Goal: Task Accomplishment & Management: Use online tool/utility

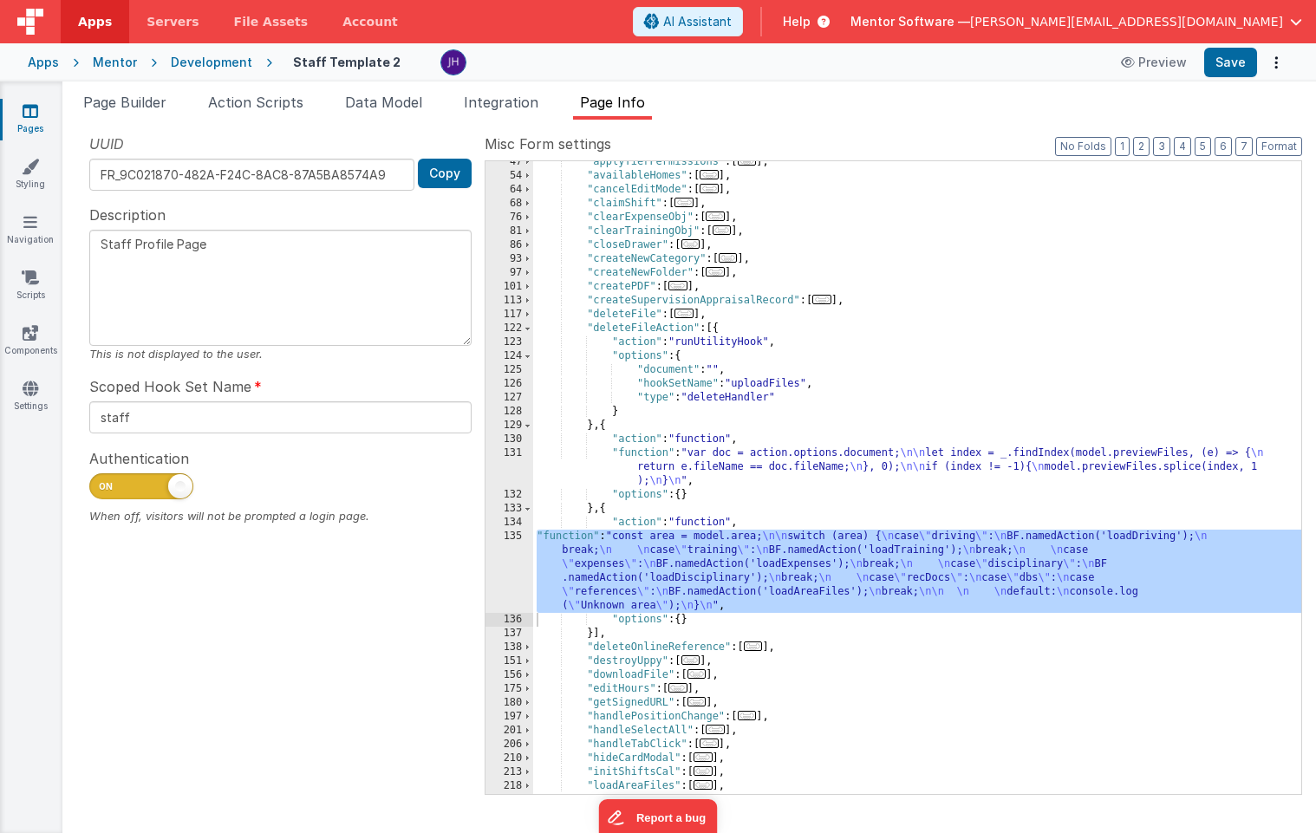
scroll to position [159, 0]
click at [133, 101] on span "Page Builder" at bounding box center [124, 102] width 83 height 17
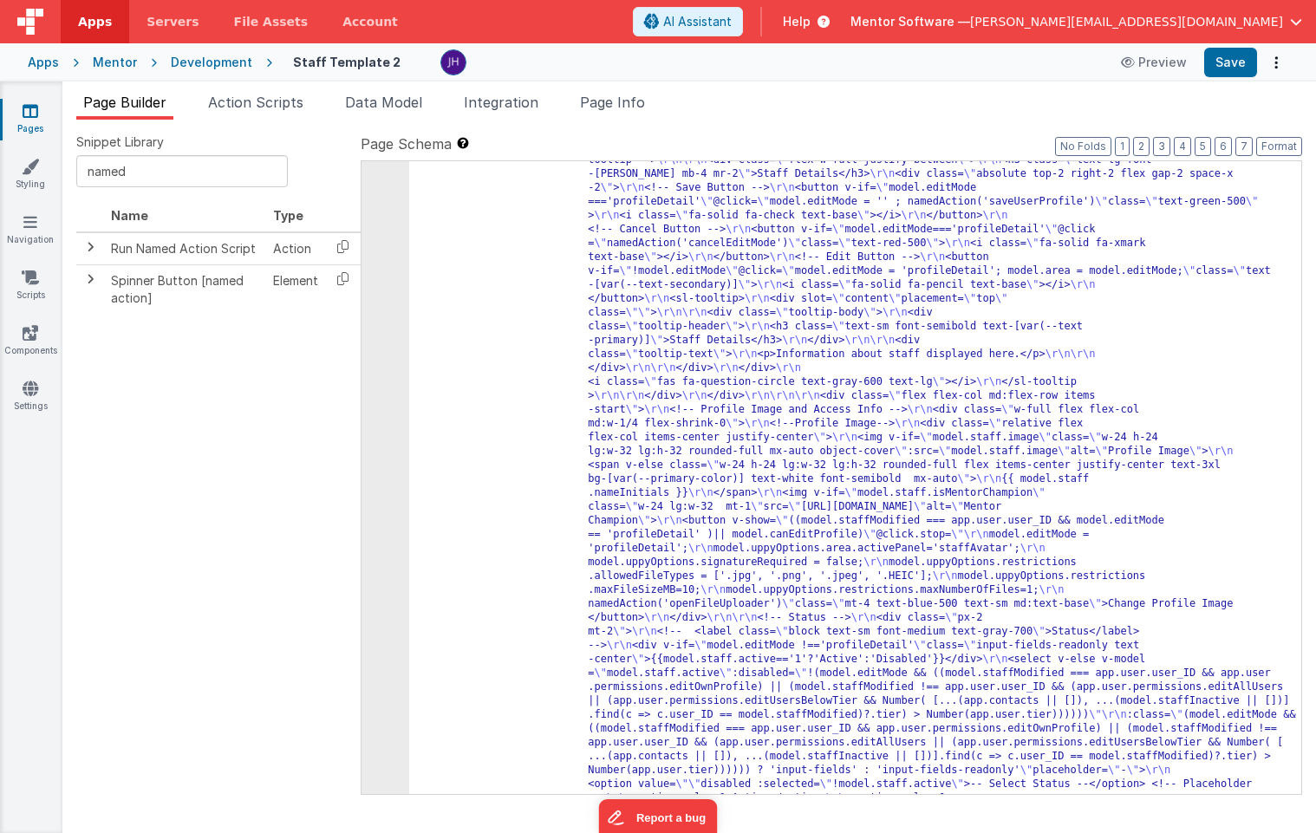
scroll to position [4271, 0]
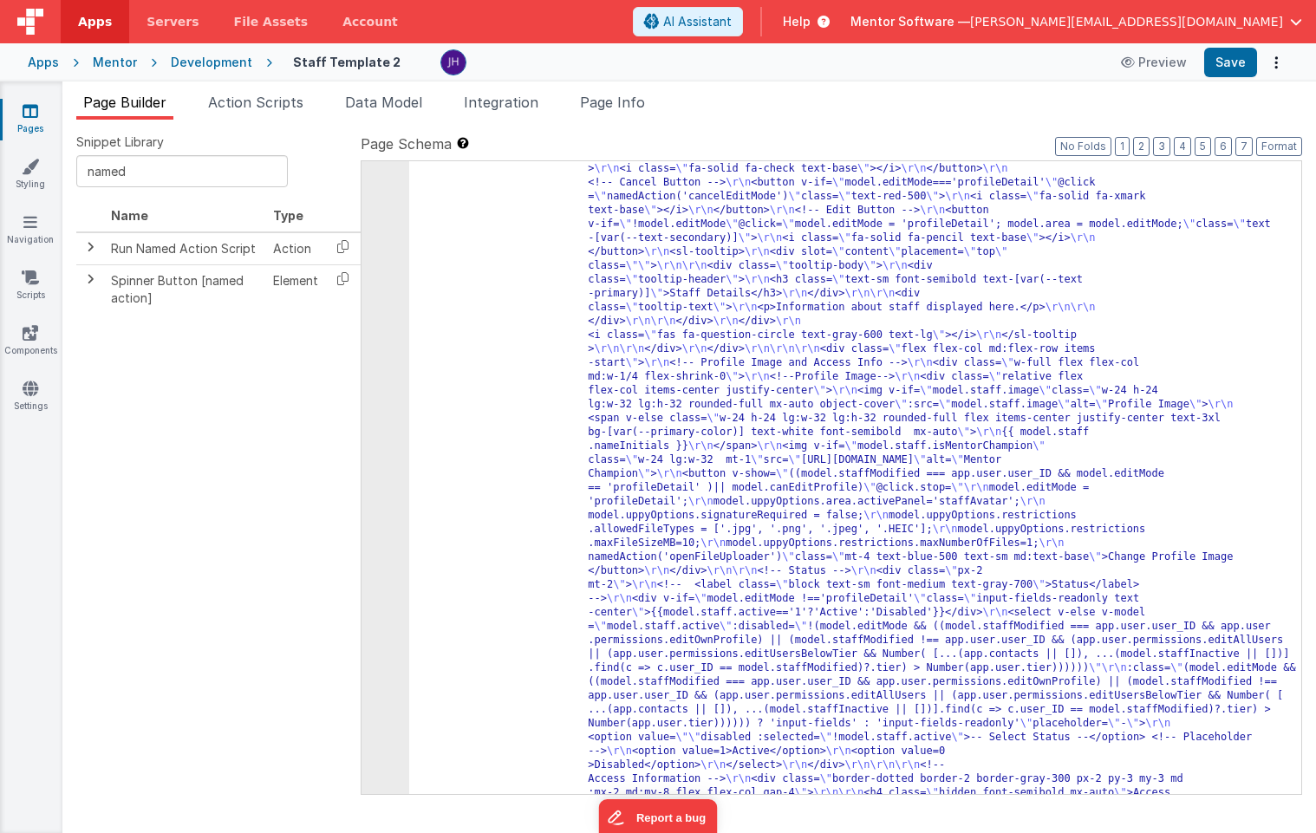
drag, startPoint x: 1204, startPoint y: 270, endPoint x: 1204, endPoint y: 283, distance: 13.9
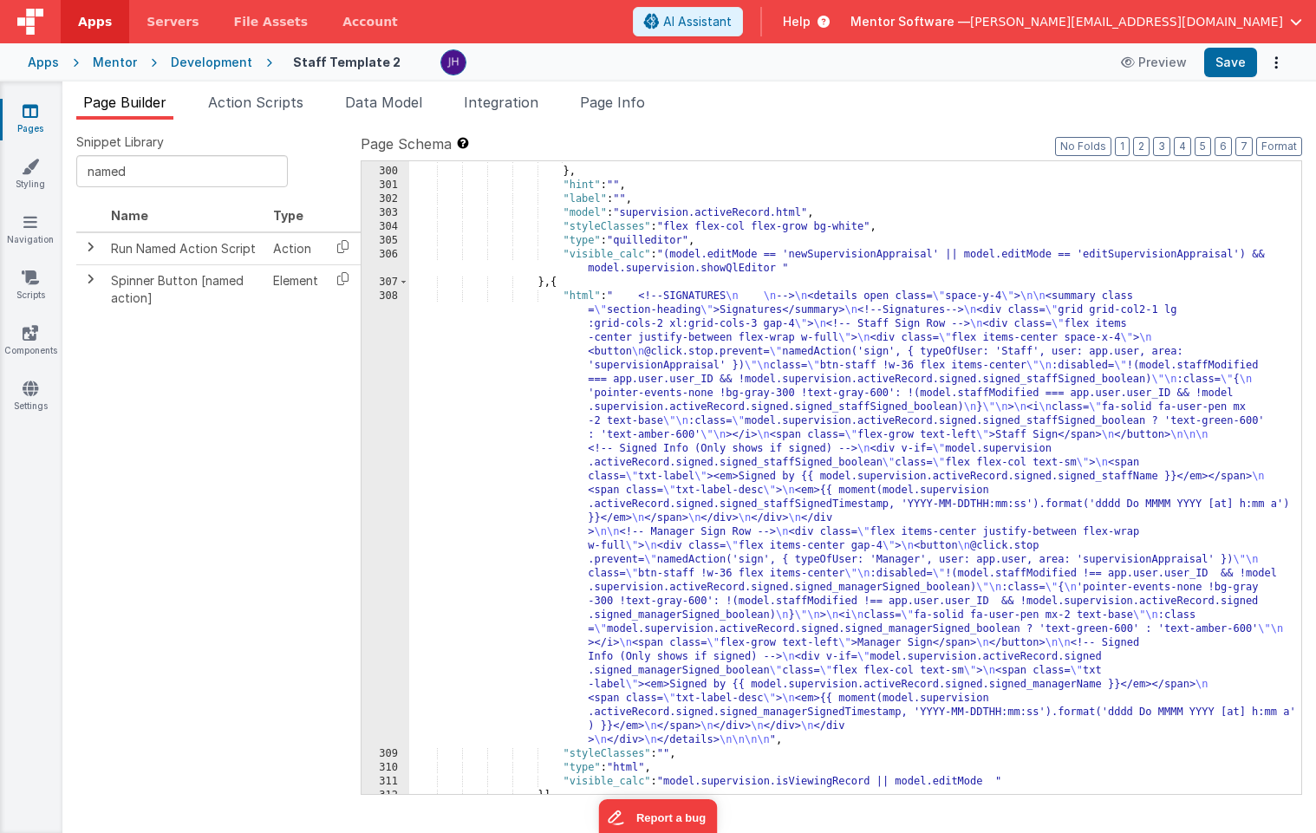
scroll to position [19785, 0]
click at [1227, 146] on button "6" at bounding box center [1222, 146] width 17 height 19
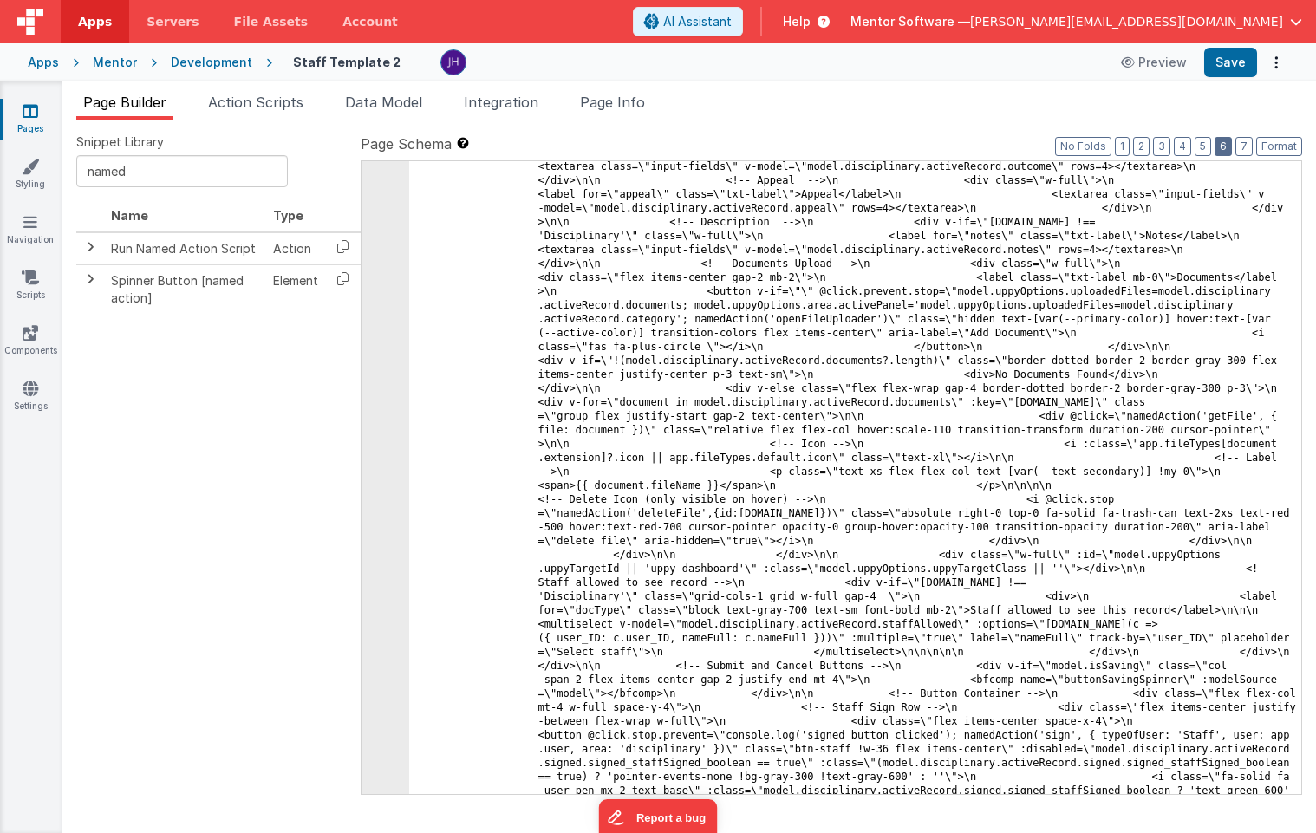
scroll to position [12858, 0]
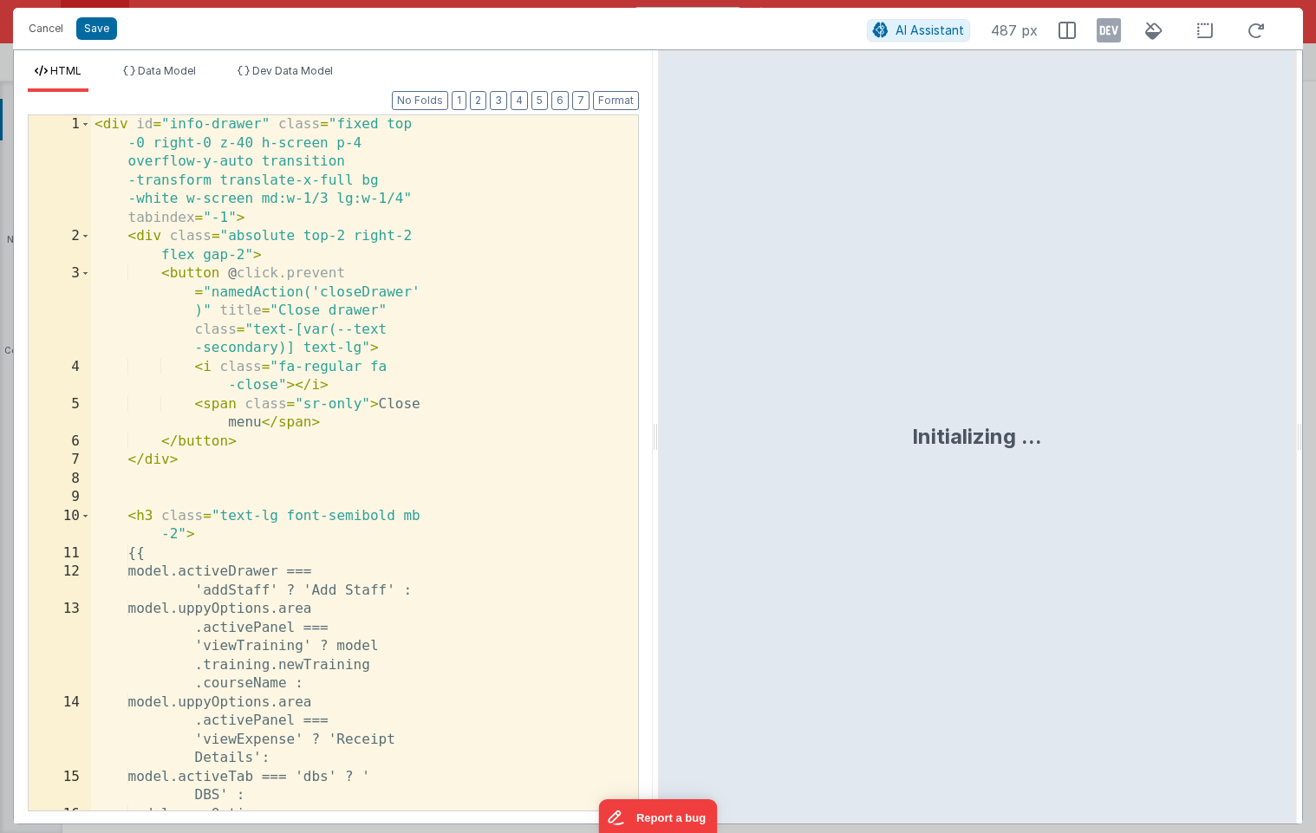
scroll to position [13320, 0]
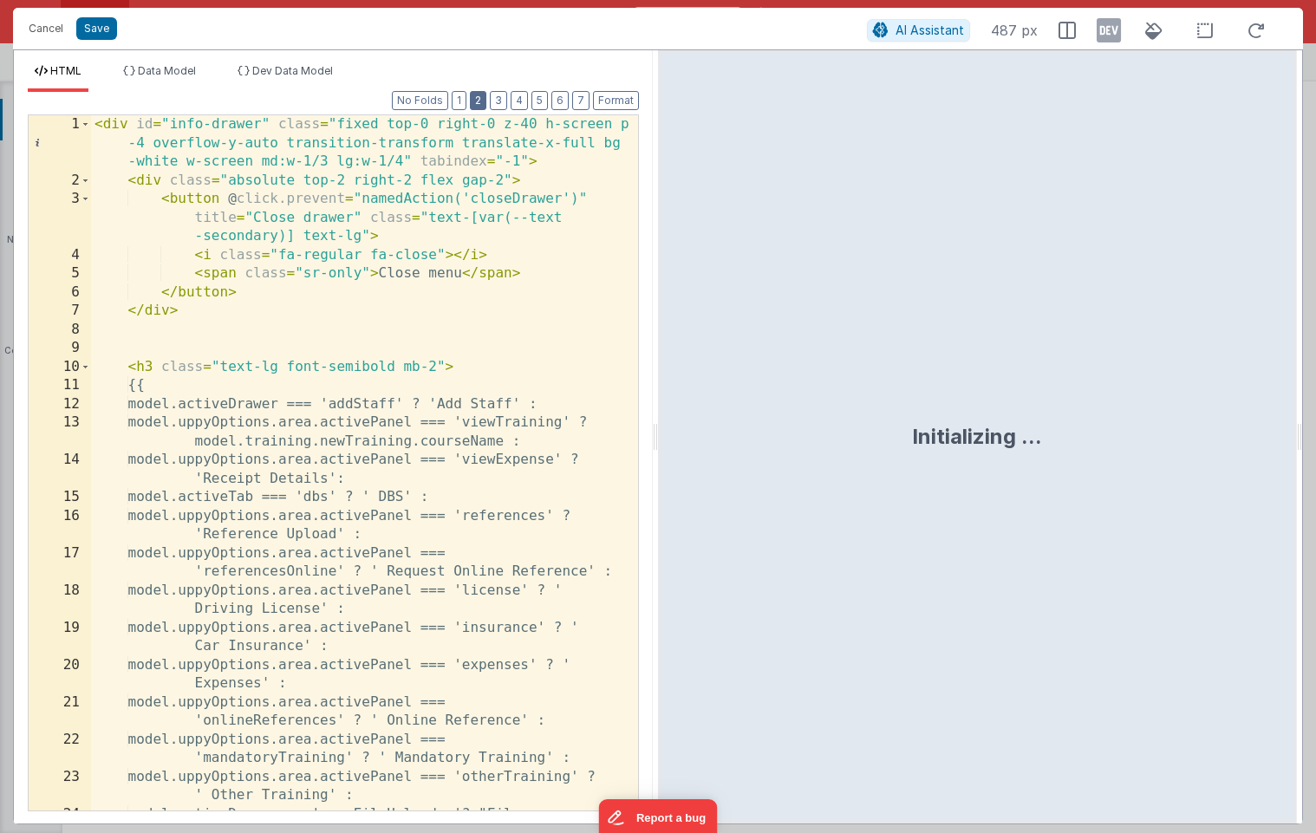
click at [483, 105] on button "2" at bounding box center [478, 100] width 16 height 19
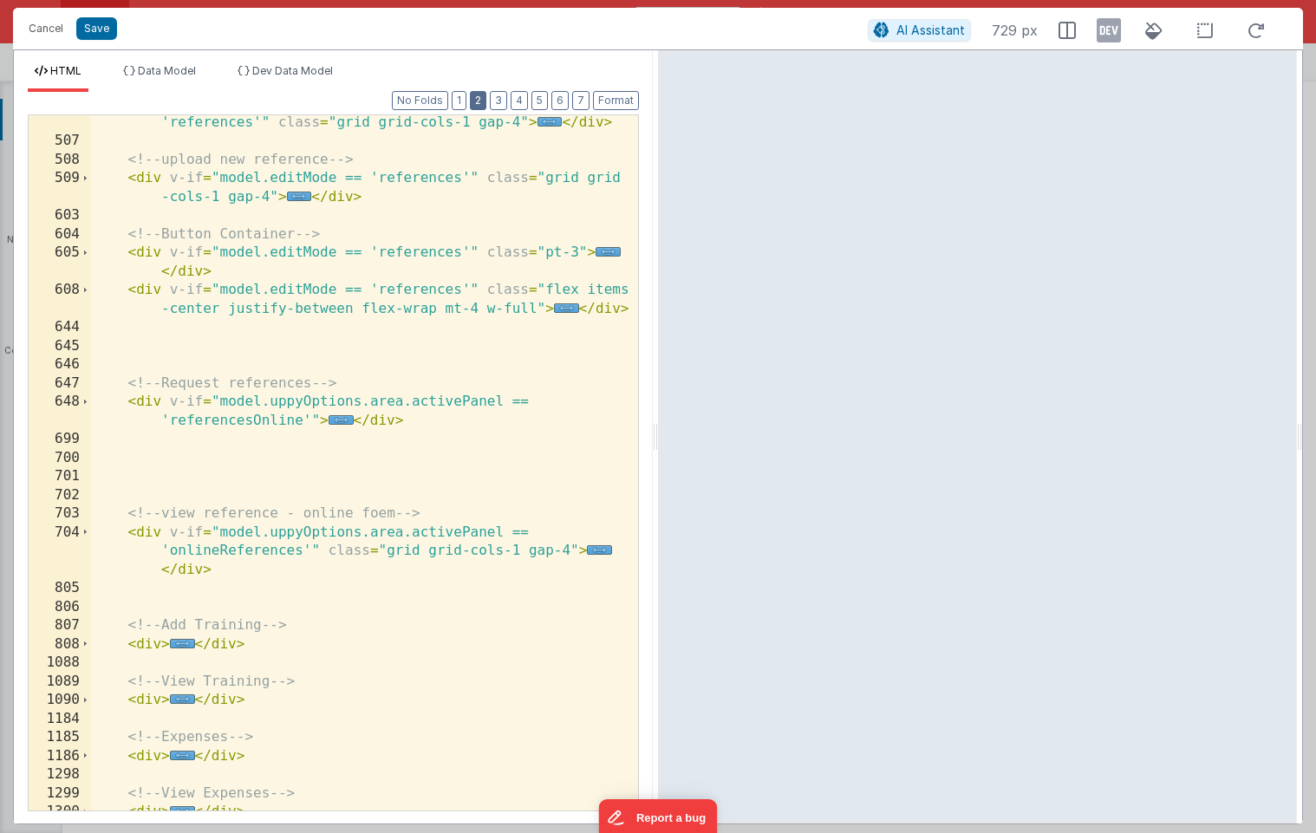
scroll to position [460, 0]
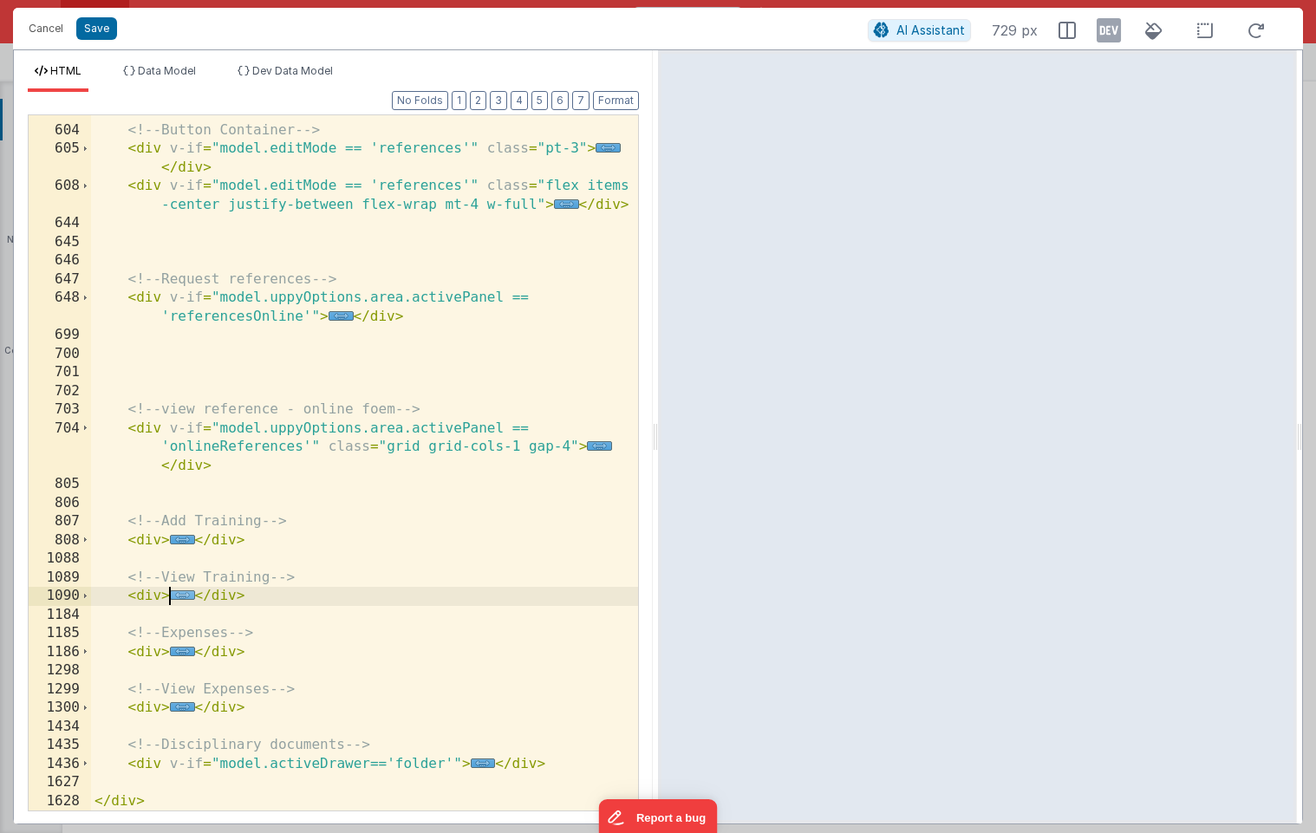
click at [182, 591] on span "..." at bounding box center [182, 595] width 25 height 10
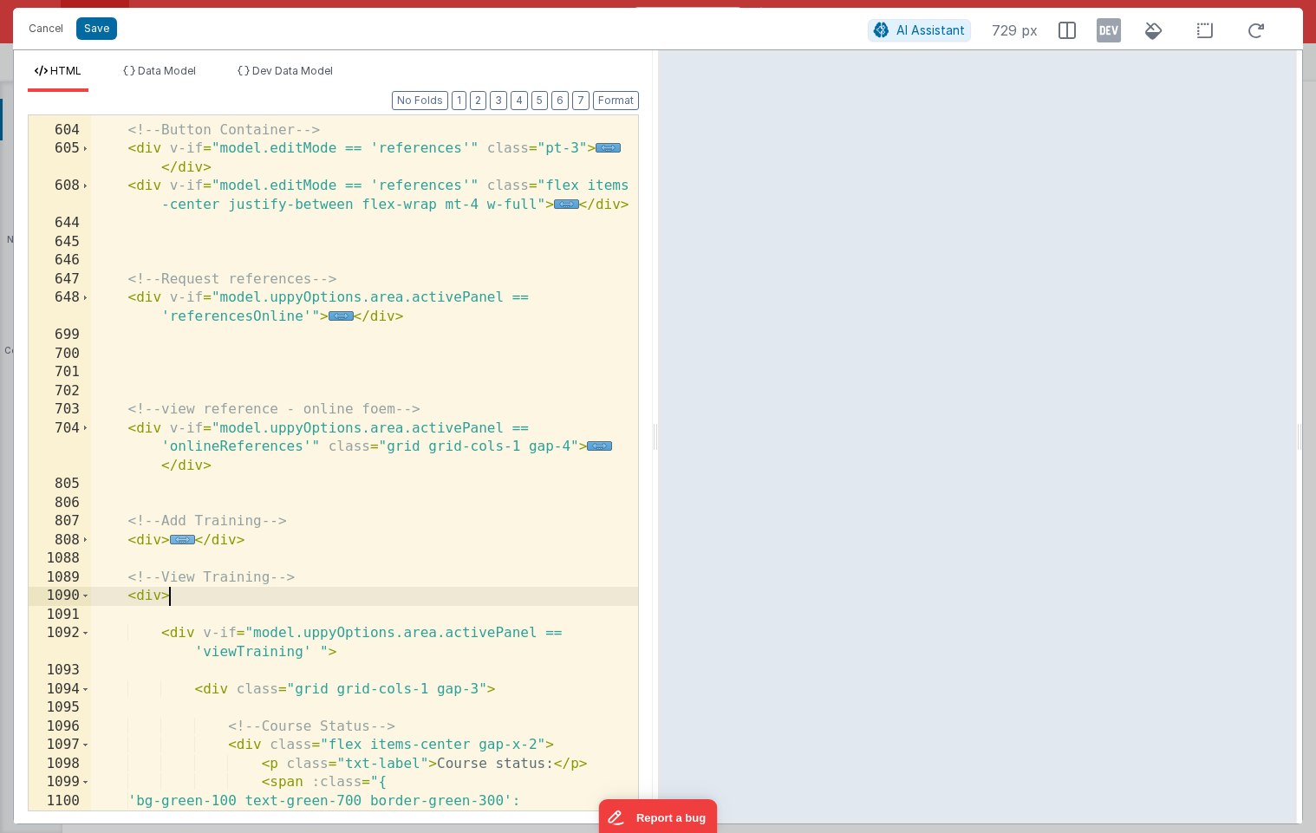
click at [183, 544] on span "..." at bounding box center [182, 540] width 25 height 10
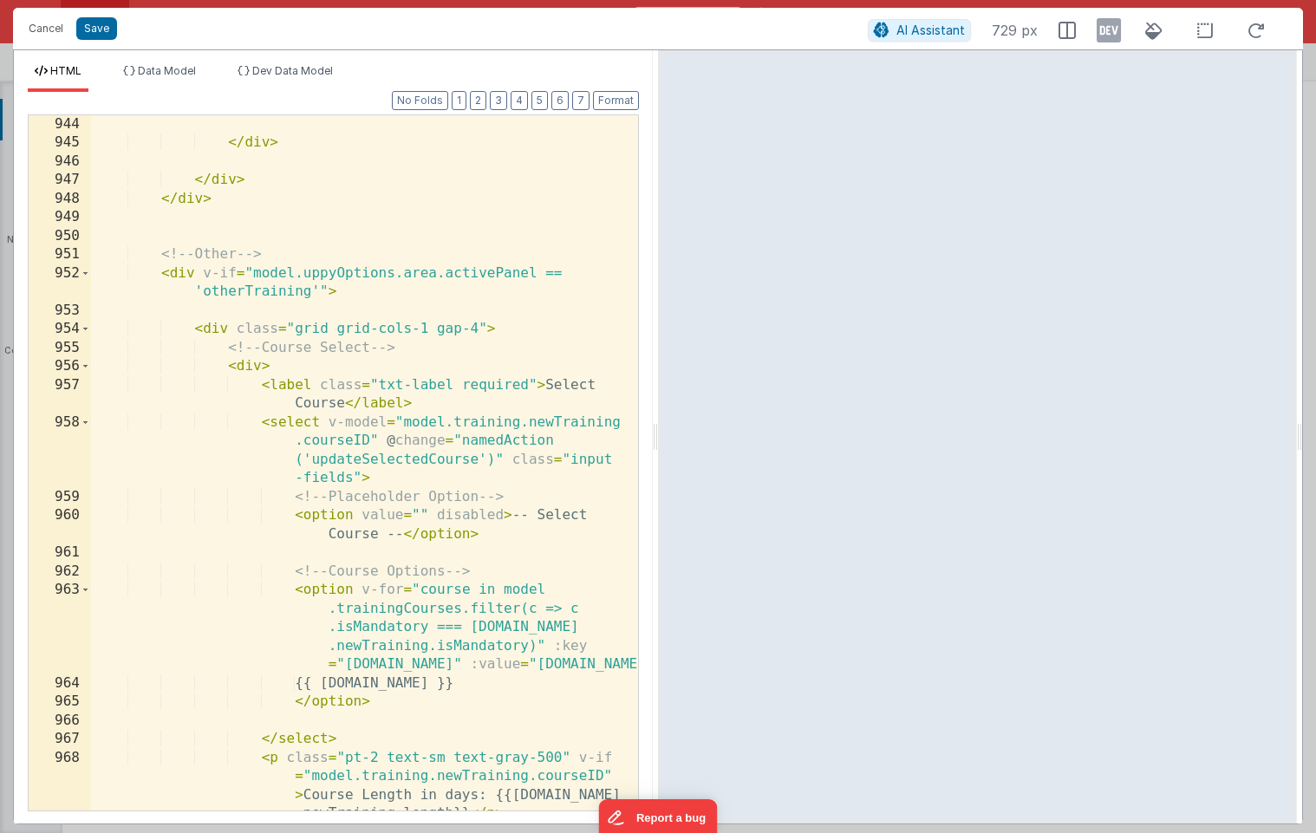
scroll to position [5271, 0]
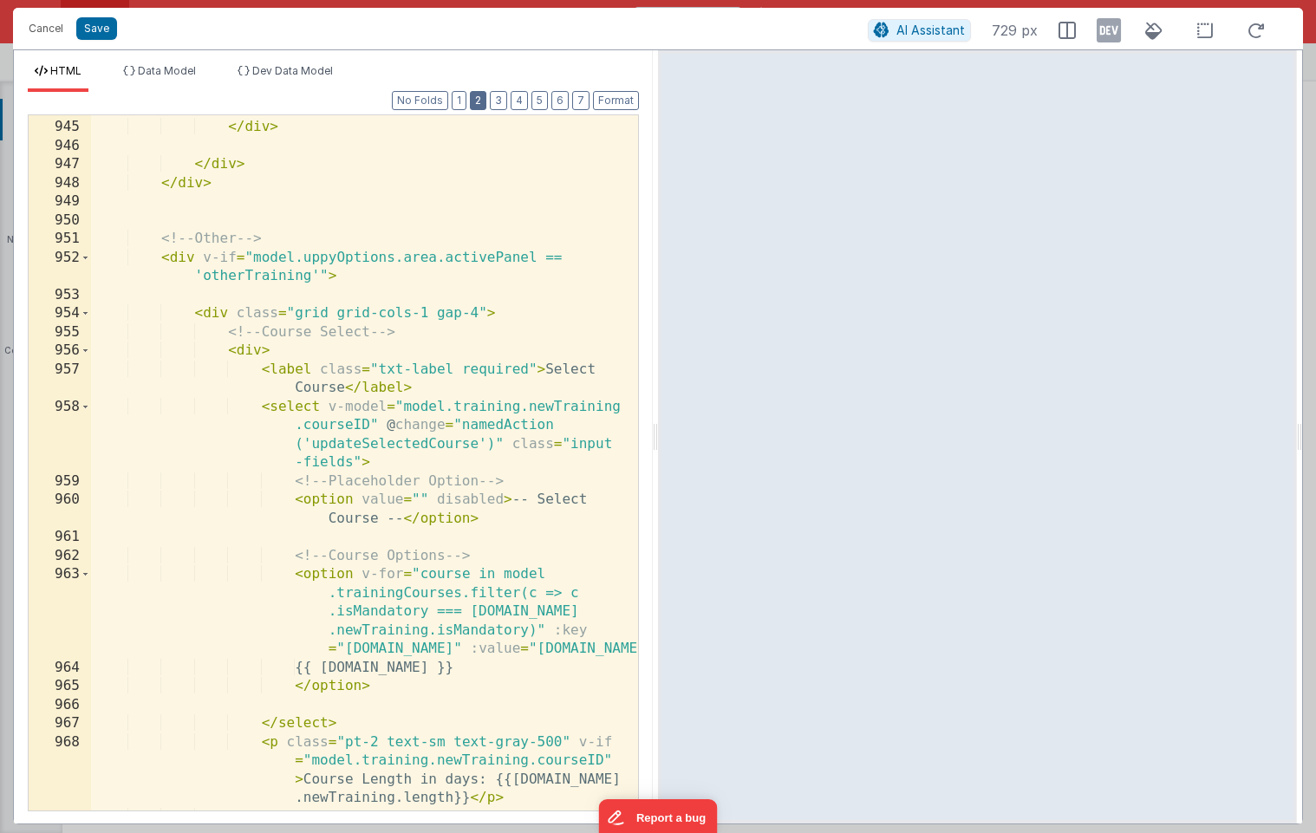
click at [478, 102] on button "2" at bounding box center [478, 100] width 16 height 19
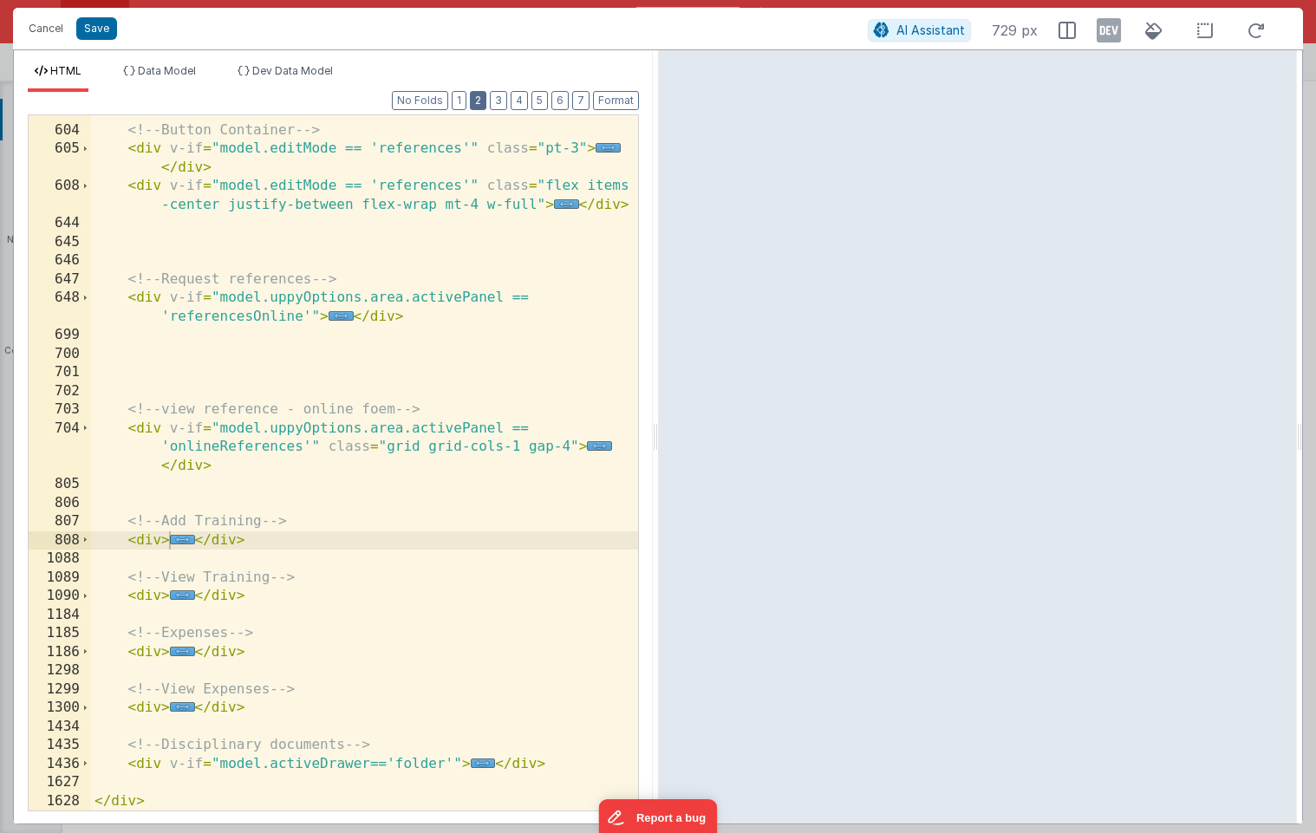
scroll to position [460, 0]
click at [177, 654] on span "..." at bounding box center [182, 652] width 25 height 10
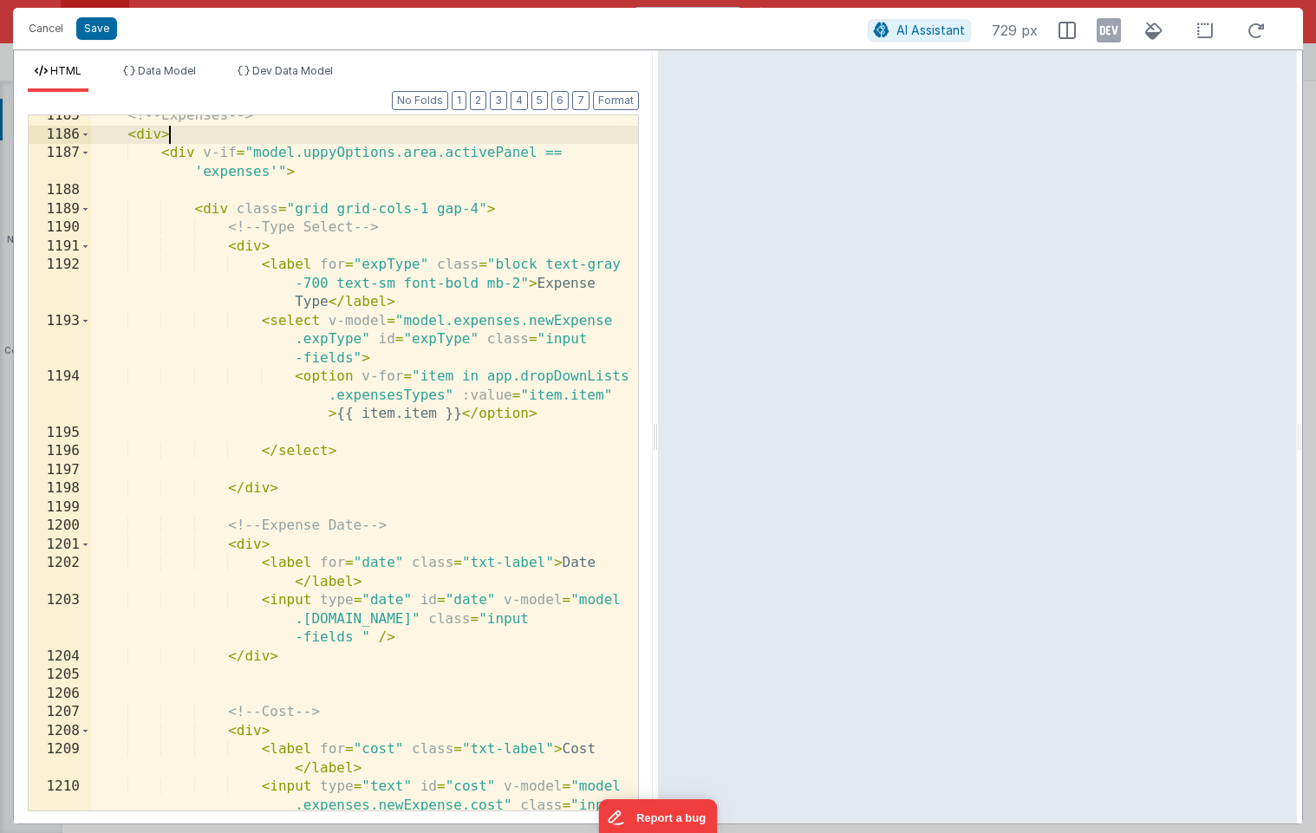
scroll to position [958, 0]
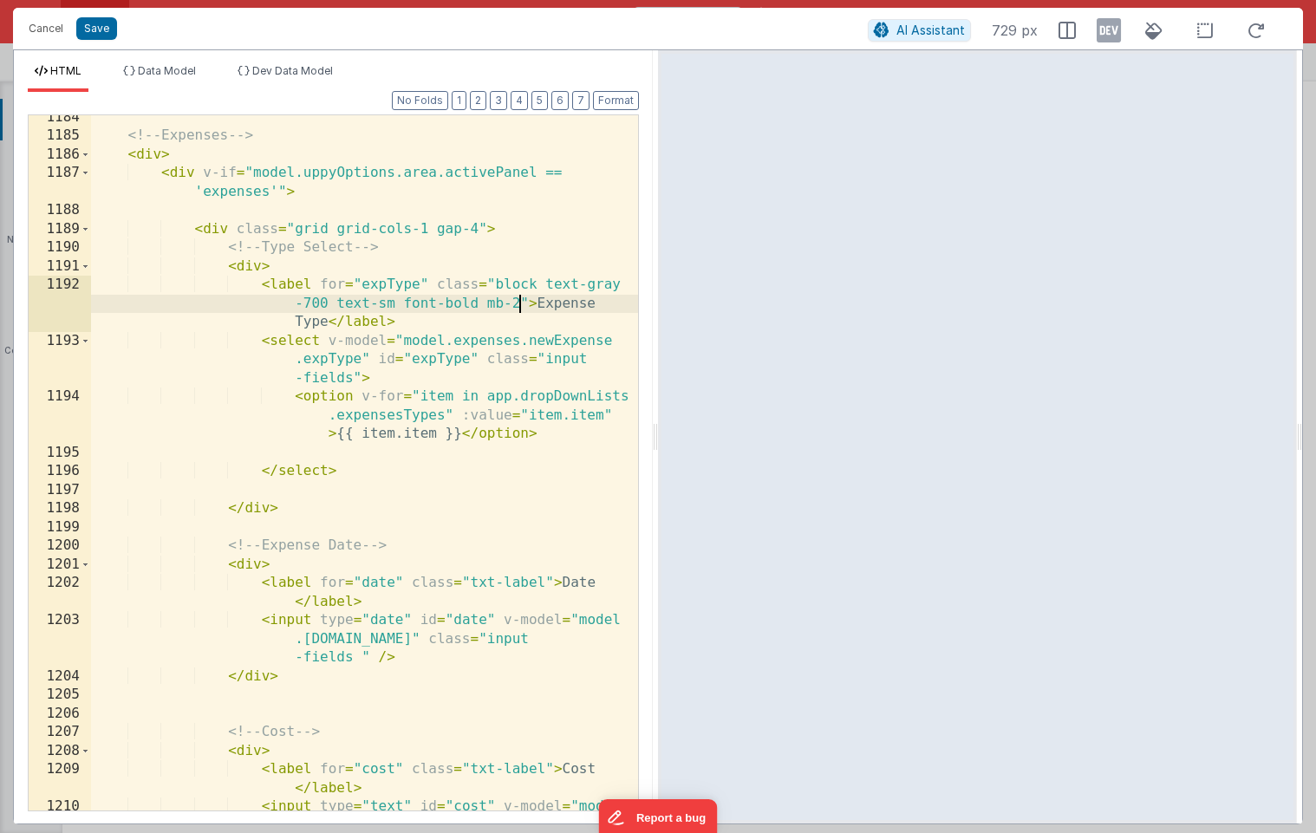
click at [517, 303] on div "<!-- Expenses --> < div > < div v-if = "model.uppyOptions.area.activePanel == '…" at bounding box center [364, 493] width 547 height 770
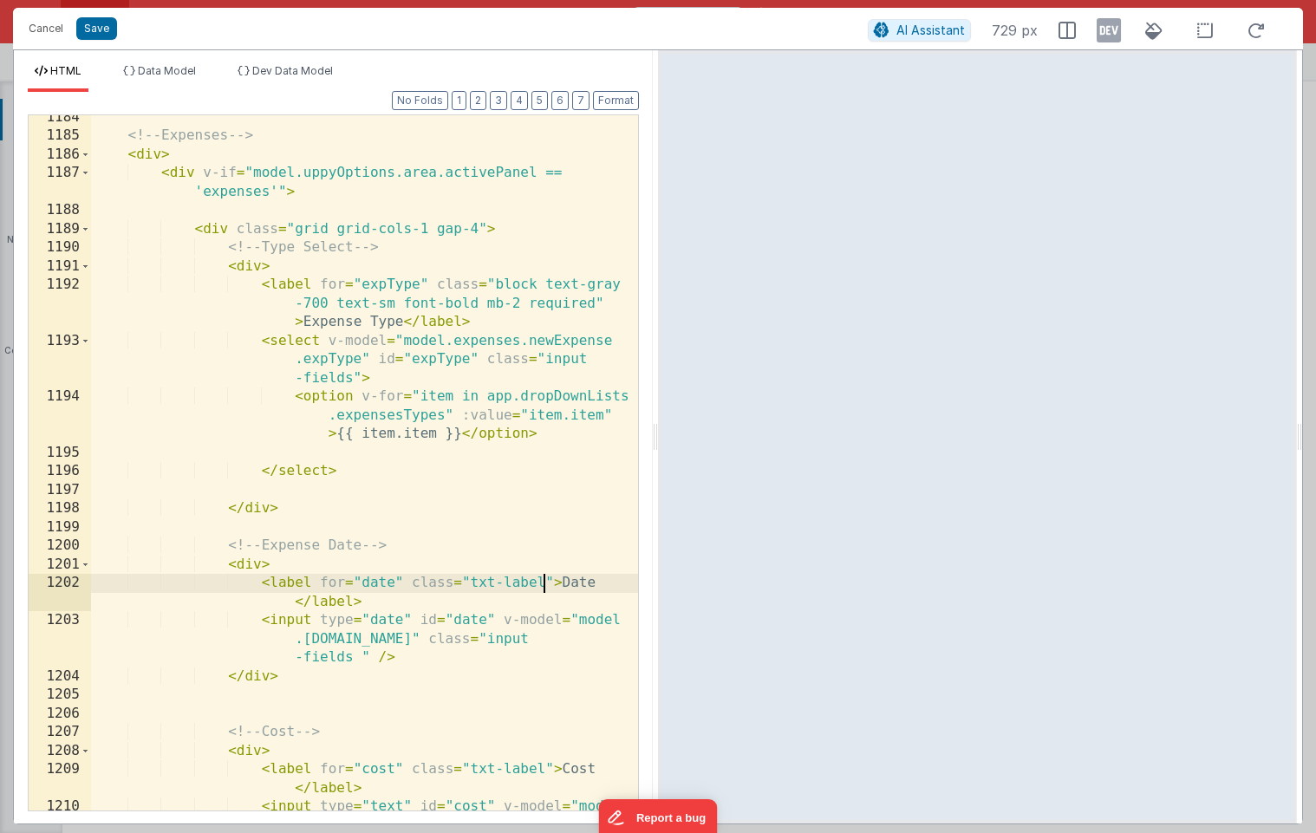
click at [543, 578] on div "<!-- Expenses --> < div > < div v-if = "model.uppyOptions.area.activePanel == '…" at bounding box center [364, 493] width 547 height 770
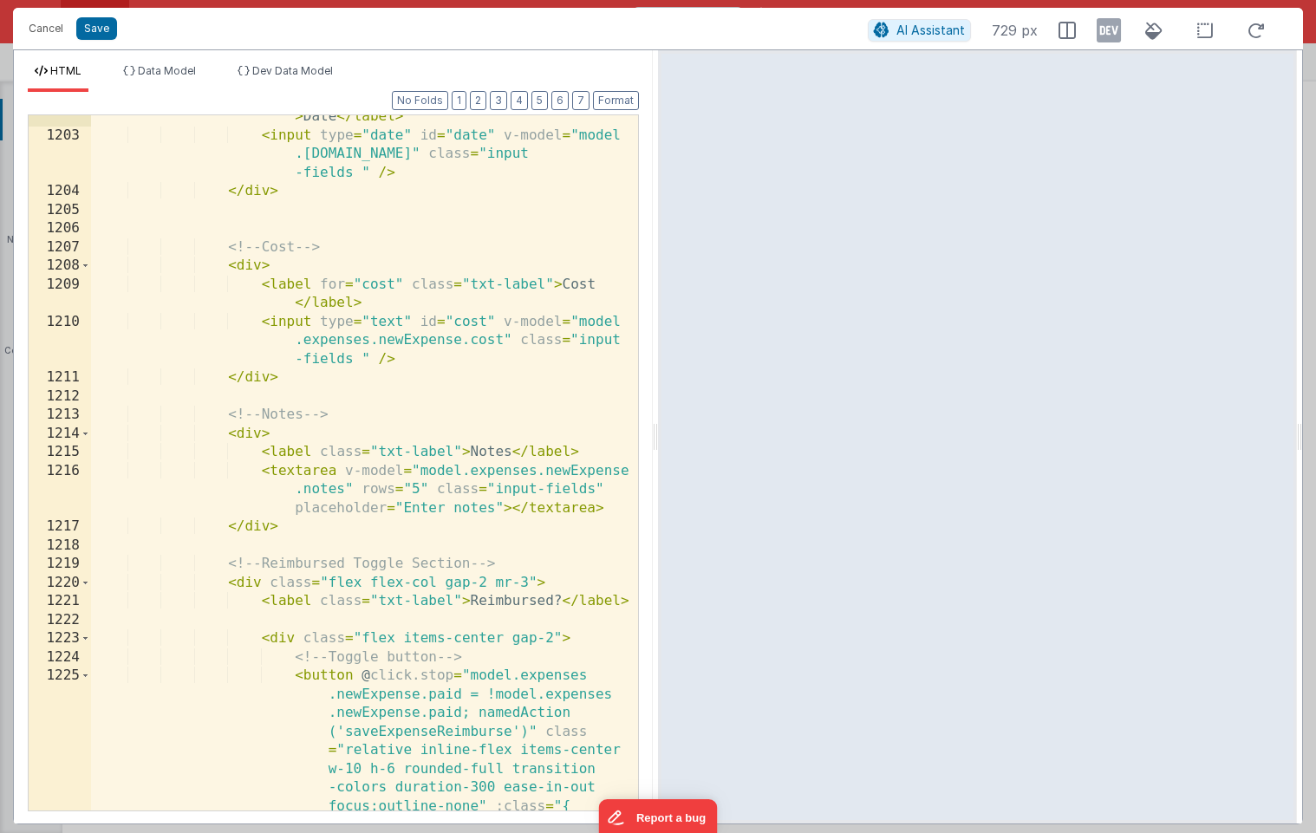
scroll to position [1442, 0]
click at [544, 283] on div "< label for = "date" class = "txt-label required" > Date </ label > < input typ…" at bounding box center [364, 465] width 547 height 752
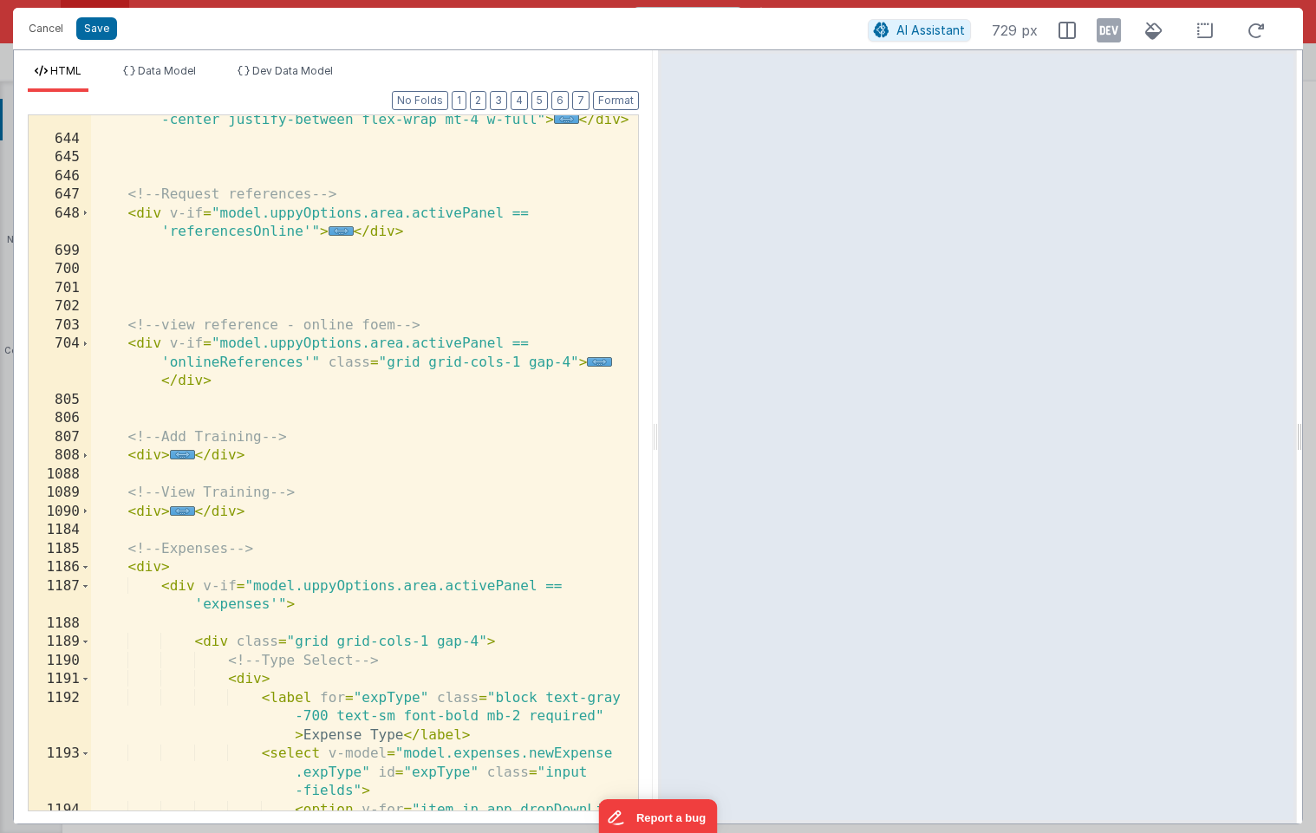
scroll to position [666, 0]
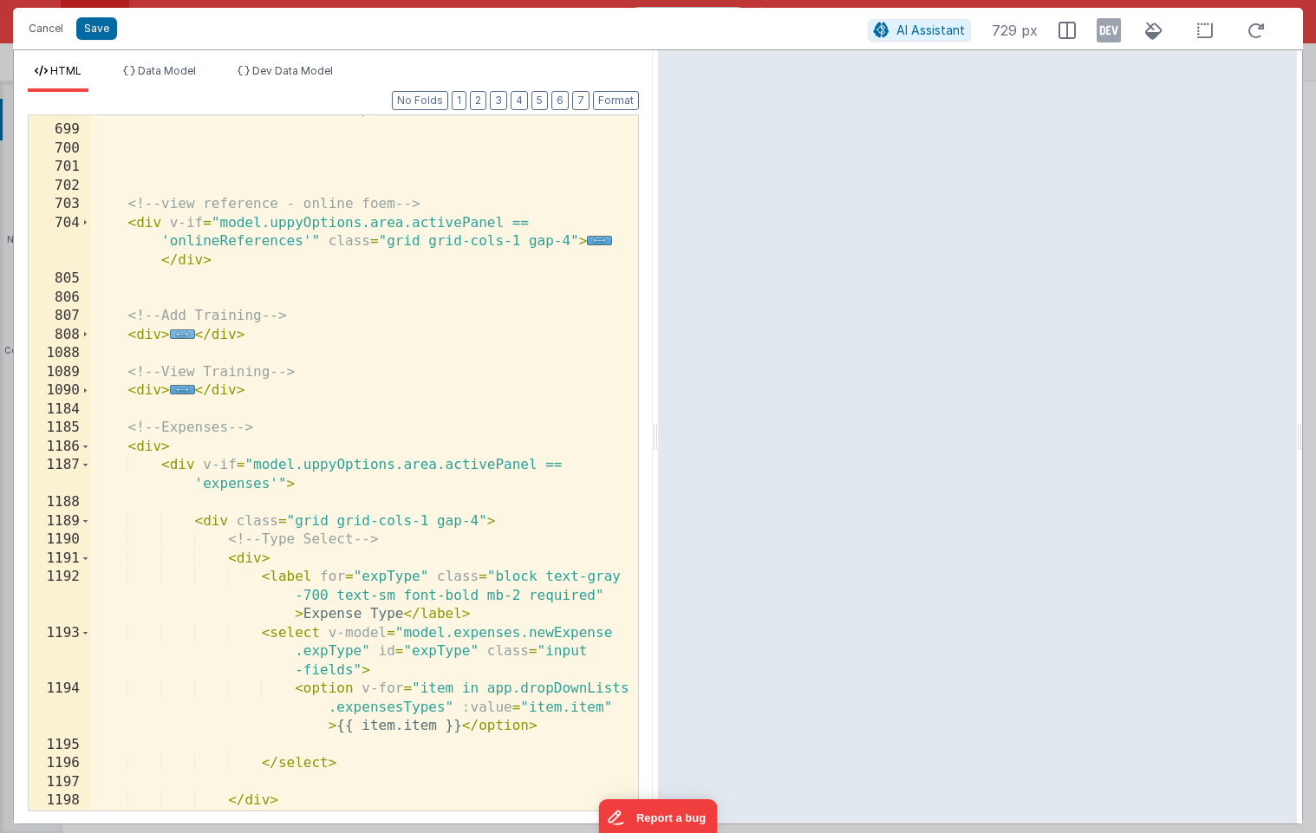
click at [182, 331] on span "..." at bounding box center [182, 334] width 25 height 10
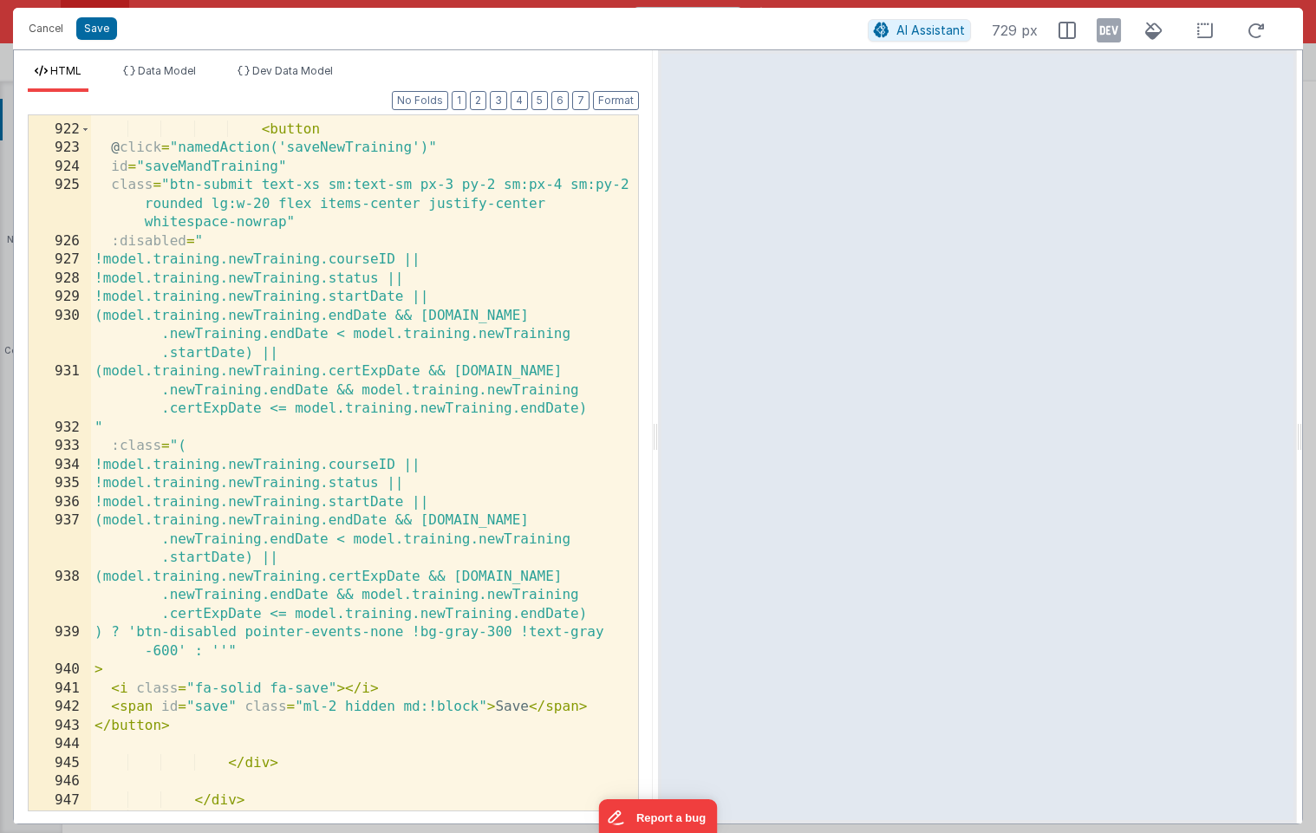
scroll to position [4636, 0]
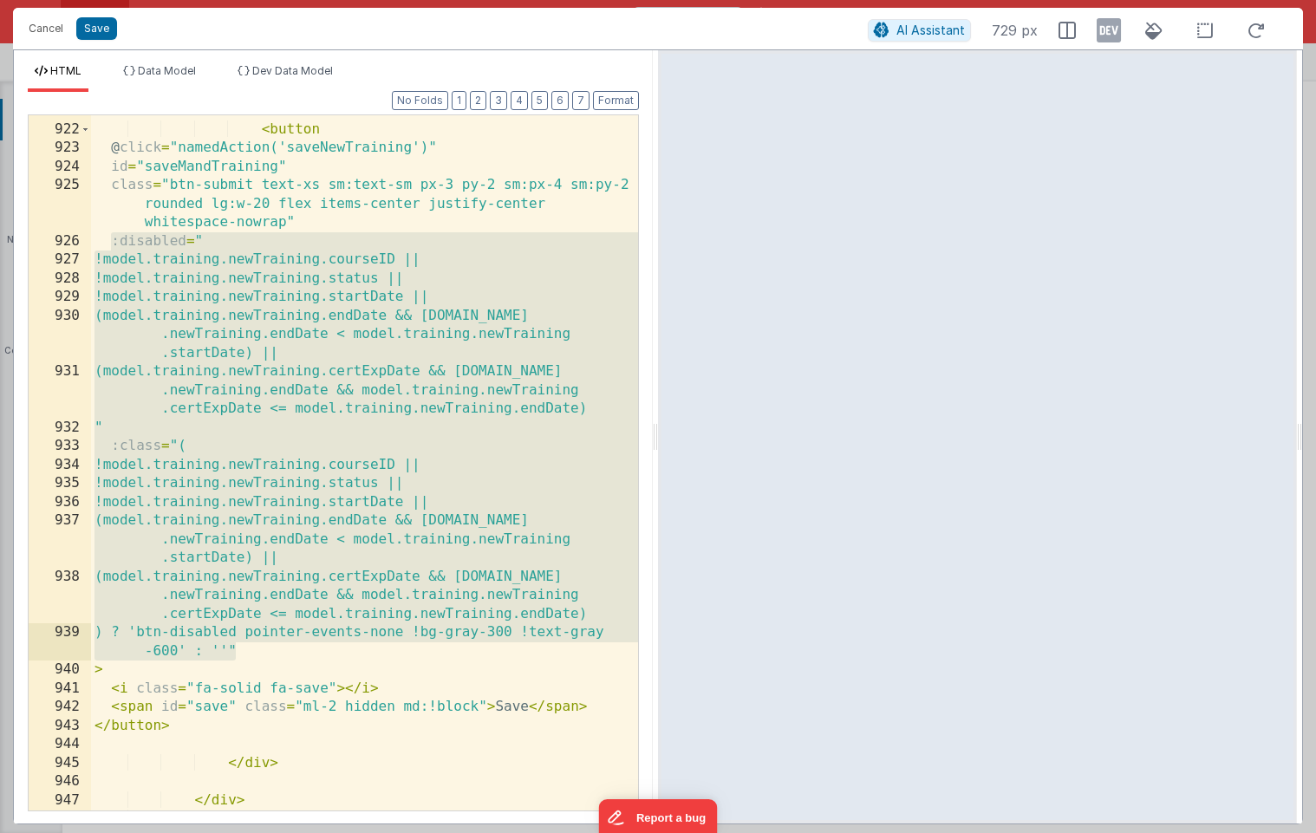
drag, startPoint x: 114, startPoint y: 243, endPoint x: 239, endPoint y: 651, distance: 426.9
click at [239, 651] on div "< button @ click = "namedAction('saveNewTraining')" id = "saveMandTraining" cla…" at bounding box center [364, 467] width 547 height 732
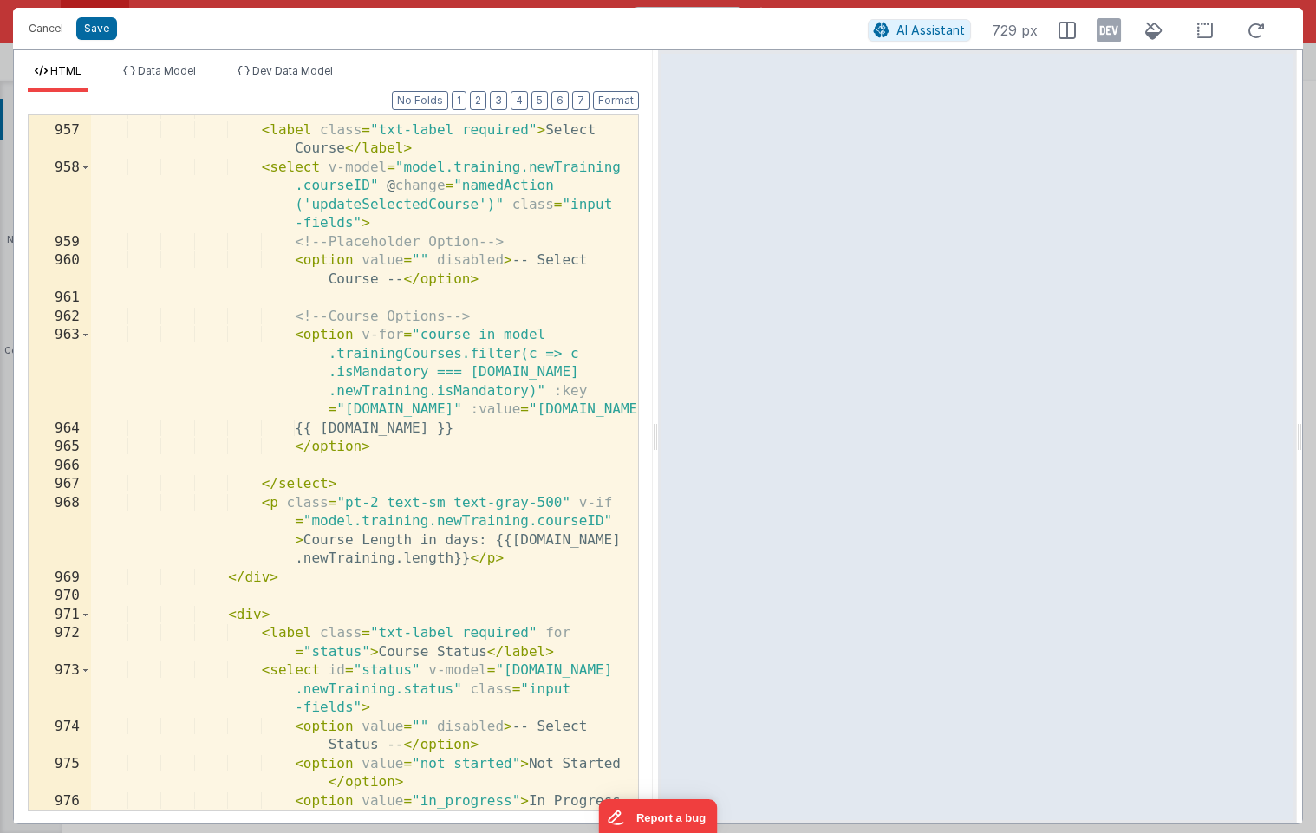
scroll to position [5794, 0]
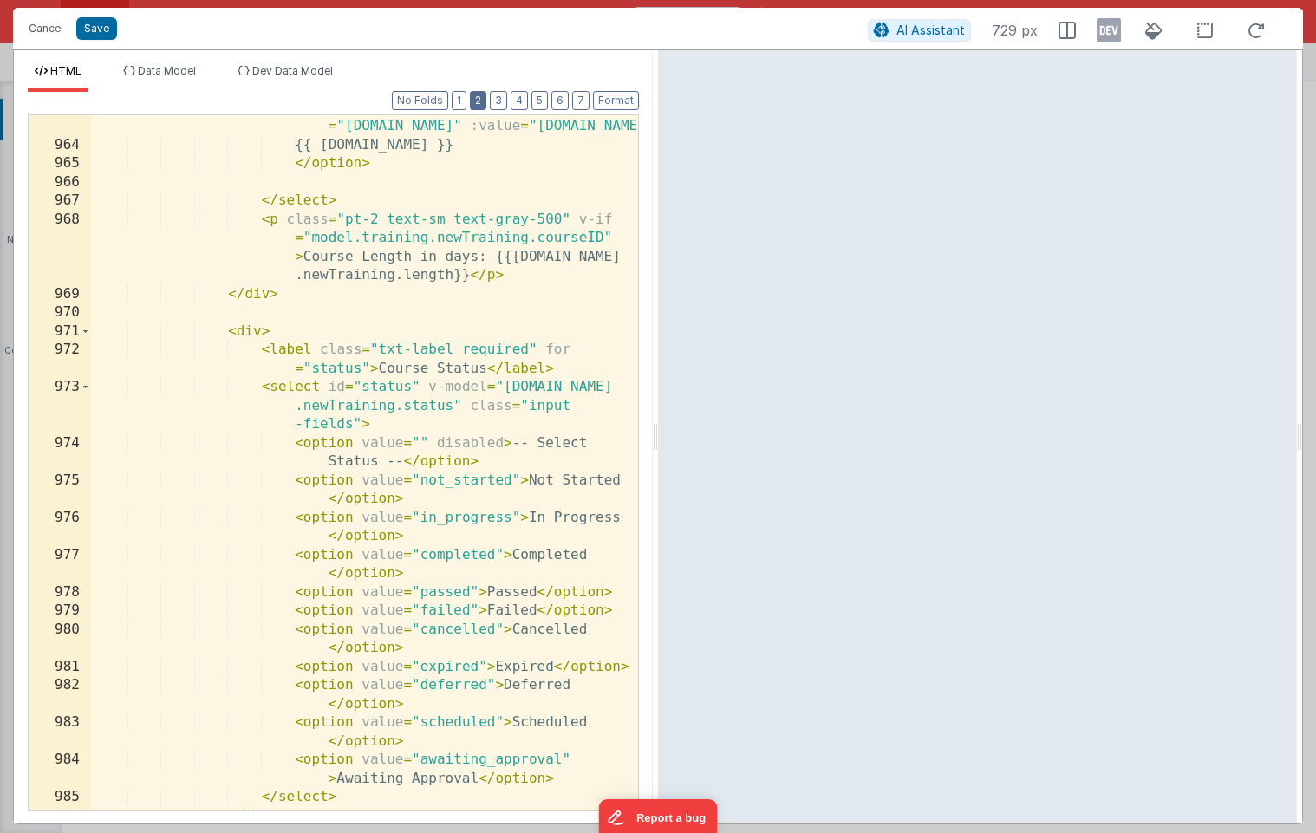
click at [479, 101] on button "2" at bounding box center [478, 100] width 16 height 19
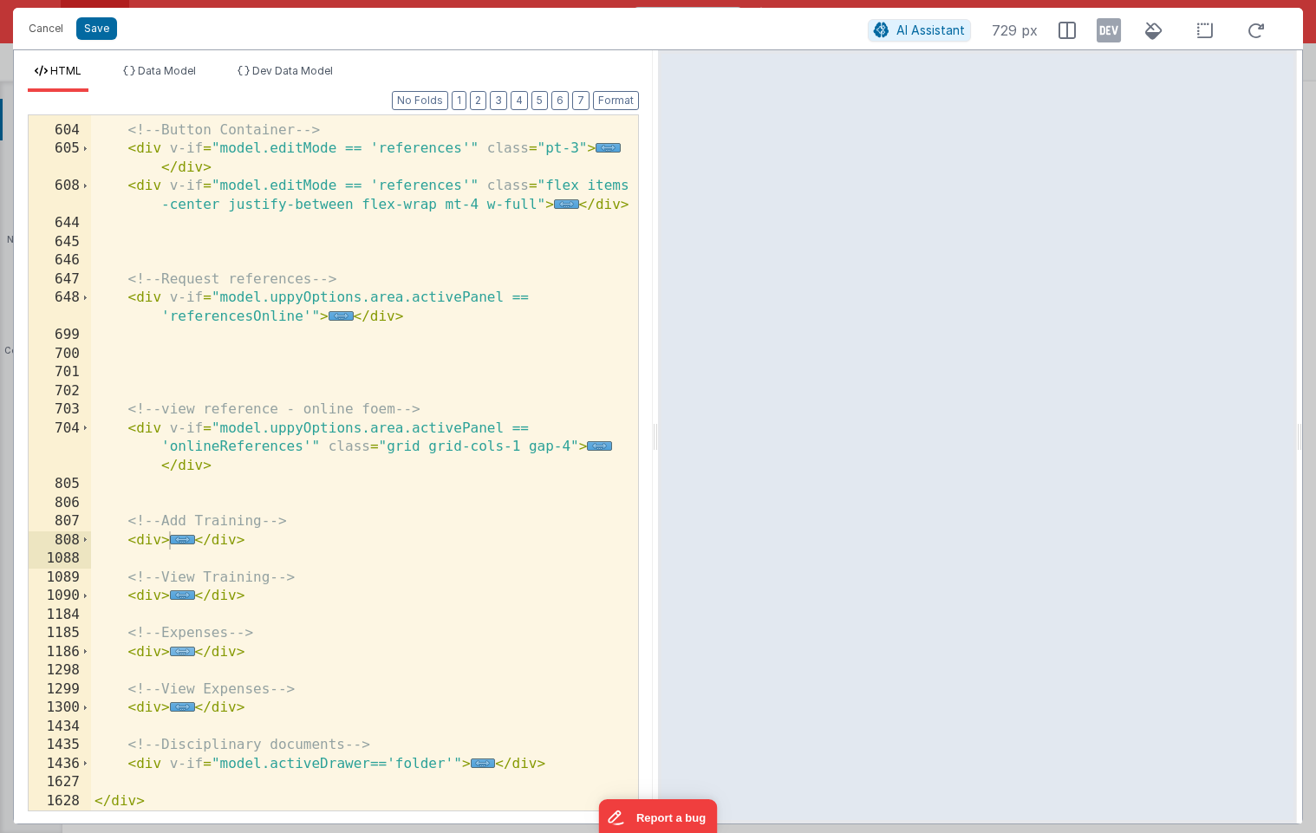
click at [186, 653] on span "..." at bounding box center [182, 652] width 25 height 10
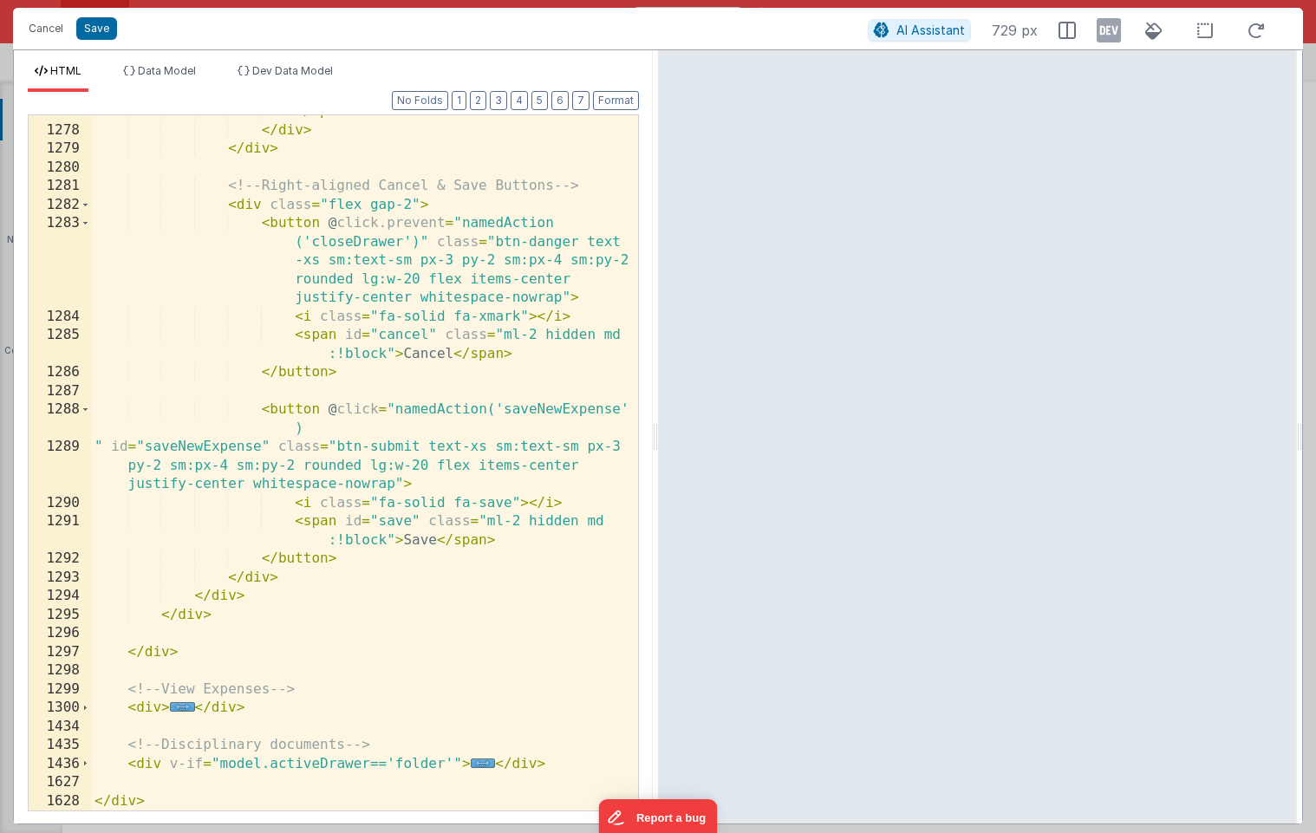
scroll to position [3815, 0]
click at [426, 485] on div "</ span > </ div > </ div > <!-- Right-aligned Cancel & Save Buttons --> < div …" at bounding box center [364, 468] width 547 height 732
click at [403, 486] on div "</ span > </ div > </ div > <!-- Right-aligned Cancel & Save Buttons --> < div …" at bounding box center [364, 468] width 547 height 732
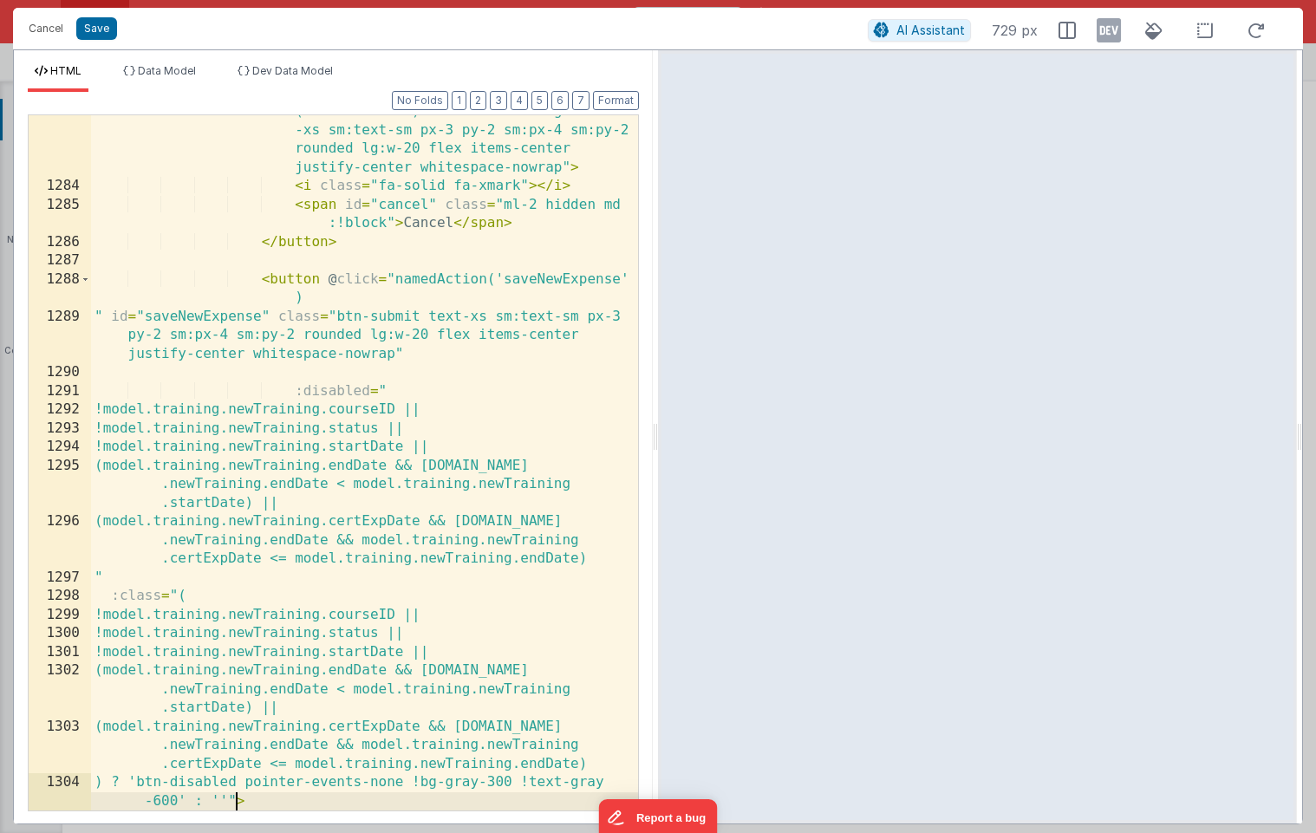
scroll to position [3945, 0]
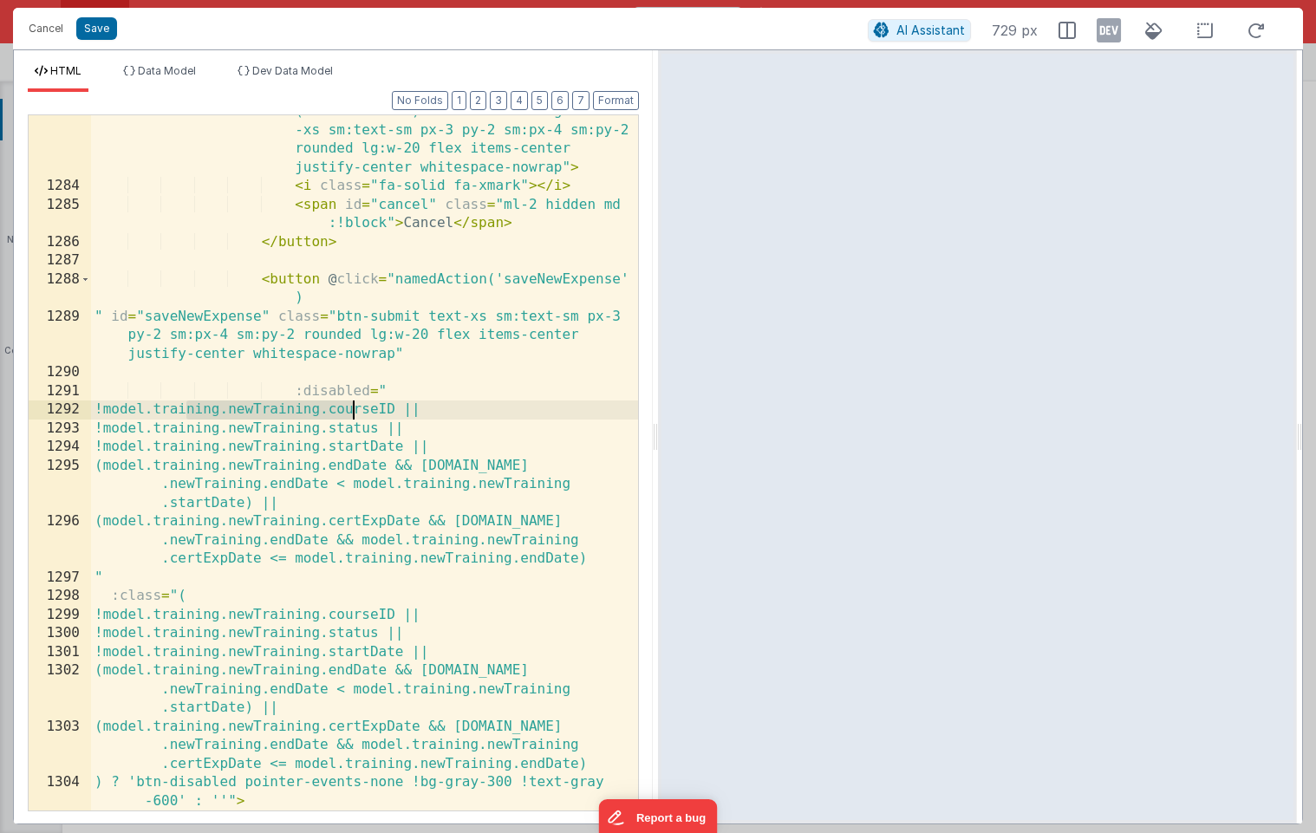
drag, startPoint x: 186, startPoint y: 407, endPoint x: 350, endPoint y: 407, distance: 164.7
click at [350, 407] on div "< button @ click.prevent = "namedAction ('closeDrawer')" class = "btn-danger te…" at bounding box center [364, 487] width 547 height 807
drag, startPoint x: 350, startPoint y: 410, endPoint x: 414, endPoint y: 407, distance: 64.2
click at [414, 407] on div "< button @ click.prevent = "namedAction ('closeDrawer')" class = "btn-danger te…" at bounding box center [364, 487] width 547 height 807
drag, startPoint x: 413, startPoint y: 410, endPoint x: 185, endPoint y: 413, distance: 228.9
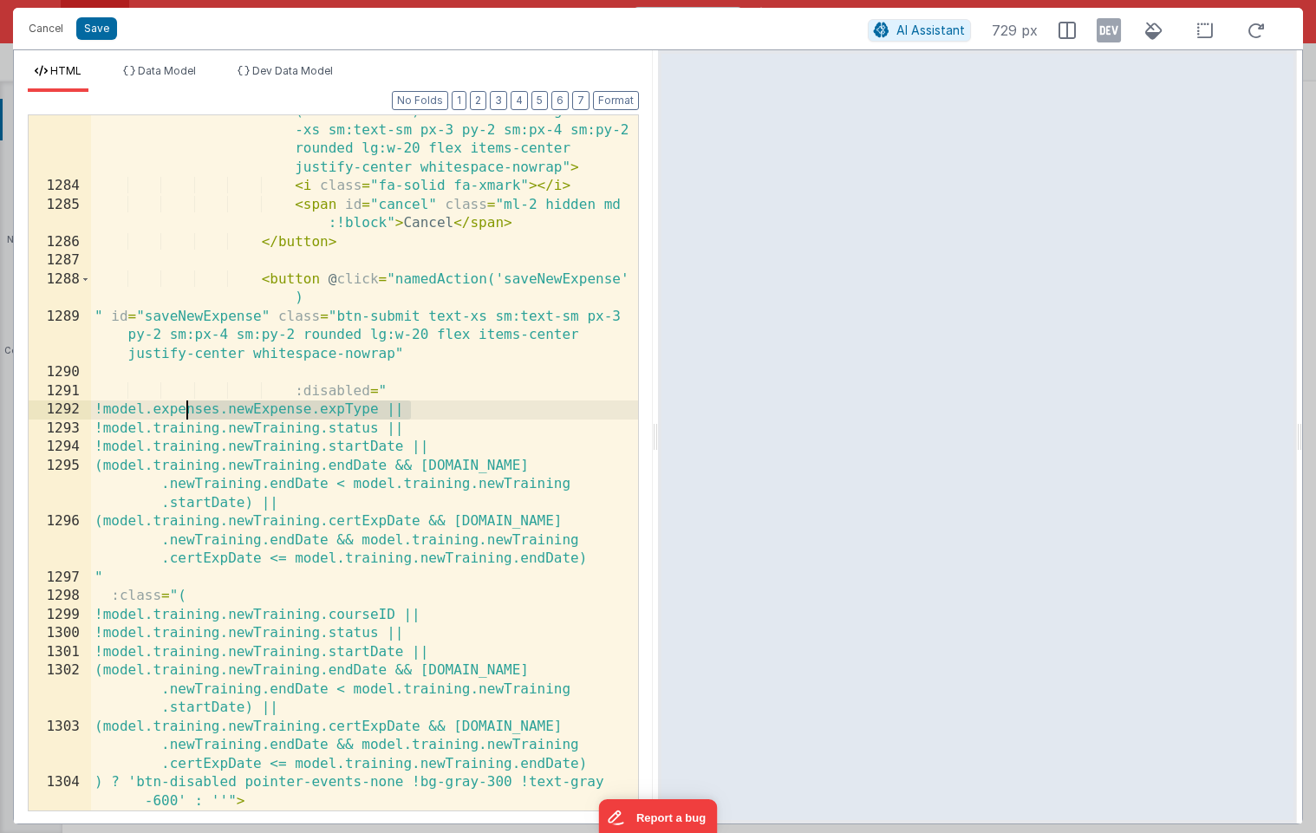
click at [185, 413] on div "< button @ click.prevent = "namedAction ('closeDrawer')" class = "btn-danger te…" at bounding box center [364, 487] width 547 height 807
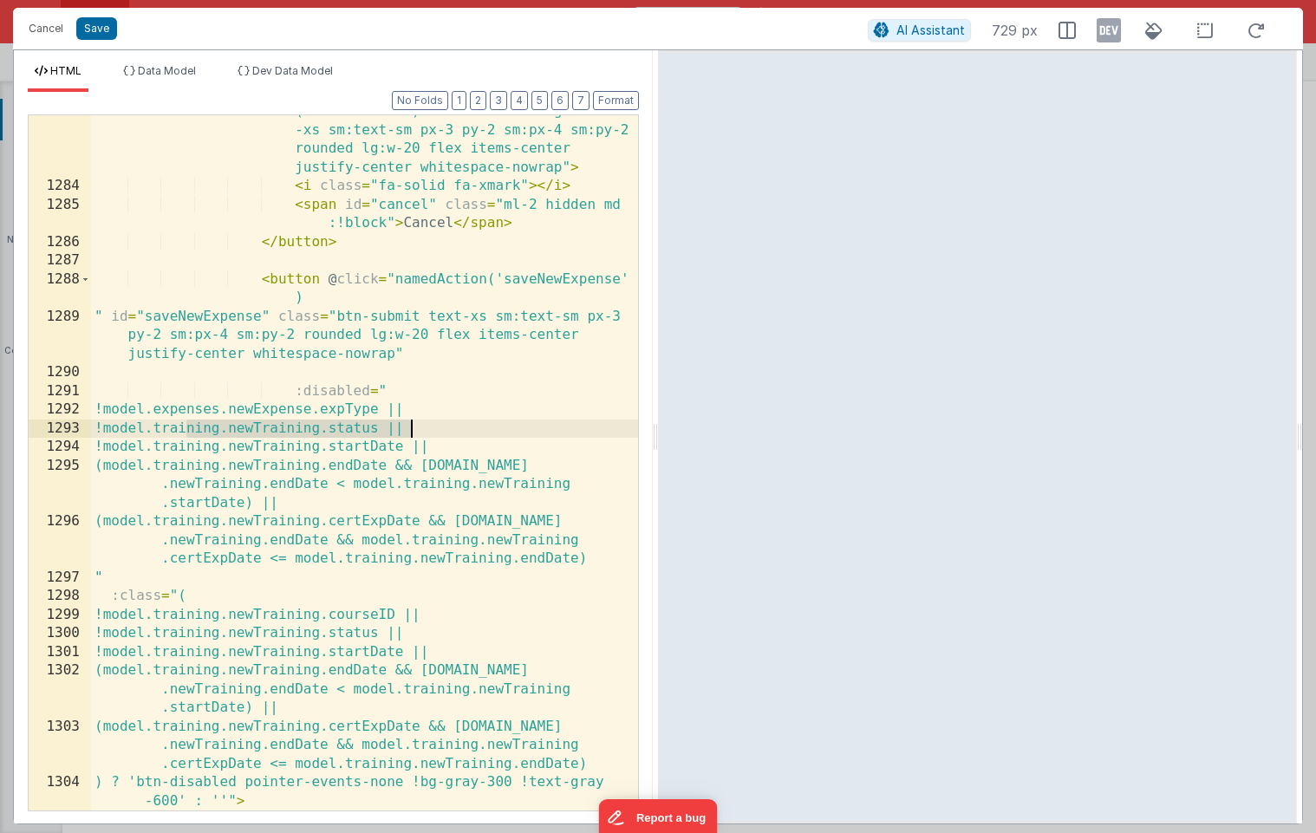
drag, startPoint x: 186, startPoint y: 429, endPoint x: 410, endPoint y: 426, distance: 224.5
click at [410, 426] on div "< button @ click.prevent = "namedAction ('closeDrawer')" class = "btn-danger te…" at bounding box center [364, 487] width 547 height 807
click at [394, 427] on div "< button @ click.prevent = "namedAction ('closeDrawer')" class = "btn-danger te…" at bounding box center [364, 487] width 547 height 807
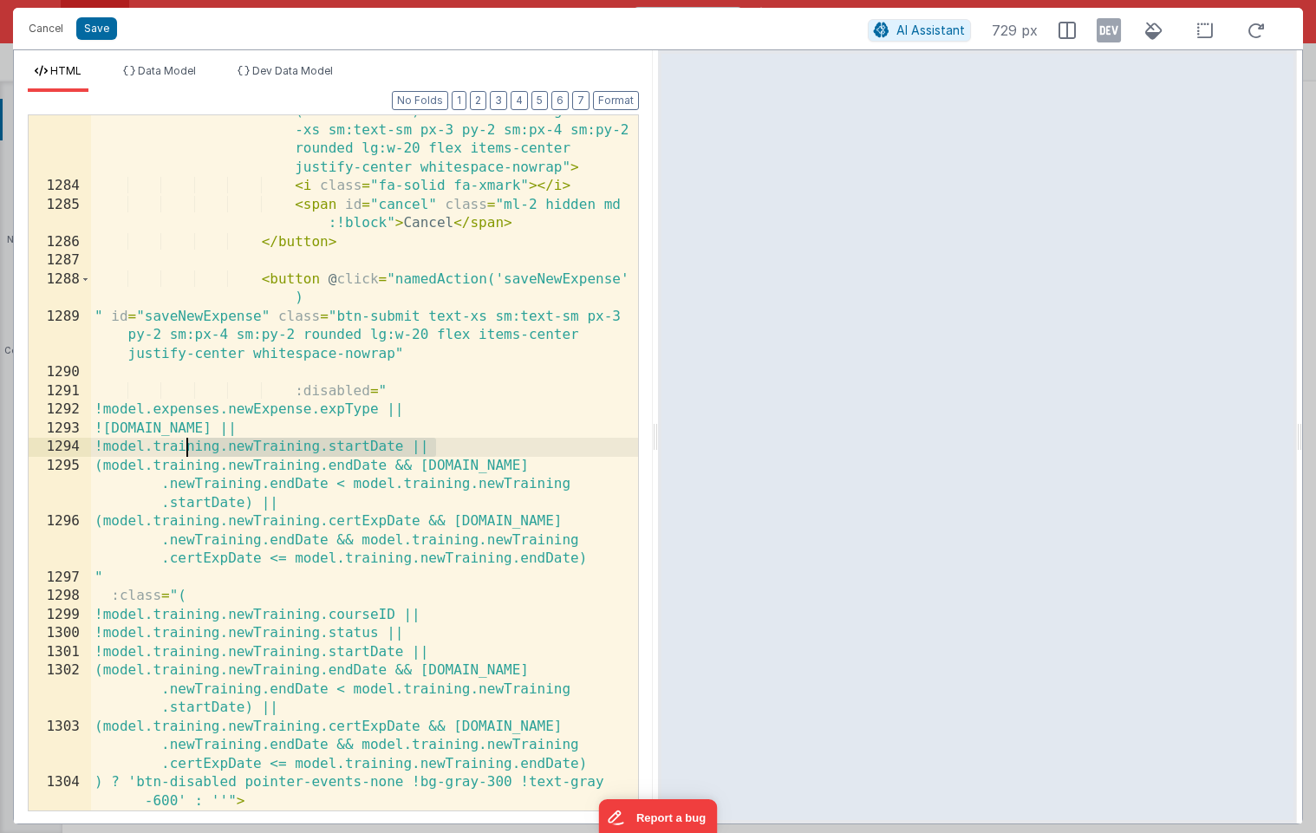
drag, startPoint x: 435, startPoint y: 446, endPoint x: 186, endPoint y: 445, distance: 248.8
click at [186, 445] on div "< button @ click.prevent = "namedAction ('closeDrawer')" class = "btn-danger te…" at bounding box center [364, 487] width 547 height 807
click at [387, 449] on div "< button @ click.prevent = "namedAction ('closeDrawer')" class = "btn-danger te…" at bounding box center [364, 487] width 547 height 807
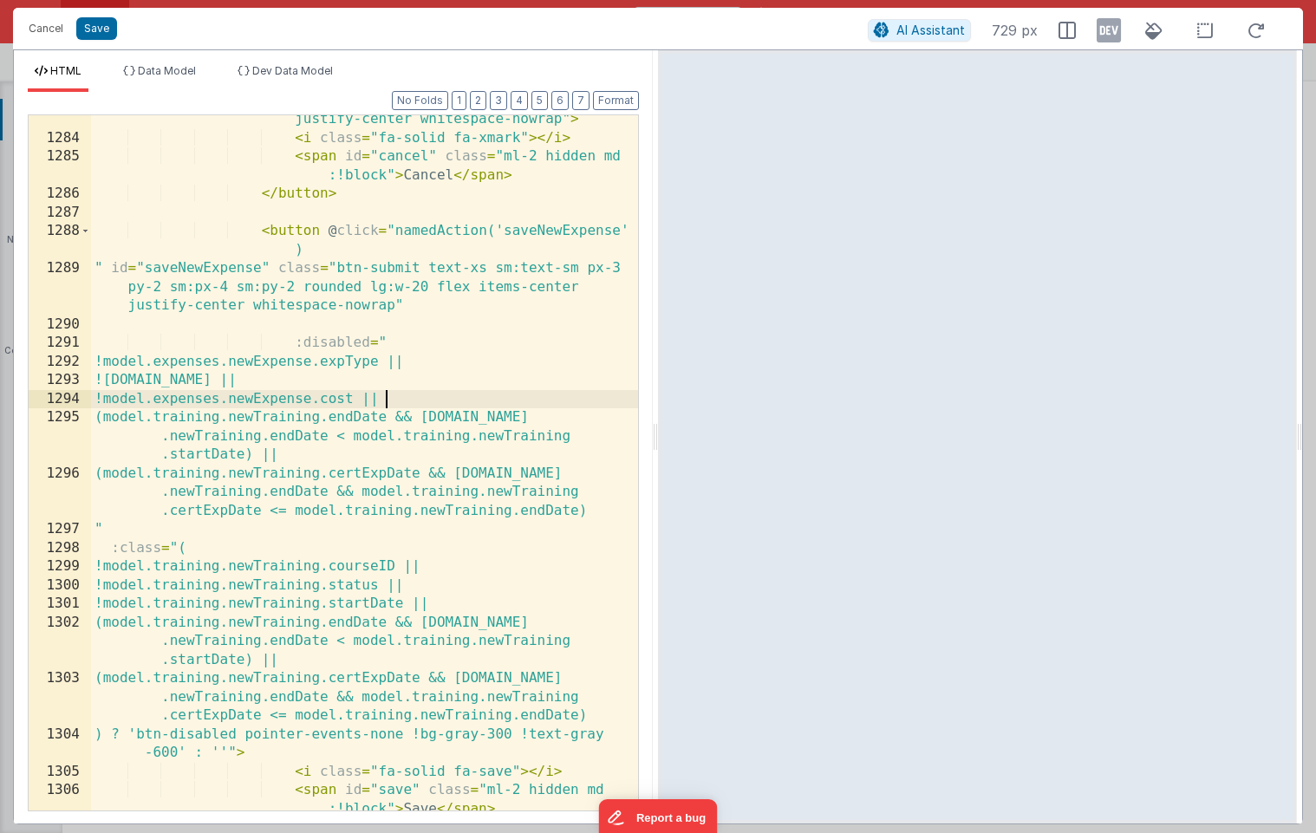
scroll to position [3997, 0]
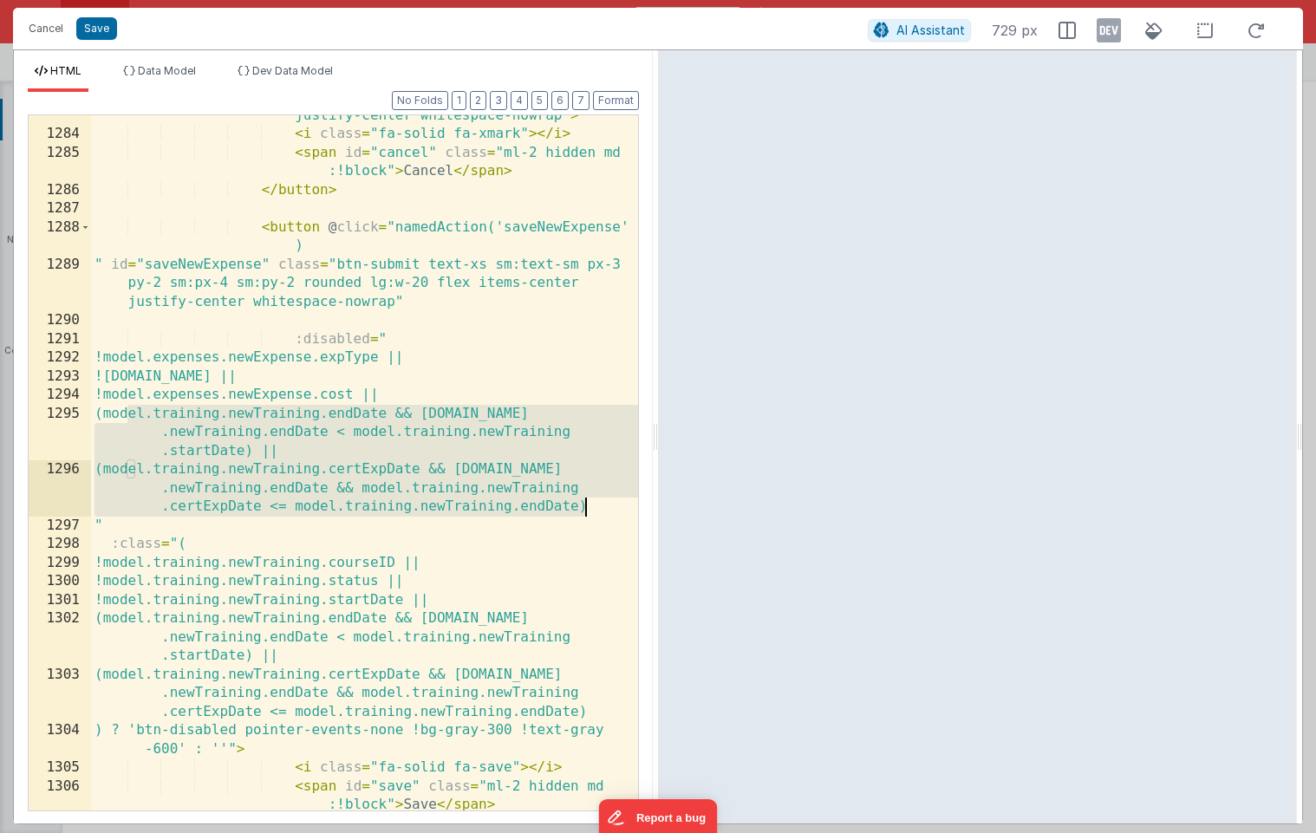
drag, startPoint x: 127, startPoint y: 414, endPoint x: 588, endPoint y: 501, distance: 468.4
click at [588, 501] on div "< button @ click.prevent = "namedAction ('closeDrawer')" class = "btn-danger te…" at bounding box center [364, 435] width 547 height 807
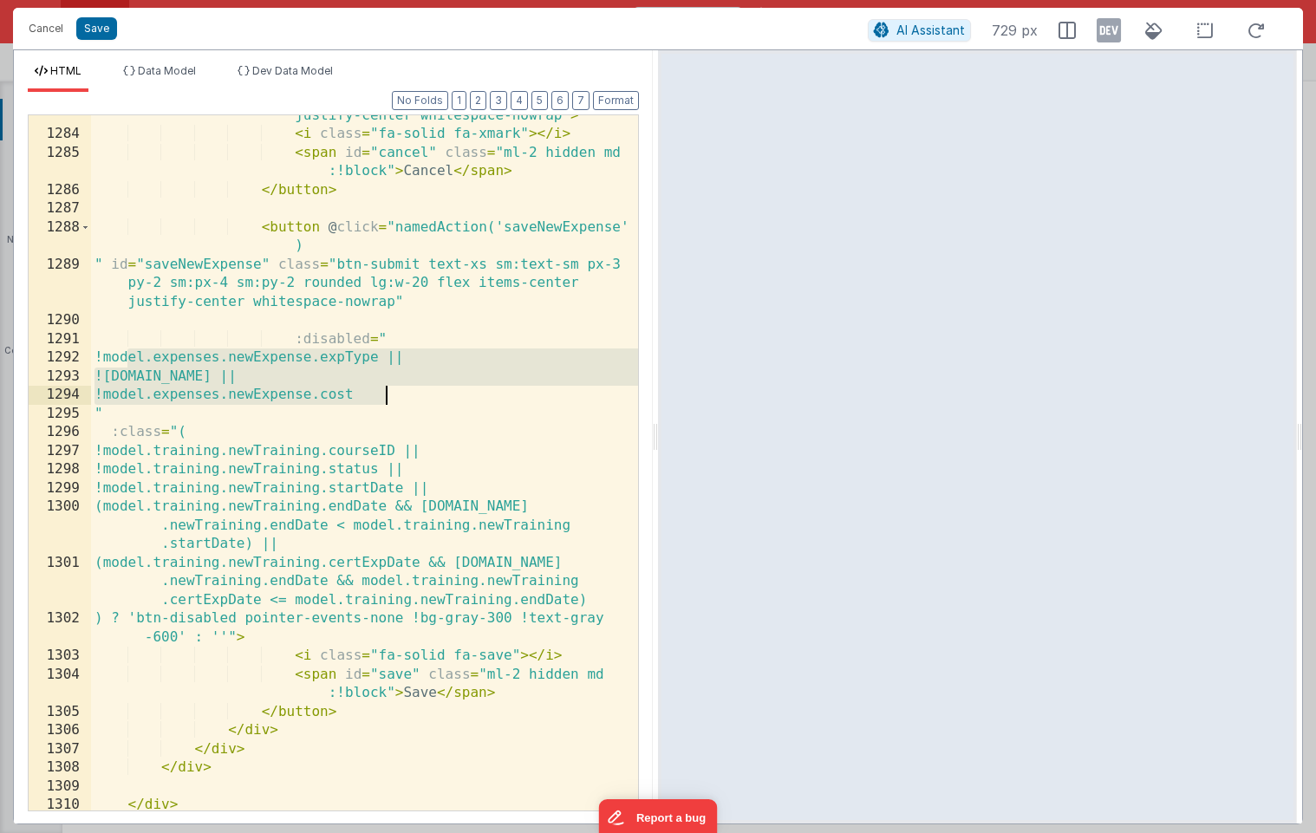
drag, startPoint x: 127, startPoint y: 357, endPoint x: 404, endPoint y: 389, distance: 278.4
click at [404, 389] on div "< button @ click.prevent = "namedAction ('closeDrawer')" class = "btn-danger te…" at bounding box center [364, 435] width 547 height 807
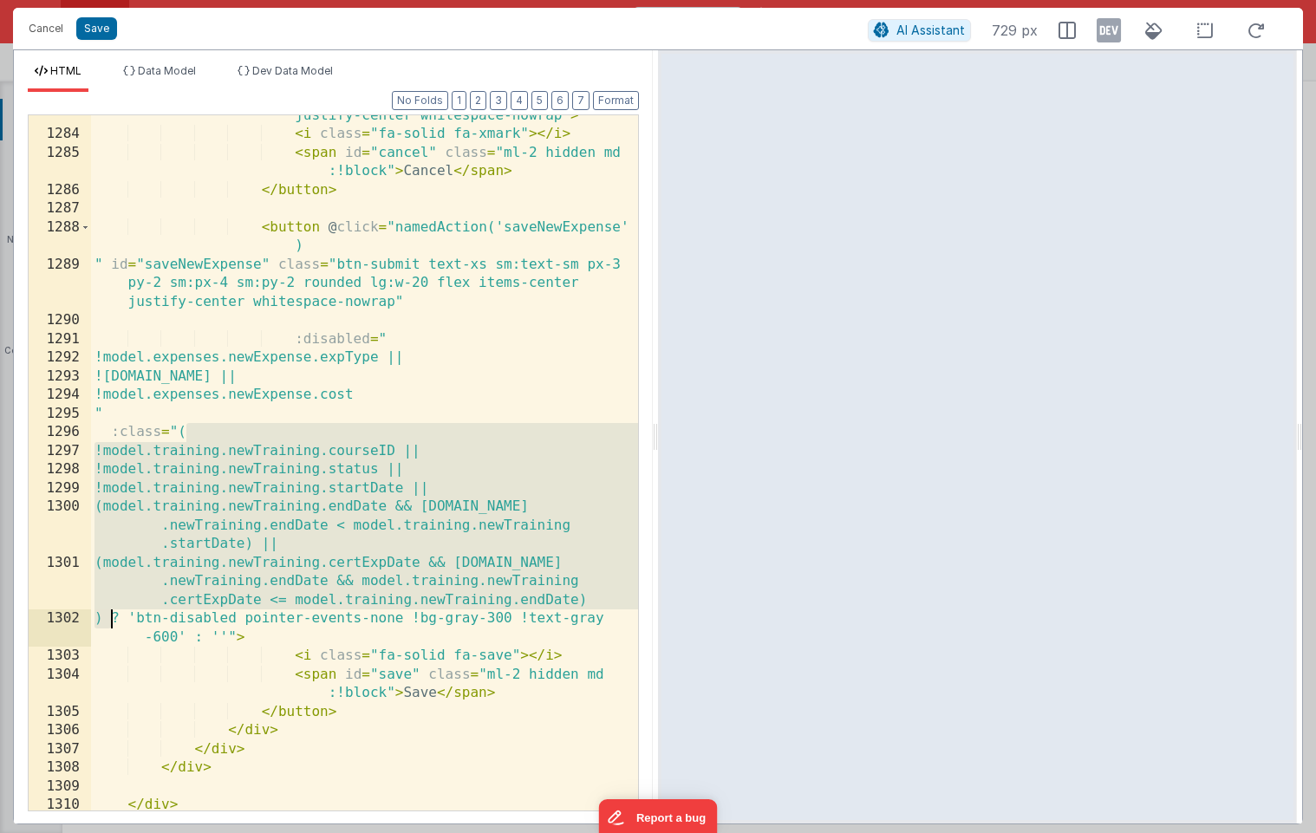
drag, startPoint x: 187, startPoint y: 432, endPoint x: 114, endPoint y: 620, distance: 201.7
click at [114, 620] on div "< button @ click.prevent = "namedAction ('closeDrawer')" class = "btn-danger te…" at bounding box center [364, 435] width 547 height 807
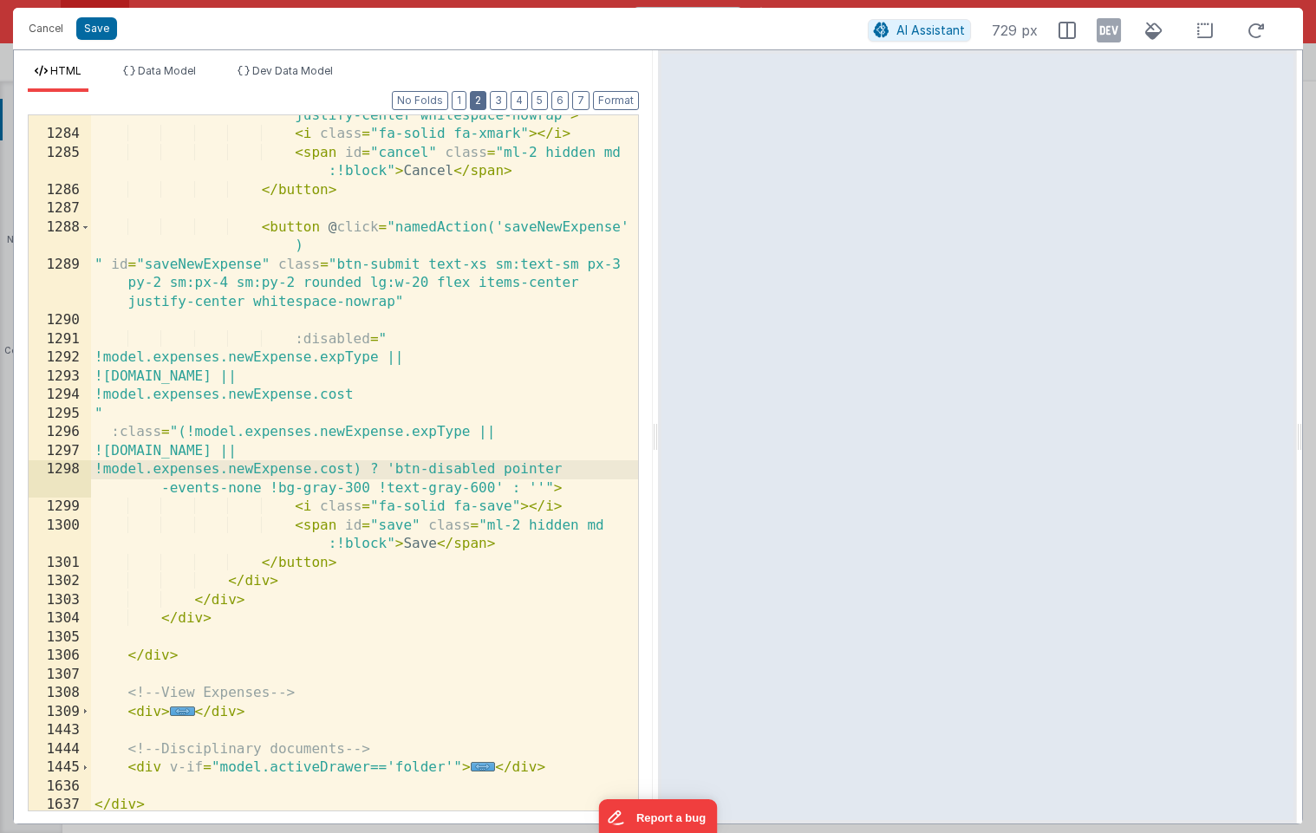
click at [481, 102] on button "2" at bounding box center [478, 100] width 16 height 19
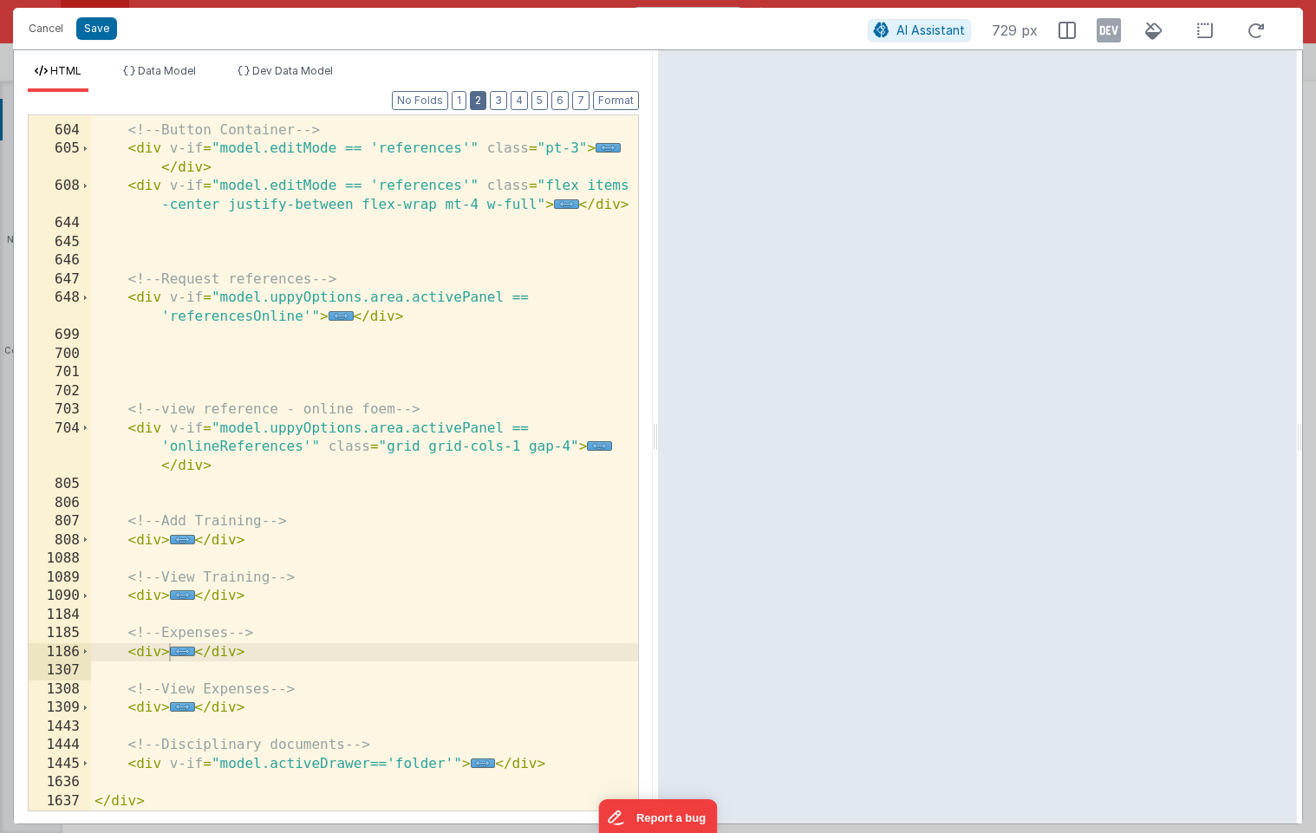
scroll to position [460, 0]
click at [175, 543] on span "..." at bounding box center [182, 540] width 25 height 10
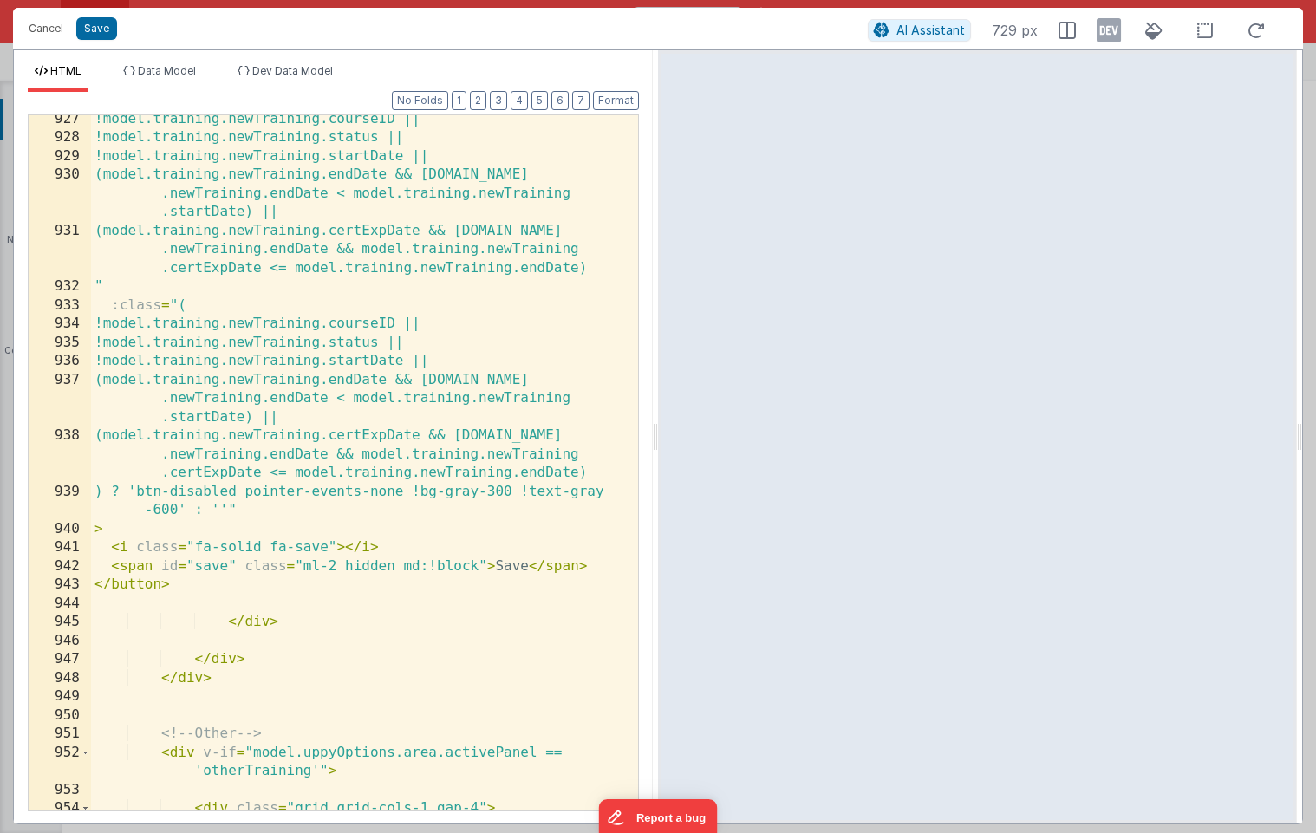
scroll to position [4789, 0]
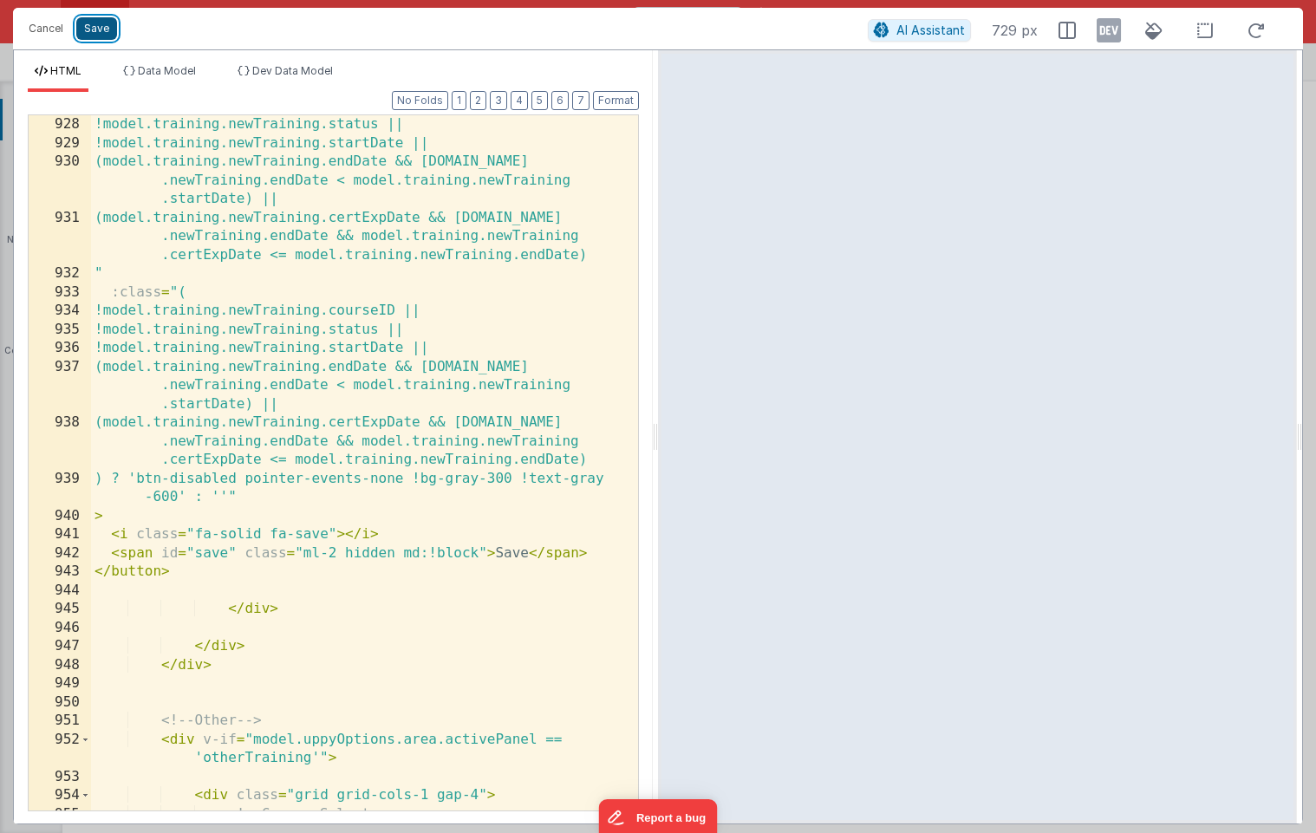
click at [95, 29] on button "Save" at bounding box center [96, 28] width 41 height 23
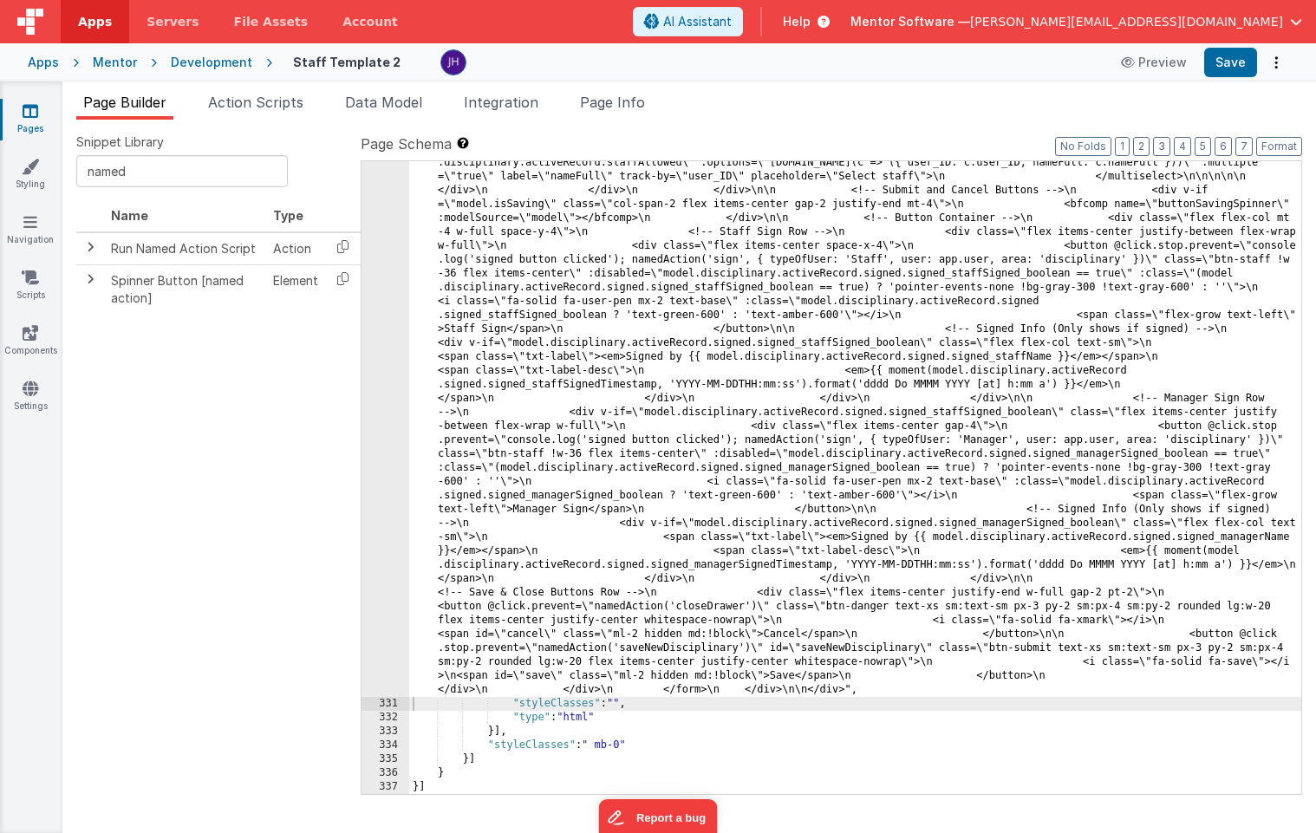
scroll to position [12141, 0]
click at [1234, 53] on button "Save" at bounding box center [1230, 62] width 53 height 29
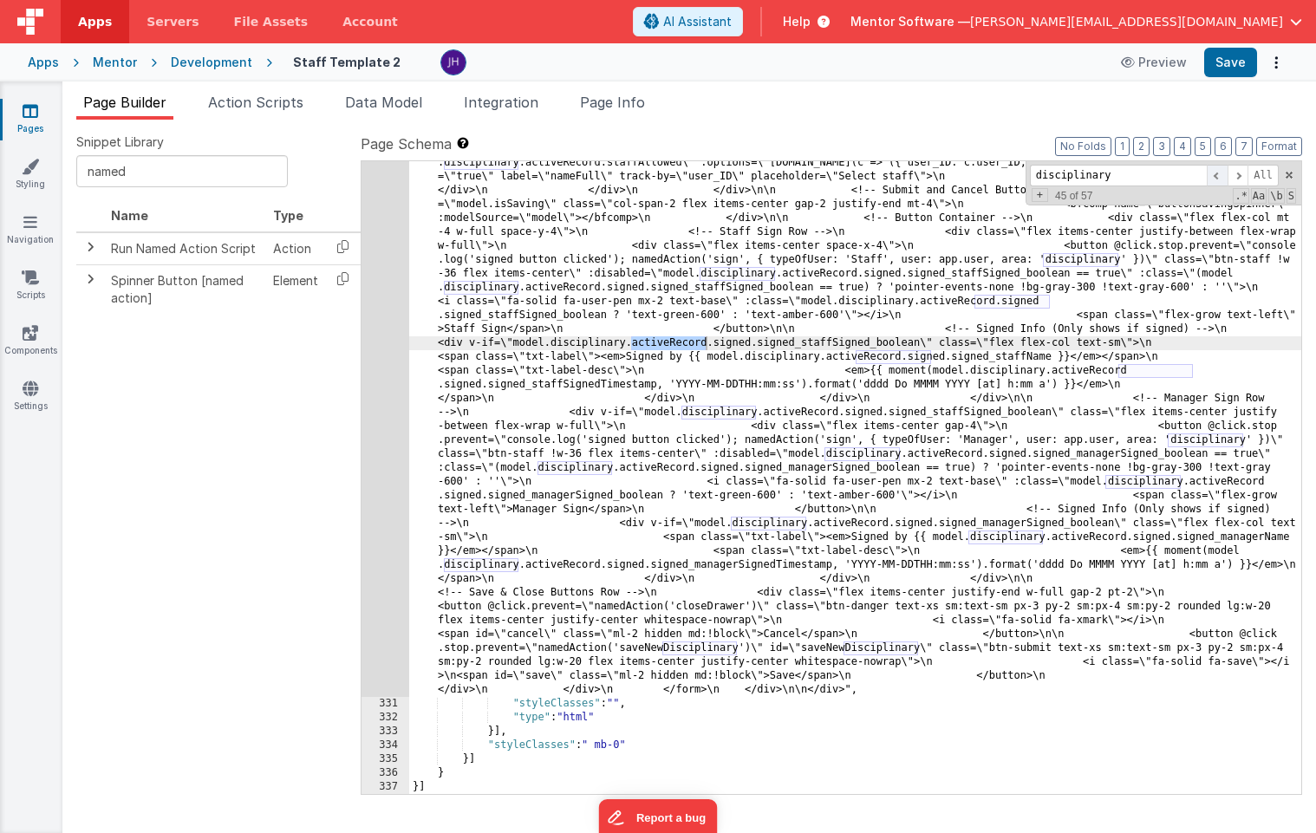
type input "disciplinary"
click at [1216, 179] on span at bounding box center [1217, 176] width 21 height 22
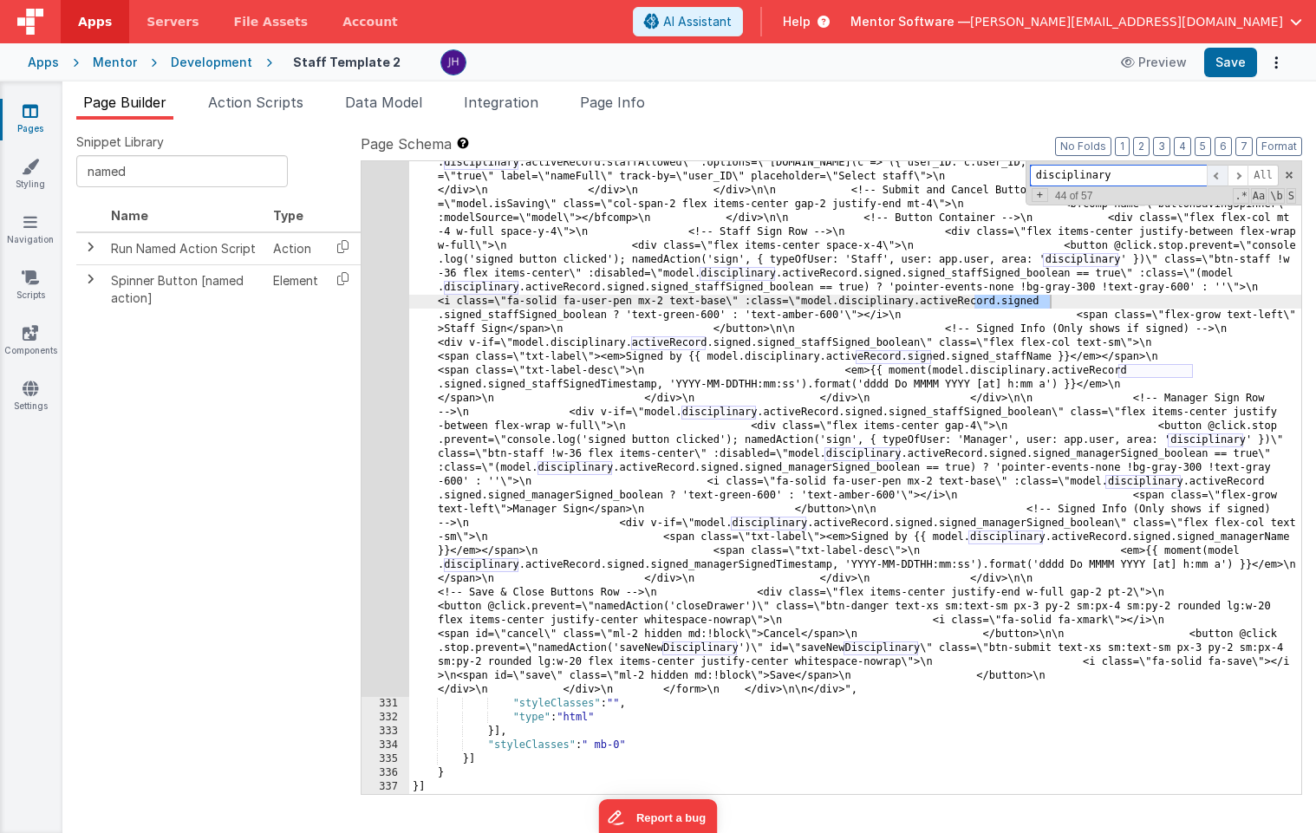
click at [1216, 179] on span at bounding box center [1217, 176] width 21 height 22
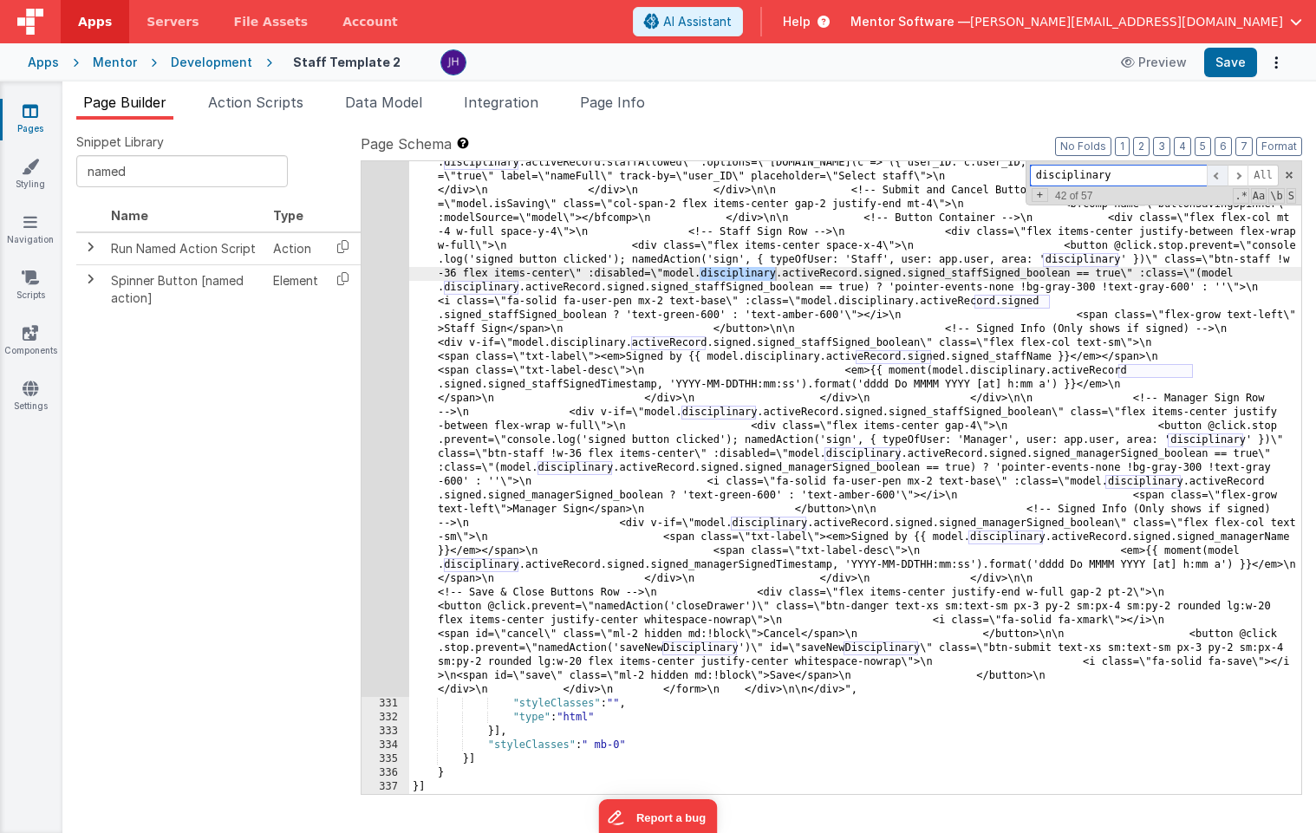
click at [1216, 179] on span at bounding box center [1217, 176] width 21 height 22
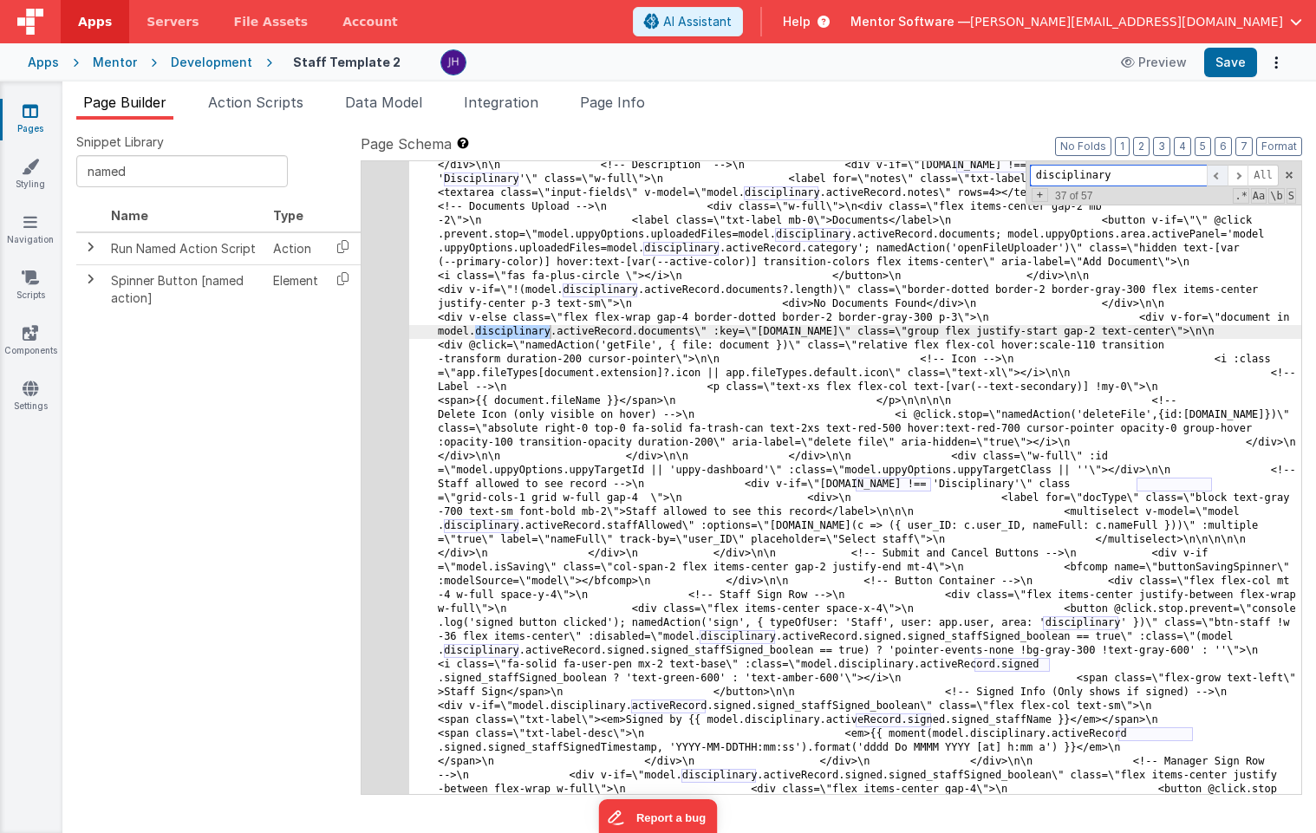
click at [1216, 179] on span at bounding box center [1217, 176] width 21 height 22
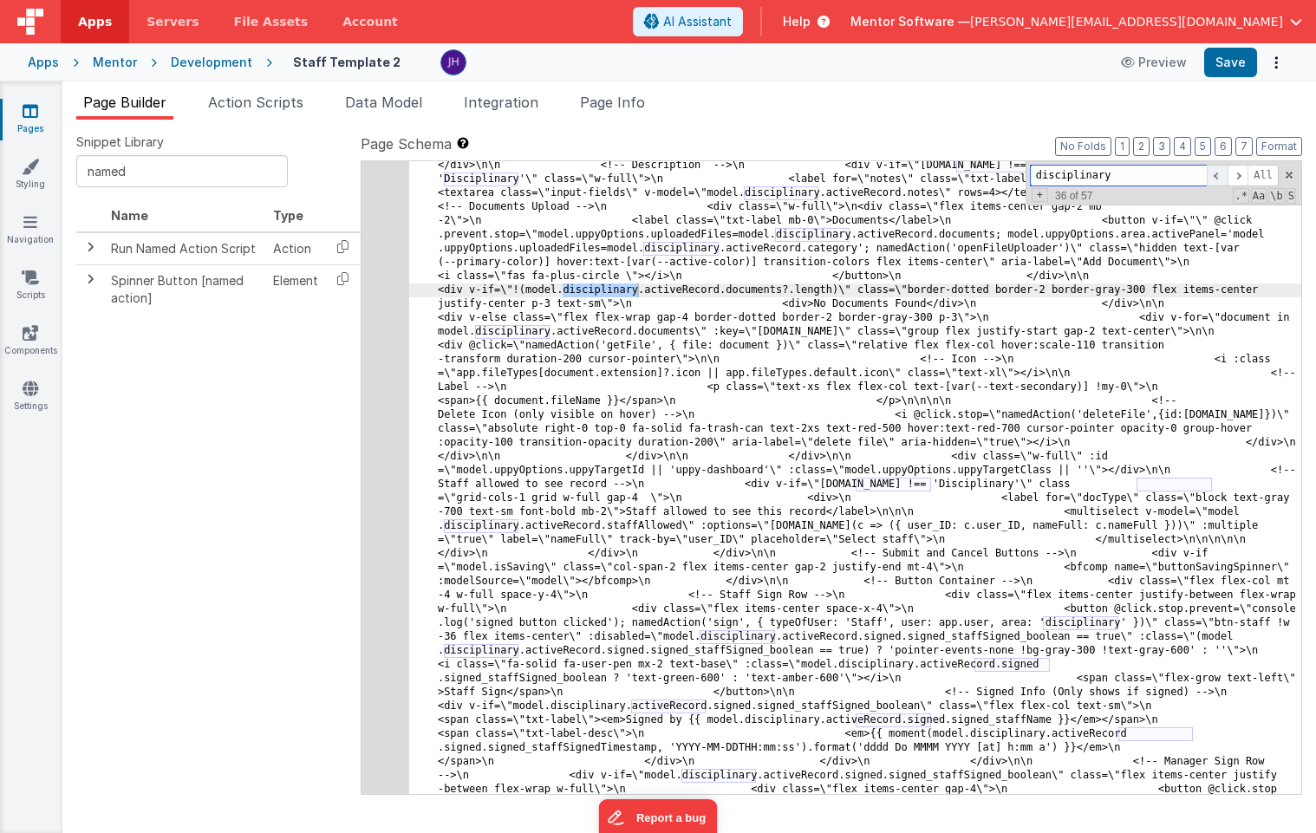
click at [1216, 179] on span at bounding box center [1217, 176] width 21 height 22
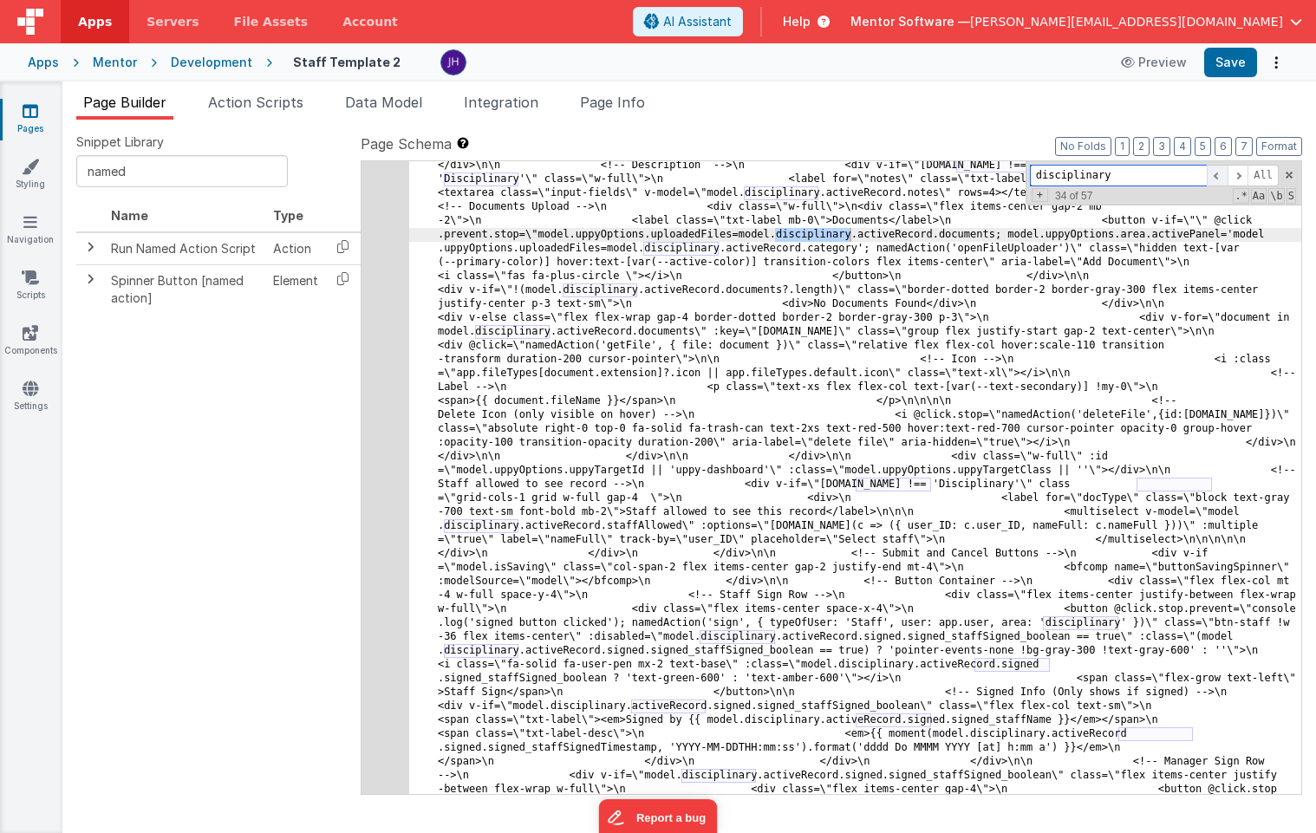
click at [1216, 179] on span at bounding box center [1217, 176] width 21 height 22
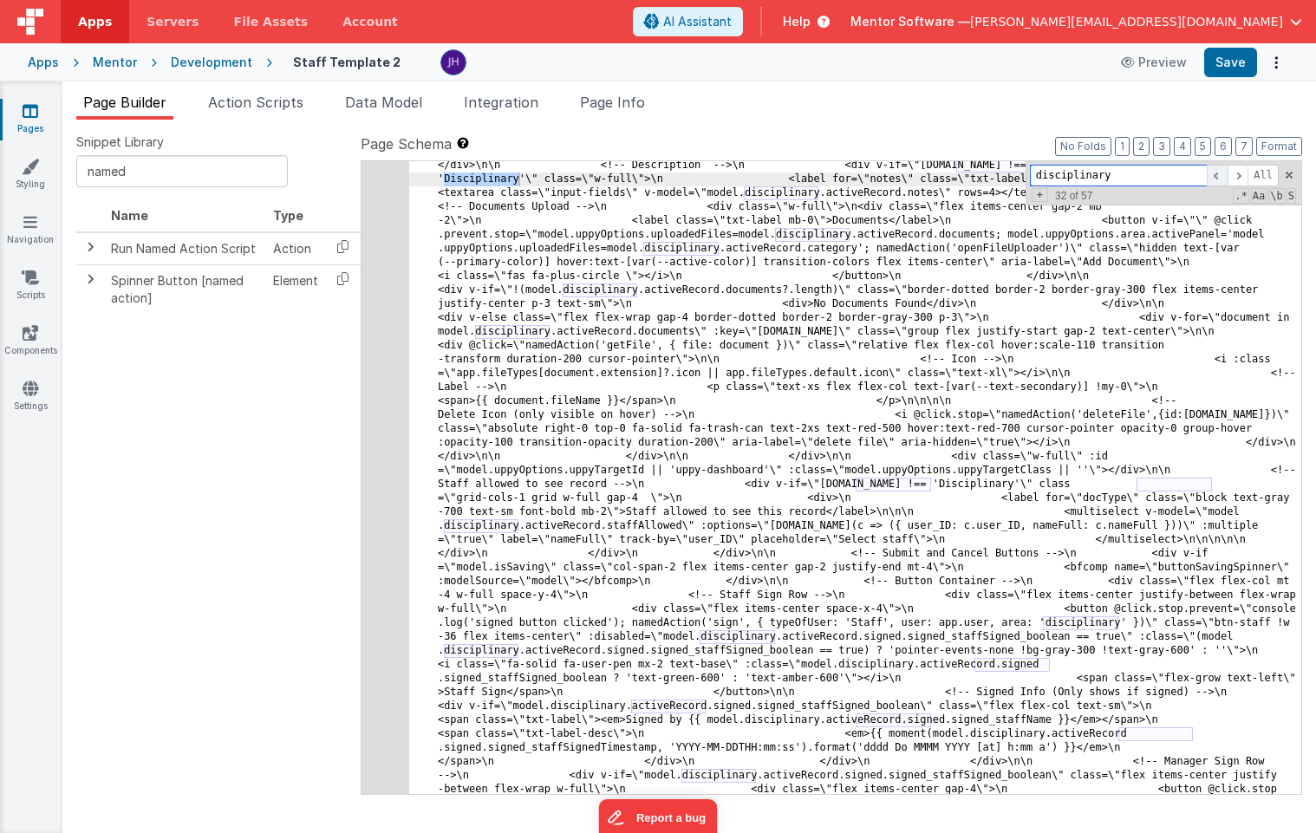
click at [1216, 179] on span at bounding box center [1217, 176] width 21 height 22
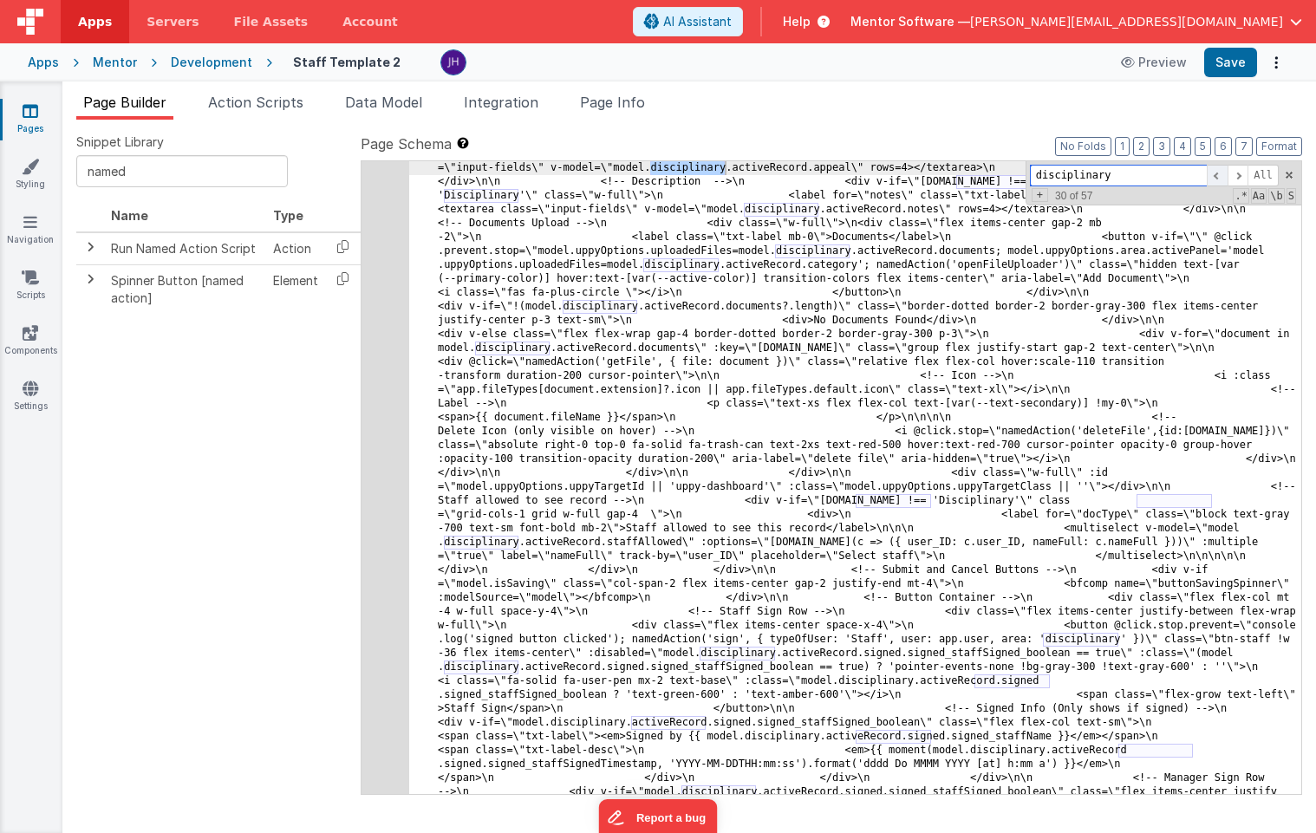
click at [1216, 179] on span at bounding box center [1217, 176] width 21 height 22
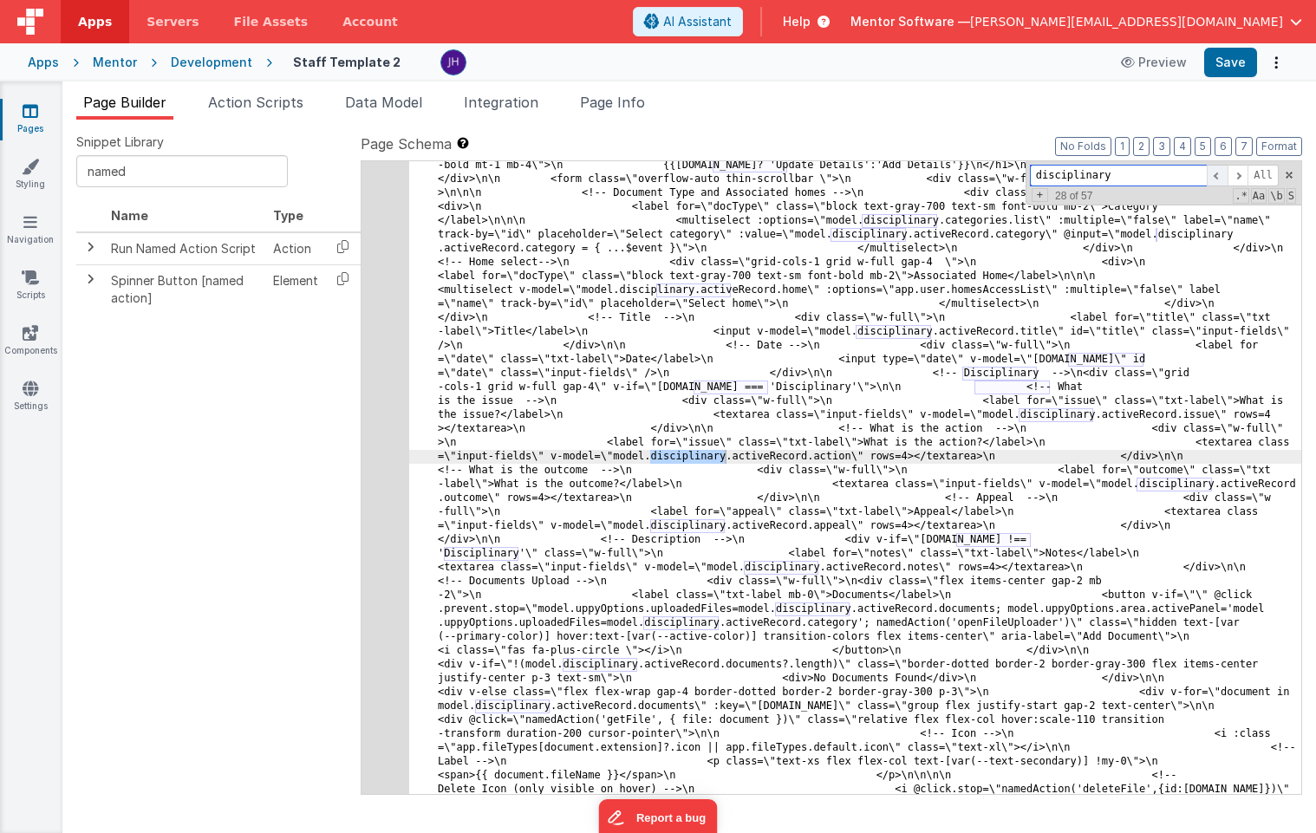
click at [1216, 179] on span at bounding box center [1217, 176] width 21 height 22
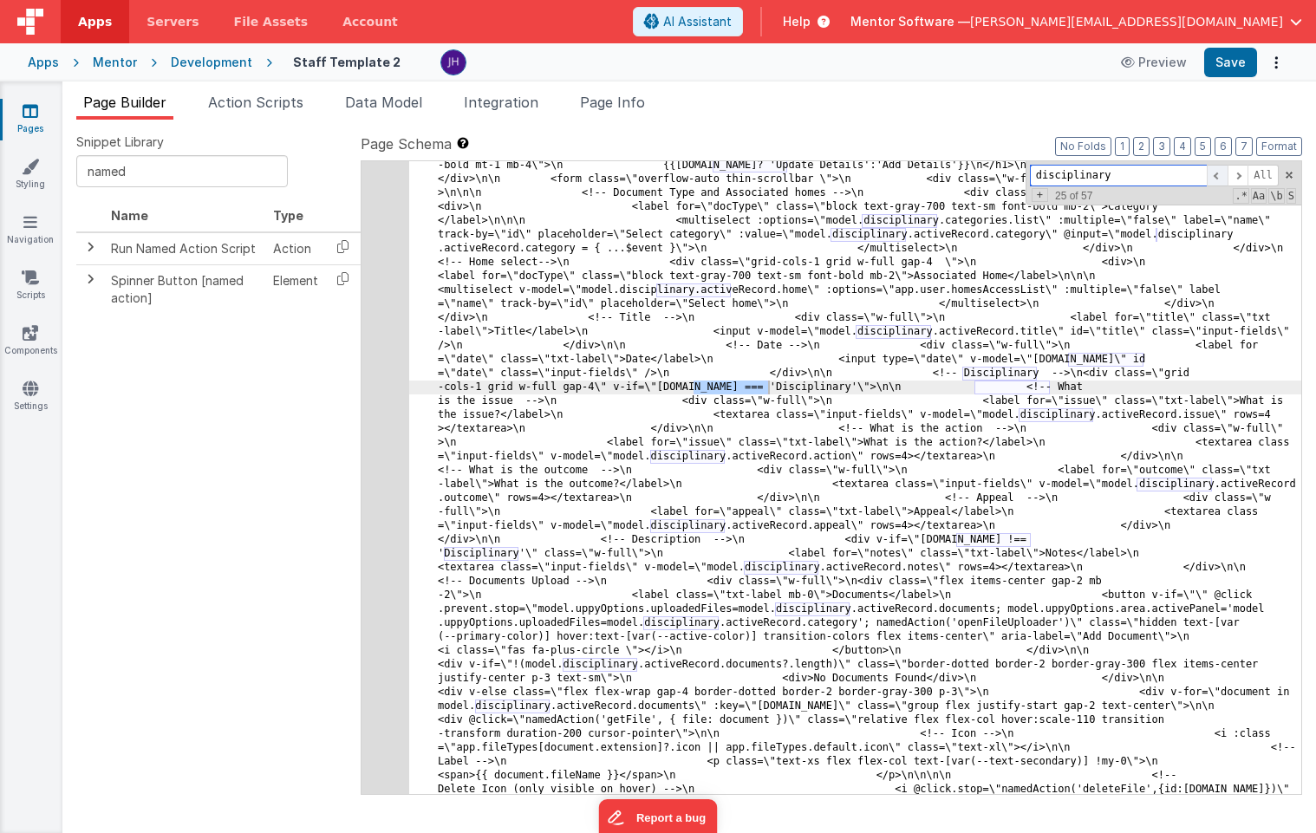
click at [1216, 179] on span at bounding box center [1217, 176] width 21 height 22
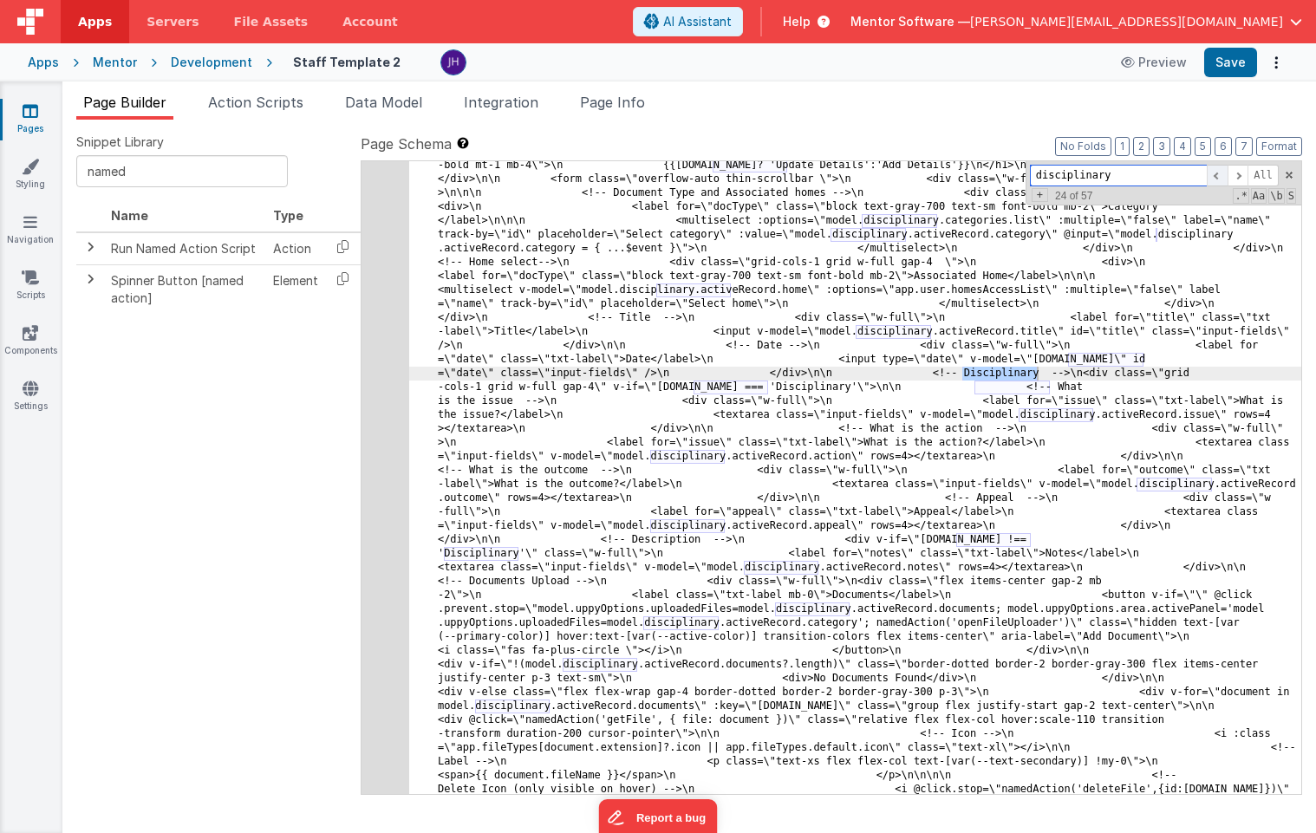
click at [1215, 179] on span at bounding box center [1217, 176] width 21 height 22
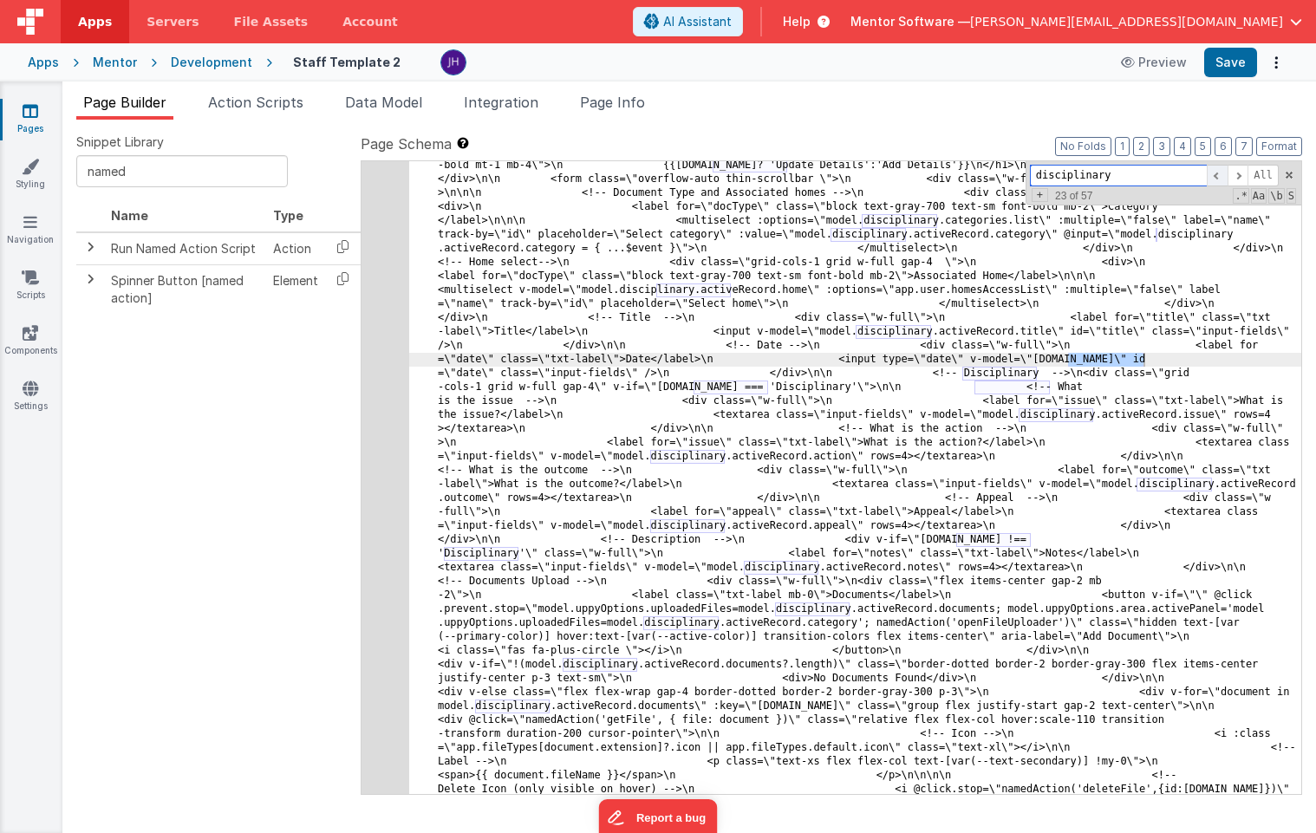
click at [1215, 179] on span at bounding box center [1217, 176] width 21 height 22
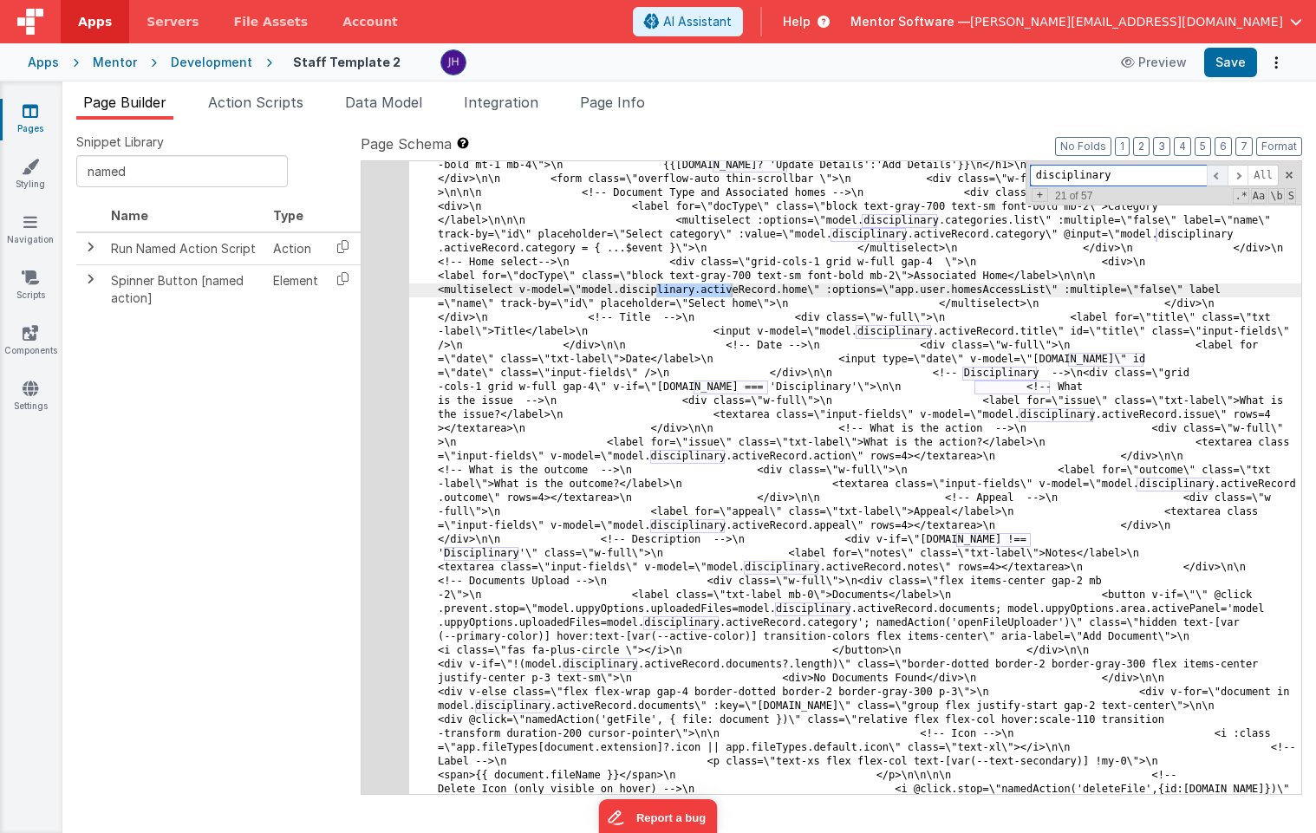
click at [1215, 179] on span at bounding box center [1217, 176] width 21 height 22
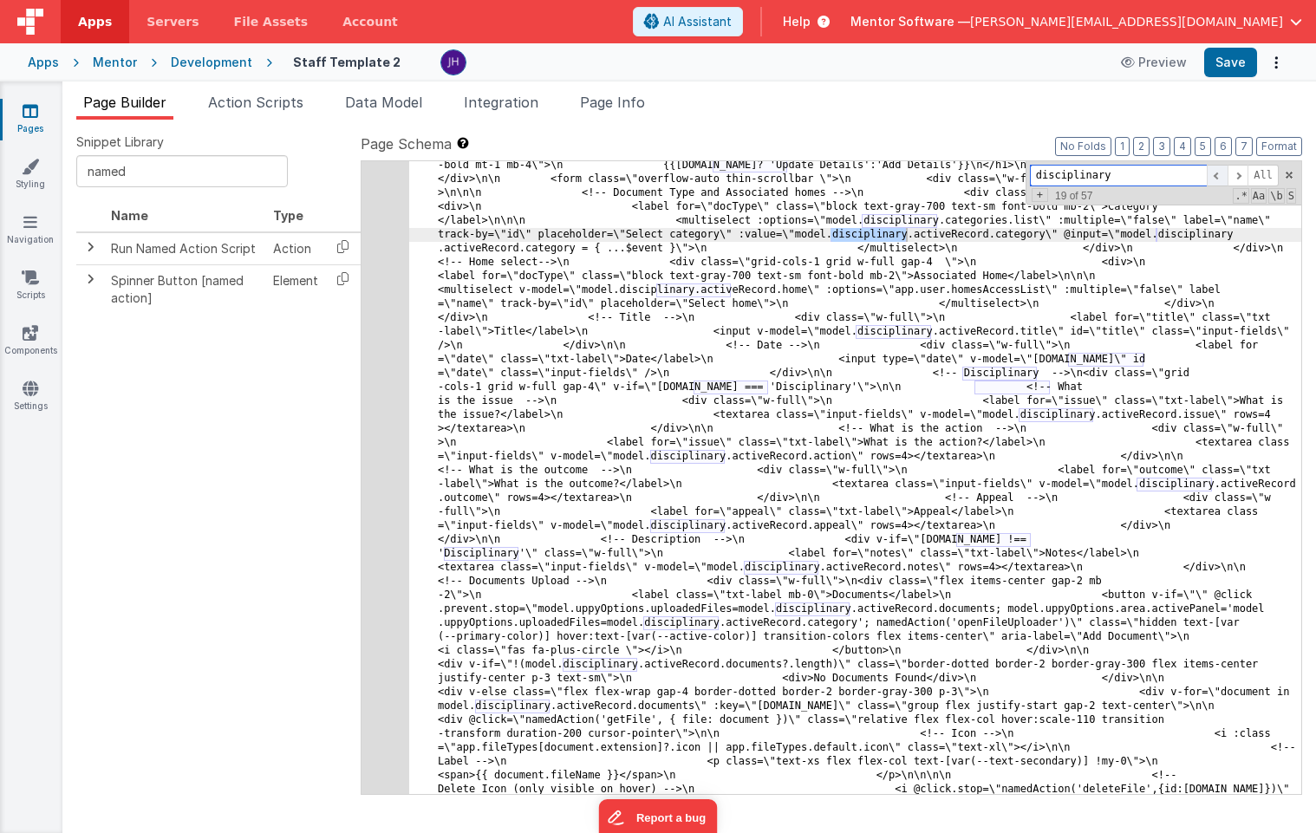
click at [1215, 179] on span at bounding box center [1217, 176] width 21 height 22
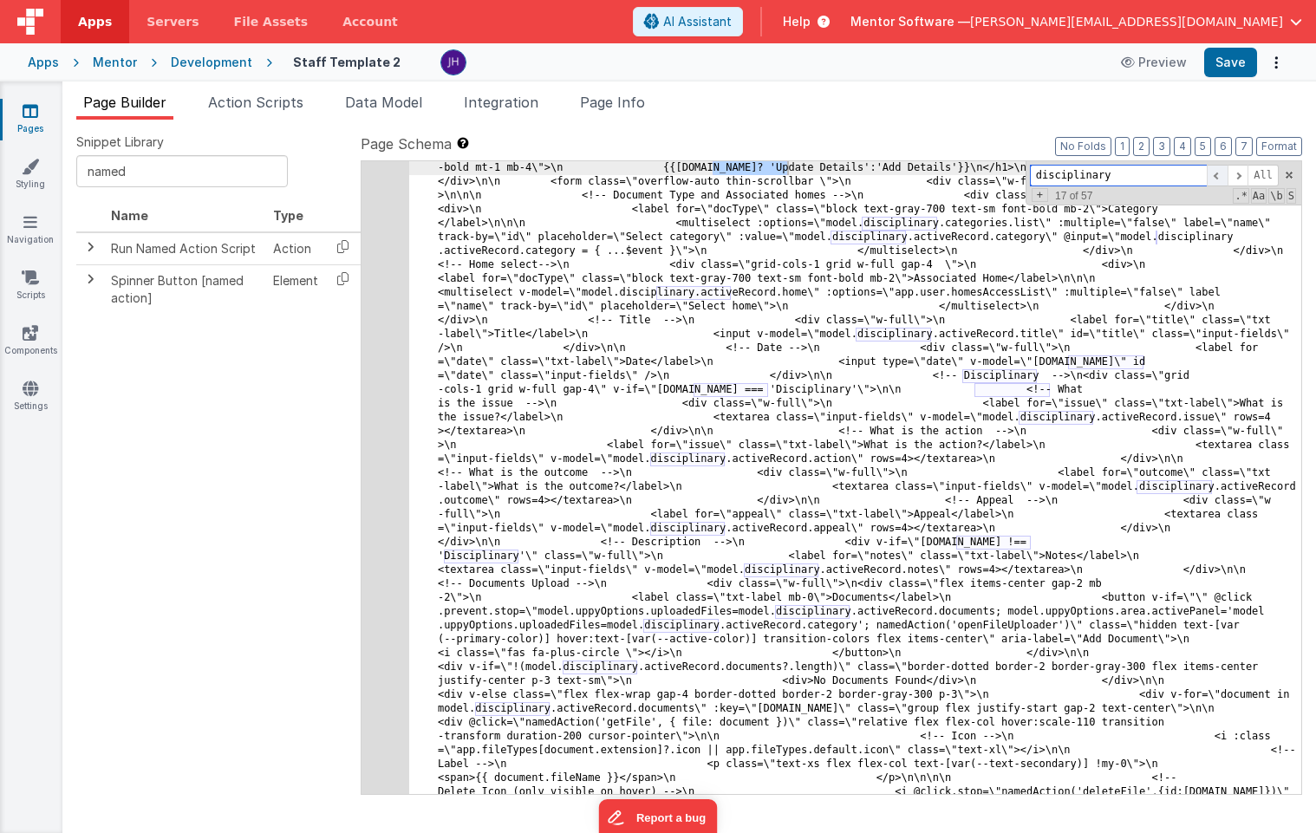
click at [1215, 179] on span at bounding box center [1217, 176] width 21 height 22
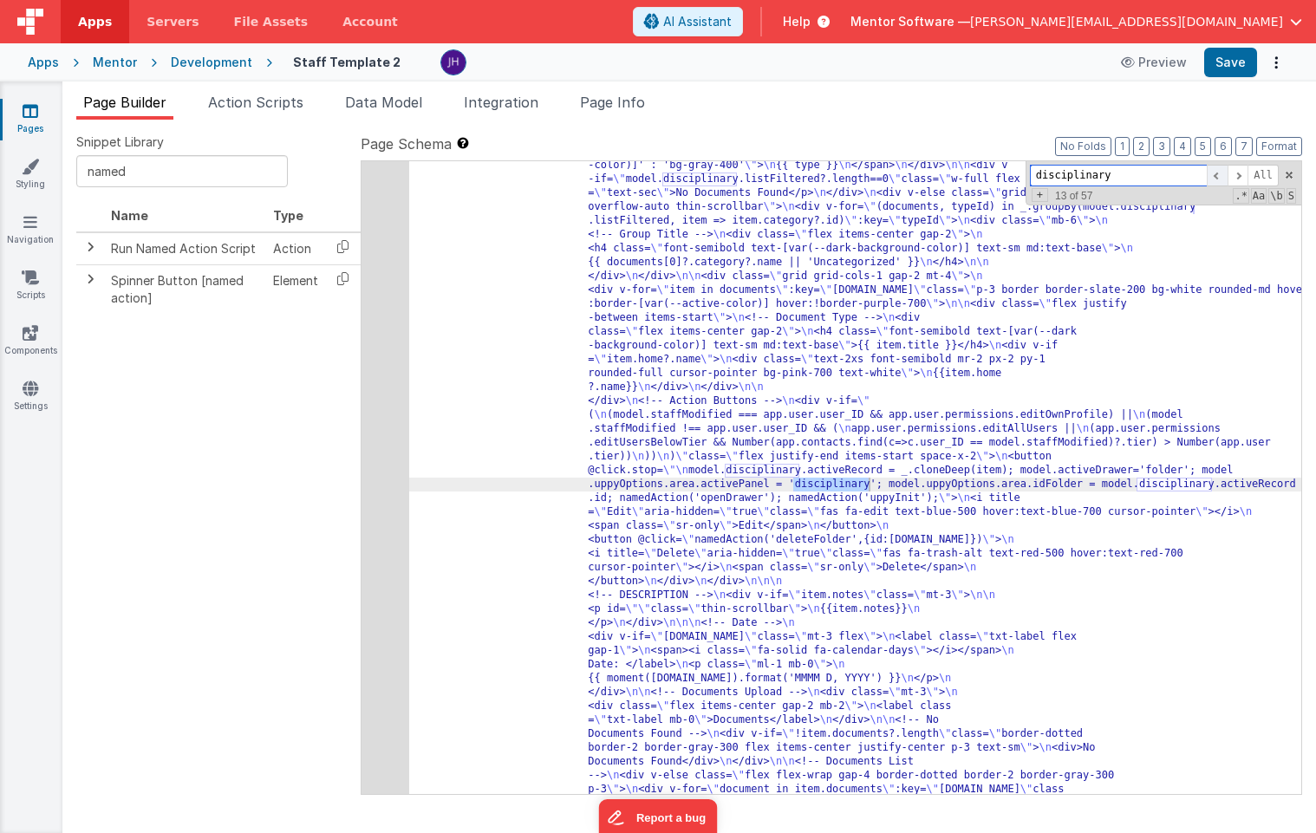
scroll to position [3179, 0]
click at [1215, 179] on span at bounding box center [1217, 176] width 21 height 22
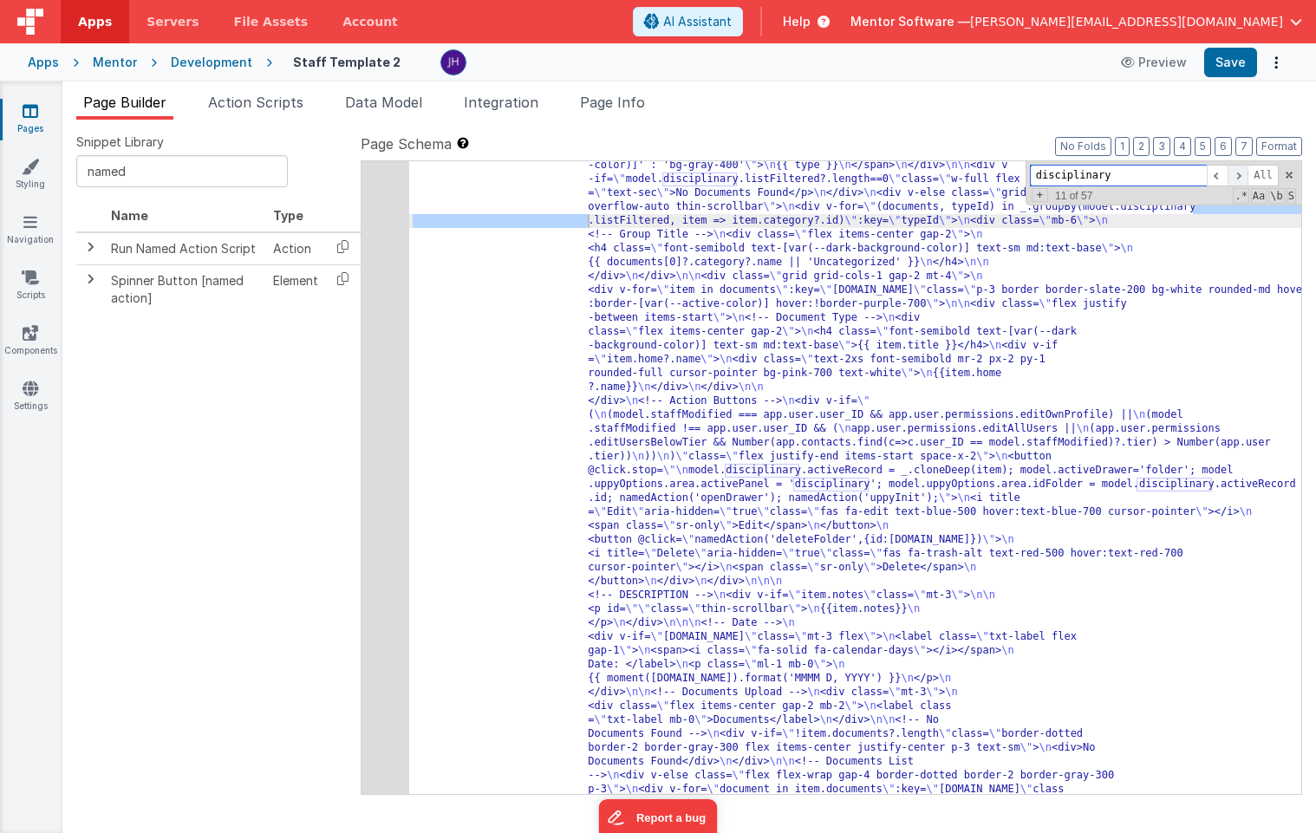
click at [1237, 177] on span at bounding box center [1237, 176] width 21 height 22
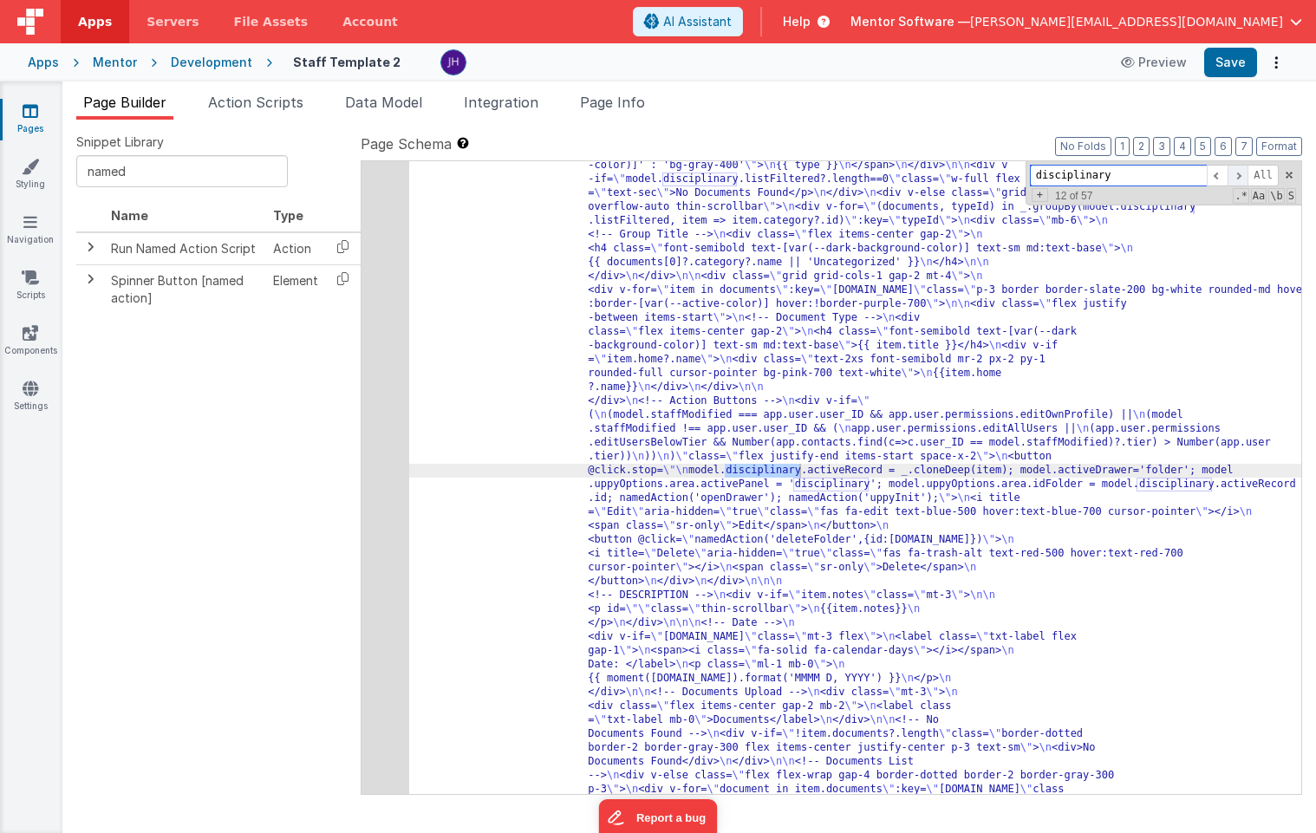
click at [1237, 177] on span at bounding box center [1237, 176] width 21 height 22
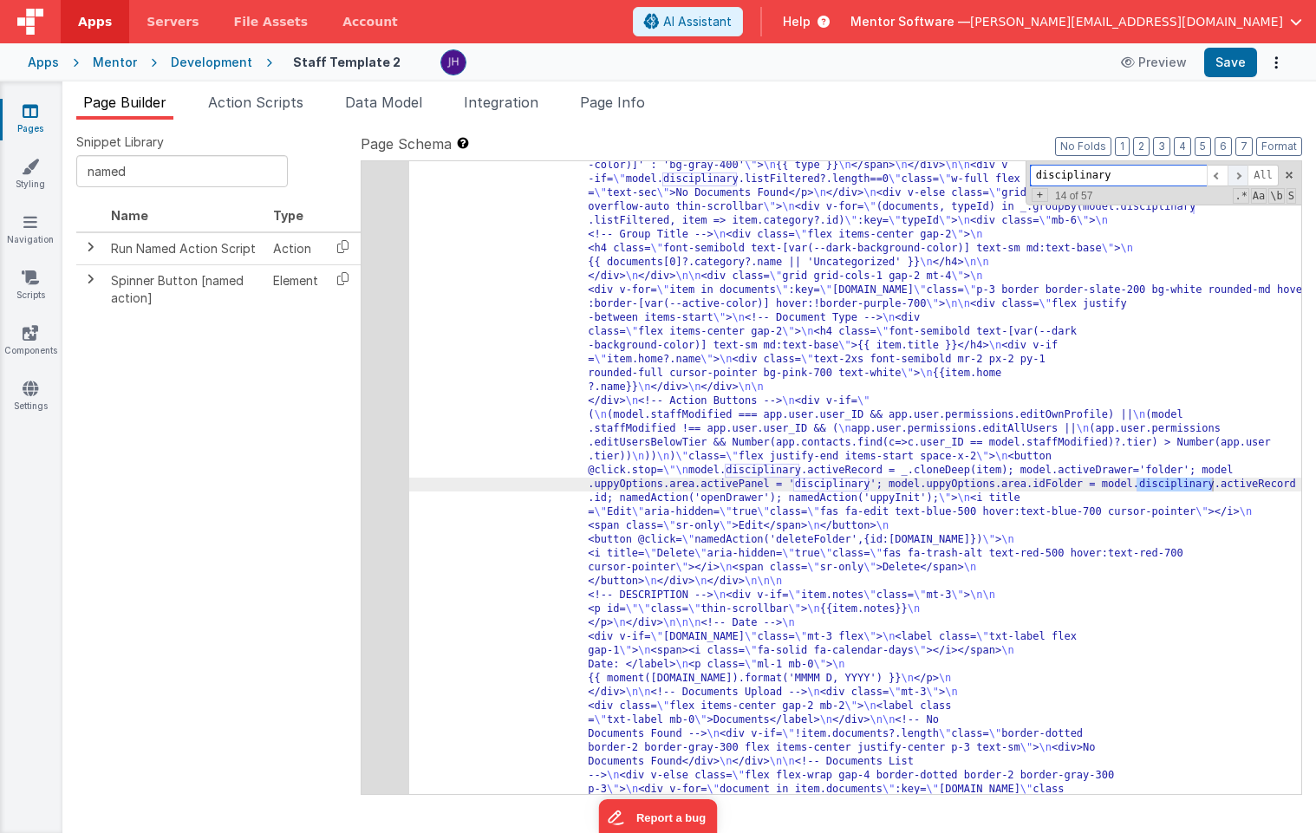
click at [1237, 177] on span at bounding box center [1237, 176] width 21 height 22
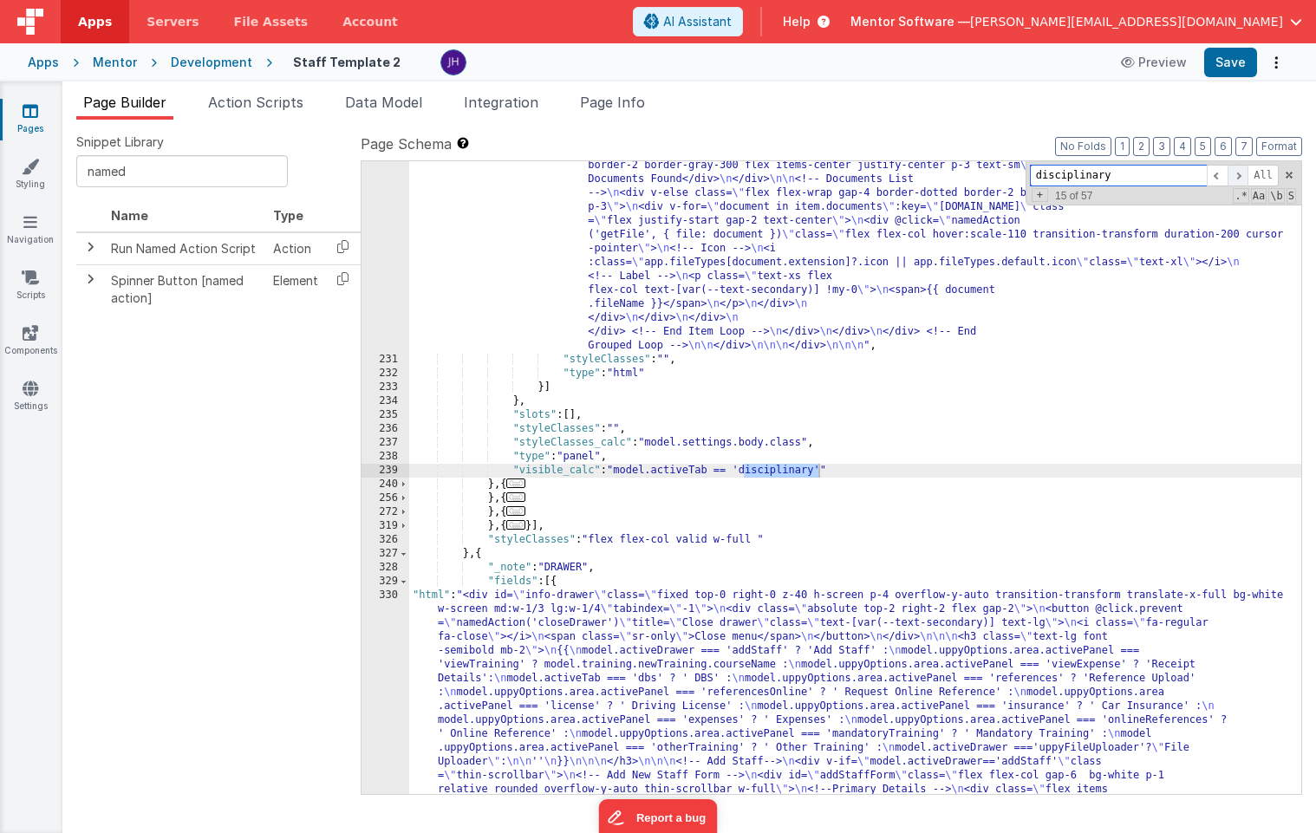
click at [1237, 177] on span at bounding box center [1237, 176] width 21 height 22
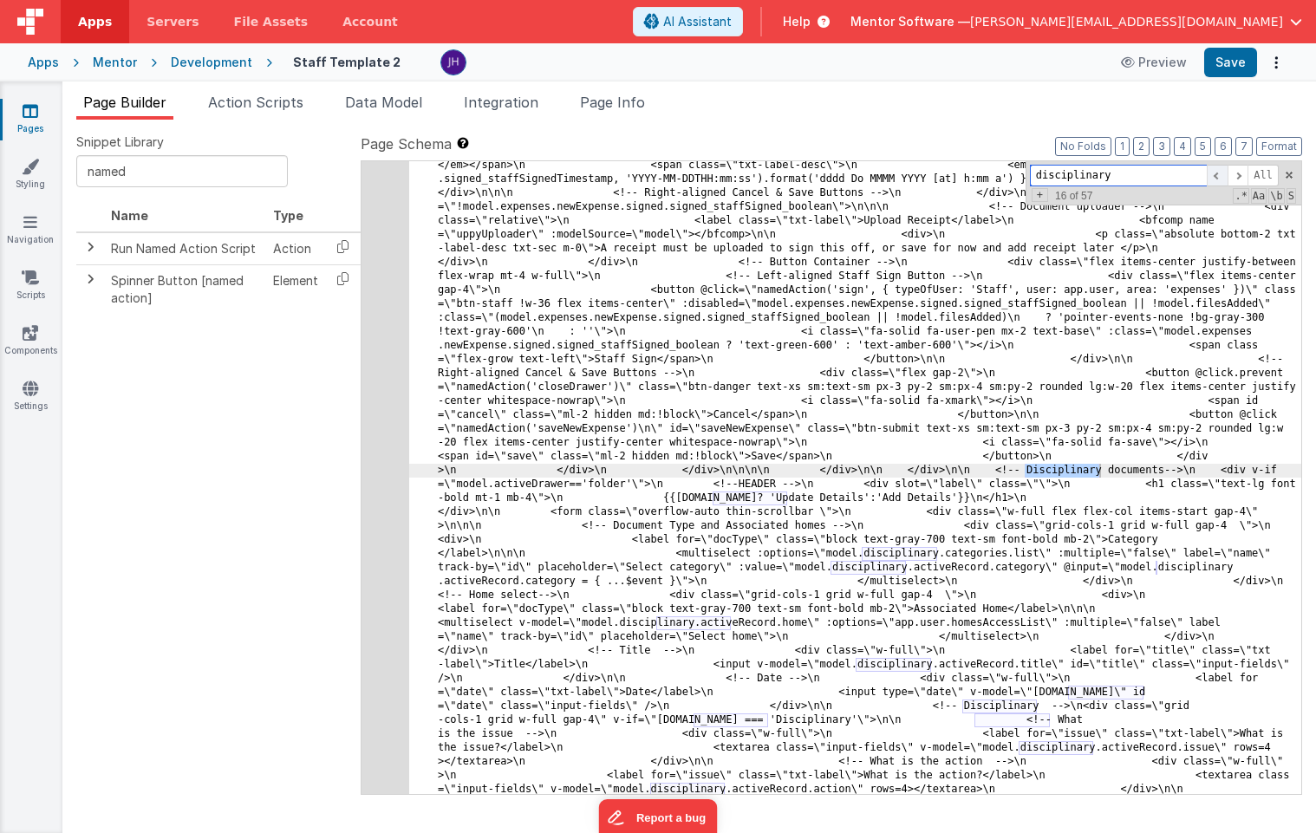
click at [1216, 175] on span at bounding box center [1217, 176] width 21 height 22
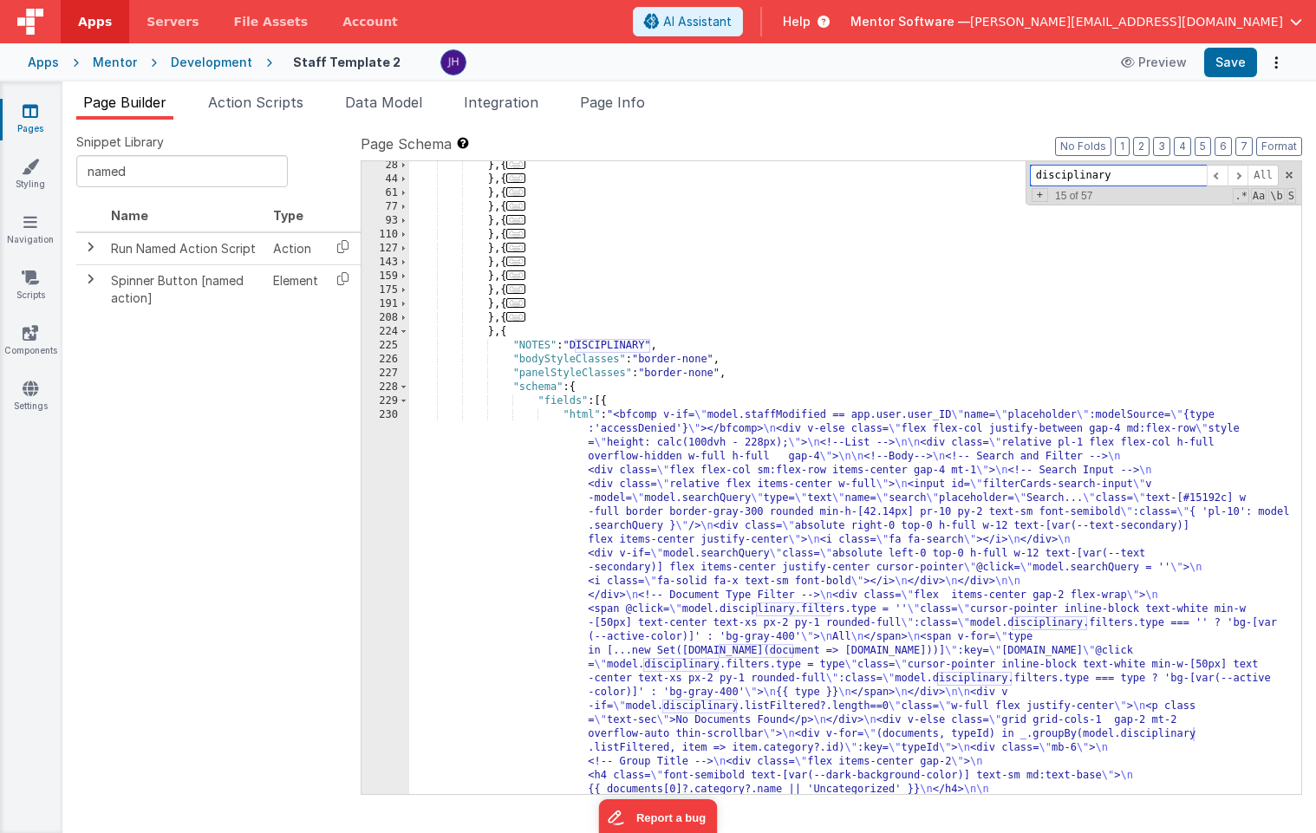
scroll to position [2652, 0]
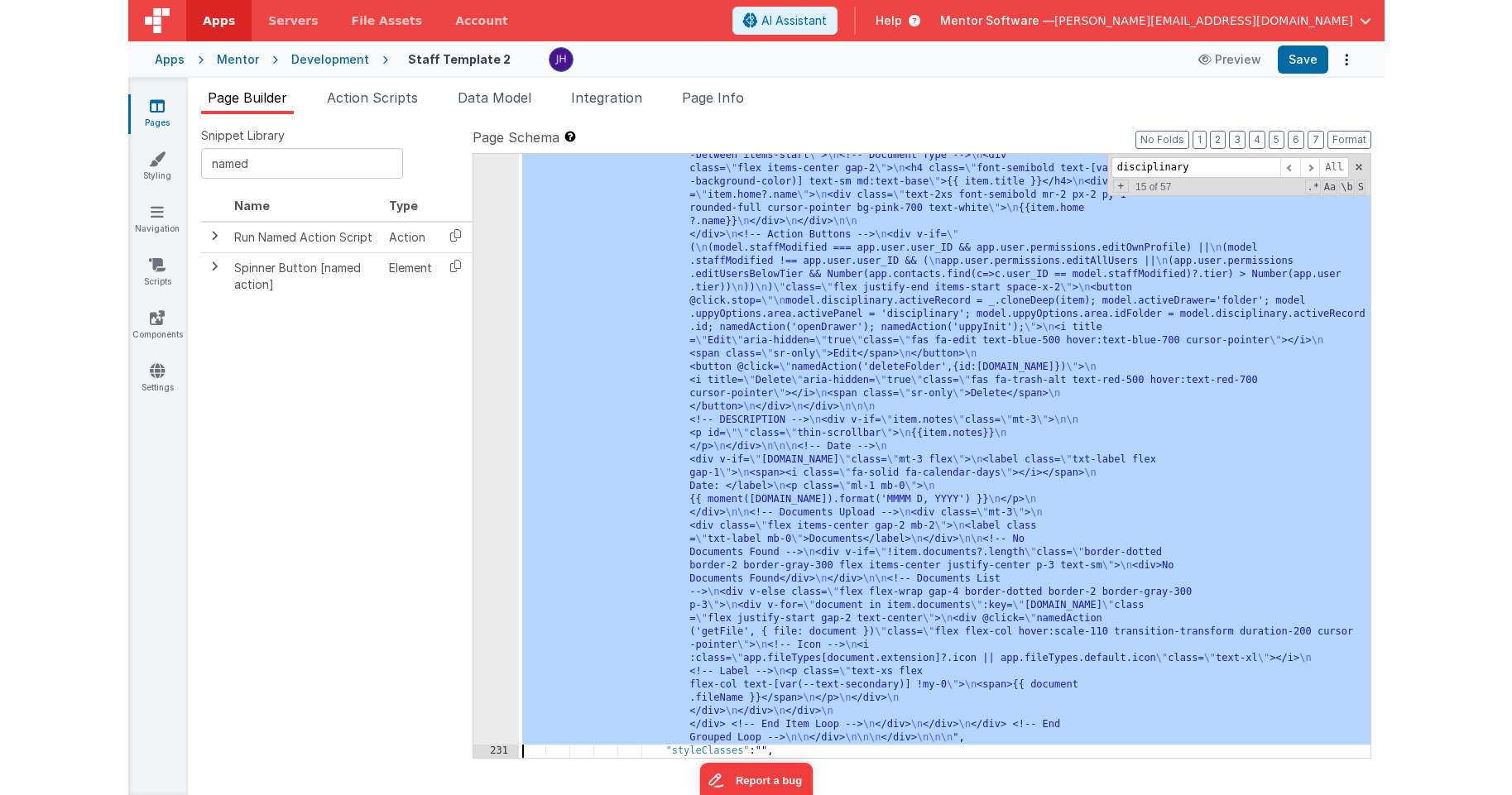
scroll to position [3182, 0]
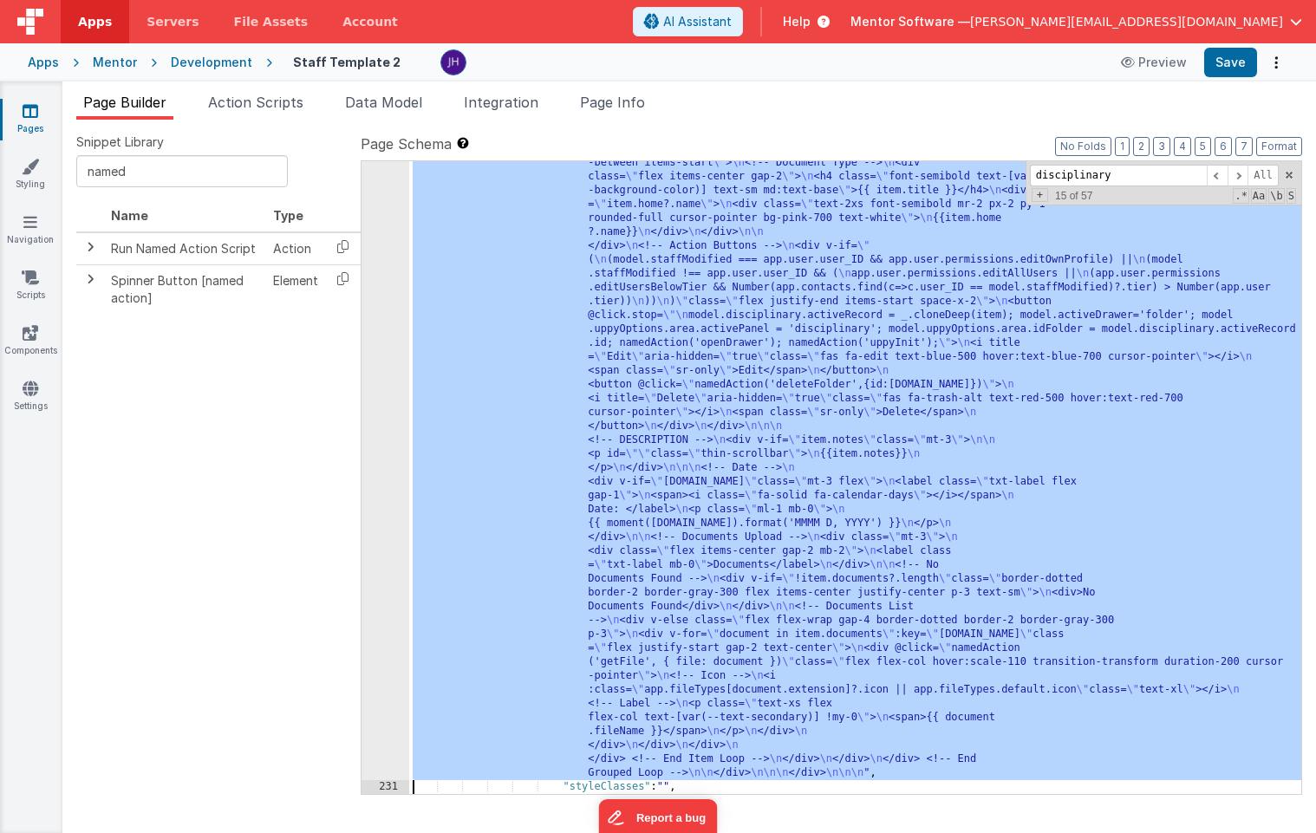
click at [401, 474] on div "230" at bounding box center [385, 253] width 48 height 1054
click at [393, 417] on div "230" at bounding box center [385, 253] width 48 height 1054
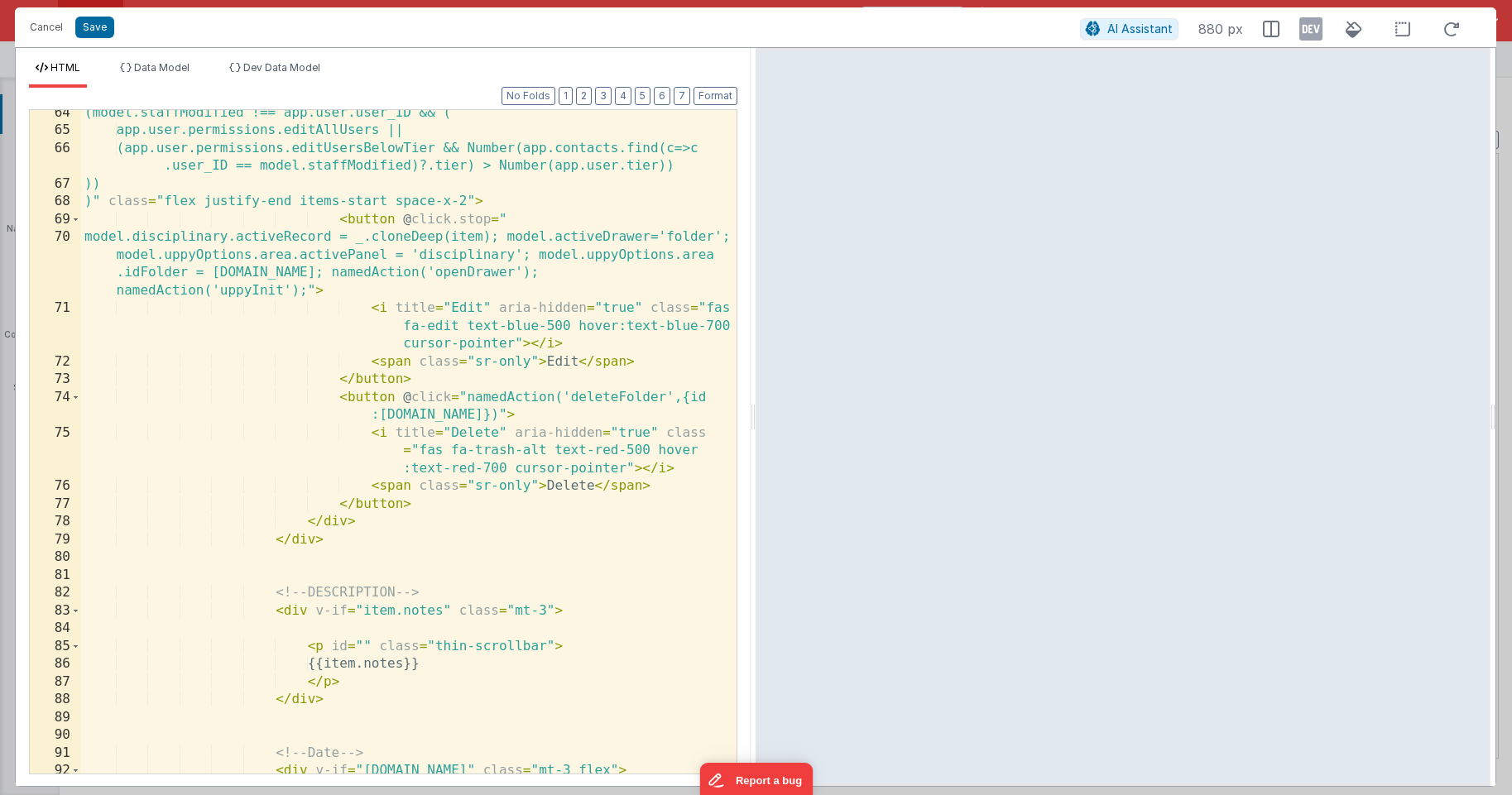
scroll to position [1642, 0]
click at [448, 413] on div "(model.staffModified !== app.user.user_ID && ( app.user.permissions.editAllUser…" at bounding box center [409, 453] width 656 height 699
drag, startPoint x: 452, startPoint y: 415, endPoint x: 630, endPoint y: 412, distance: 178.0
click at [630, 412] on div "(model.staffModified !== app.user.user_ID && ( app.user.permissions.editAllUser…" at bounding box center [409, 453] width 656 height 699
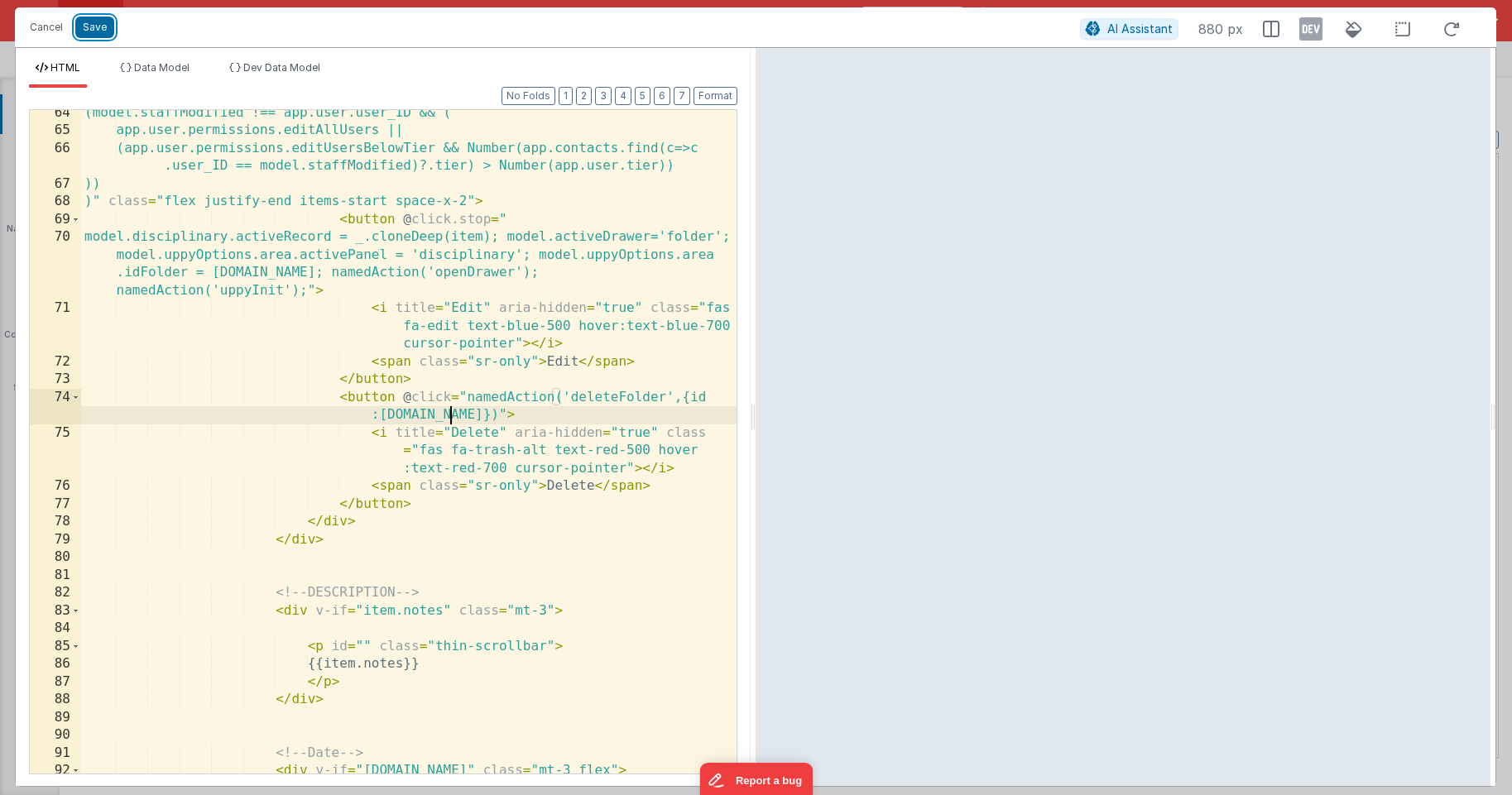
drag, startPoint x: 83, startPoint y: 27, endPoint x: 268, endPoint y: 28, distance: 185.0
click at [83, 27] on button "Save" at bounding box center [94, 27] width 39 height 22
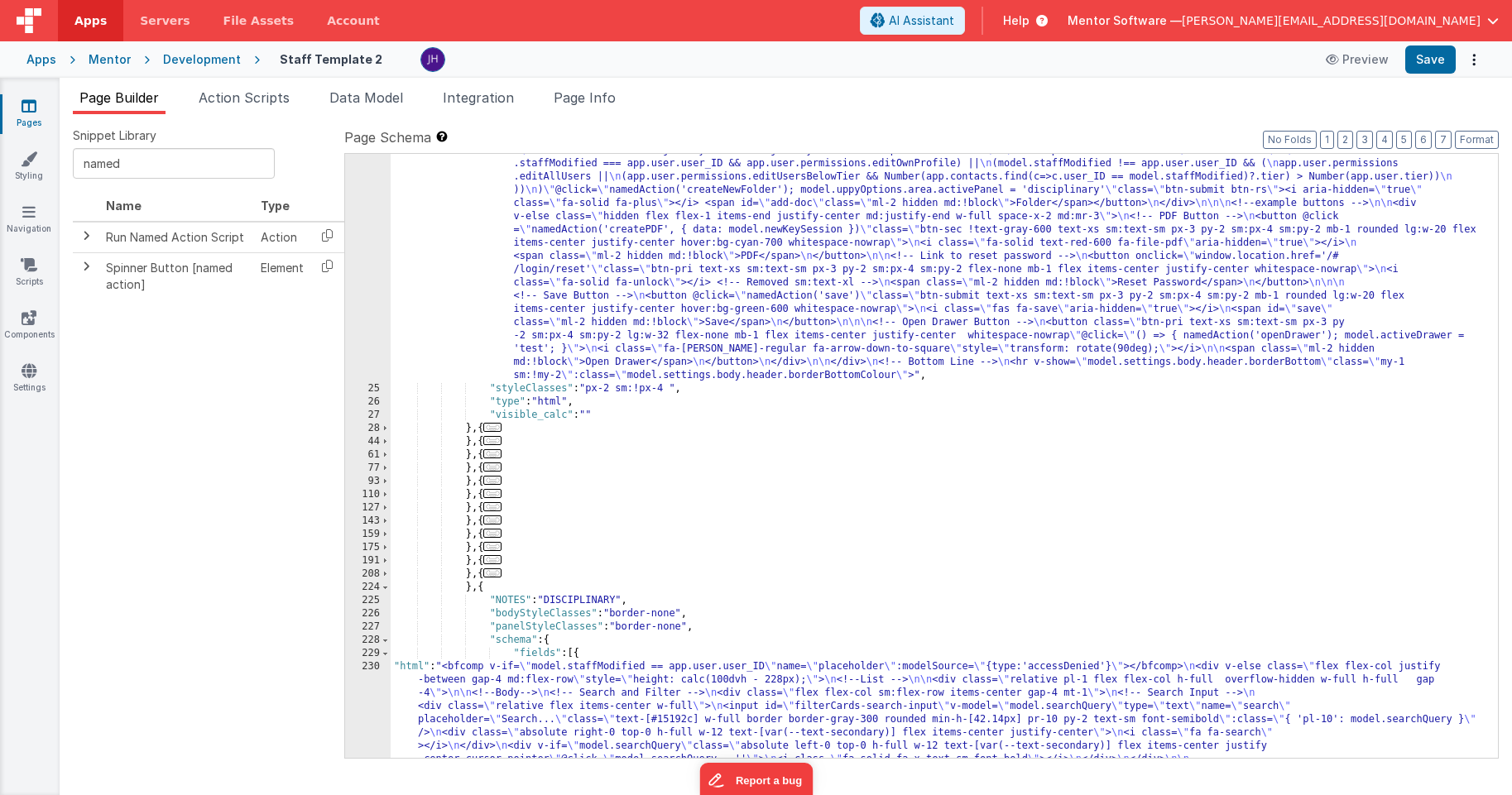
scroll to position [1664, 0]
click at [495, 564] on span "..." at bounding box center [492, 560] width 18 height 10
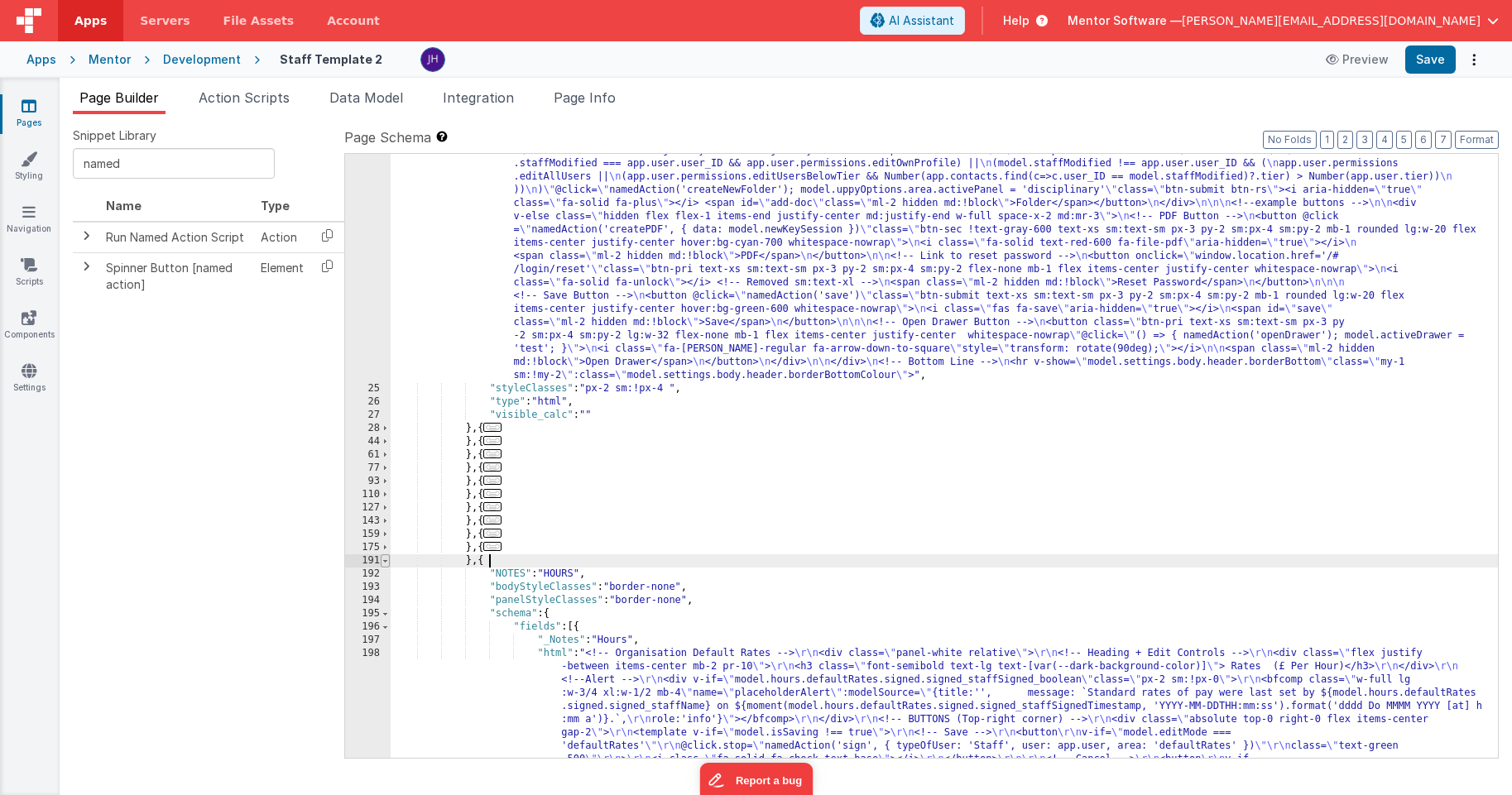
click at [388, 562] on span at bounding box center [386, 561] width 10 height 13
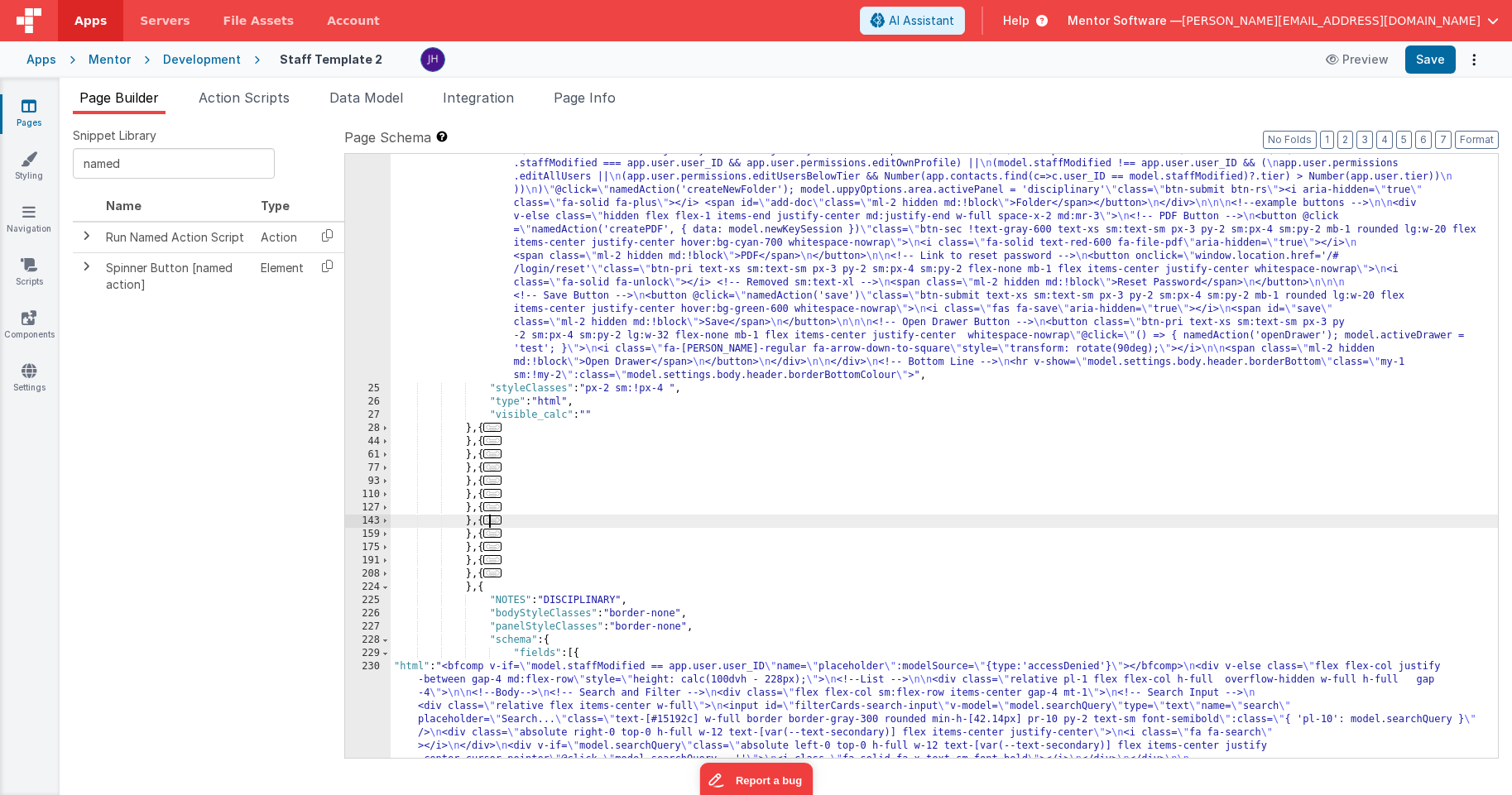
click at [499, 522] on span "..." at bounding box center [492, 520] width 18 height 10
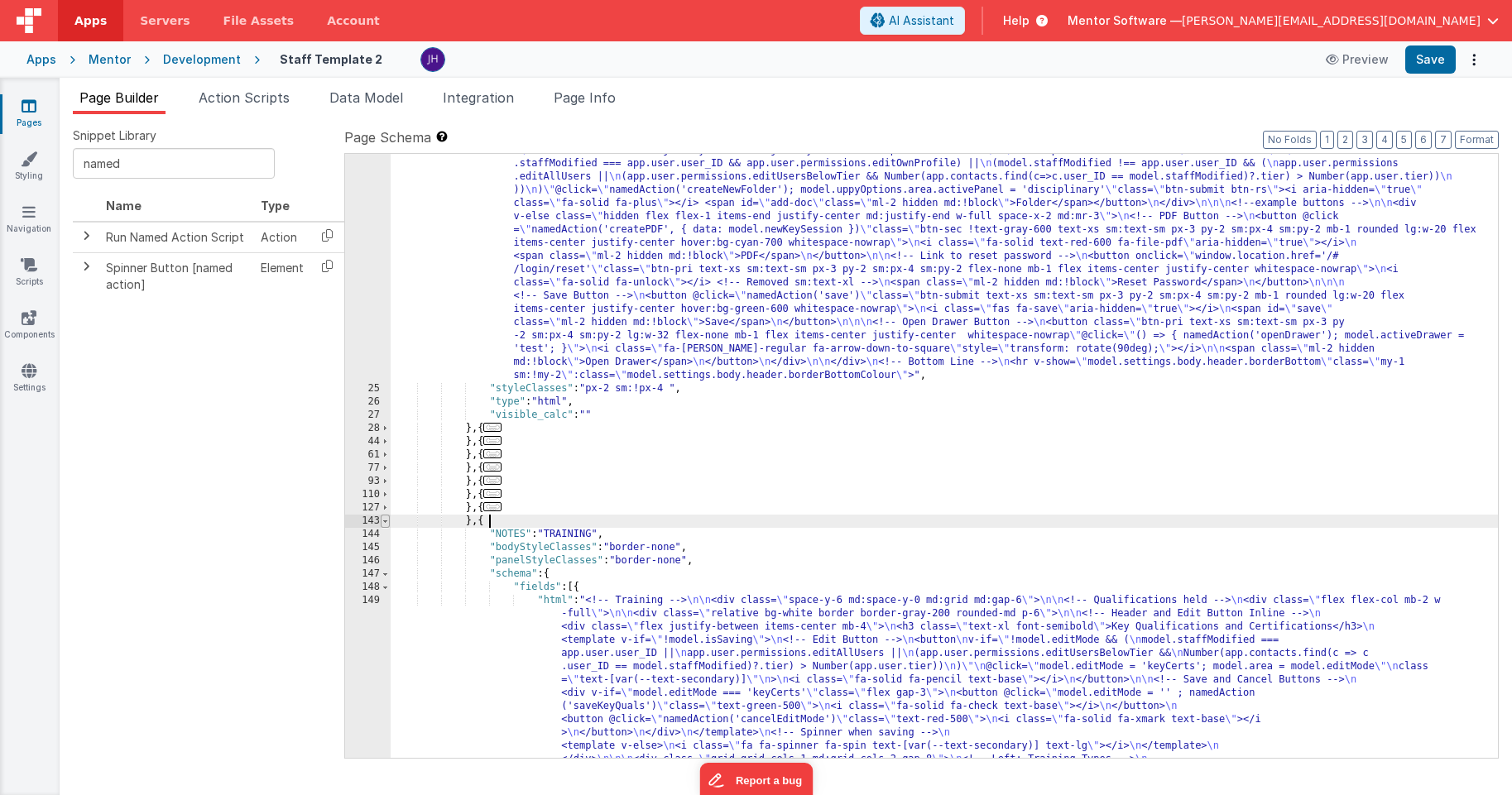
click at [387, 519] on span at bounding box center [386, 521] width 10 height 13
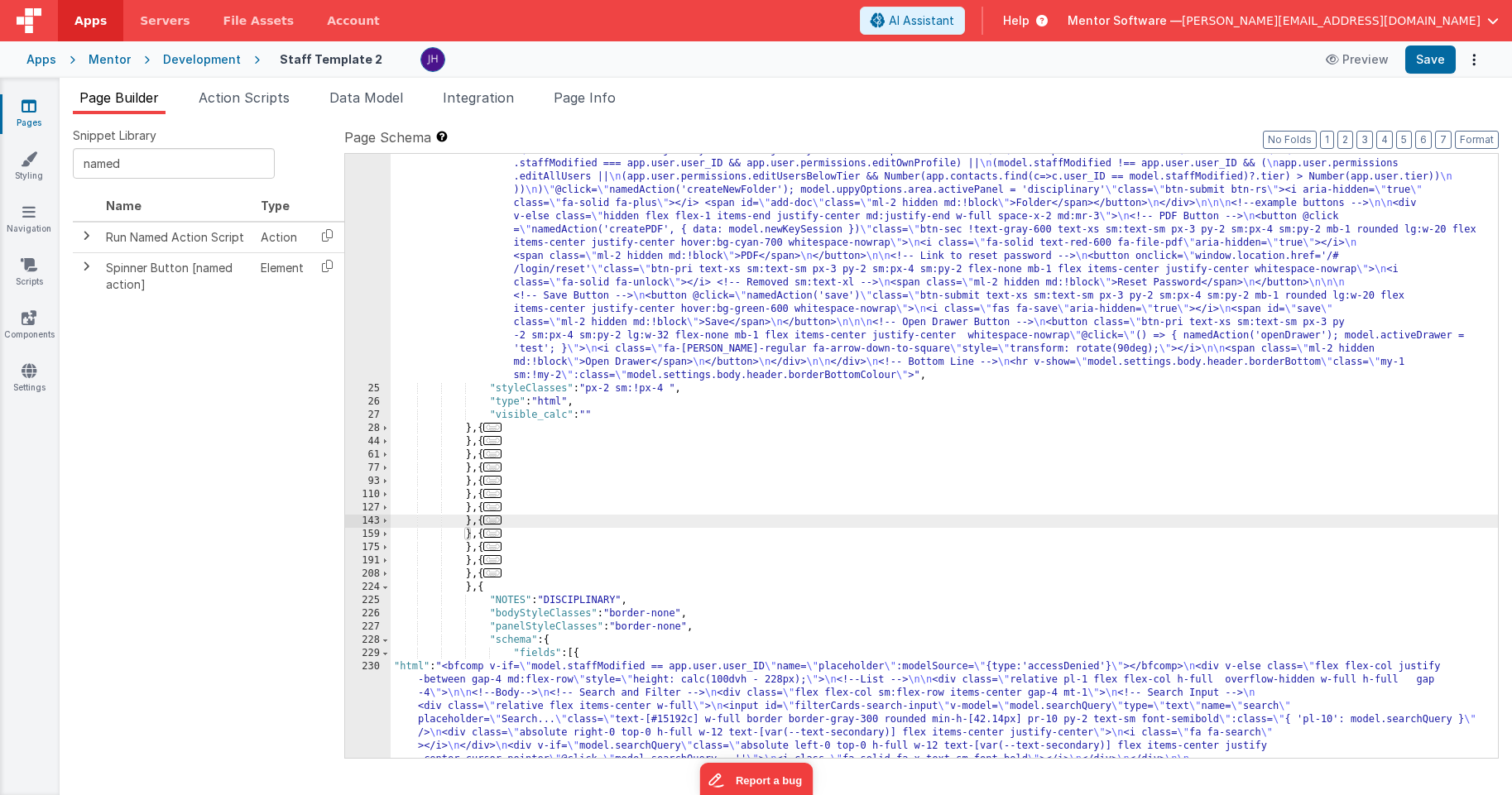
click at [495, 510] on span "..." at bounding box center [492, 507] width 18 height 10
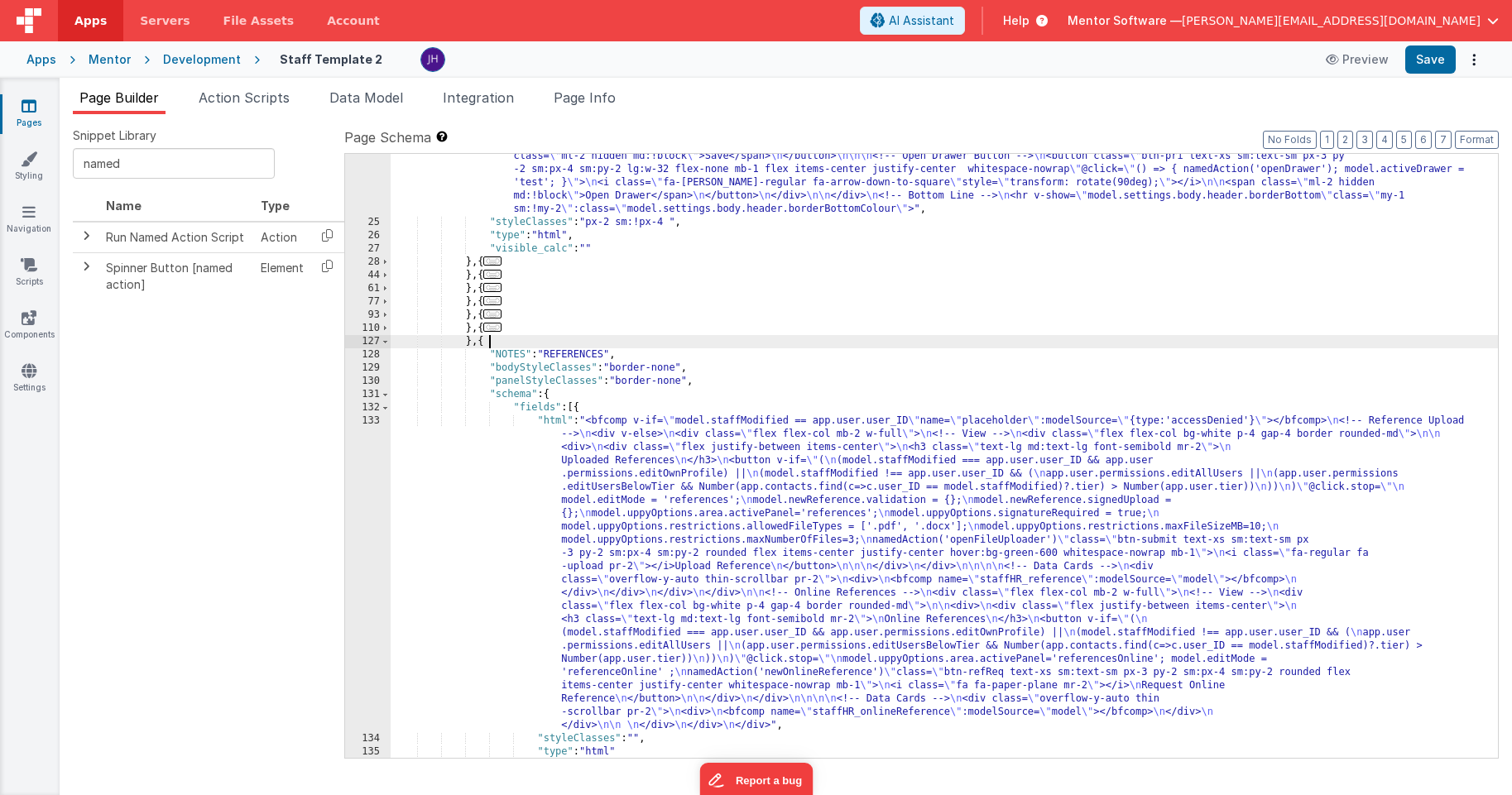
scroll to position [1921, 0]
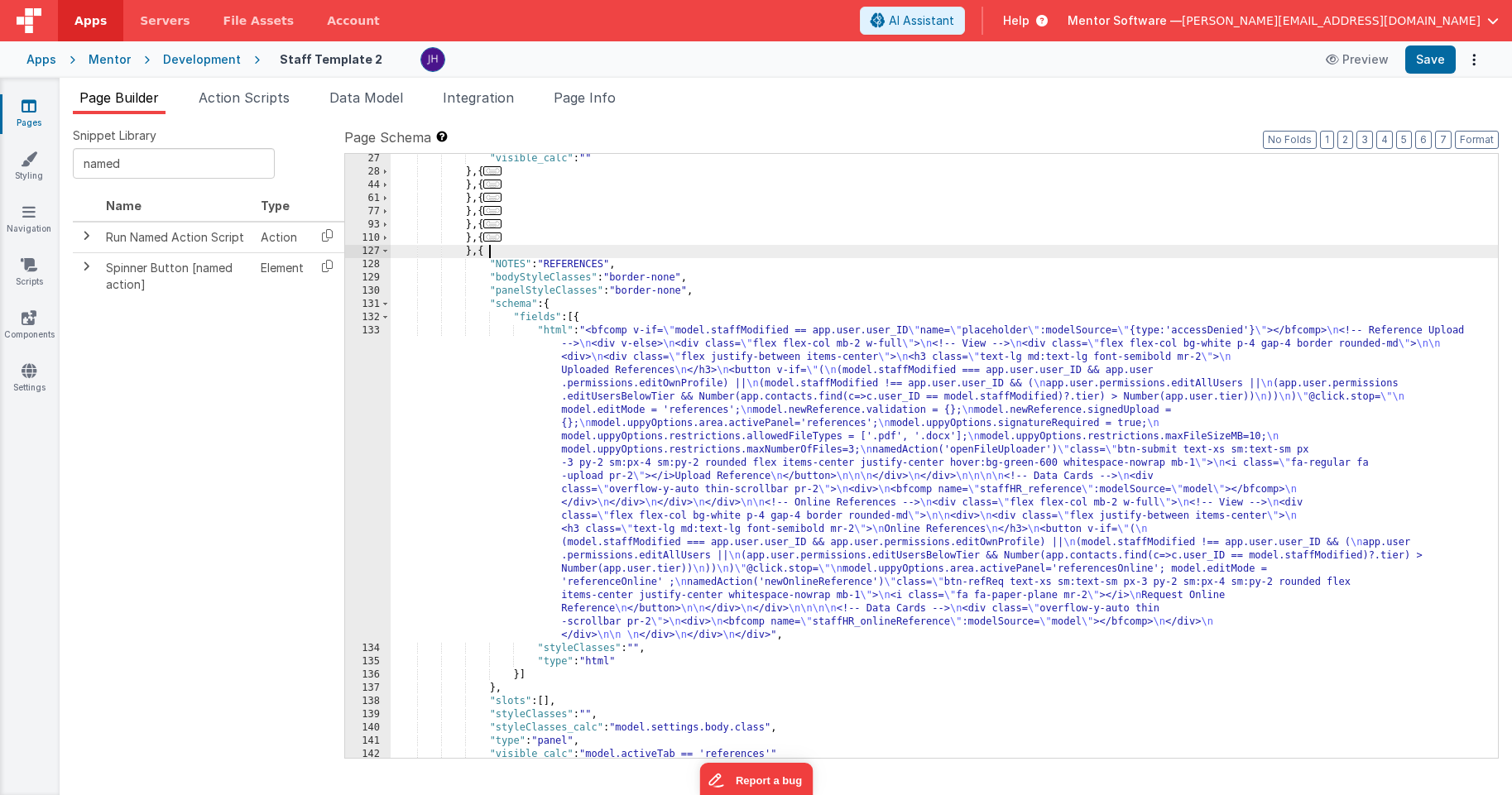
click at [682, 492] on div ""visible_calc" : "" } , { ... } , { ... } , { ... } , { ... } , { ... } , { ...…" at bounding box center [944, 467] width 1107 height 631
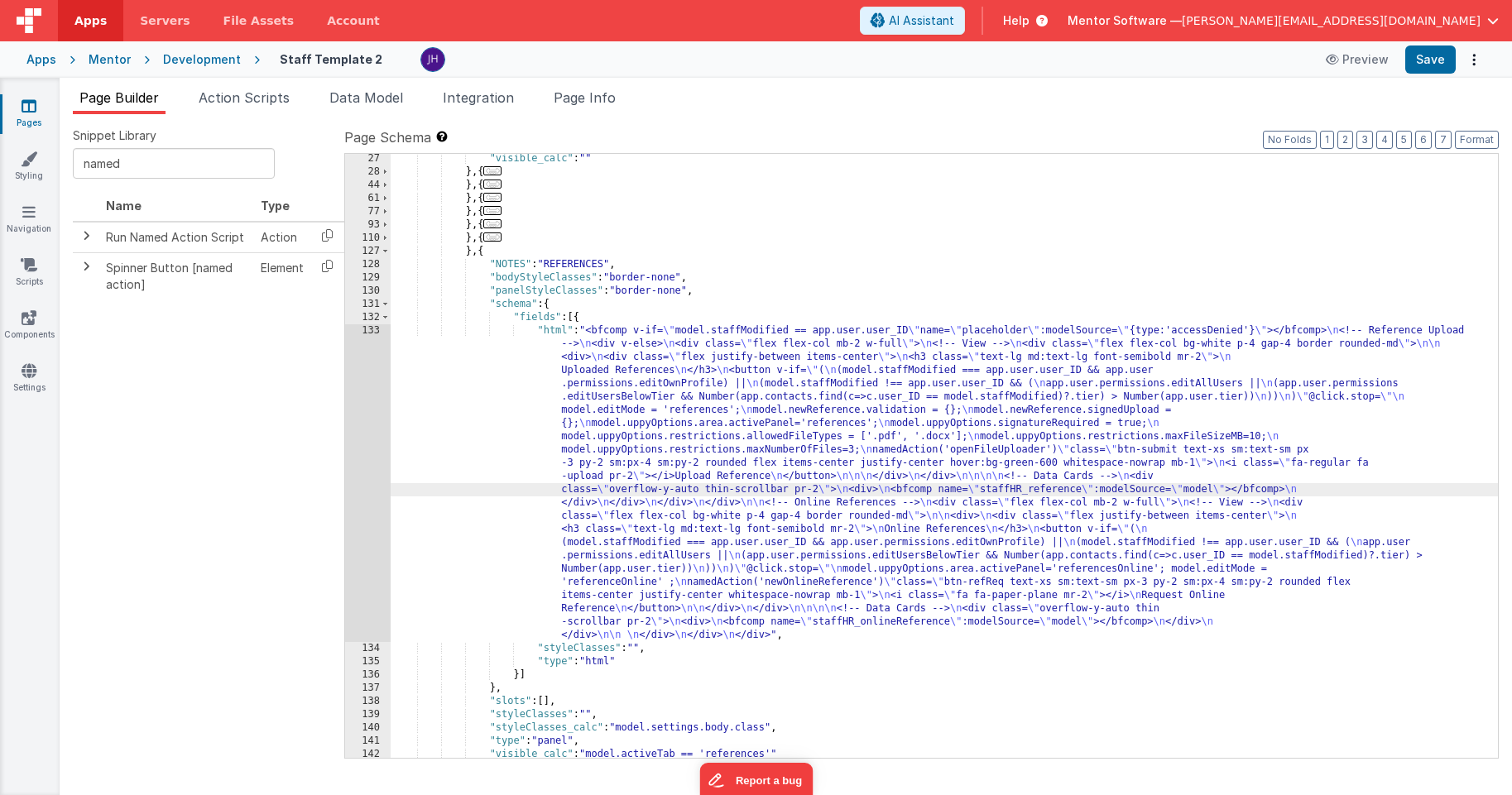
click at [379, 395] on div "133" at bounding box center [368, 483] width 46 height 318
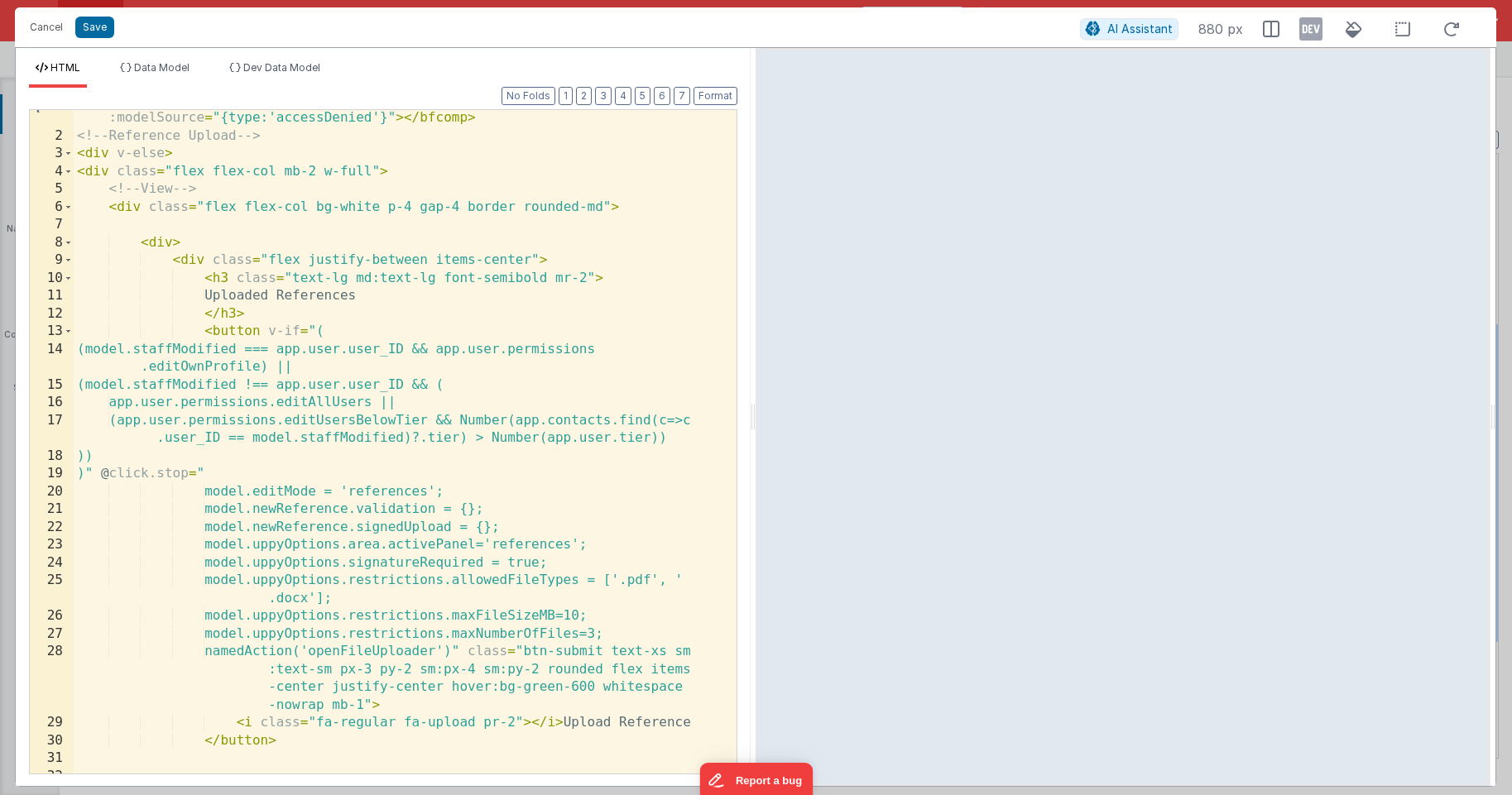
scroll to position [0, 0]
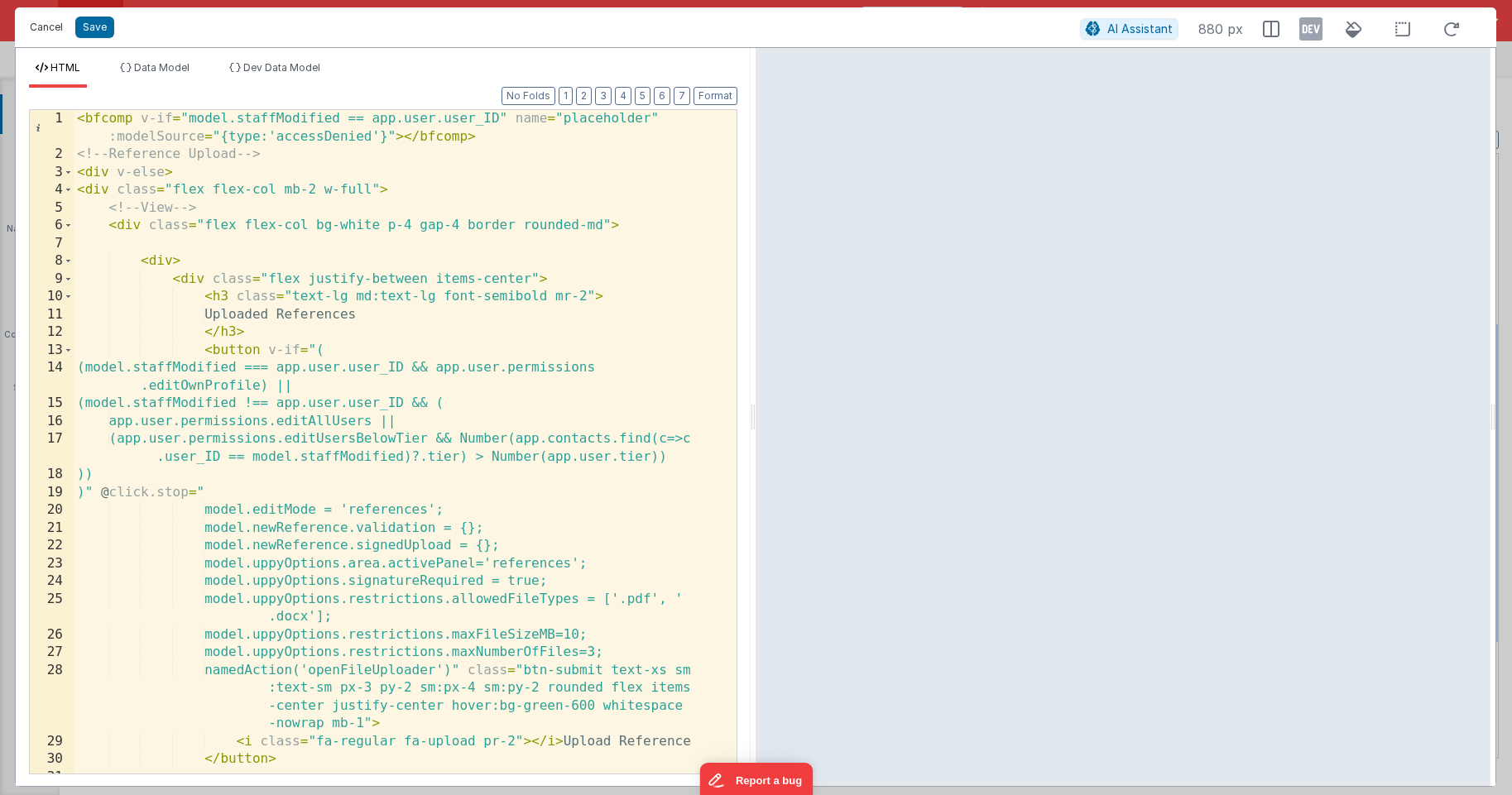
click at [48, 30] on button "Cancel" at bounding box center [47, 27] width 50 height 23
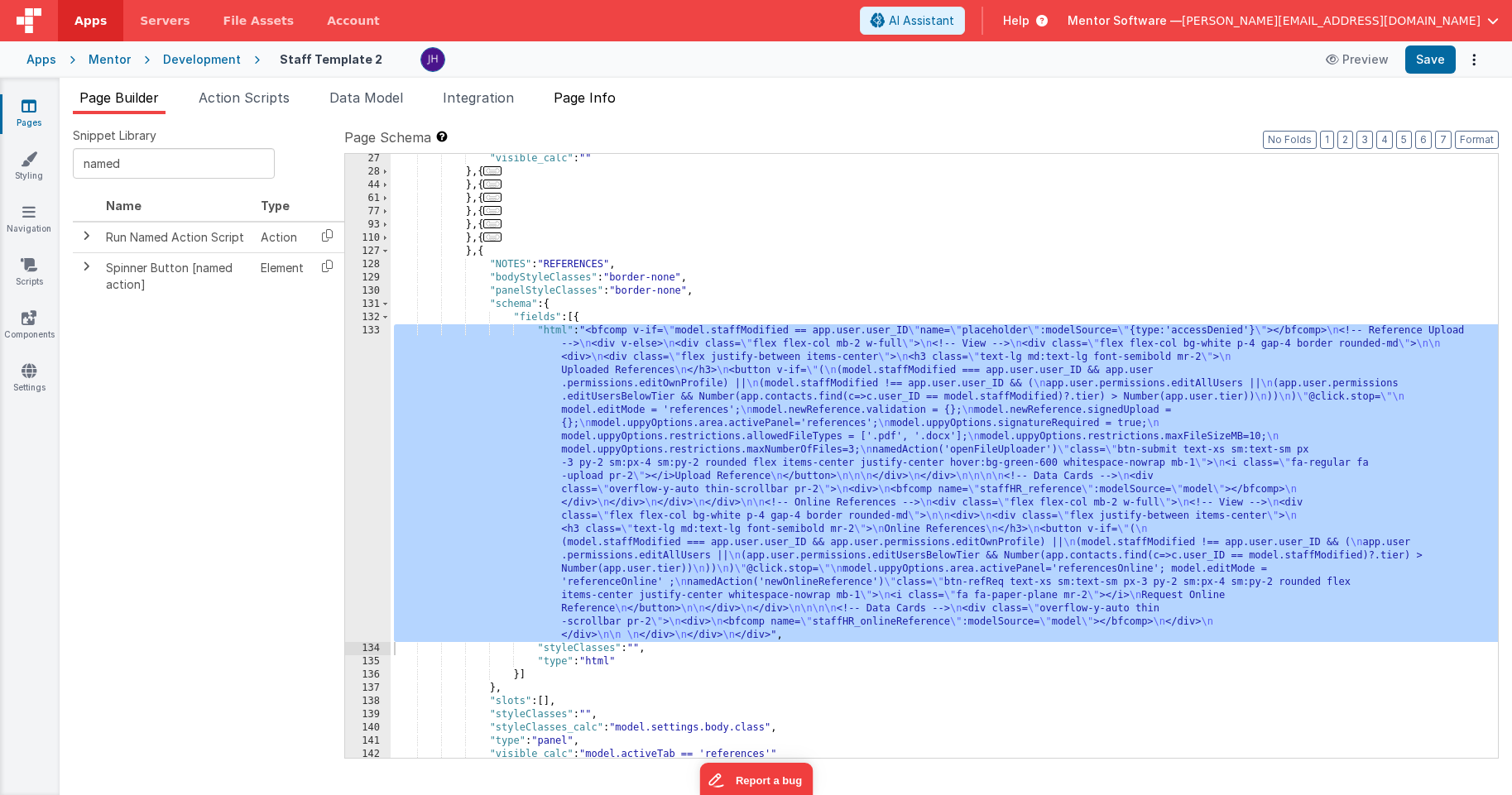
click at [599, 97] on span "Page Info" at bounding box center [584, 97] width 62 height 16
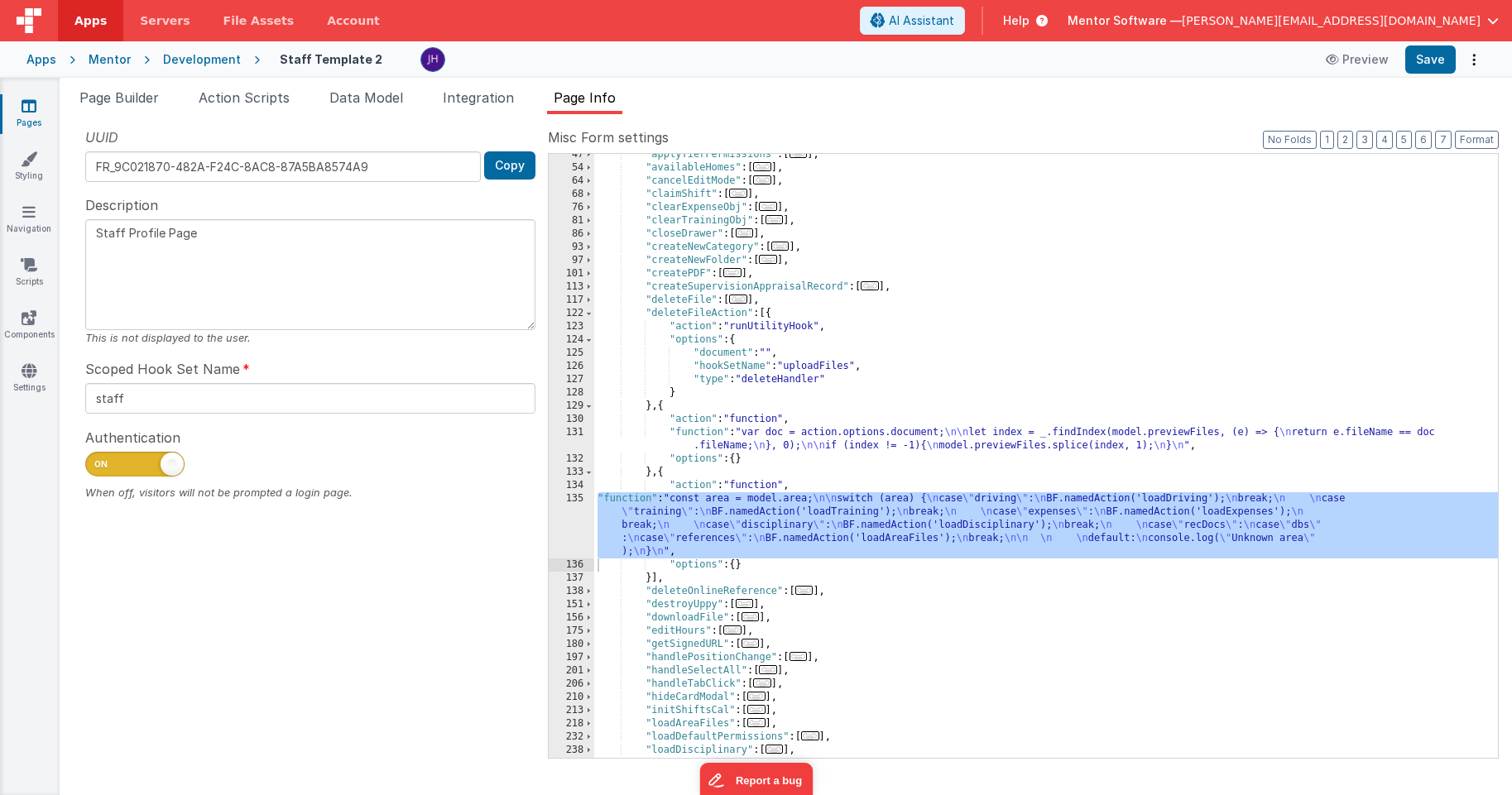
click at [744, 301] on span "..." at bounding box center [738, 300] width 18 height 10
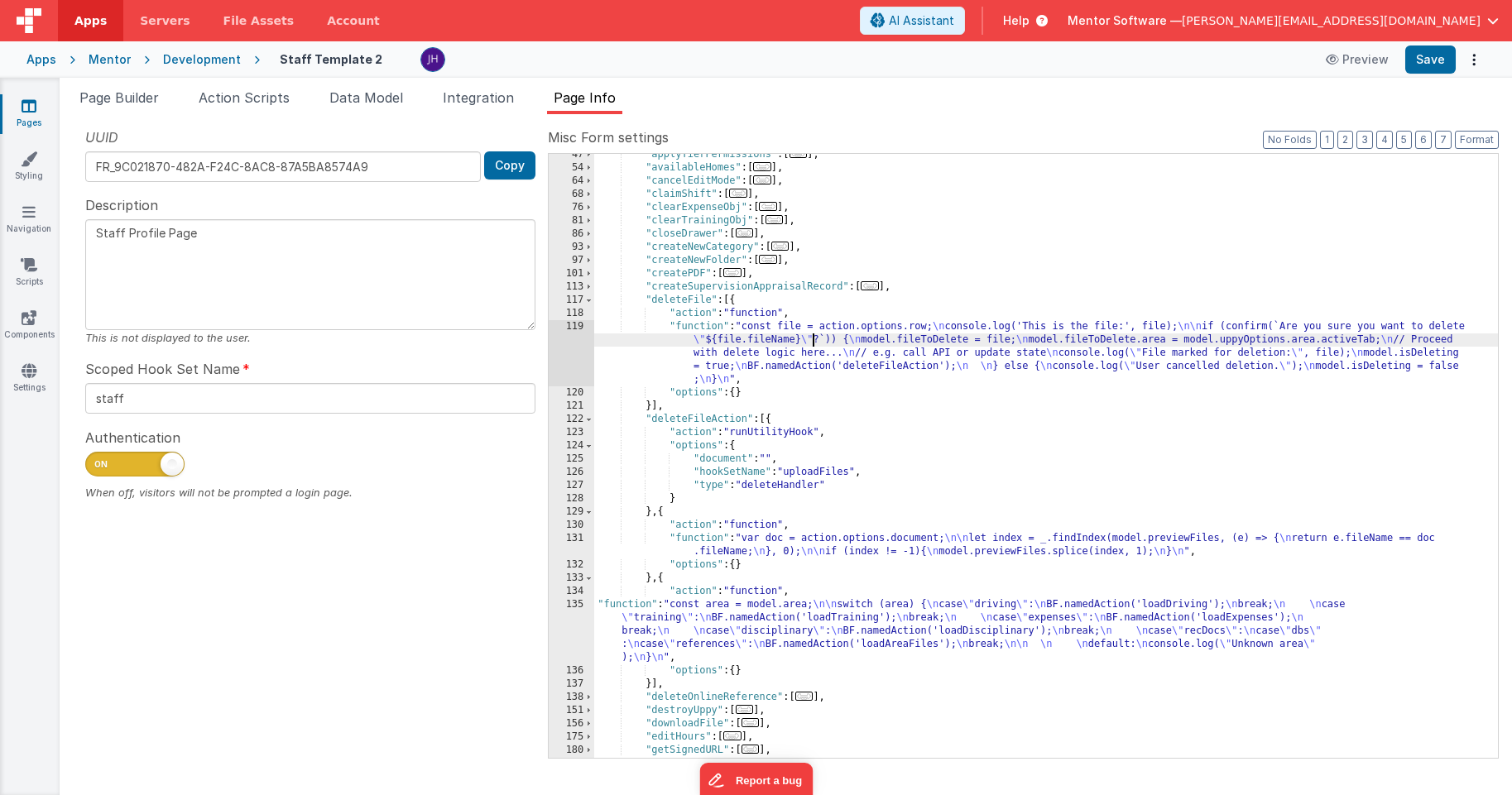
click at [810, 341] on div ""applyTierPermissions" : [ ... ] , "availableHomes" : [ ... ] , "cancelEditMode…" at bounding box center [1045, 463] width 904 height 631
click at [570, 345] on div "119" at bounding box center [572, 352] width 46 height 66
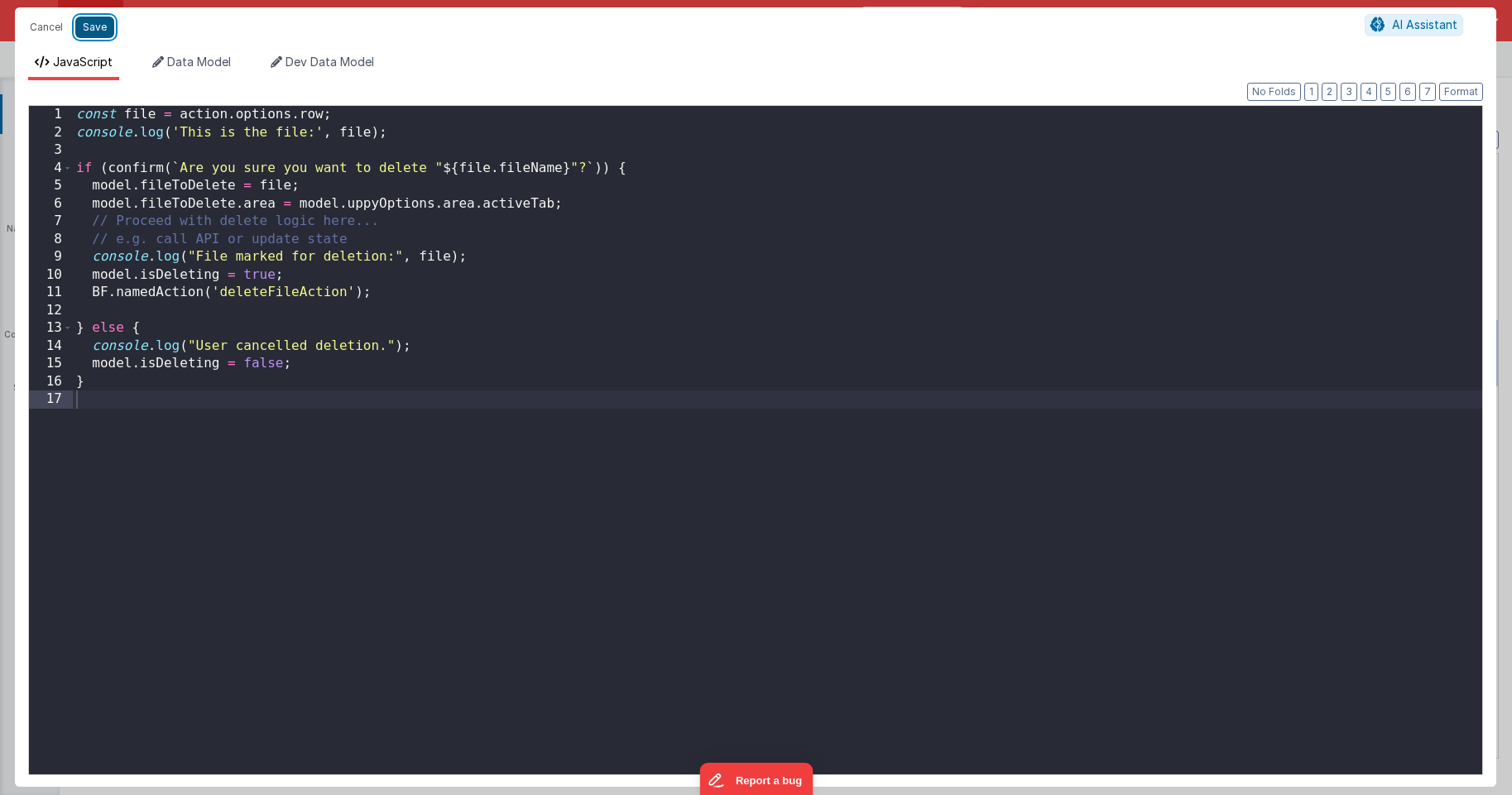
click at [94, 29] on button "Save" at bounding box center [94, 27] width 39 height 22
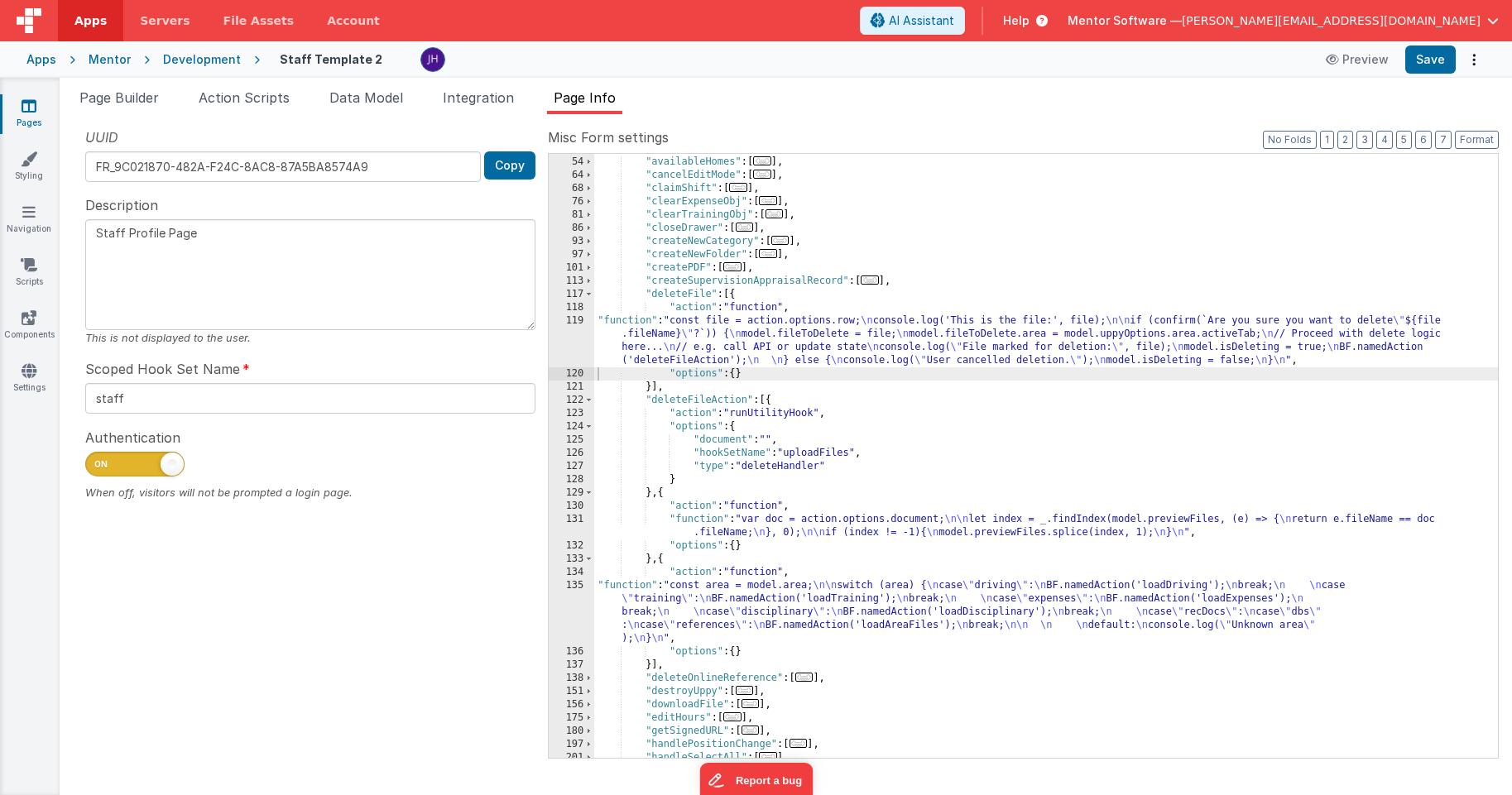
scroll to position [157, 0]
click at [111, 104] on span "Page Builder" at bounding box center [118, 97] width 79 height 16
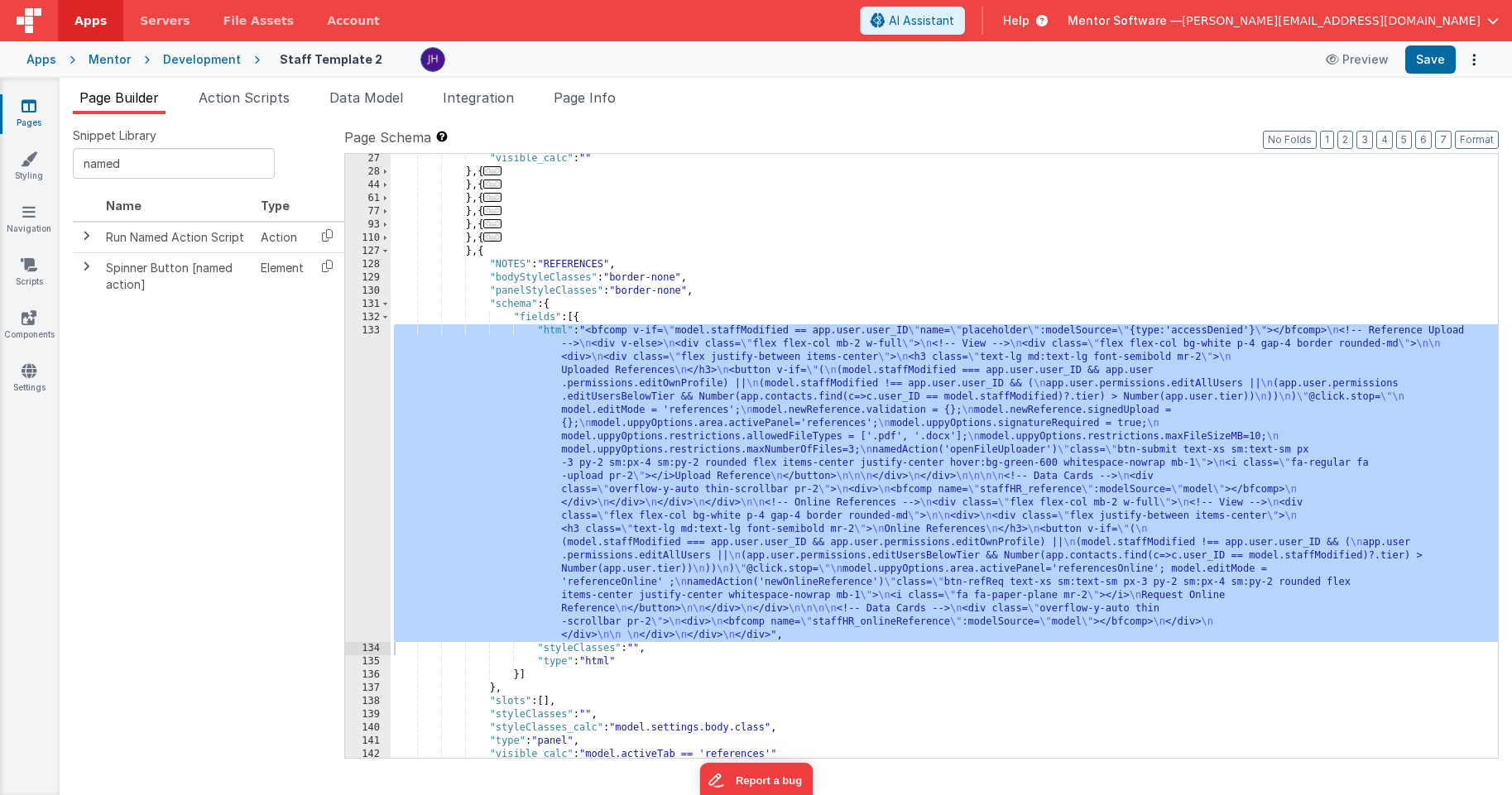
click at [639, 435] on div ""visible_calc" : "" } , { ... } , { ... } , { ... } , { ... } , { ... } , { ...…" at bounding box center [944, 467] width 1107 height 631
click at [364, 410] on div "133" at bounding box center [368, 483] width 46 height 318
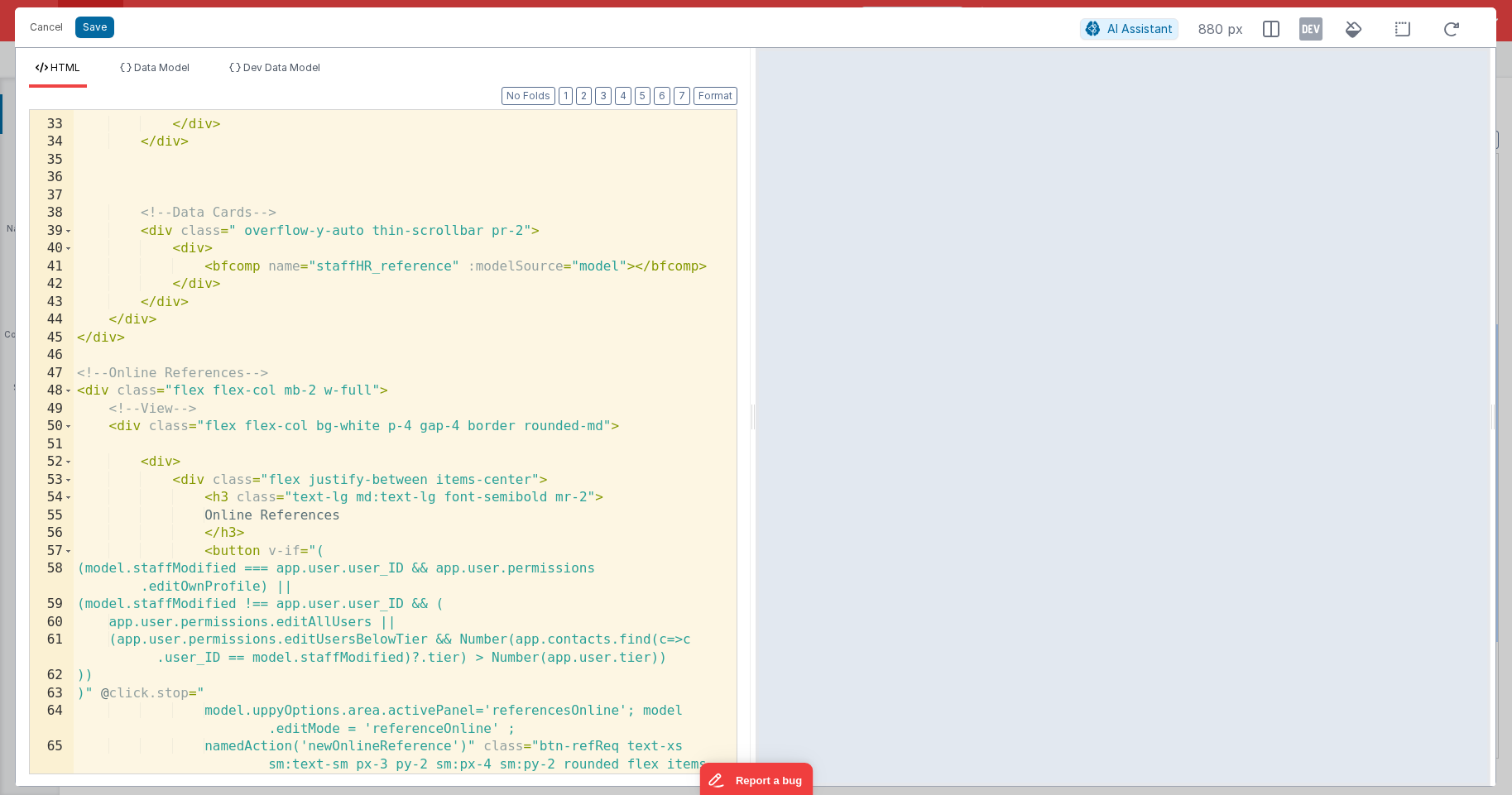
scroll to position [694, 0]
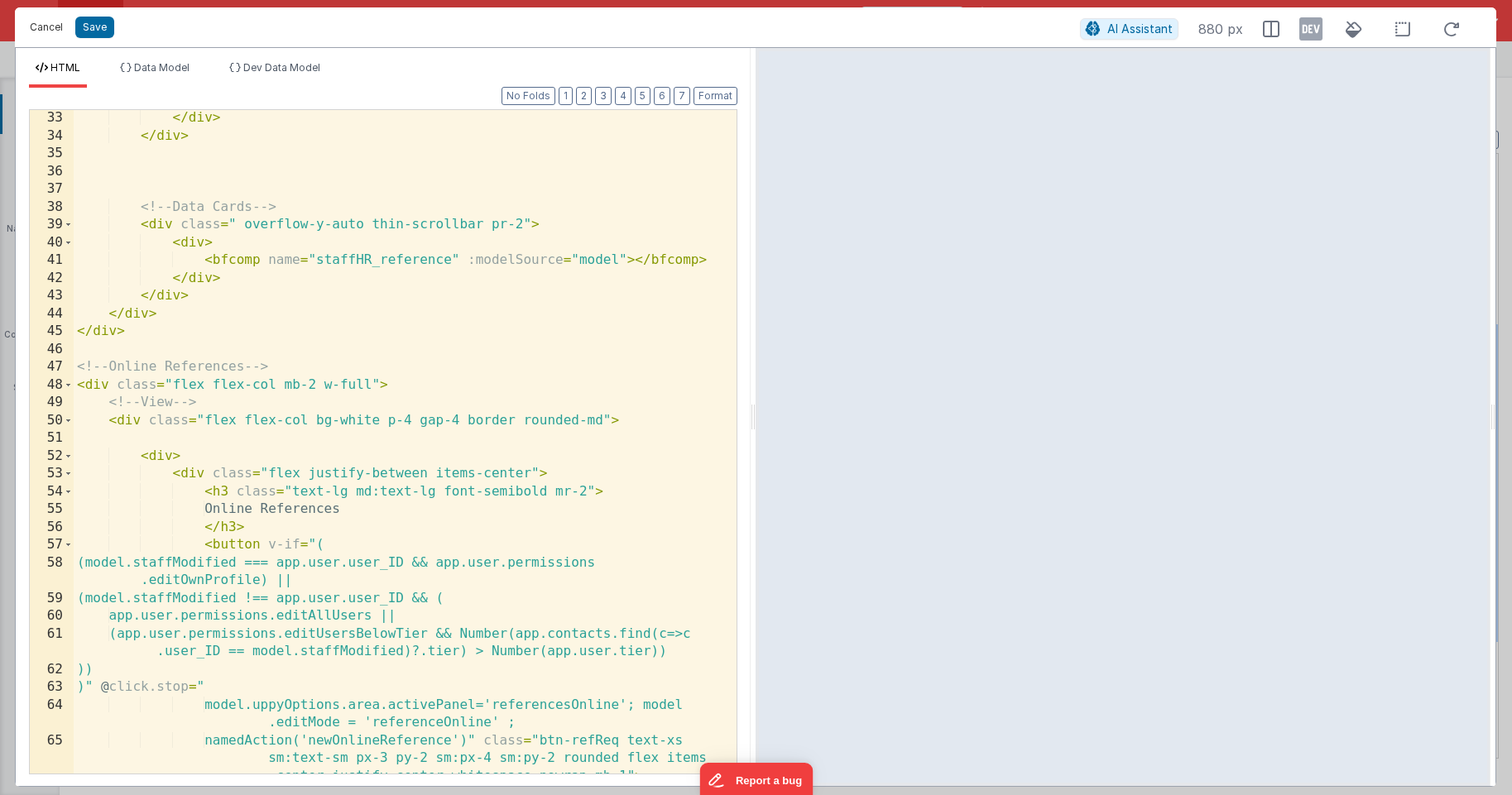
click at [47, 30] on button "Cancel" at bounding box center [47, 27] width 50 height 23
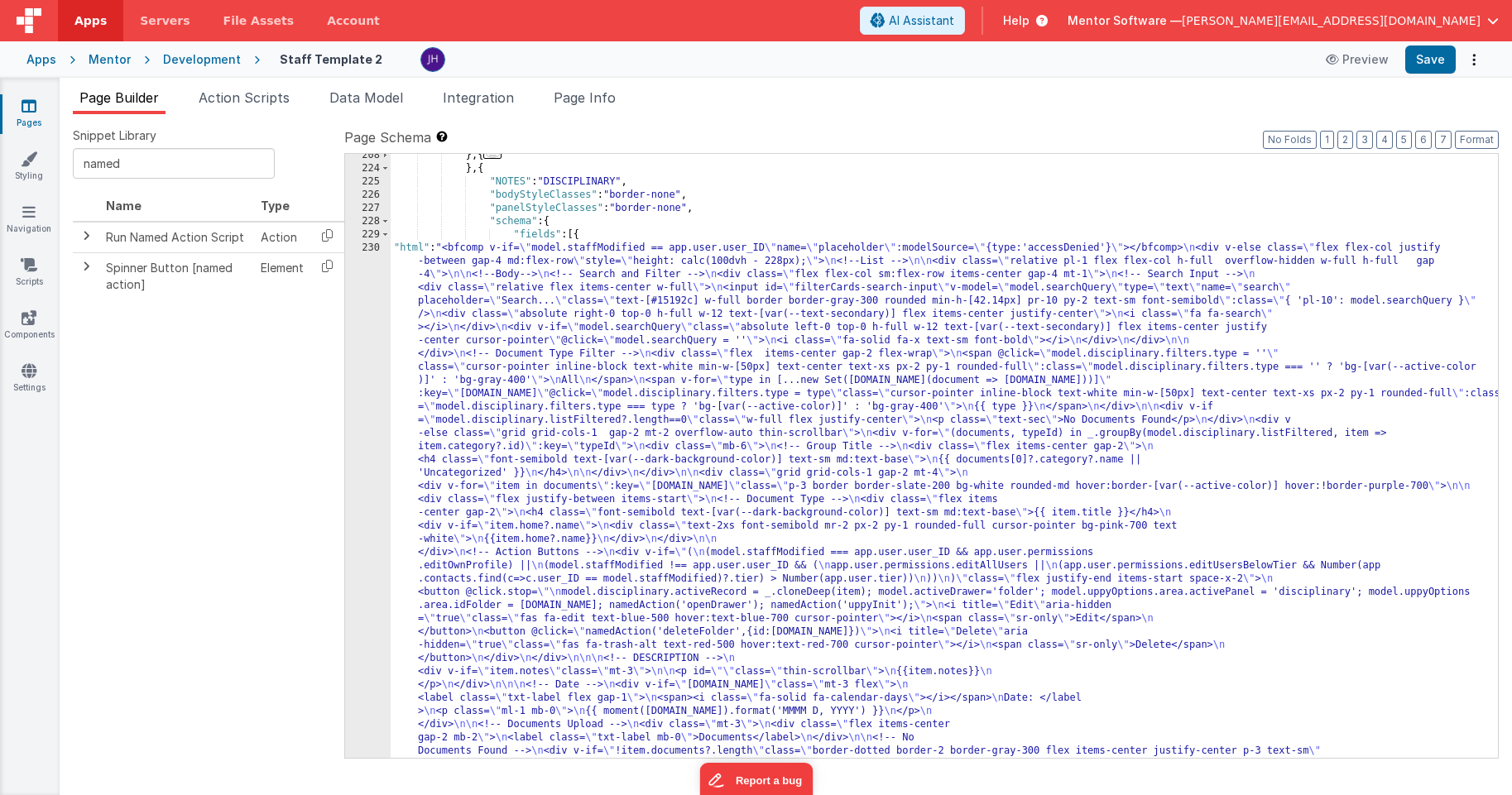
scroll to position [2653, 0]
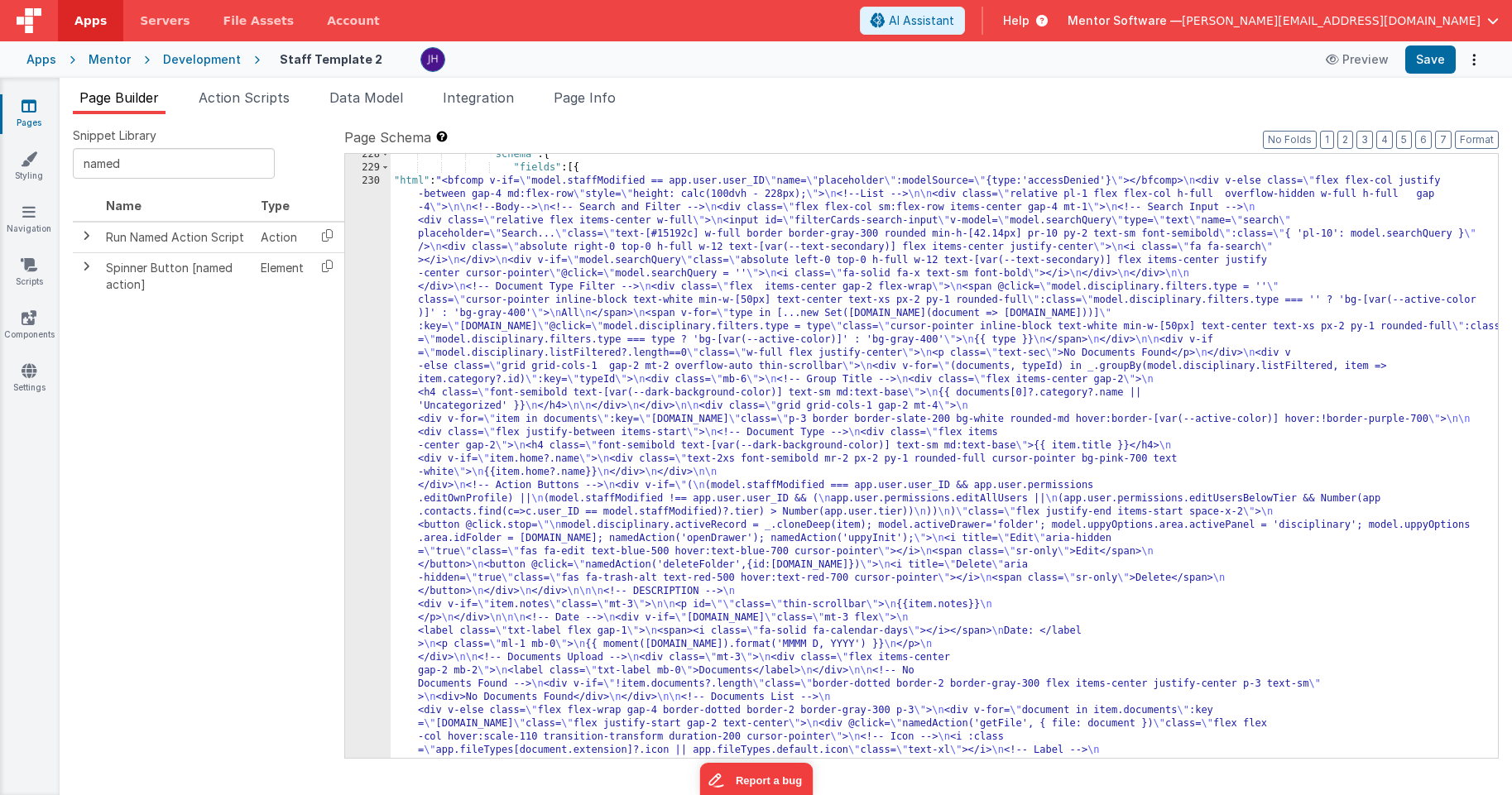
click at [597, 437] on div ""schema" : { "fields" : [{ "html" : "<bfcomp v-if= \" model.staffModified == ap…" at bounding box center [944, 767] width 1107 height 1240
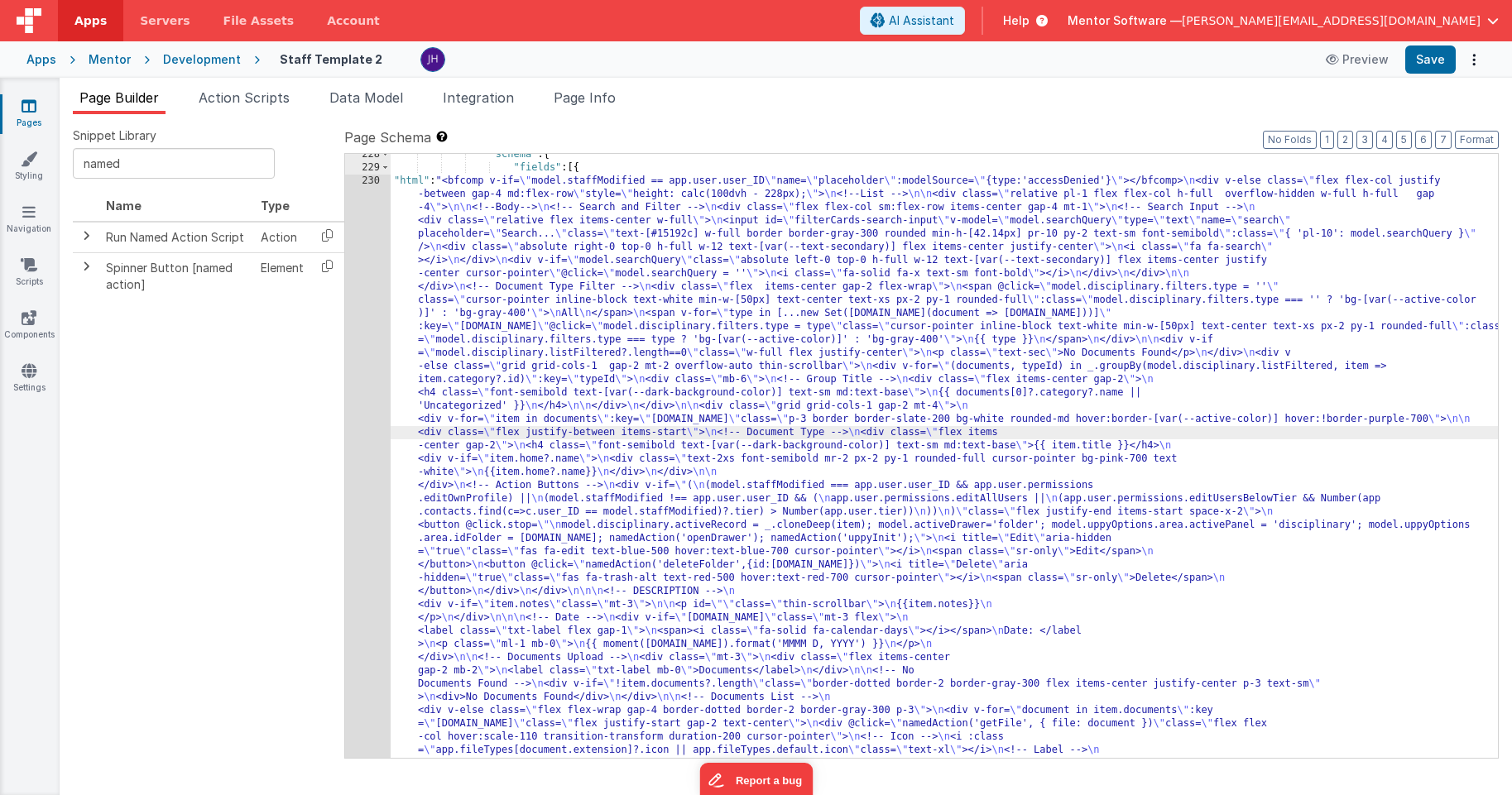
click at [366, 364] on div "228 229 230 231" at bounding box center [368, 767] width 46 height 1240
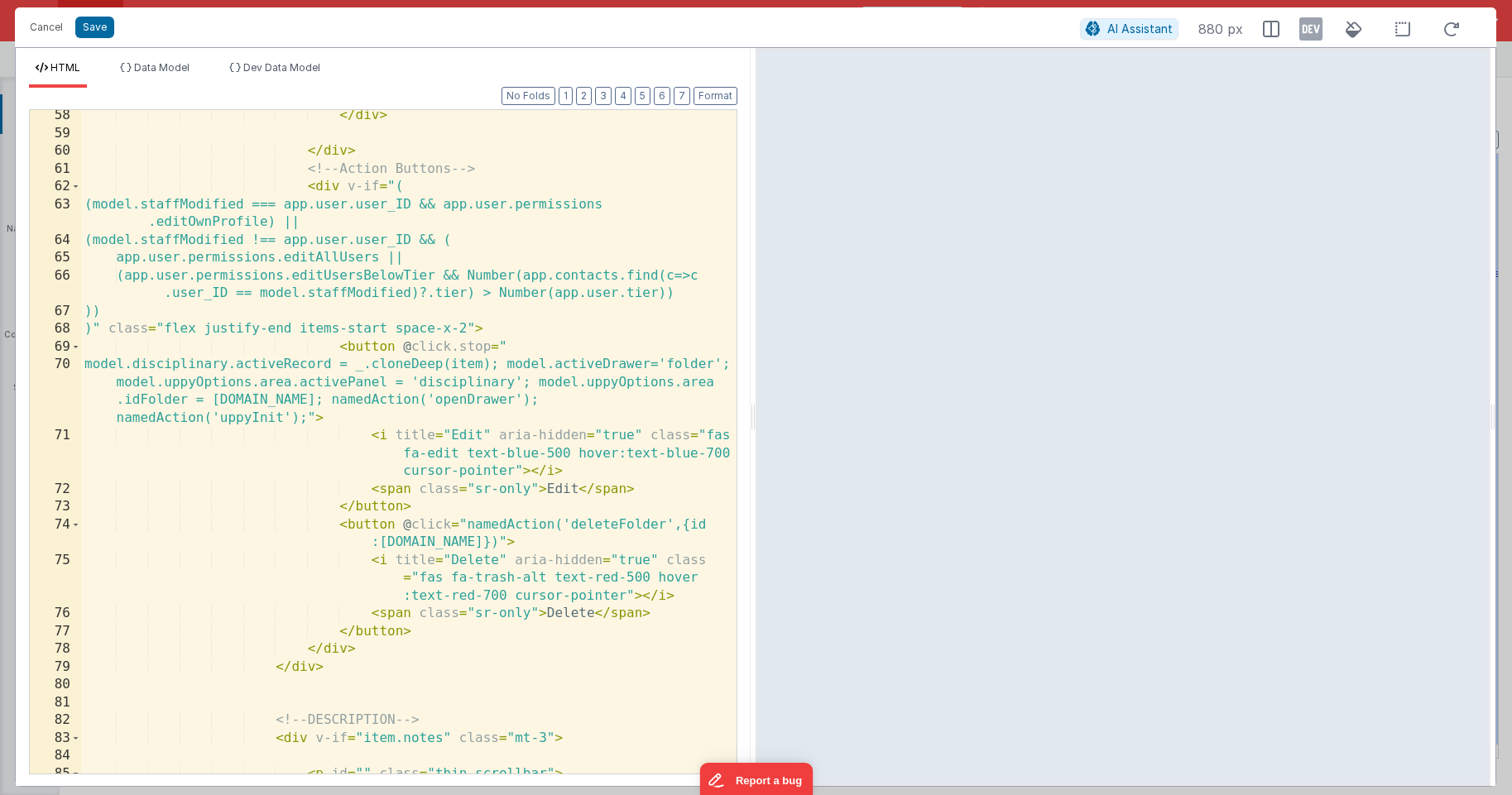
scroll to position [1515, 0]
click at [102, 31] on button "Save" at bounding box center [94, 27] width 39 height 22
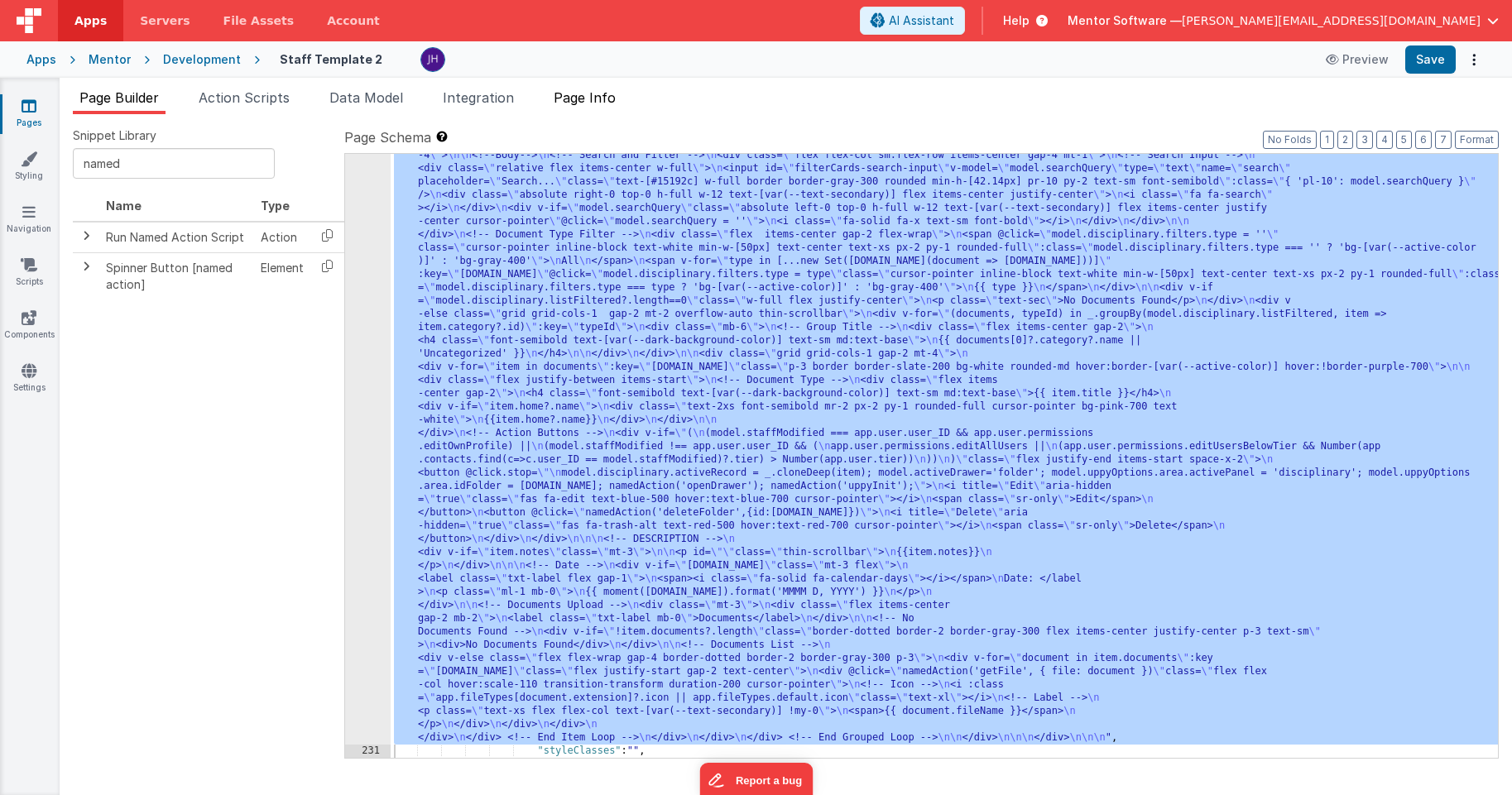
click at [596, 98] on span "Page Info" at bounding box center [584, 97] width 62 height 16
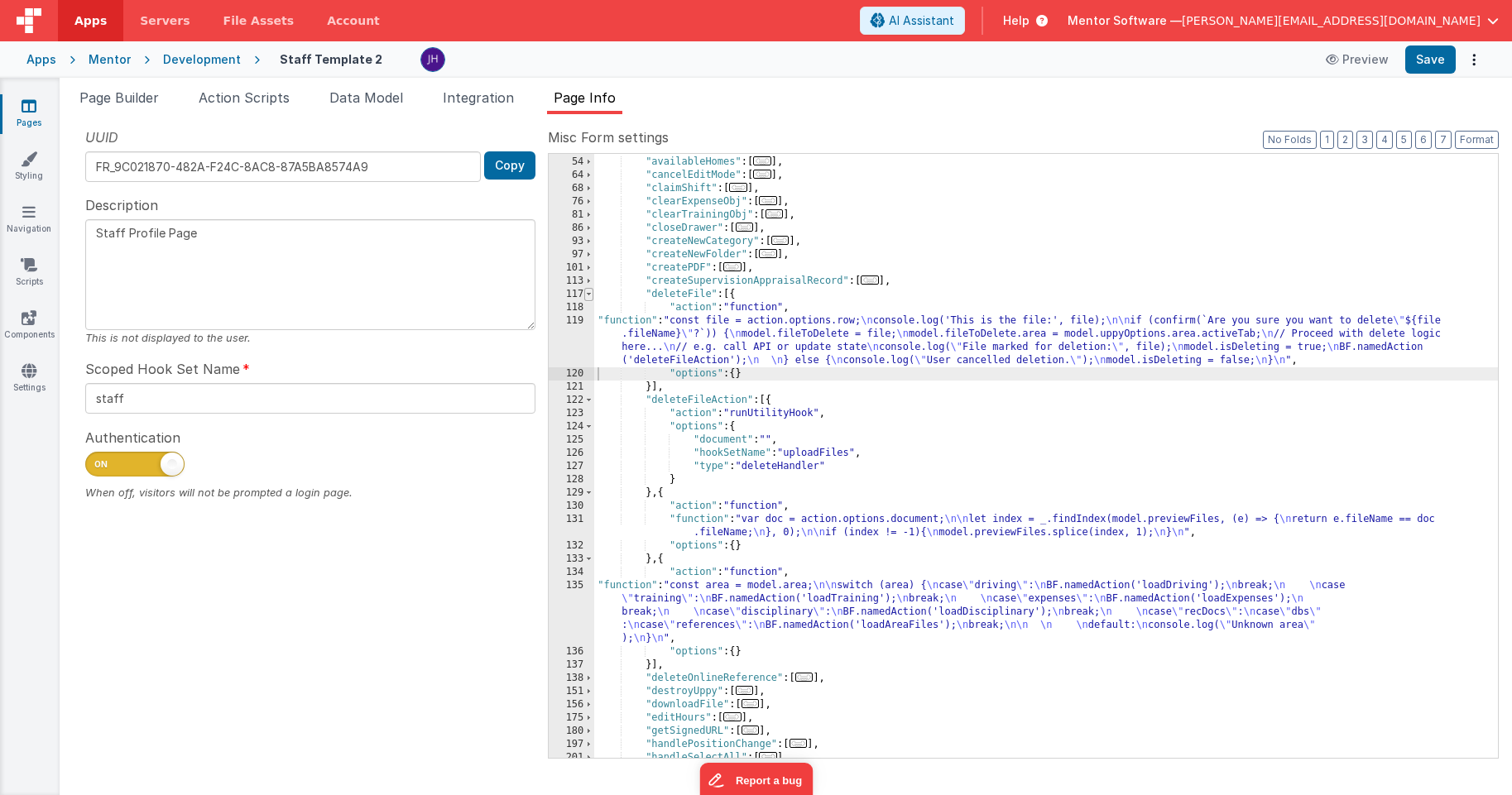
click at [590, 295] on span at bounding box center [589, 295] width 10 height 13
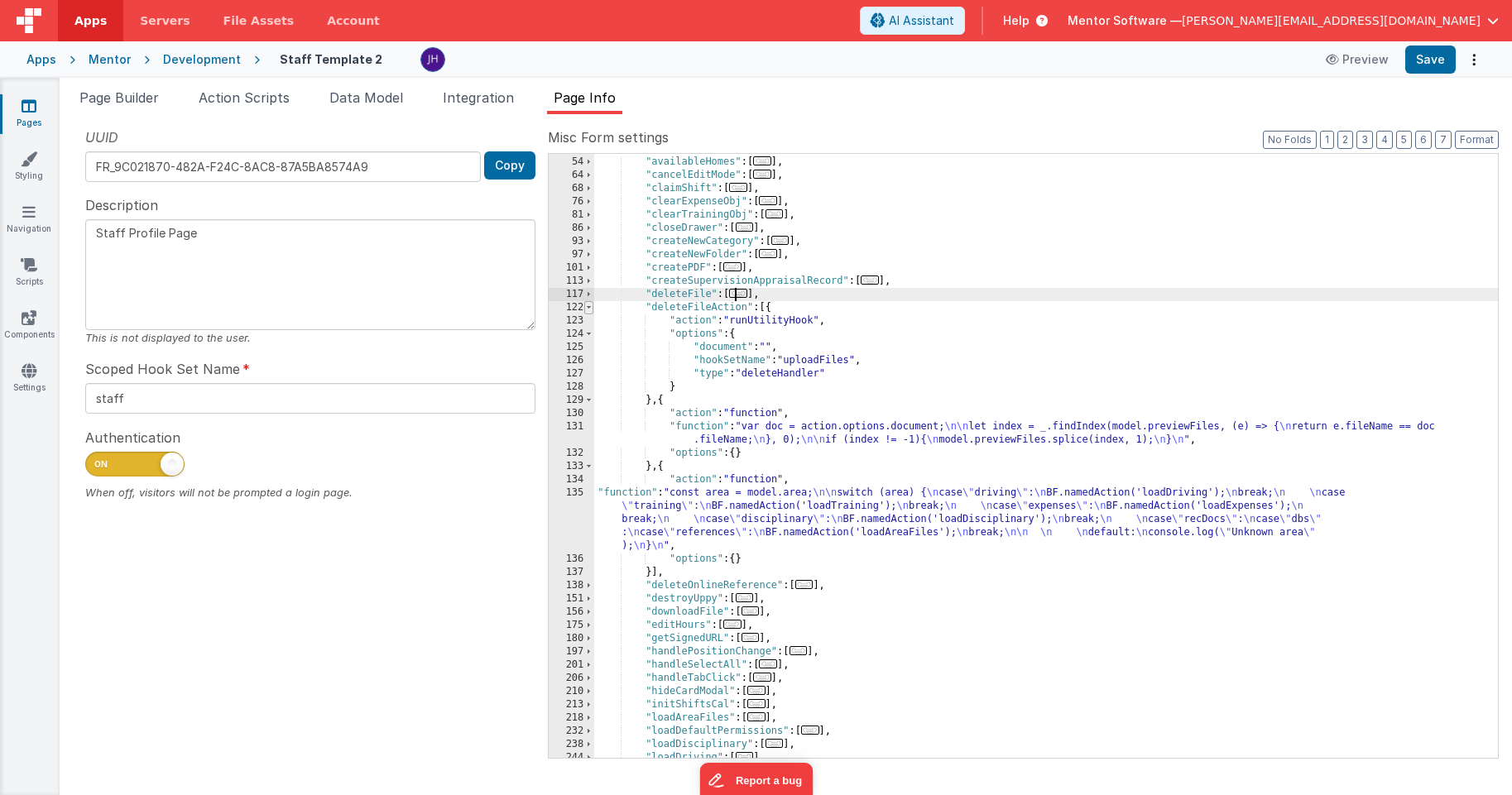
click at [588, 308] on span at bounding box center [589, 308] width 10 height 13
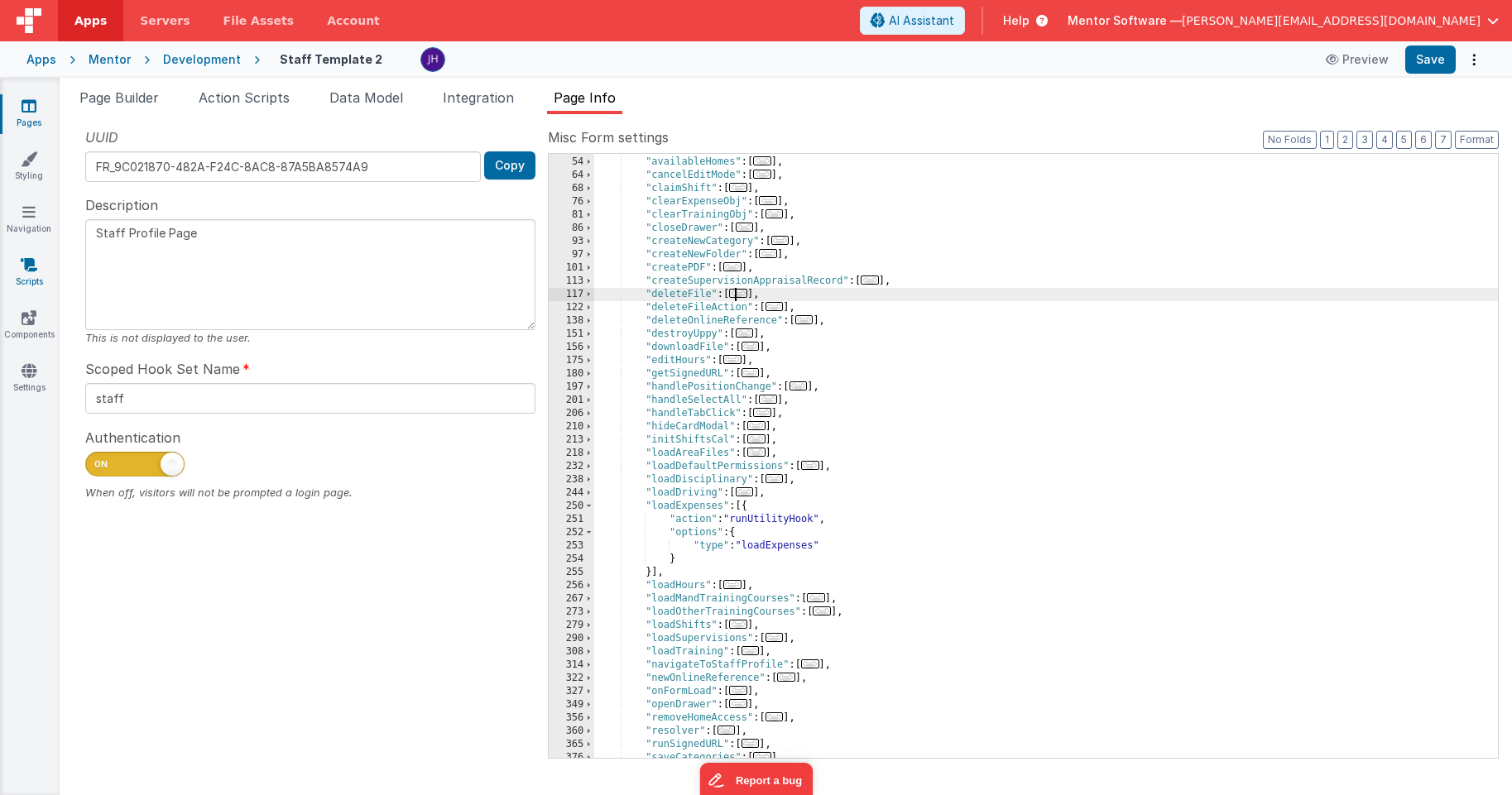
click at [28, 270] on icon at bounding box center [29, 264] width 16 height 16
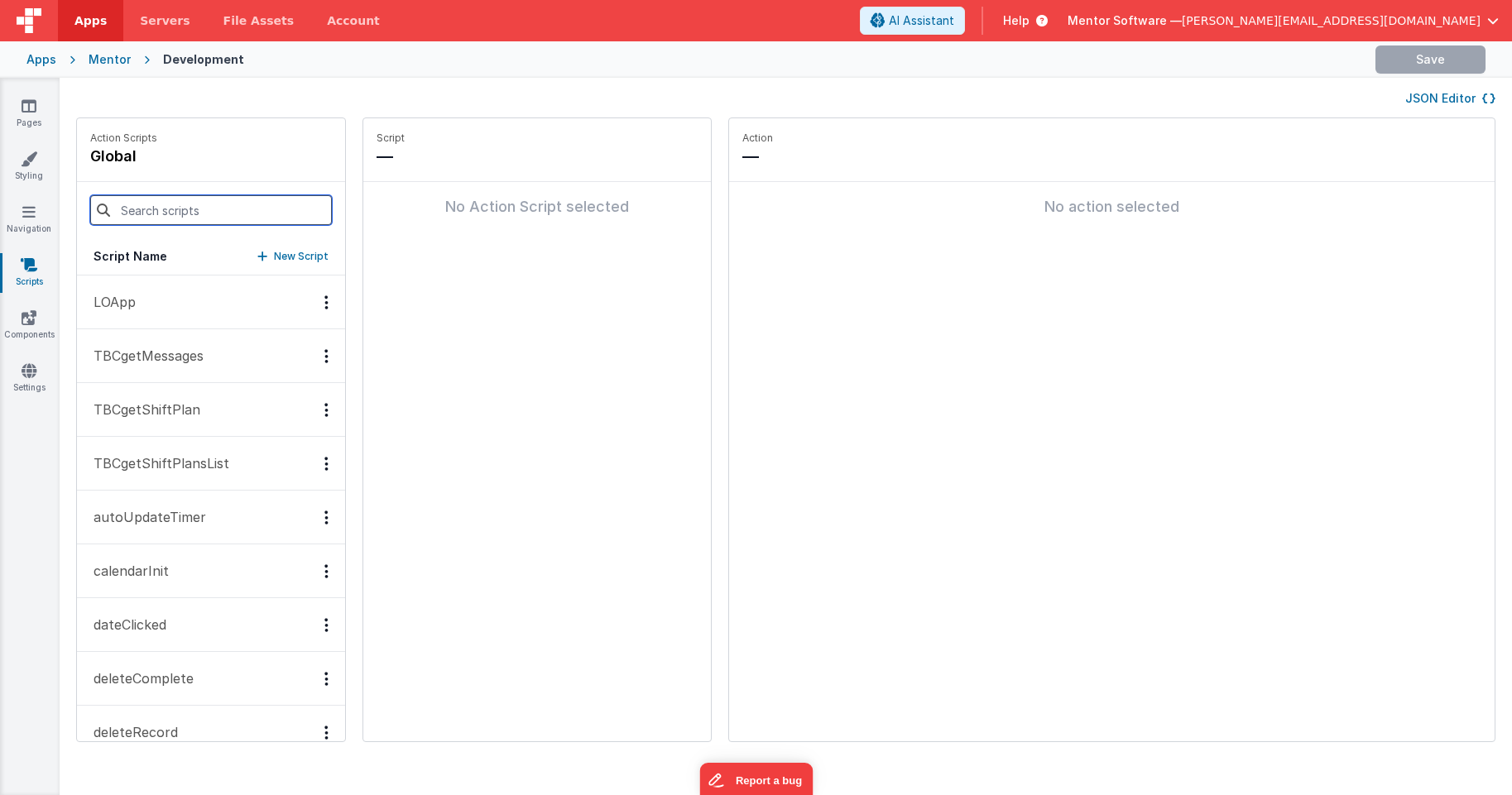
click at [190, 204] on input at bounding box center [210, 210] width 242 height 30
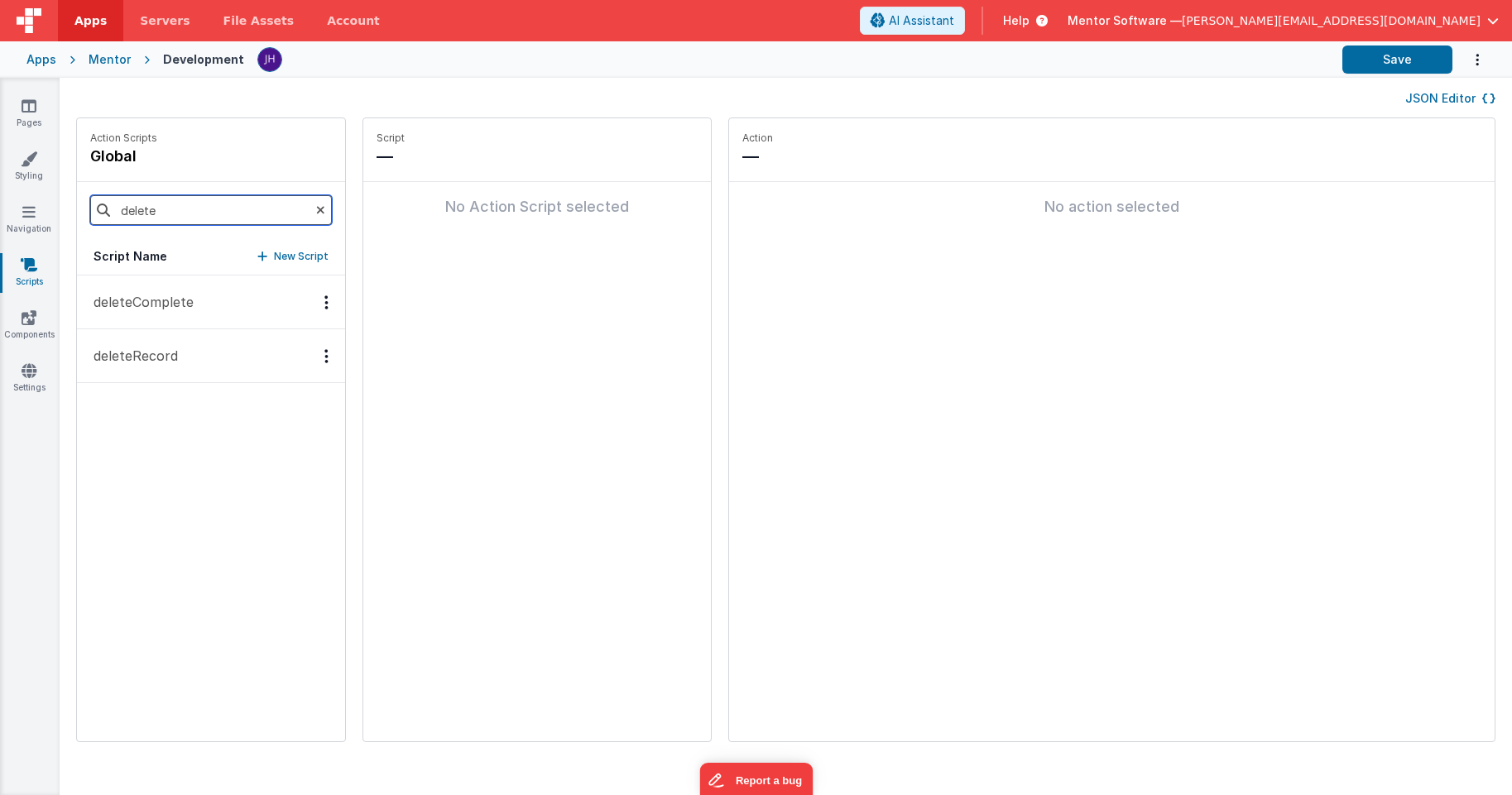
type input "delete"
click at [316, 208] on icon at bounding box center [321, 210] width 10 height 56
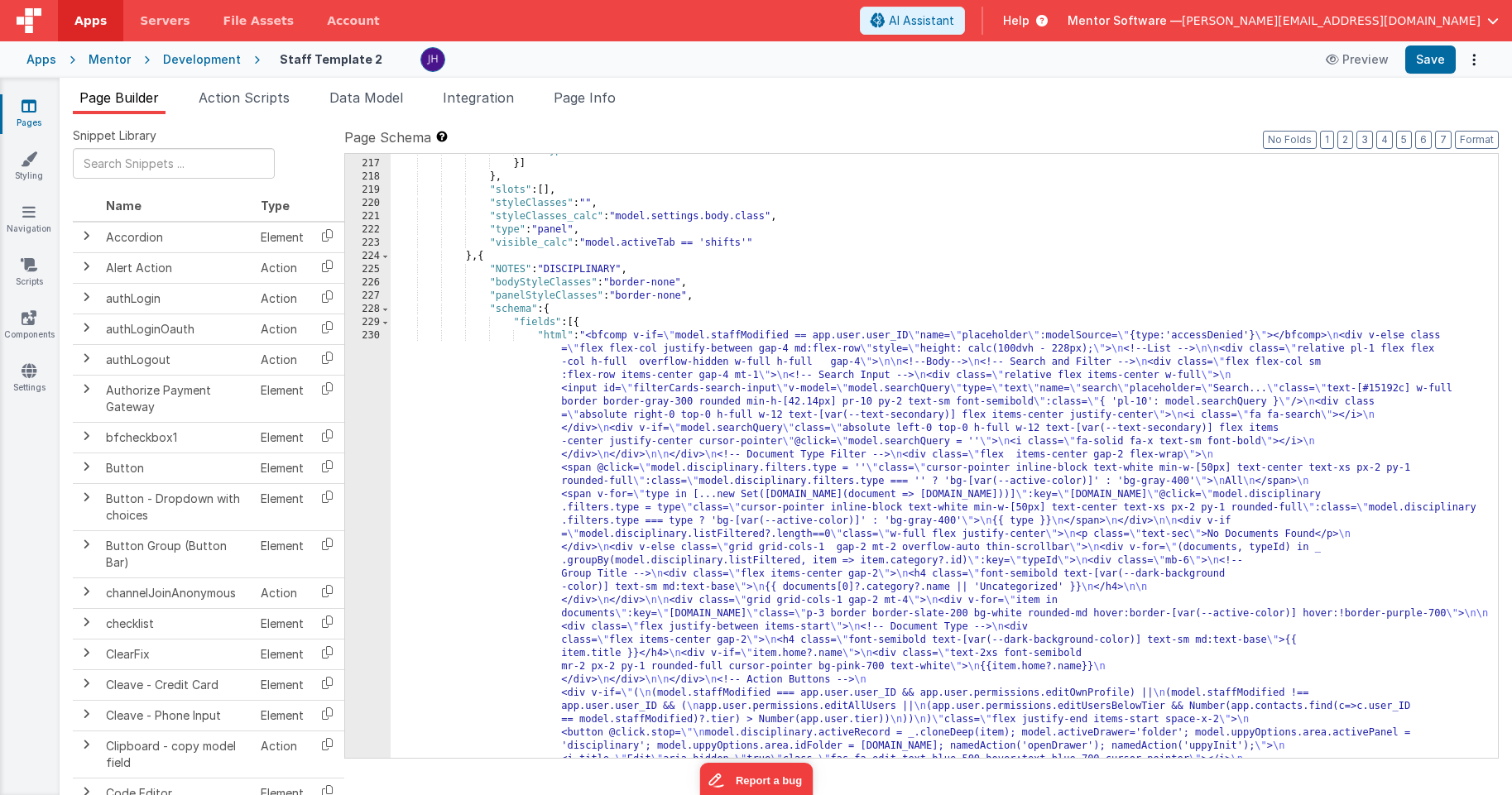
scroll to position [16368, 0]
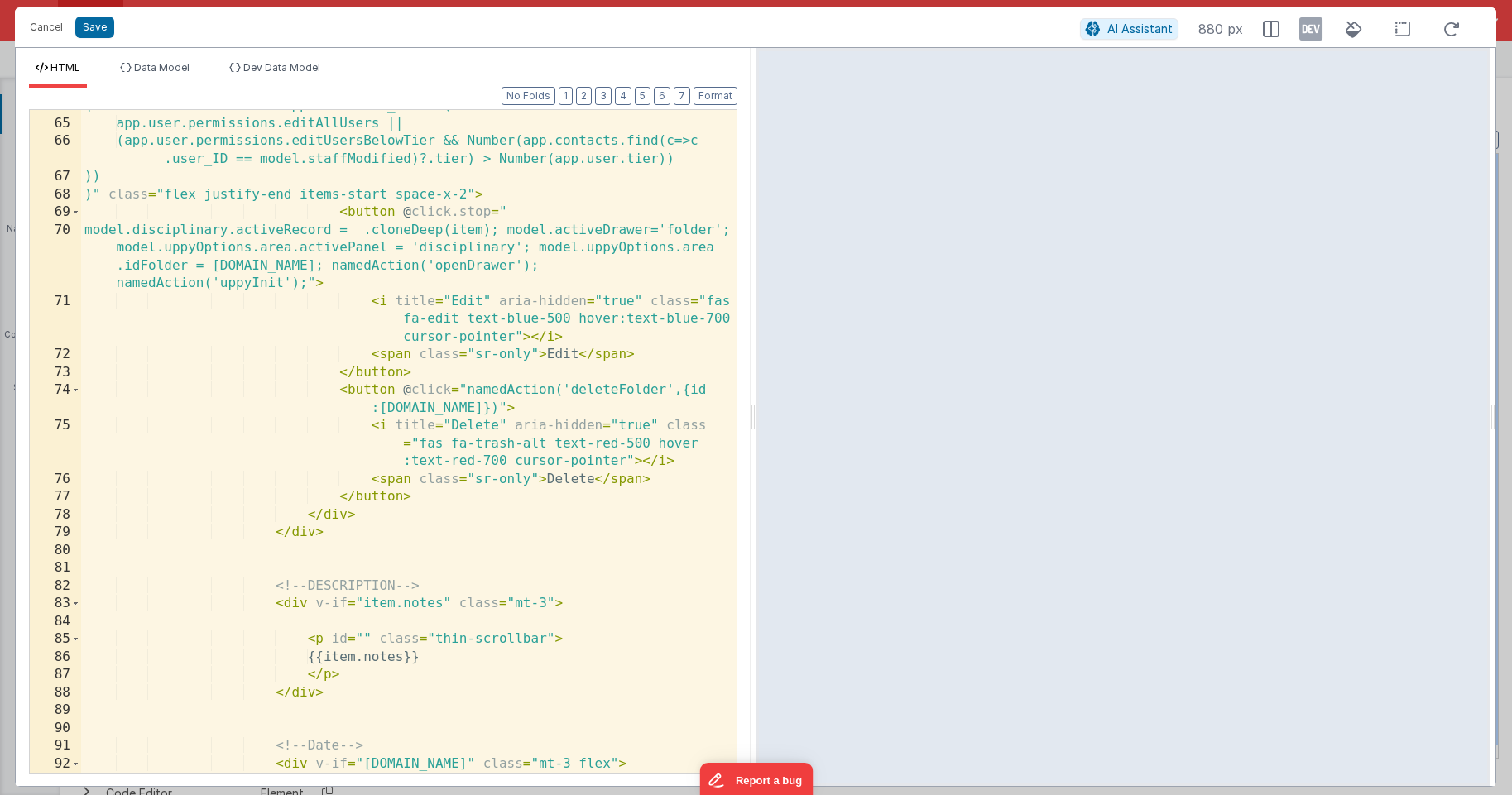
scroll to position [1650, 0]
click at [503, 408] on div "(model.staffModified !== app.user.user_ID && ( app.user.permissions.editAllUser…" at bounding box center [409, 446] width 656 height 699
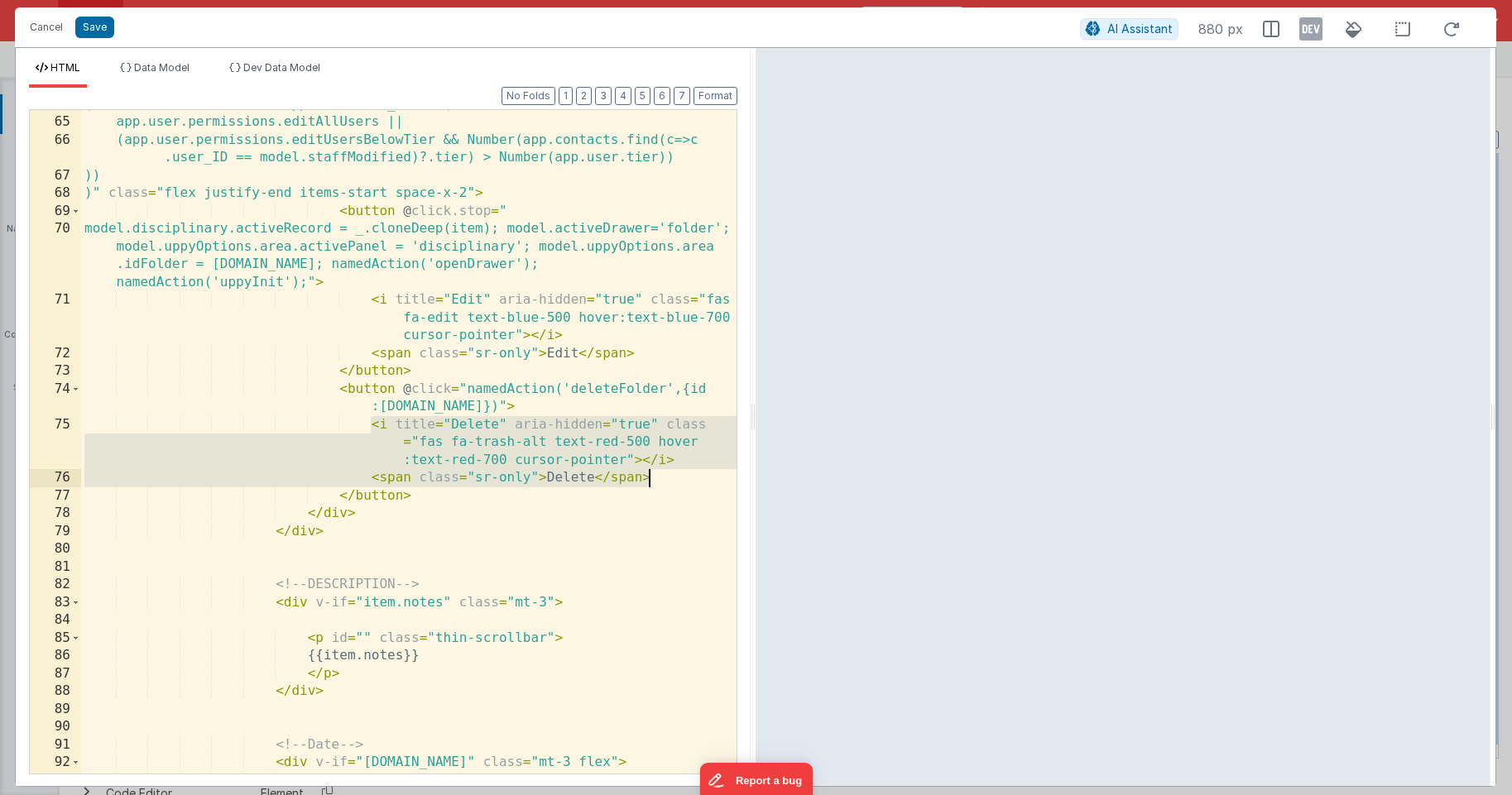
drag, startPoint x: 369, startPoint y: 427, endPoint x: 673, endPoint y: 477, distance: 308.1
click at [673, 477] on div "(model.staffModified !== app.user.user_ID && ( app.user.permissions.editAllUser…" at bounding box center [409, 446] width 656 height 699
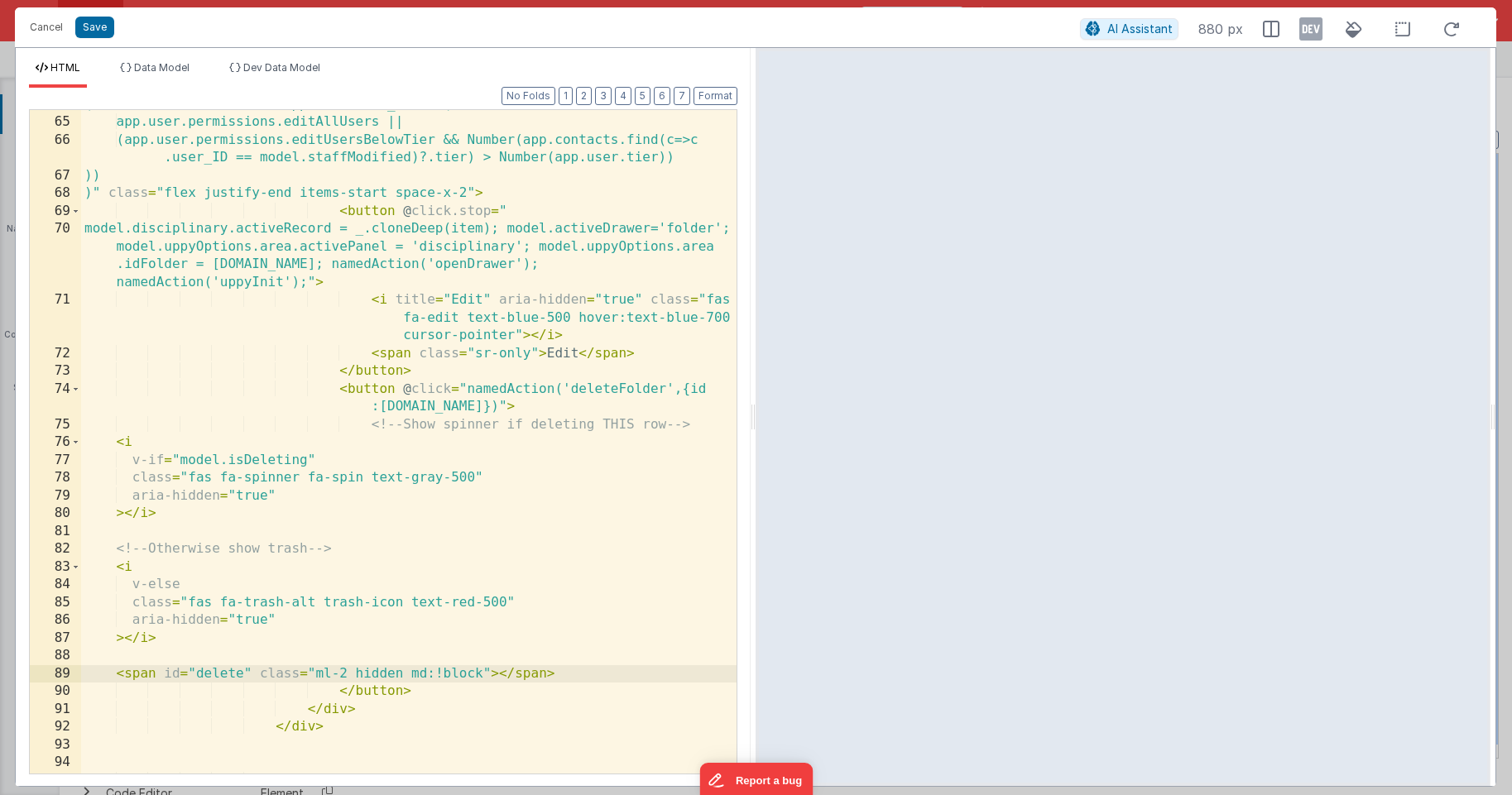
click at [497, 674] on div "(model.staffModified !== app.user.user_ID && ( app.user.permissions.editAllUser…" at bounding box center [409, 446] width 656 height 699
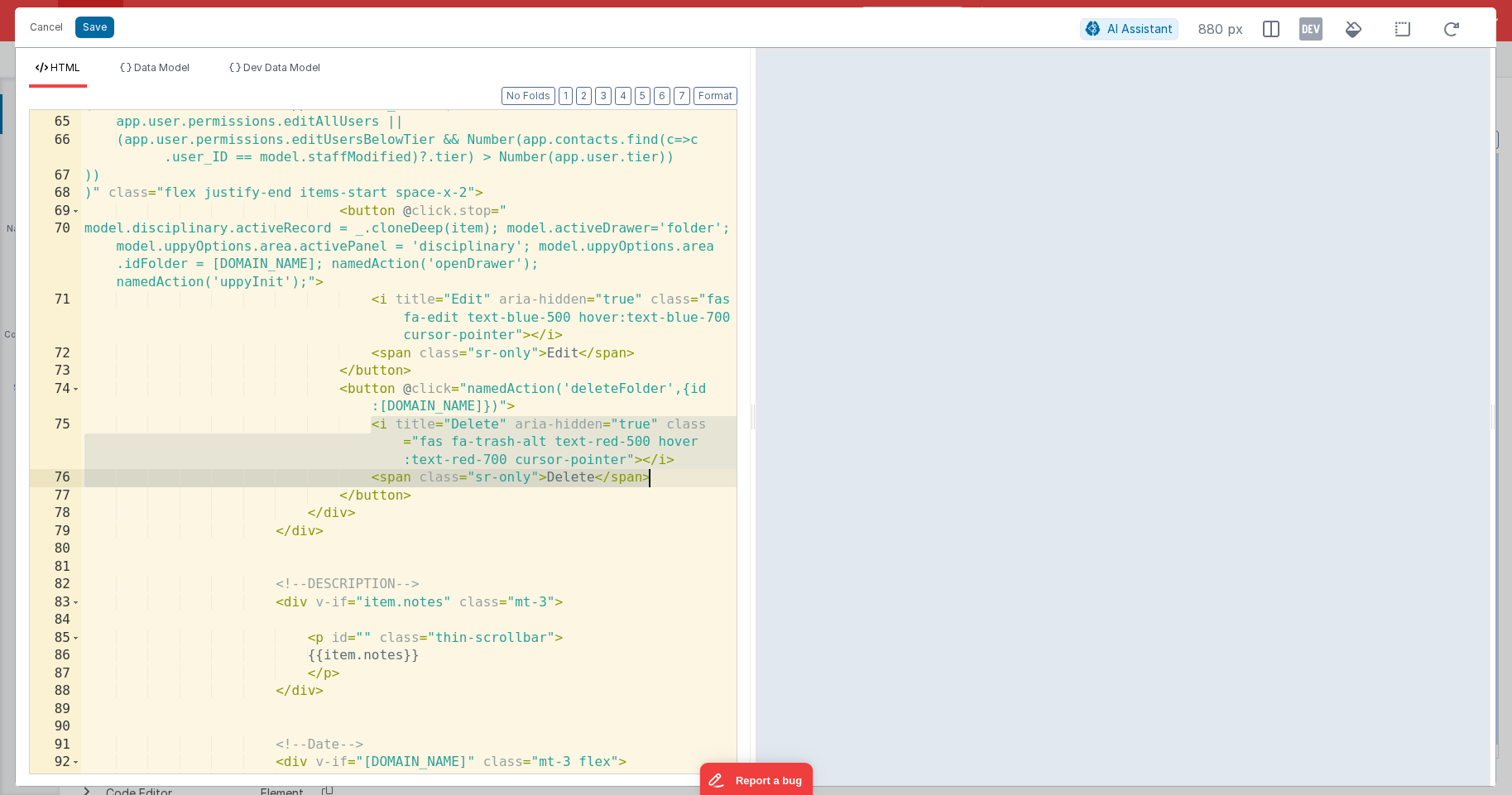
click at [613, 428] on div "(model.staffModified !== app.user.user_ID && ( app.user.permissions.editAllUser…" at bounding box center [409, 446] width 656 height 699
drag, startPoint x: 542, startPoint y: 481, endPoint x: 372, endPoint y: 427, distance: 178.4
click at [372, 427] on div "(model.staffModified !== app.user.user_ID && ( app.user.permissions.editAllUser…" at bounding box center [409, 446] width 656 height 699
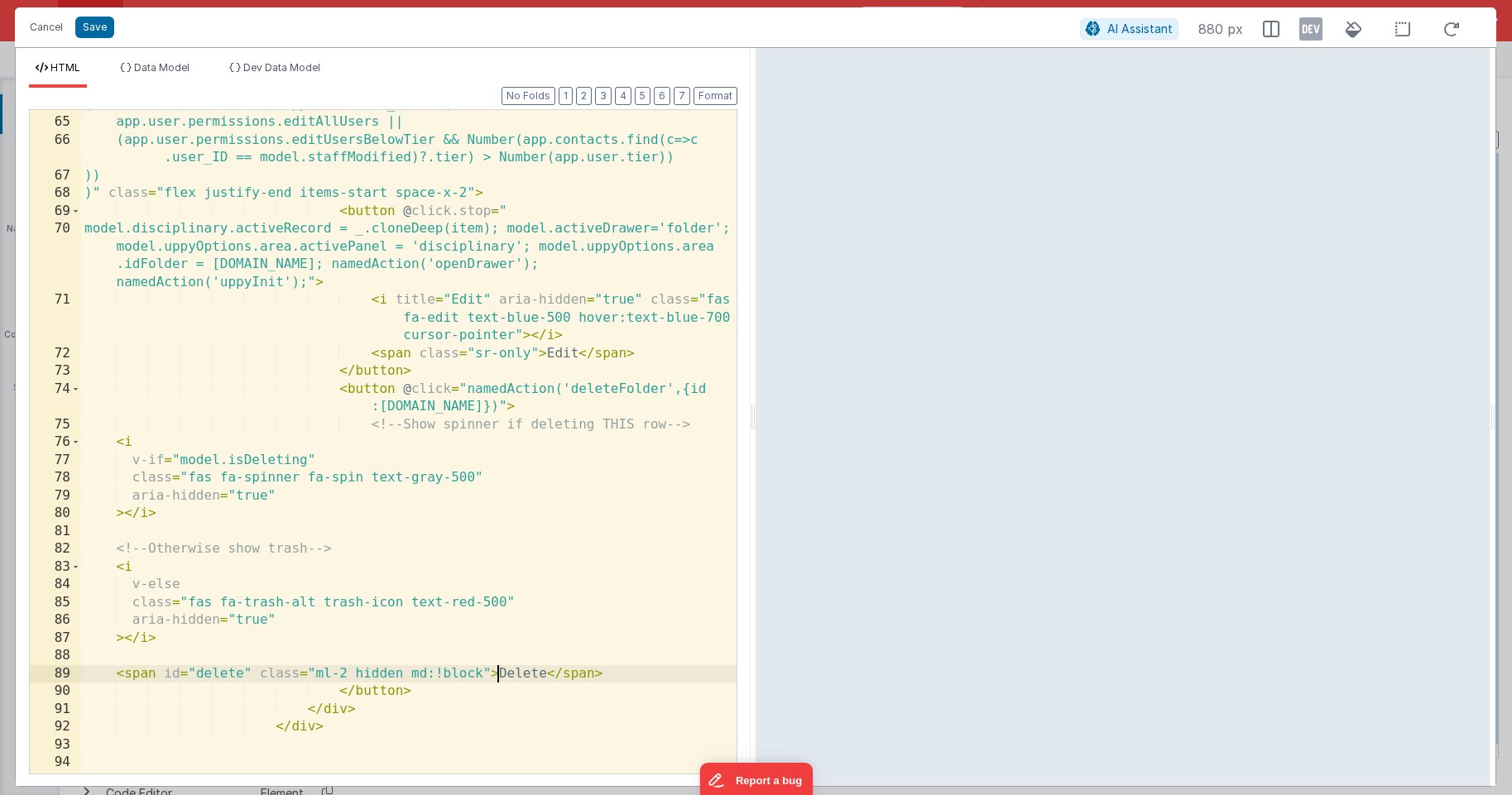
click at [662, 386] on div "(model.staffModified !== app.user.user_ID && ( app.user.permissions.editAllUser…" at bounding box center [409, 446] width 656 height 699
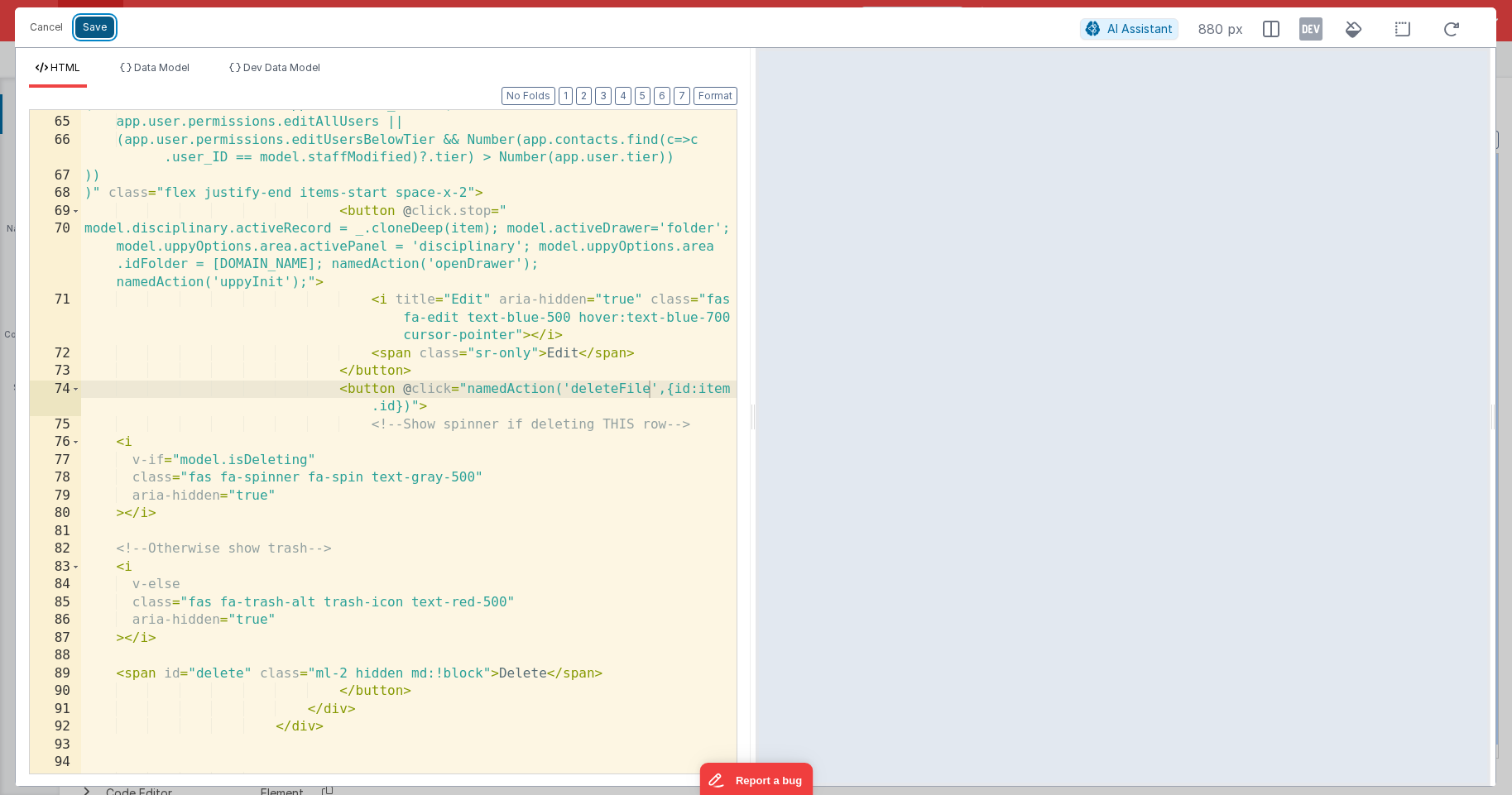
click at [97, 31] on button "Save" at bounding box center [94, 27] width 39 height 22
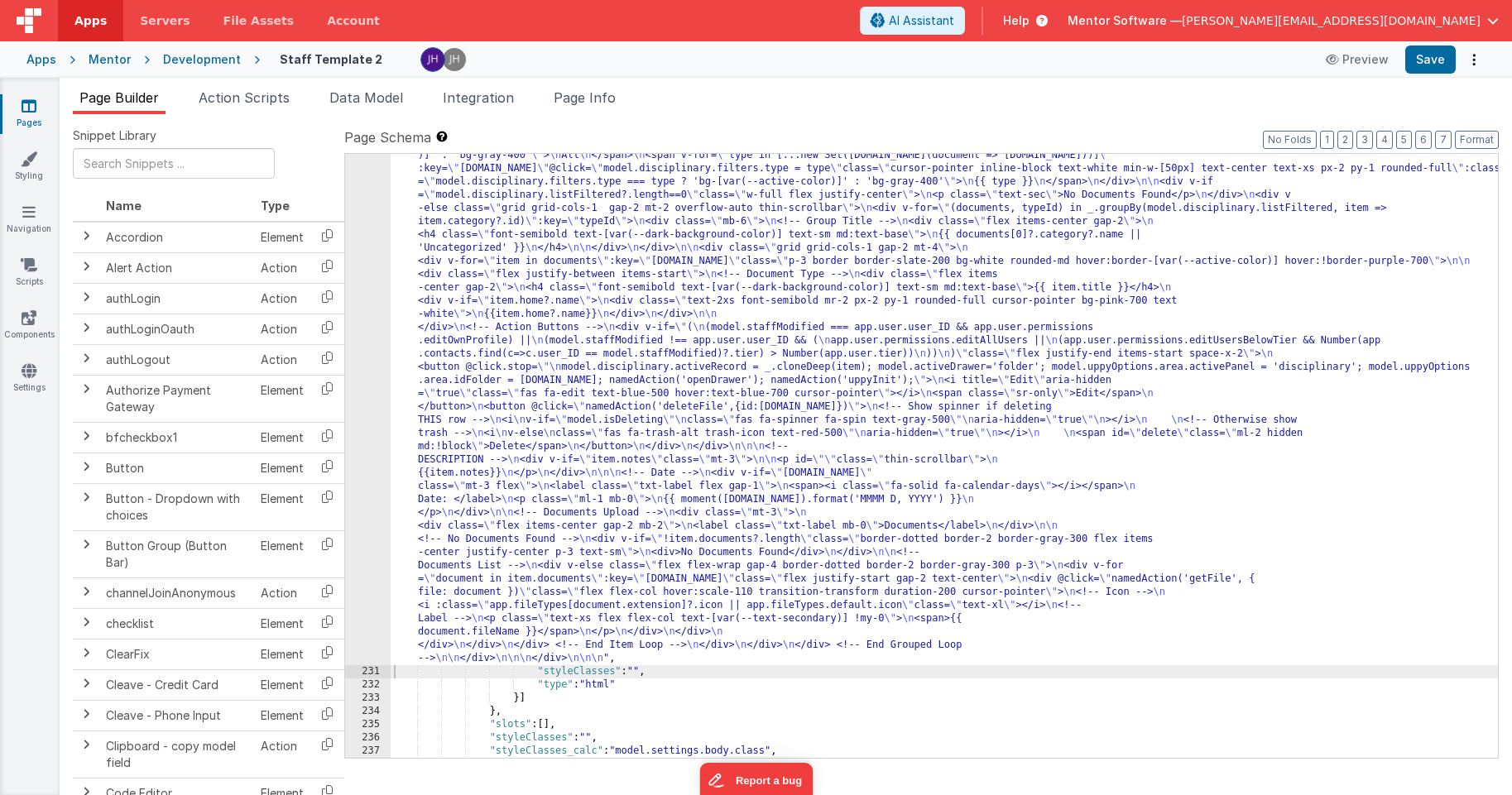
scroll to position [16652, 0]
click at [601, 96] on span "Page Info" at bounding box center [584, 97] width 62 height 16
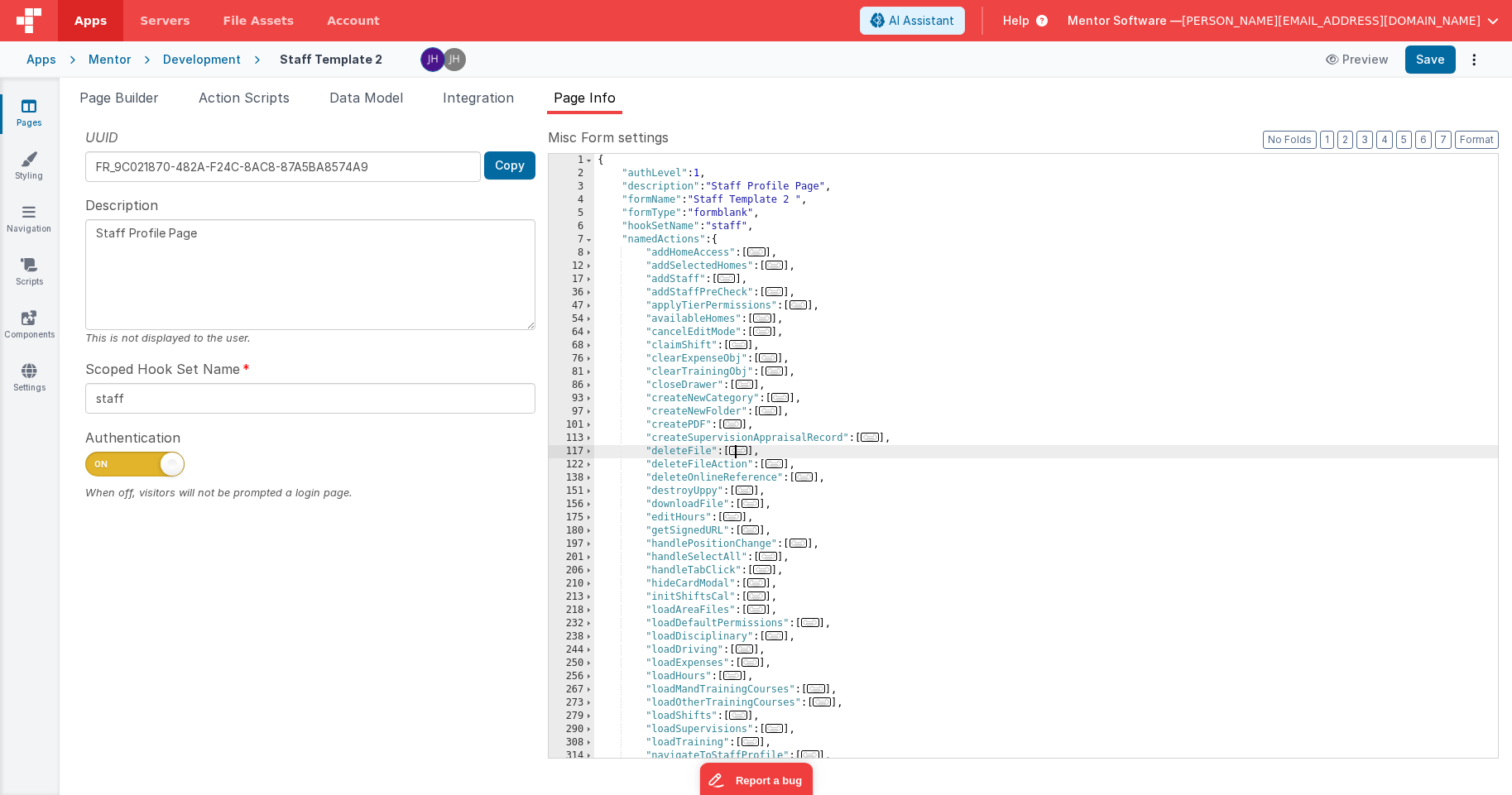
click at [743, 454] on span "..." at bounding box center [738, 450] width 18 height 10
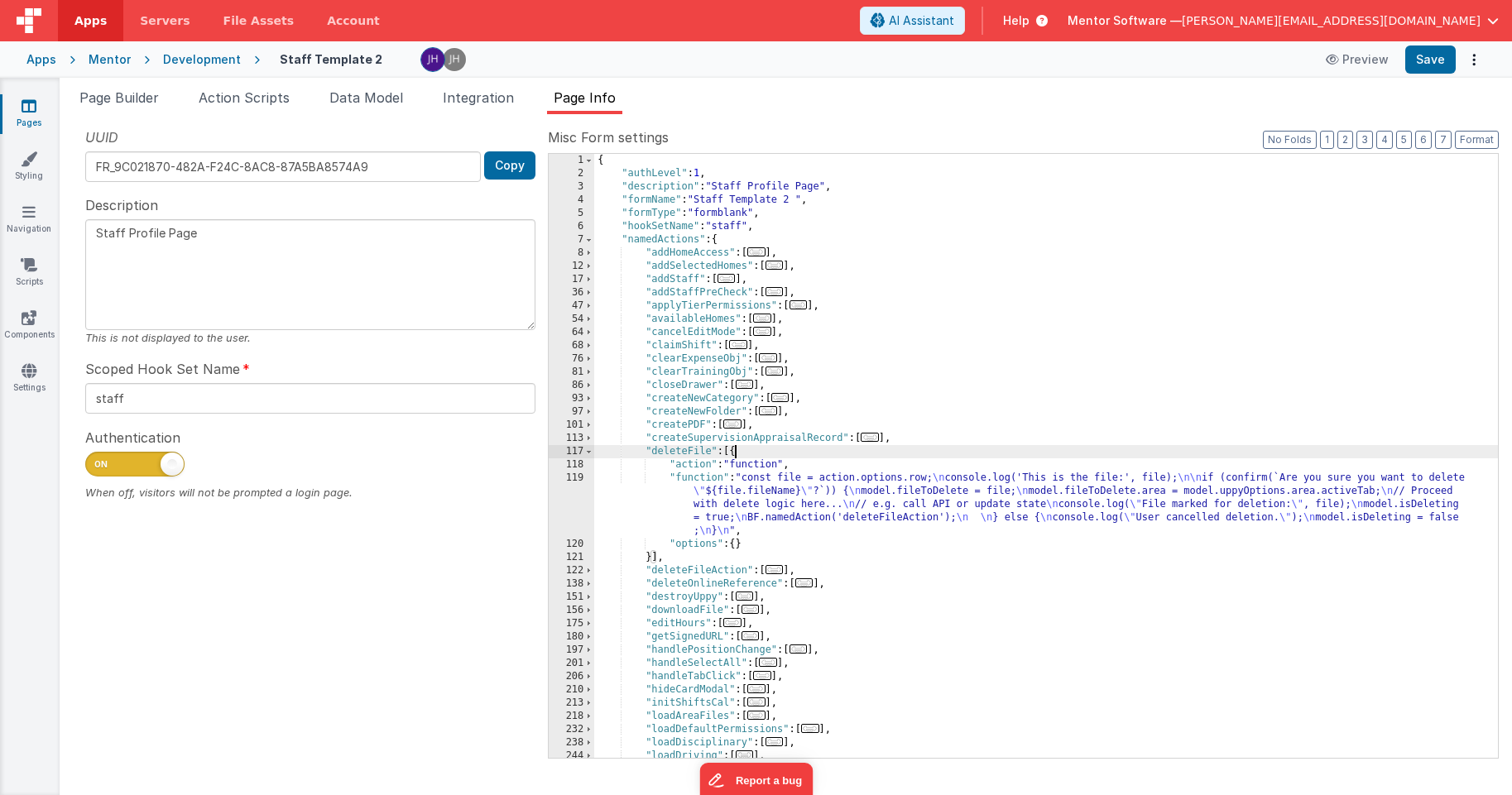
click at [829, 494] on div "{ "authLevel" : 1 , "description" : "Staff Profile Page" , "formName" : "Staff …" at bounding box center [1045, 469] width 904 height 631
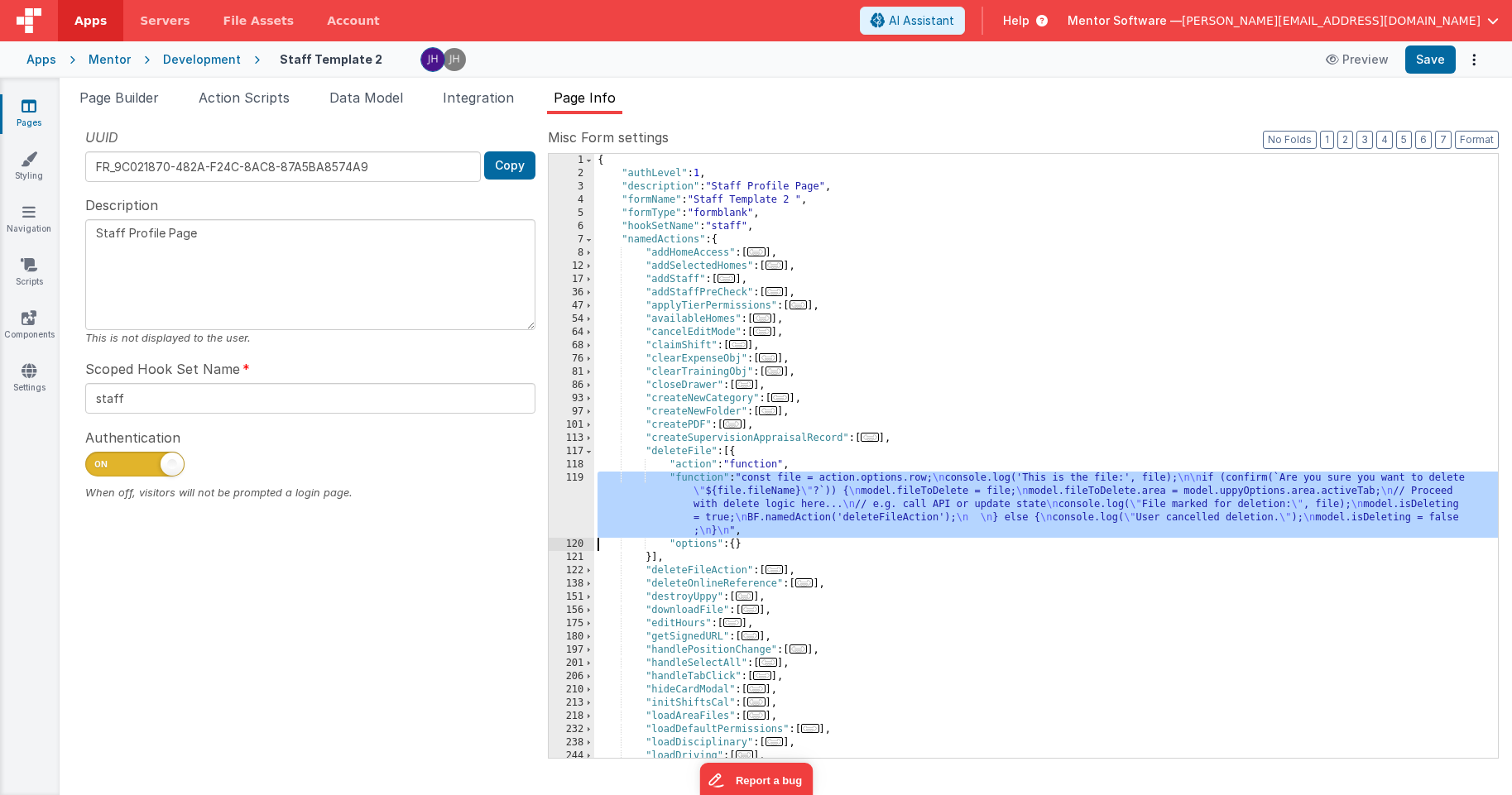
click at [570, 496] on div "119" at bounding box center [572, 504] width 46 height 66
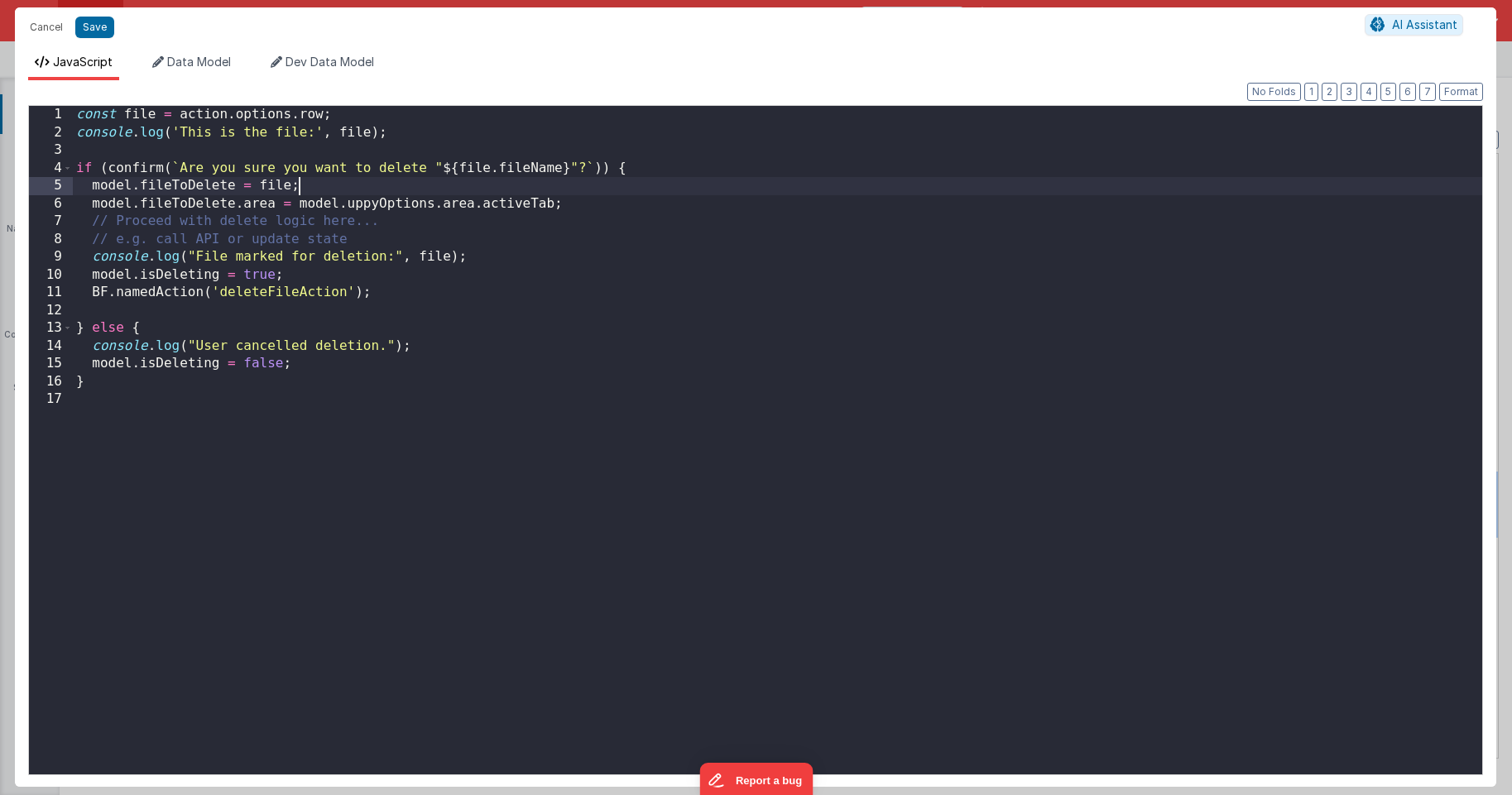
click at [322, 189] on div "const file = action . options . row ; console . log ( 'This is the file:' , fil…" at bounding box center [777, 458] width 1409 height 704
click at [91, 291] on div "const file = action . options . row ; console . log ( 'This is the file:' , fil…" at bounding box center [777, 458] width 1409 height 704
click at [92, 32] on button "Save" at bounding box center [94, 27] width 39 height 22
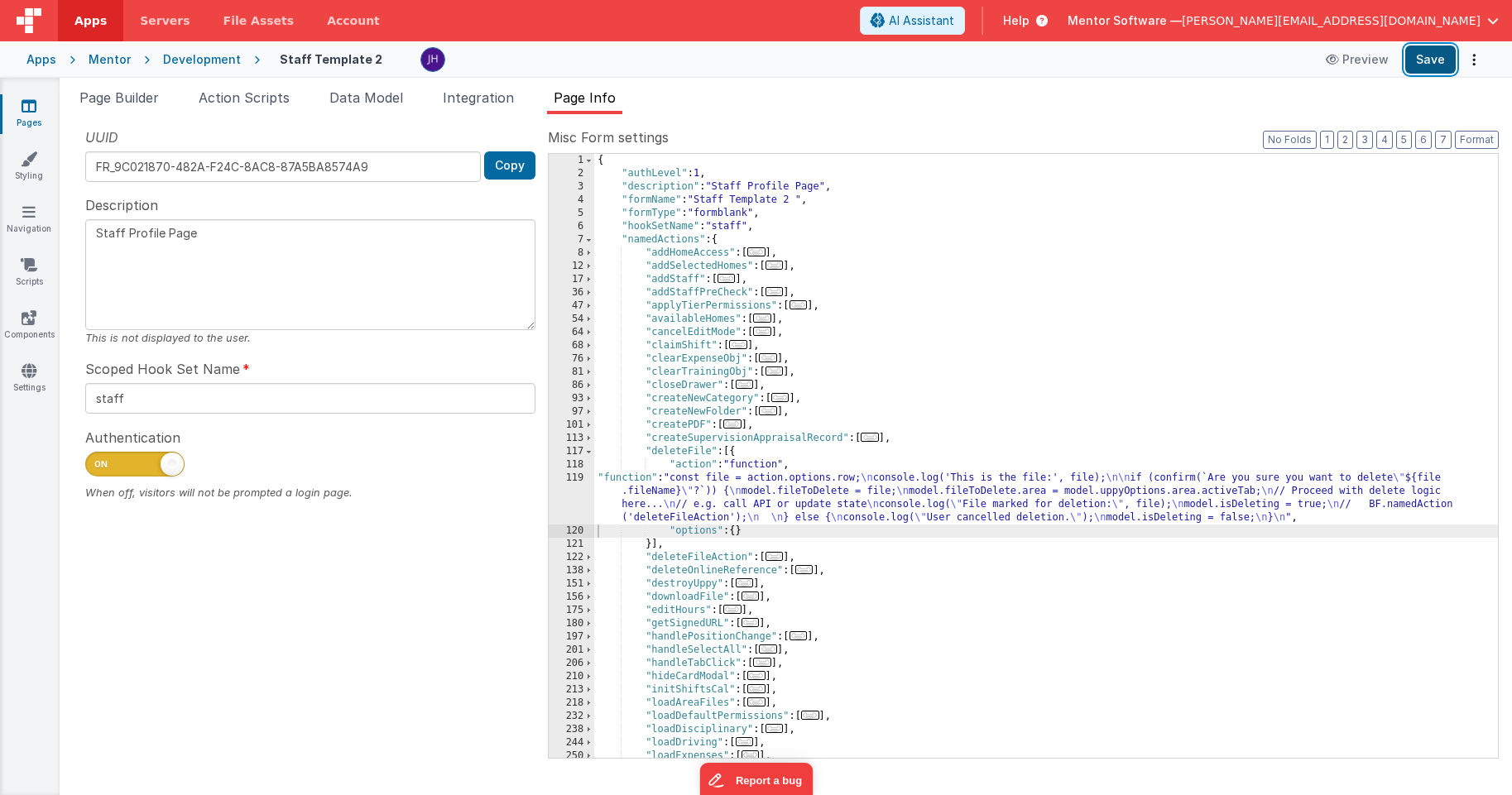
click at [1255, 64] on button "Save" at bounding box center [1430, 59] width 51 height 28
click at [136, 102] on span "Page Builder" at bounding box center [118, 97] width 79 height 16
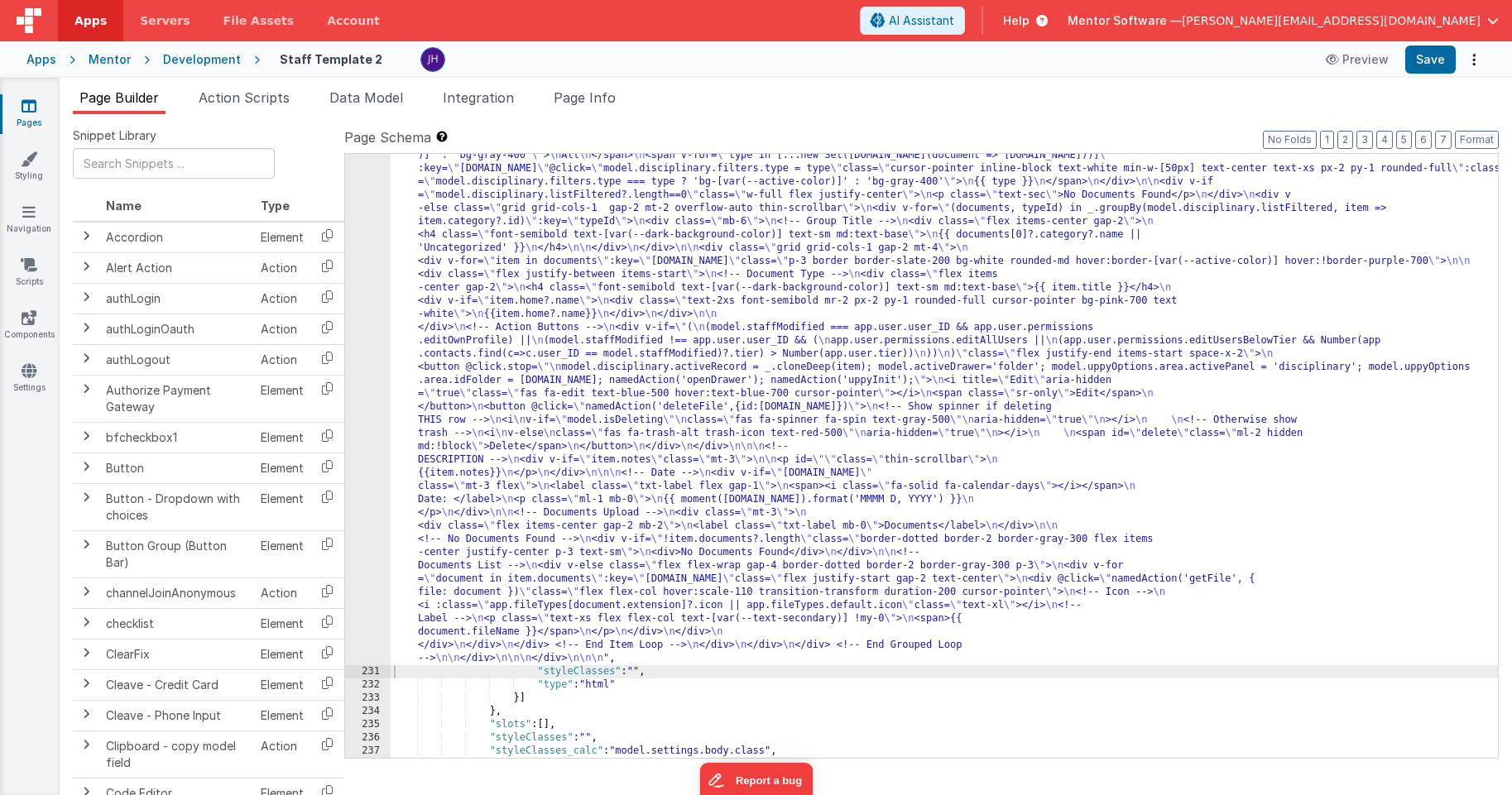
click at [619, 291] on div ""html" : "<bfcomp v-if= \" model.staffModified == app.user.user_ID \" name= \" …" at bounding box center [944, 649] width 1107 height 1266
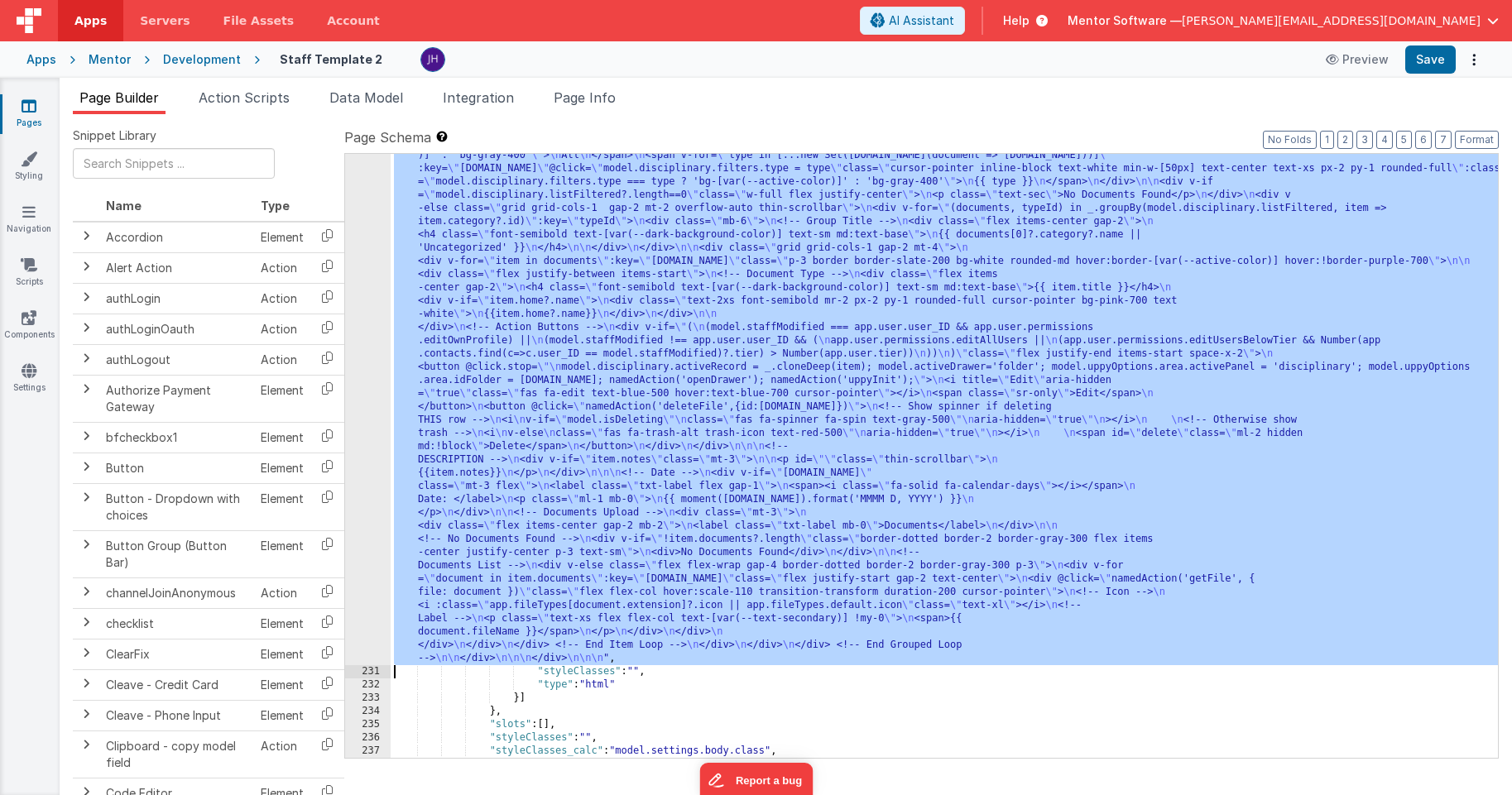
click at [367, 246] on div "230" at bounding box center [368, 341] width 46 height 649
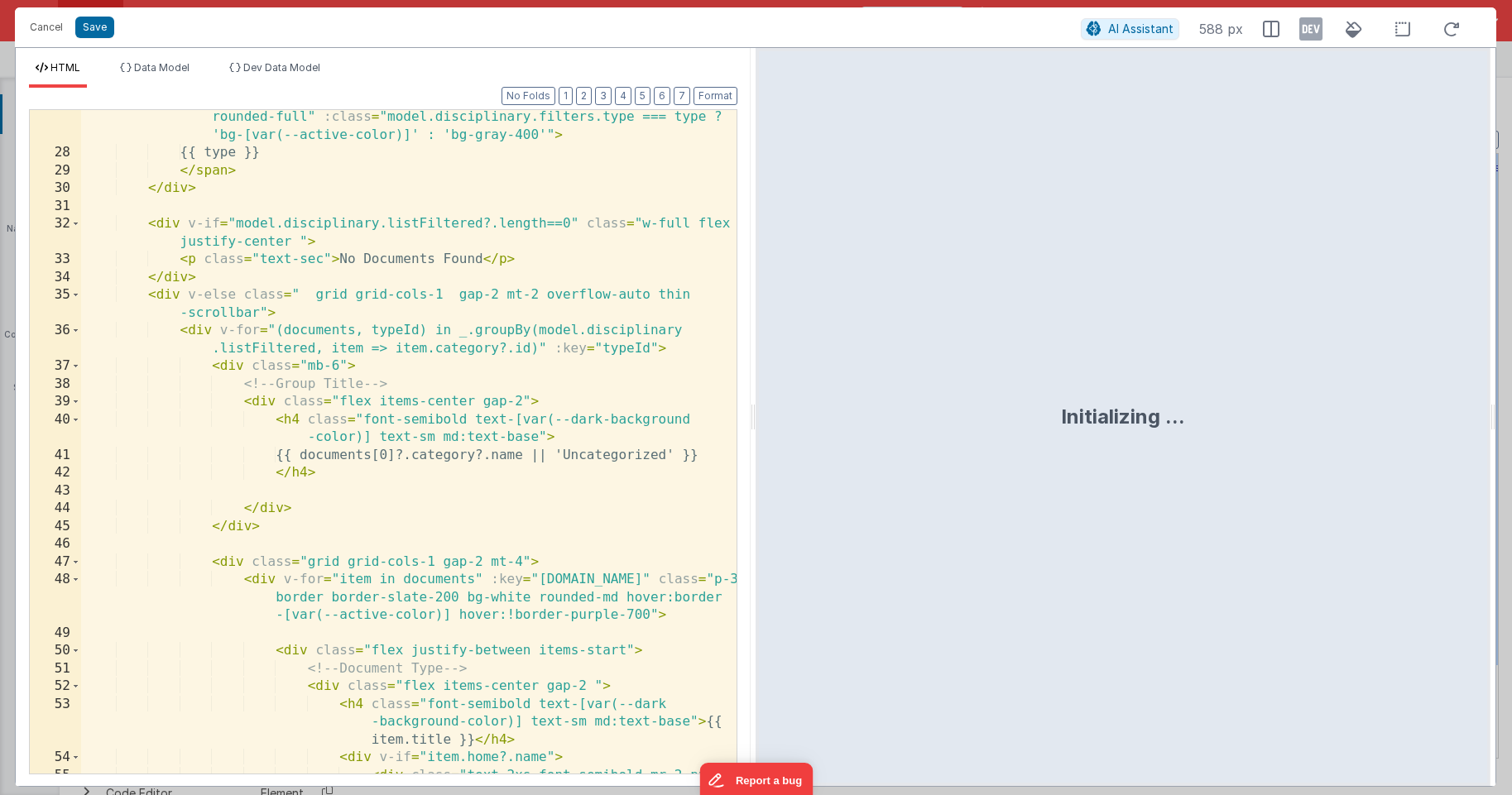
scroll to position [767, 0]
click at [582, 288] on div "< span v-for = "type in [...new Set(model.disciplinary.list.map(document => doc…" at bounding box center [409, 448] width 656 height 824
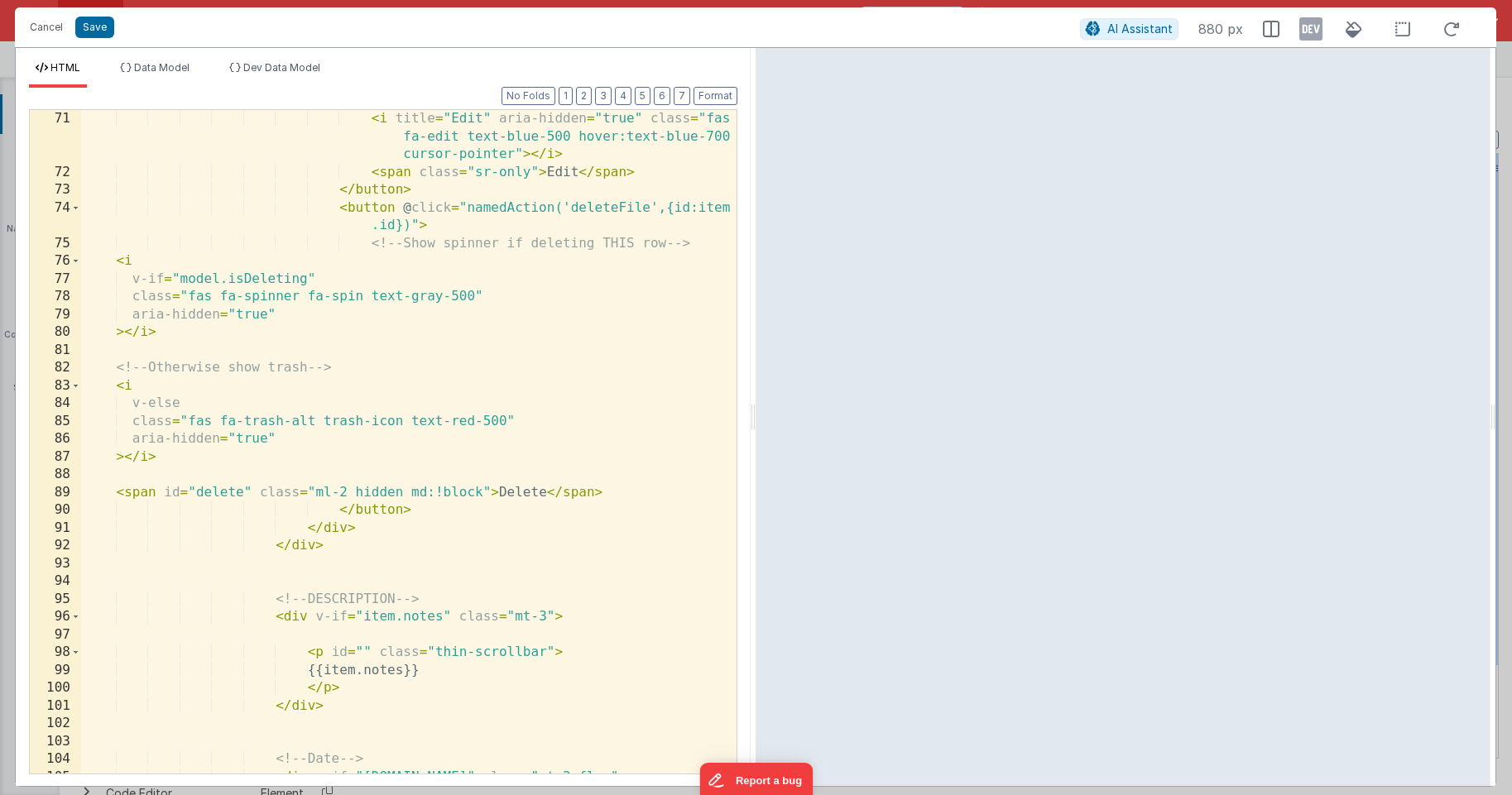
scroll to position [1861, 0]
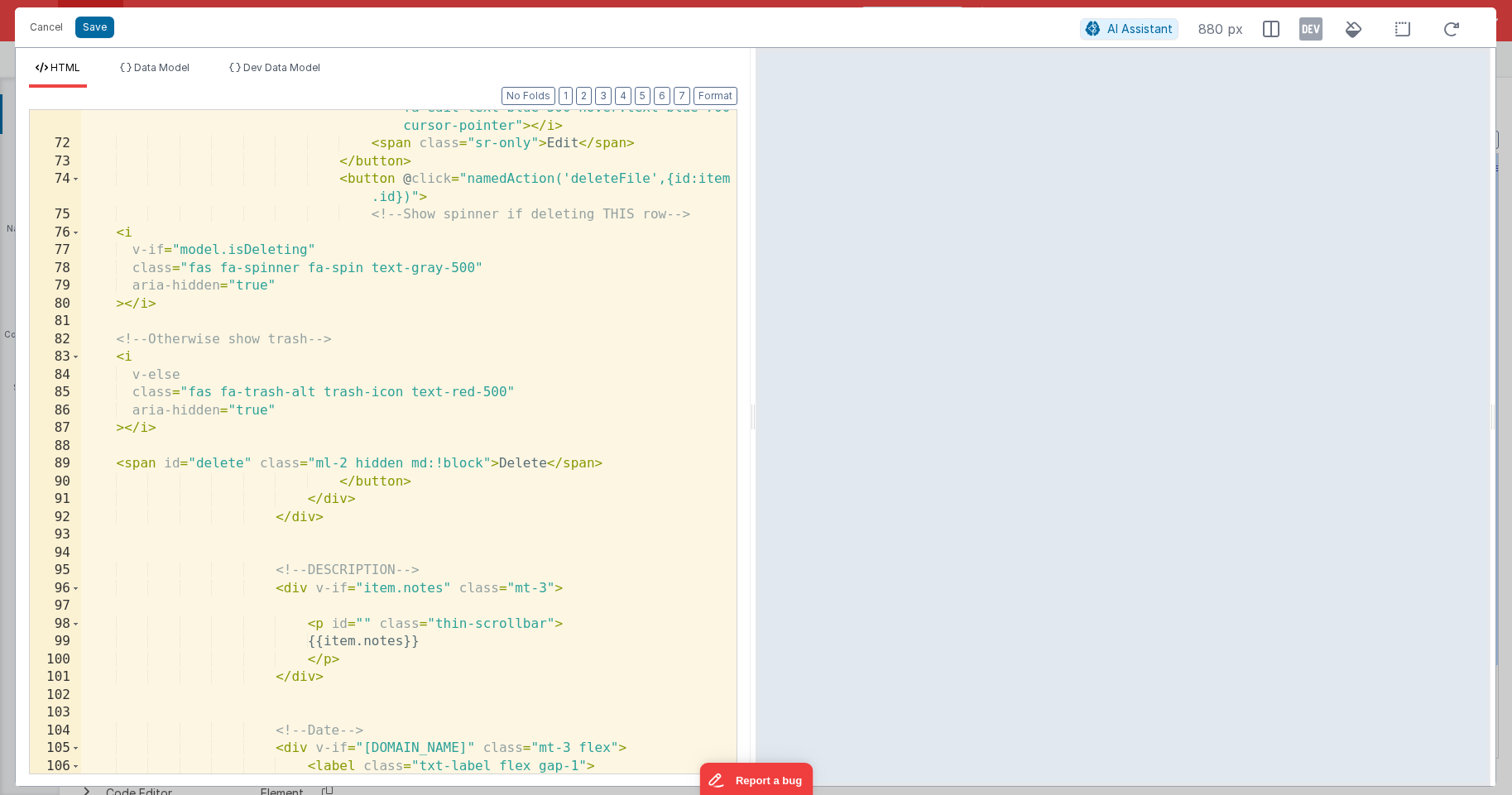
click at [515, 468] on div "< i title = "Edit" aria-hidden = "true" class = "fas fa-edit text-blue-500 hove…" at bounding box center [409, 458] width 656 height 753
click at [102, 33] on button "Save" at bounding box center [94, 27] width 39 height 22
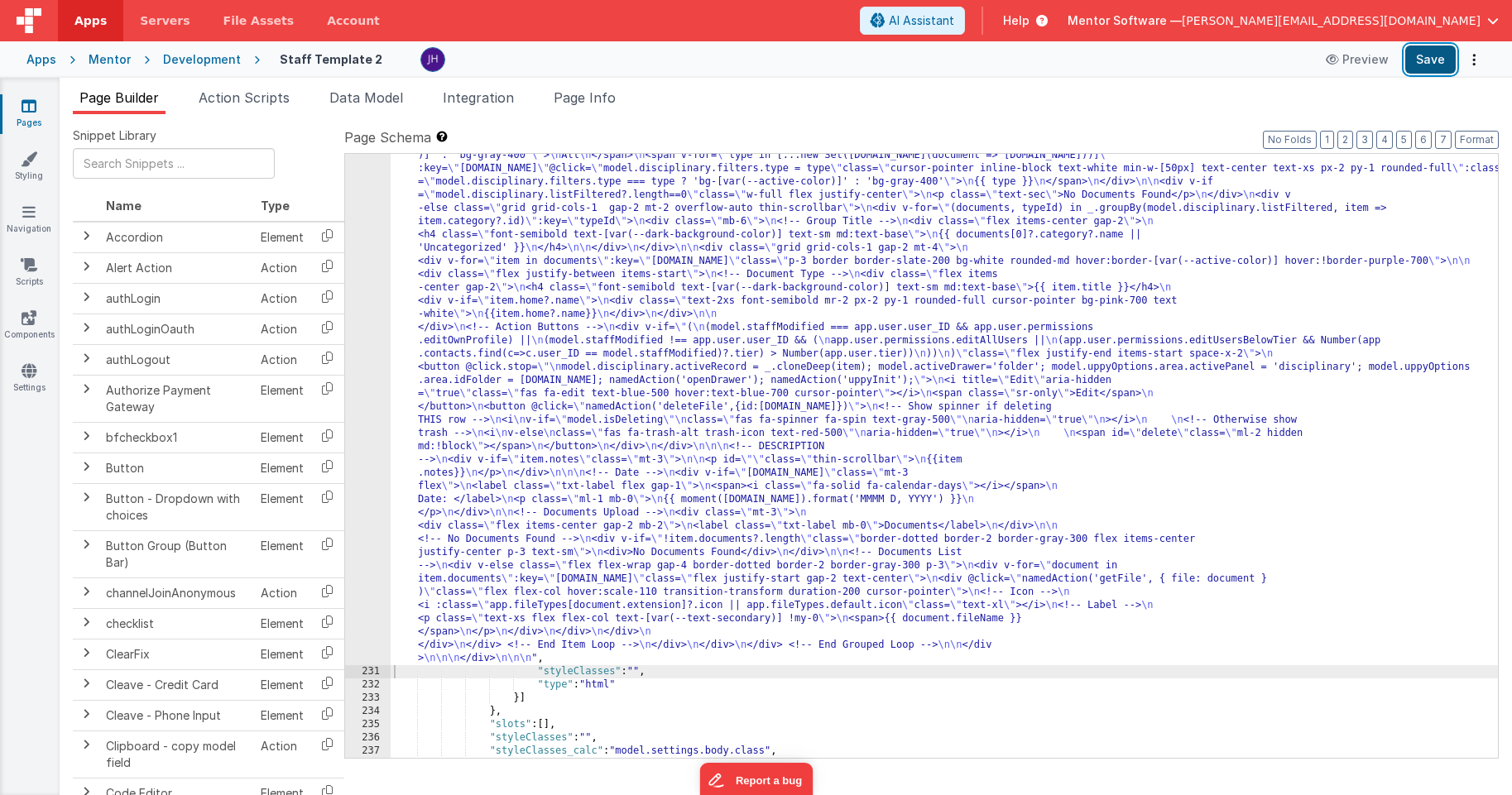
click at [1255, 58] on button "Save" at bounding box center [1430, 59] width 51 height 28
click at [597, 99] on span "Page Info" at bounding box center [584, 97] width 62 height 16
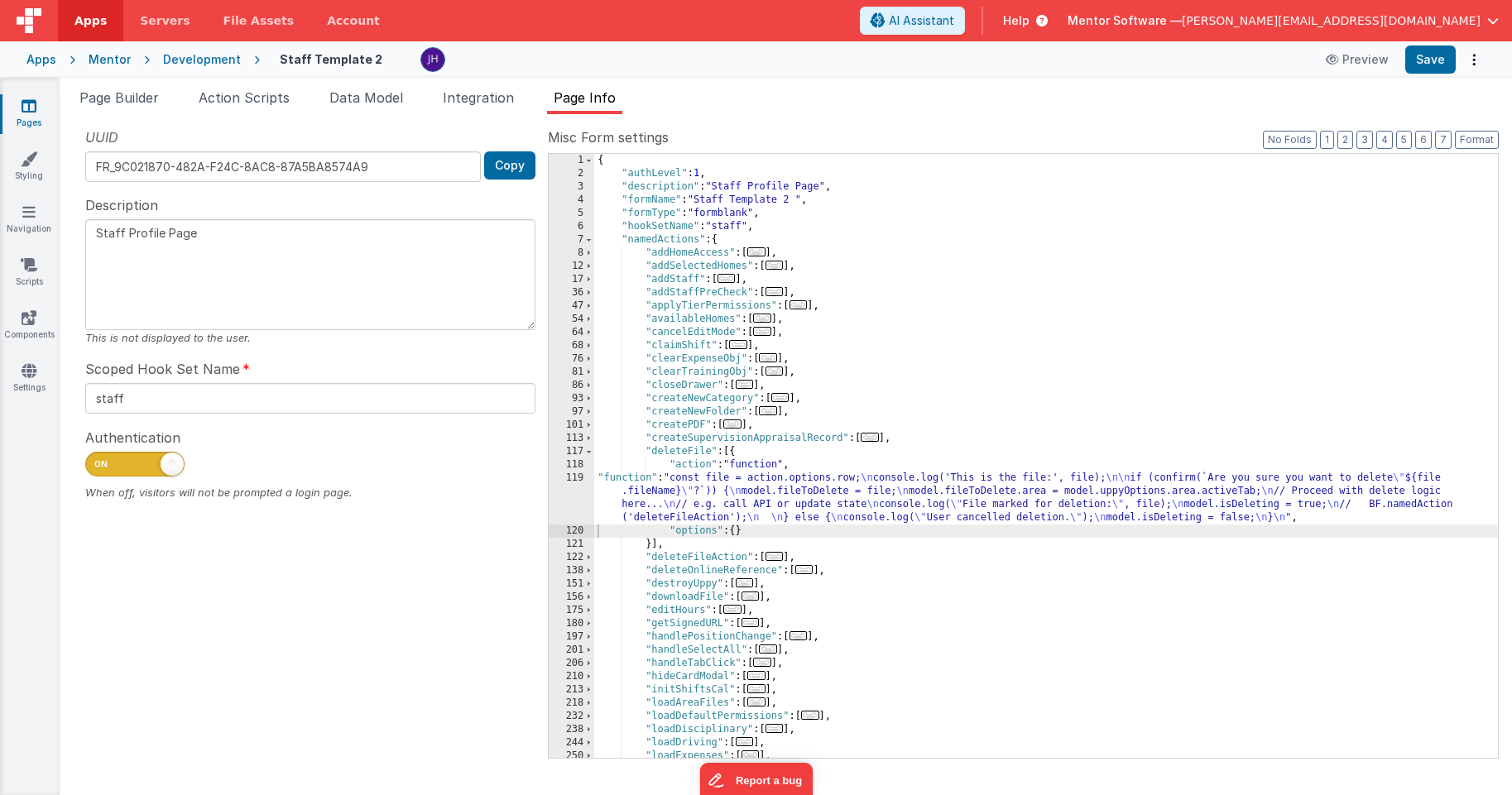
click at [730, 497] on div "{ "authLevel" : 1 , "description" : "Staff Profile Page" , "formName" : "Staff …" at bounding box center [1045, 469] width 904 height 631
click at [573, 488] on div "119" at bounding box center [572, 497] width 46 height 52
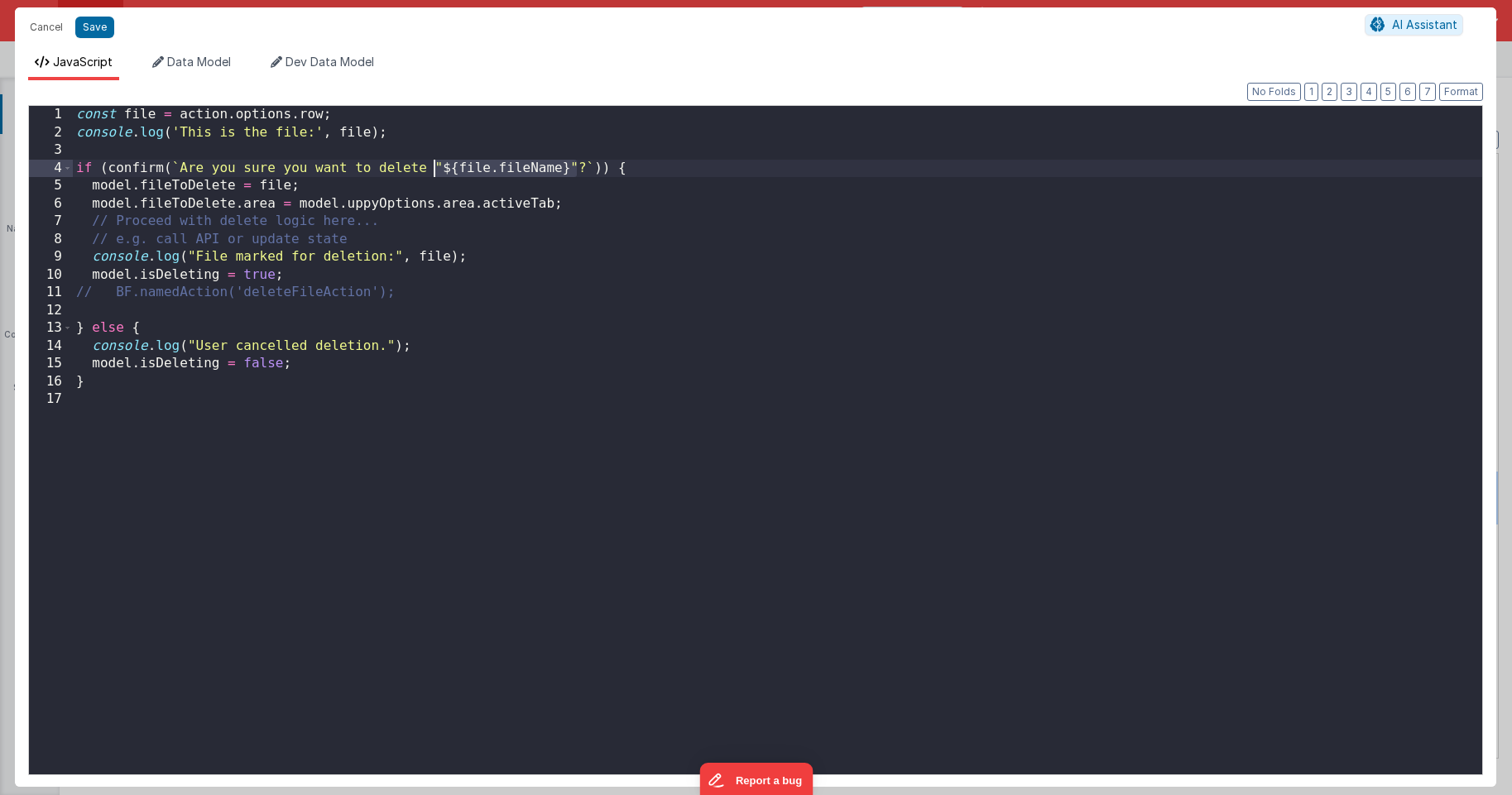
drag, startPoint x: 577, startPoint y: 167, endPoint x: 436, endPoint y: 165, distance: 141.0
click at [436, 165] on div "const file = action . options . row ; console . log ( 'This is the file:' , fil…" at bounding box center [777, 458] width 1409 height 704
click at [90, 30] on button "Save" at bounding box center [94, 27] width 39 height 22
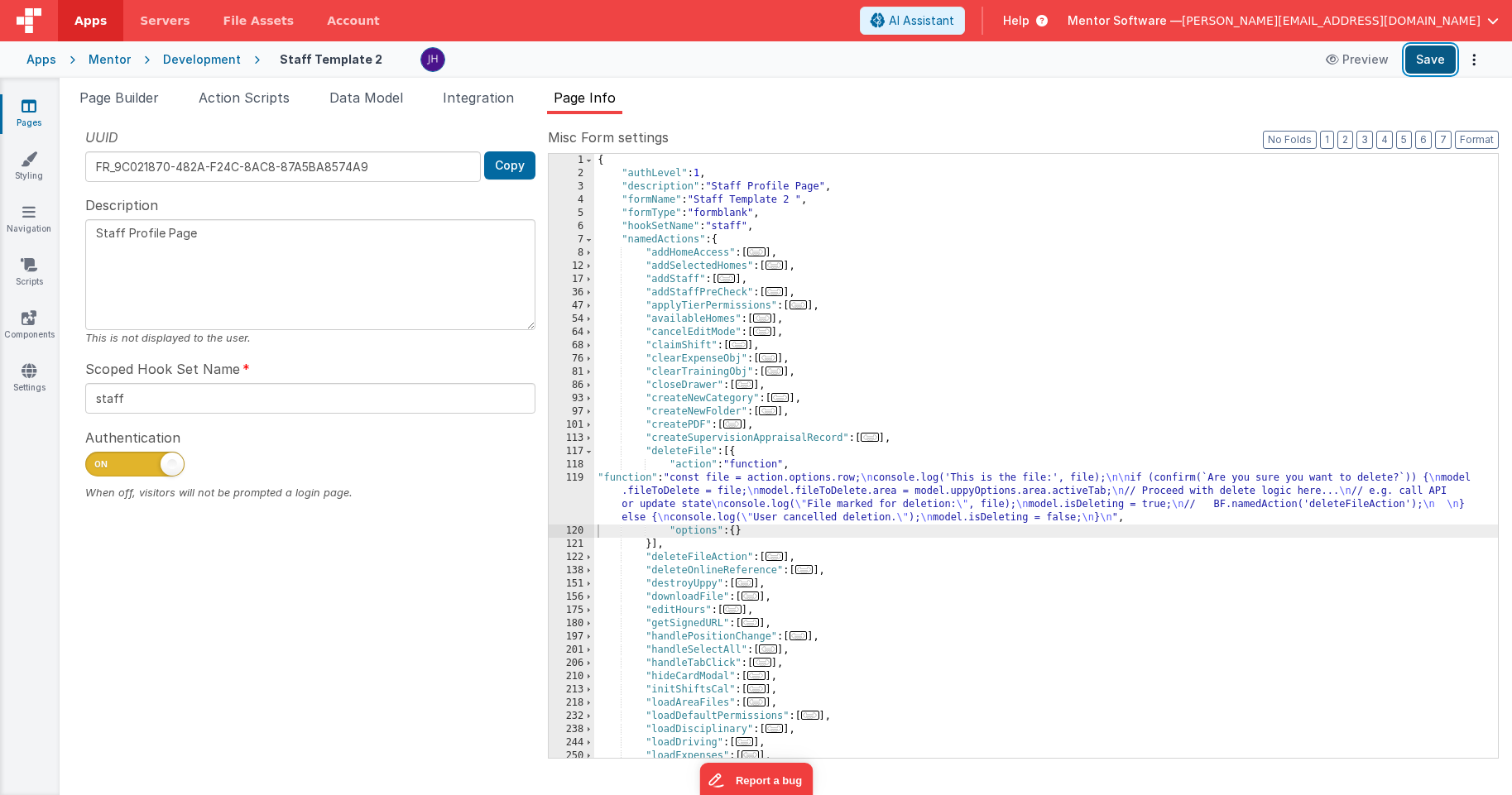
click at [1255, 53] on button "Save" at bounding box center [1430, 59] width 51 height 28
click at [847, 493] on div "{ "authLevel" : 1 , "description" : "Staff Profile Page" , "formName" : "Staff …" at bounding box center [1045, 469] width 904 height 631
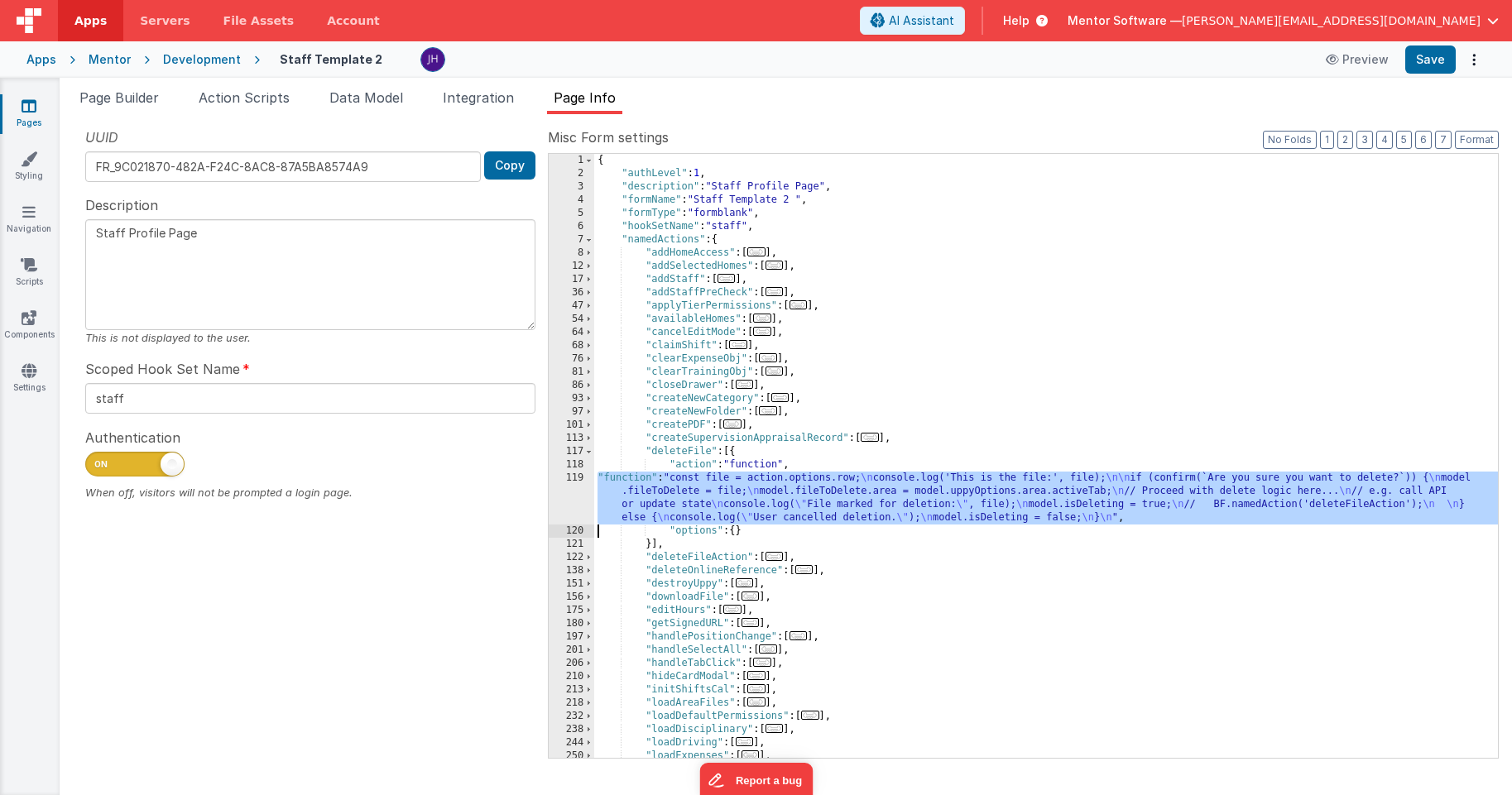
click at [567, 491] on div "119" at bounding box center [572, 497] width 46 height 52
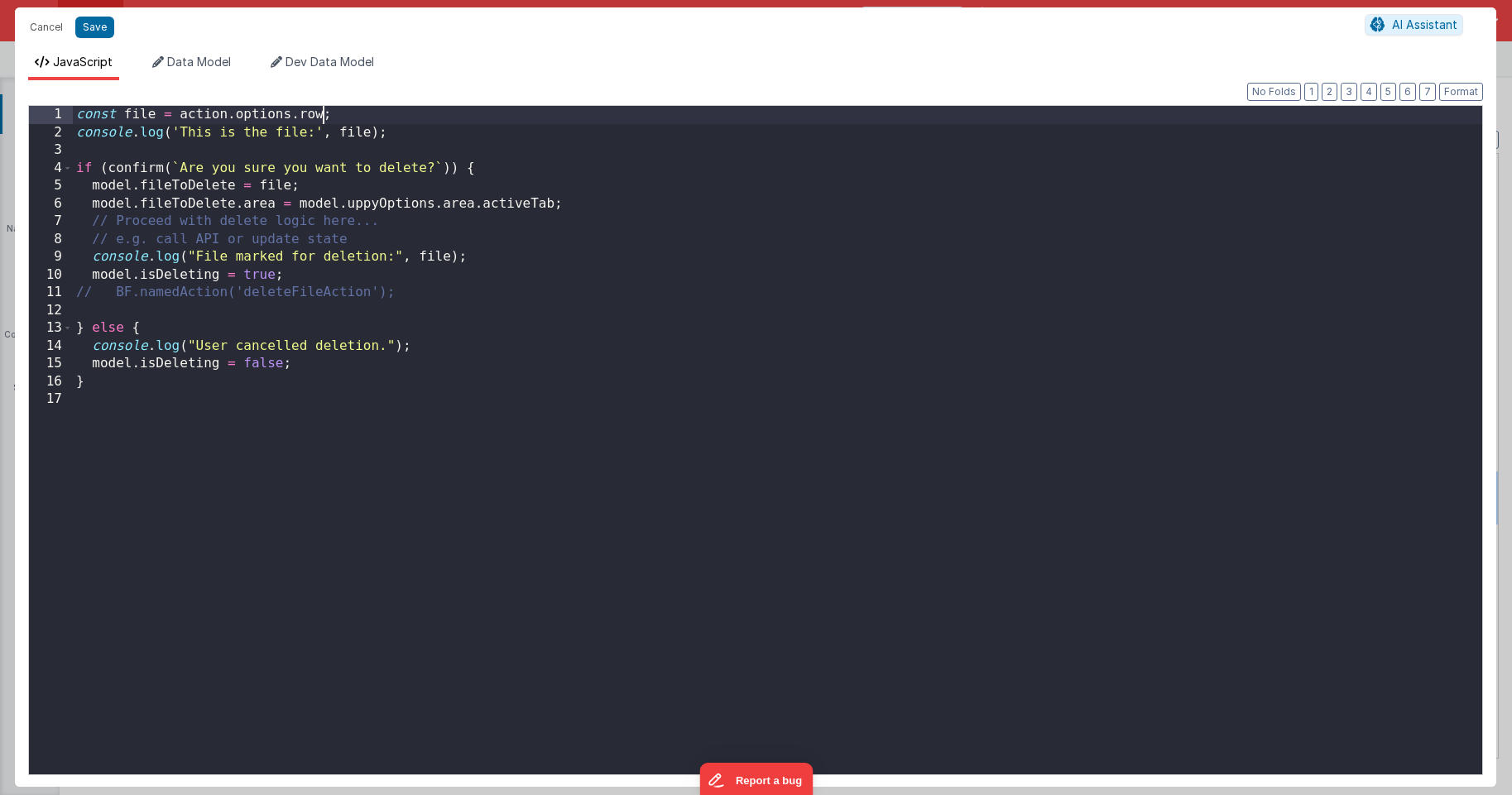
click at [320, 116] on div "const file = action . options . row ; console . log ( 'This is the file:' , fil…" at bounding box center [777, 458] width 1409 height 704
click at [94, 28] on button "Save" at bounding box center [94, 27] width 39 height 22
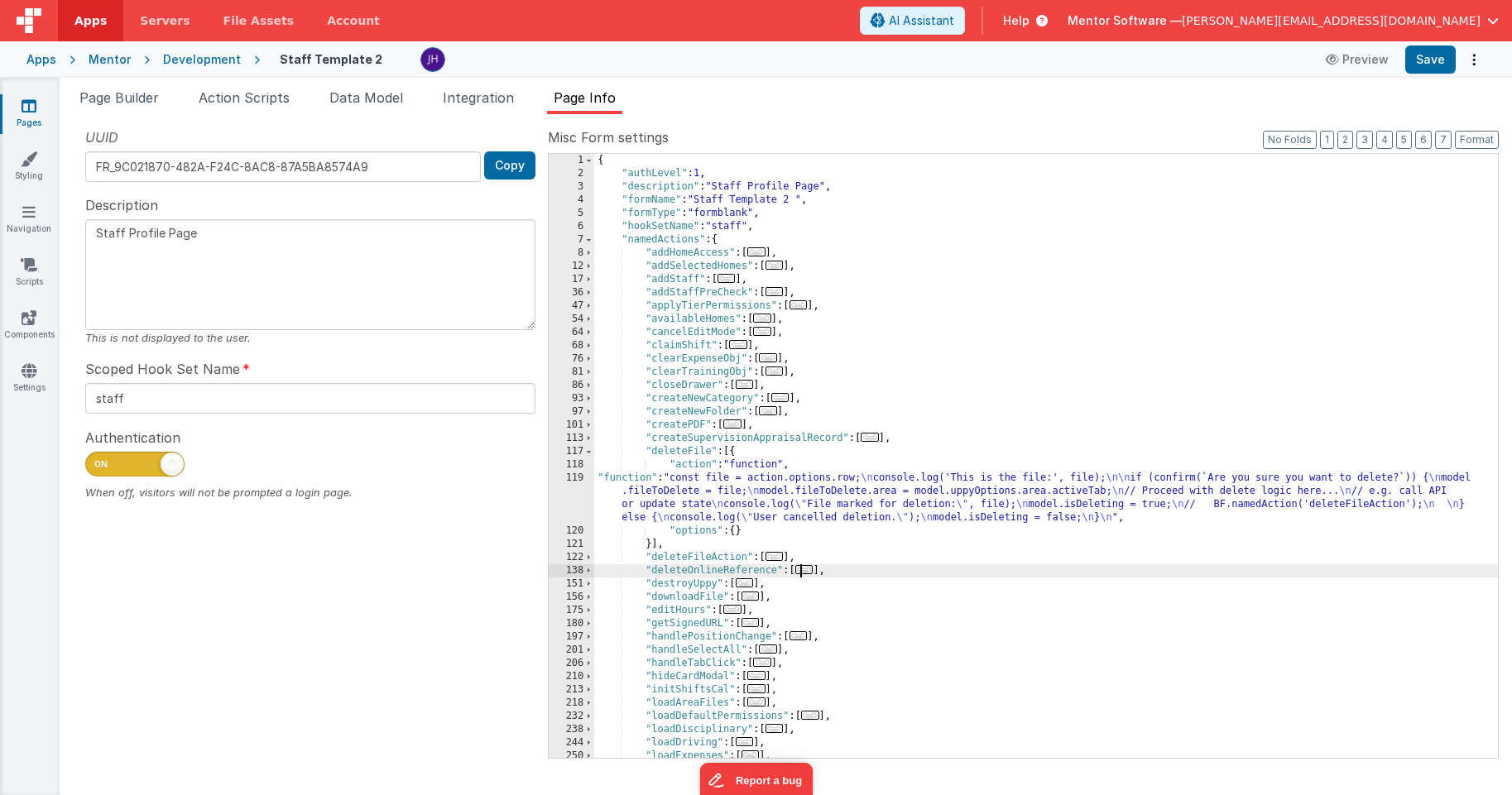
click at [807, 573] on span "..." at bounding box center [804, 570] width 18 height 10
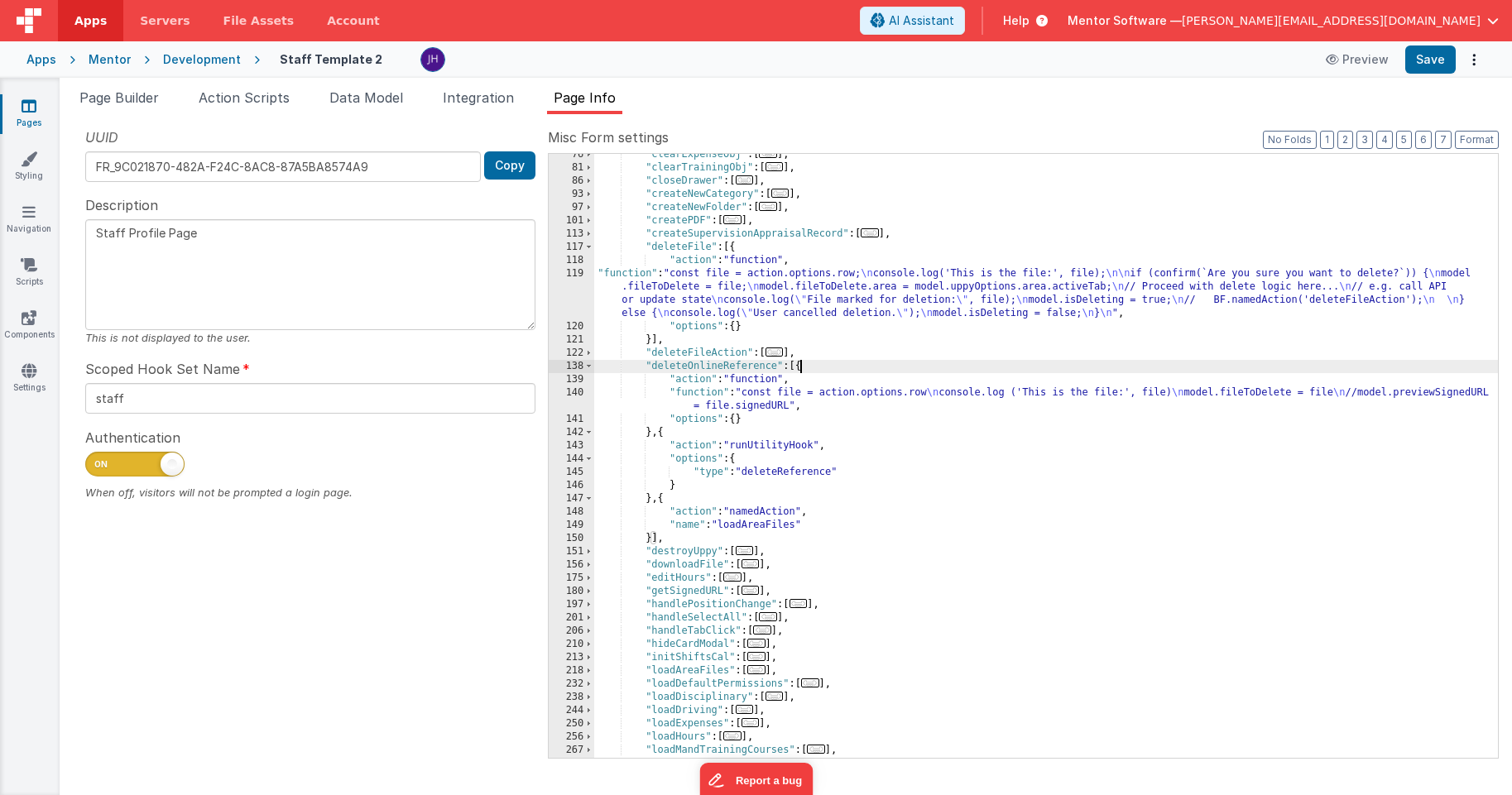
scroll to position [227, 0]
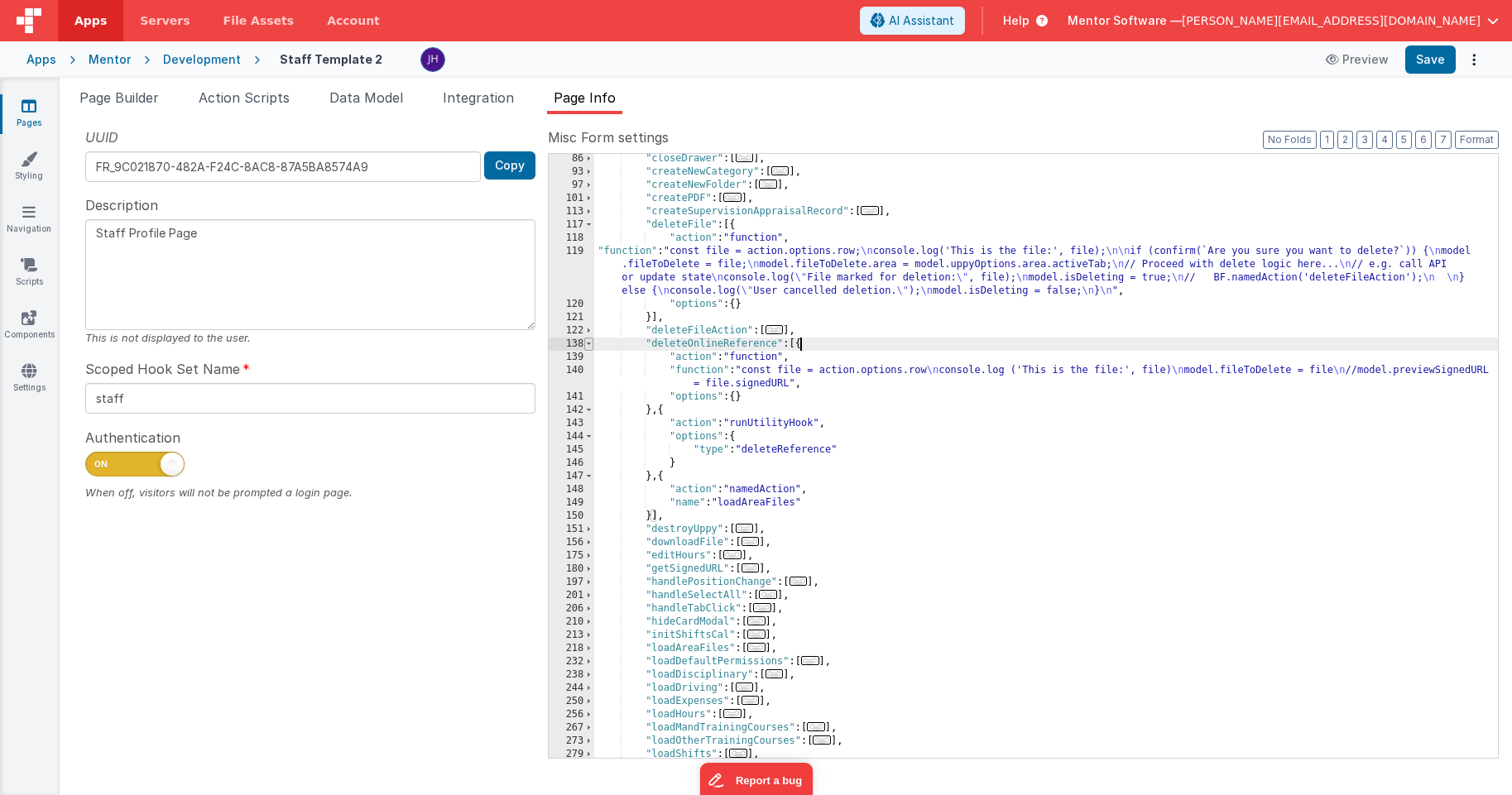
click at [590, 344] on span at bounding box center [589, 345] width 10 height 13
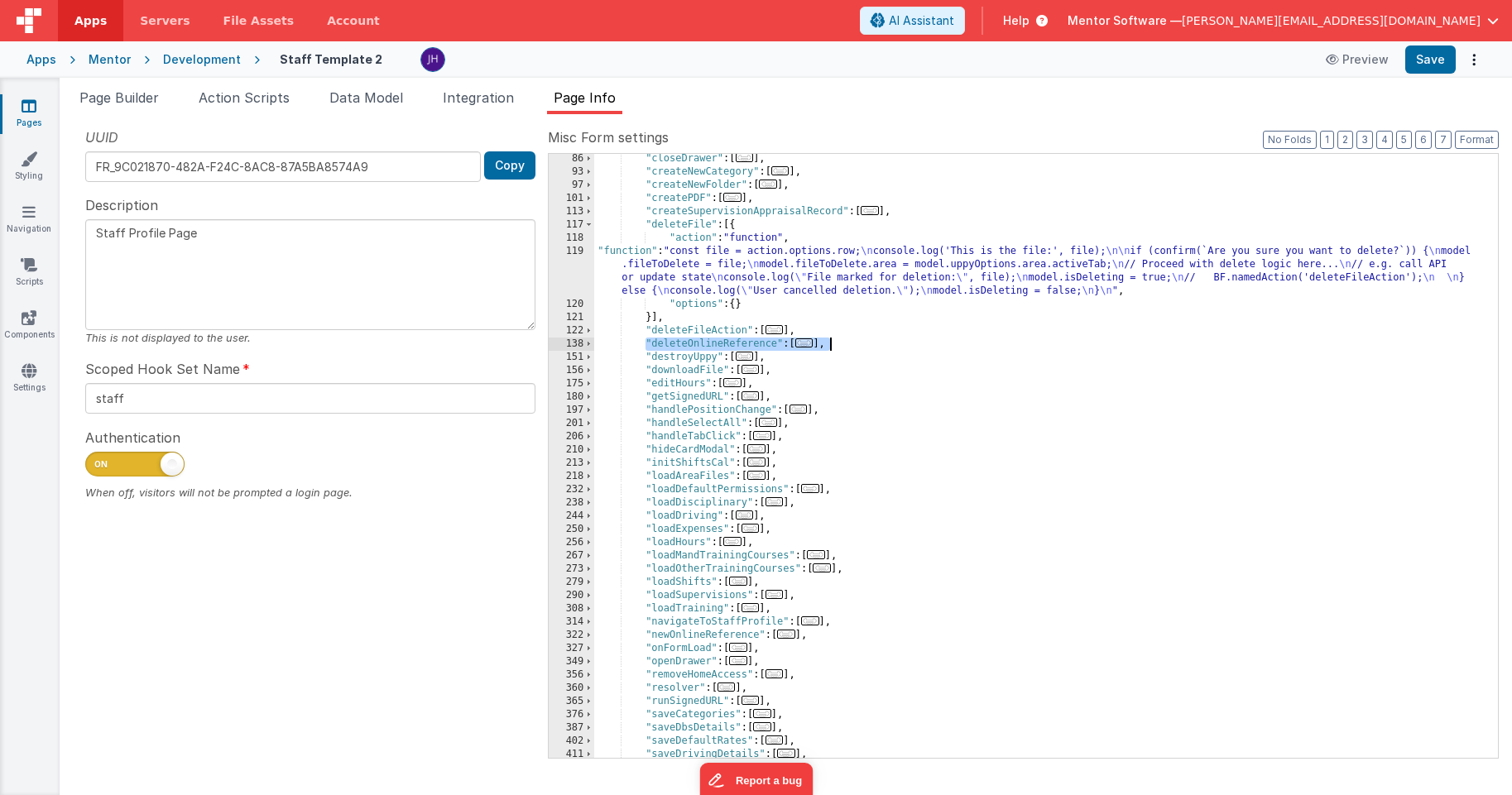
drag, startPoint x: 643, startPoint y: 342, endPoint x: 860, endPoint y: 344, distance: 217.0
click at [860, 344] on div ""closeDrawer" : [ ... ] , "createNewCategory" : [ ... ] , "createNewFolder" : […" at bounding box center [1045, 467] width 904 height 631
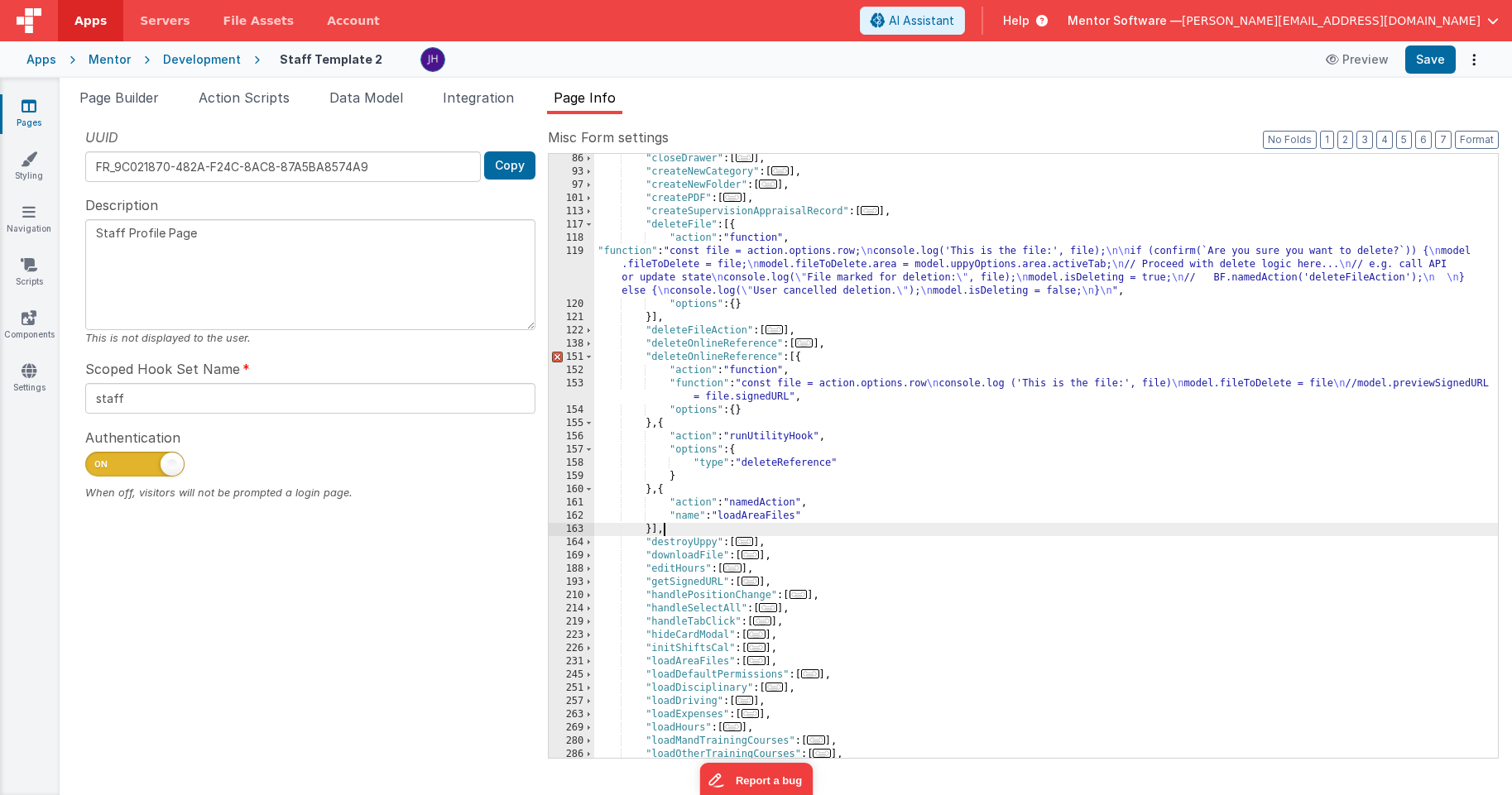
click at [774, 357] on div ""closeDrawer" : [ ... ] , "createNewCategory" : [ ... ] , "createNewFolder" : […" at bounding box center [1045, 467] width 904 height 631
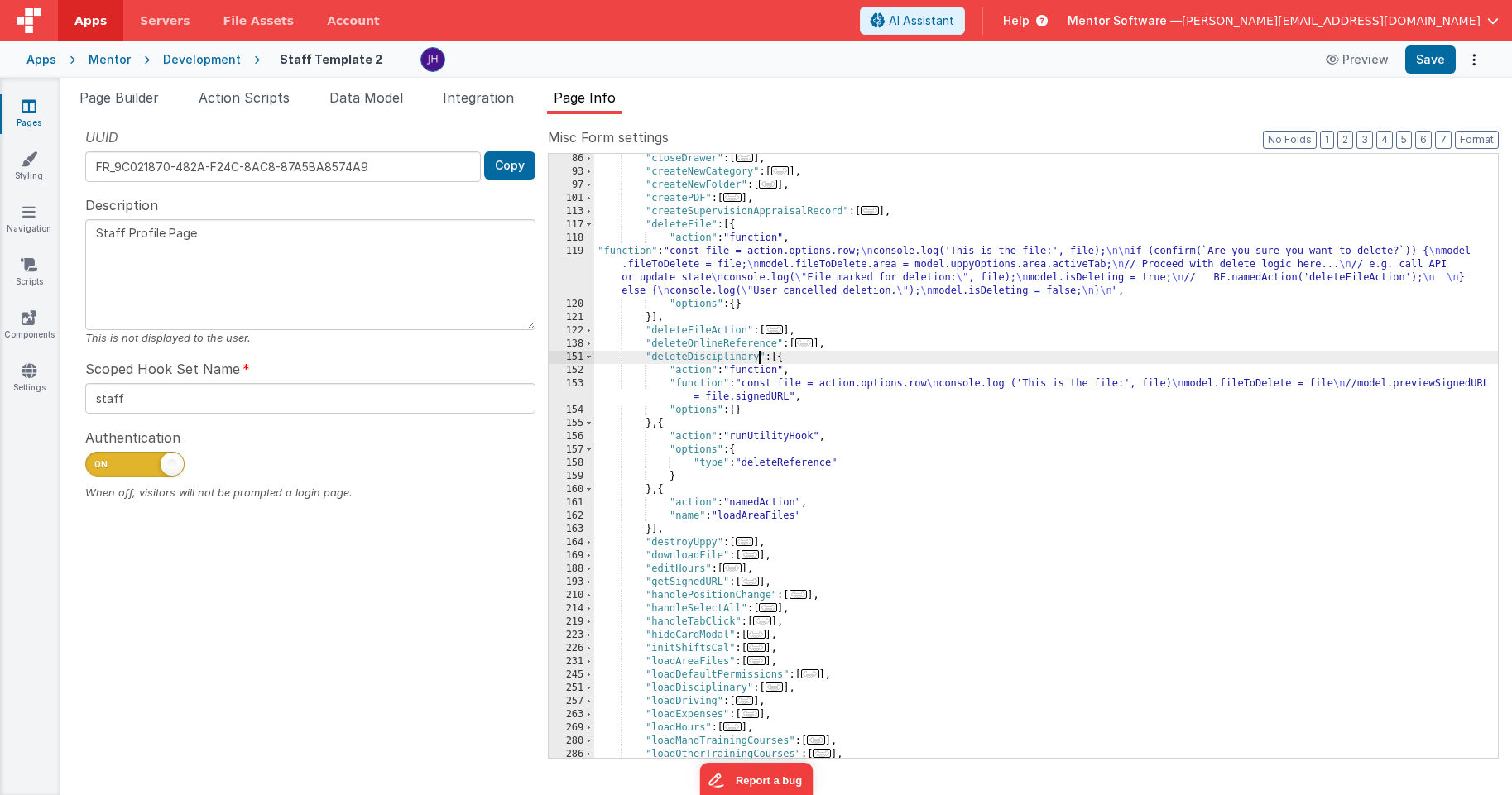
click at [797, 388] on div ""closeDrawer" : [ ... ] , "createNewCategory" : [ ... ] , "createNewFolder" : […" at bounding box center [1045, 467] width 904 height 631
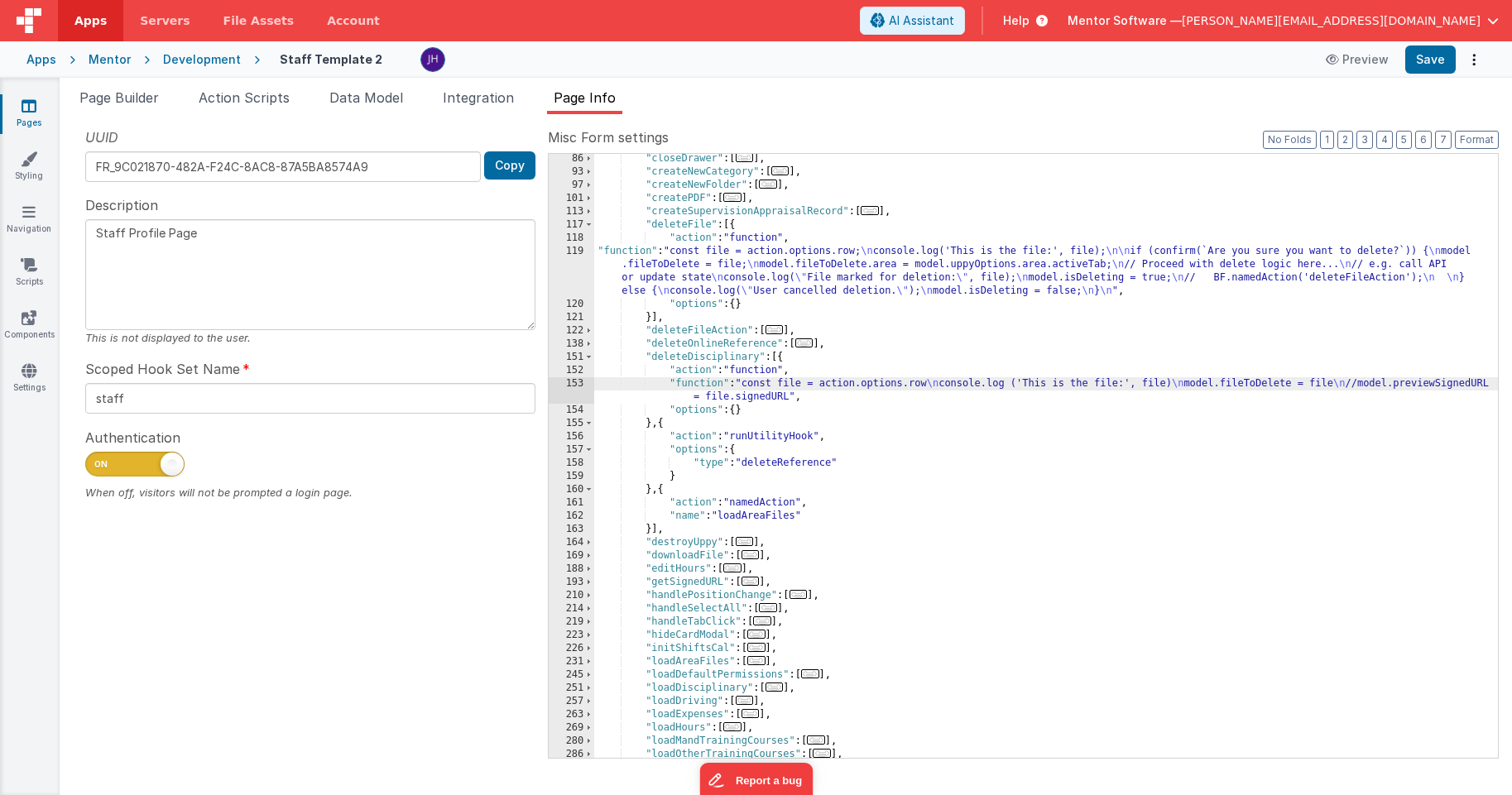
click at [578, 384] on div "153" at bounding box center [572, 390] width 46 height 27
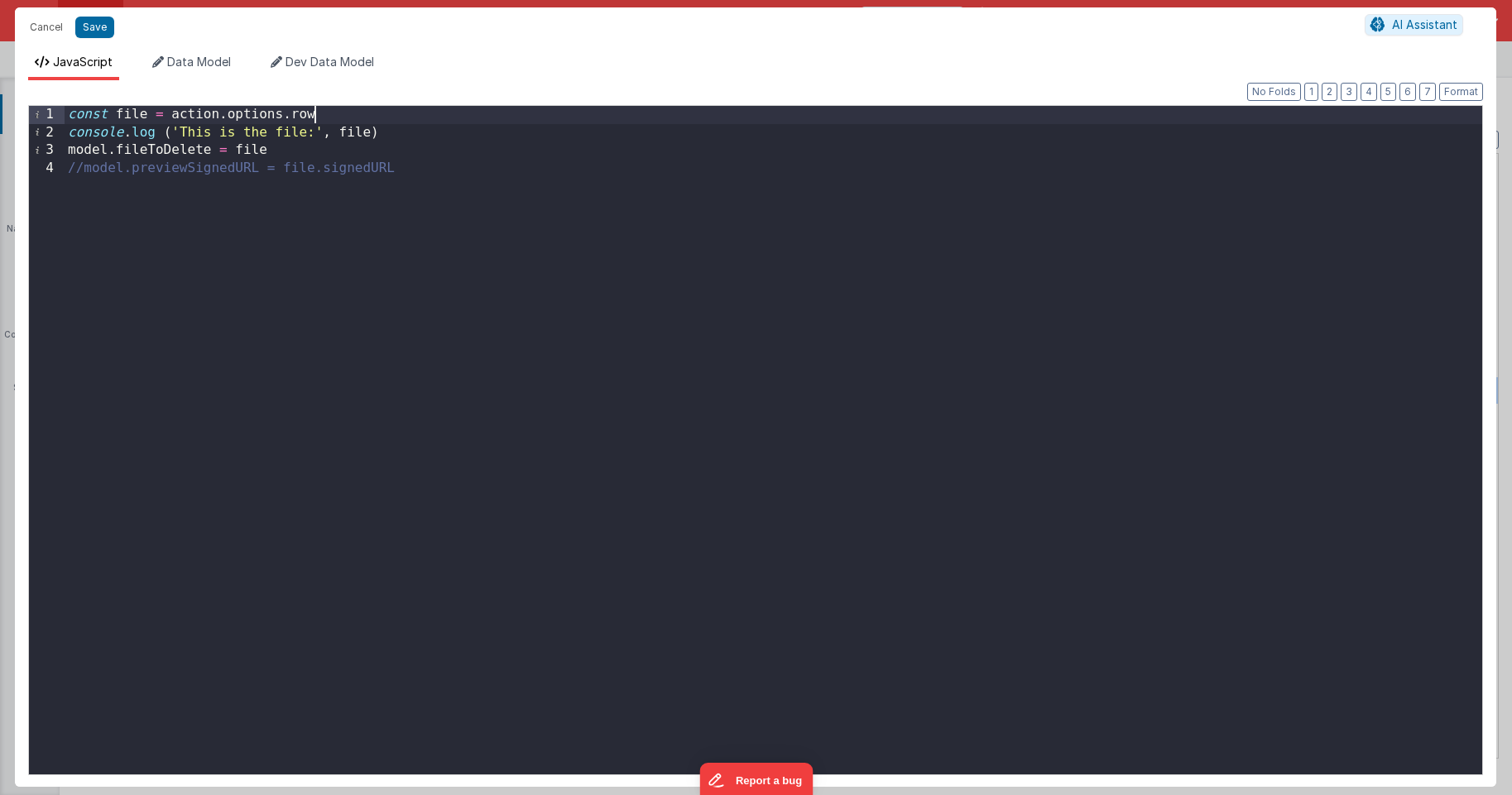
click at [314, 109] on div "const file = action . options . row console . log ( 'This is the file:' , file …" at bounding box center [773, 458] width 1418 height 704
click at [94, 28] on button "Save" at bounding box center [94, 27] width 39 height 22
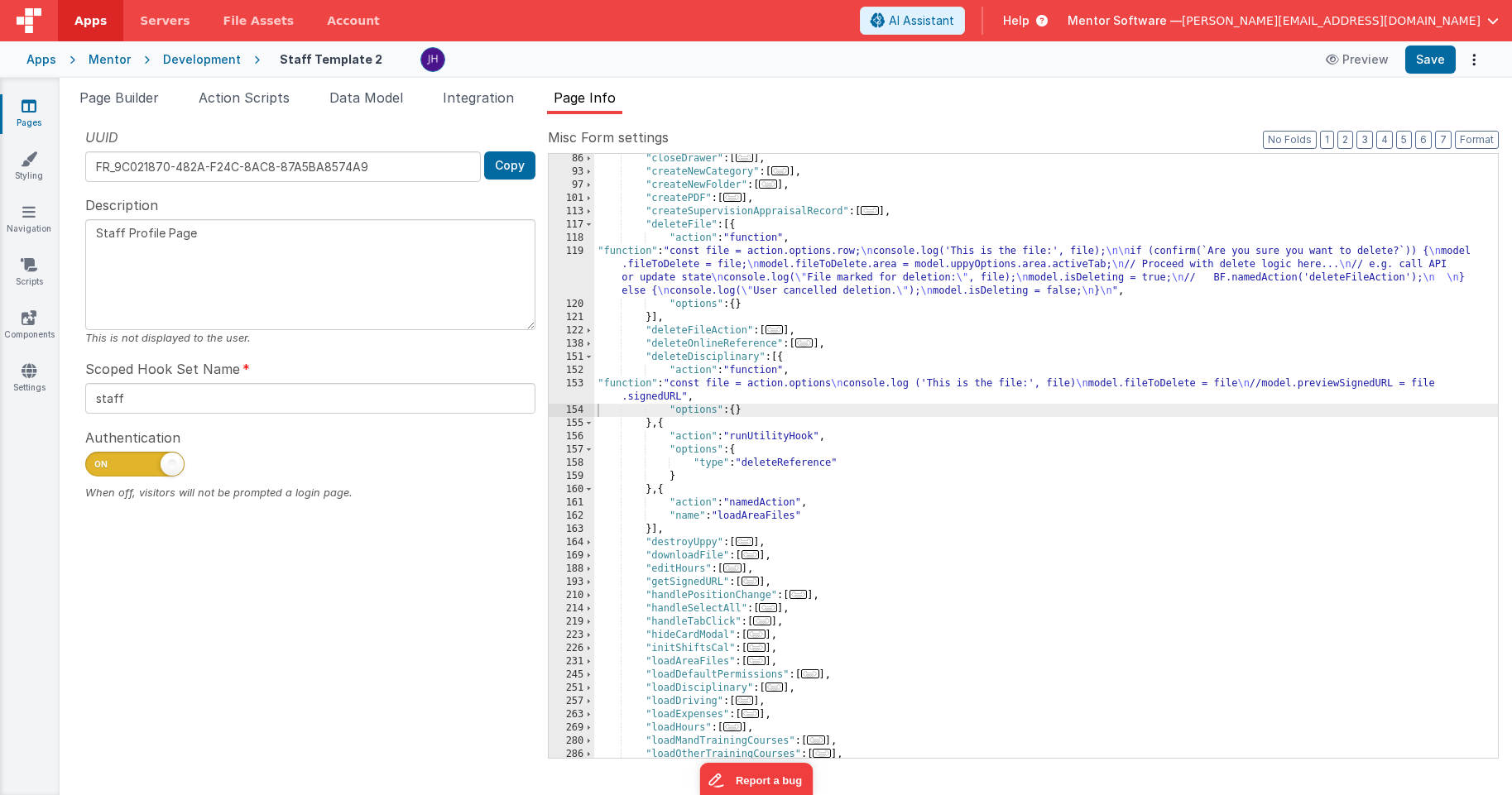
click at [787, 468] on div ""closeDrawer" : [ ... ] , "createNewCategory" : [ ... ] , "createNewFolder" : […" at bounding box center [1045, 467] width 904 height 631
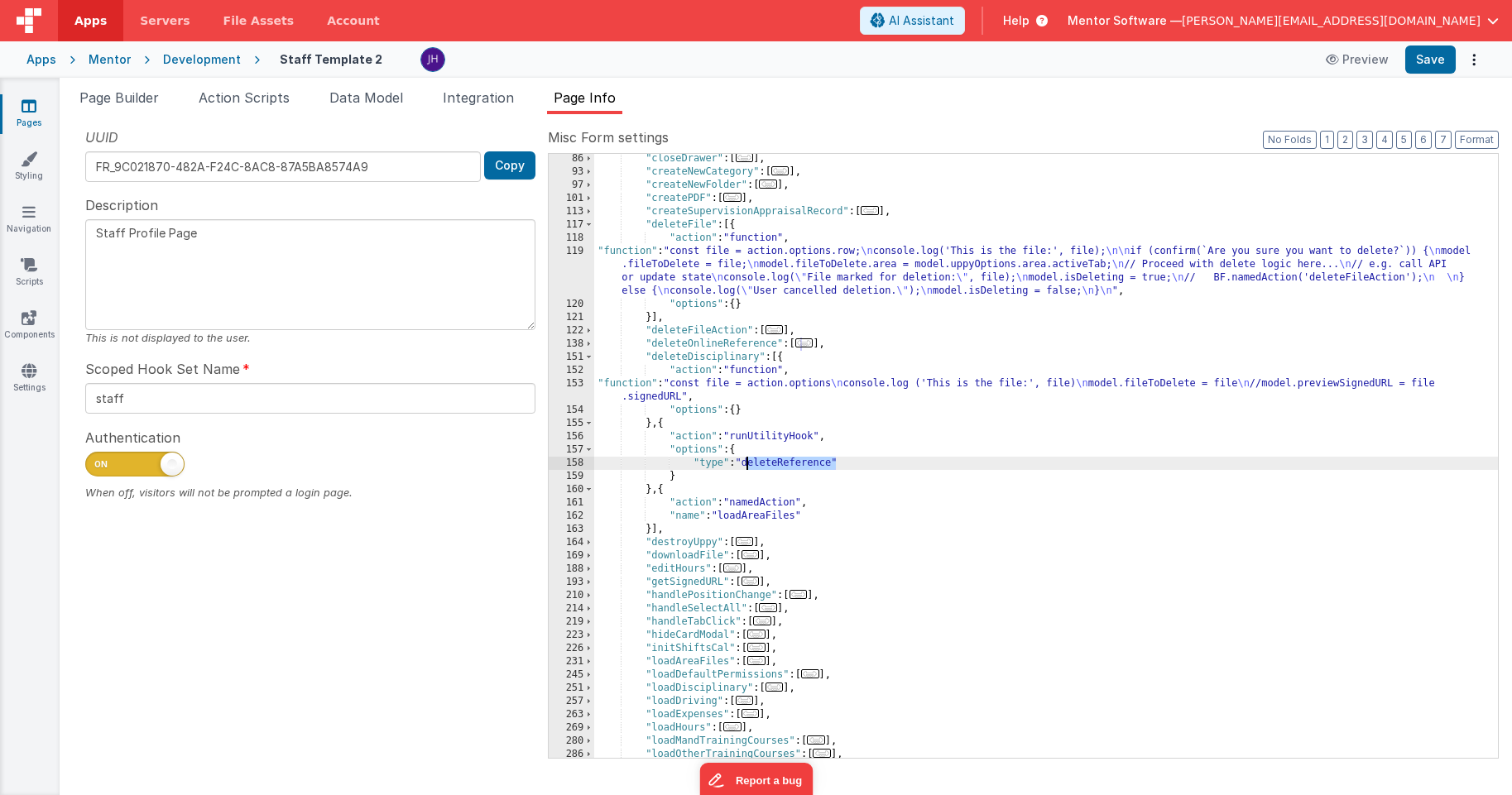
click at [787, 468] on div ""closeDrawer" : [ ... ] , "createNewCategory" : [ ... ] , "createNewFolder" : […" at bounding box center [1045, 467] width 904 height 631
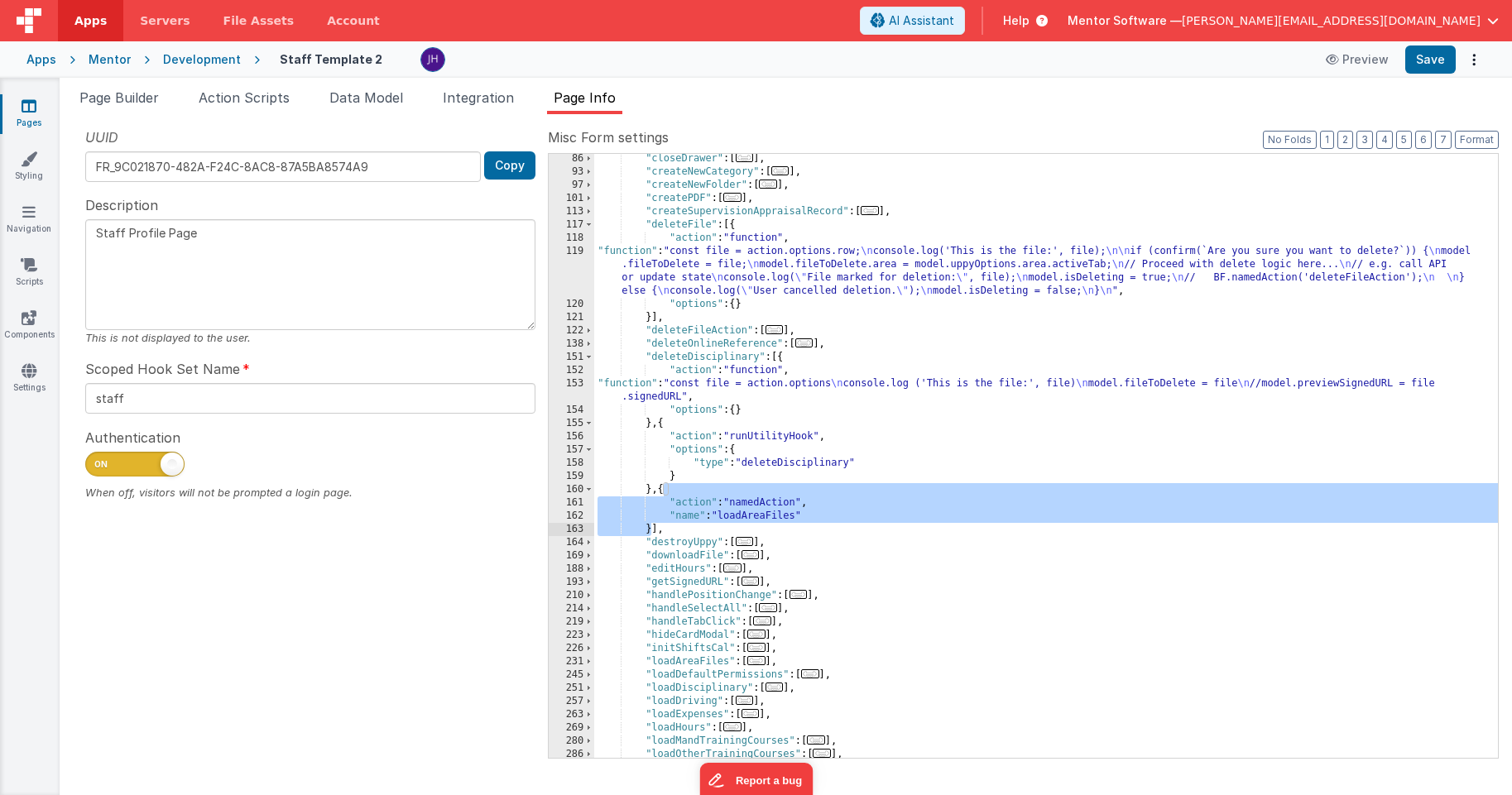
drag, startPoint x: 664, startPoint y: 490, endPoint x: 649, endPoint y: 525, distance: 38.1
click at [649, 525] on div ""closeDrawer" : [ ... ] , "createNewCategory" : [ ... ] , "createNewFolder" : […" at bounding box center [1045, 467] width 904 height 631
click at [128, 105] on li "Page Builder" at bounding box center [118, 101] width 93 height 27
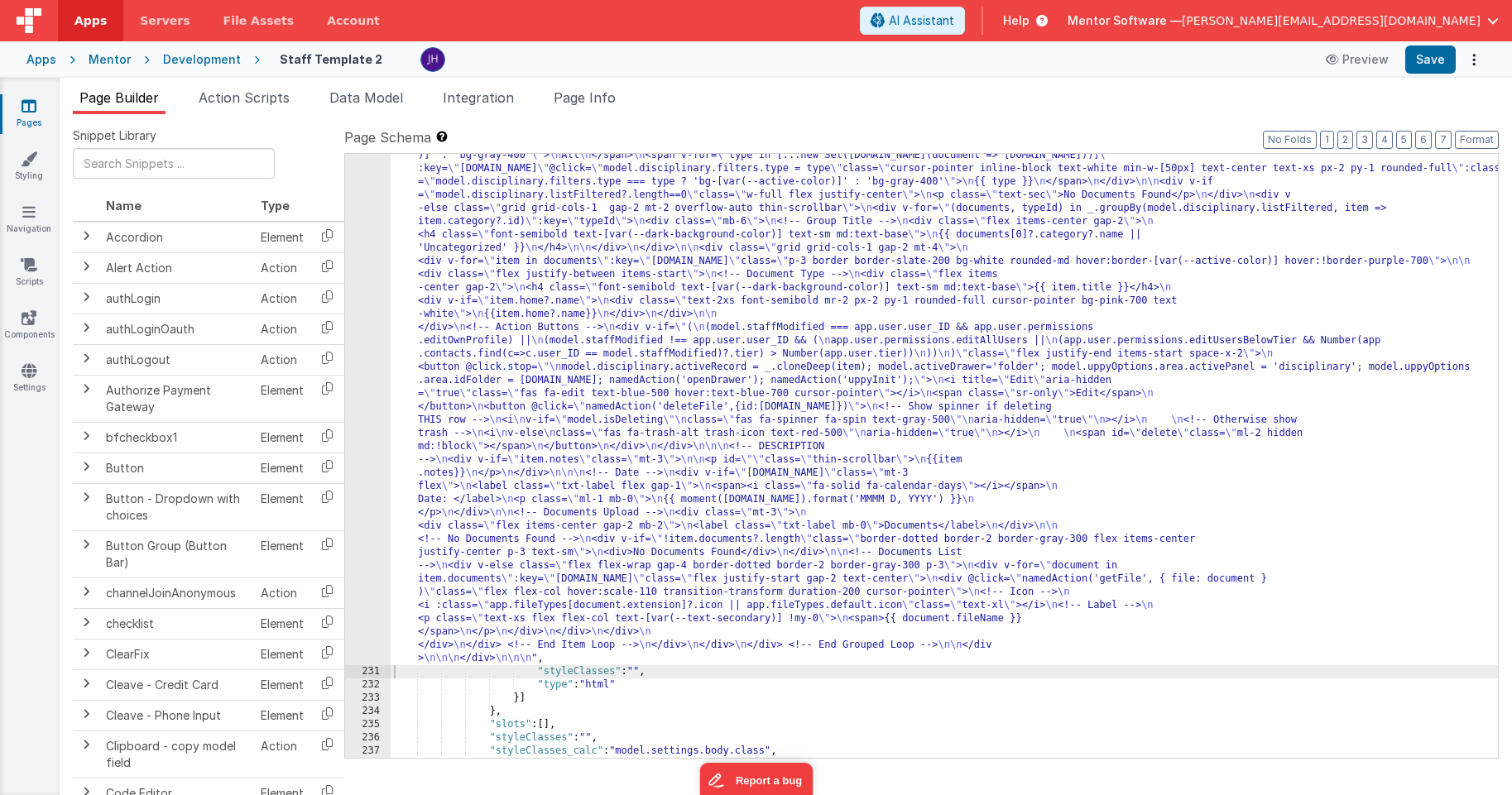
click at [560, 345] on div ""html" : "<bfcomp v-if= \" model.staffModified == app.user.user_ID \" name= \" …" at bounding box center [944, 649] width 1107 height 1266
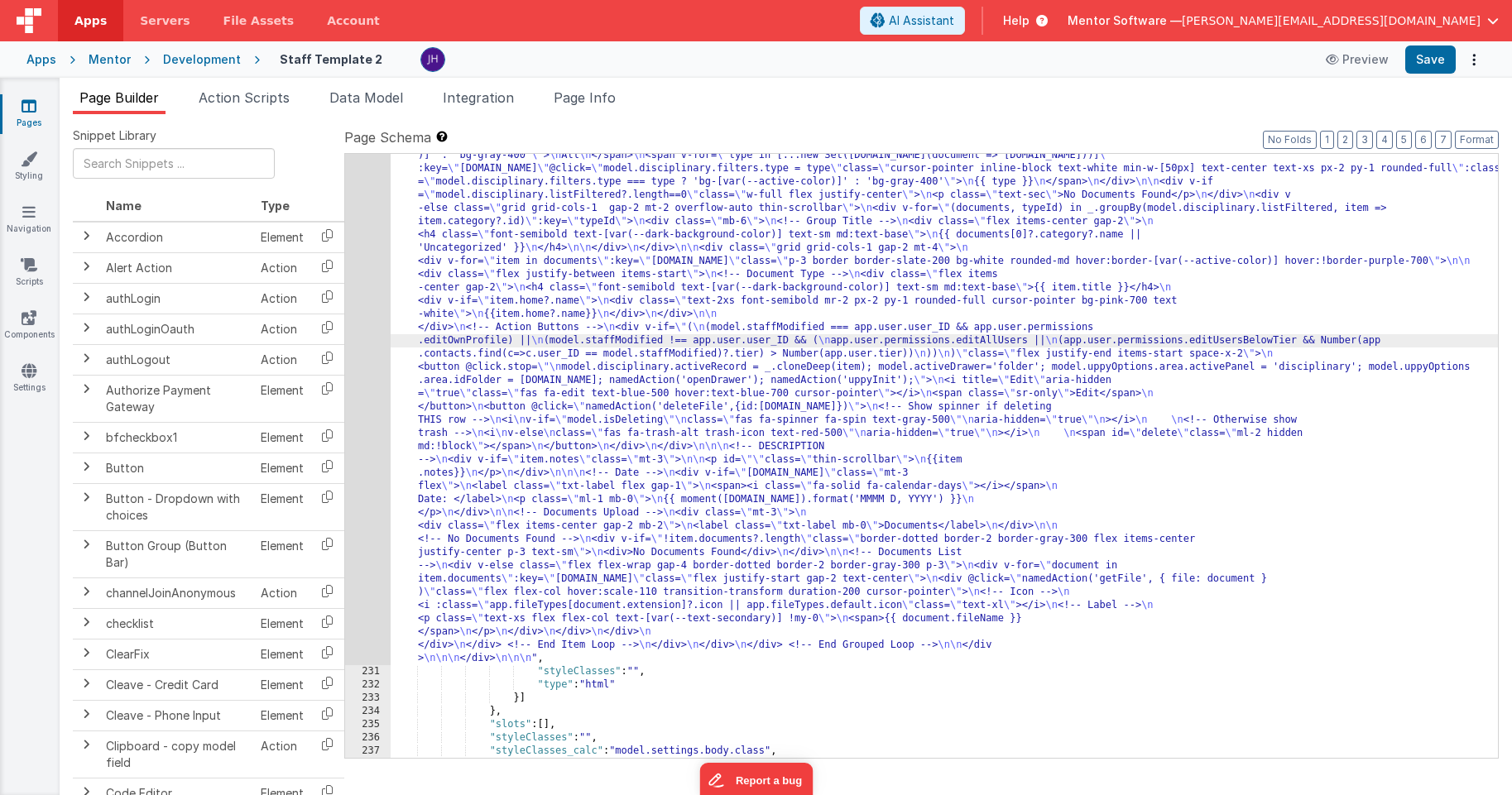
click at [361, 294] on div "230" at bounding box center [368, 341] width 46 height 649
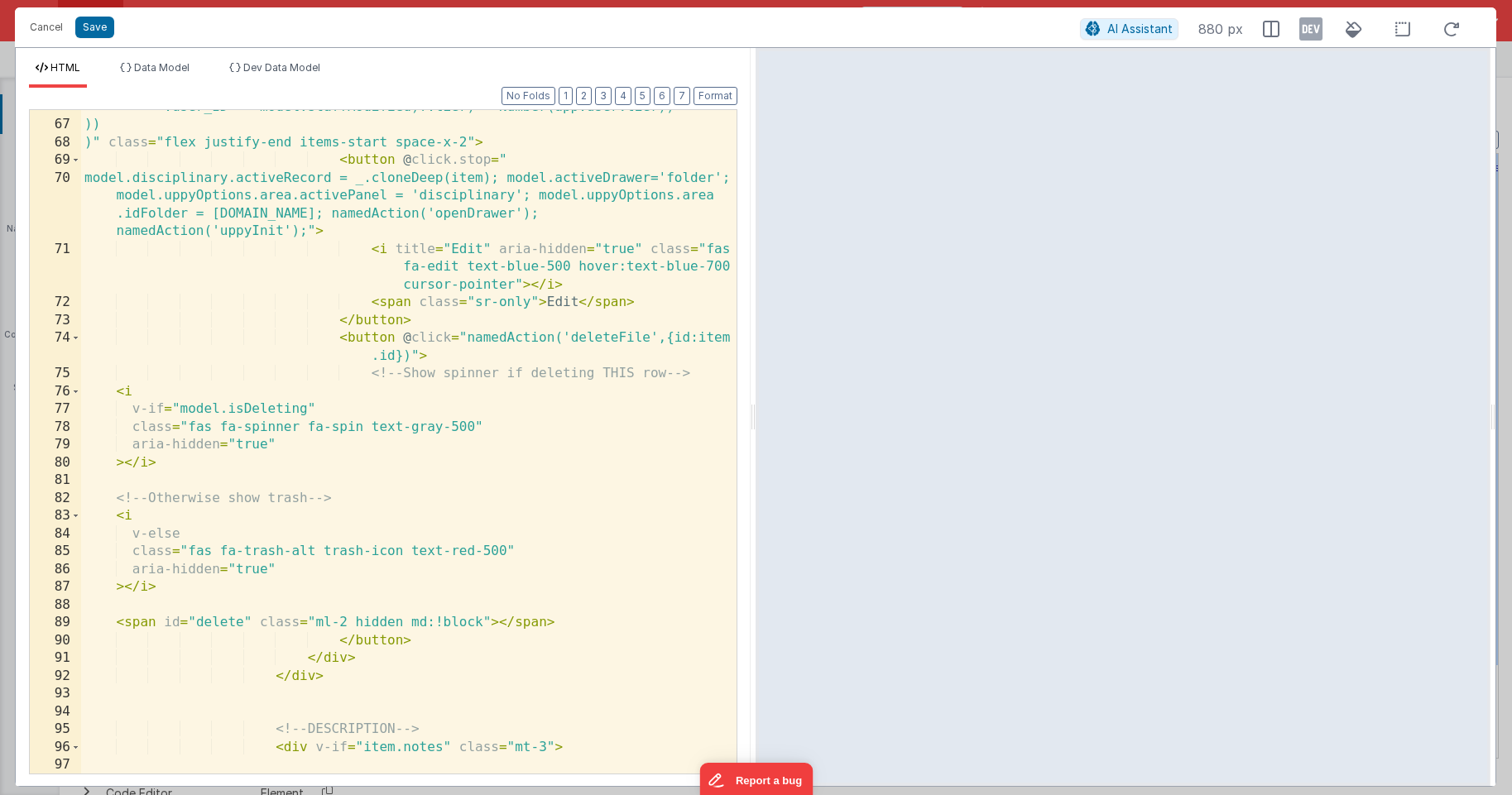
scroll to position [1715, 0]
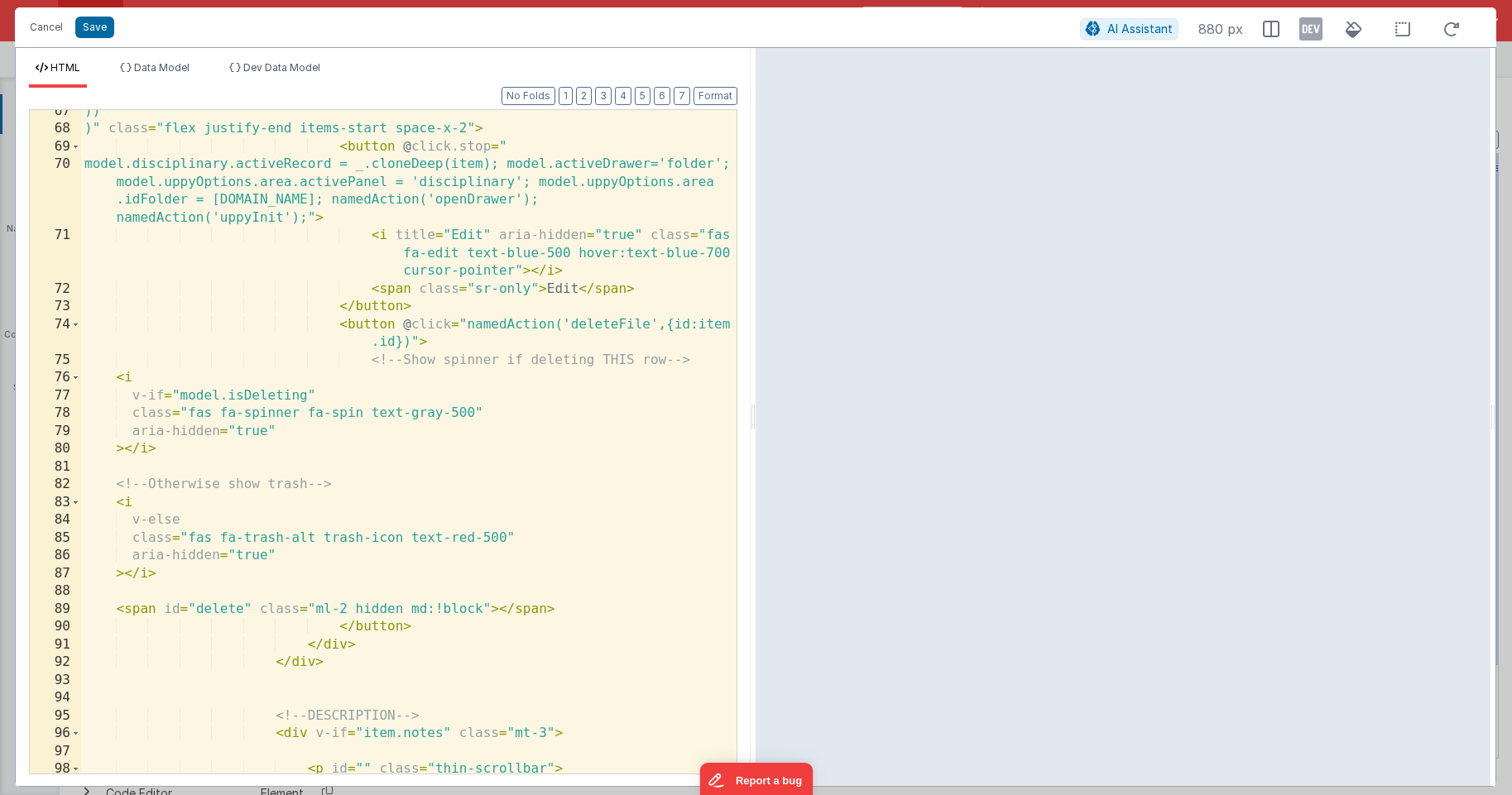
click at [645, 324] on div ")) )" class = "flex justify-end items-start space-x-2" > < button @ click.stop …" at bounding box center [409, 451] width 656 height 699
click at [96, 32] on button "Save" at bounding box center [94, 27] width 39 height 22
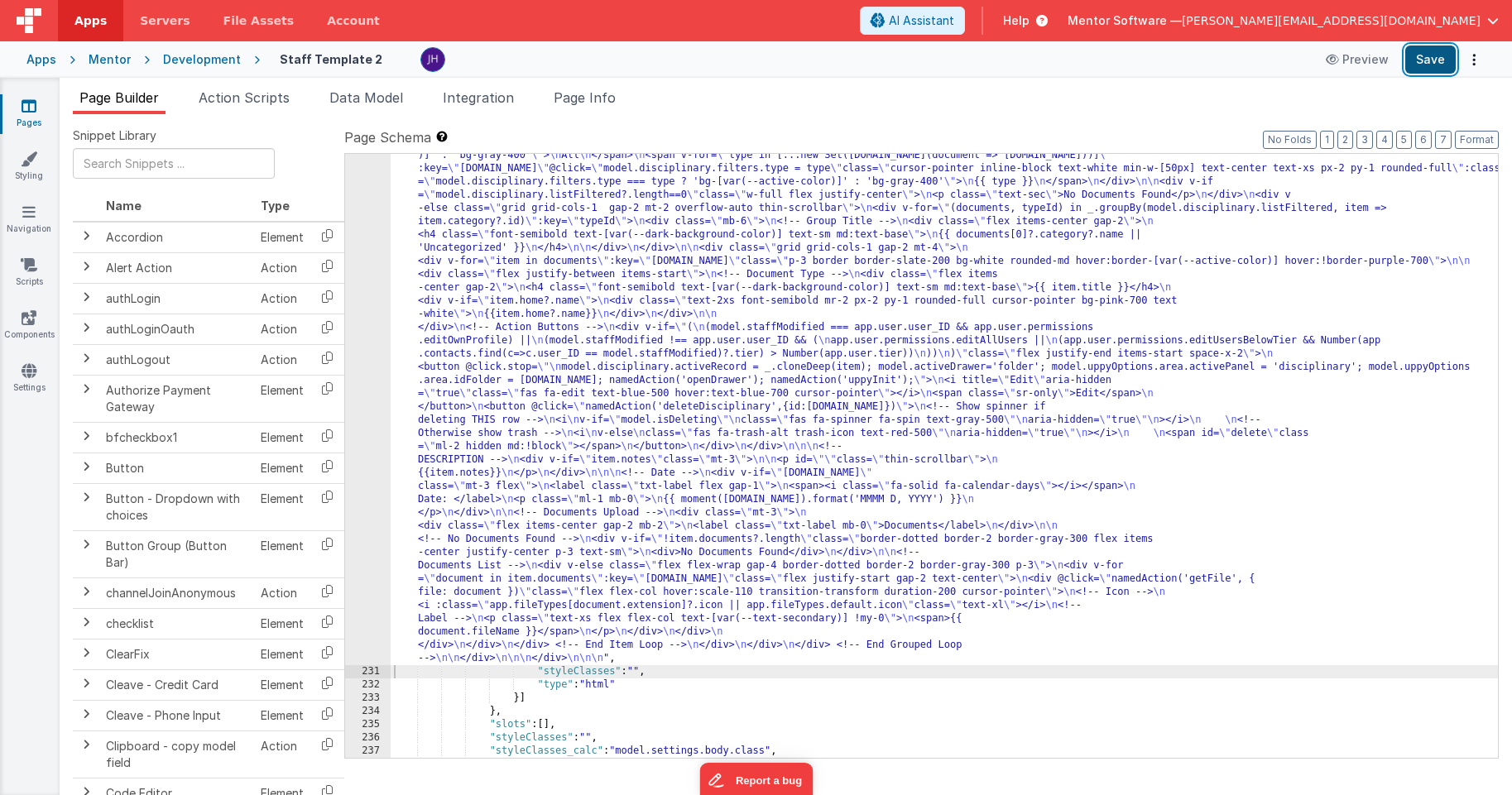
click at [1255, 61] on button "Save" at bounding box center [1430, 59] width 51 height 28
click at [598, 109] on li "Page Info" at bounding box center [584, 101] width 75 height 27
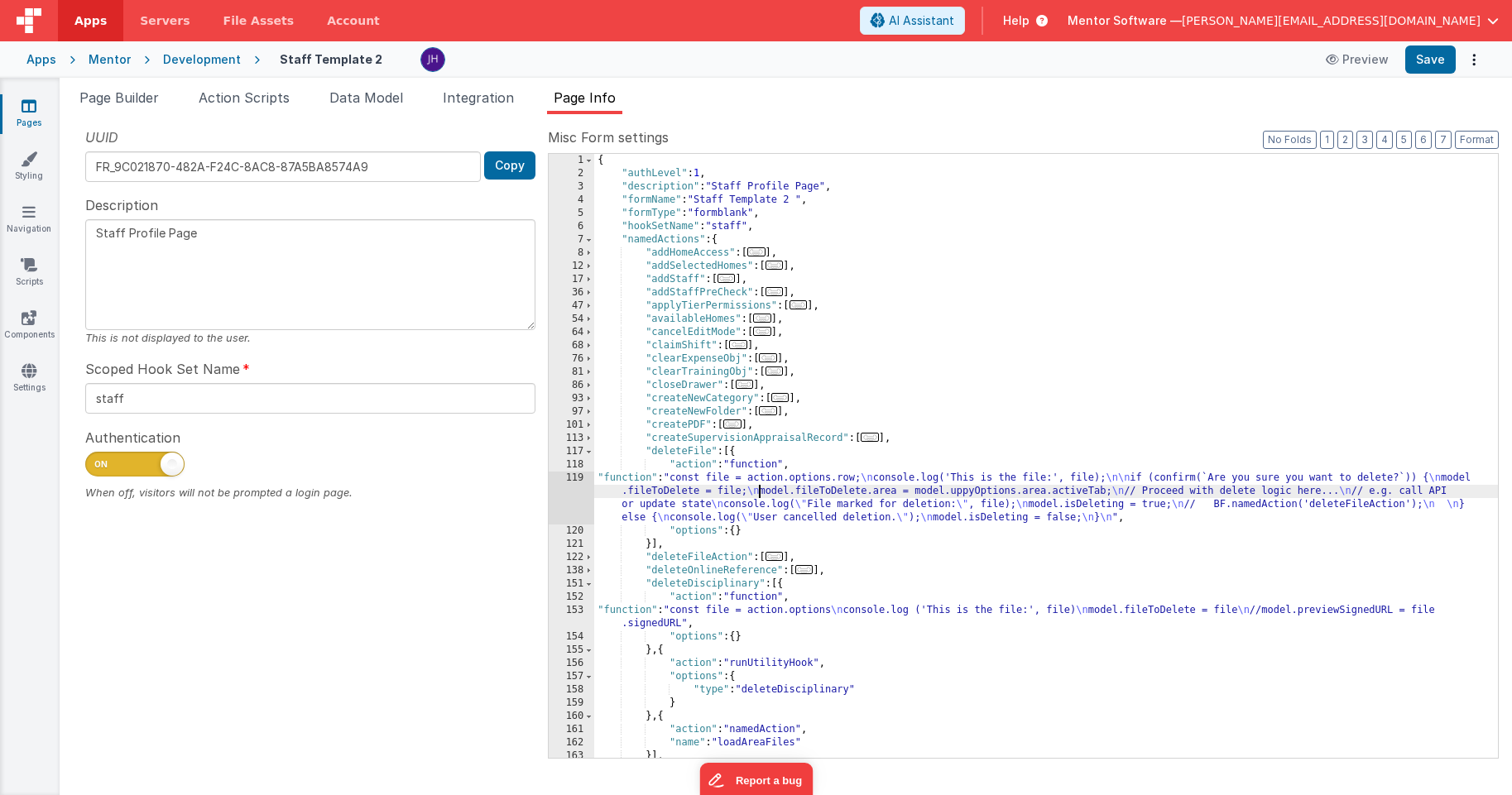
click at [756, 494] on div "{ "authLevel" : 1 , "description" : "Staff Profile Page" , "formName" : "Staff …" at bounding box center [1045, 469] width 904 height 631
click at [574, 492] on div "119" at bounding box center [572, 497] width 46 height 52
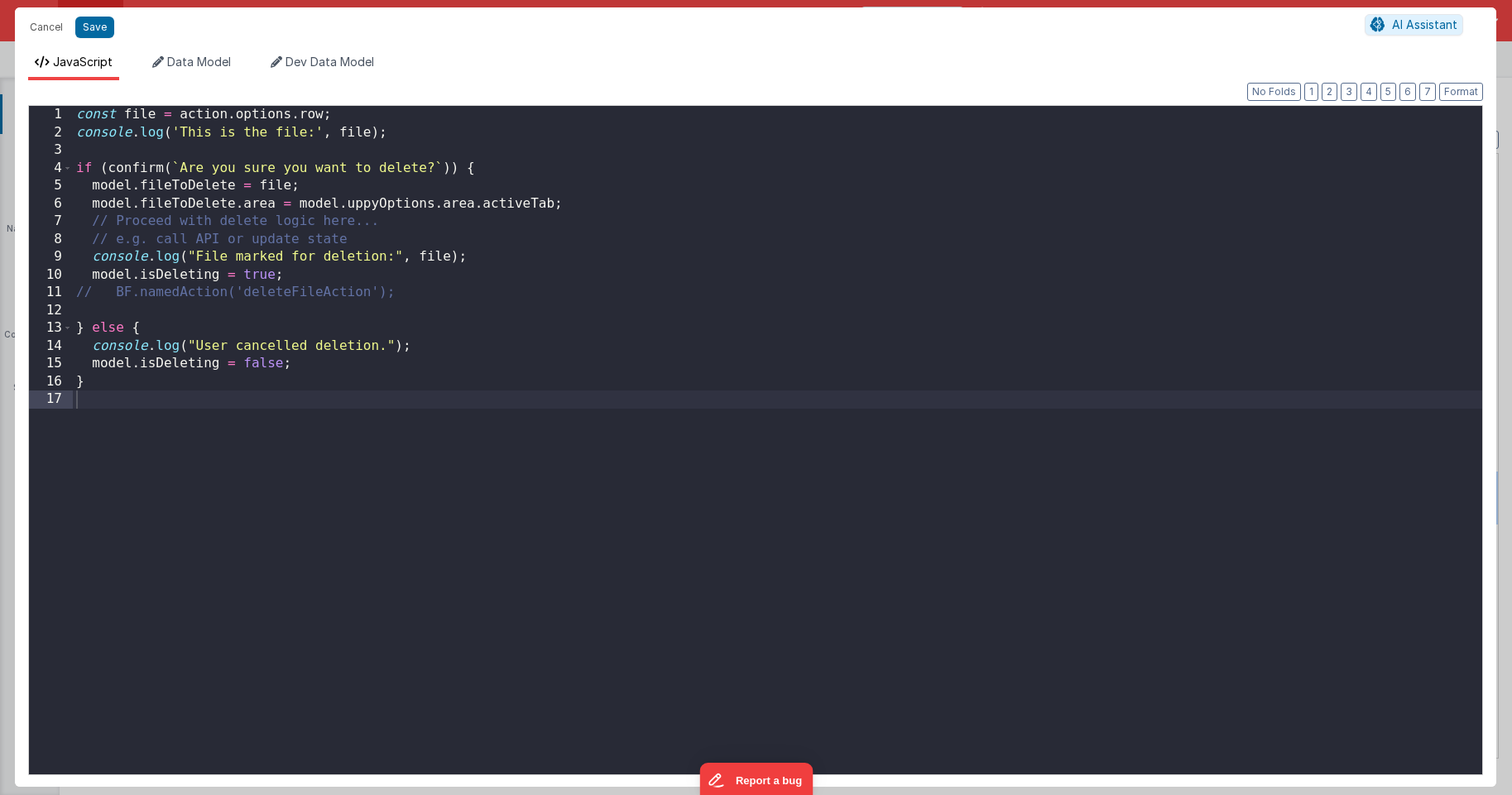
click at [717, 376] on div "const file = action . options . row ; console . log ( 'This is the file:' , fil…" at bounding box center [777, 458] width 1409 height 704
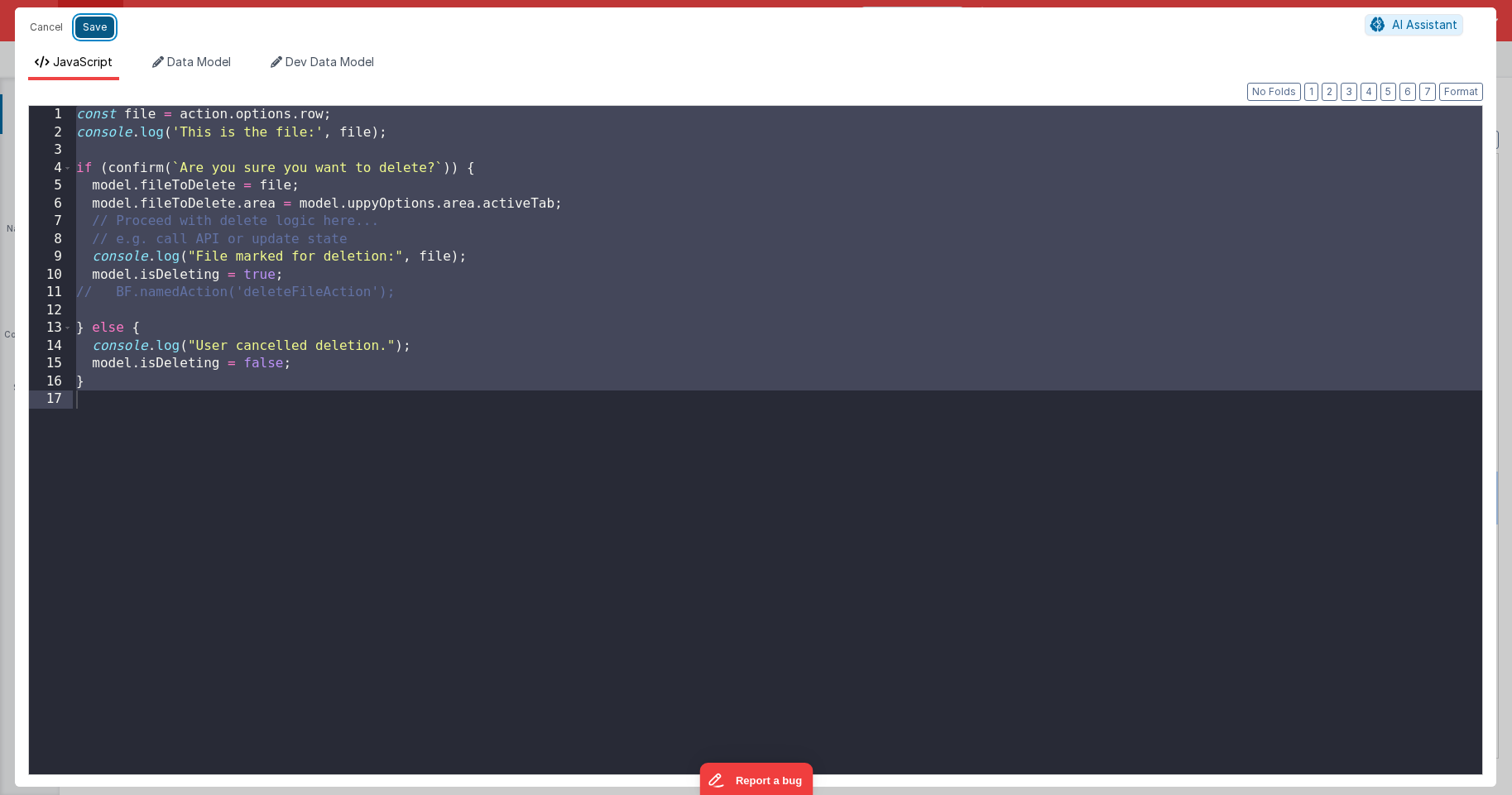
click at [96, 32] on button "Save" at bounding box center [94, 27] width 39 height 22
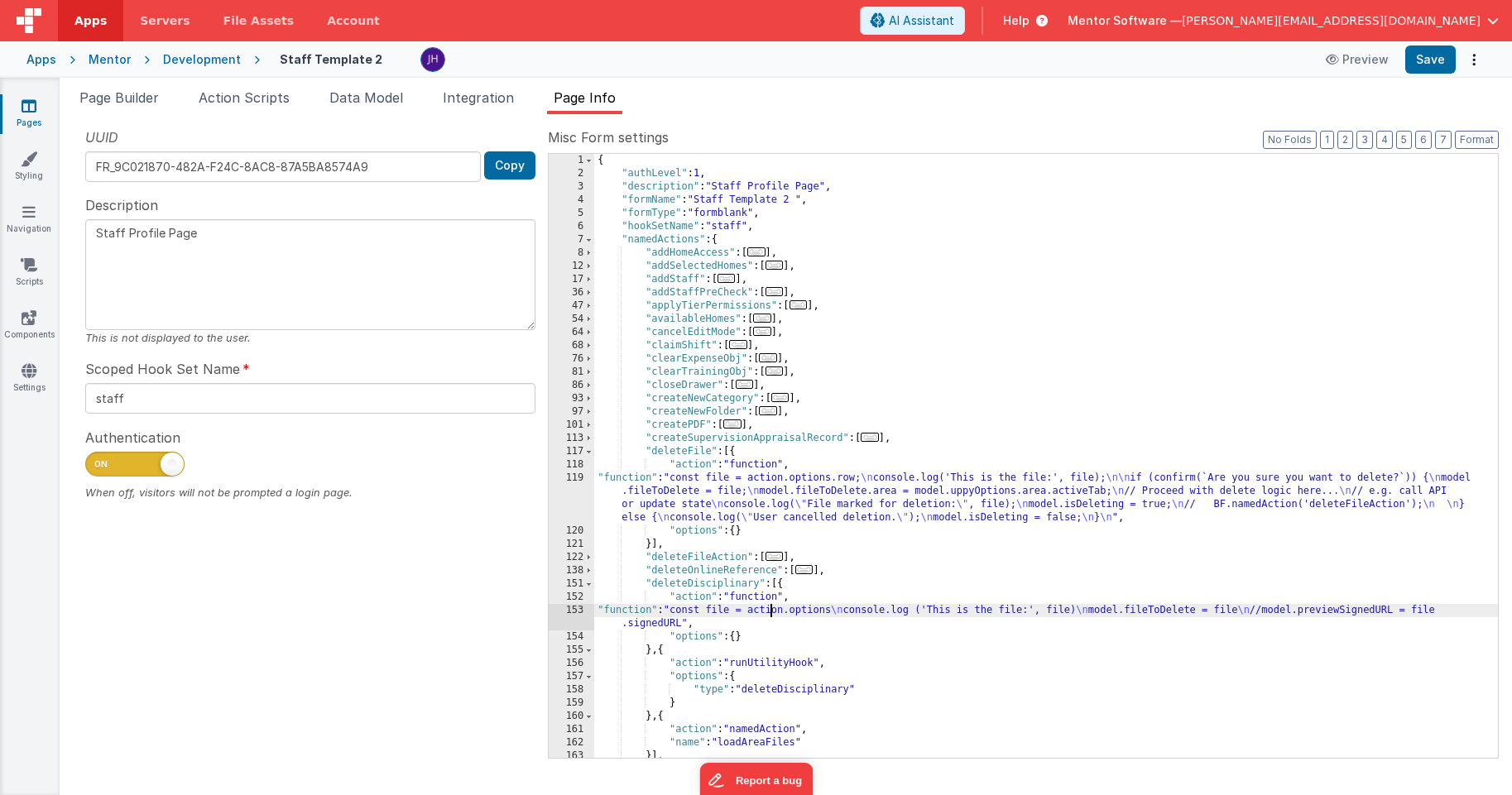
click at [769, 608] on div "{ "authLevel" : 1 , "description" : "Staff Profile Page" , "formName" : "Staff …" at bounding box center [1045, 469] width 904 height 631
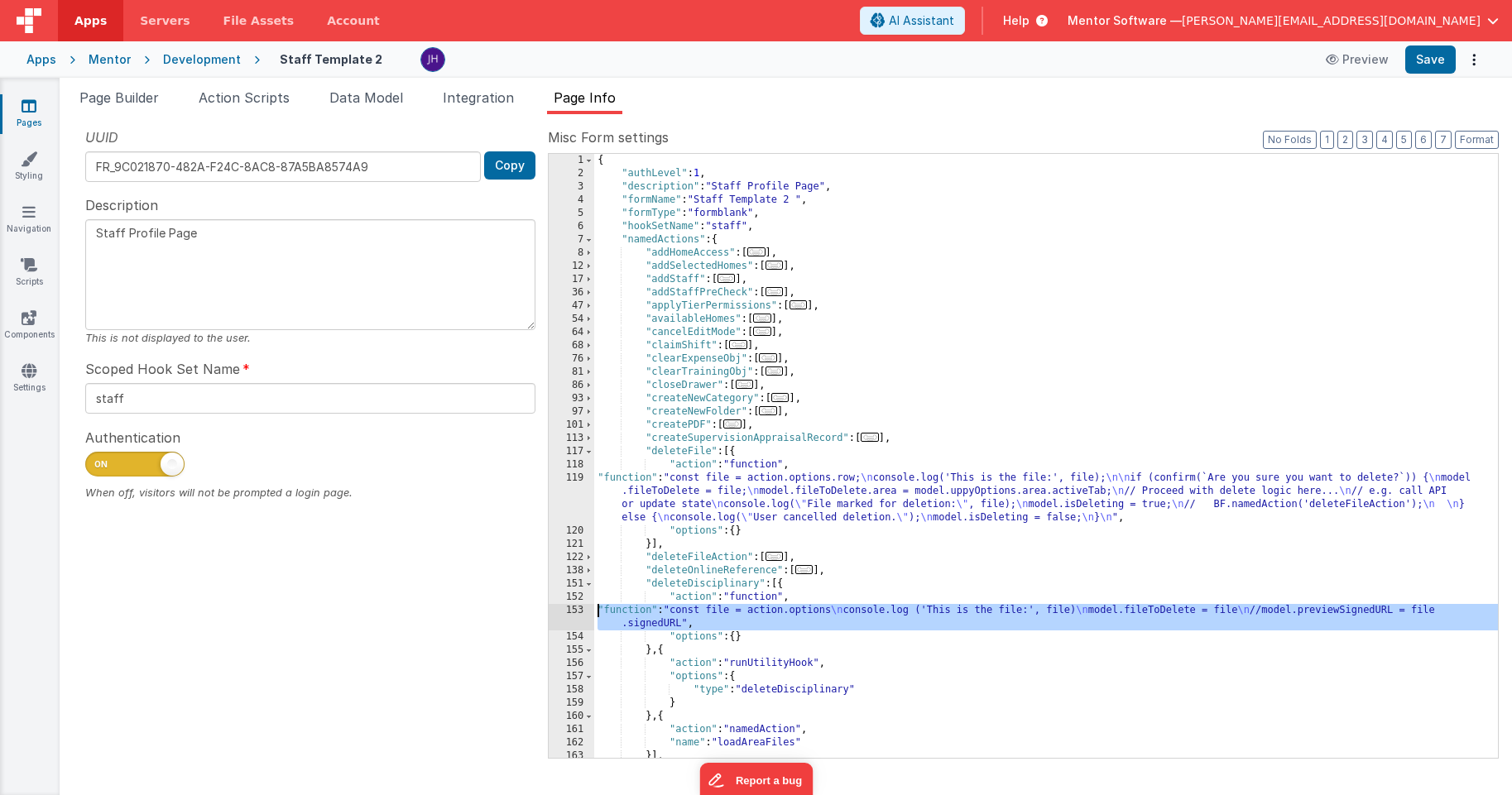
click at [576, 613] on div "153" at bounding box center [572, 617] width 46 height 27
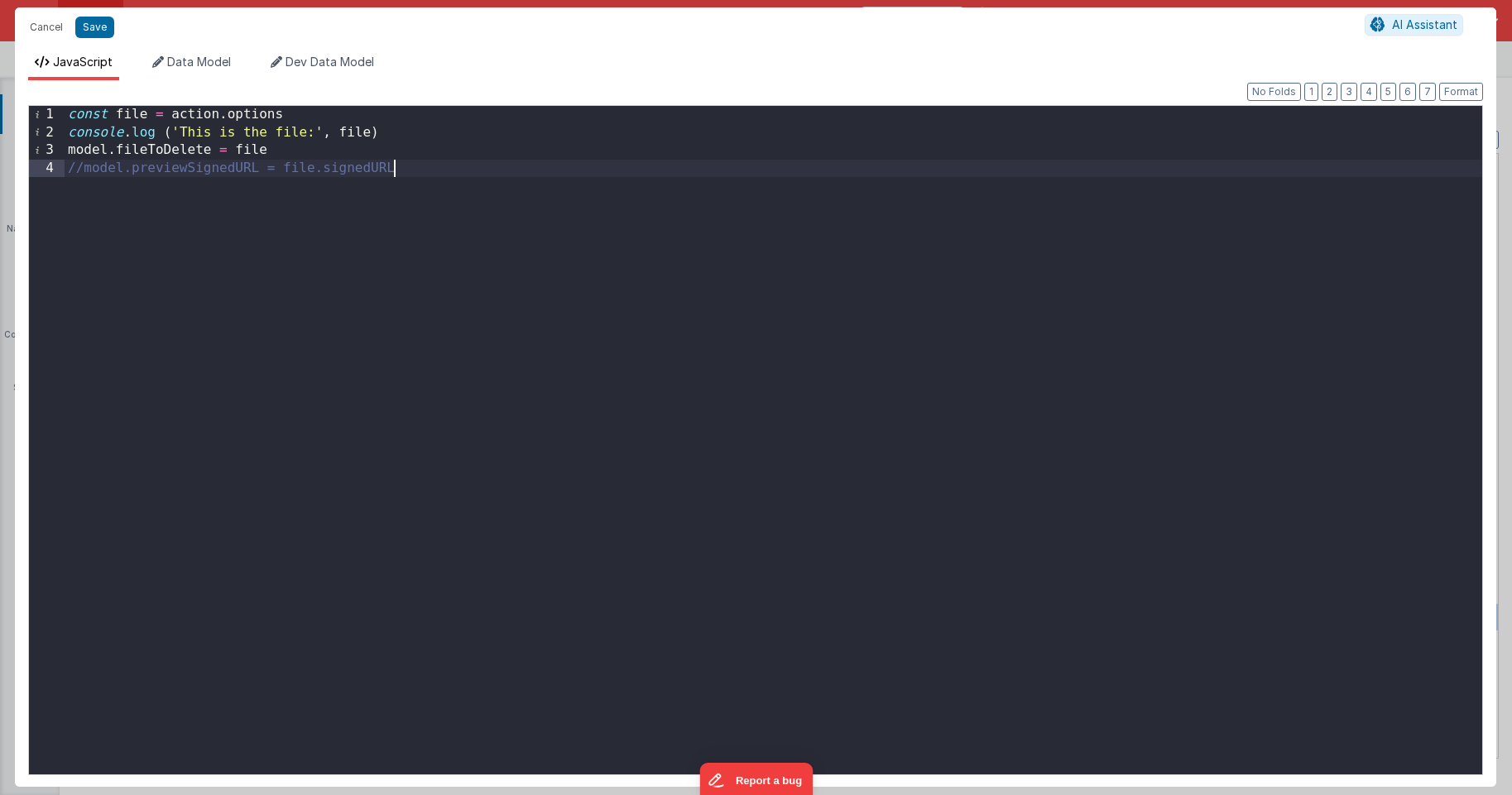
click at [544, 307] on div "const file = action . options console . log ( 'This is the file:' , file ) mode…" at bounding box center [773, 458] width 1418 height 704
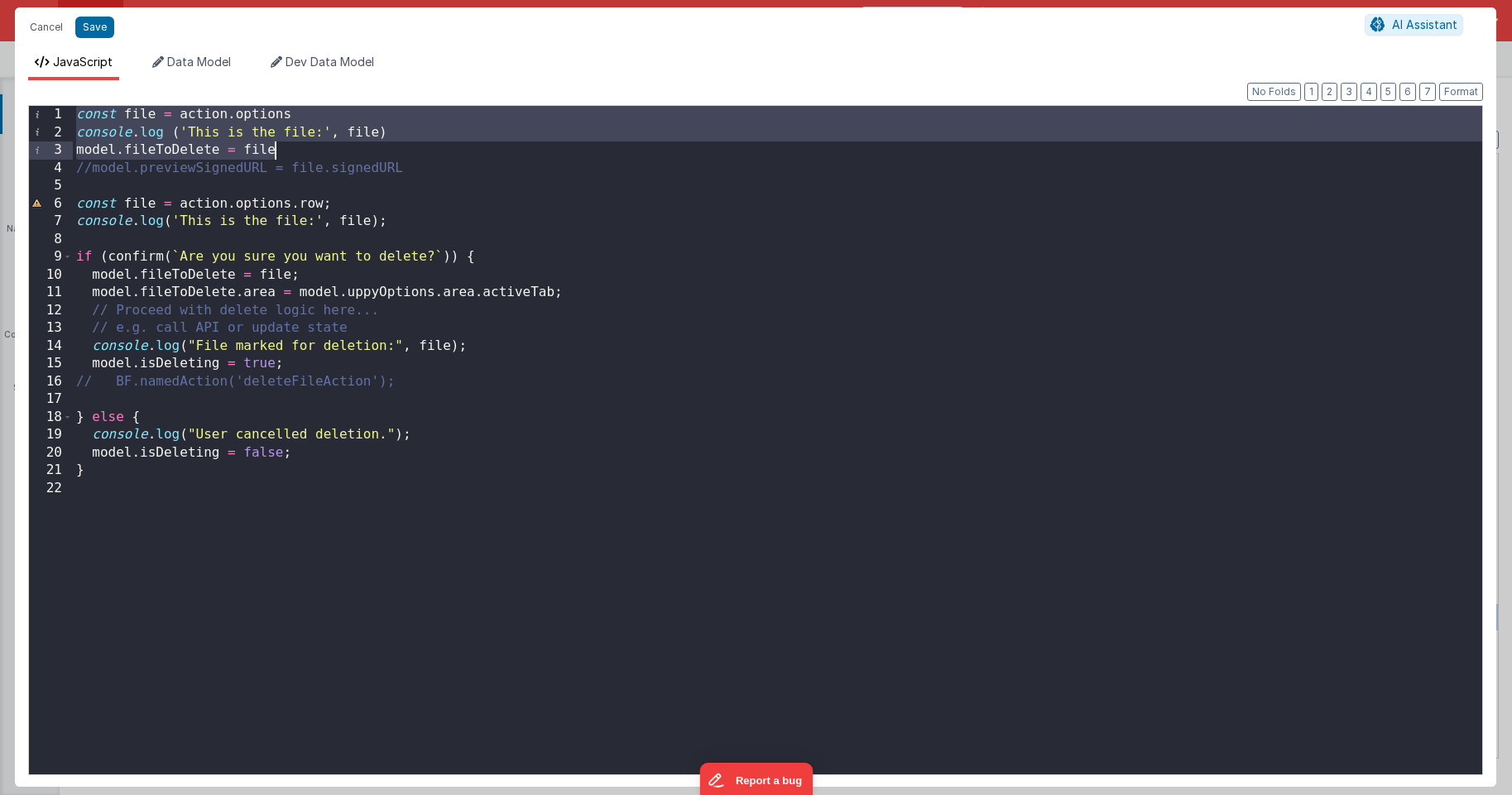
drag, startPoint x: 74, startPoint y: 116, endPoint x: 506, endPoint y: 149, distance: 433.3
click at [506, 149] on div "const file = action . options console . log ( 'This is the file:' , file ) mode…" at bounding box center [777, 458] width 1409 height 704
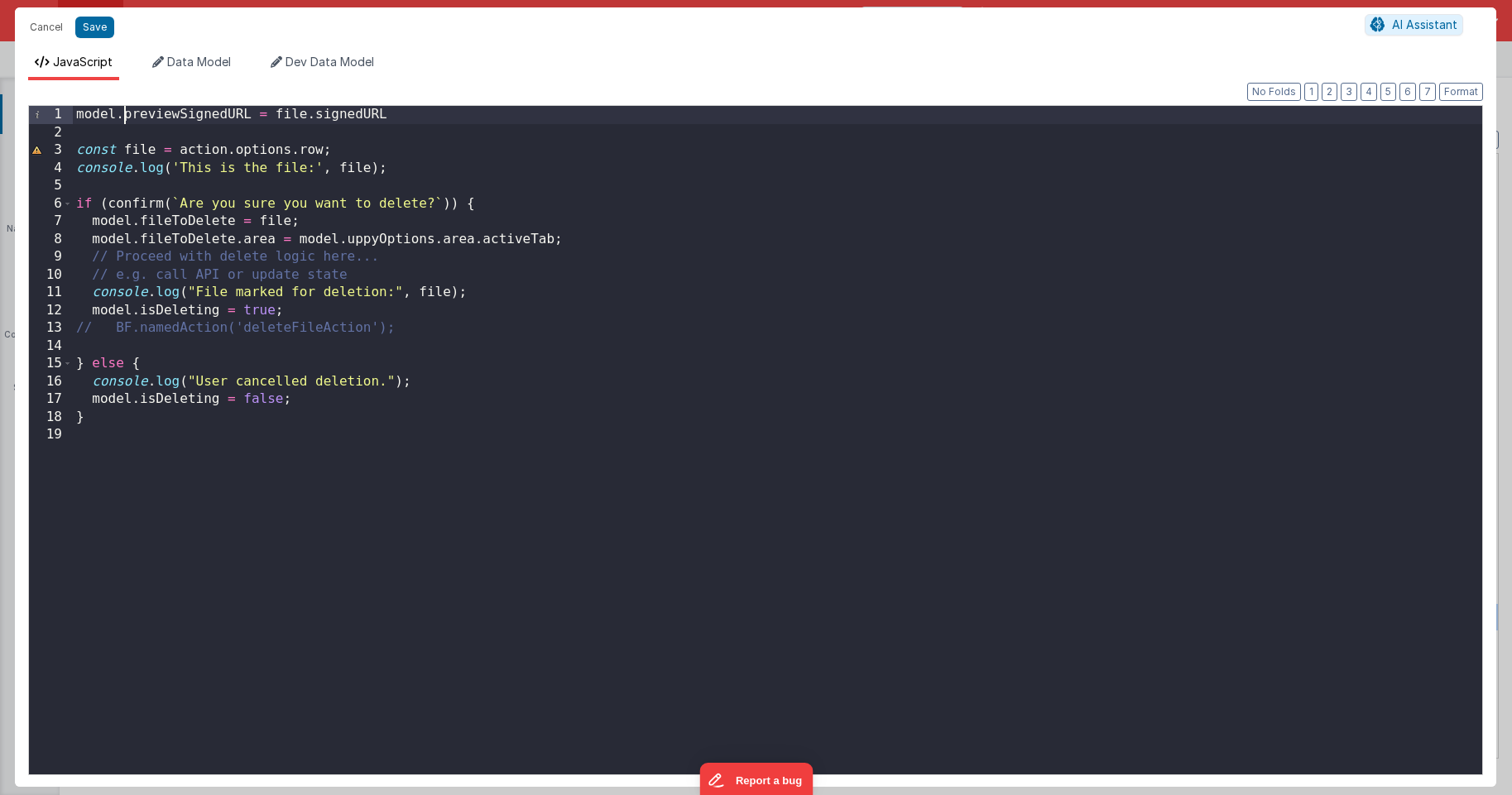
click at [121, 109] on div "model . previewSignedURL = file . signedURL const file = action . options . row…" at bounding box center [777, 458] width 1409 height 704
drag, startPoint x: 74, startPoint y: 110, endPoint x: 550, endPoint y: 98, distance: 476.2
click at [550, 98] on div "Format 7 6 5 4 3 2 1 No Folds 1 2 3 4 5 6 7 8 9 10 11 12 13 14 15 16 17 18 19 m…" at bounding box center [755, 433] width 1455 height 680
click at [257, 142] on div "model . previewSignedURL = file . signedURL const file = action . options . row…" at bounding box center [777, 458] width 1409 height 704
drag, startPoint x: 397, startPoint y: 119, endPoint x: 55, endPoint y: 112, distance: 342.1
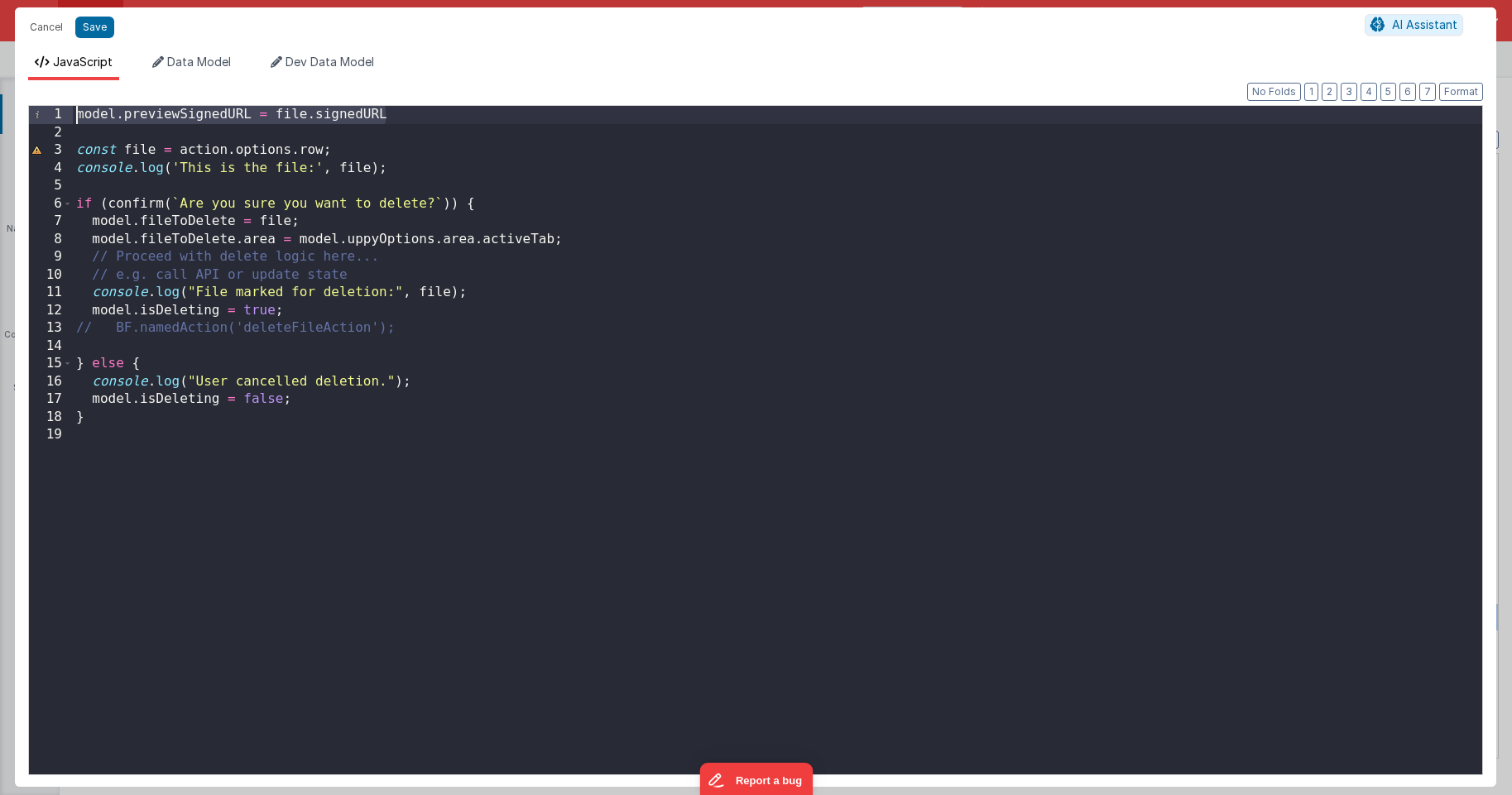
click at [55, 112] on div "1 2 3 4 5 6 7 8 9 10 11 12 13 14 15 16 17 18 19 model . previewSignedURL = file…" at bounding box center [755, 440] width 1455 height 670
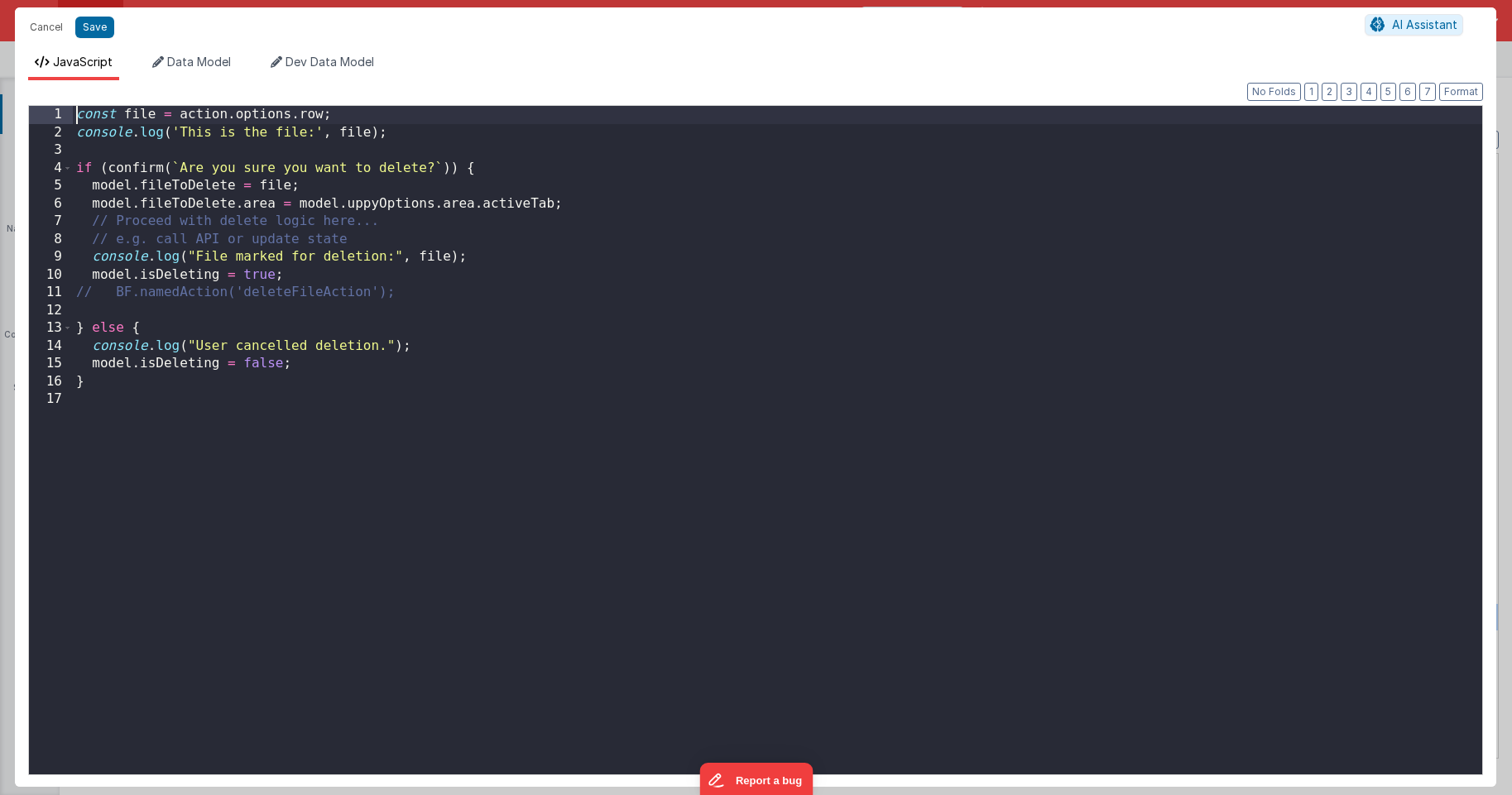
click at [322, 114] on div "const file = action . options . row ; console . log ( 'This is the file:' , fil…" at bounding box center [777, 458] width 1409 height 704
click at [407, 137] on div "const file = action . options ; console . log ( 'This is the file:' , file ) ; …" at bounding box center [777, 458] width 1409 height 704
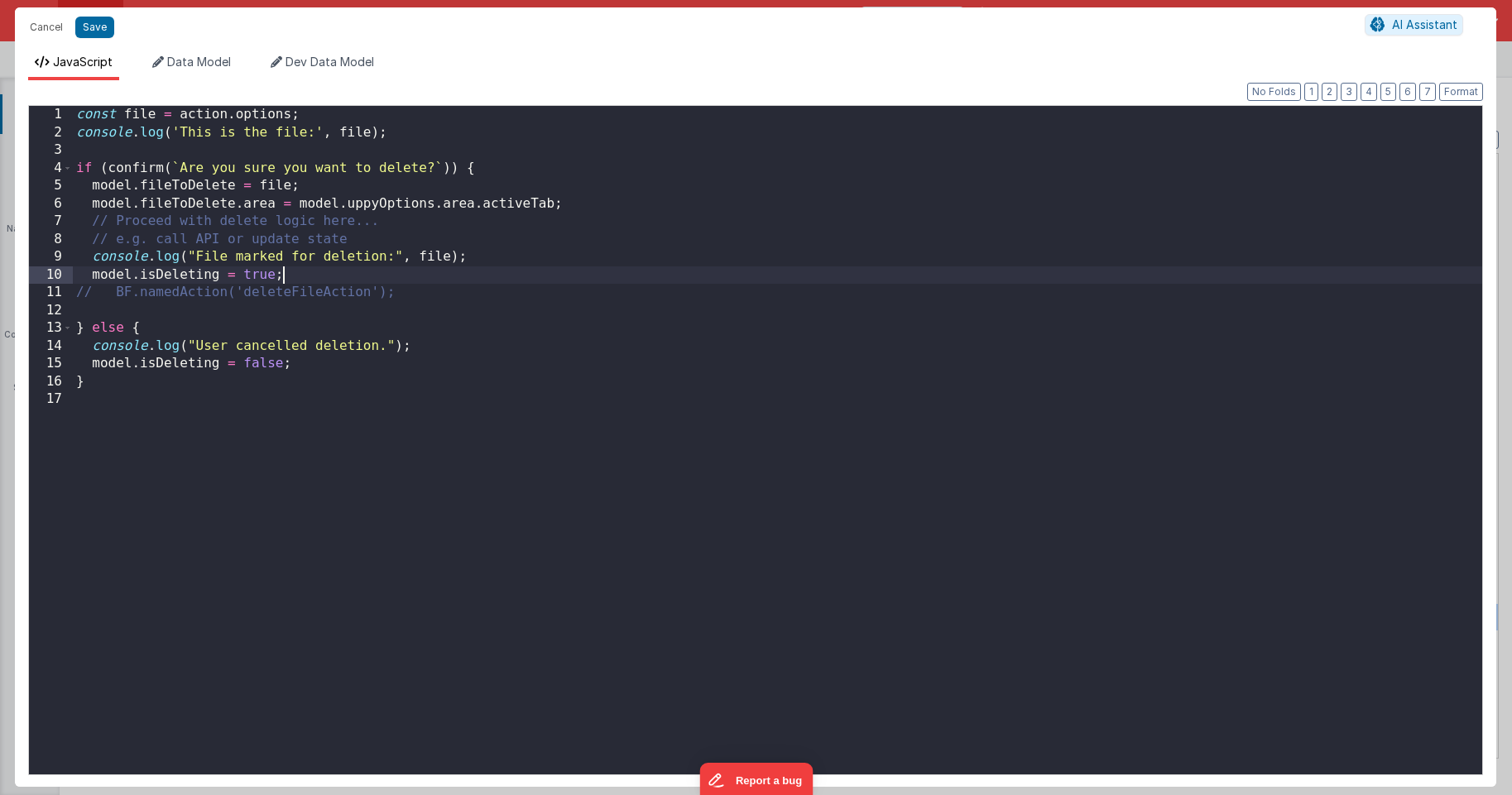
click at [357, 271] on div "const file = action . options ; console . log ( 'This is the file:' , file ) ; …" at bounding box center [777, 458] width 1409 height 704
click at [116, 295] on div "const file = action . options ; console . log ( 'This is the file:' , file ) ; …" at bounding box center [777, 458] width 1409 height 704
drag, startPoint x: 345, startPoint y: 294, endPoint x: 267, endPoint y: 297, distance: 78.1
click at [267, 297] on div "const file = action . options ; console . log ( 'This is the file:' , file ) ; …" at bounding box center [777, 458] width 1409 height 704
click at [90, 31] on button "Save" at bounding box center [94, 27] width 39 height 22
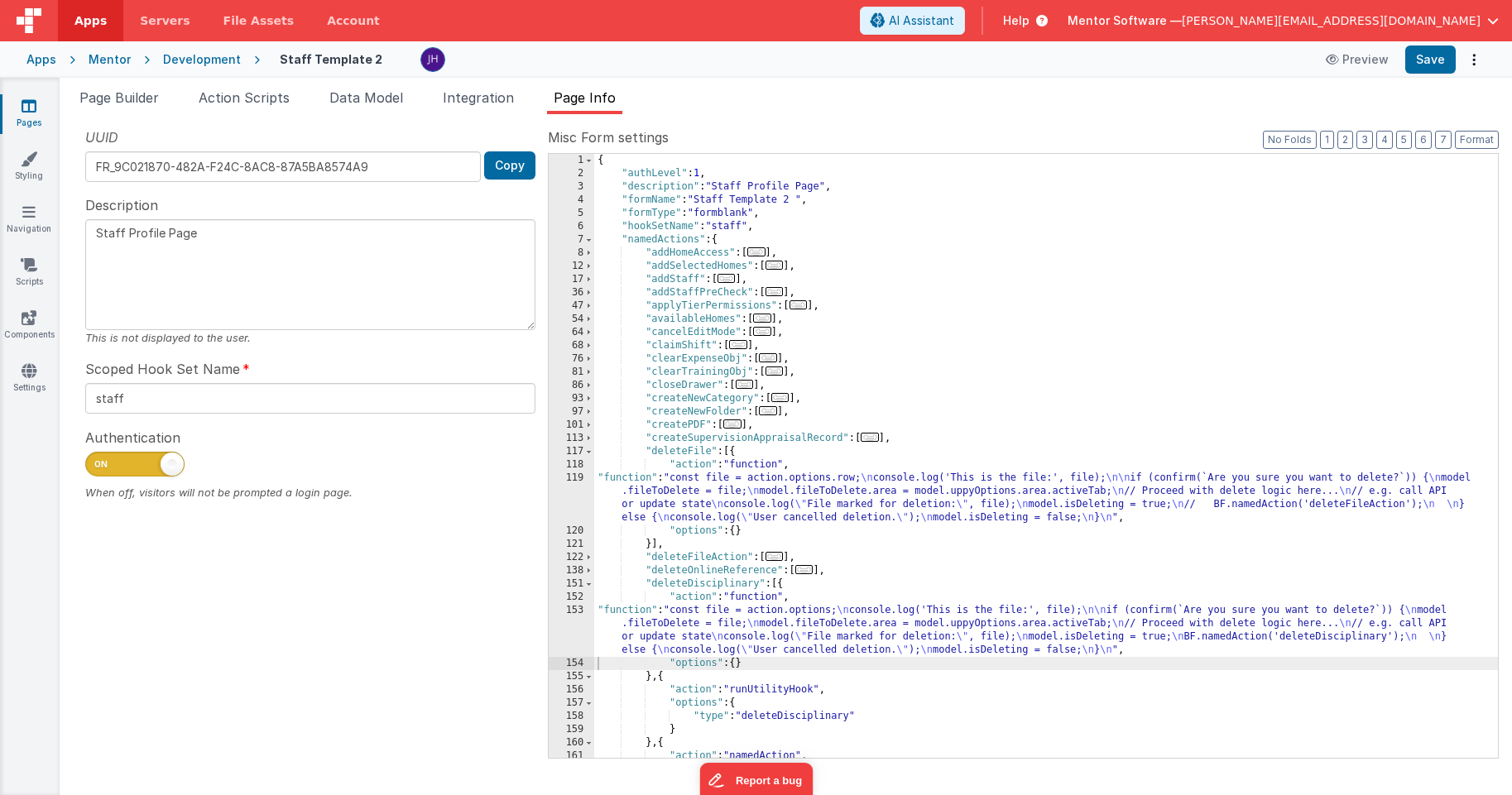
click at [811, 570] on span "..." at bounding box center [804, 570] width 18 height 10
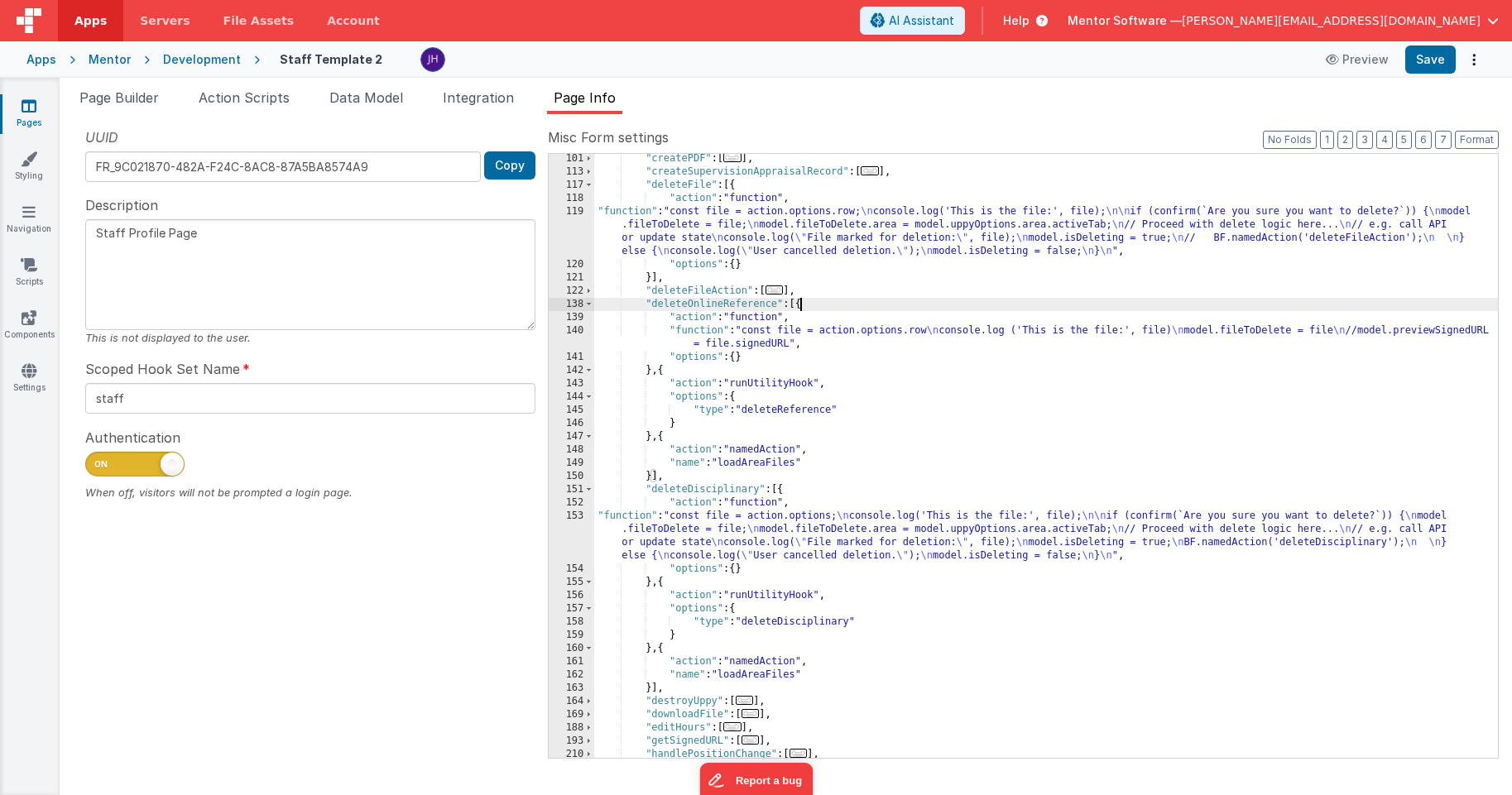
scroll to position [302, 0]
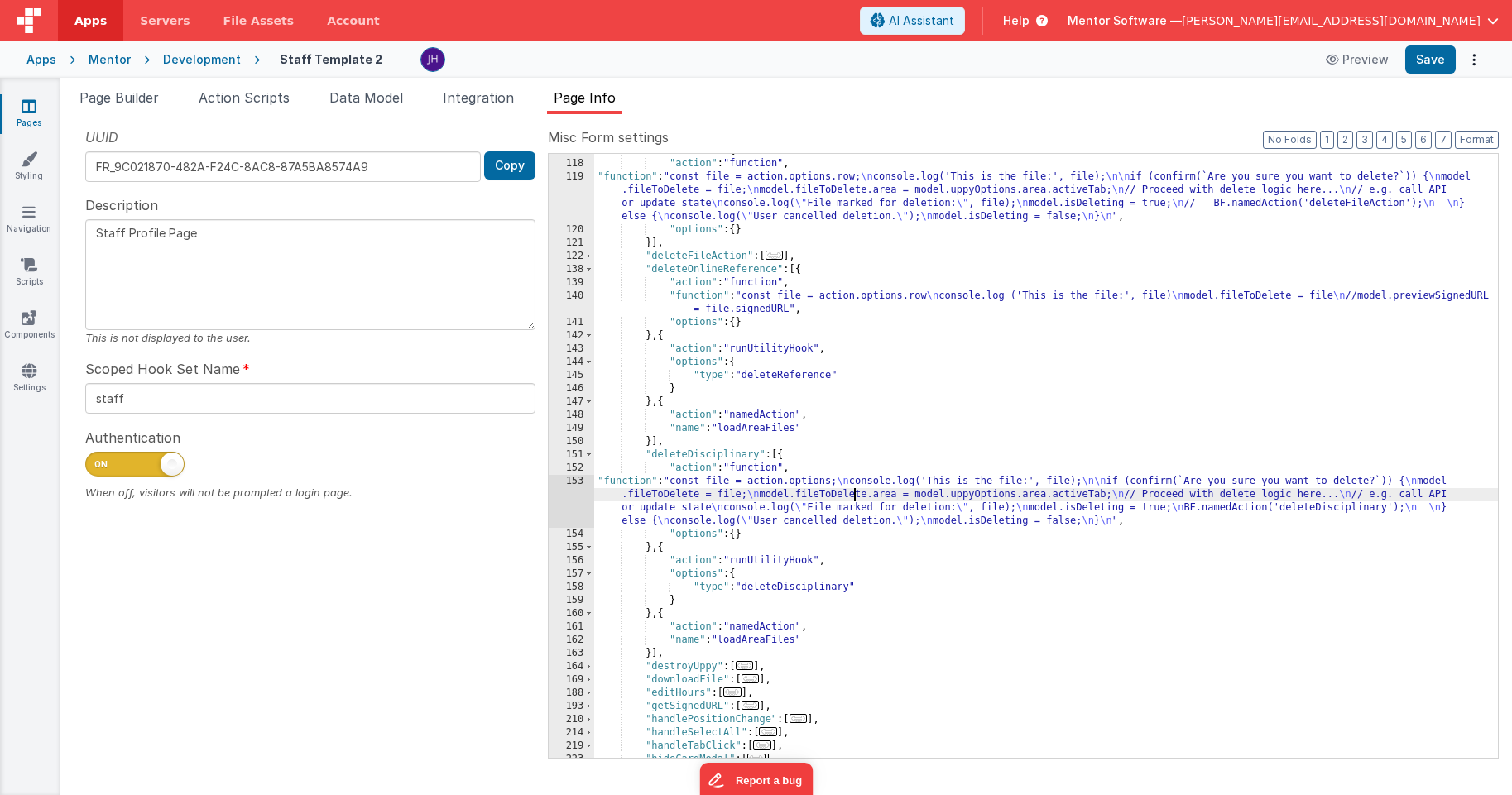
click at [854, 497] on div ""deleteFile" : [{ "action" : "function" , "function" : "const file = action.opt…" at bounding box center [1045, 459] width 904 height 631
click at [573, 502] on div "153" at bounding box center [572, 501] width 46 height 52
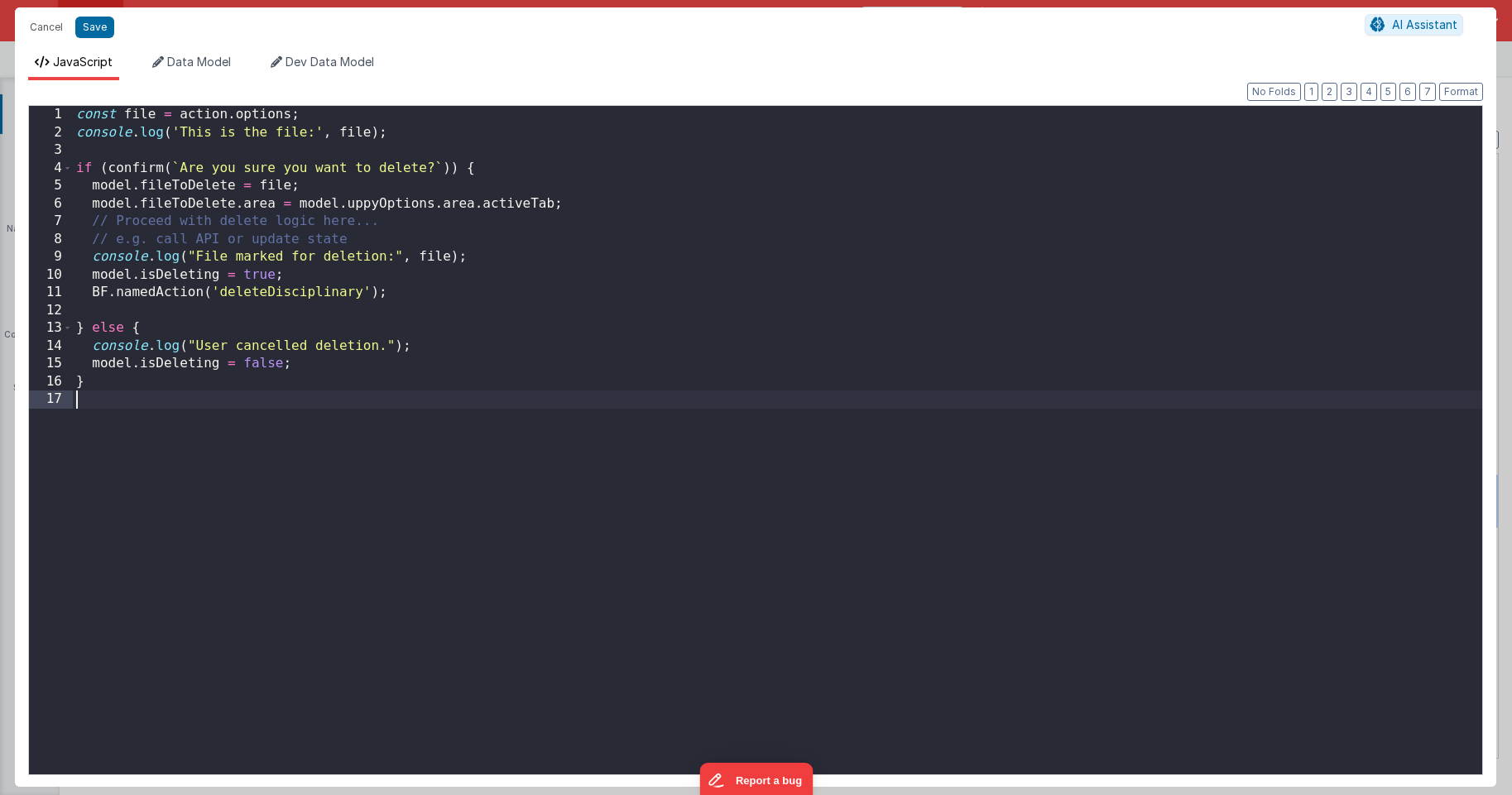
click at [621, 436] on div "const file = action . options ; console . log ( 'This is the file:' , file ) ; …" at bounding box center [777, 458] width 1409 height 704
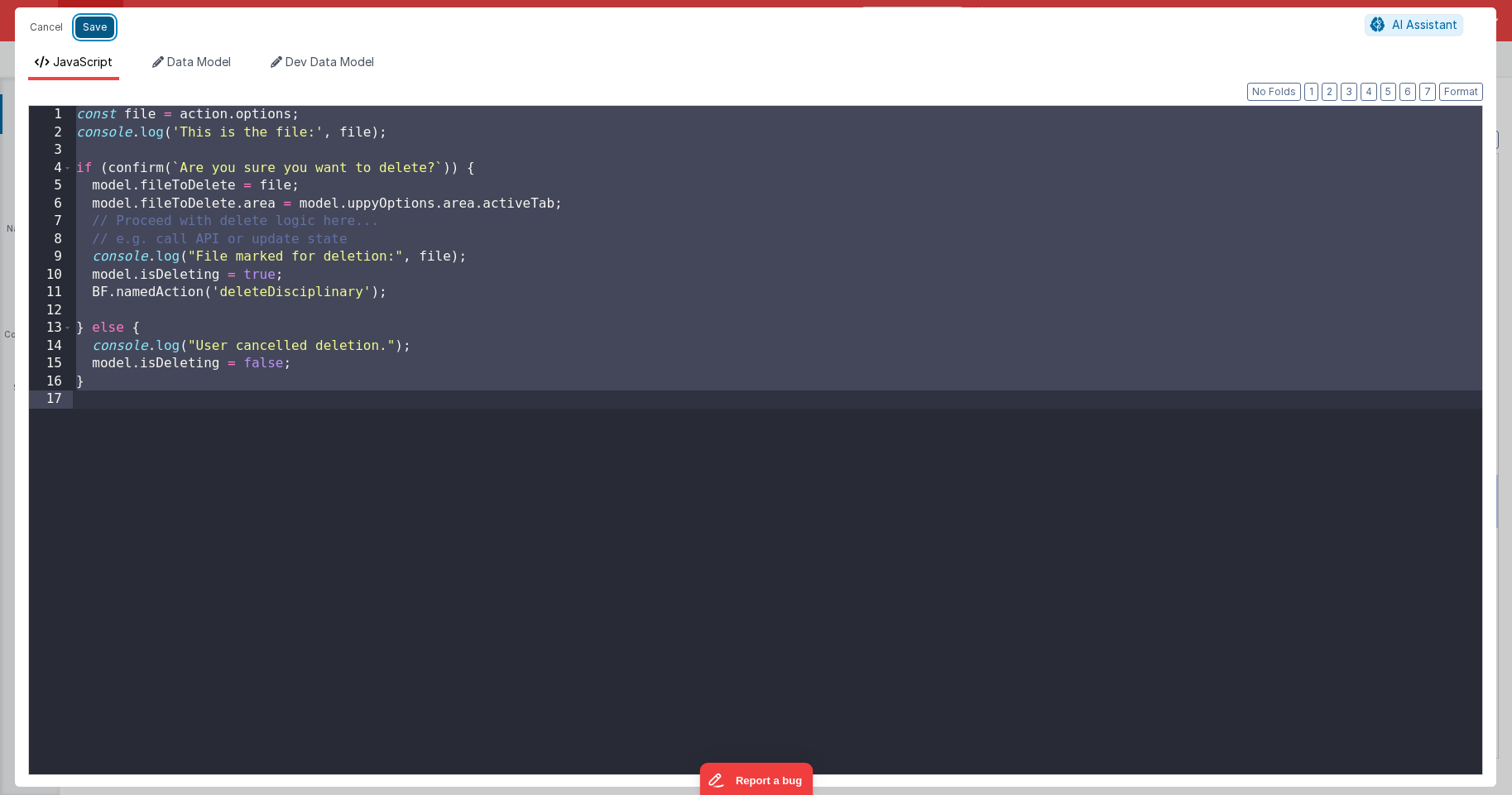
click at [102, 31] on button "Save" at bounding box center [94, 27] width 39 height 22
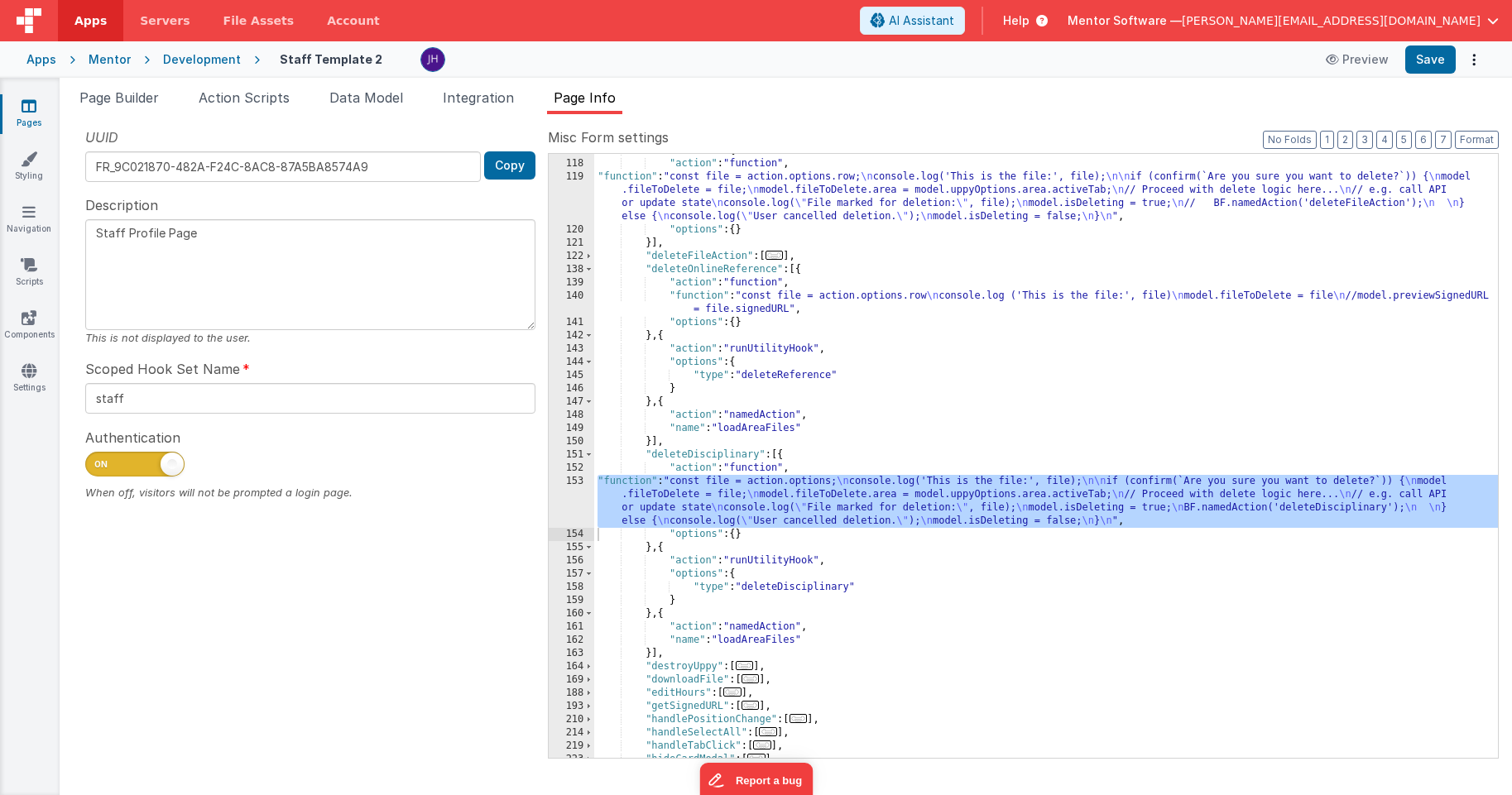
click at [969, 295] on div ""deleteFile" : [{ "action" : "function" , "function" : "const file = action.opt…" at bounding box center [1045, 459] width 904 height 631
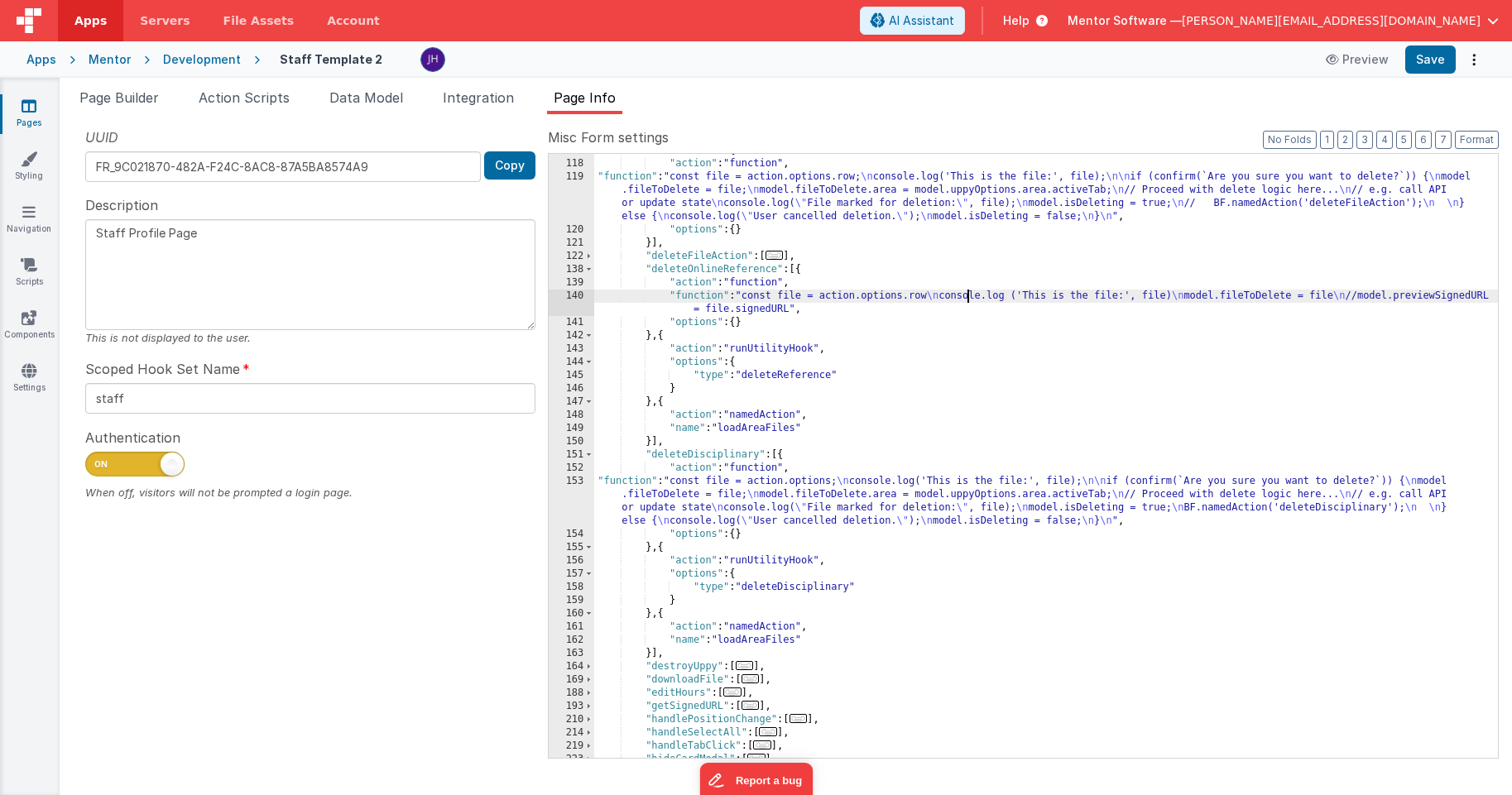
click at [576, 307] on div "140" at bounding box center [572, 303] width 46 height 27
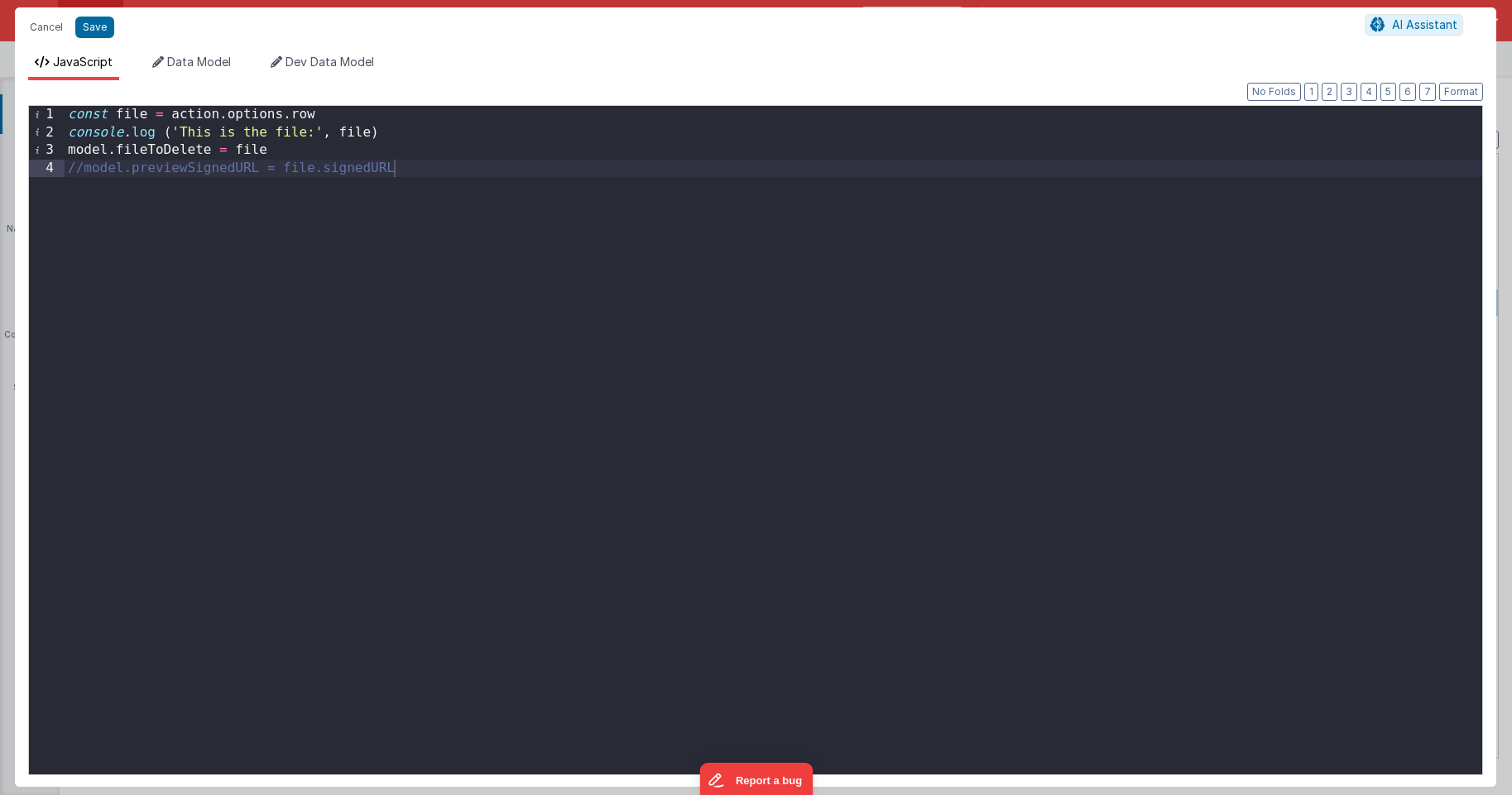
click at [526, 173] on div "const file = action . options . row console . log ( 'This is the file:' , file …" at bounding box center [773, 458] width 1418 height 704
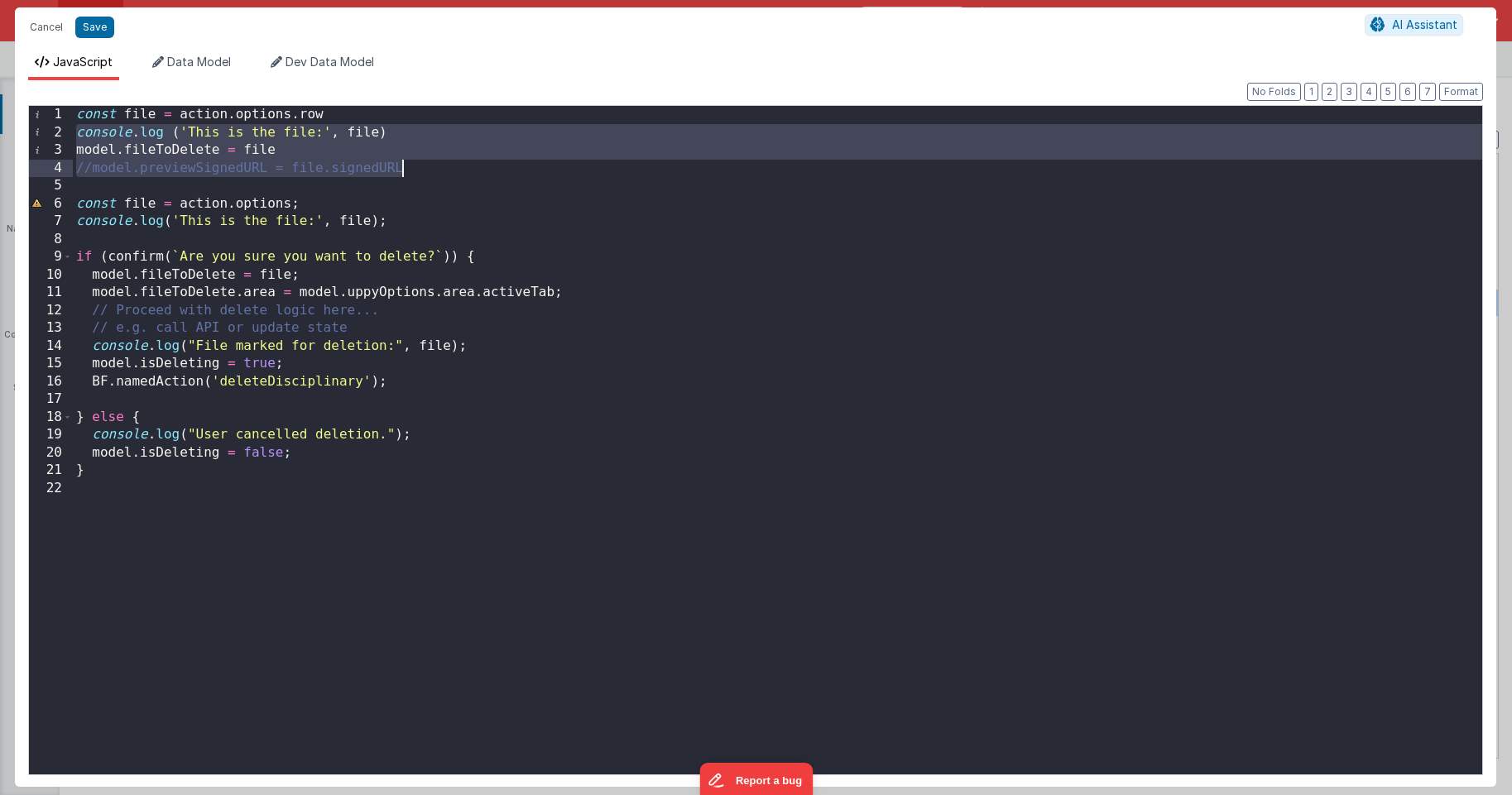
drag, startPoint x: 77, startPoint y: 134, endPoint x: 497, endPoint y: 177, distance: 422.2
click at [497, 177] on div "const file = action . options . row console . log ( 'This is the file:' , file …" at bounding box center [777, 458] width 1409 height 704
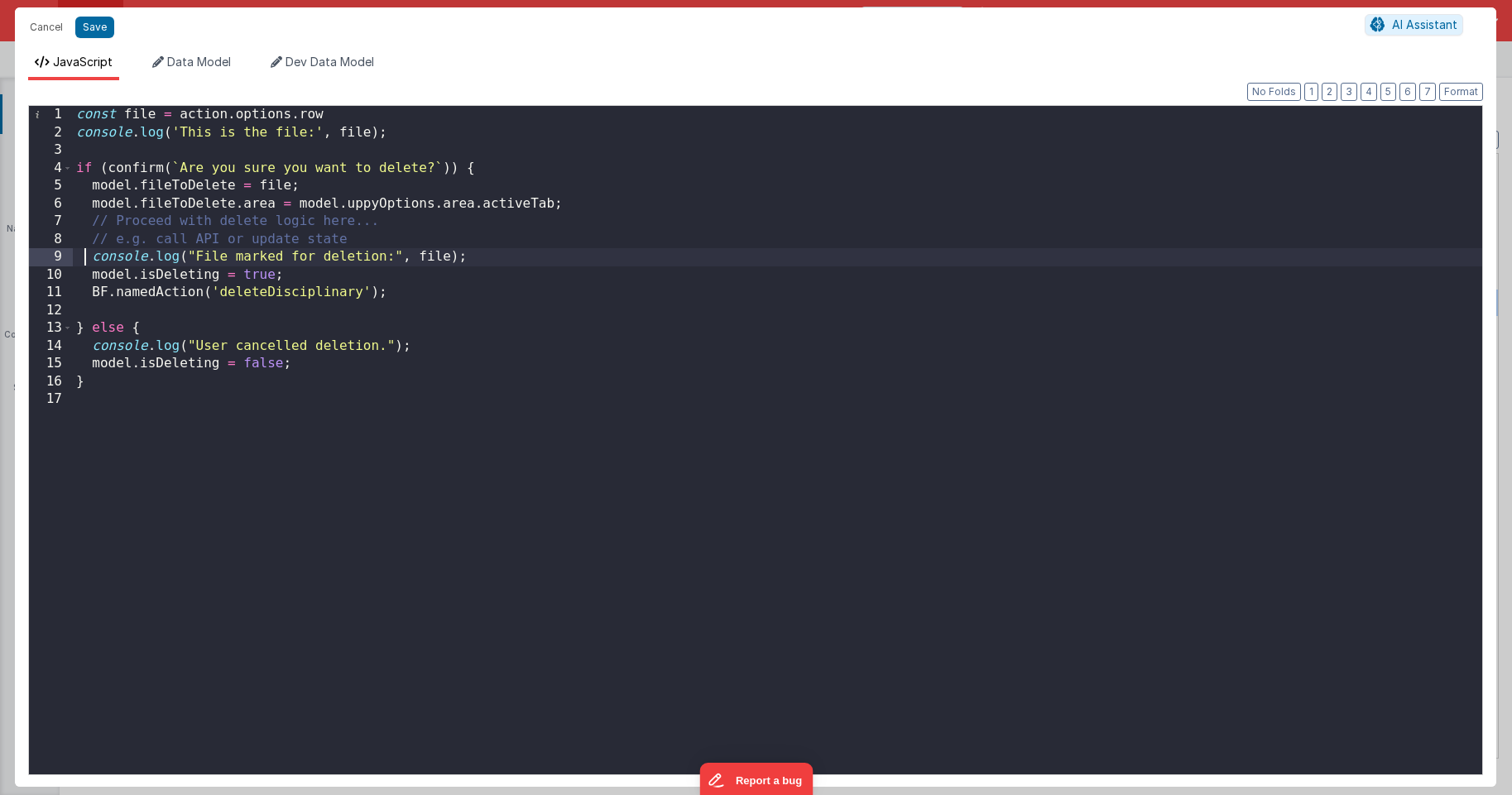
click at [85, 255] on div "const file = action . options . row console . log ( 'This is the file:' , file …" at bounding box center [777, 458] width 1409 height 704
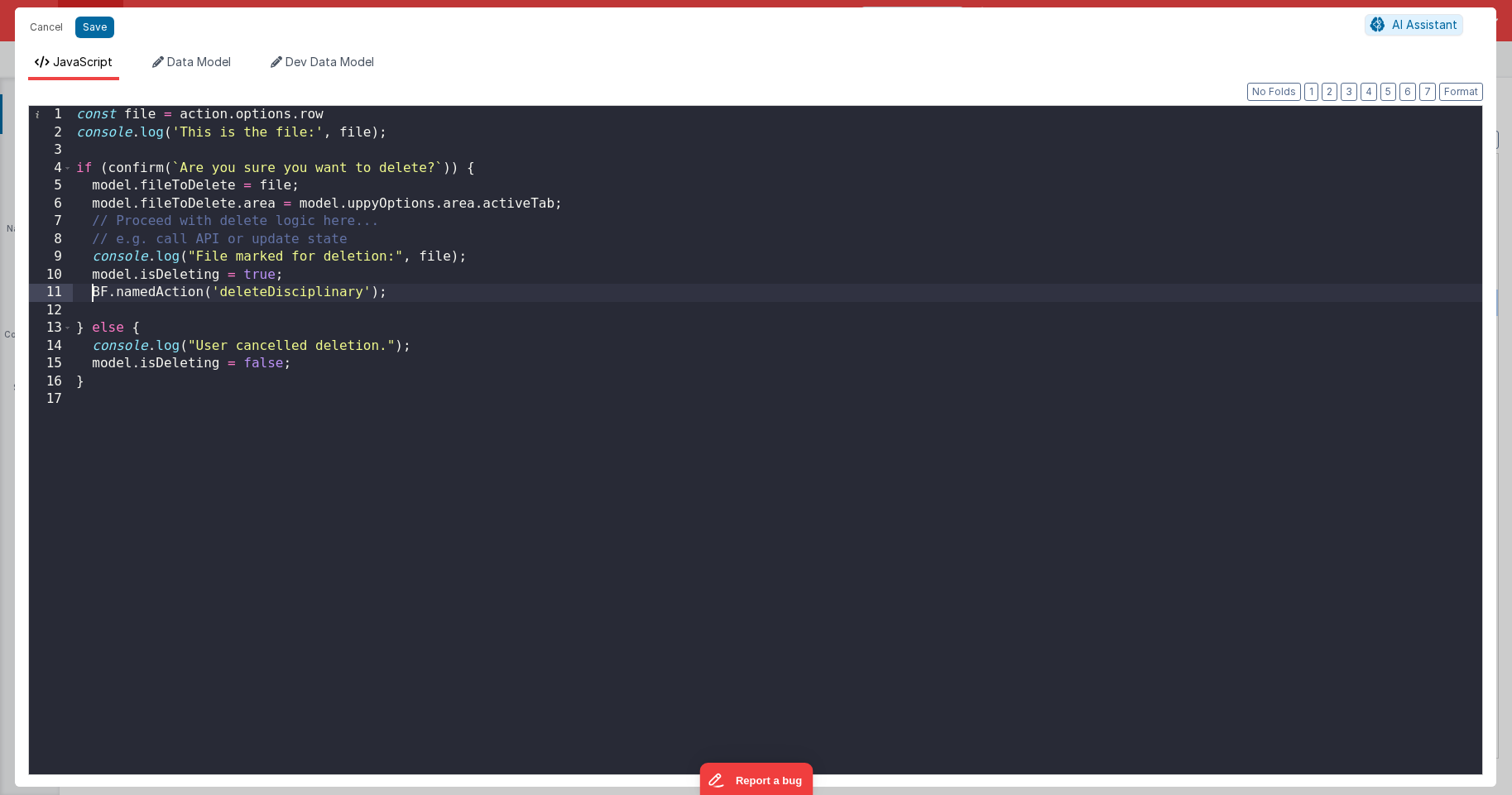
click at [91, 289] on div "const file = action . options . row console . log ( 'This is the file:' , file …" at bounding box center [777, 458] width 1409 height 704
click at [94, 31] on button "Save" at bounding box center [94, 27] width 39 height 22
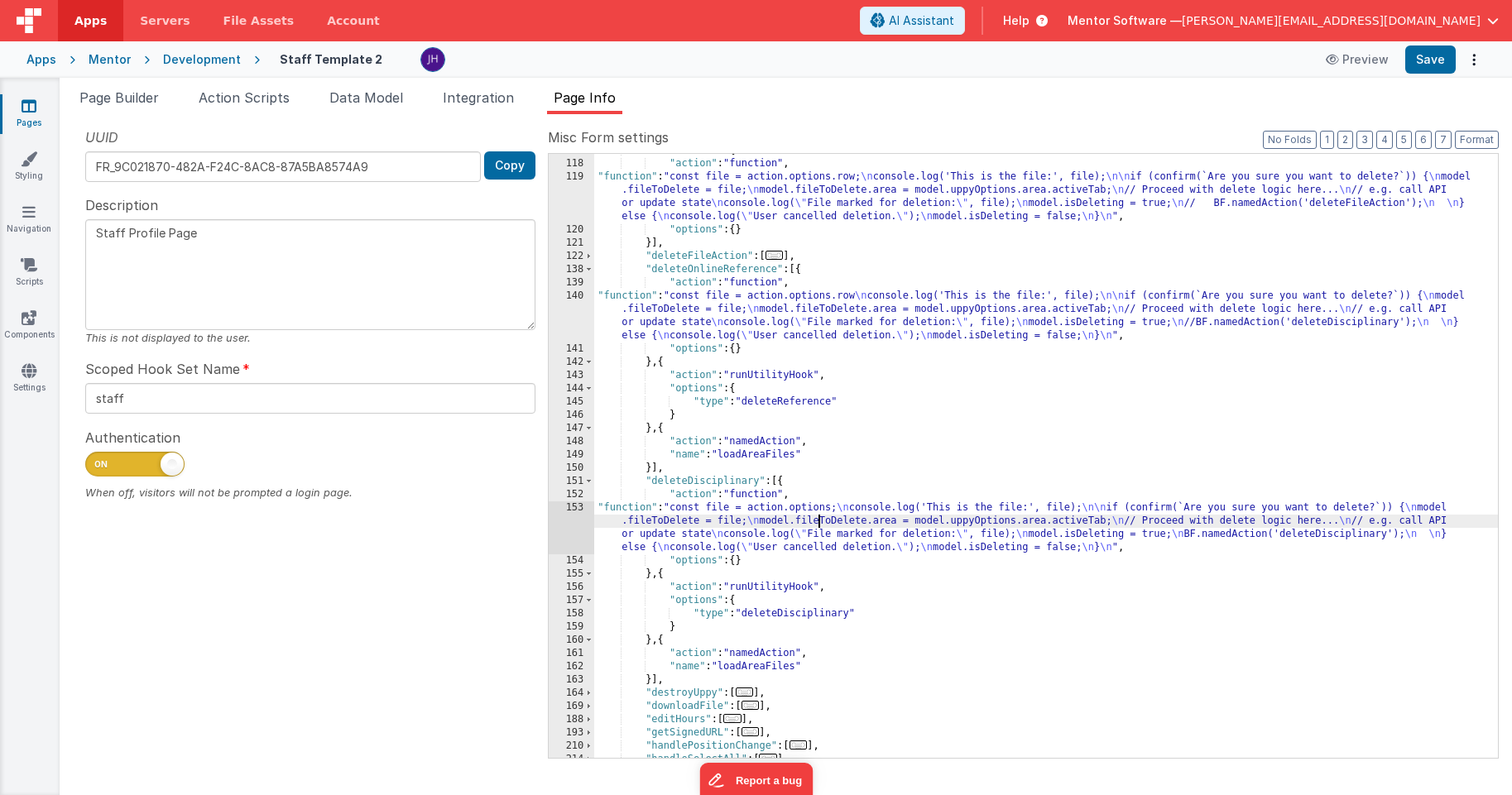
click at [821, 527] on div ""deleteFile" : [{ "action" : "function" , "function" : "const file = action.opt…" at bounding box center [1045, 459] width 904 height 631
click at [564, 520] on div "153" at bounding box center [572, 527] width 46 height 52
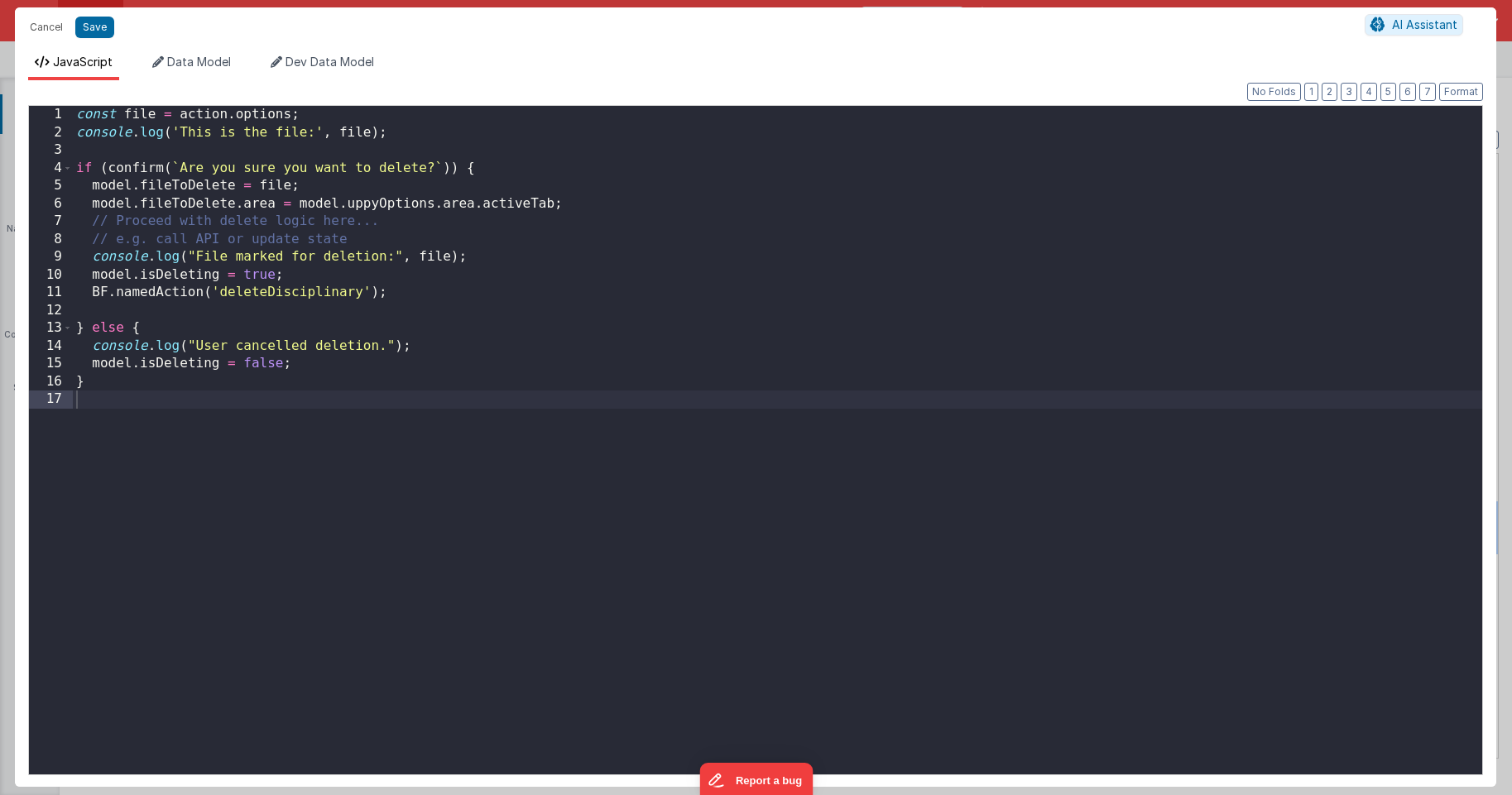
click at [92, 293] on div "const file = action . options ; console . log ( 'This is the file:' , file ) ; …" at bounding box center [777, 458] width 1409 height 704
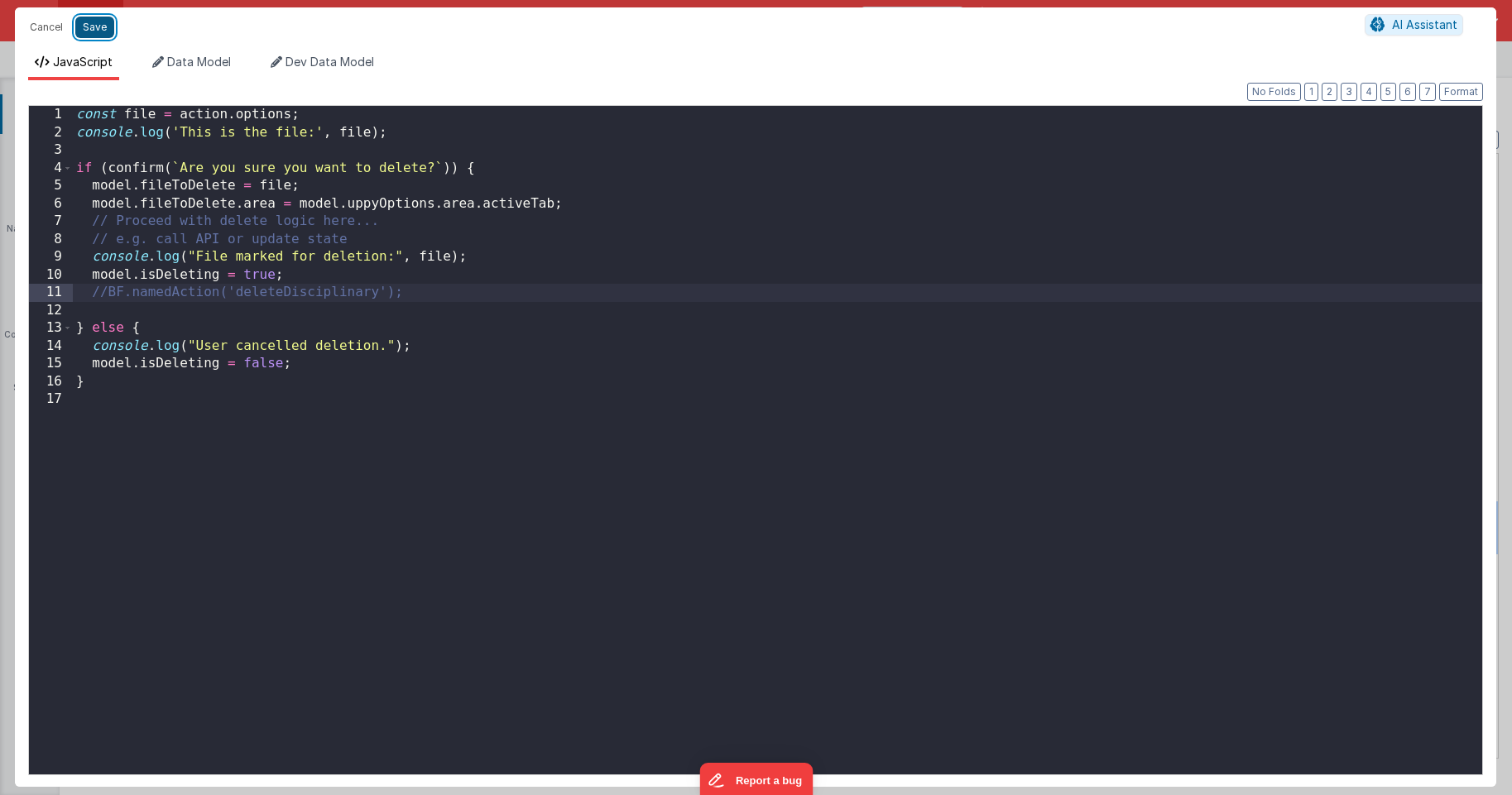
click at [95, 29] on button "Save" at bounding box center [94, 27] width 39 height 22
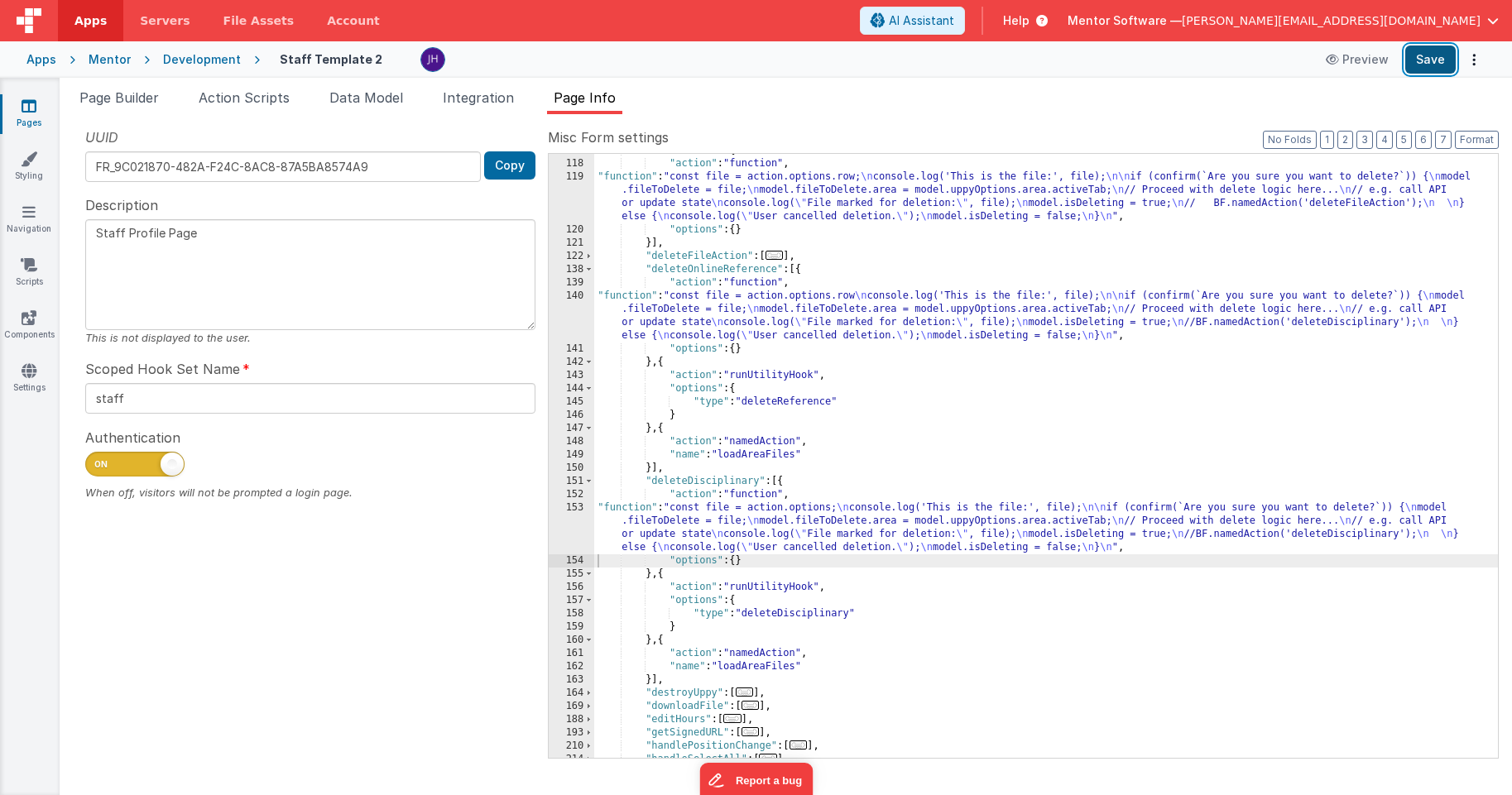
click at [1255, 59] on button "Save" at bounding box center [1430, 59] width 51 height 28
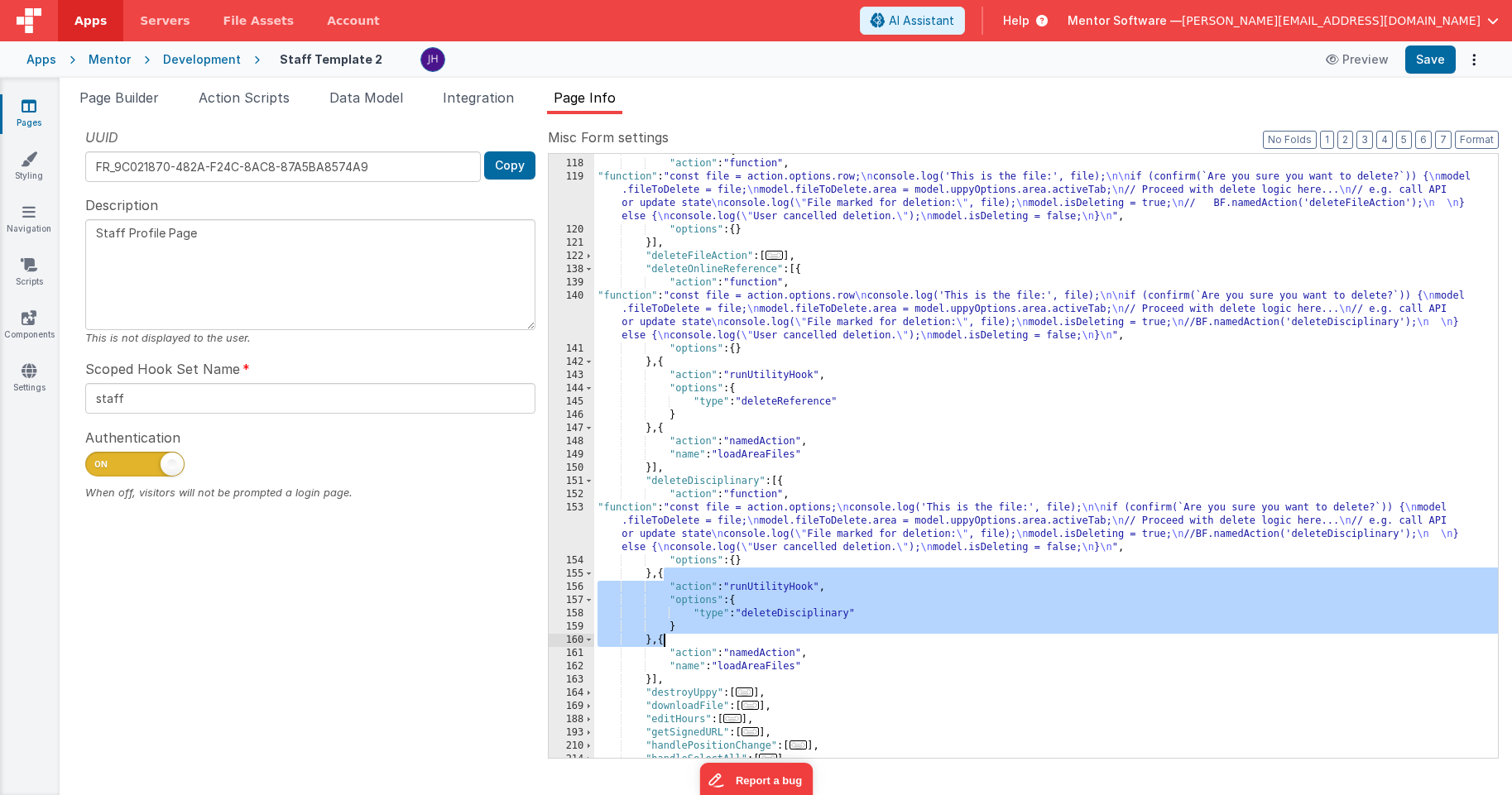
drag, startPoint x: 662, startPoint y: 575, endPoint x: 661, endPoint y: 639, distance: 64.0
click at [661, 639] on div ""deleteFile" : [{ "action" : "function" , "function" : "const file = action.opt…" at bounding box center [1045, 459] width 904 height 631
click at [782, 258] on span "..." at bounding box center [774, 256] width 18 height 10
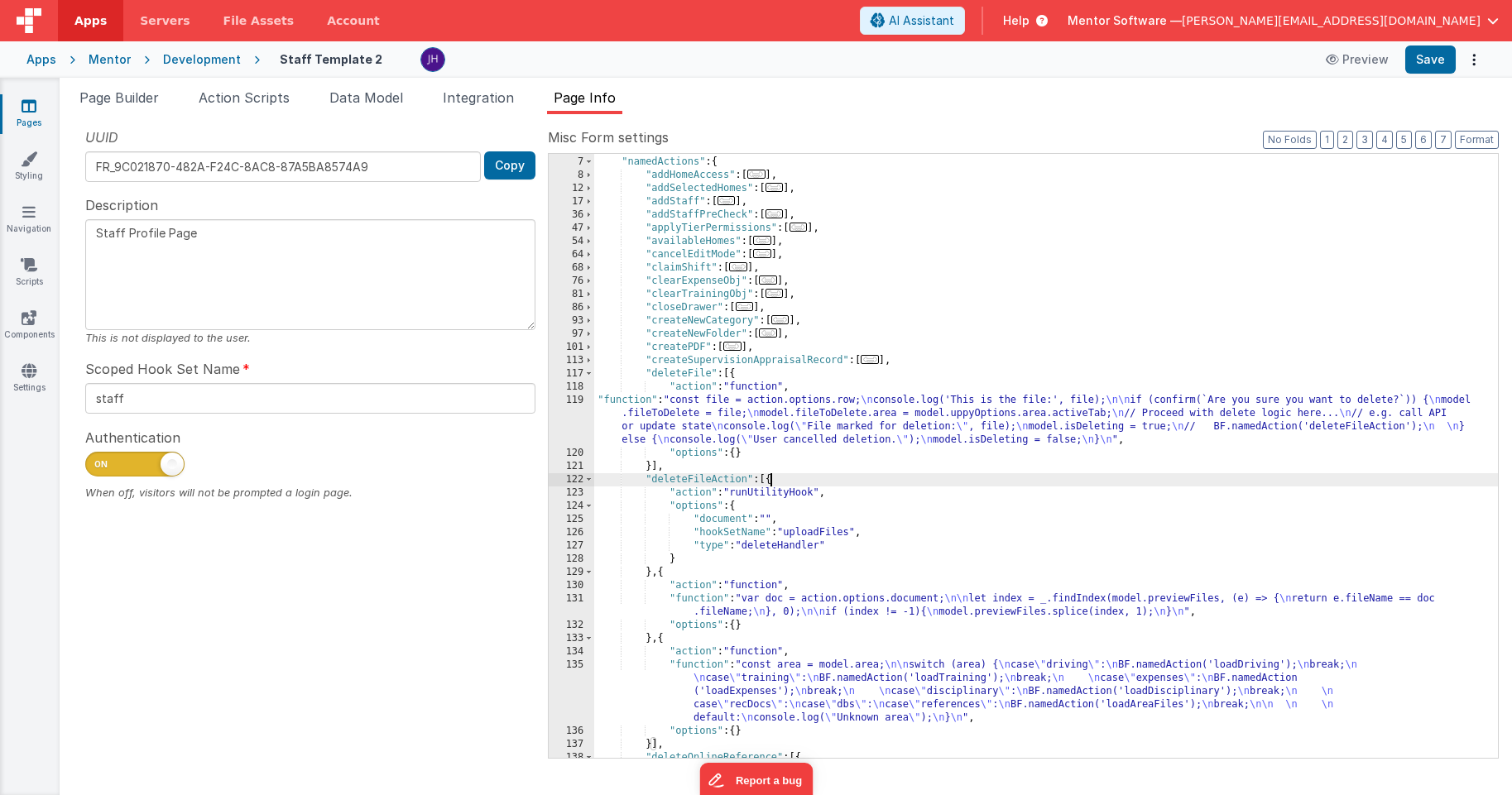
scroll to position [77, 0]
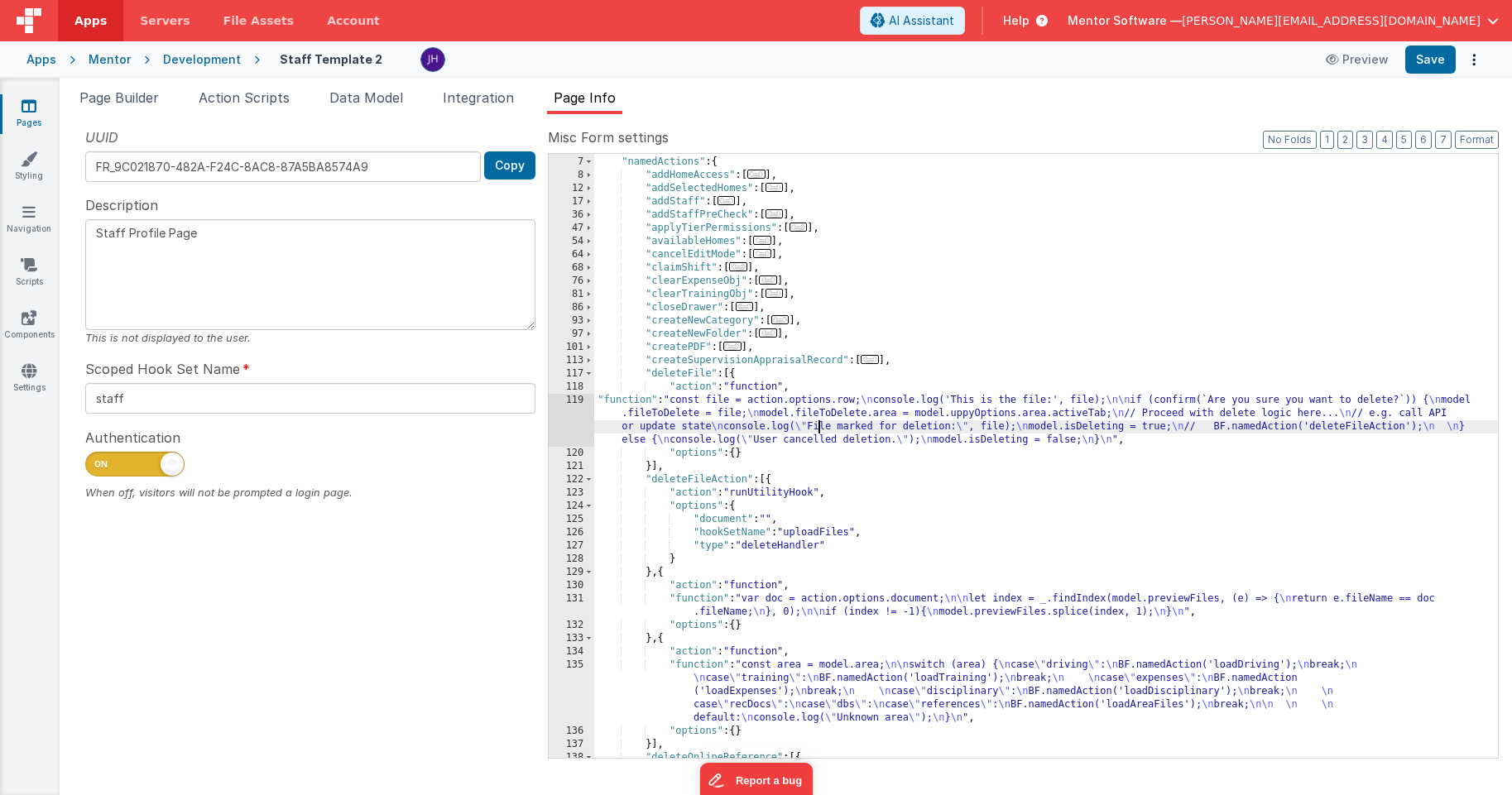
click at [820, 420] on div ""hookSetName" : "staff" , "namedActions" : { "addHomeAccess" : [ ... ] , "addSe…" at bounding box center [1045, 457] width 904 height 631
click at [580, 411] on div "119" at bounding box center [572, 420] width 46 height 52
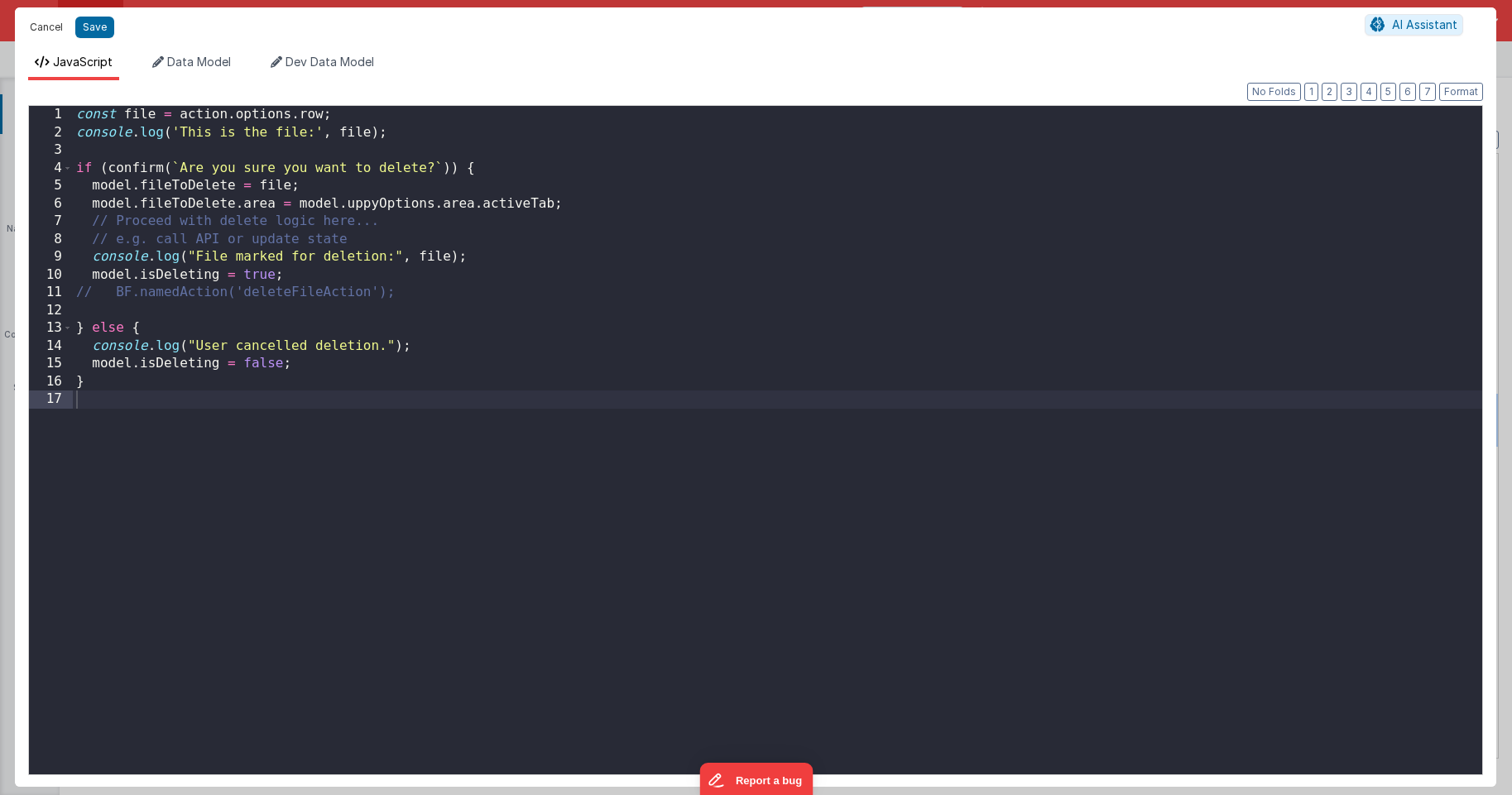
click at [37, 26] on button "Cancel" at bounding box center [47, 27] width 50 height 23
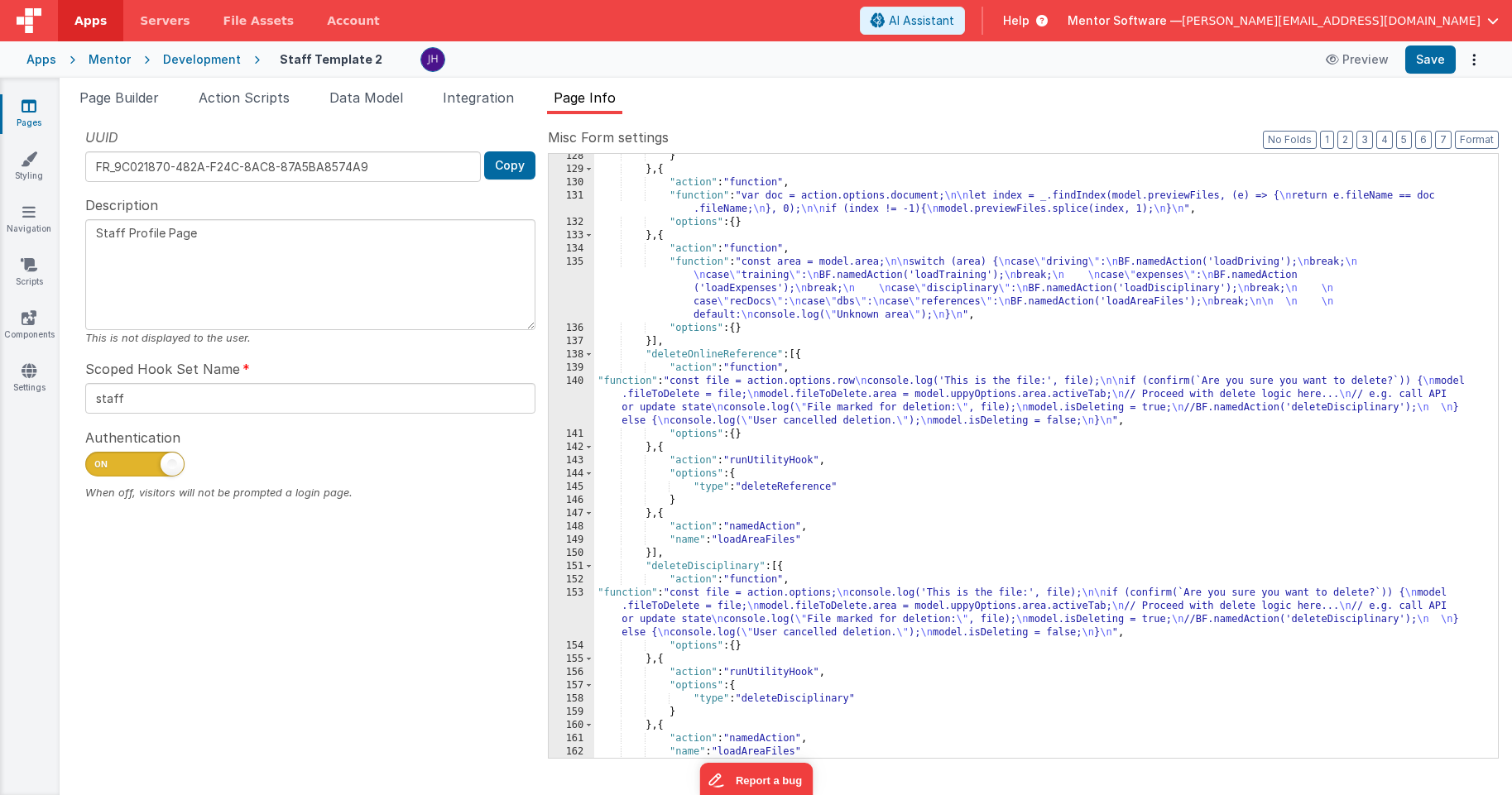
scroll to position [490, 0]
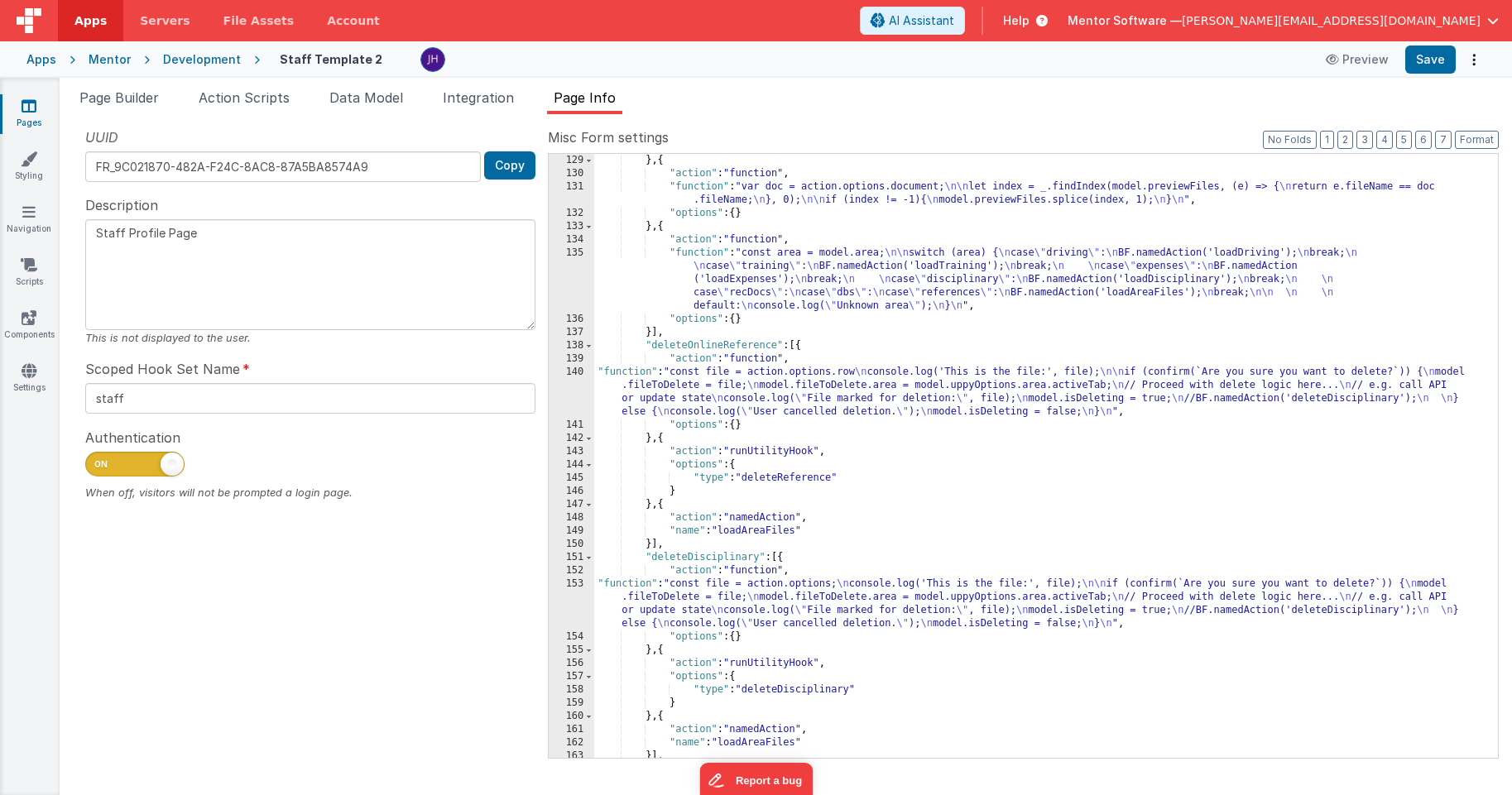
click at [767, 593] on div "} , { "action" : "function" , "function" : "var doc = action.options.document; …" at bounding box center [1045, 469] width 904 height 631
click at [575, 597] on div "153" at bounding box center [572, 603] width 46 height 52
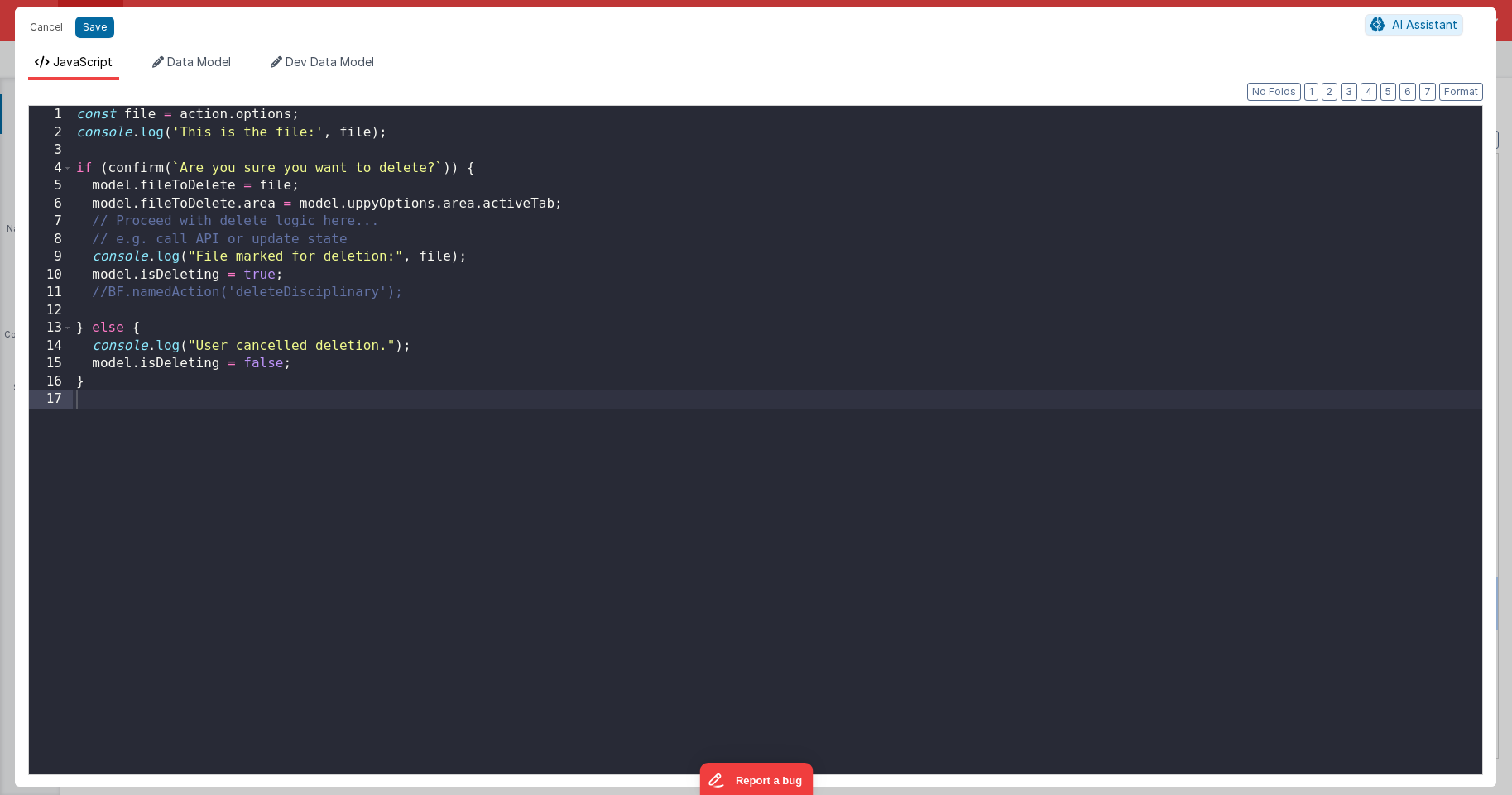
click at [109, 295] on div "const file = action . options ; console . log ( 'This is the file:' , file ) ; …" at bounding box center [777, 458] width 1409 height 704
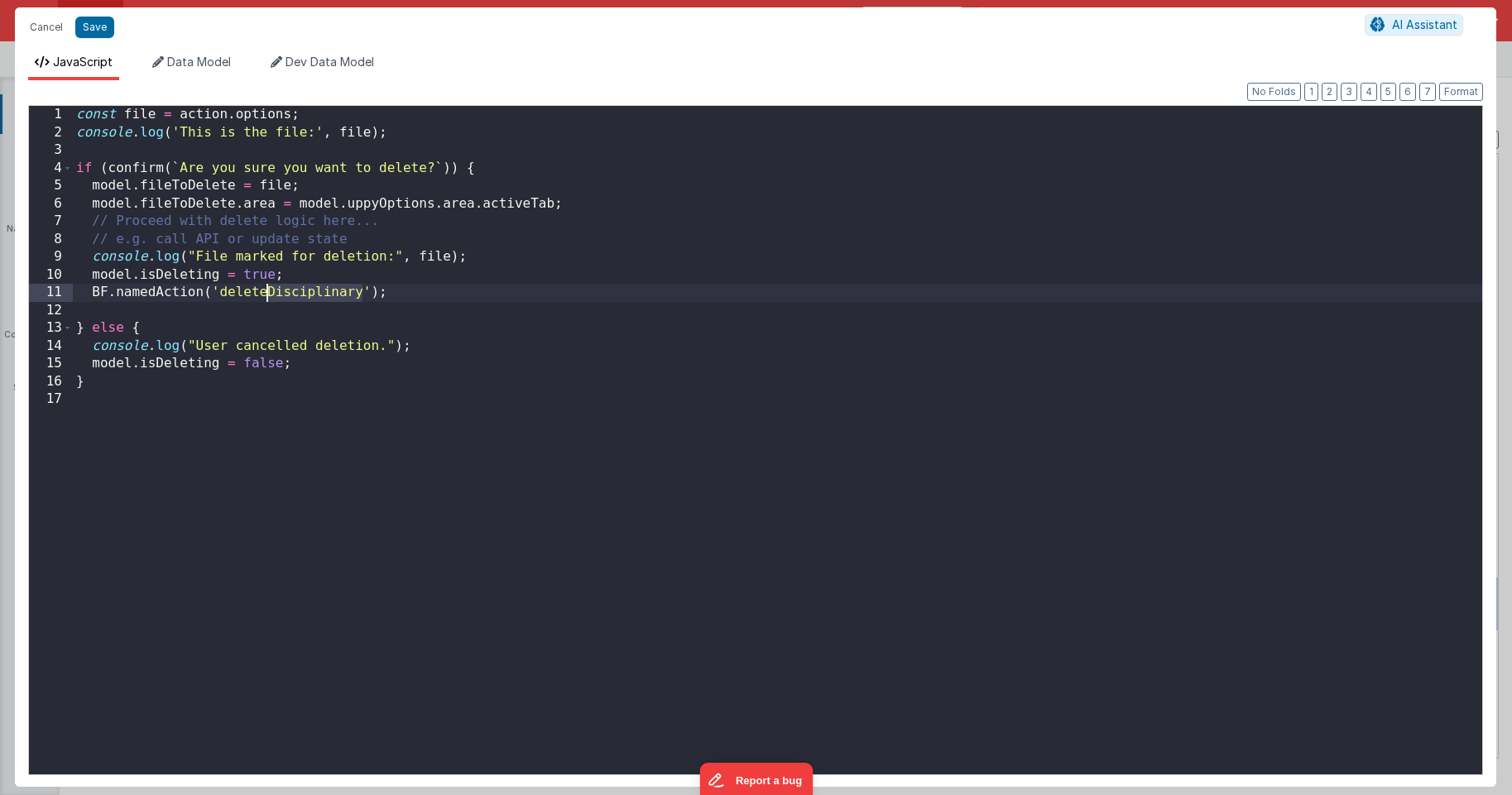
drag, startPoint x: 361, startPoint y: 294, endPoint x: 270, endPoint y: 293, distance: 91.0
click at [270, 293] on div "const file = action . options ; console . log ( 'This is the file:' , file ) ; …" at bounding box center [777, 458] width 1409 height 704
click at [94, 28] on button "Save" at bounding box center [94, 27] width 39 height 22
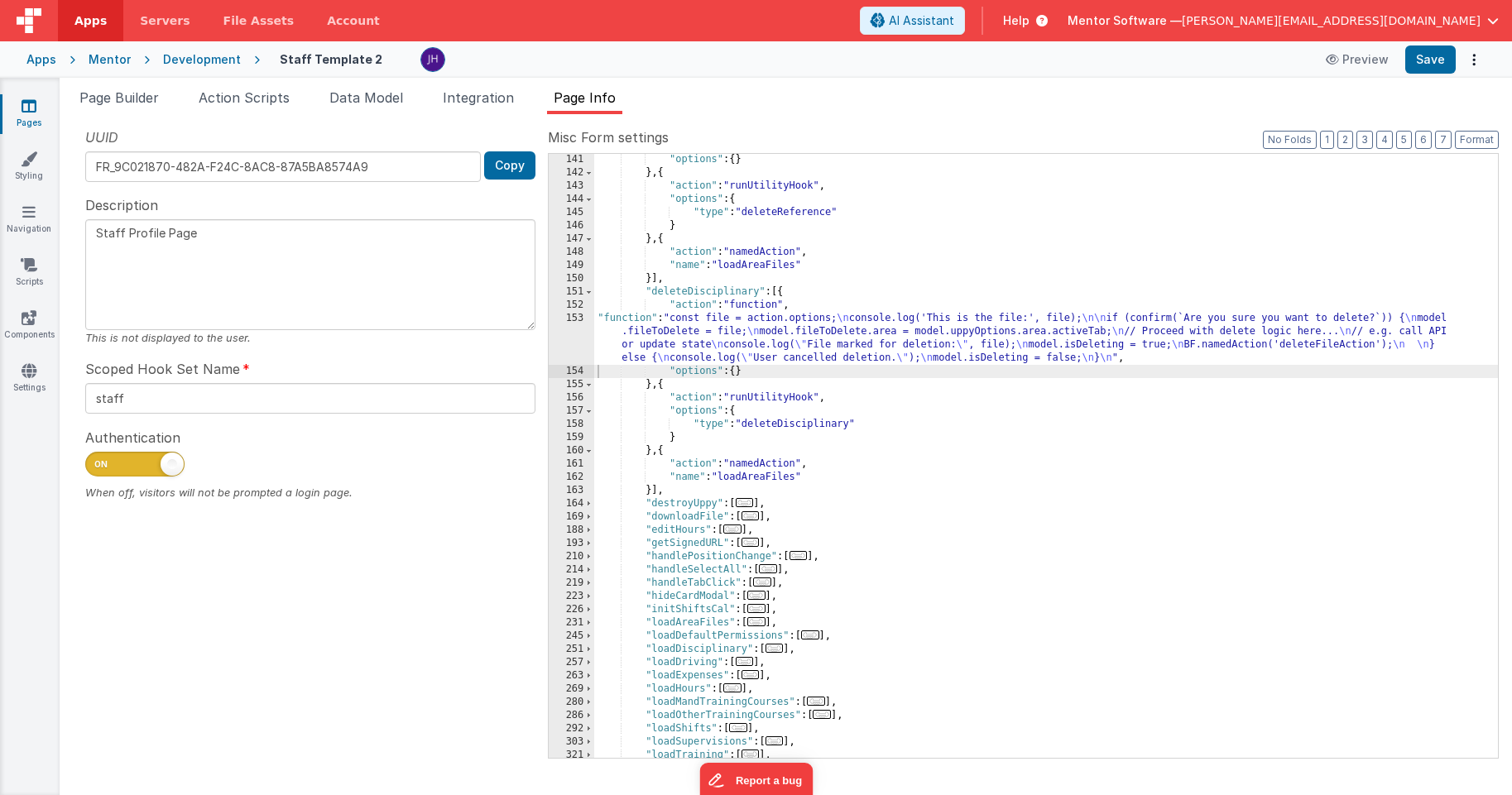
scroll to position [798, 0]
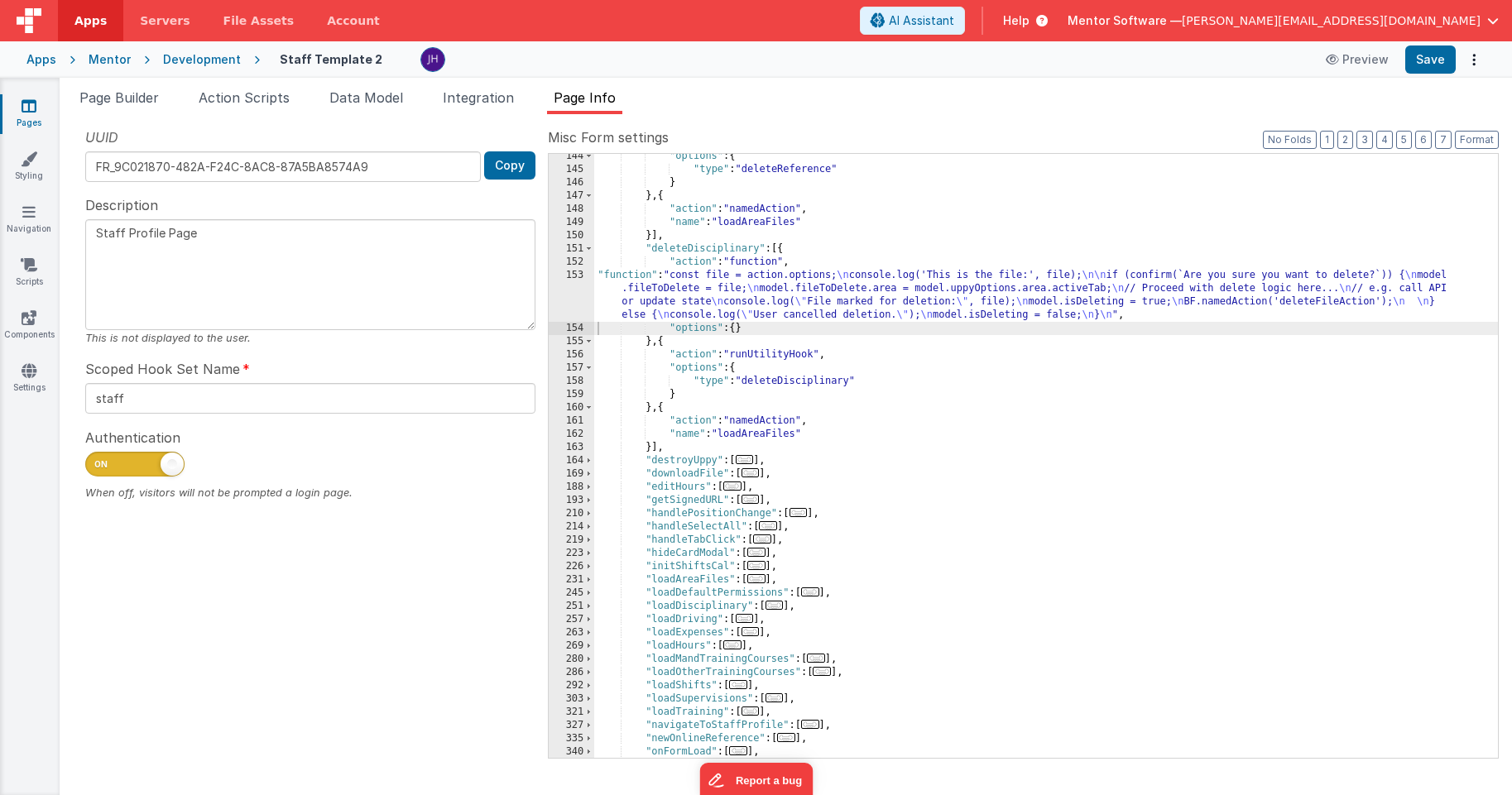
click at [676, 349] on div ""options" : { "type" : "deleteReference" } } , { "action" : "namedAction" , "na…" at bounding box center [1045, 465] width 904 height 631
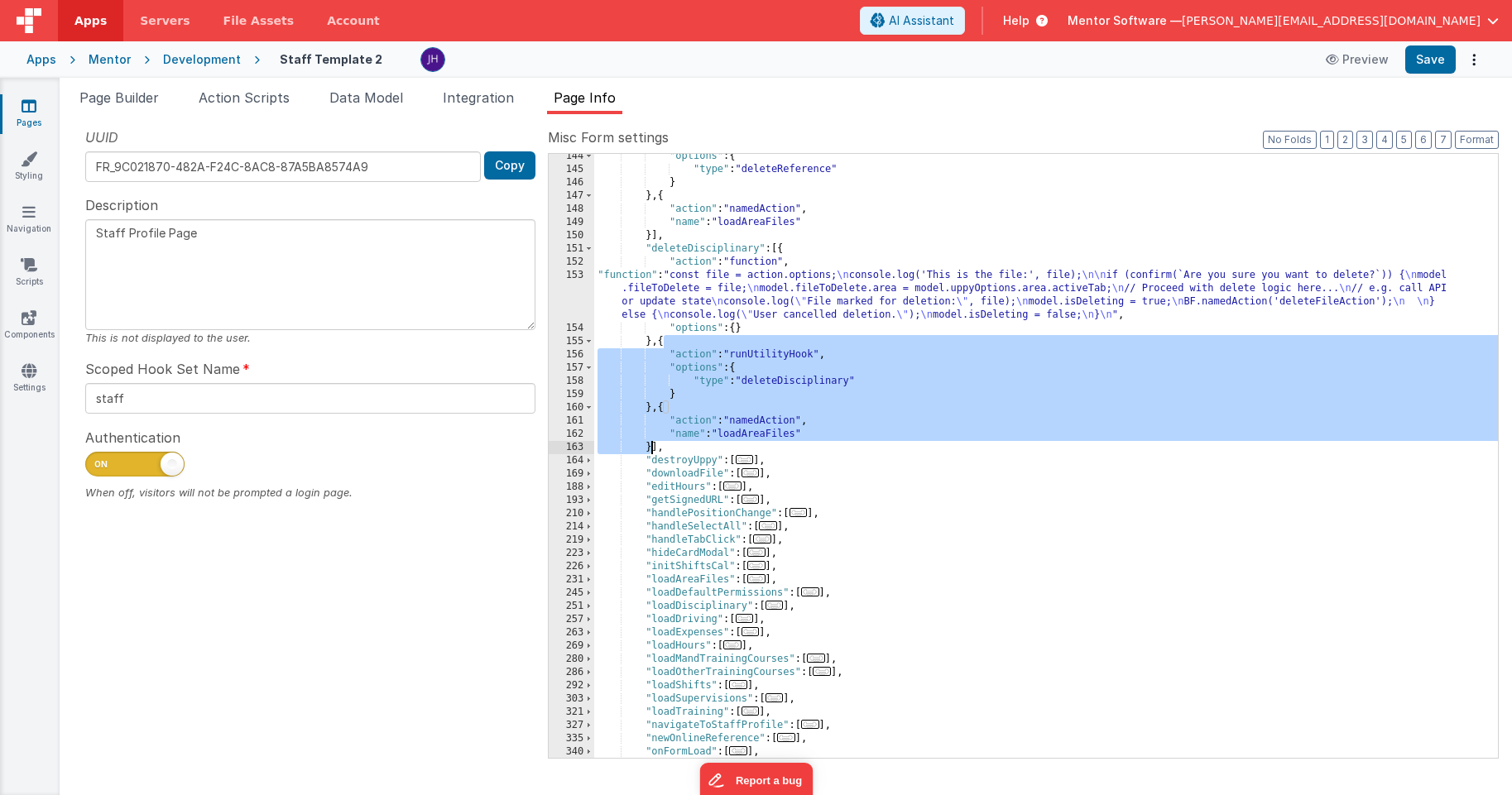
drag, startPoint x: 662, startPoint y: 341, endPoint x: 653, endPoint y: 450, distance: 109.4
click at [653, 450] on div ""options" : { "type" : "deleteReference" } } , { "action" : "namedAction" , "na…" at bounding box center [1045, 465] width 904 height 631
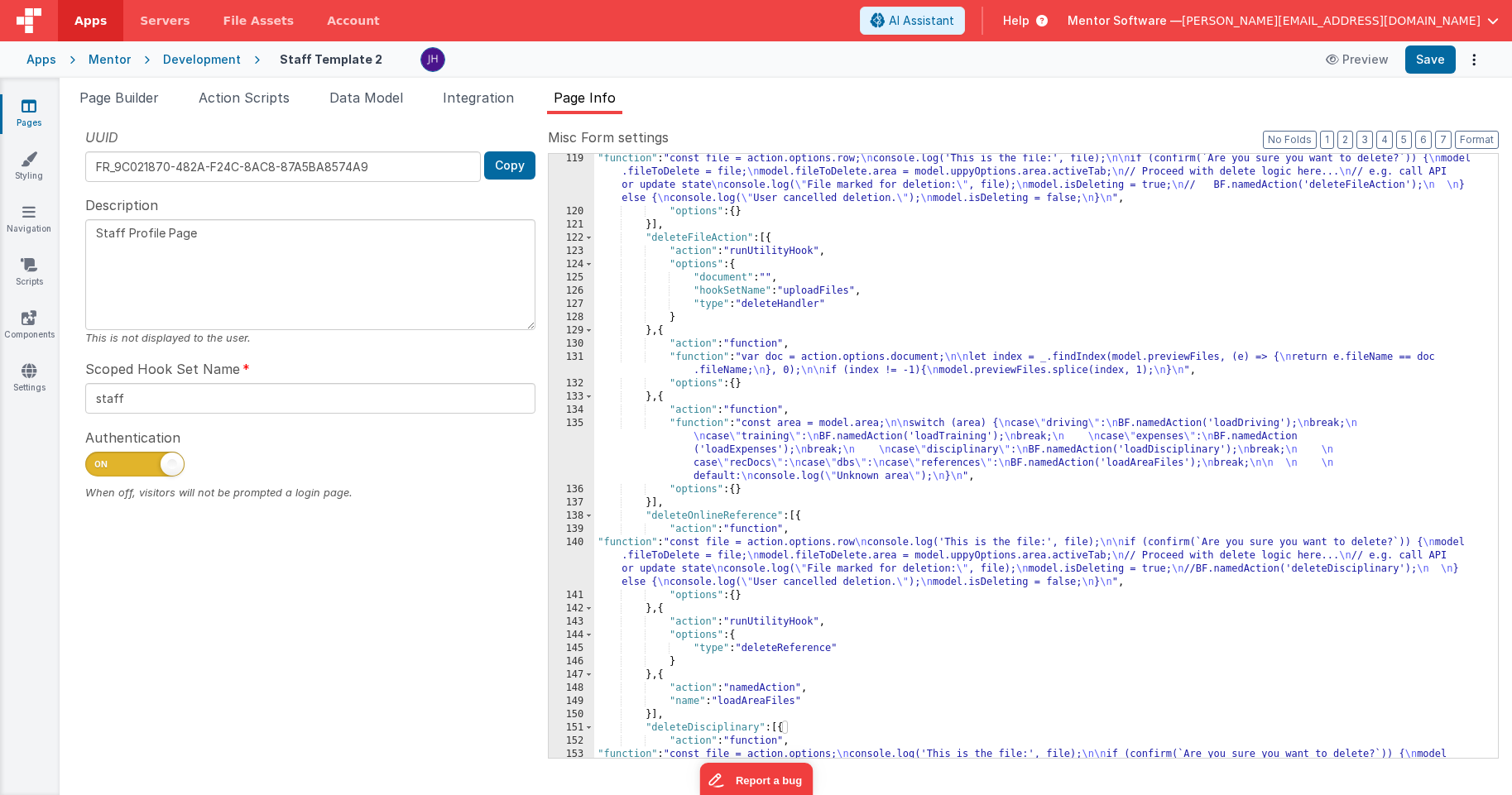
scroll to position [326, 0]
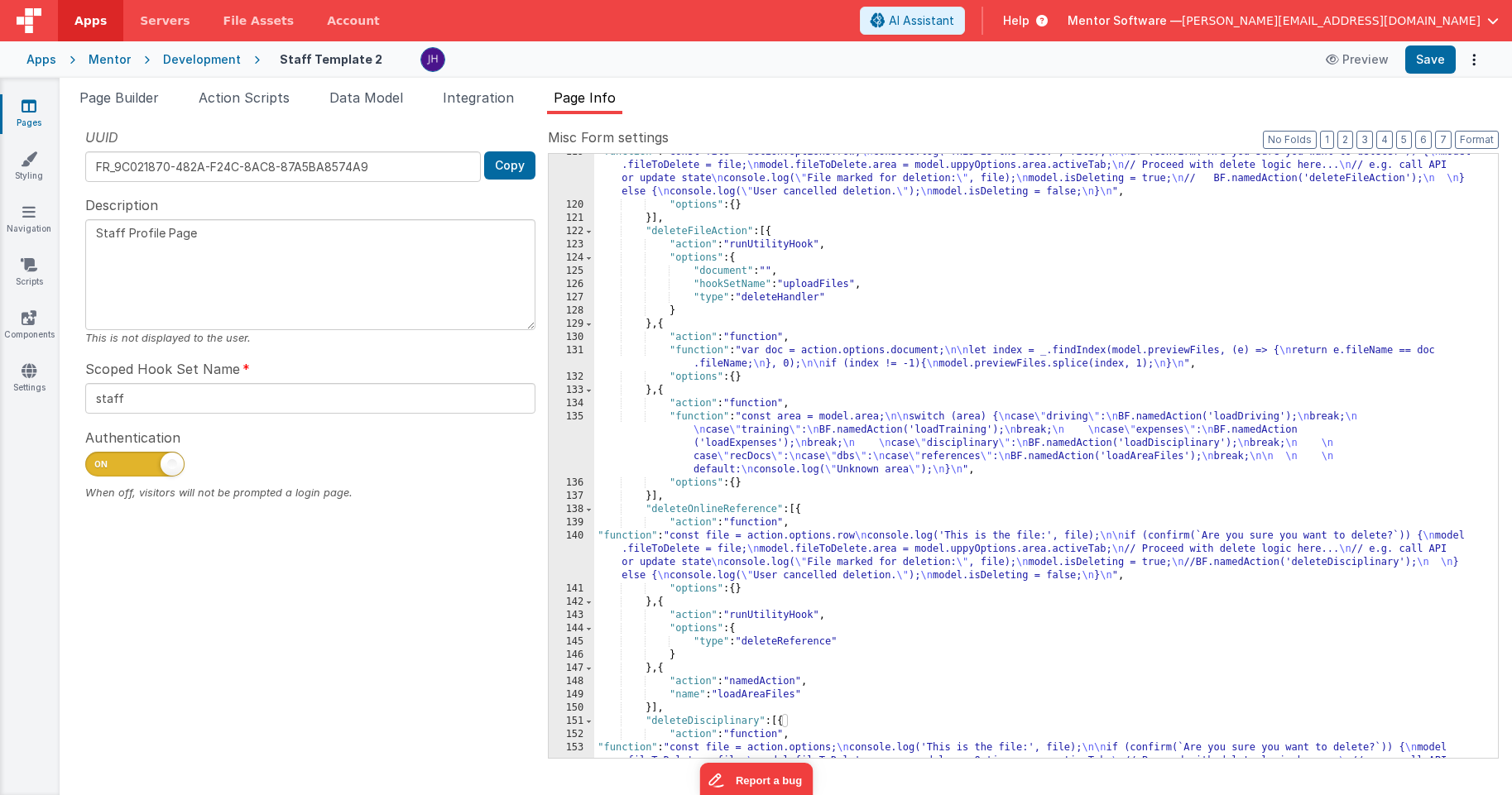
click at [776, 356] on div ""function" : "const file = action.options.row; \n console.log('This is the file…" at bounding box center [1045, 501] width 904 height 710
click at [576, 355] on div "131" at bounding box center [572, 358] width 46 height 27
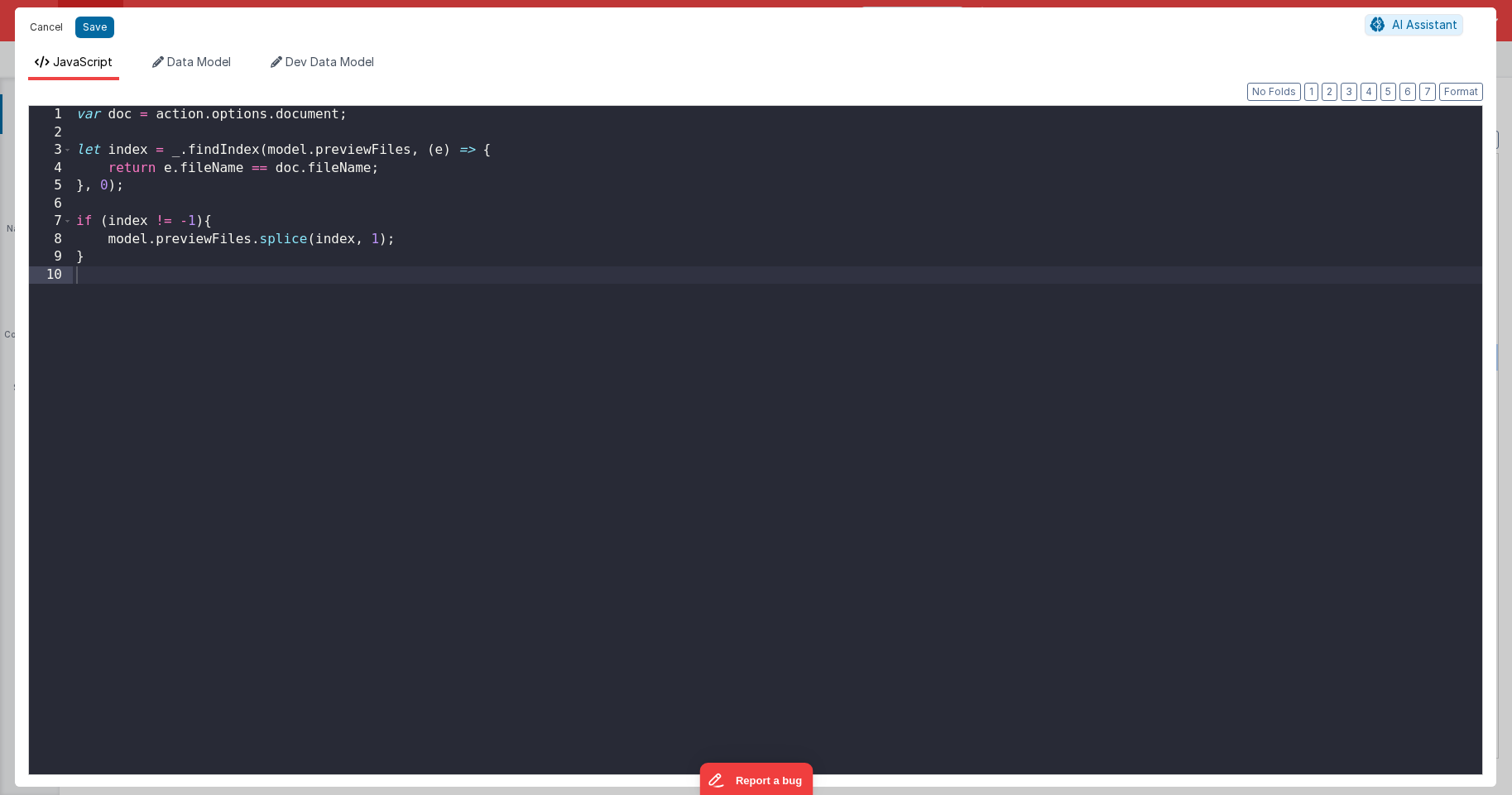
click at [40, 25] on button "Cancel" at bounding box center [47, 27] width 50 height 23
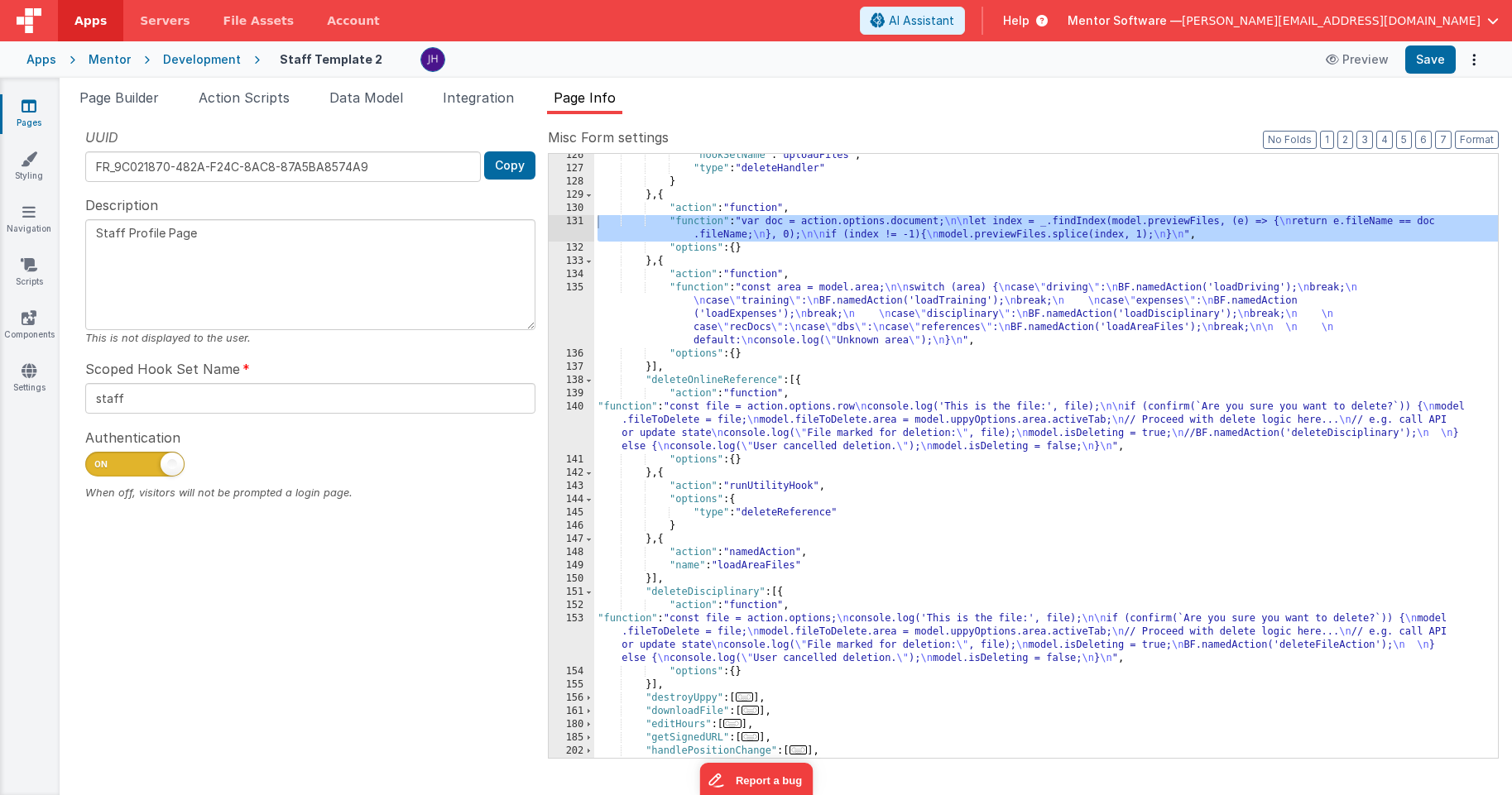
scroll to position [455, 0]
click at [803, 333] on div ""hookSetName" : "uploadFiles" , "type" : "deleteHandler" } } , { "action" : "fu…" at bounding box center [1045, 464] width 904 height 631
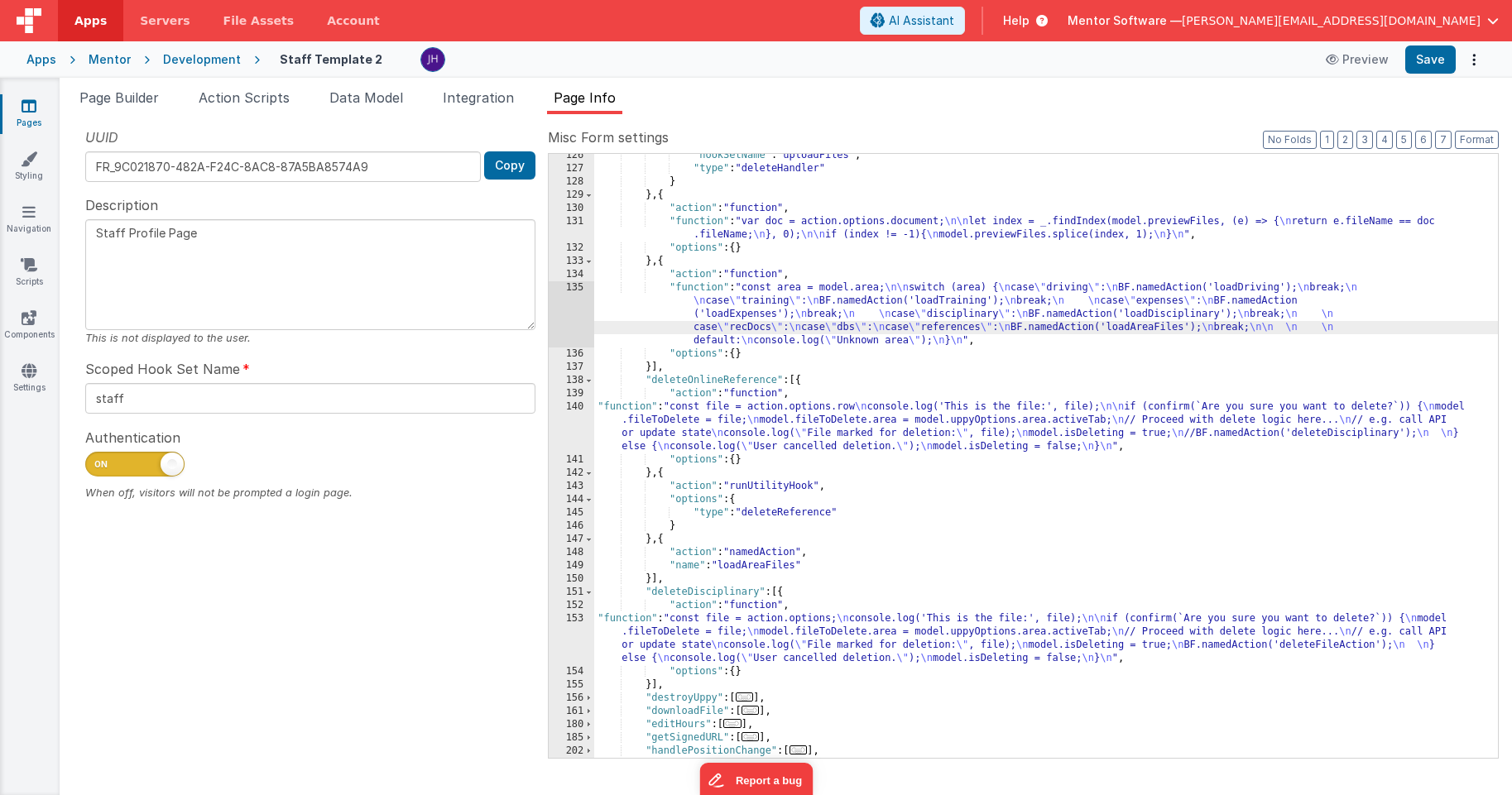
click at [570, 306] on div "135" at bounding box center [572, 314] width 46 height 66
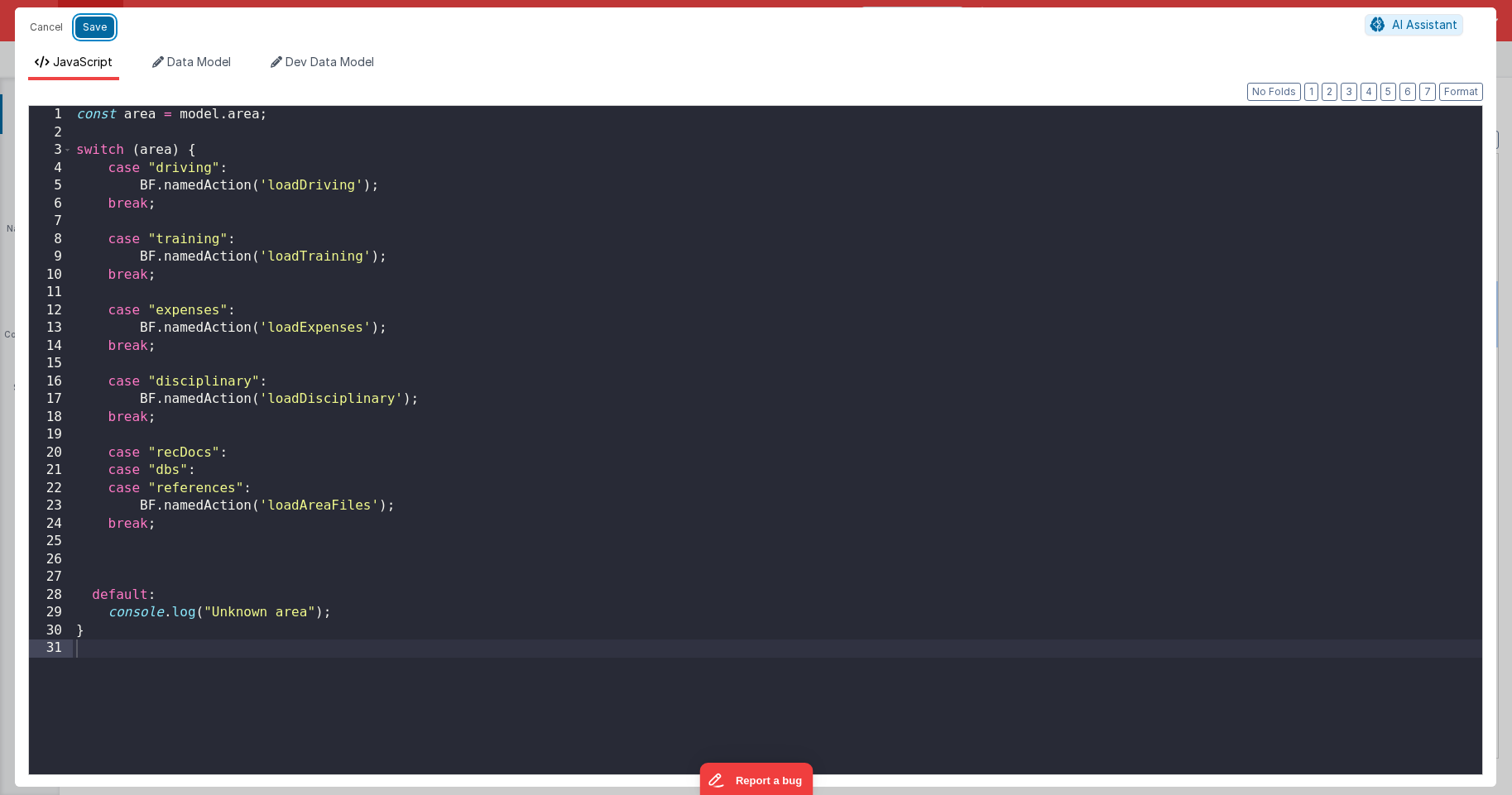
click at [107, 33] on button "Save" at bounding box center [94, 27] width 39 height 22
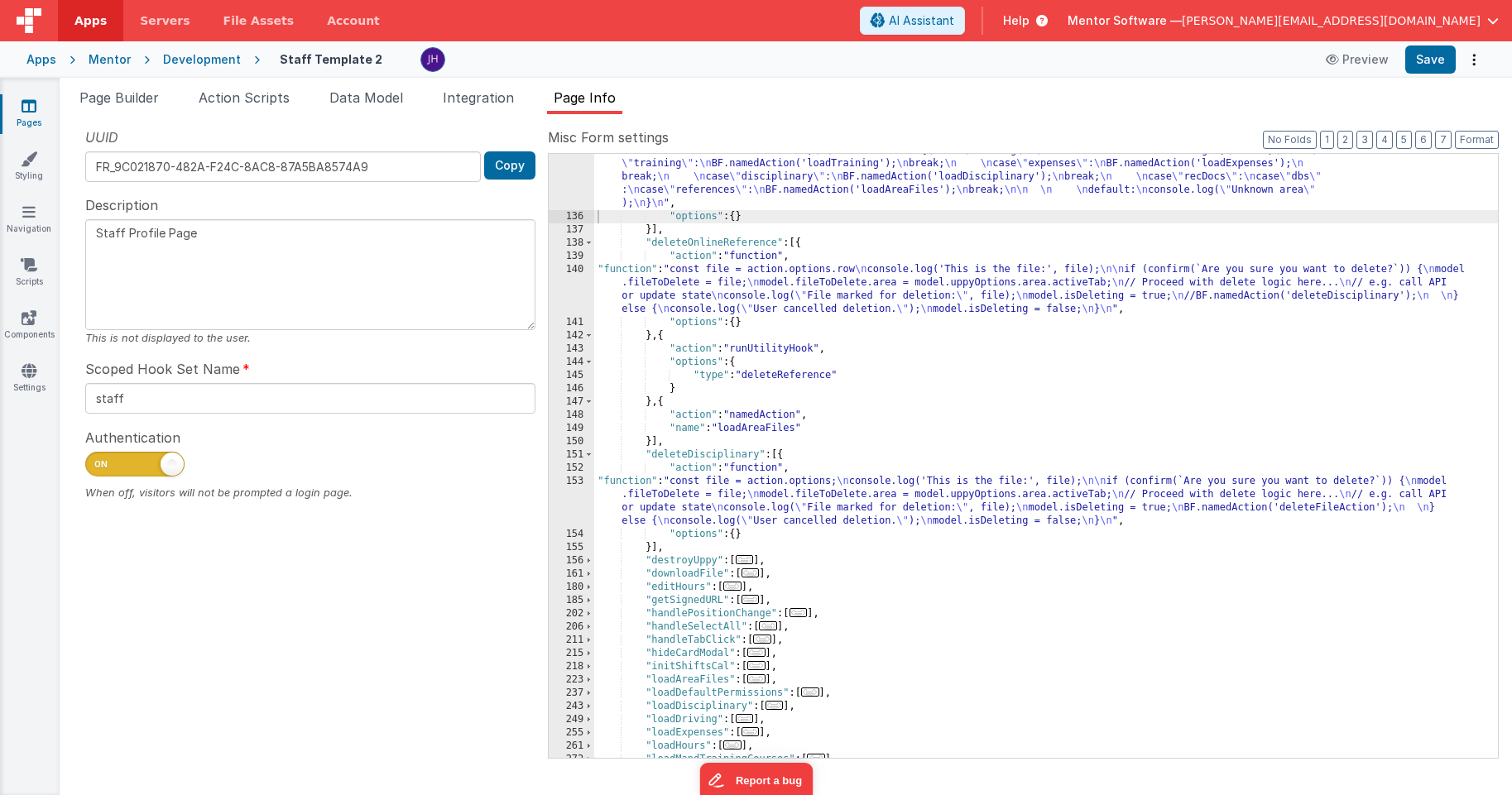
scroll to position [596, 0]
click at [1255, 65] on button "Save" at bounding box center [1430, 59] width 51 height 28
click at [123, 97] on span "Page Builder" at bounding box center [118, 97] width 79 height 16
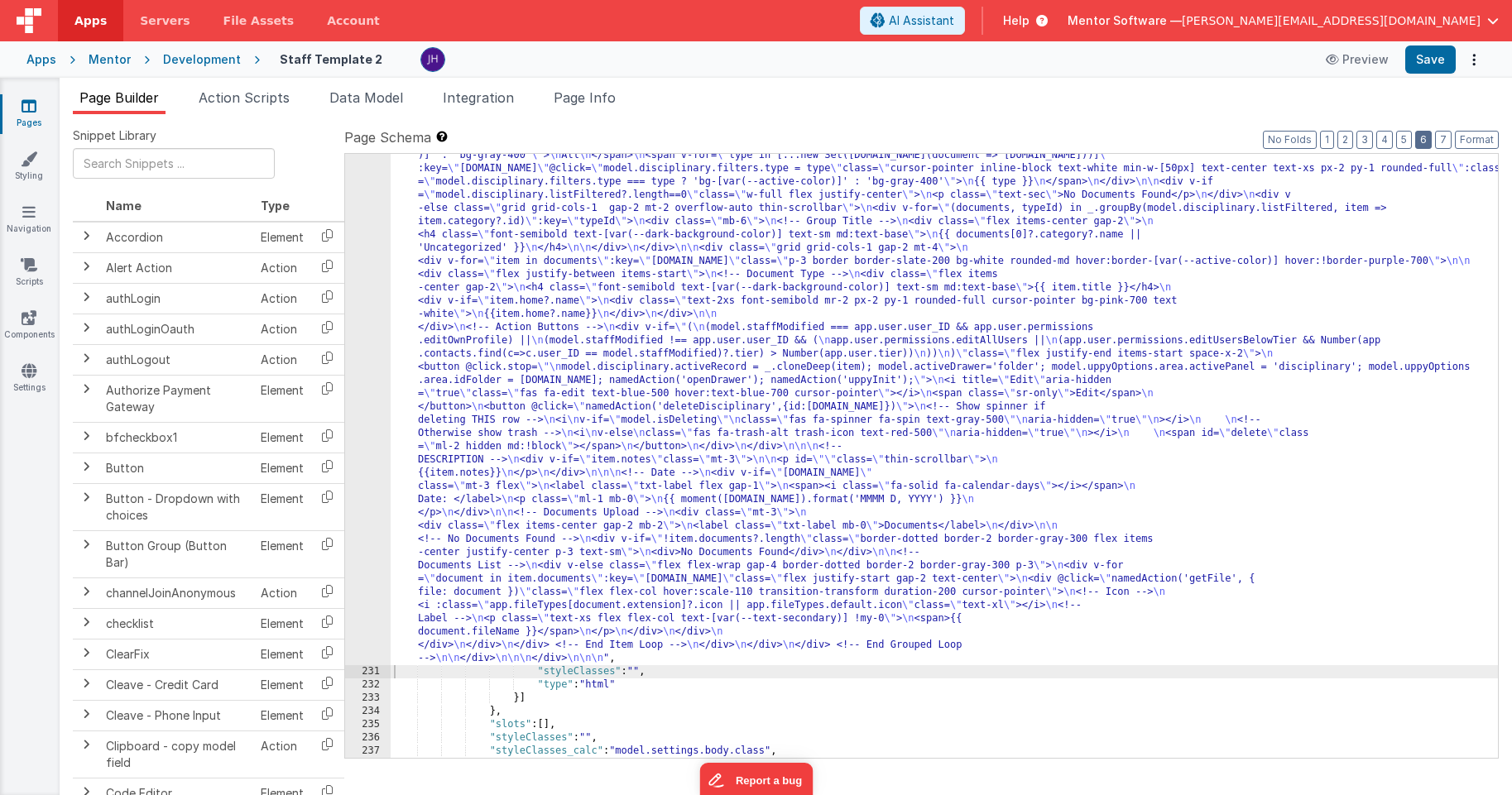
click at [1255, 139] on button "6" at bounding box center [1422, 139] width 16 height 18
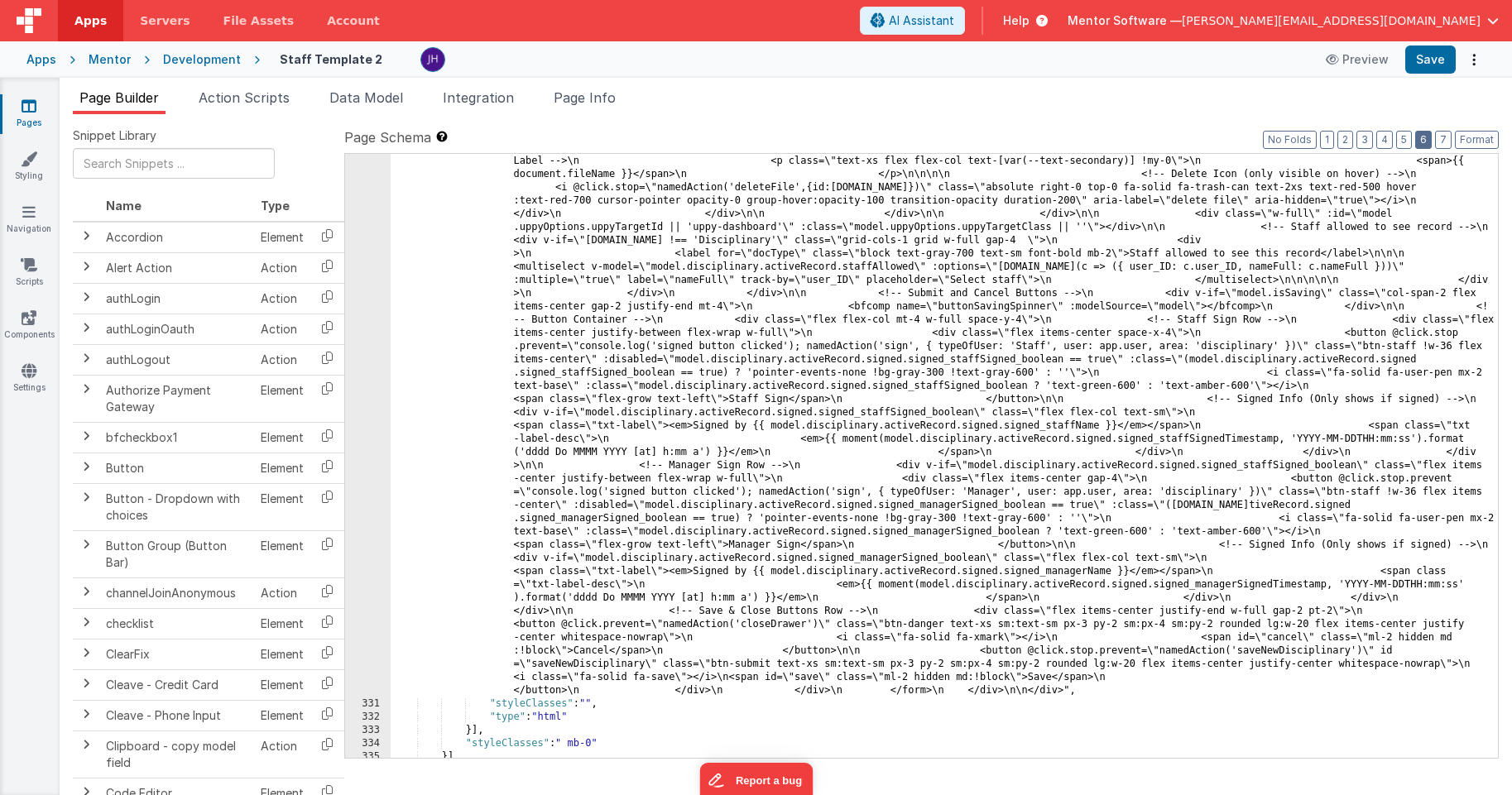
scroll to position [9237, 0]
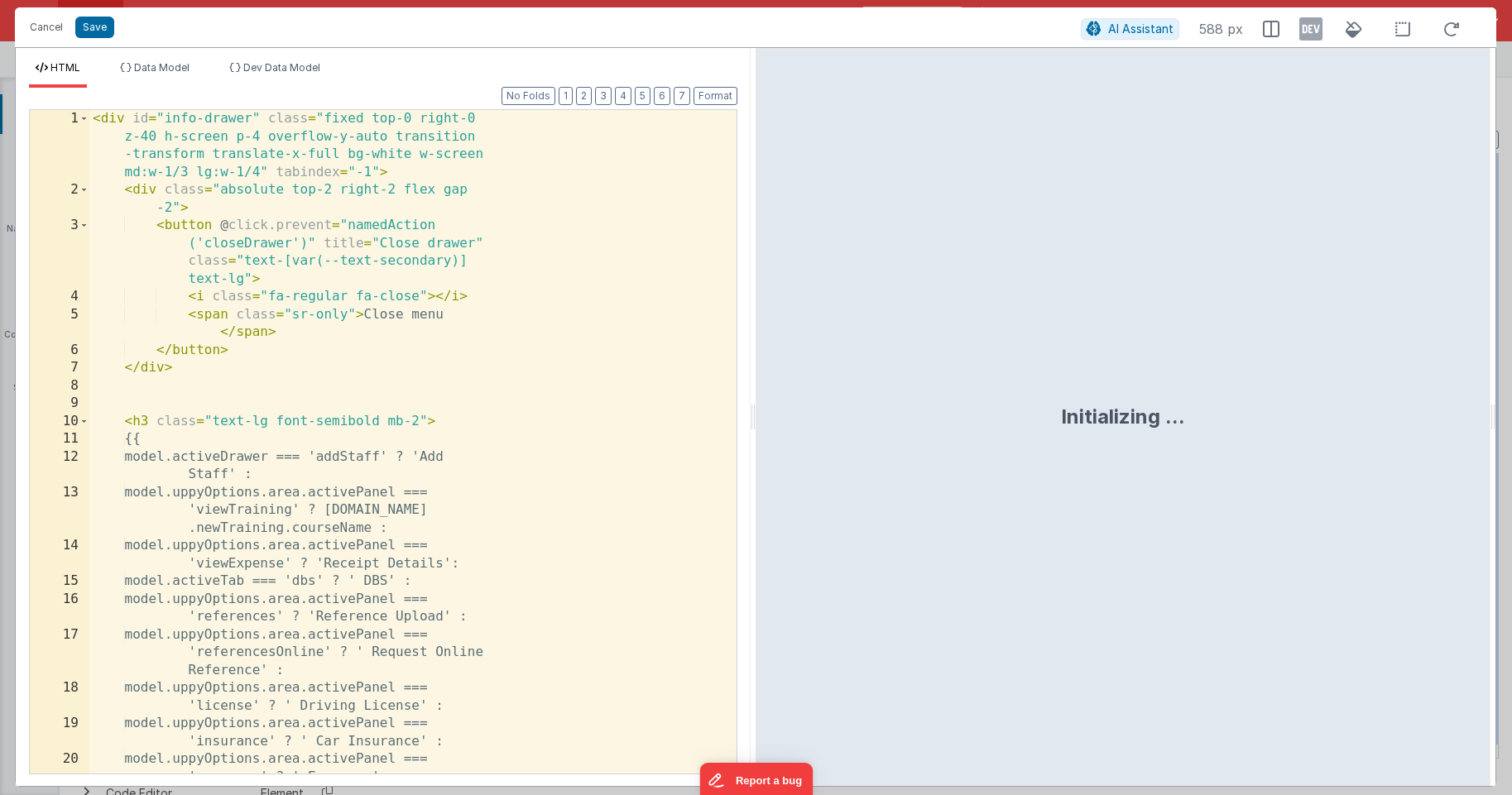
scroll to position [9363, 0]
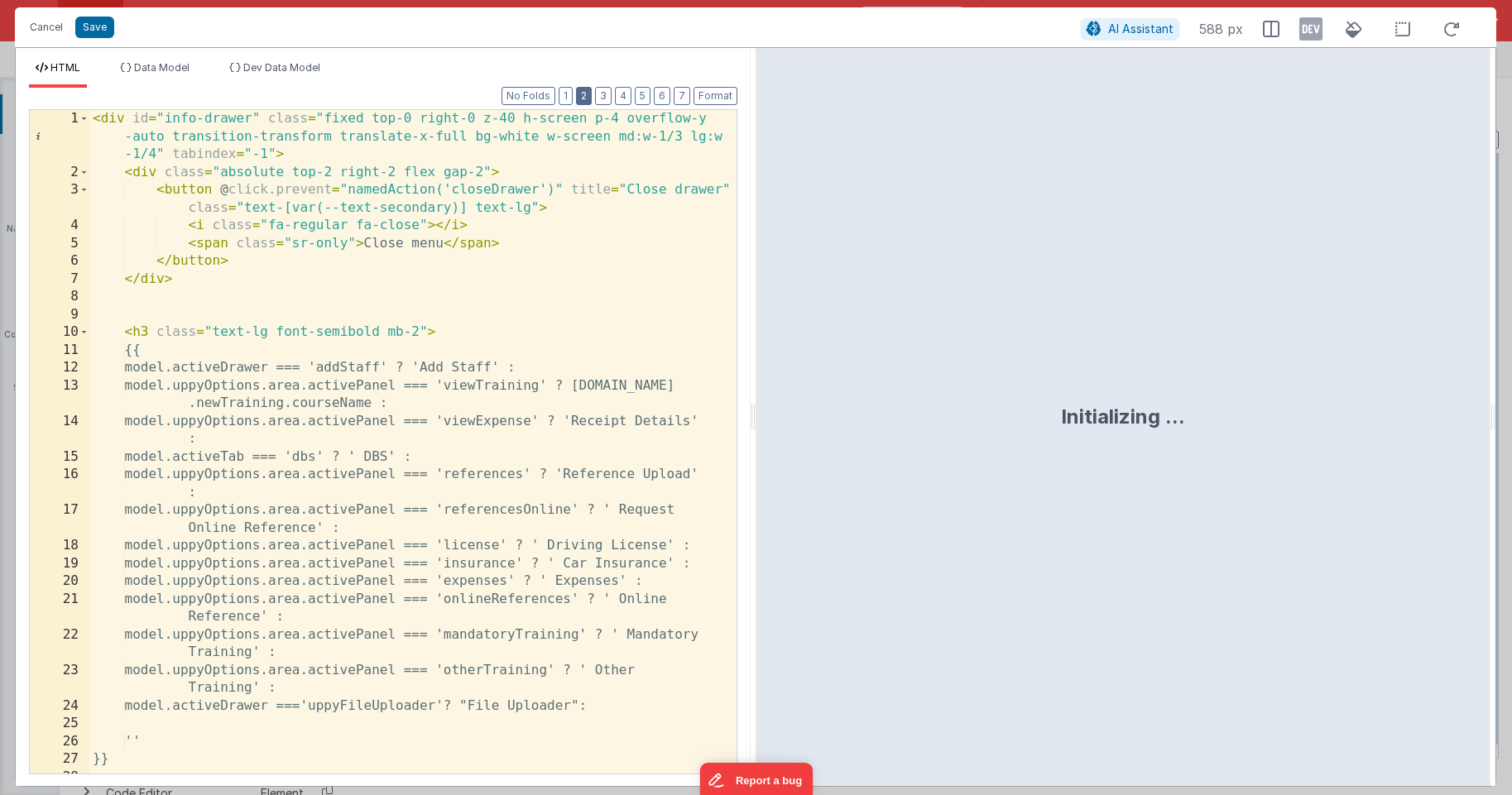
click at [585, 94] on button "2" at bounding box center [583, 95] width 15 height 18
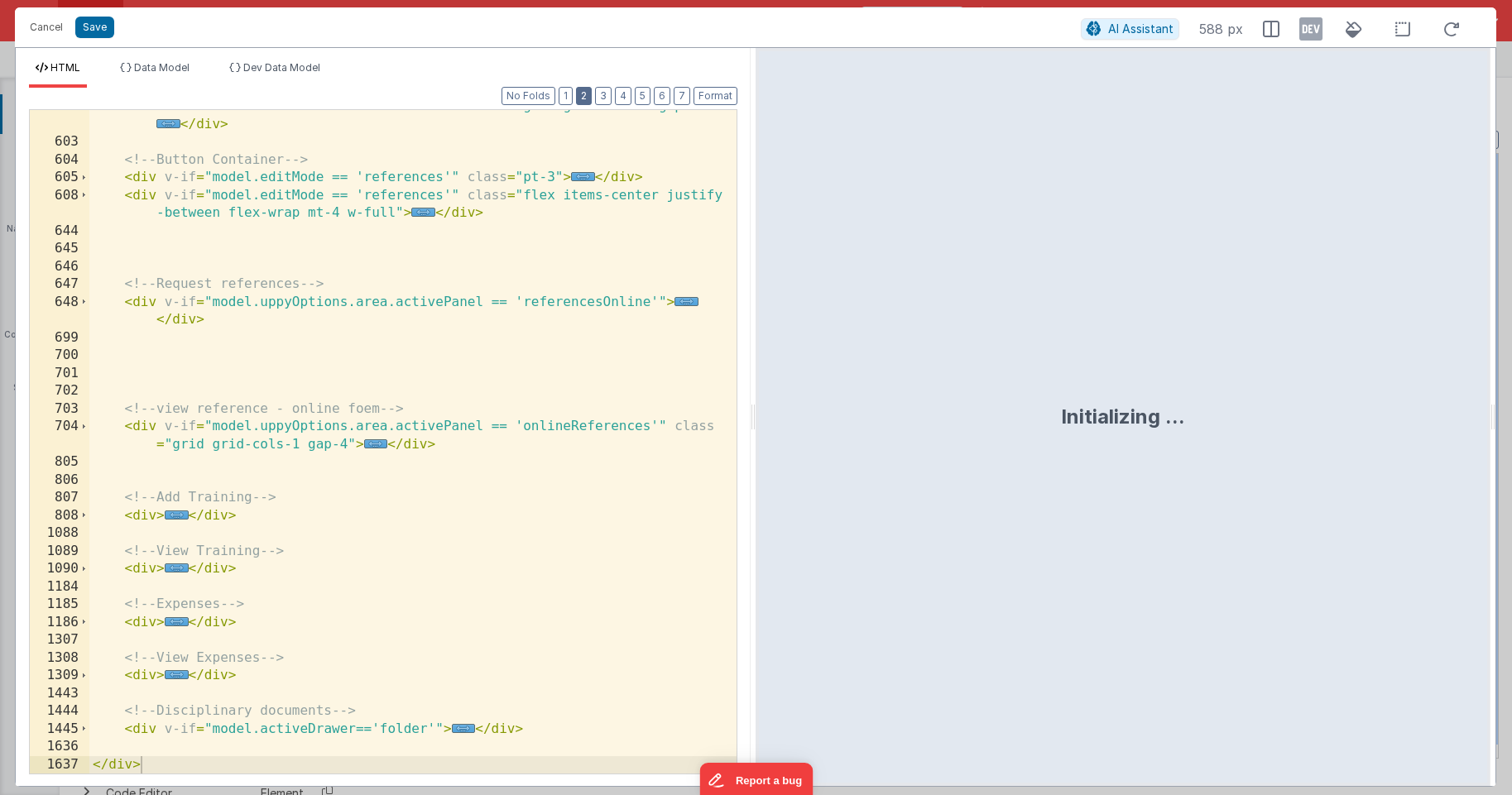
scroll to position [386, 0]
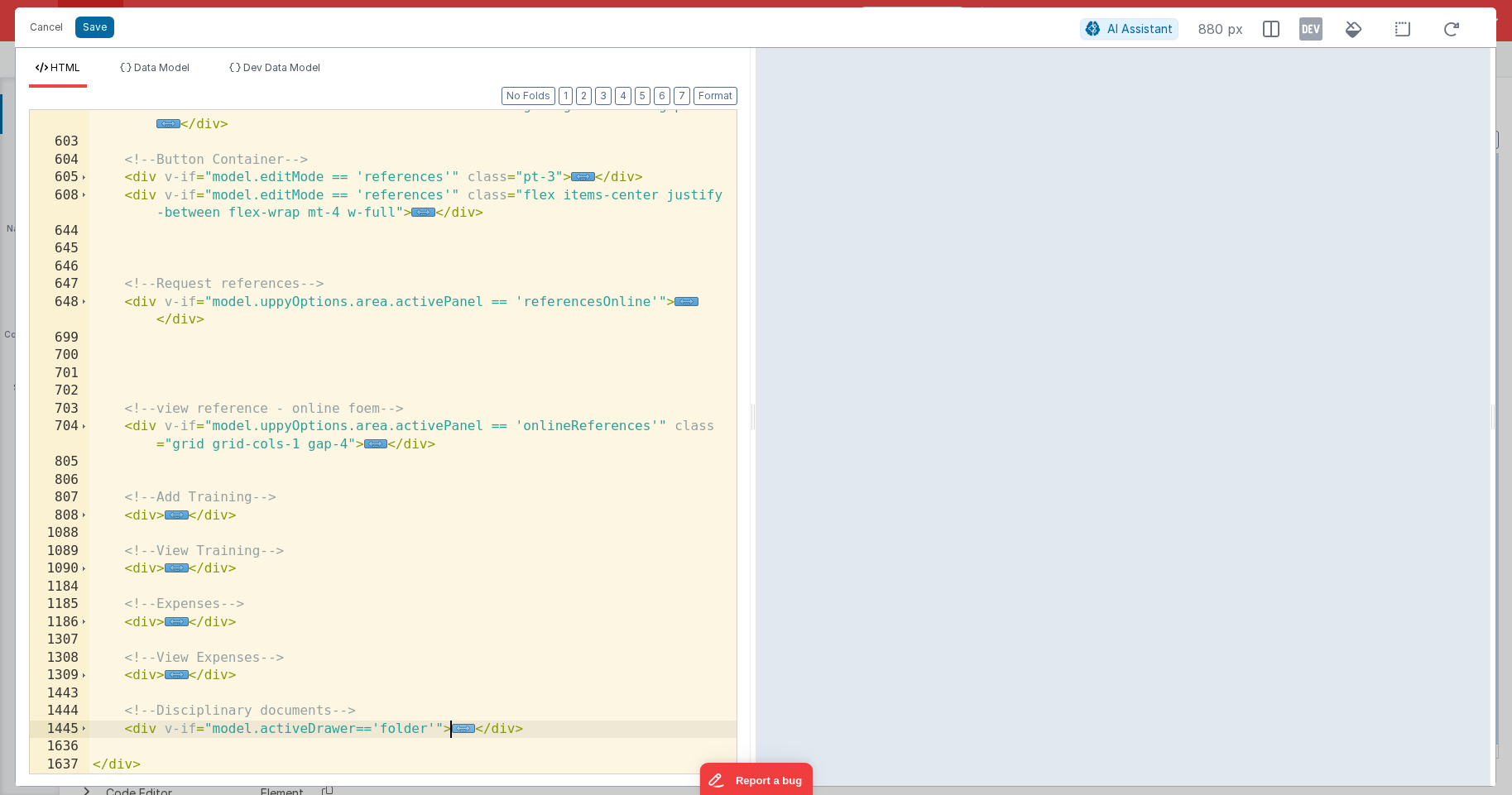
click at [457, 730] on span "..." at bounding box center [463, 728] width 24 height 10
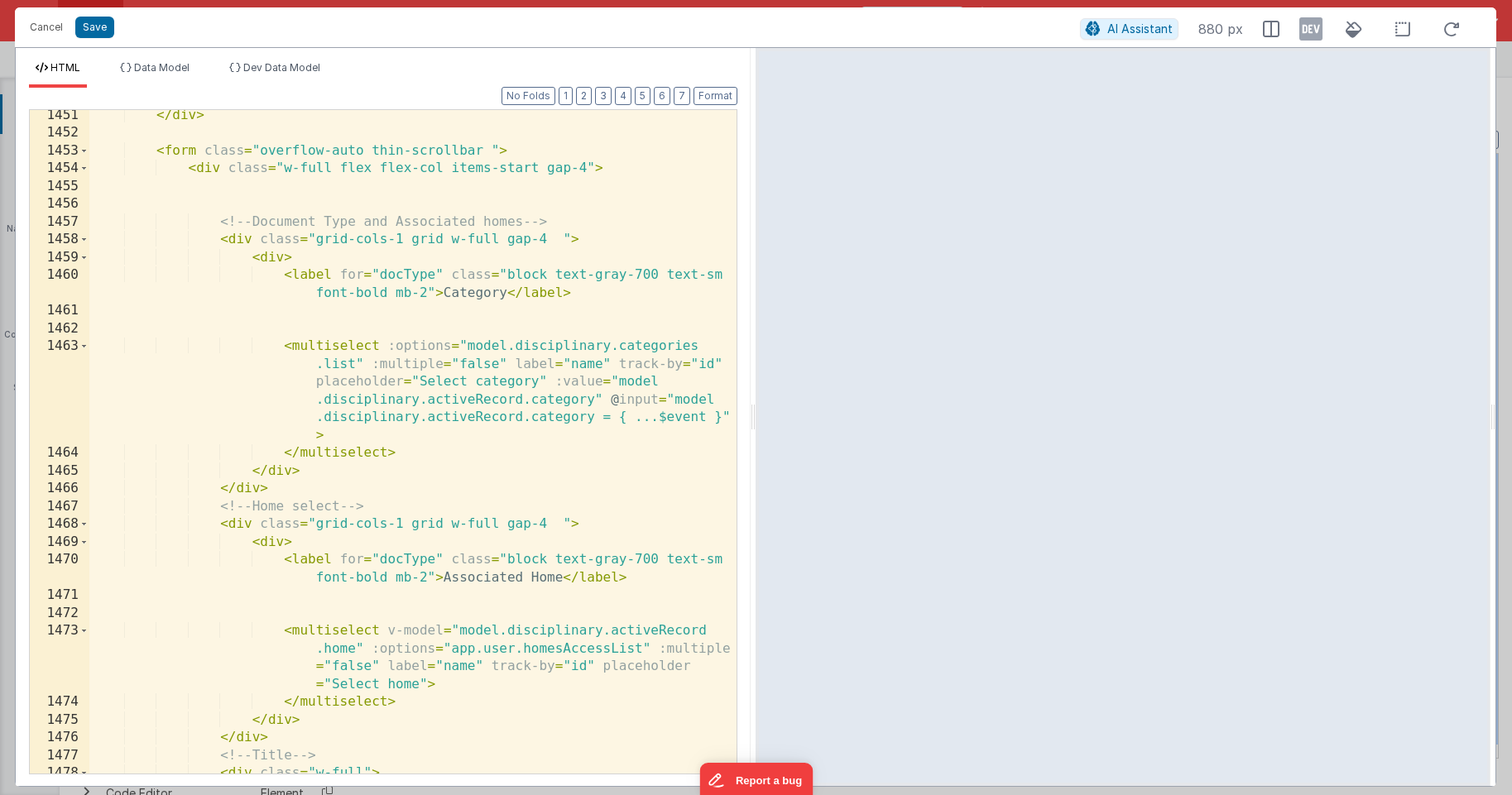
scroll to position [1124, 0]
click at [502, 277] on div "</ div > < form class = "overflow-auto thin-scrollbar " > < div class = "w-full…" at bounding box center [413, 456] width 647 height 699
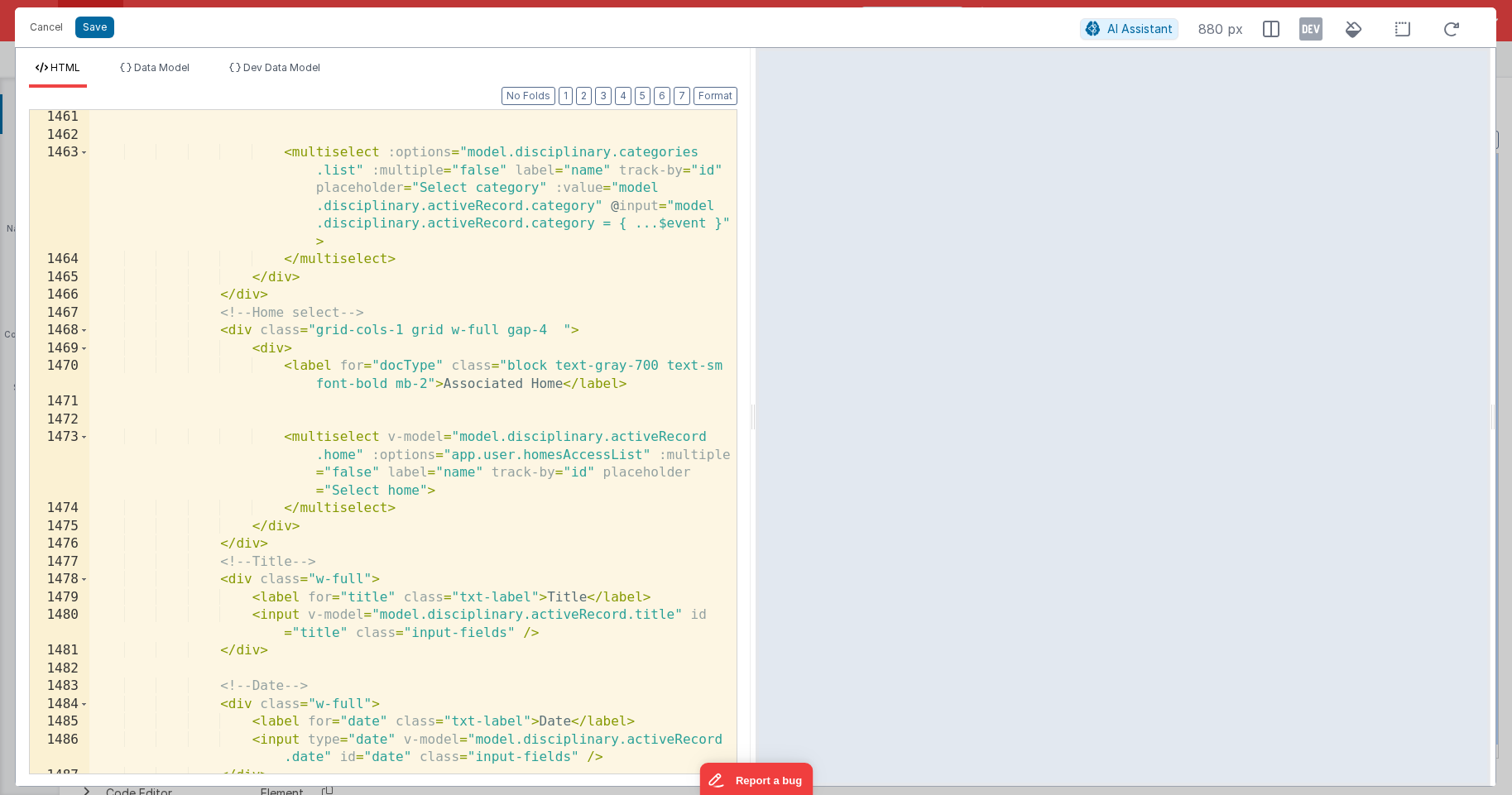
scroll to position [1365, 0]
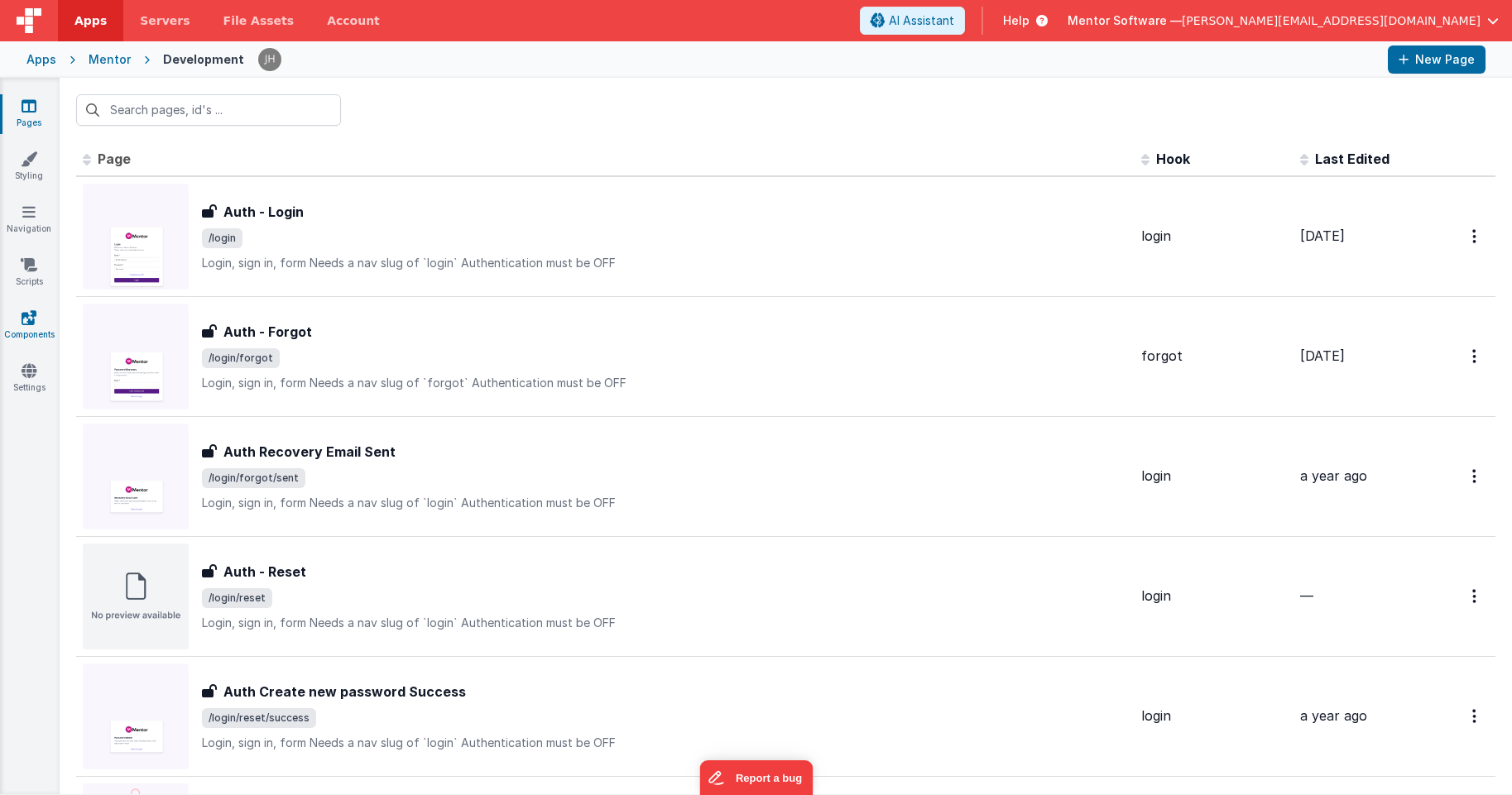
click at [31, 320] on icon at bounding box center [30, 317] width 15 height 16
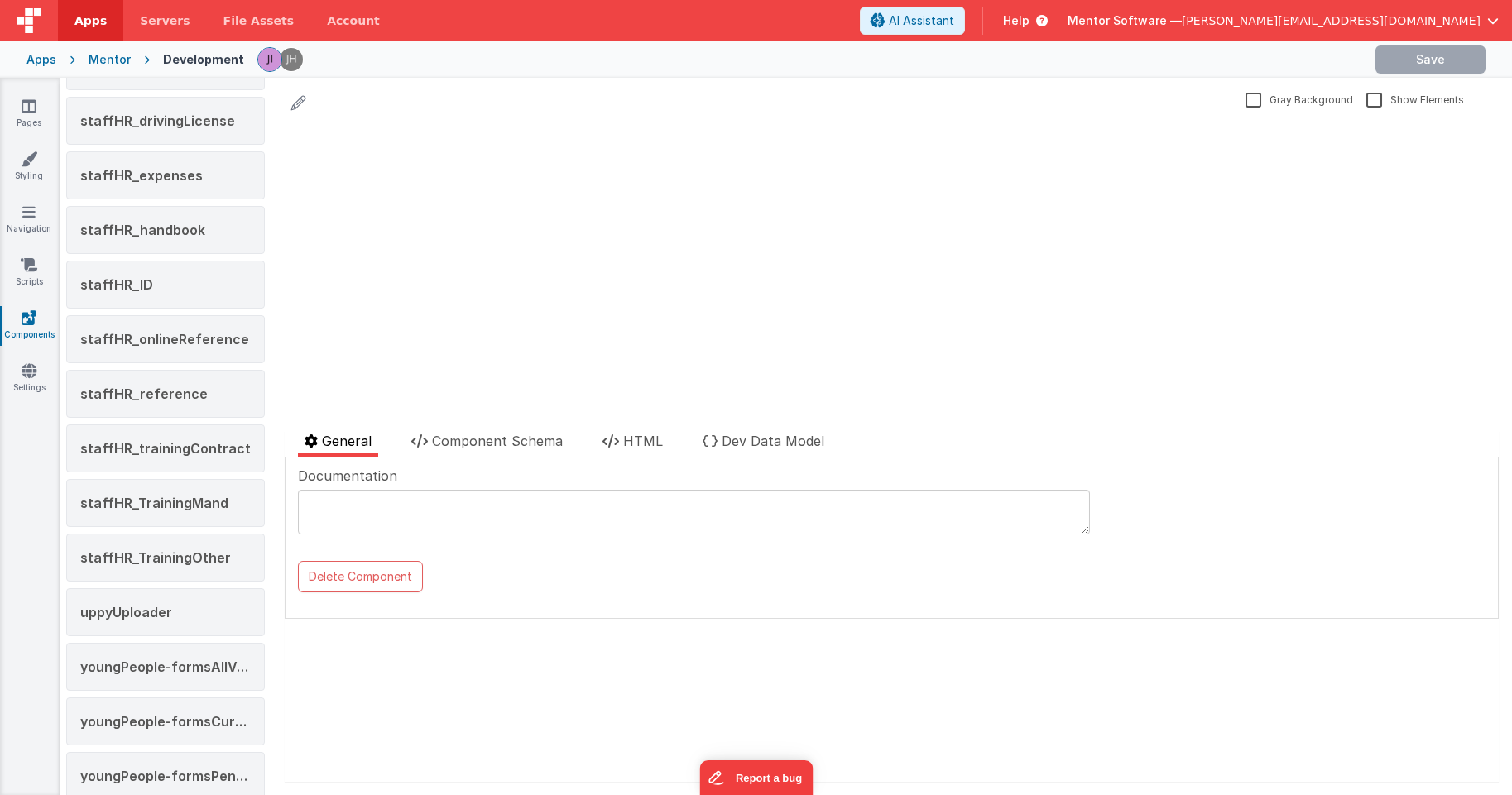
scroll to position [2350, 0]
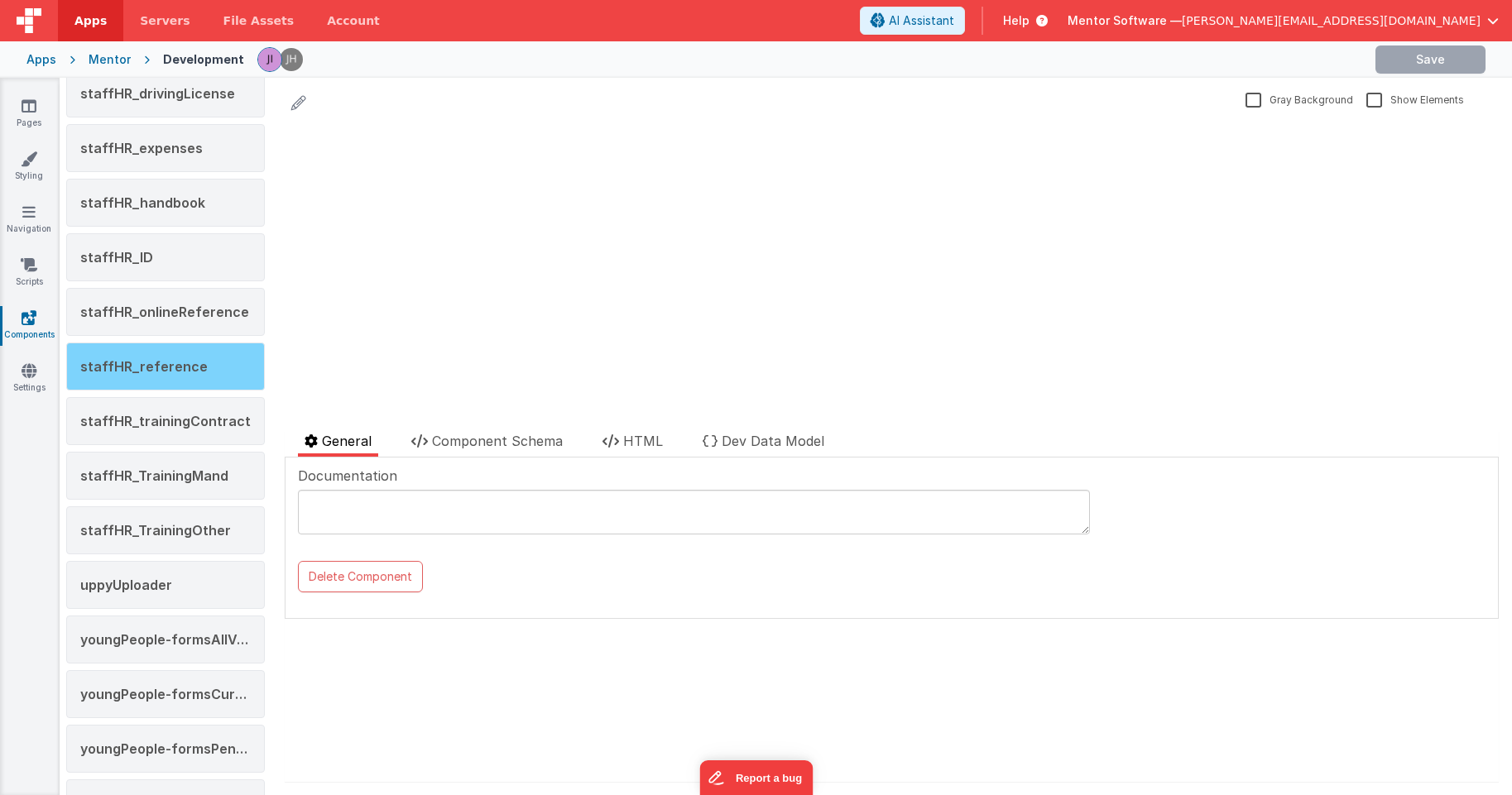
click at [185, 381] on div "staffHR_reference" at bounding box center [165, 366] width 199 height 48
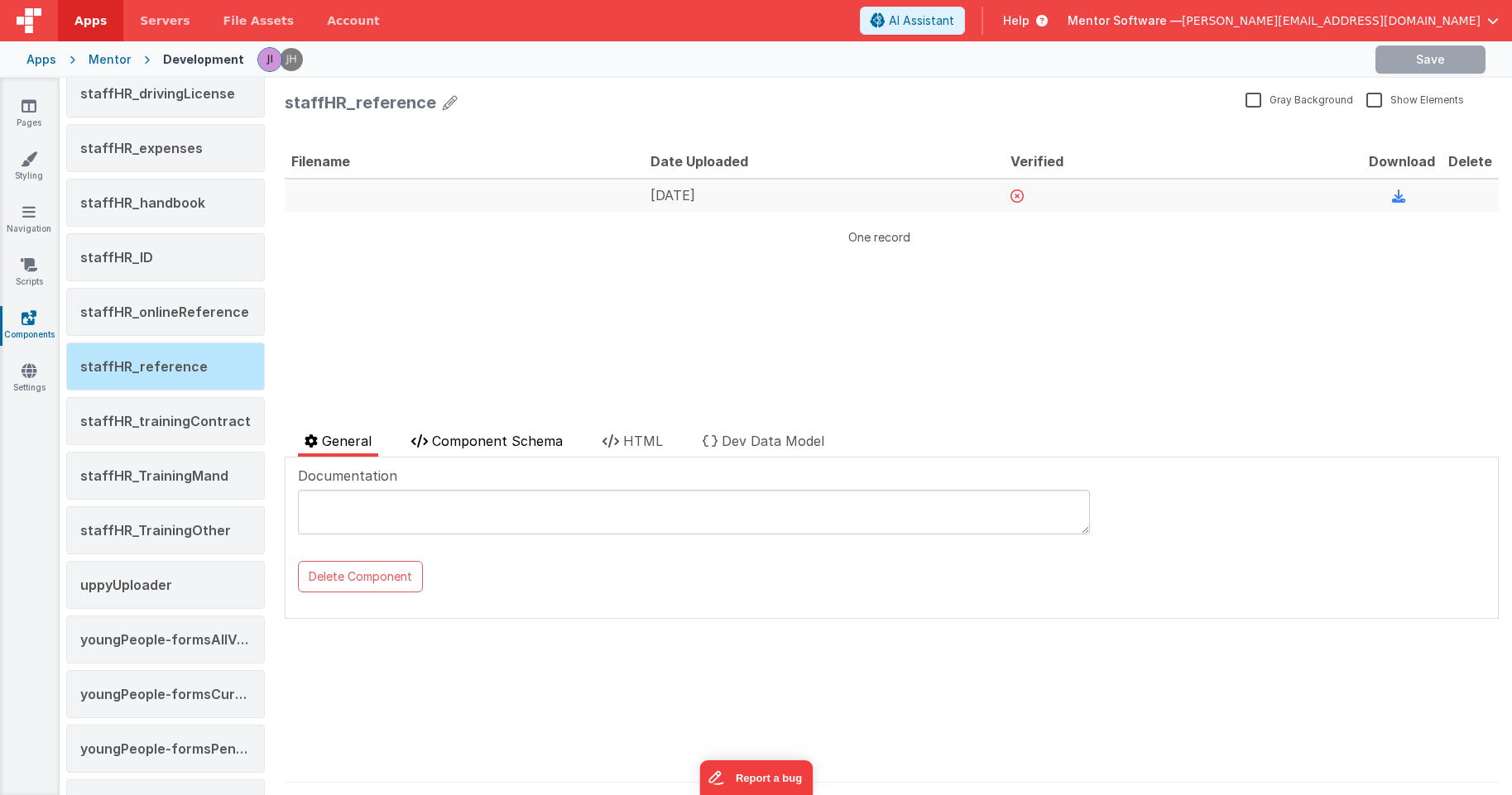
click at [522, 442] on span "Component Schema" at bounding box center [496, 440] width 131 height 16
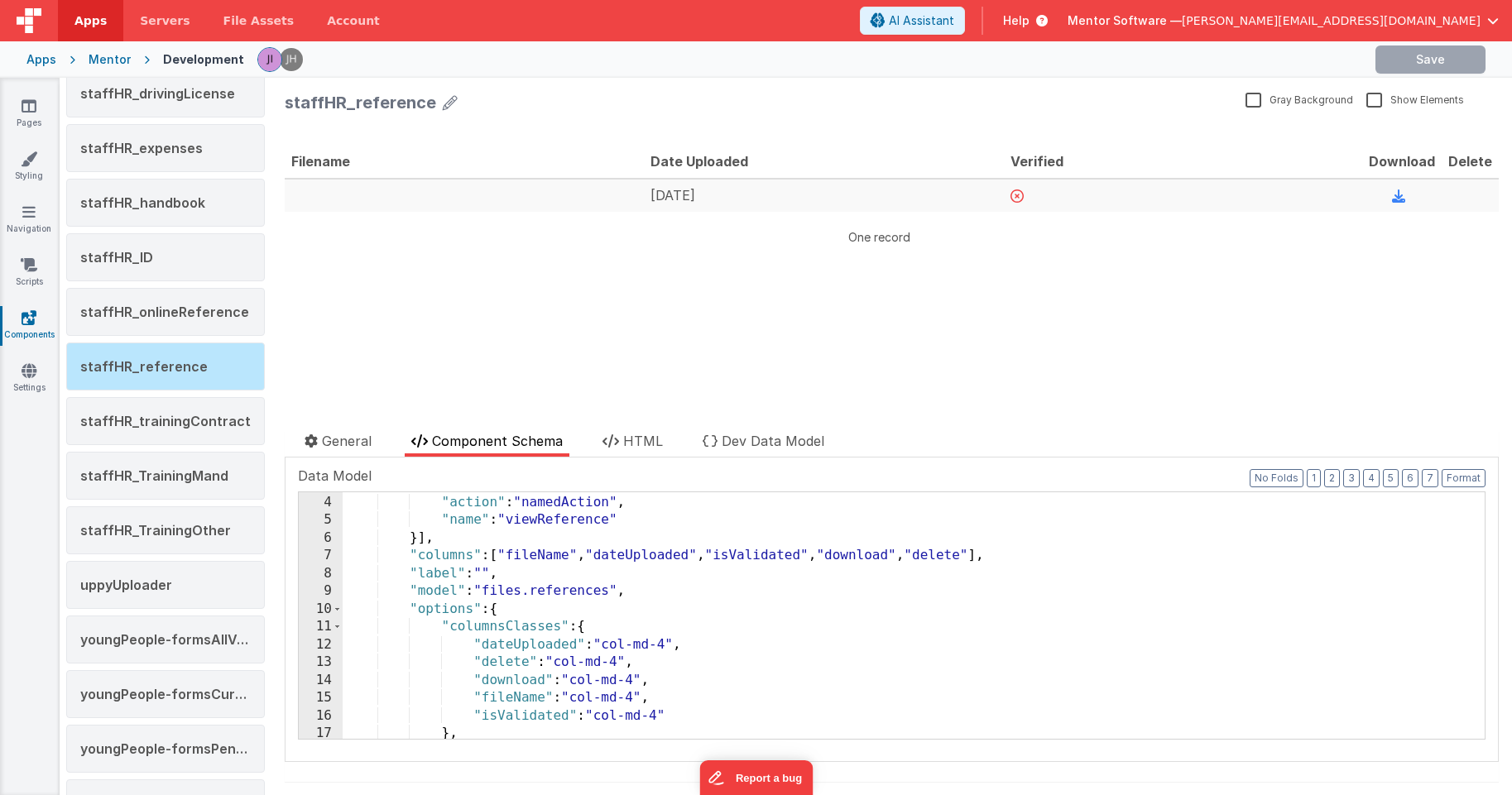
scroll to position [318, 0]
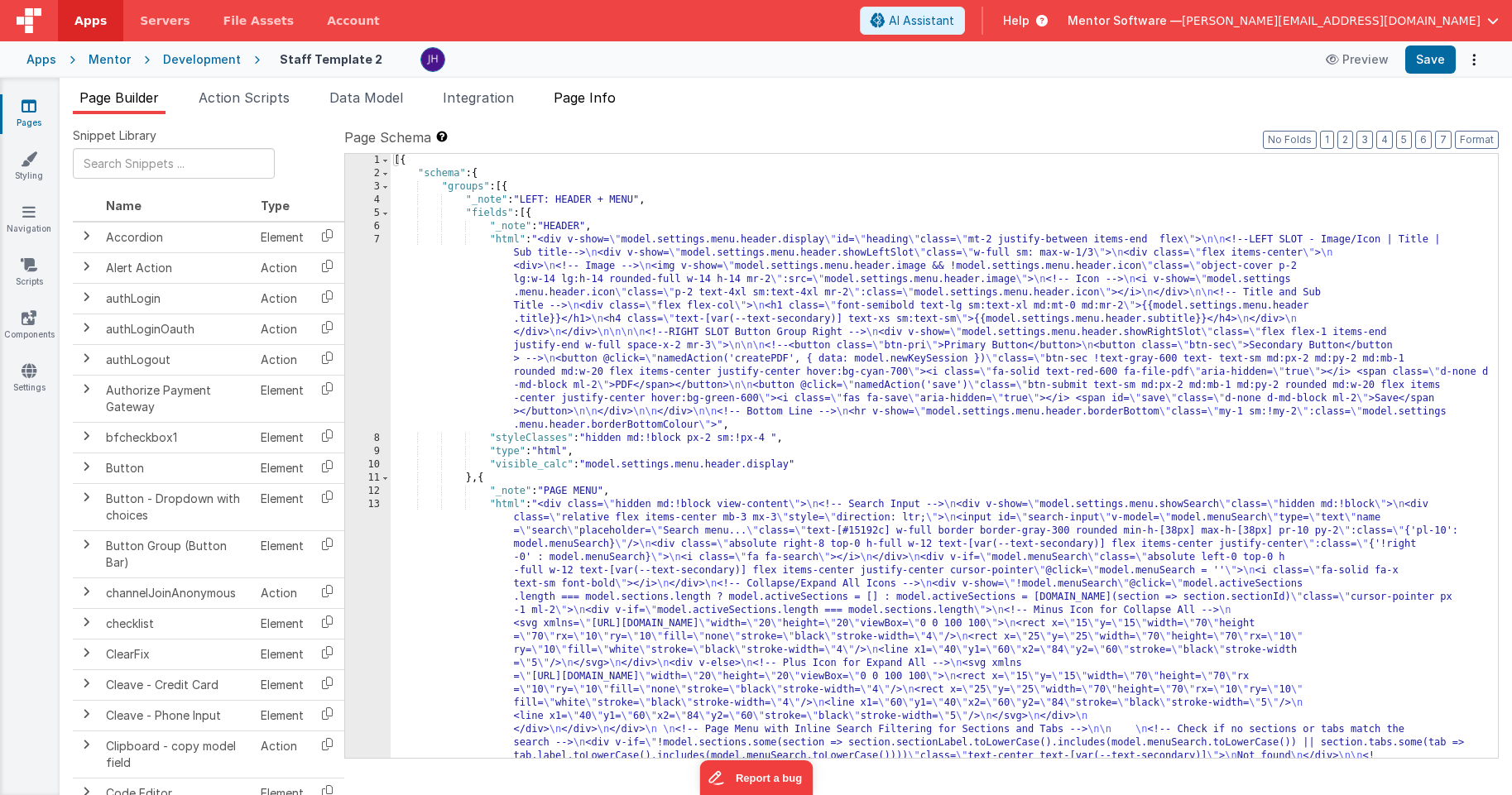
click at [569, 97] on span "Page Info" at bounding box center [584, 97] width 62 height 16
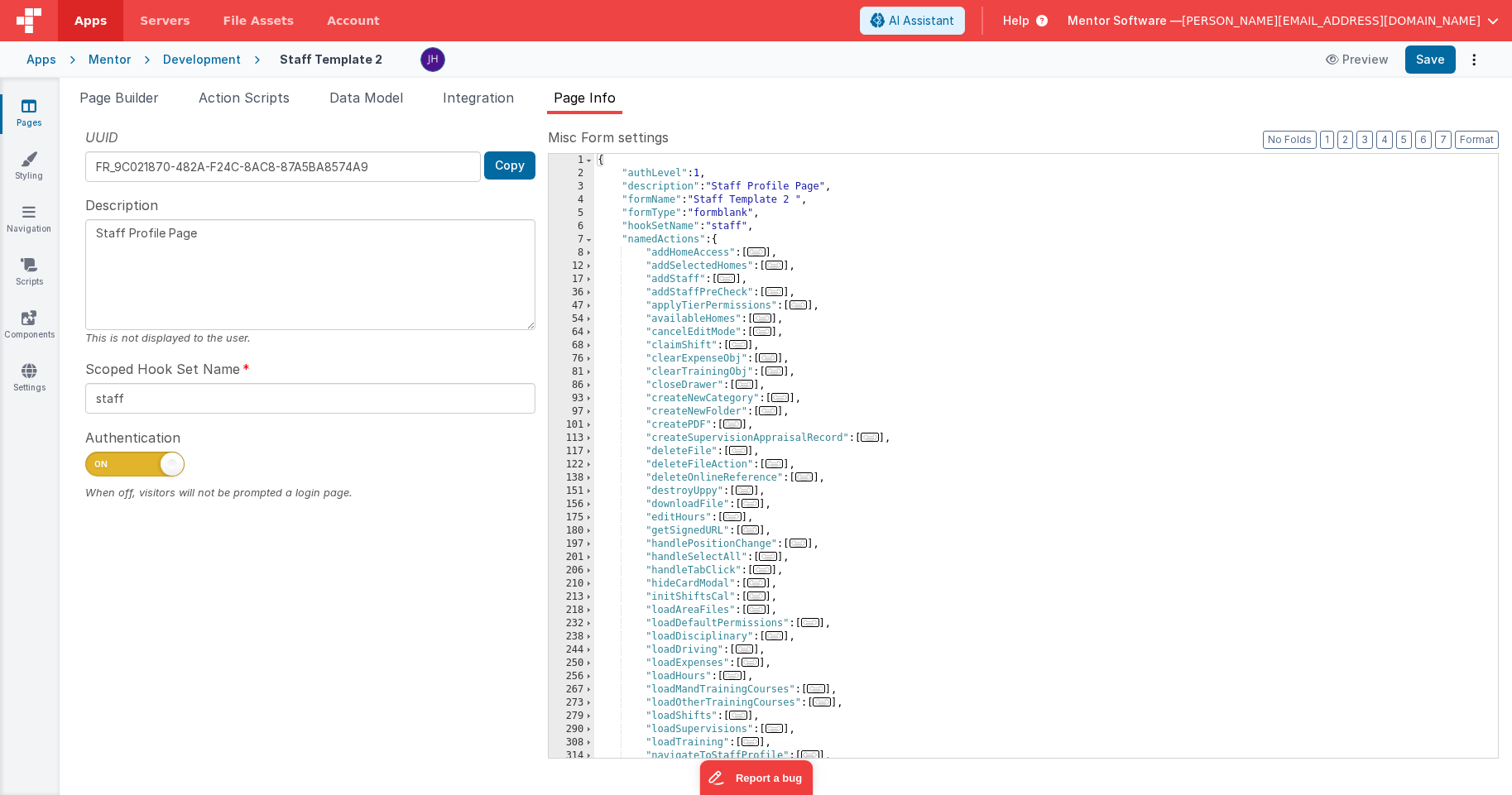
click at [737, 451] on span "..." at bounding box center [738, 450] width 18 height 10
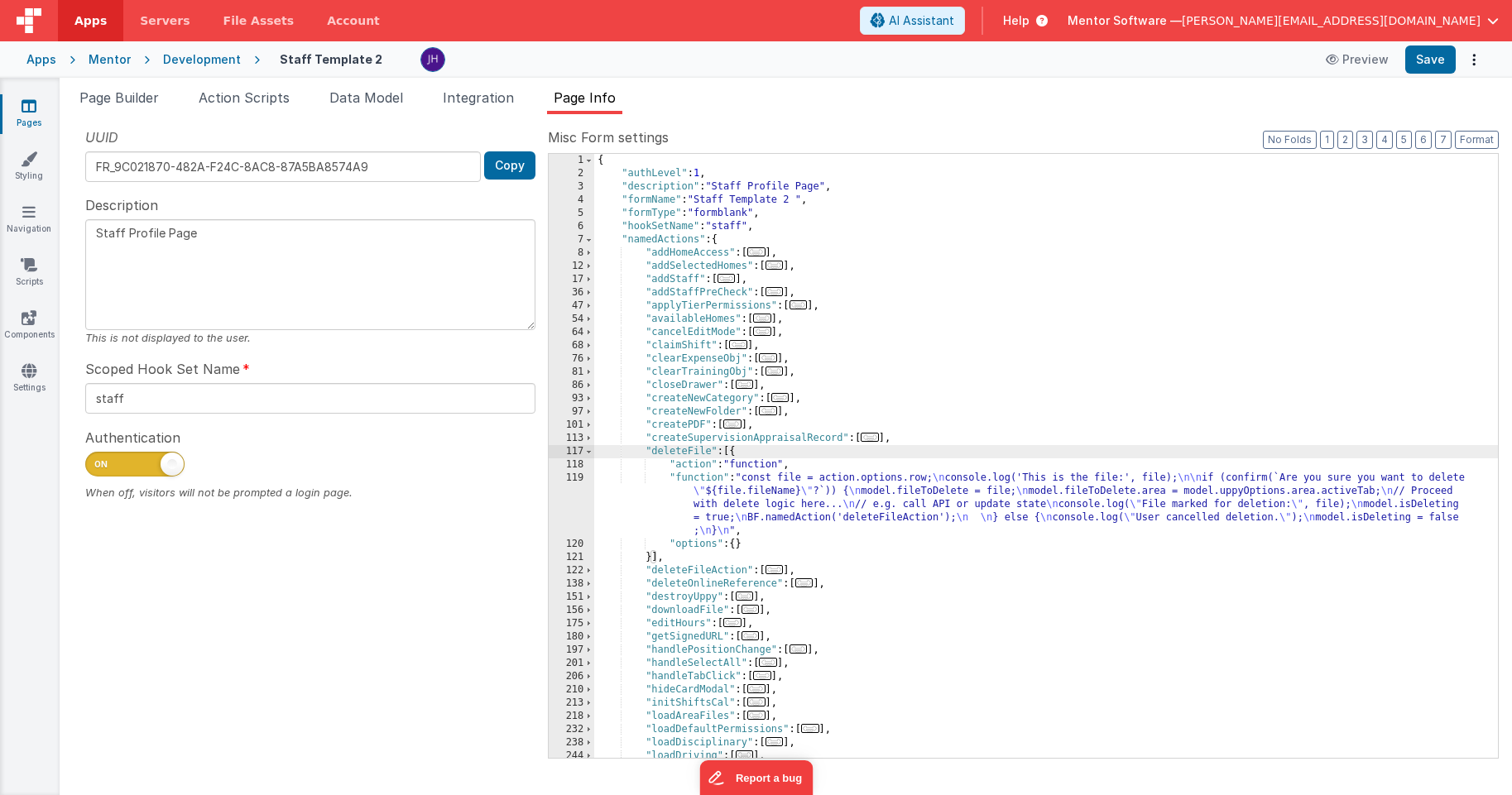
scroll to position [1, 0]
click at [847, 490] on div "{ "authLevel" : 1 , "description" : "Staff Profile Page" , "formName" : "Staff …" at bounding box center [1045, 468] width 904 height 631
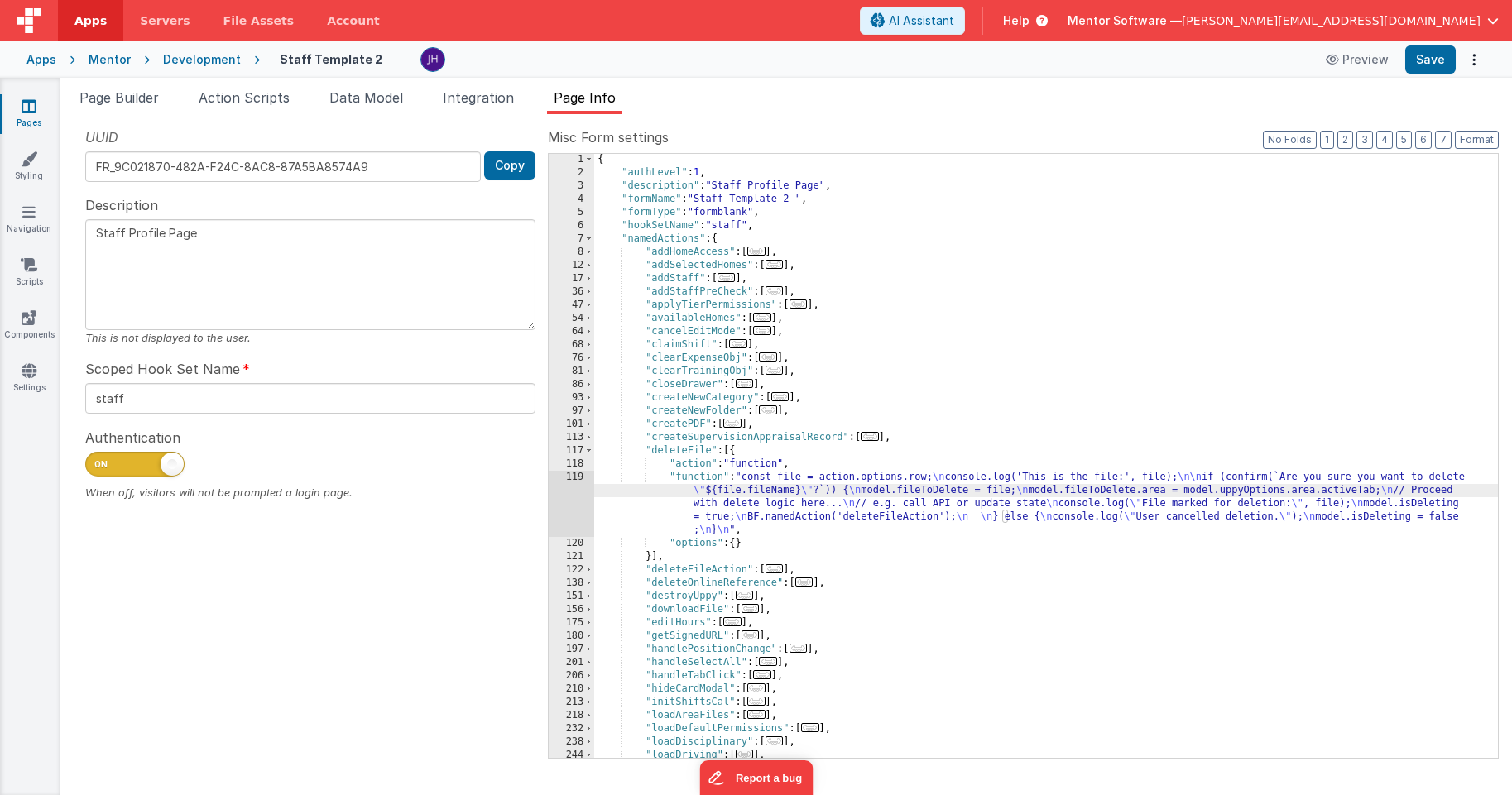
click at [571, 501] on div "119" at bounding box center [572, 503] width 46 height 66
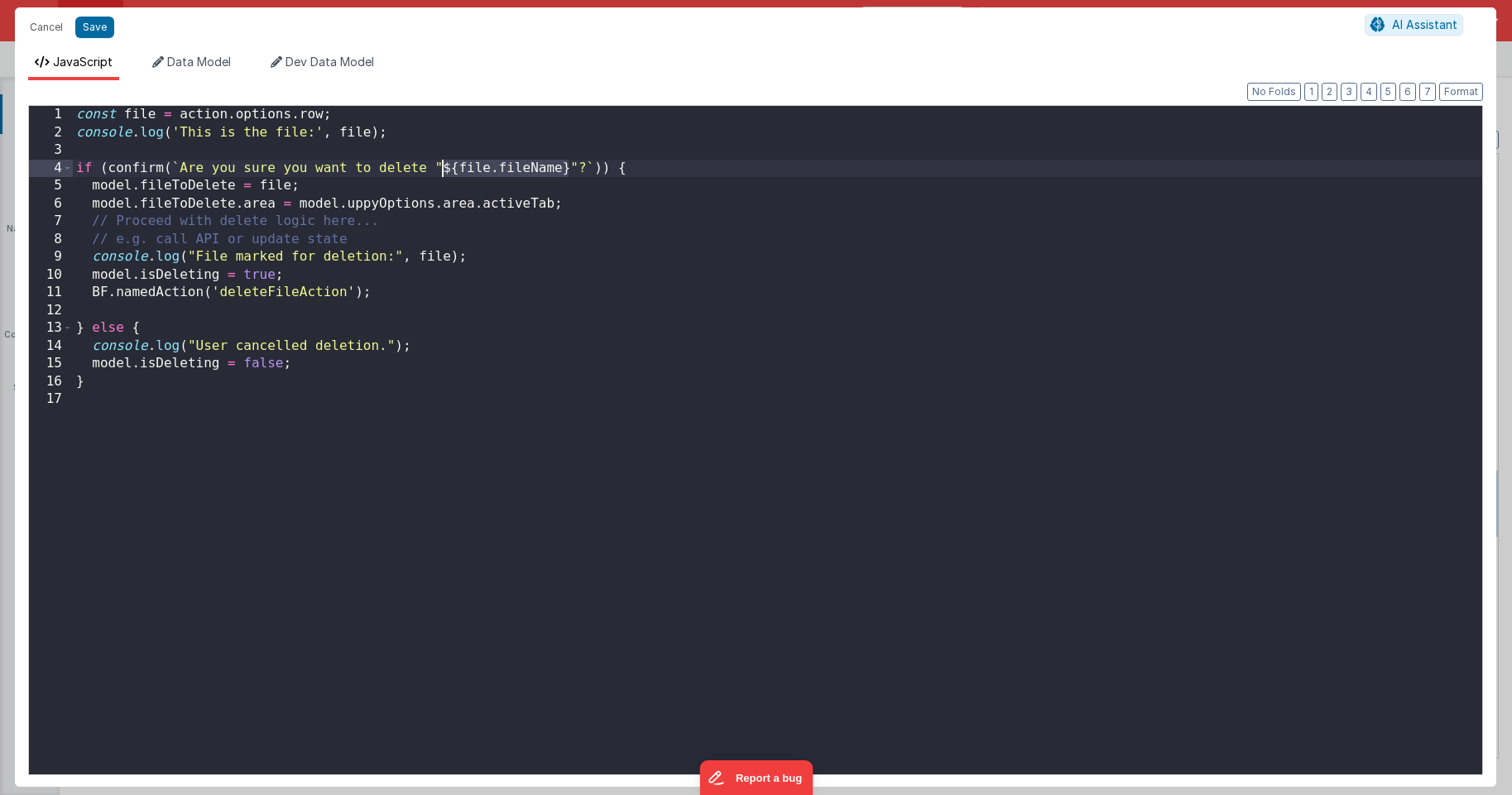
drag, startPoint x: 569, startPoint y: 168, endPoint x: 443, endPoint y: 168, distance: 126.0
click at [443, 168] on div "const file = action . options . row ; console . log ( 'This is the file:' , fil…" at bounding box center [777, 458] width 1409 height 704
click at [52, 32] on button "Cancel" at bounding box center [47, 27] width 50 height 23
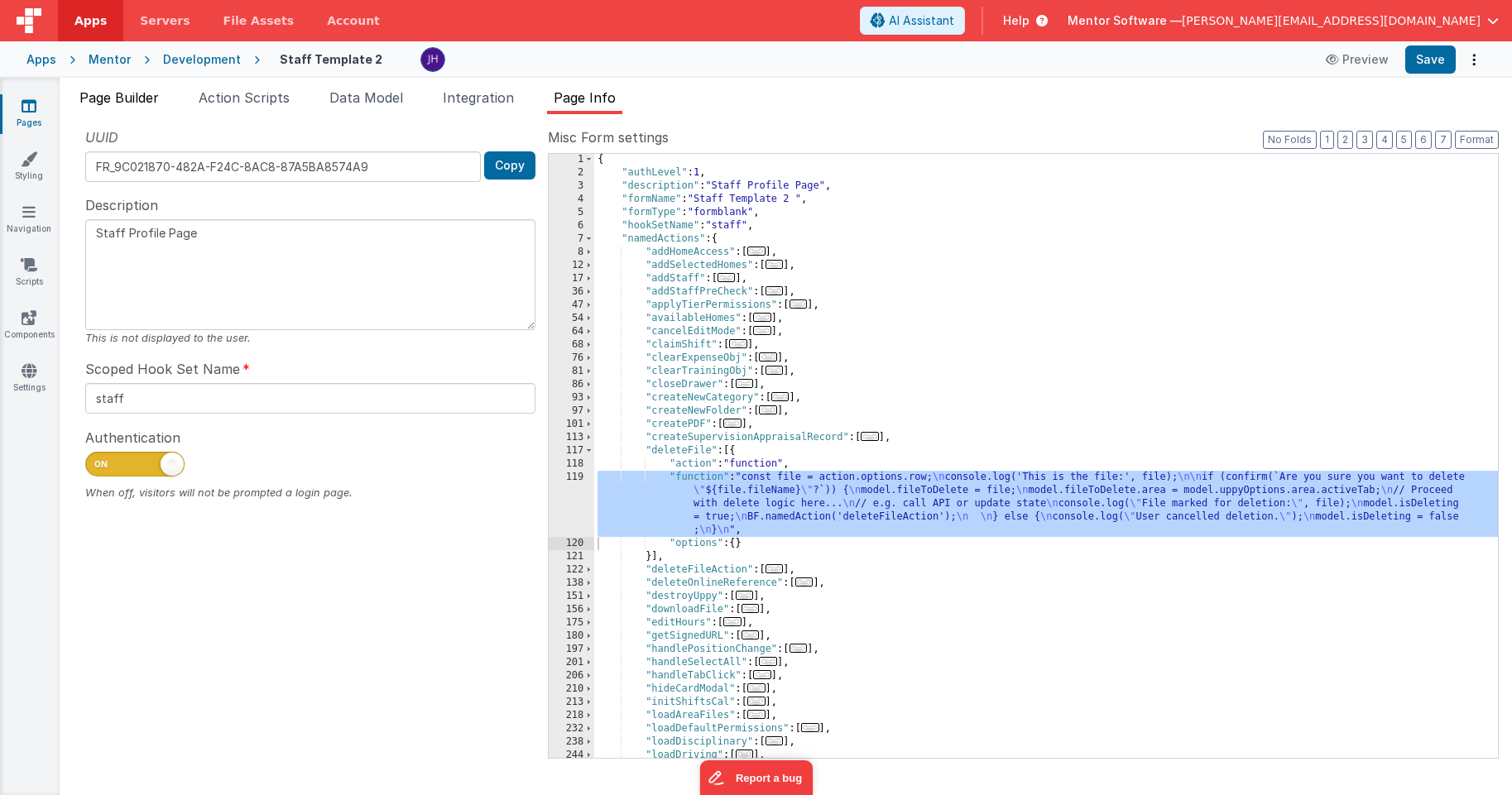
click at [132, 97] on span "Page Builder" at bounding box center [118, 97] width 79 height 16
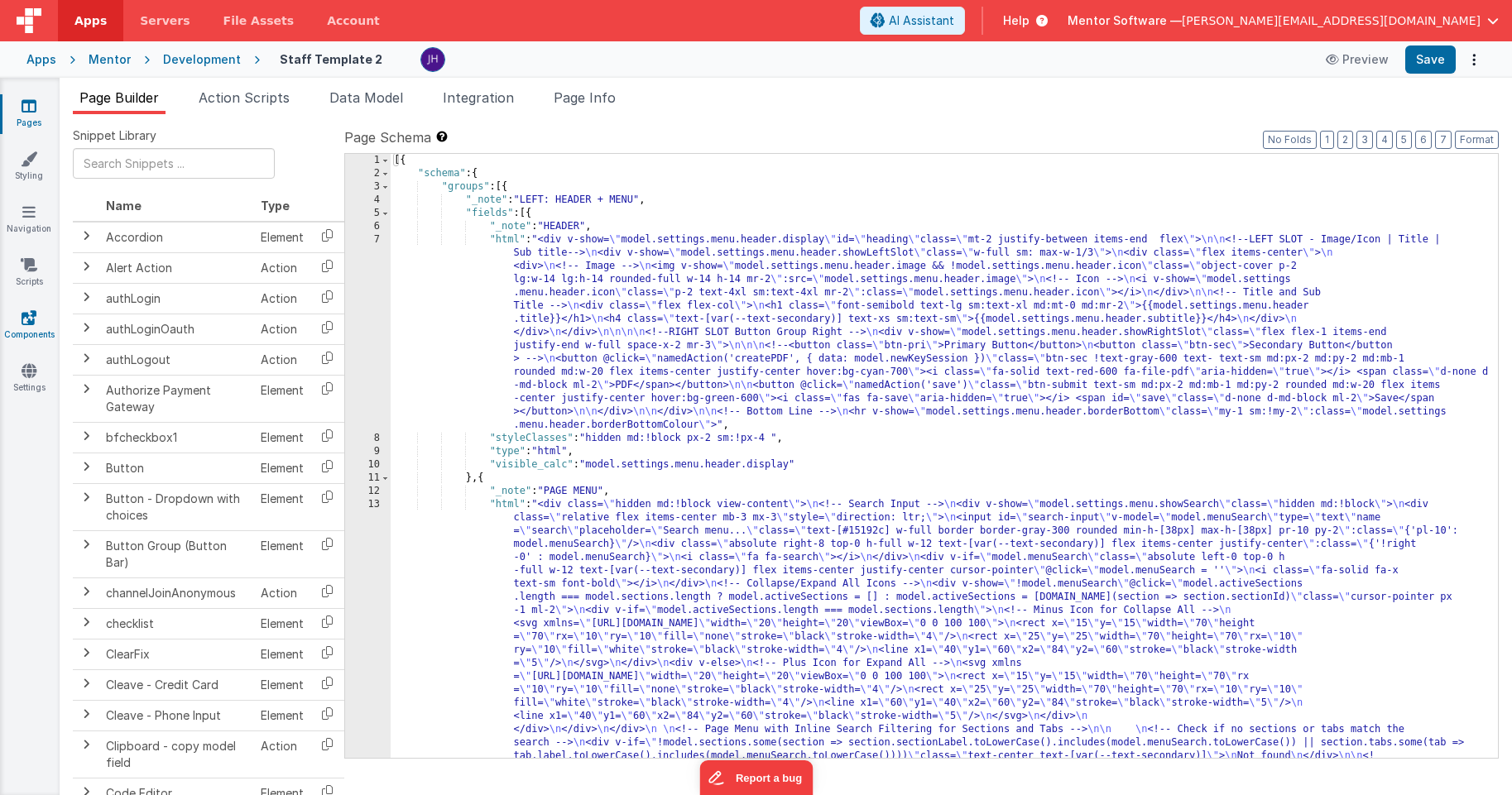
click at [34, 320] on icon at bounding box center [30, 317] width 15 height 16
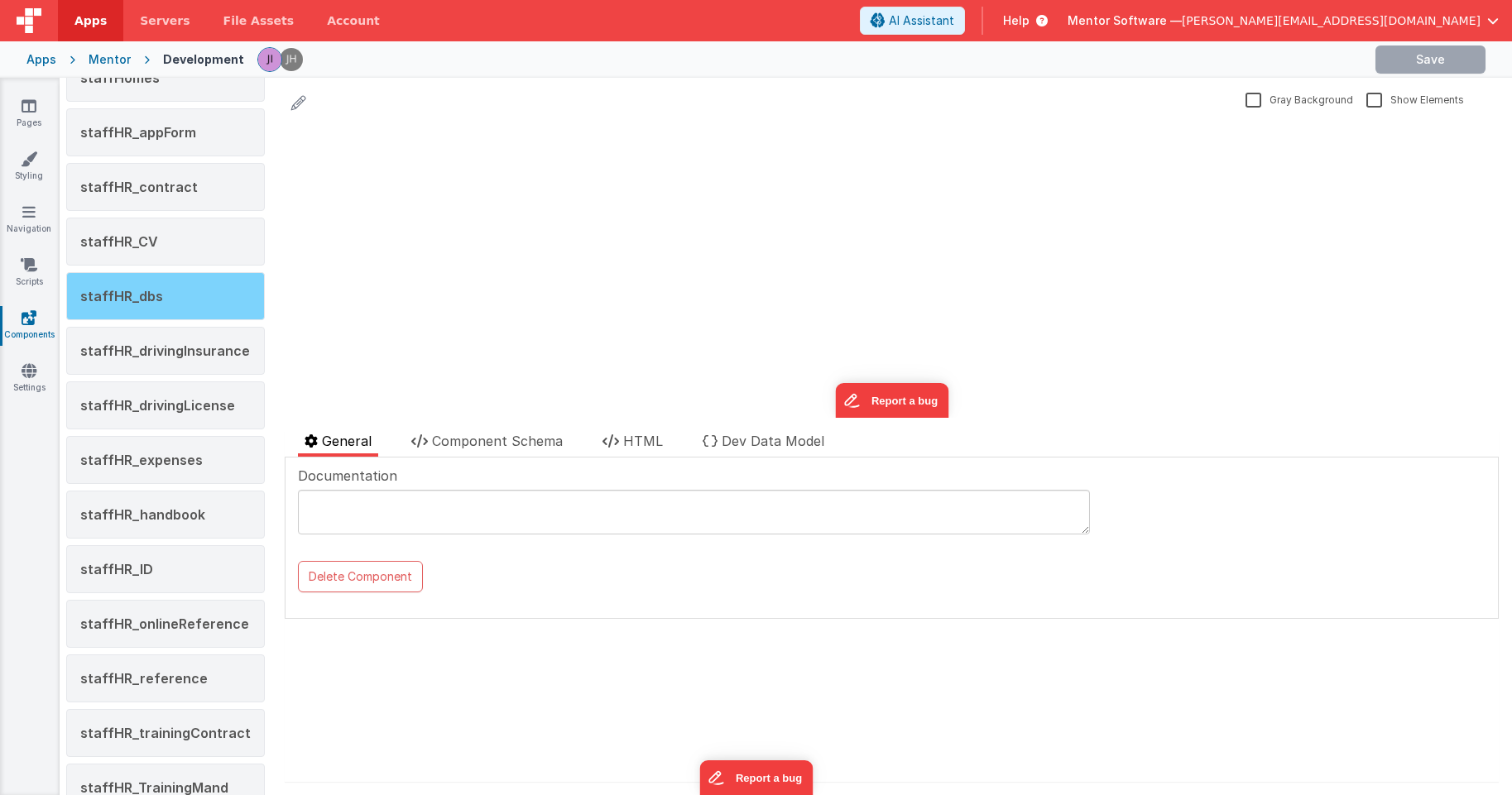
scroll to position [2047, 0]
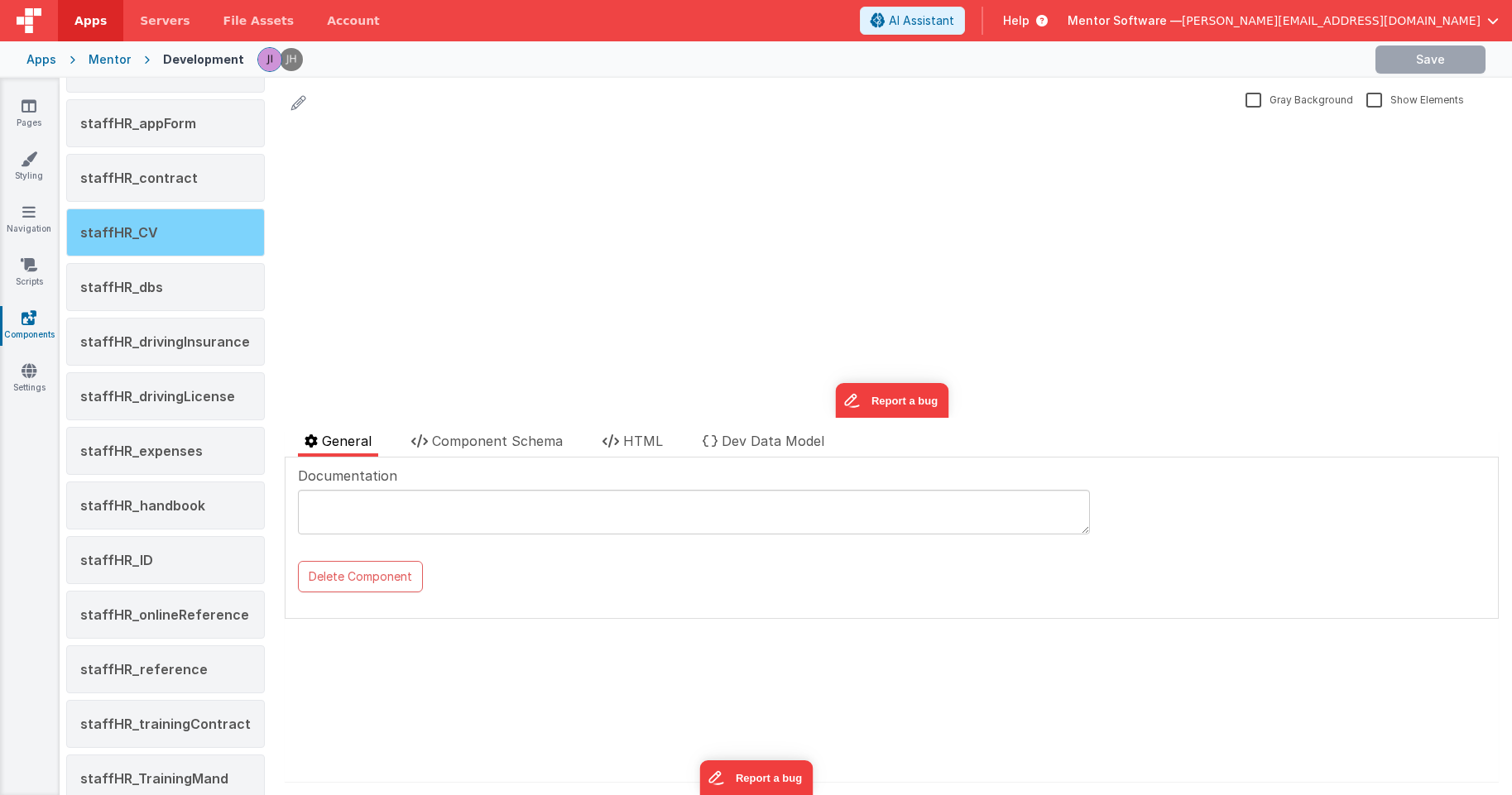
click at [165, 233] on div "staffHR_CV" at bounding box center [165, 232] width 199 height 48
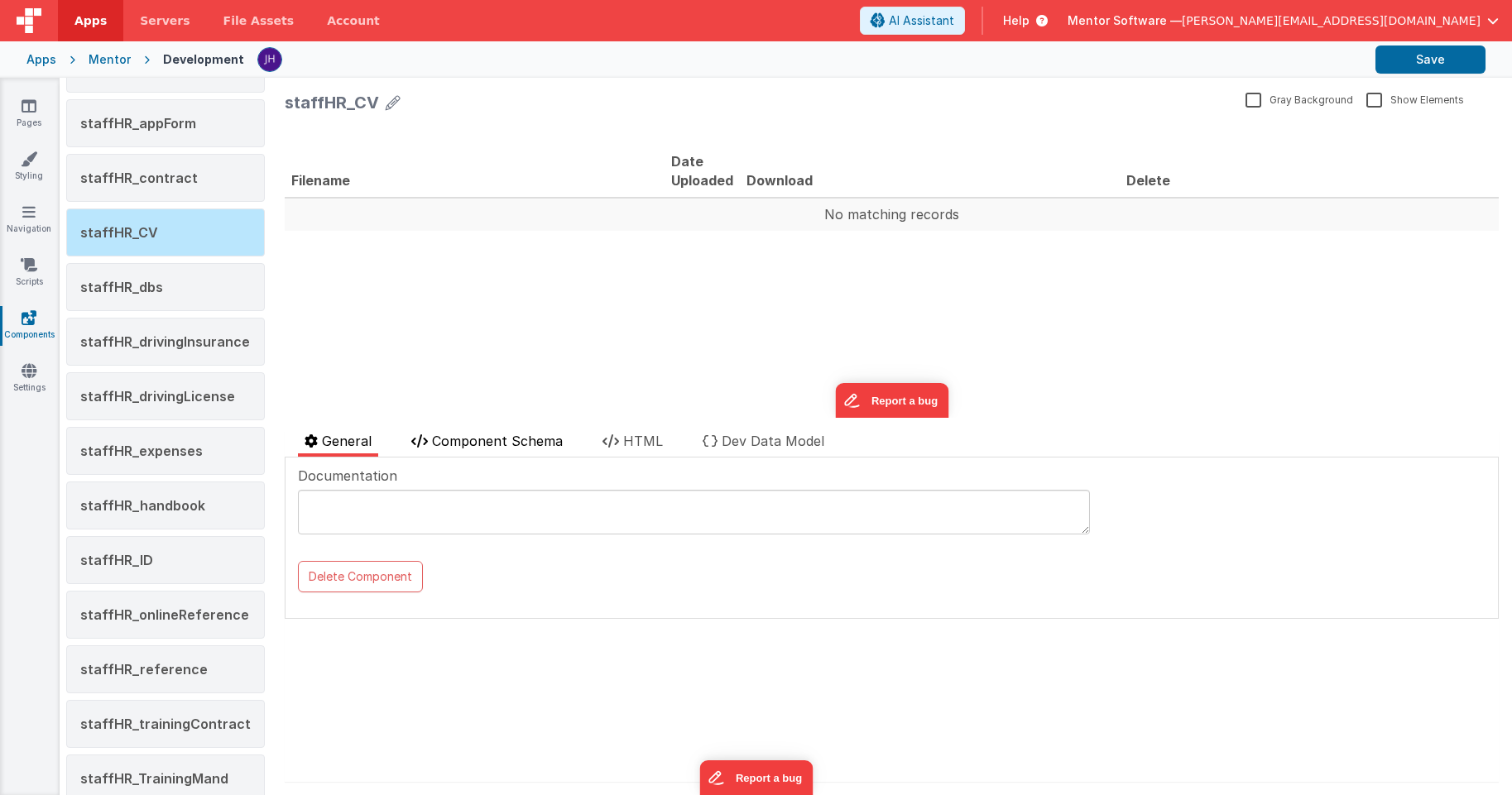
click at [518, 446] on span "Component Schema" at bounding box center [496, 440] width 131 height 16
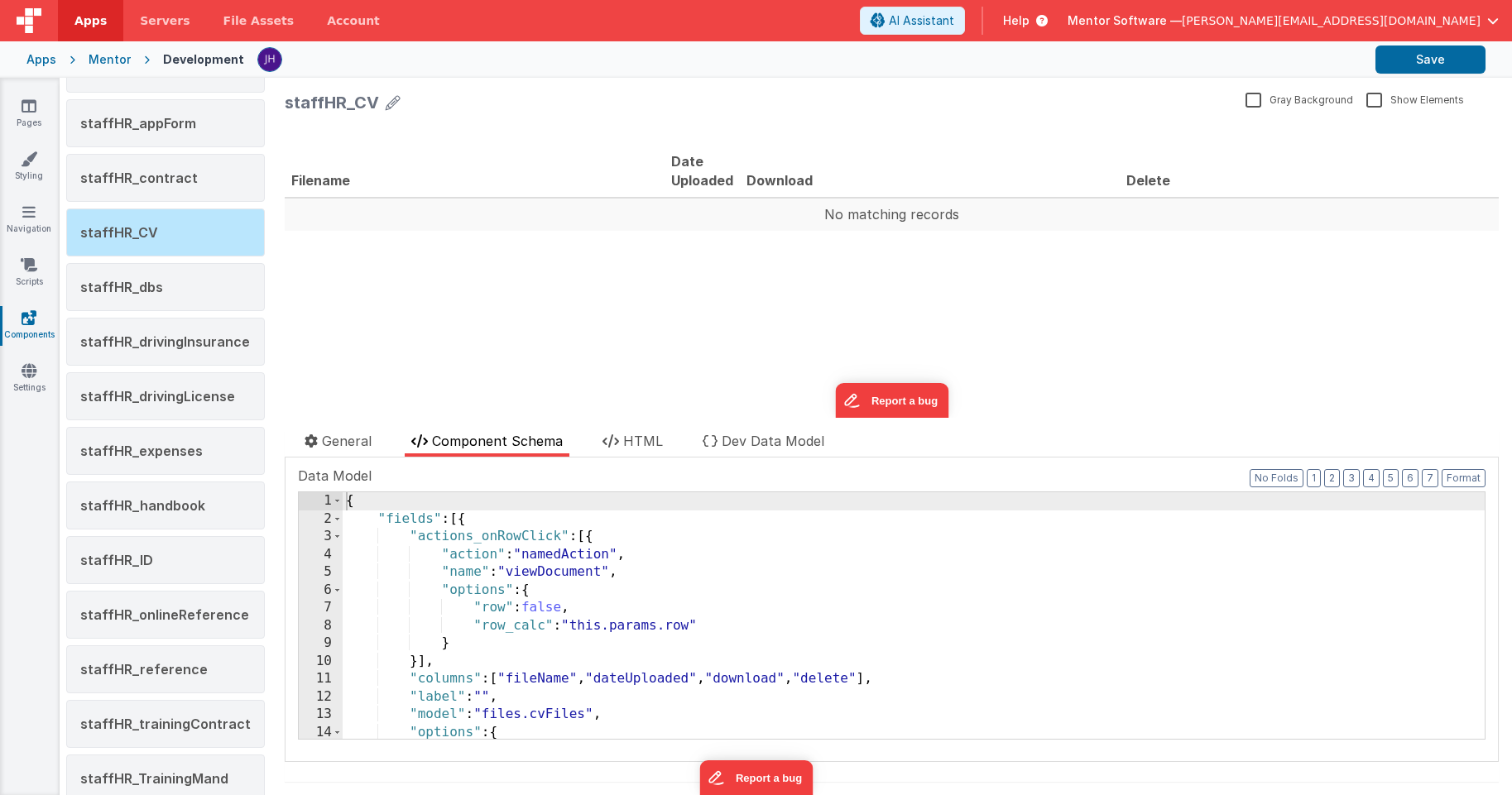
click at [595, 665] on div "{ "fields" : [{ "actions_onRowClick" : [{ "action" : "namedAction" , "name" : "…" at bounding box center [914, 634] width 1142 height 282
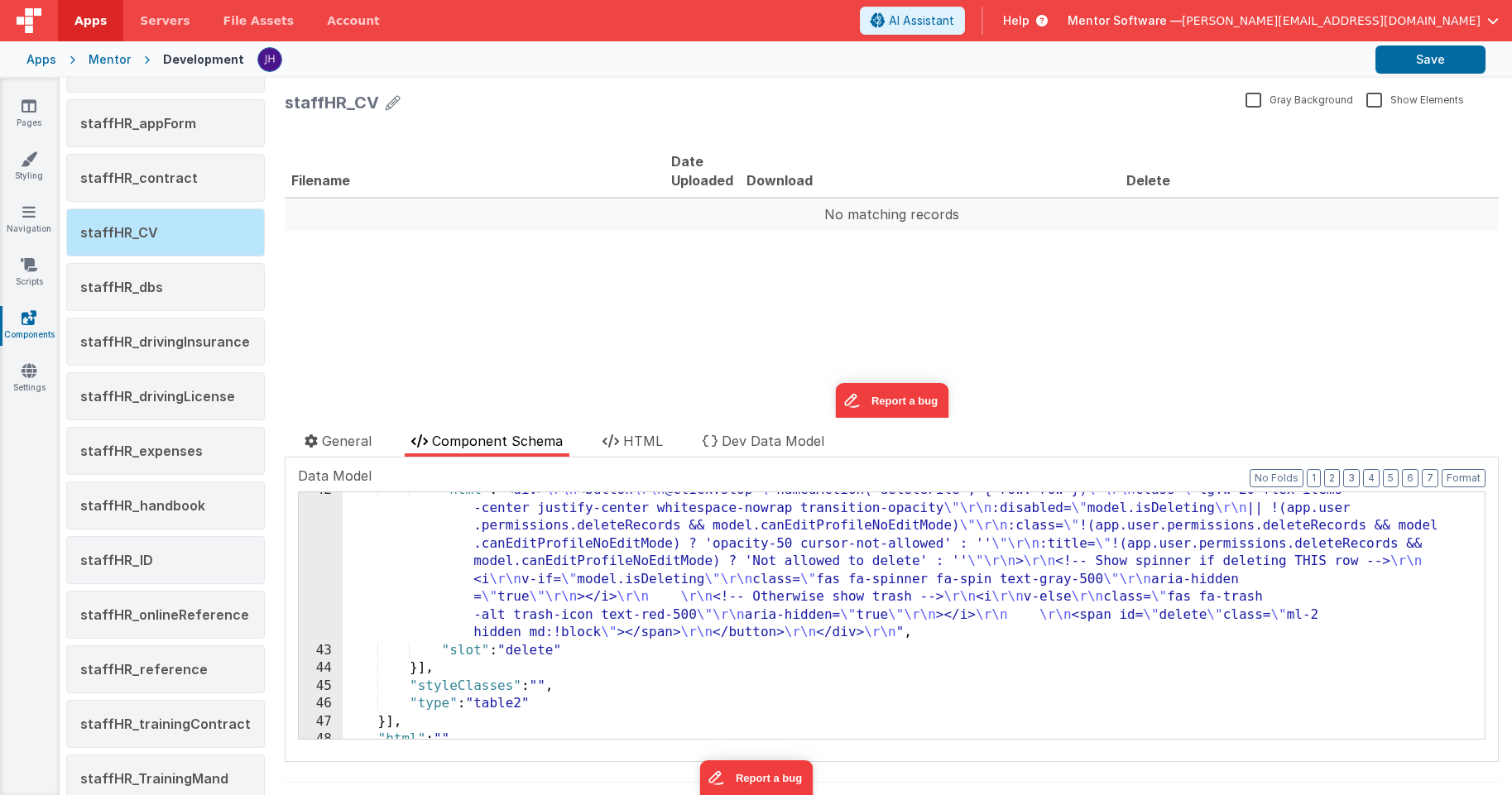
scroll to position [798, 0]
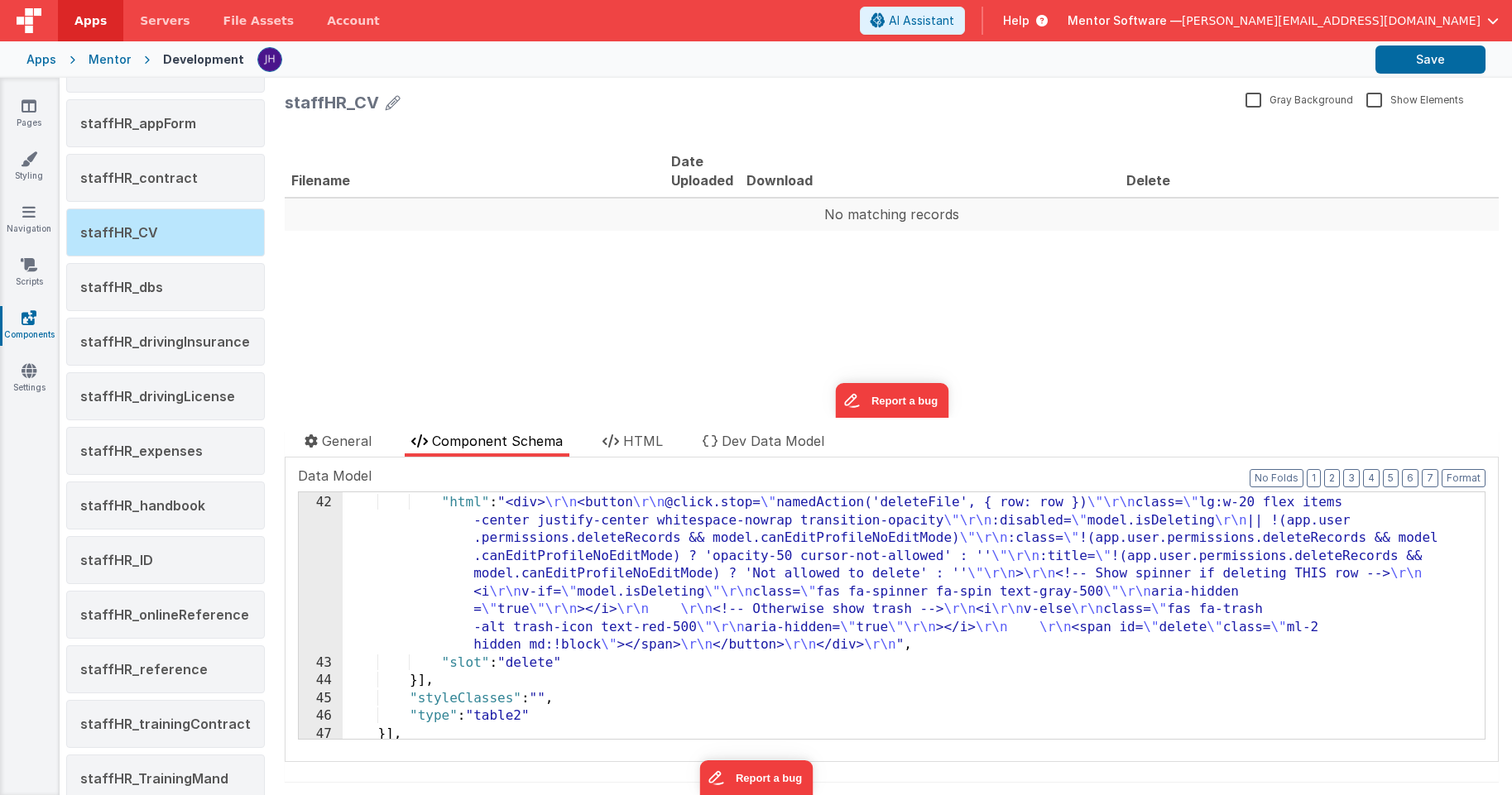
click at [569, 547] on div "} , { "html" : "<div> \r\n <button \r\n @click.stop= \" namedAction('deleteFile…" at bounding box center [914, 617] width 1142 height 282
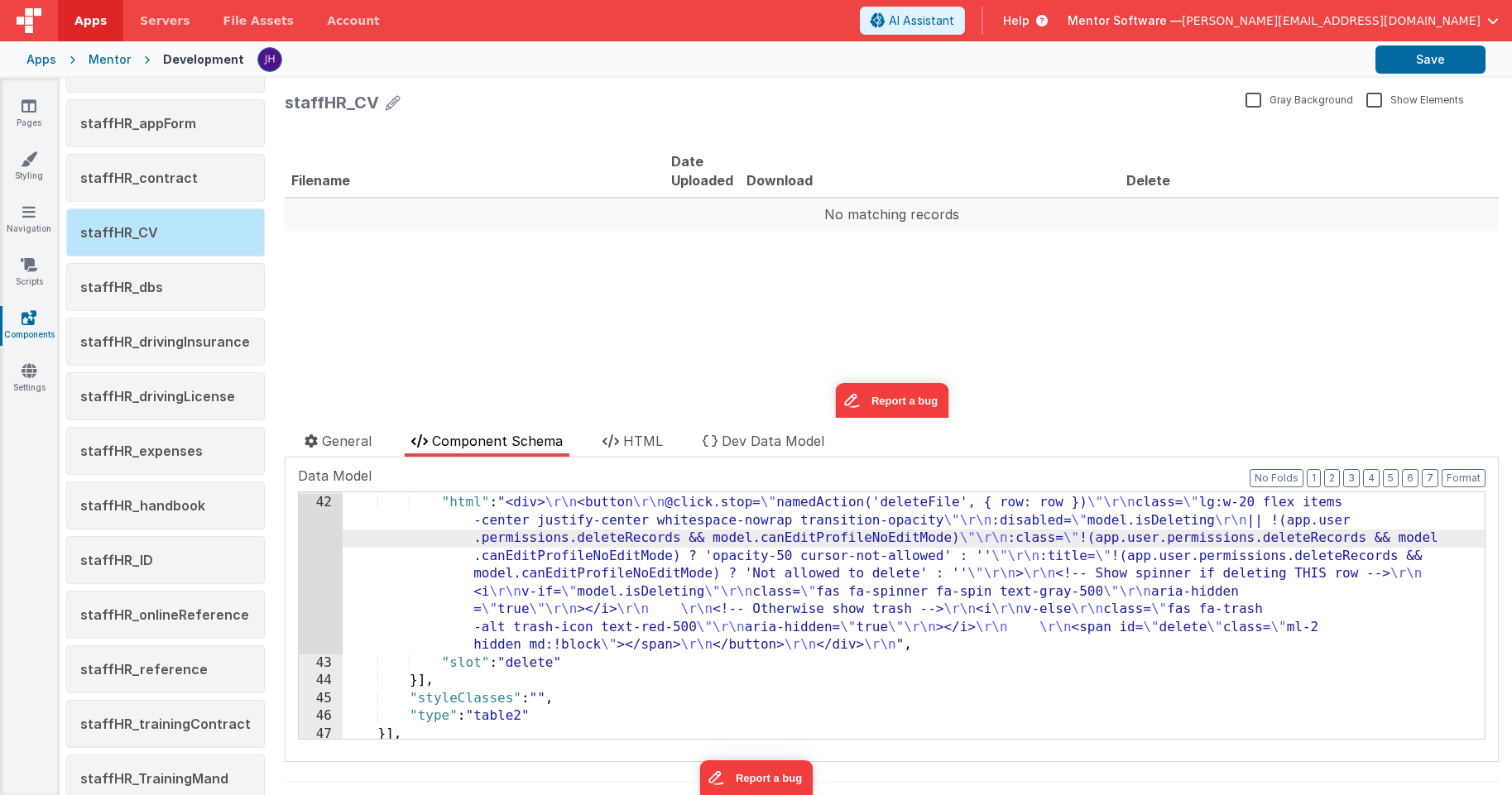
click at [332, 536] on div "42" at bounding box center [321, 575] width 44 height 160
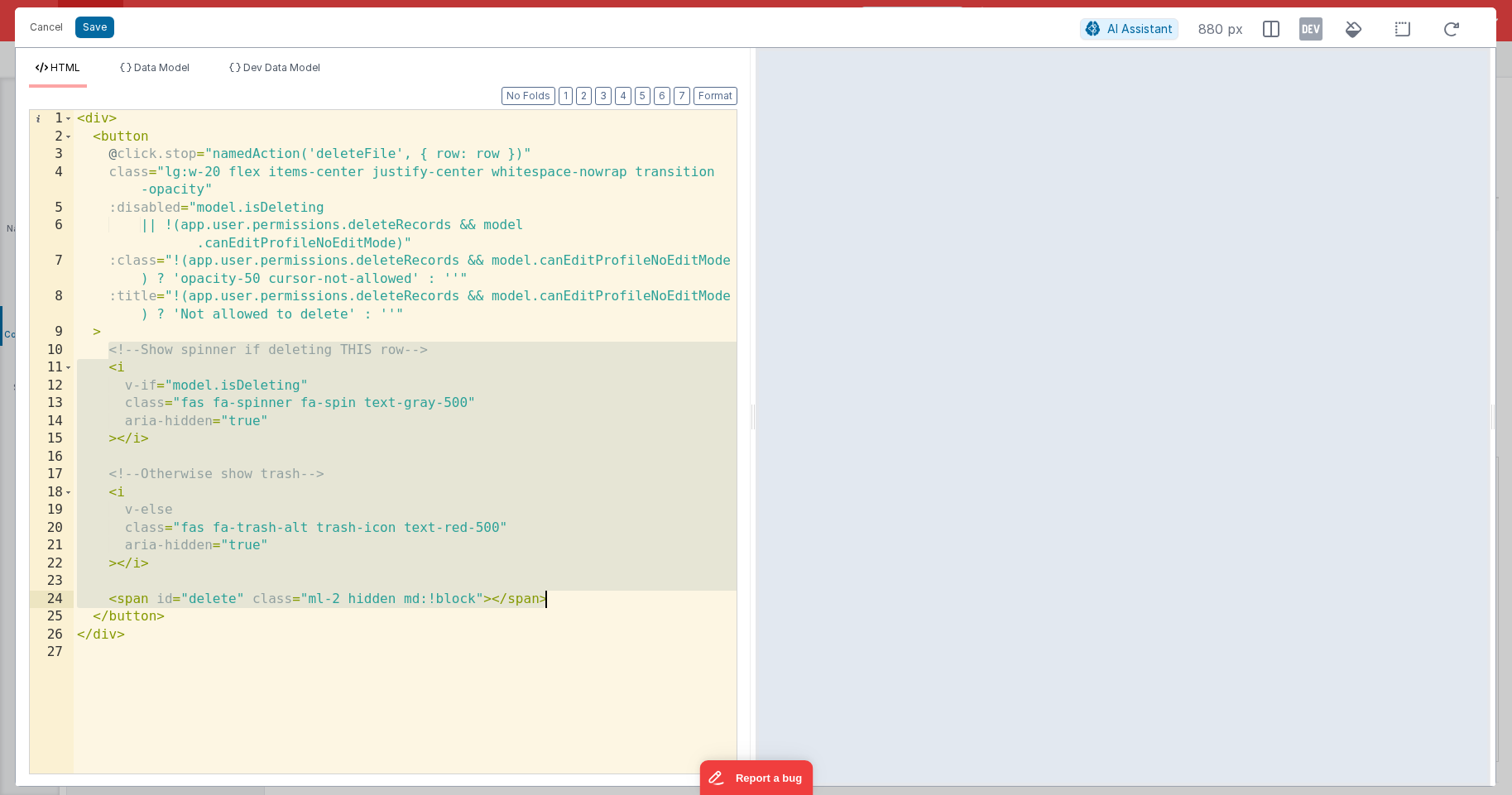
drag, startPoint x: 110, startPoint y: 349, endPoint x: 560, endPoint y: 596, distance: 513.3
click at [560, 596] on div "< div > < button @ click.stop = "namedAction('deleteFile', { row: row })" class…" at bounding box center [405, 459] width 662 height 699
click at [47, 27] on button "Cancel" at bounding box center [47, 27] width 50 height 23
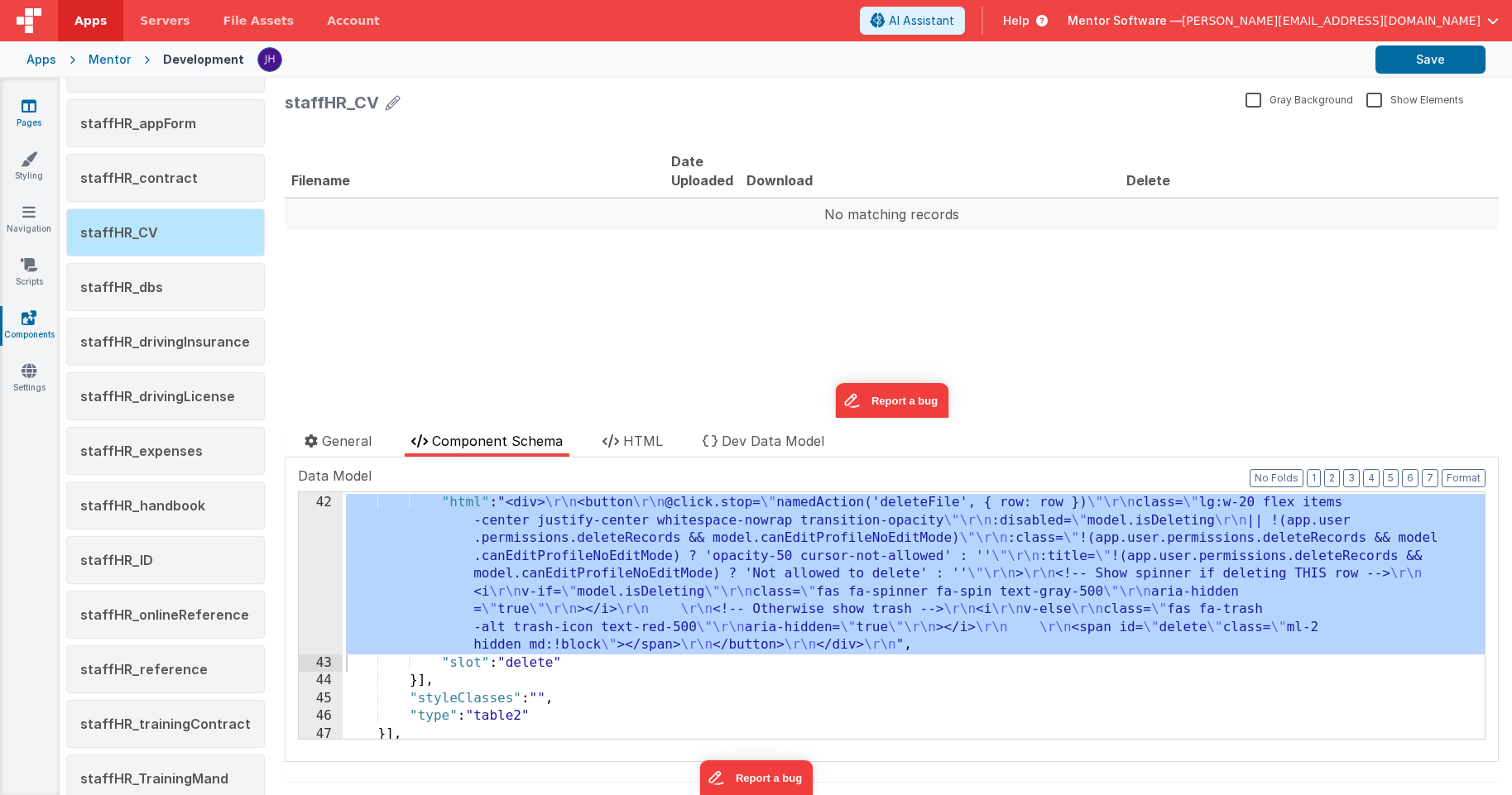
click at [33, 109] on icon at bounding box center [30, 105] width 15 height 16
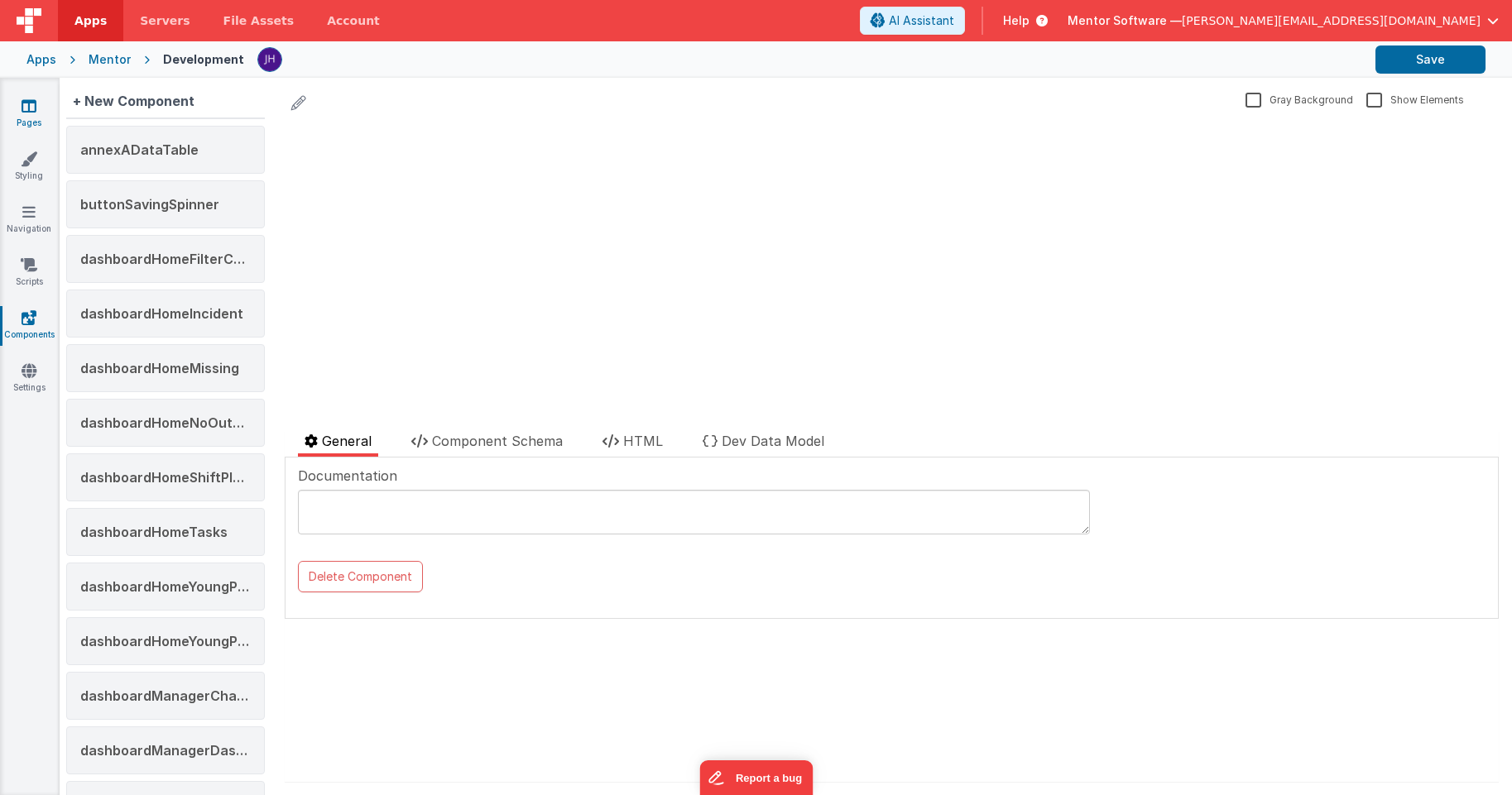
click at [44, 117] on link "Pages" at bounding box center [29, 114] width 59 height 33
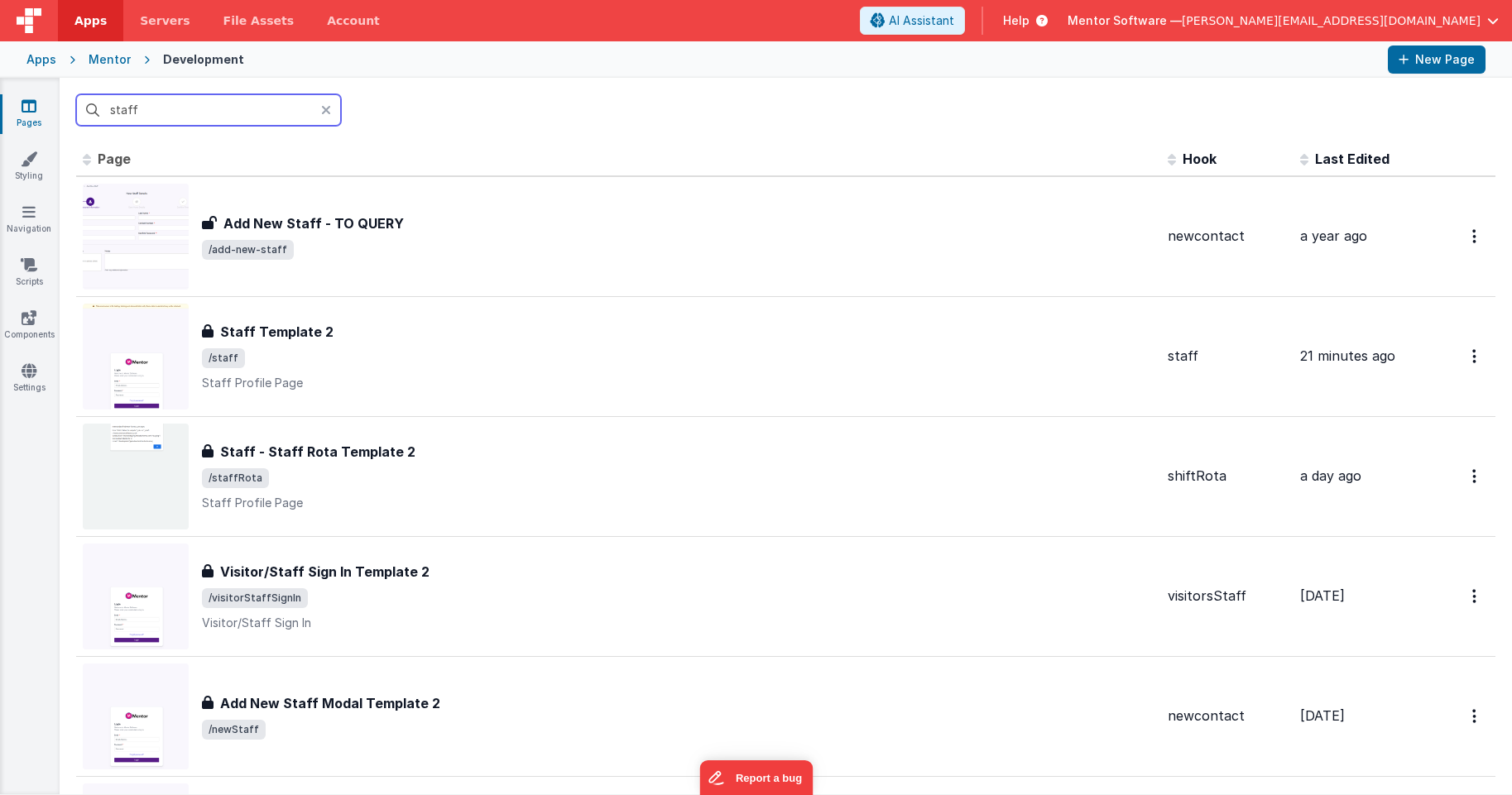
click at [265, 114] on input "staff" at bounding box center [208, 110] width 264 height 31
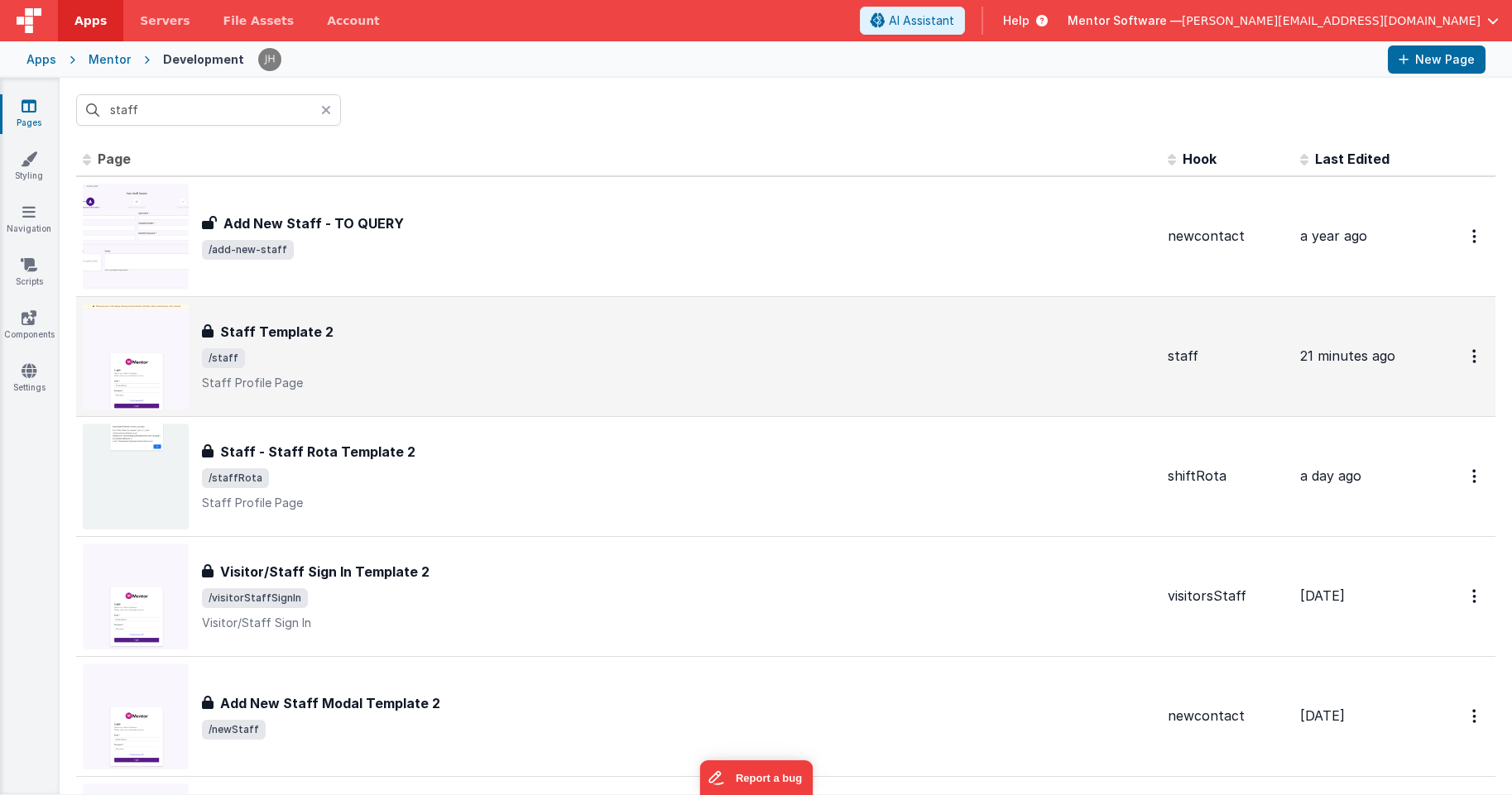
click at [332, 336] on div "Staff Template 2" at bounding box center [679, 331] width 953 height 20
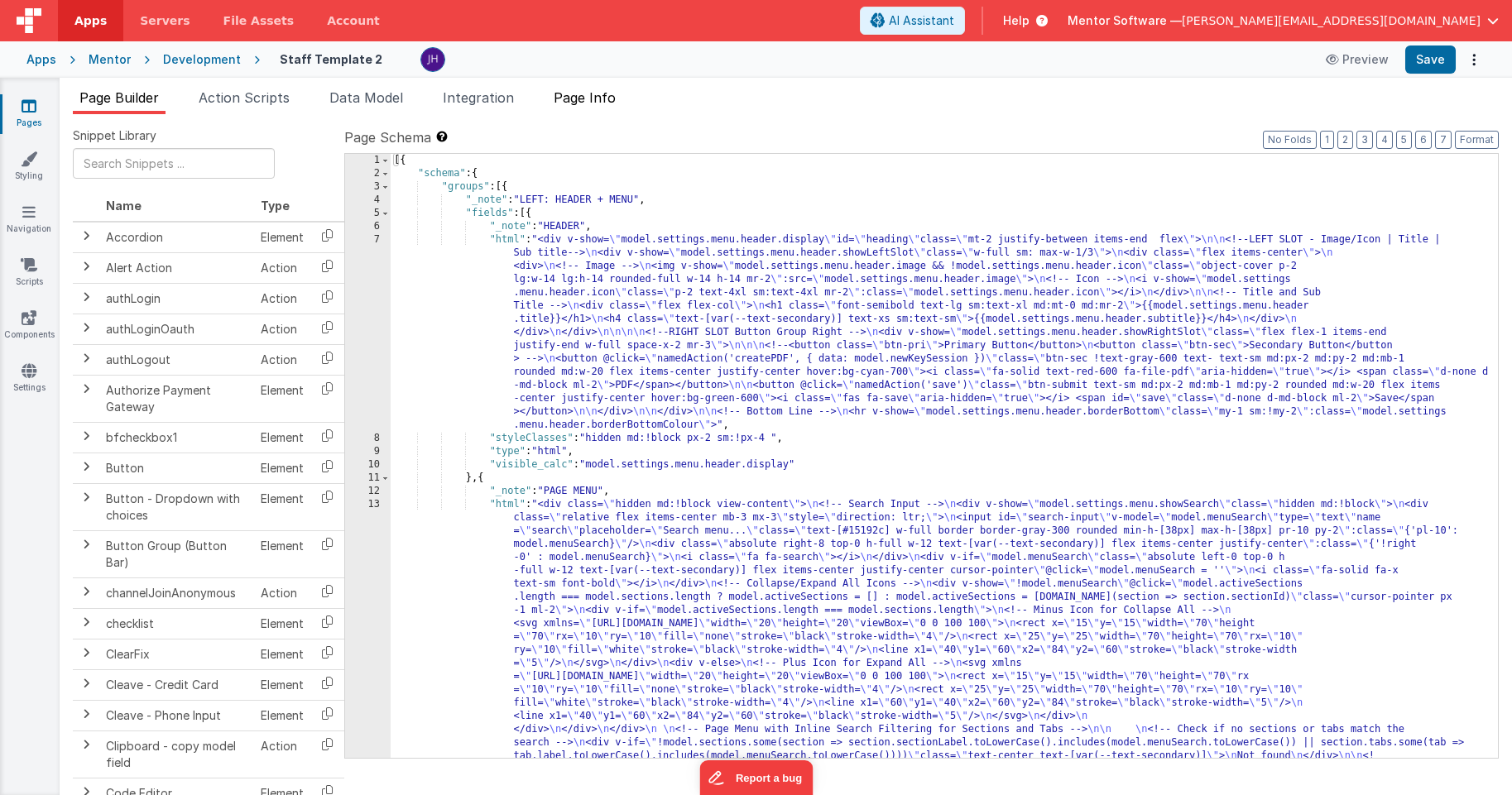
click at [622, 95] on li "Page Info" at bounding box center [584, 101] width 75 height 27
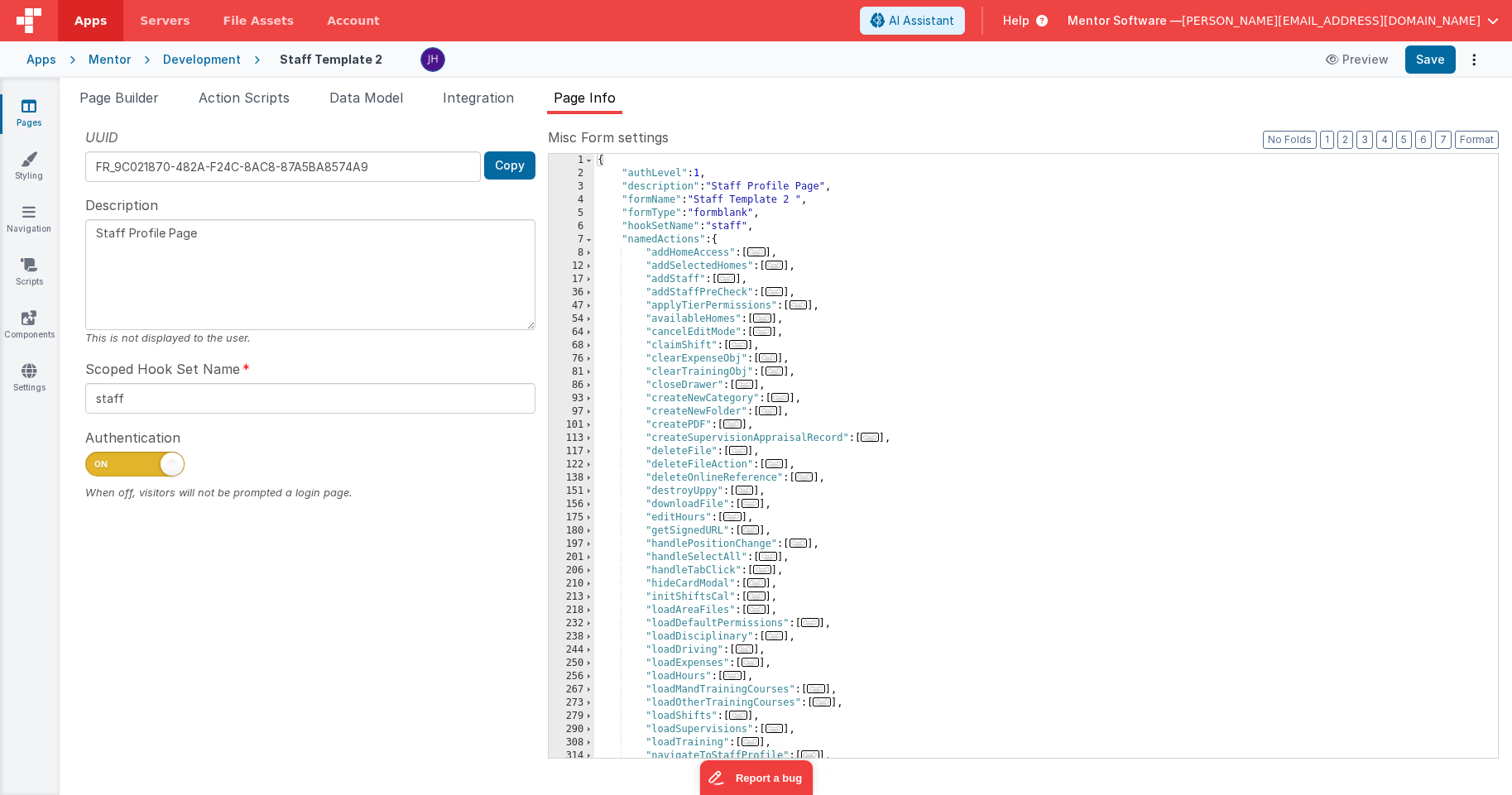
click at [741, 451] on span "..." at bounding box center [738, 450] width 18 height 10
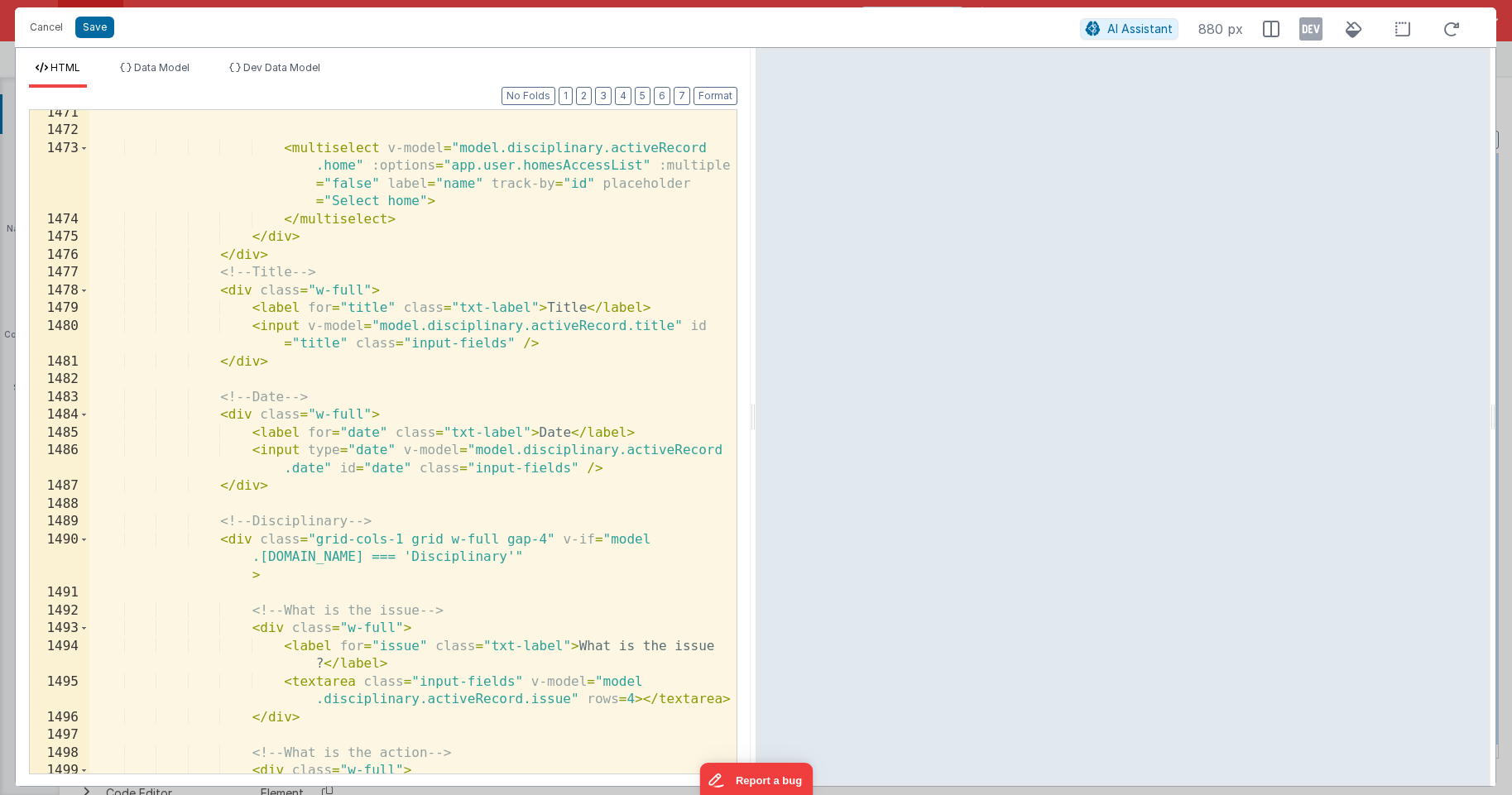
scroll to position [1611, 0]
click at [530, 299] on div "< multiselect v-model = "model.disciplinary.activeRecord .home" :options = "app…" at bounding box center [413, 459] width 647 height 718
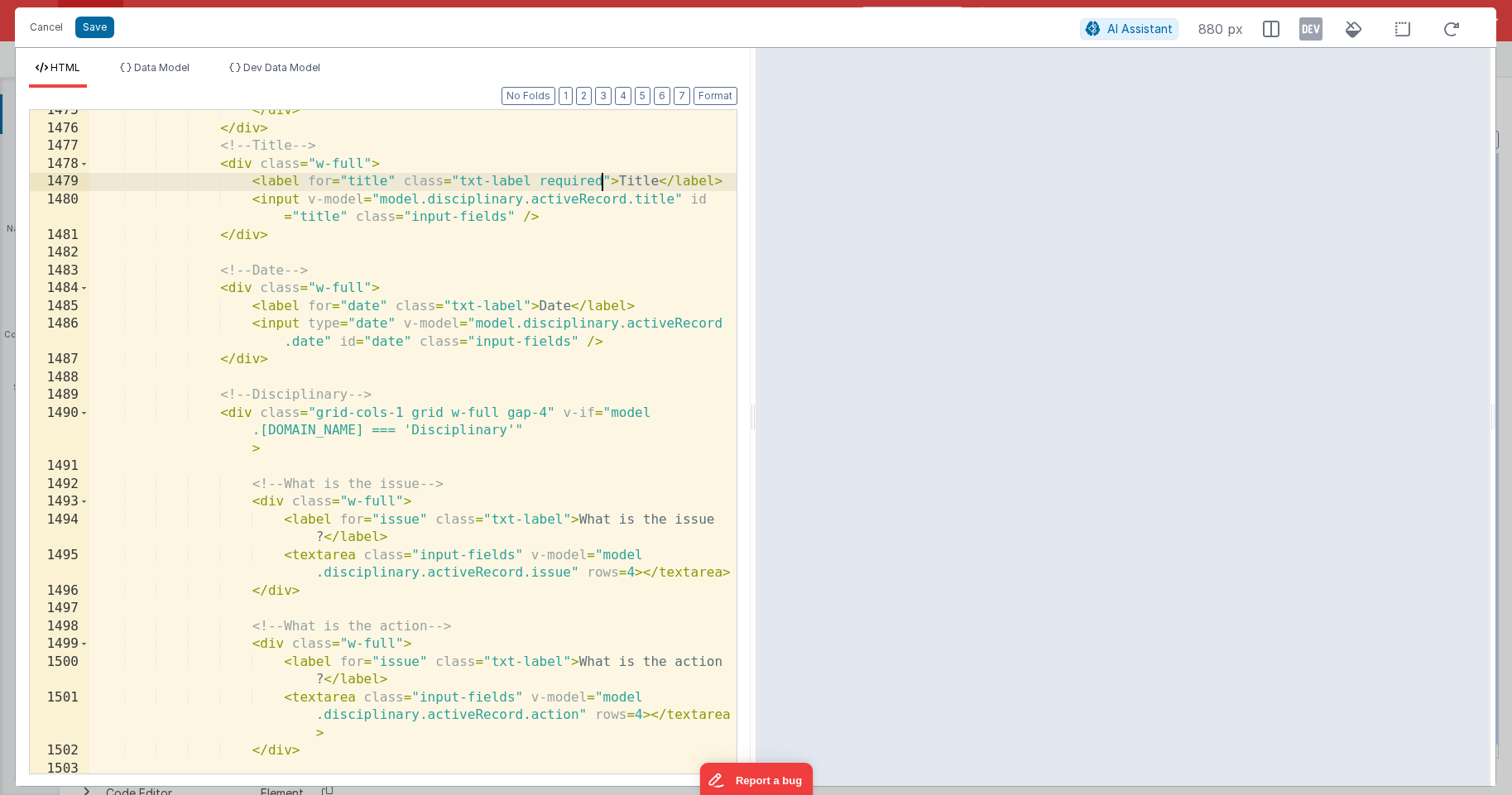
scroll to position [1733, 0]
click at [520, 303] on div "</ div > </ div > <!-- Title --> < div class = "w-full" > < label for = "title"…" at bounding box center [413, 451] width 647 height 699
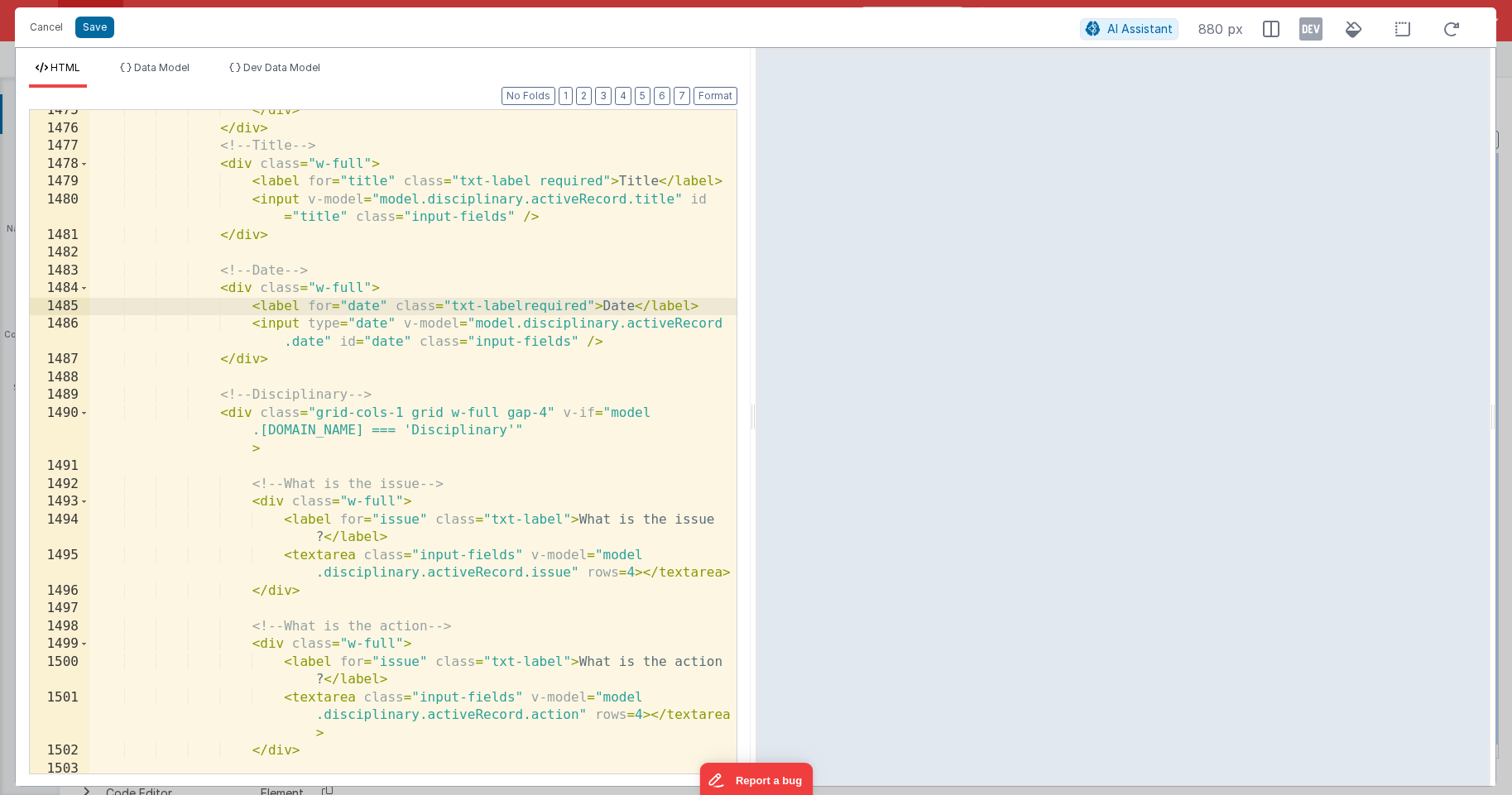
click at [519, 300] on div "</ div > </ div > <!-- Title --> < div class = "w-full" > < label for = "title"…" at bounding box center [413, 451] width 647 height 699
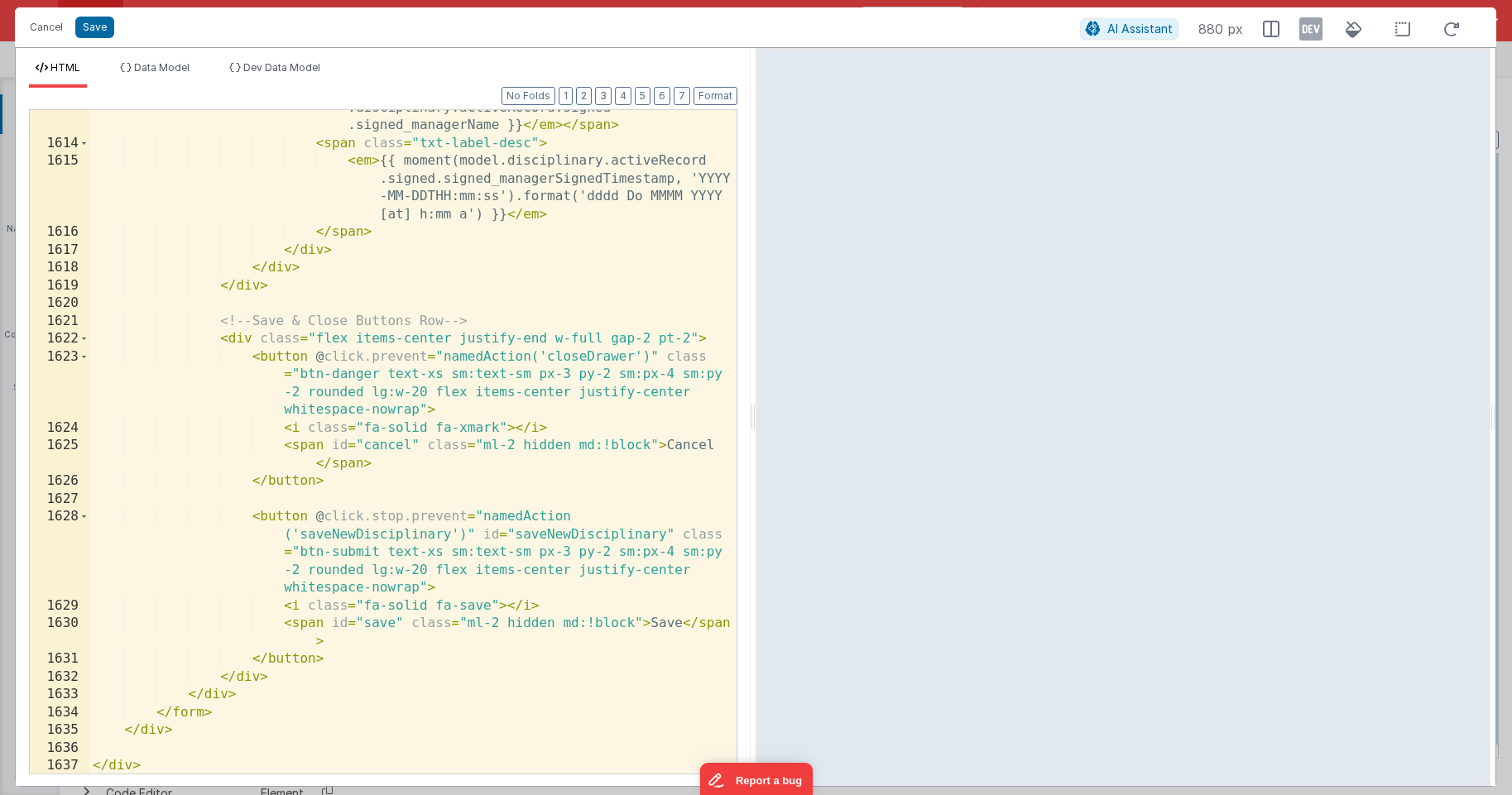
scroll to position [5740, 0]
click at [93, 28] on button "Save" at bounding box center [94, 27] width 39 height 22
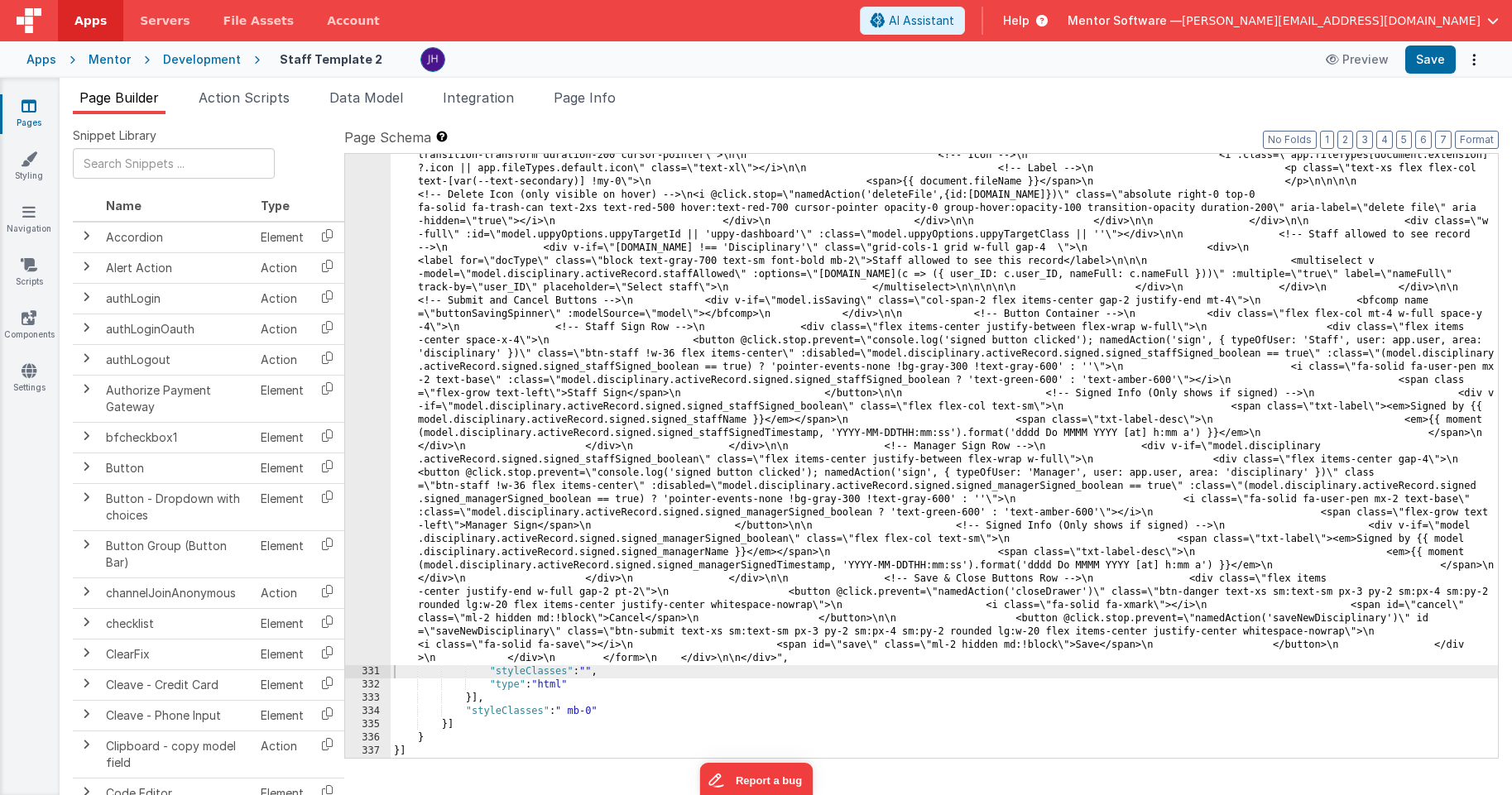
scroll to position [8741, 0]
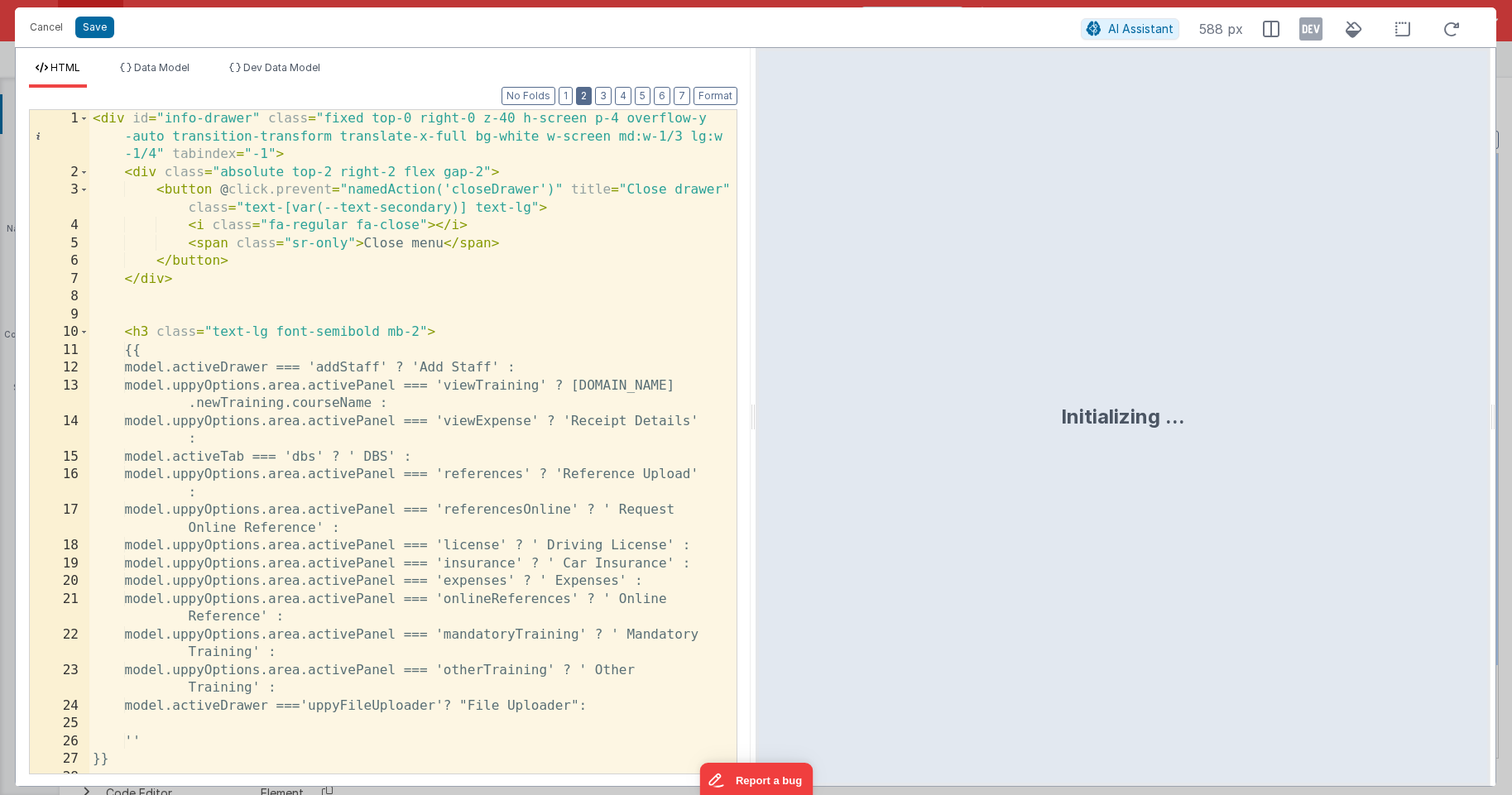
click at [592, 95] on button "2" at bounding box center [583, 95] width 15 height 18
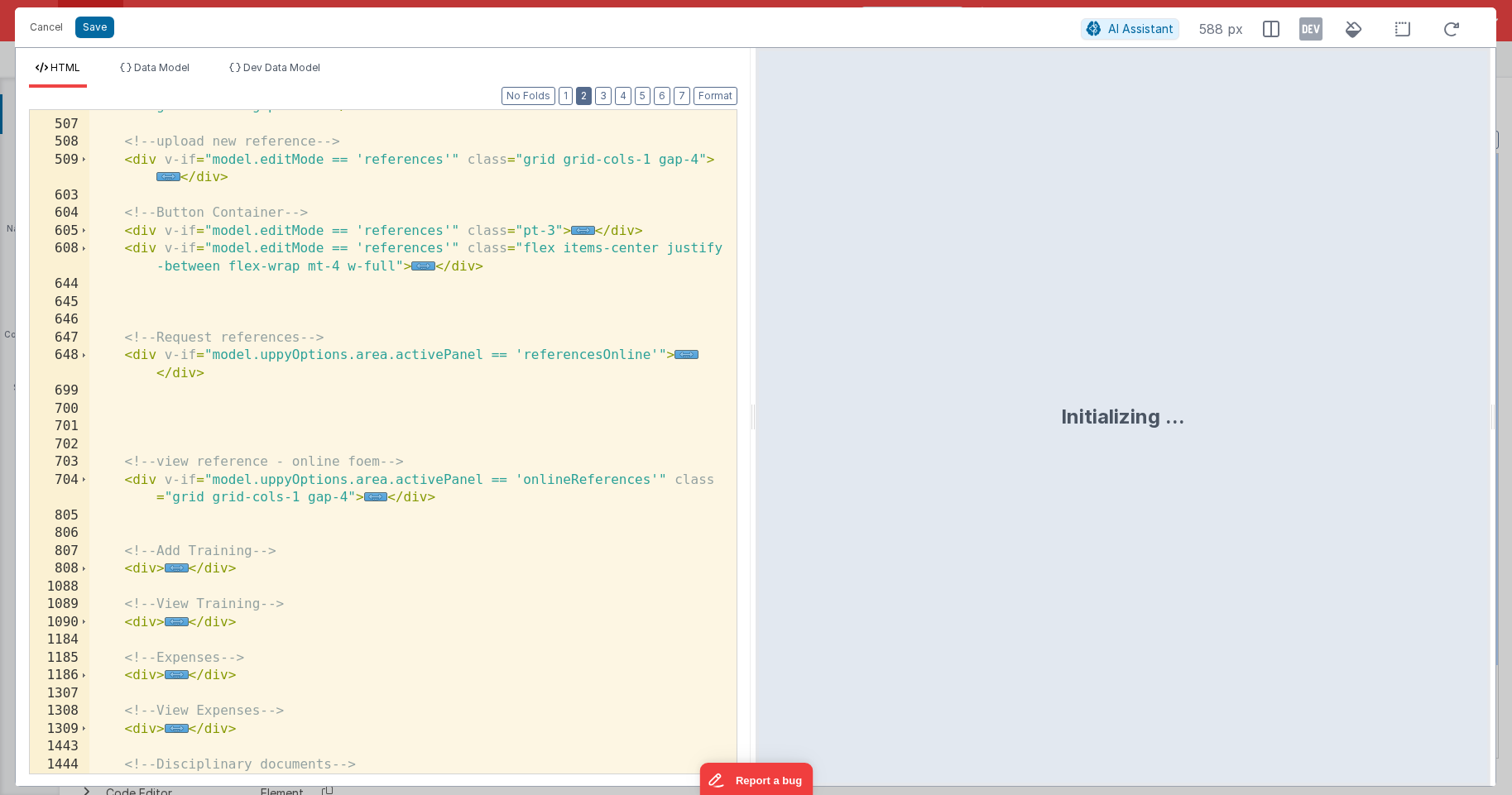
scroll to position [386, 0]
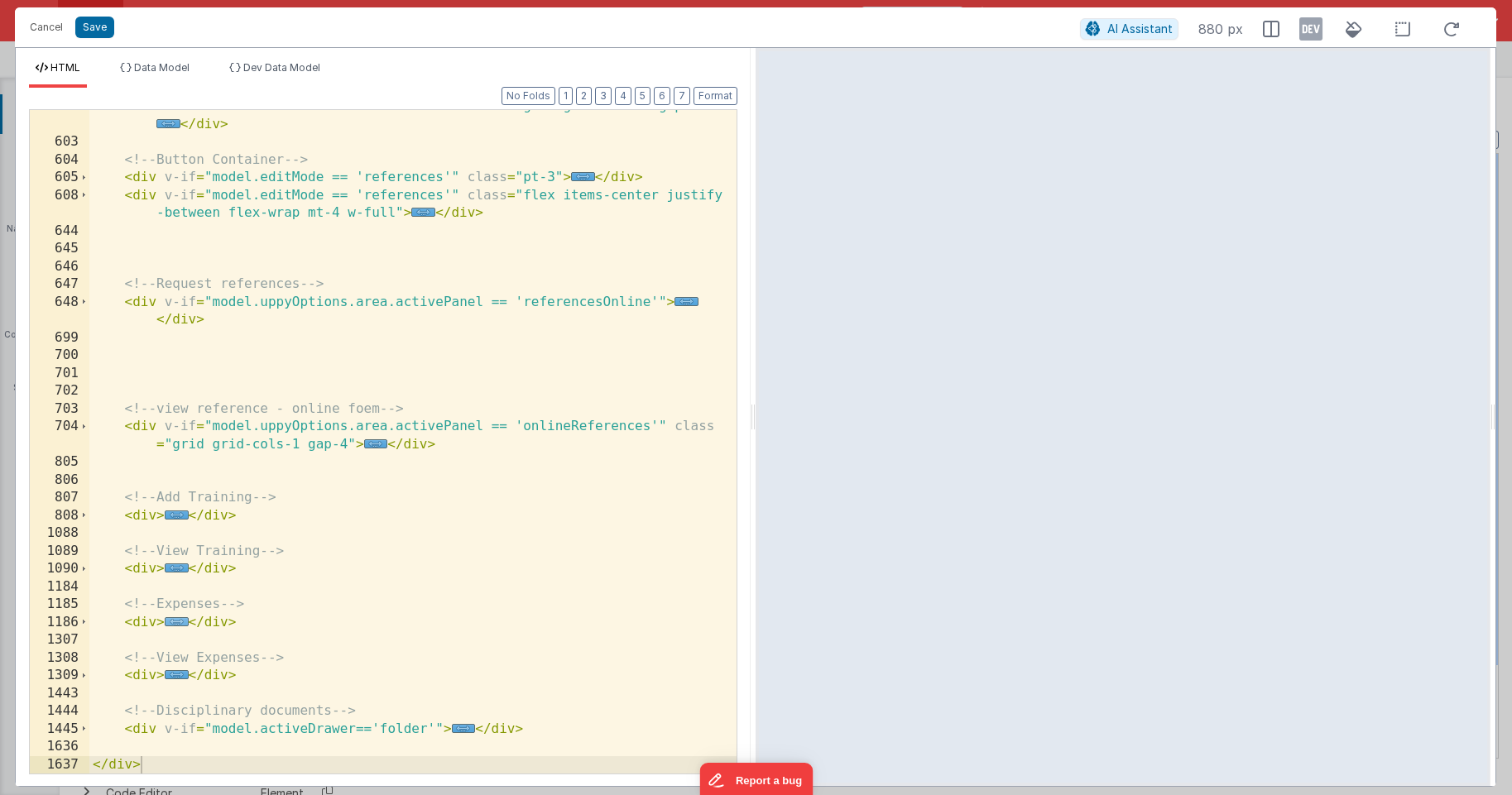
click at [177, 621] on span "..." at bounding box center [177, 622] width 24 height 10
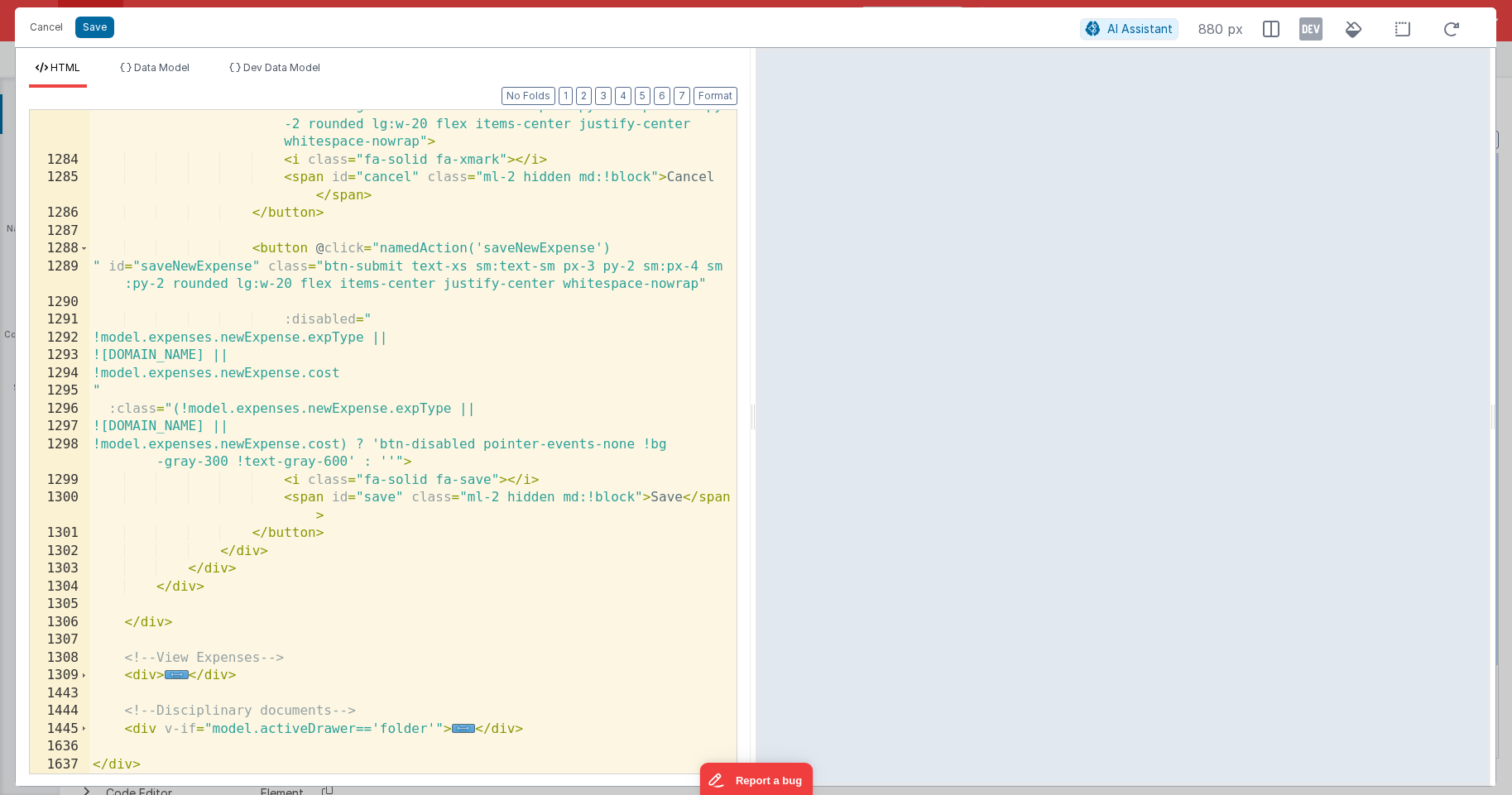
scroll to position [3250, 0]
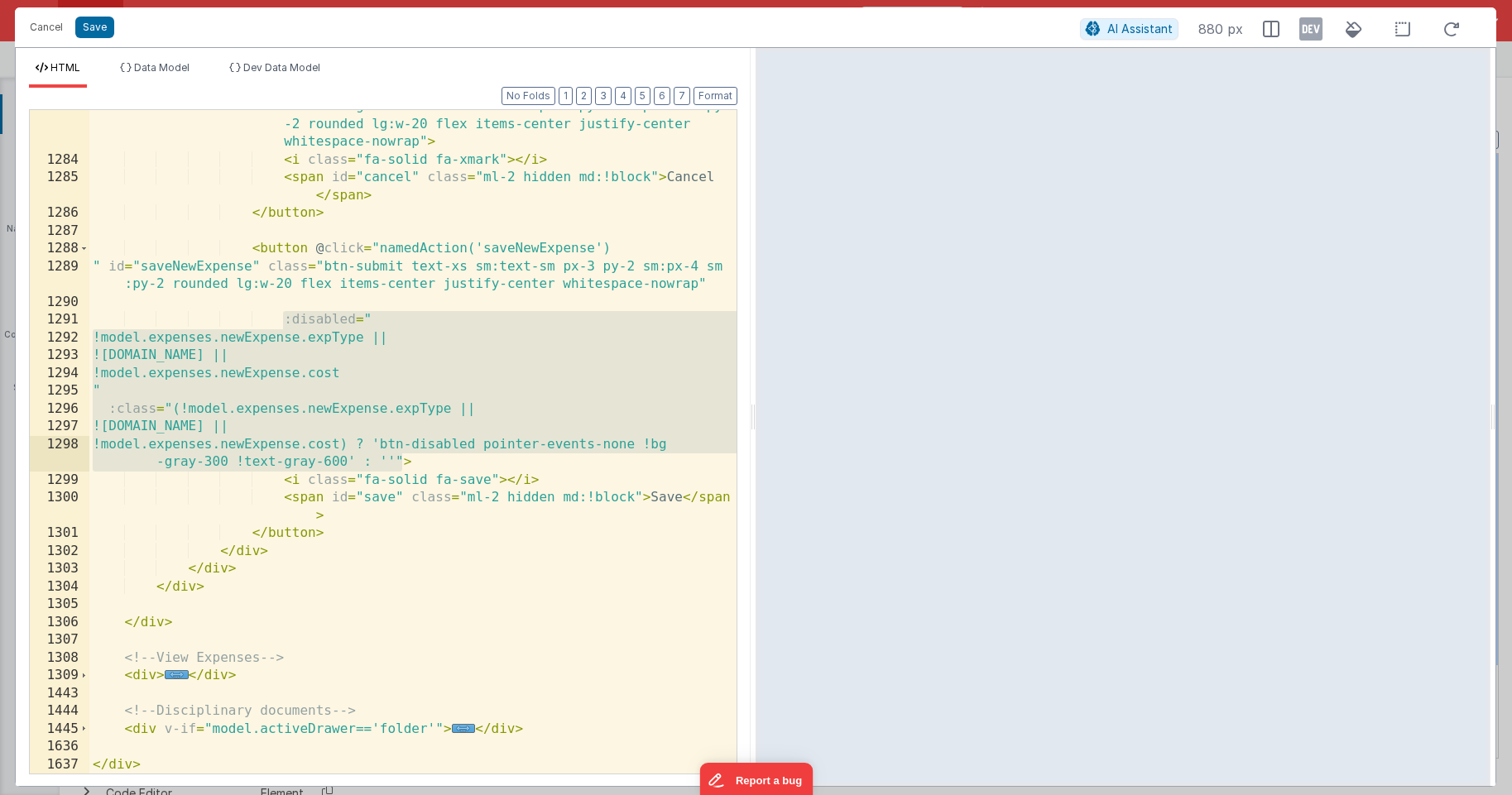
drag, startPoint x: 284, startPoint y: 320, endPoint x: 399, endPoint y: 456, distance: 178.1
click at [399, 456] on div "< button @ click.prevent = "namedAction('closeDrawer')" class = "btn-danger tex…" at bounding box center [413, 456] width 647 height 753
click at [585, 97] on button "2" at bounding box center [583, 95] width 15 height 18
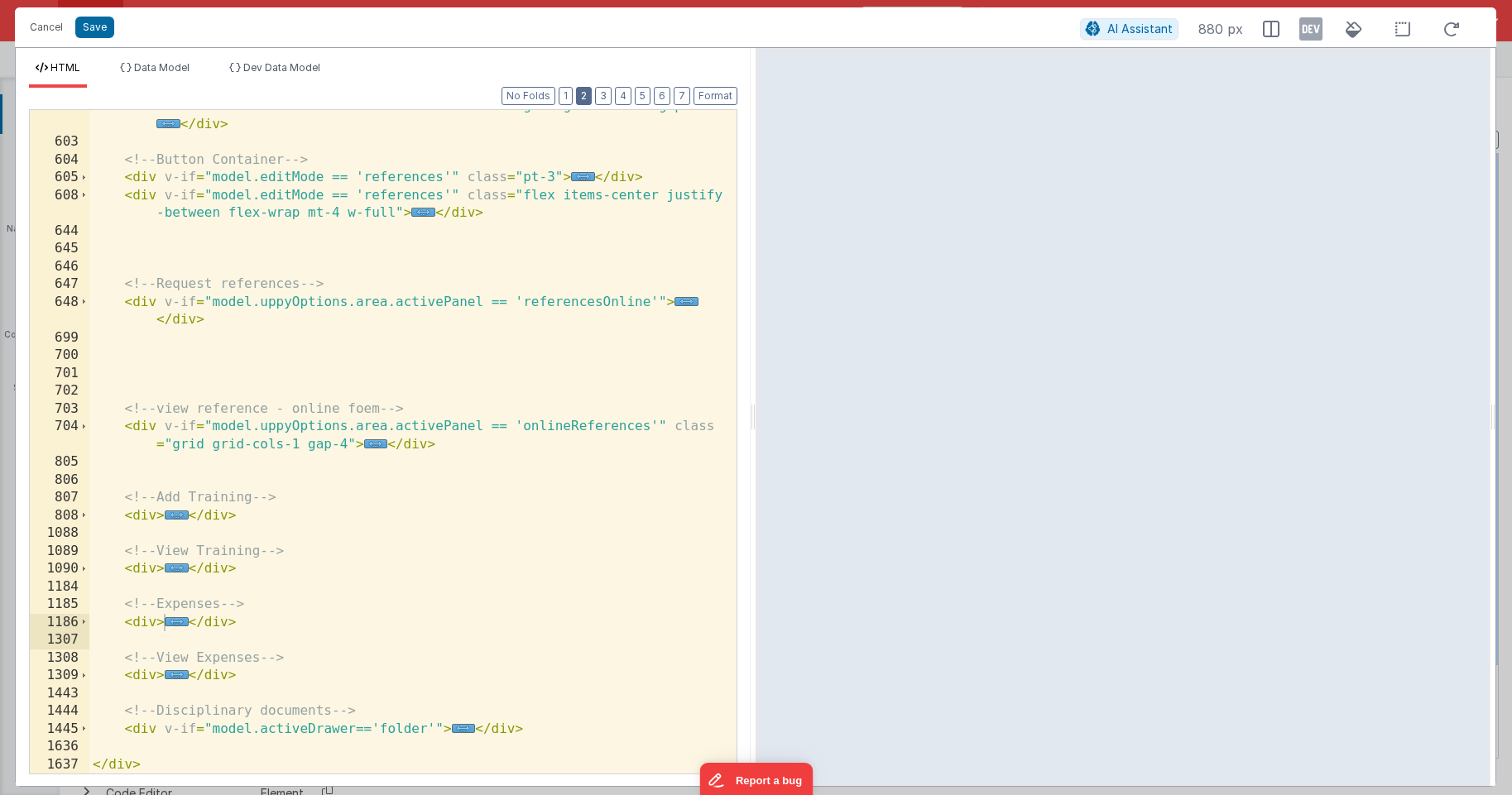
scroll to position [386, 0]
click at [463, 725] on span "..." at bounding box center [463, 728] width 24 height 10
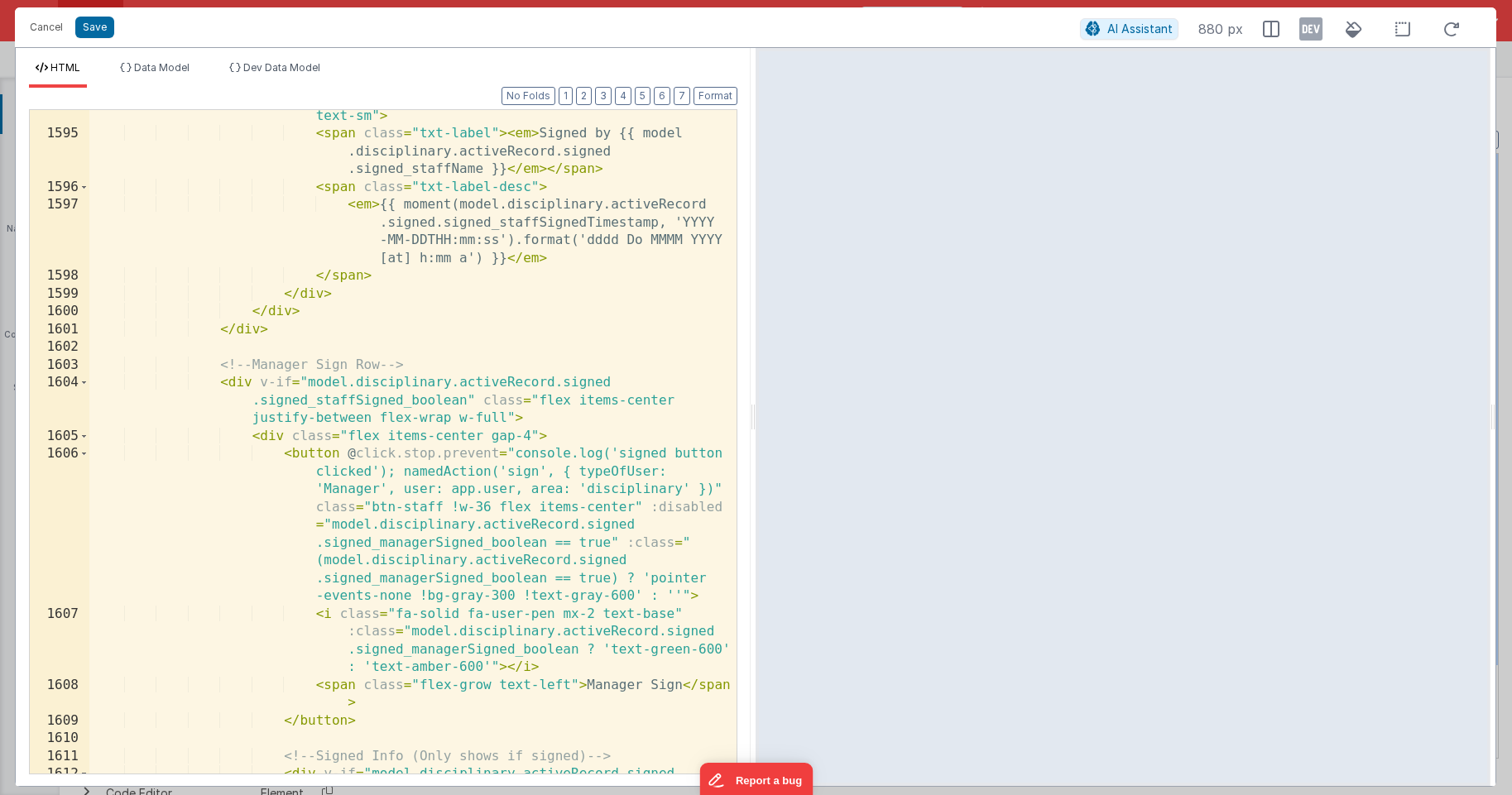
scroll to position [5740, 0]
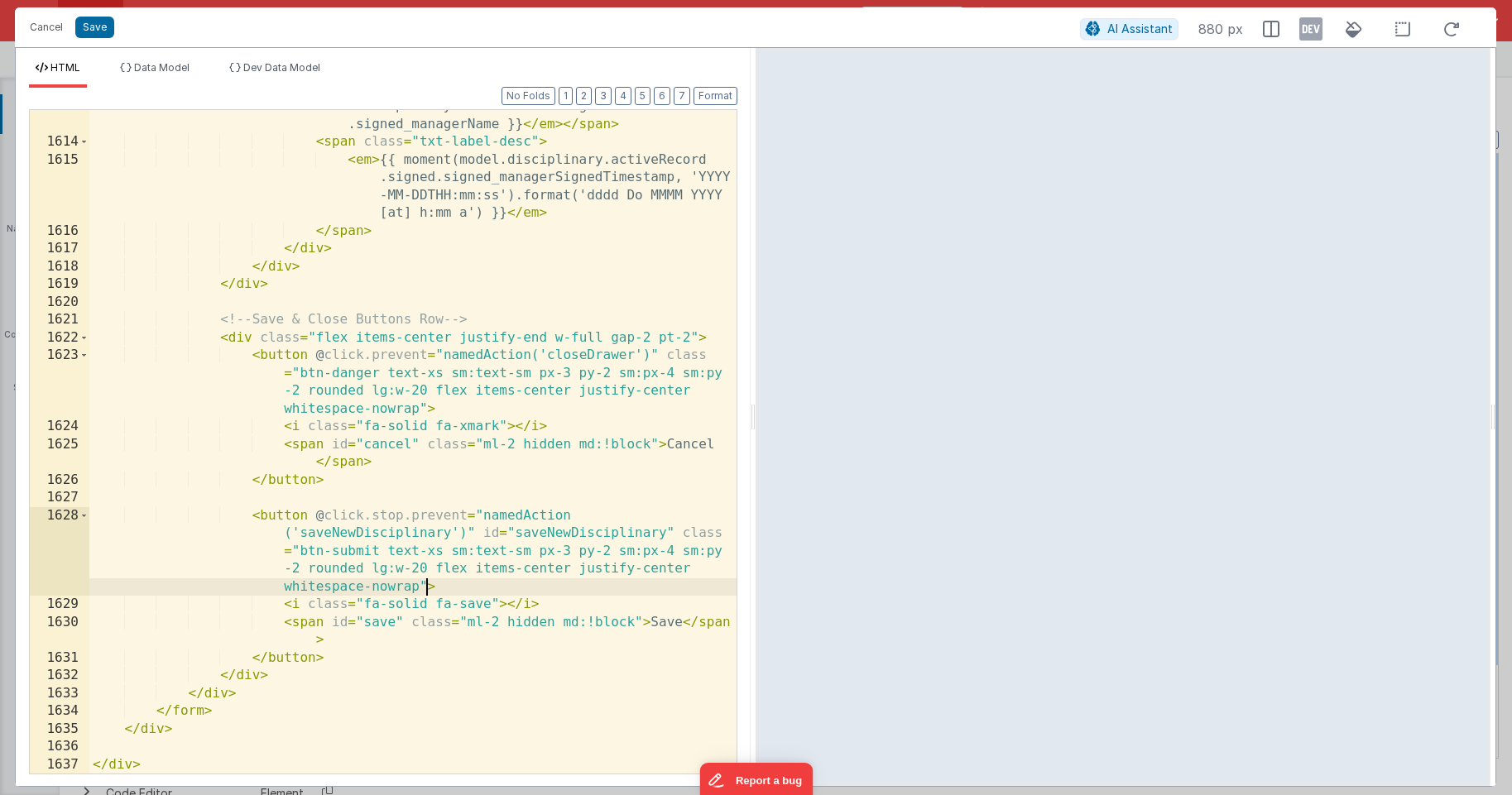
click at [426, 585] on div "< span class = "txt-label" > < em > Signed by {{ model .disciplinary.activeReco…" at bounding box center [413, 448] width 647 height 735
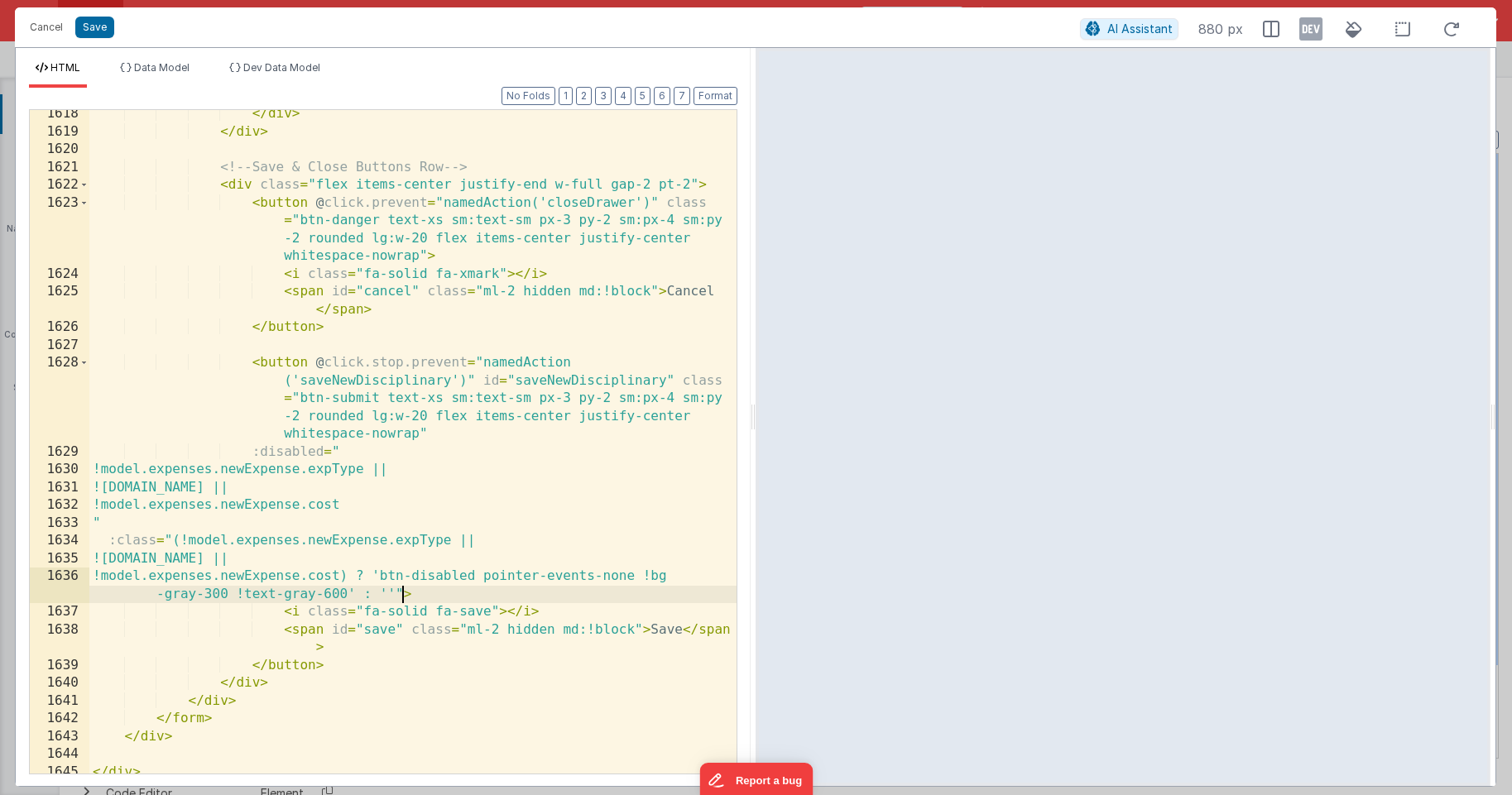
scroll to position [5899, 0]
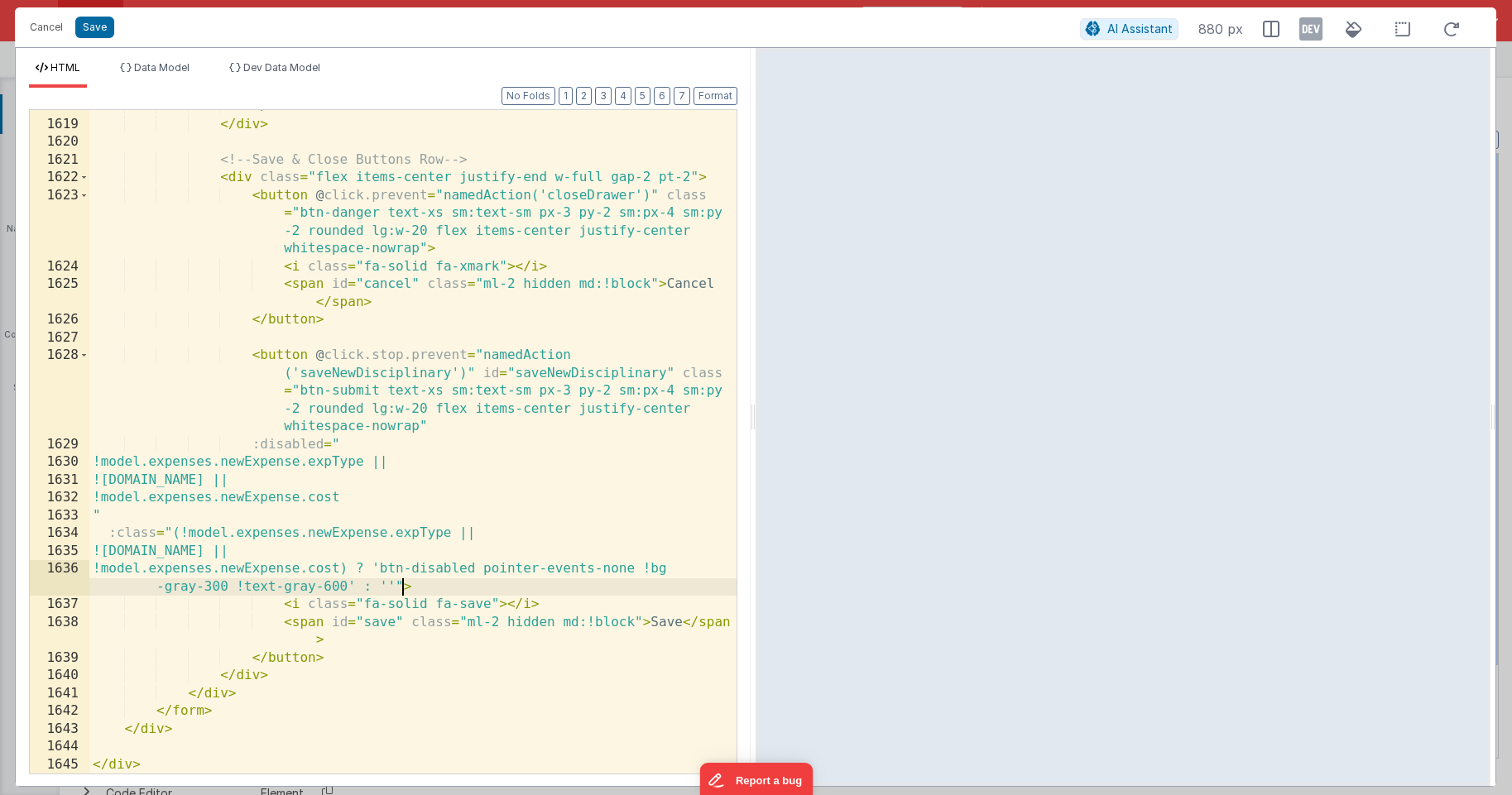
click at [202, 457] on div "</ div > </ div > <!-- Save & Close Buttons Row --> < div class = "flex items-c…" at bounding box center [413, 447] width 647 height 699
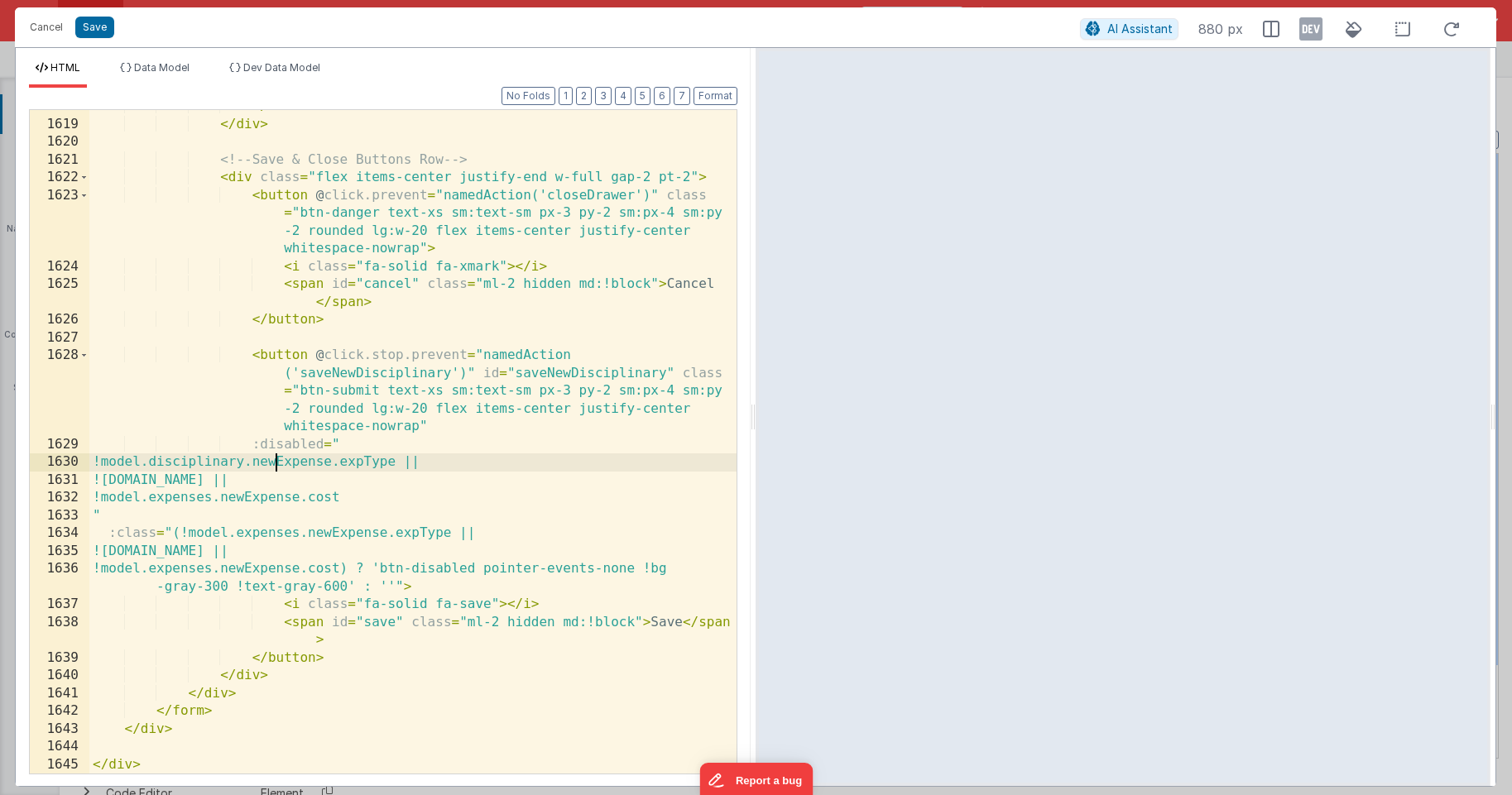
click at [311, 463] on div "</ div > </ div > <!-- Save & Close Buttons Row --> < div class = "flex items-c…" at bounding box center [413, 447] width 647 height 699
click at [308, 463] on div "</ div > </ div > <!-- Save & Close Buttons Row --> < div class = "flex items-c…" at bounding box center [413, 447] width 647 height 699
drag, startPoint x: 385, startPoint y: 465, endPoint x: 438, endPoint y: 464, distance: 53.0
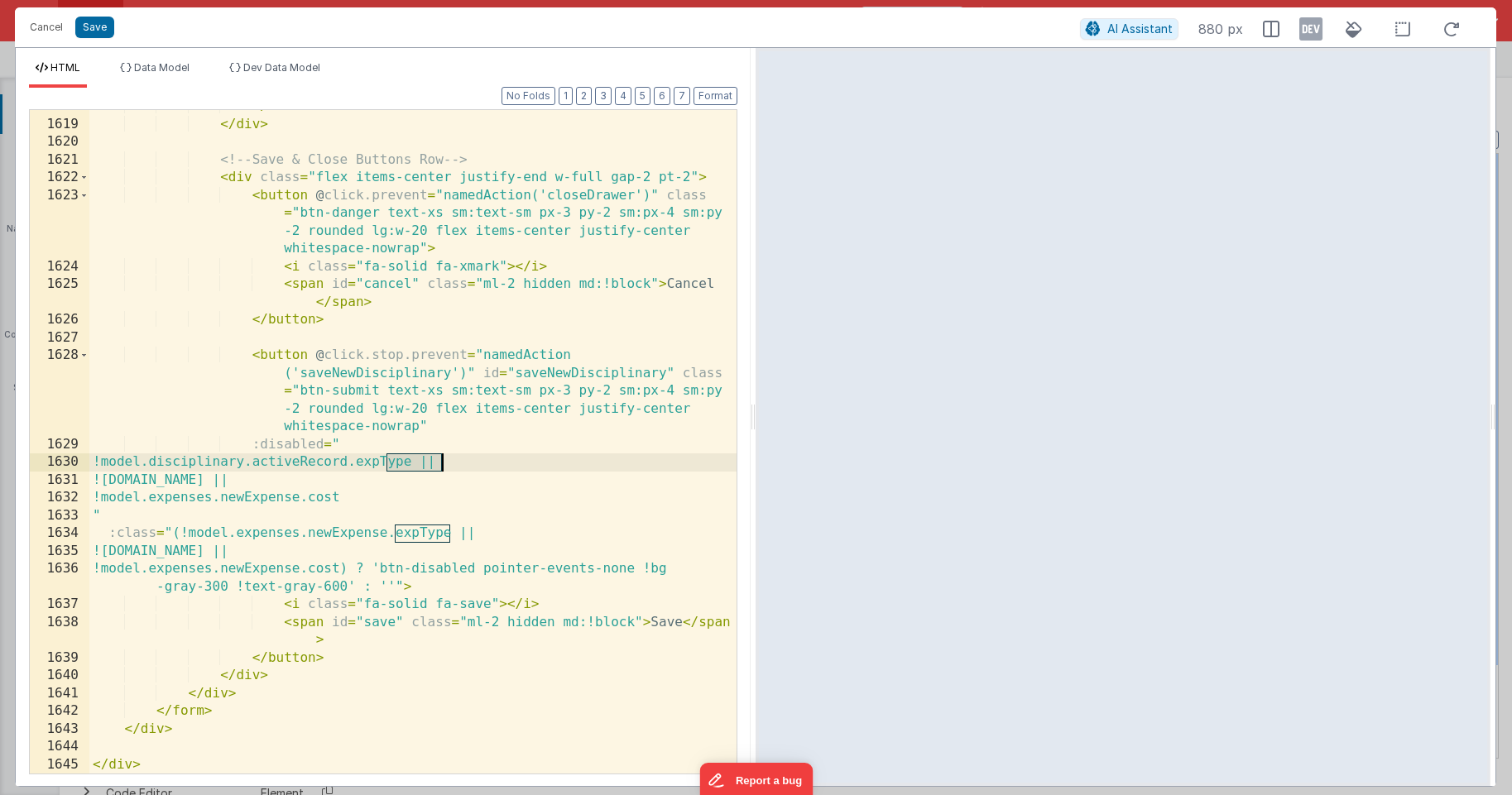
click at [438, 464] on div "</ div > </ div > <!-- Save & Close Buttons Row --> < div class = "flex items-c…" at bounding box center [413, 447] width 647 height 699
drag, startPoint x: 420, startPoint y: 460, endPoint x: 178, endPoint y: 463, distance: 242.0
click at [178, 463] on div "</ div > </ div > <!-- Save & Close Buttons Row --> < div class = "flex items-c…" at bounding box center [413, 447] width 647 height 699
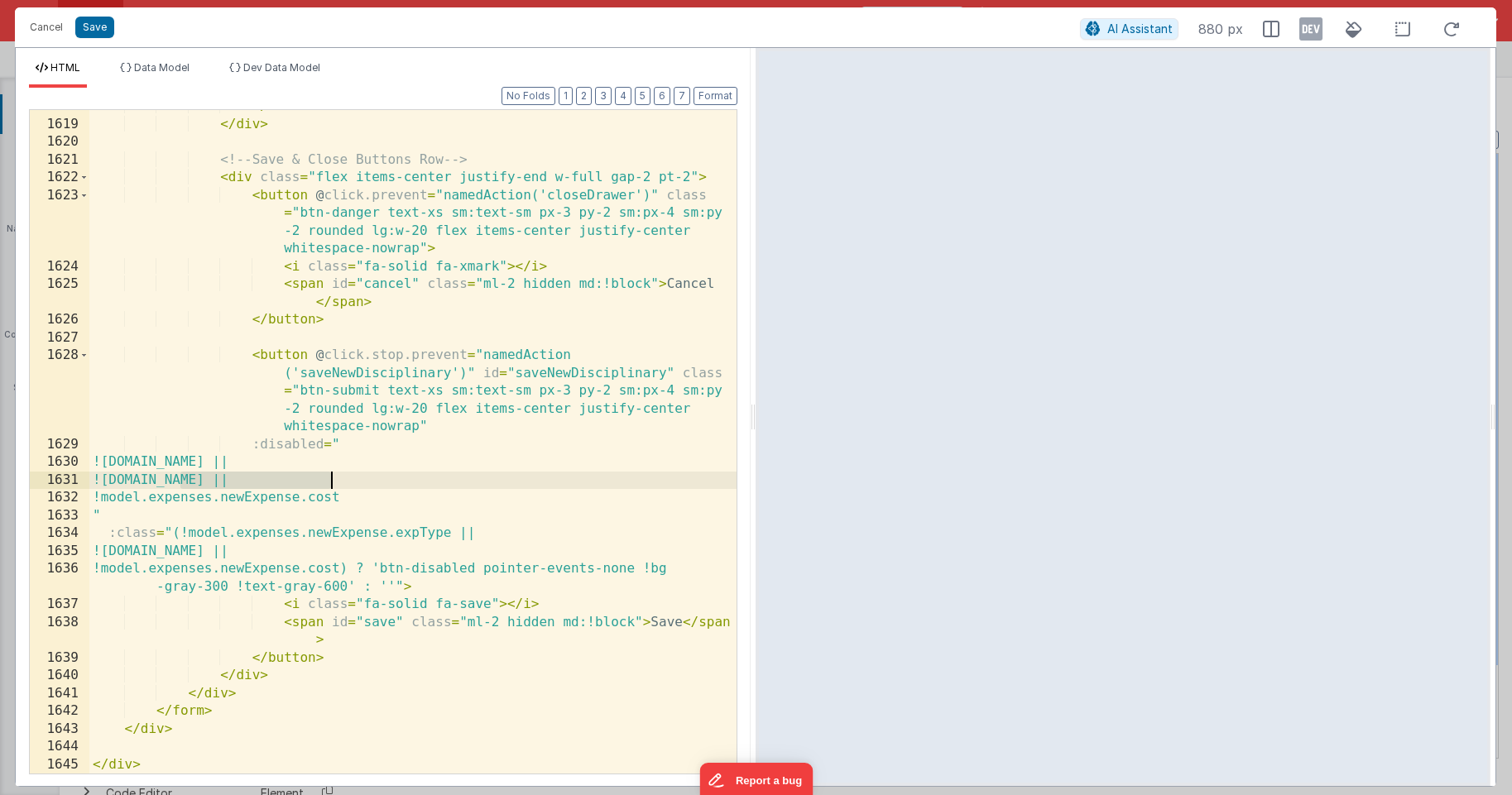
drag, startPoint x: 179, startPoint y: 477, endPoint x: 334, endPoint y: 478, distance: 155.0
click at [334, 478] on div "</ div > </ div > <!-- Save & Close Buttons Row --> < div class = "flex items-c…" at bounding box center [413, 447] width 647 height 699
drag, startPoint x: 178, startPoint y: 500, endPoint x: 377, endPoint y: 494, distance: 199.1
click at [377, 494] on div "</ div > </ div > <!-- Save & Close Buttons Row --> < div class = "flex items-c…" at bounding box center [413, 447] width 647 height 699
paste textarea
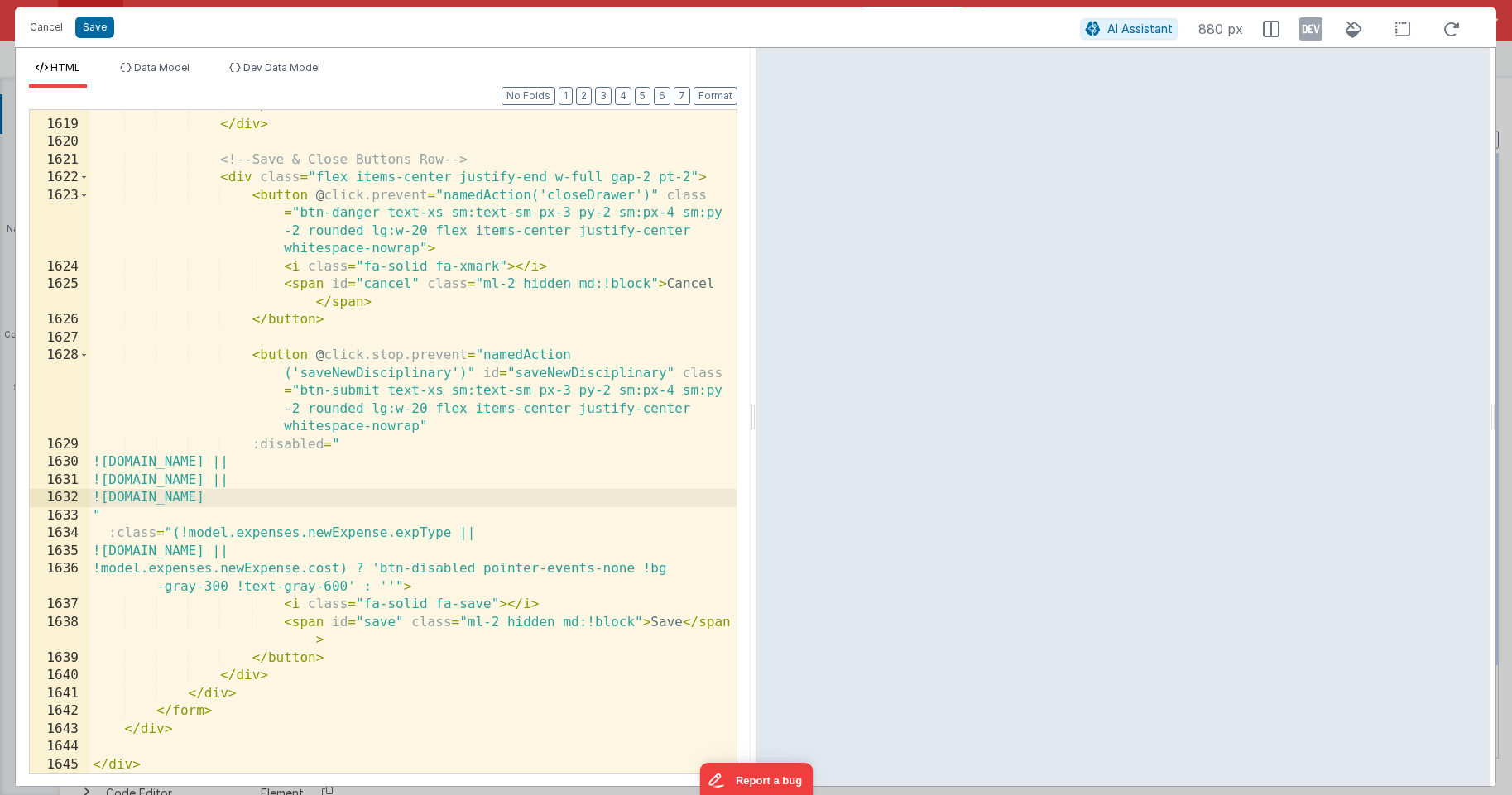
click at [408, 500] on div "</ div > </ div > <!-- Save & Close Buttons Row --> < div class = "flex items-c…" at bounding box center [413, 447] width 647 height 699
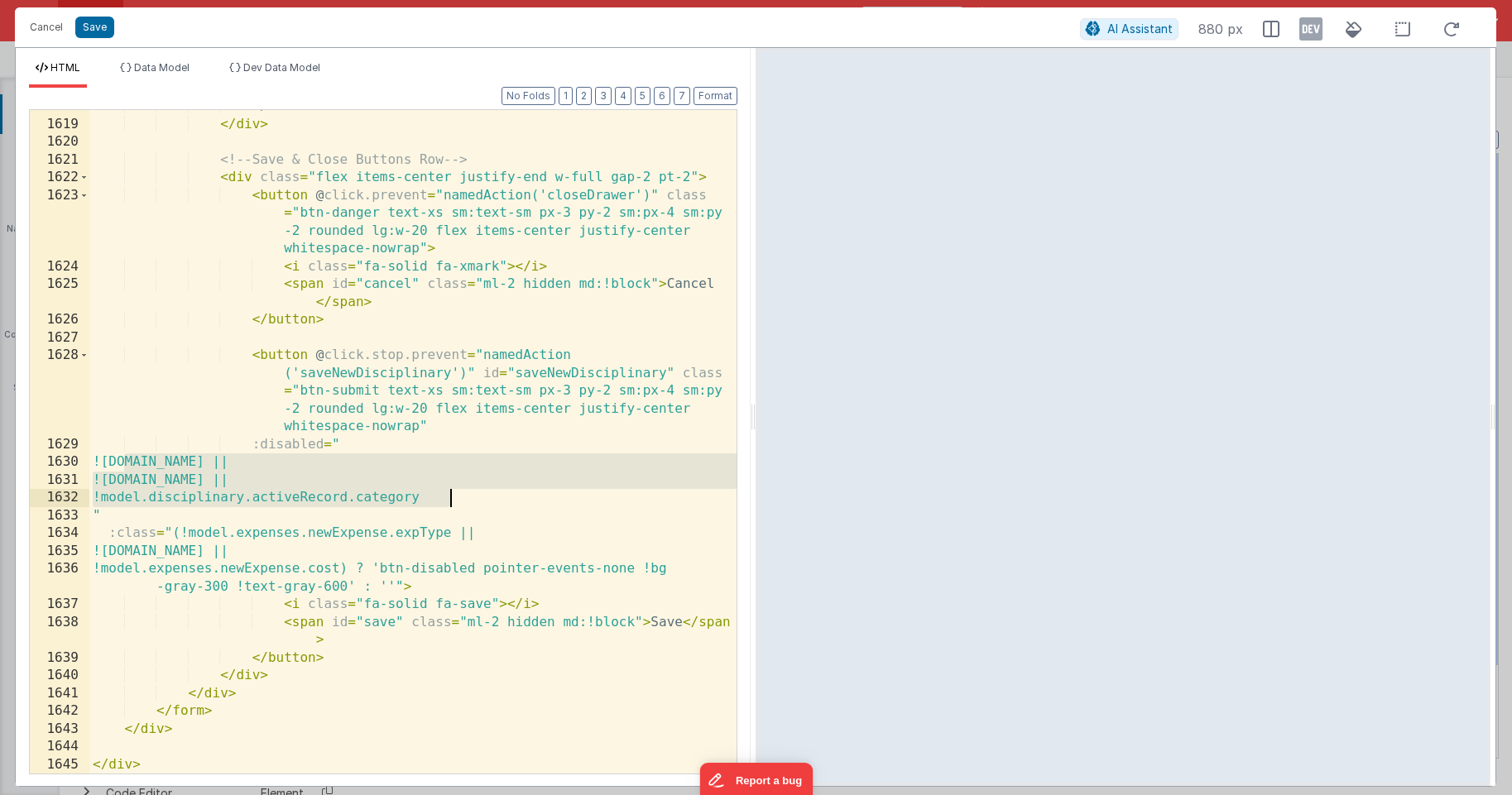
drag, startPoint x: 125, startPoint y: 460, endPoint x: 452, endPoint y: 493, distance: 328.7
click at [452, 493] on div "</ div > </ div > <!-- Save & Close Buttons Row --> < div class = "flex items-c…" at bounding box center [413, 447] width 647 height 699
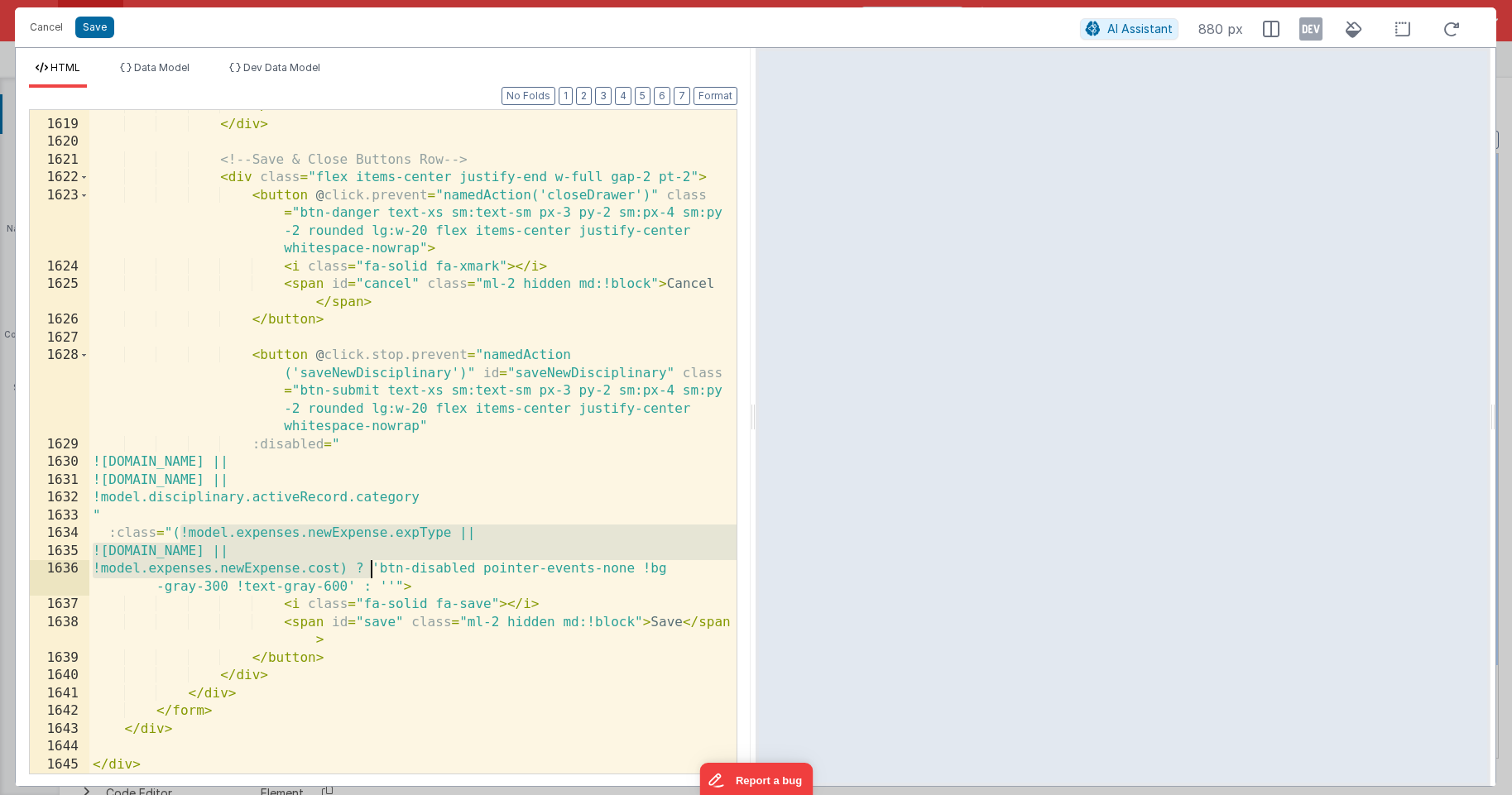
drag, startPoint x: 178, startPoint y: 533, endPoint x: 369, endPoint y: 572, distance: 194.9
click at [369, 572] on div "</ div > </ div > <!-- Save & Close Buttons Row --> < div class = "flex items-c…" at bounding box center [413, 447] width 647 height 699
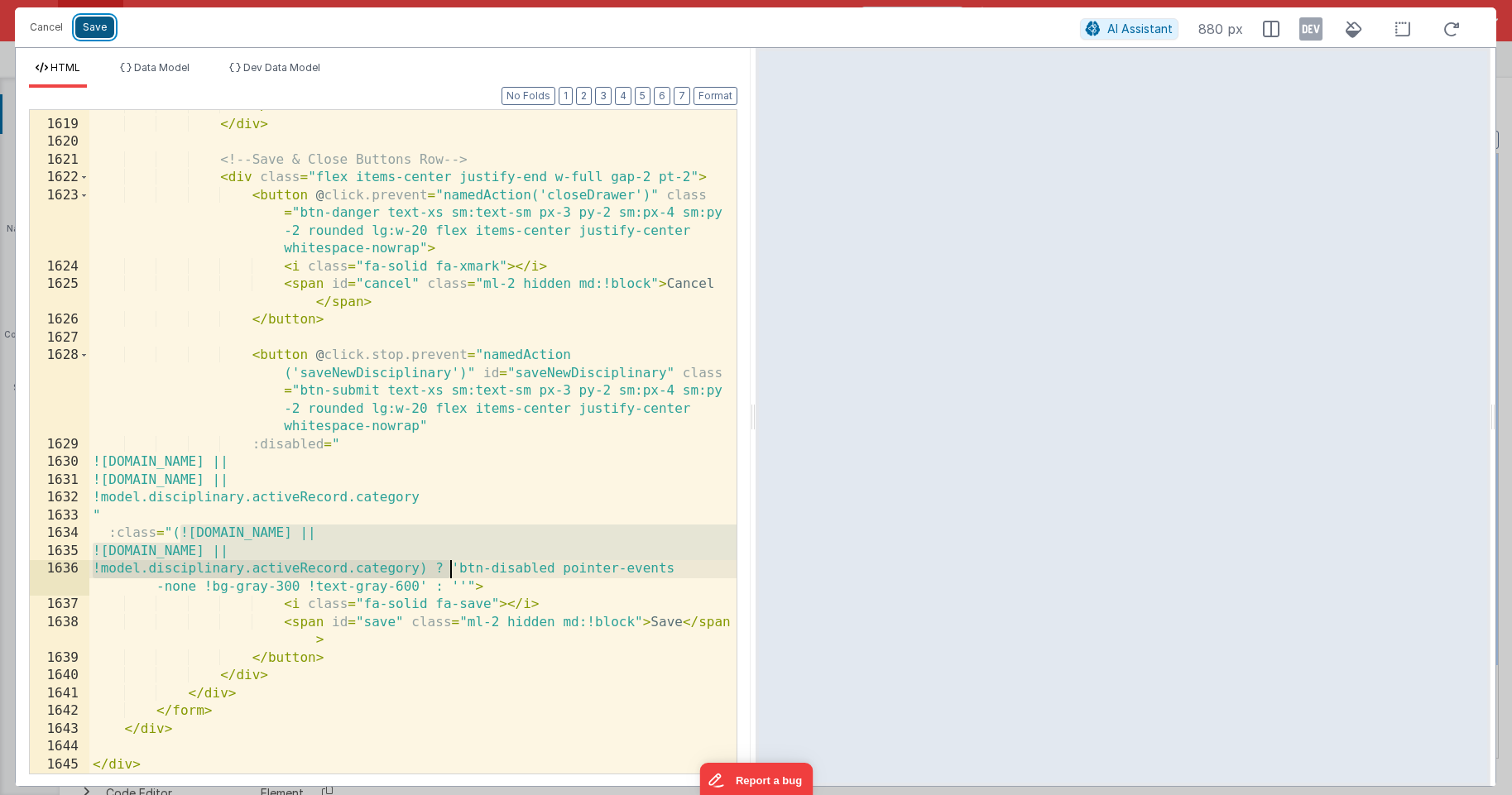
click at [88, 31] on button "Save" at bounding box center [94, 27] width 39 height 22
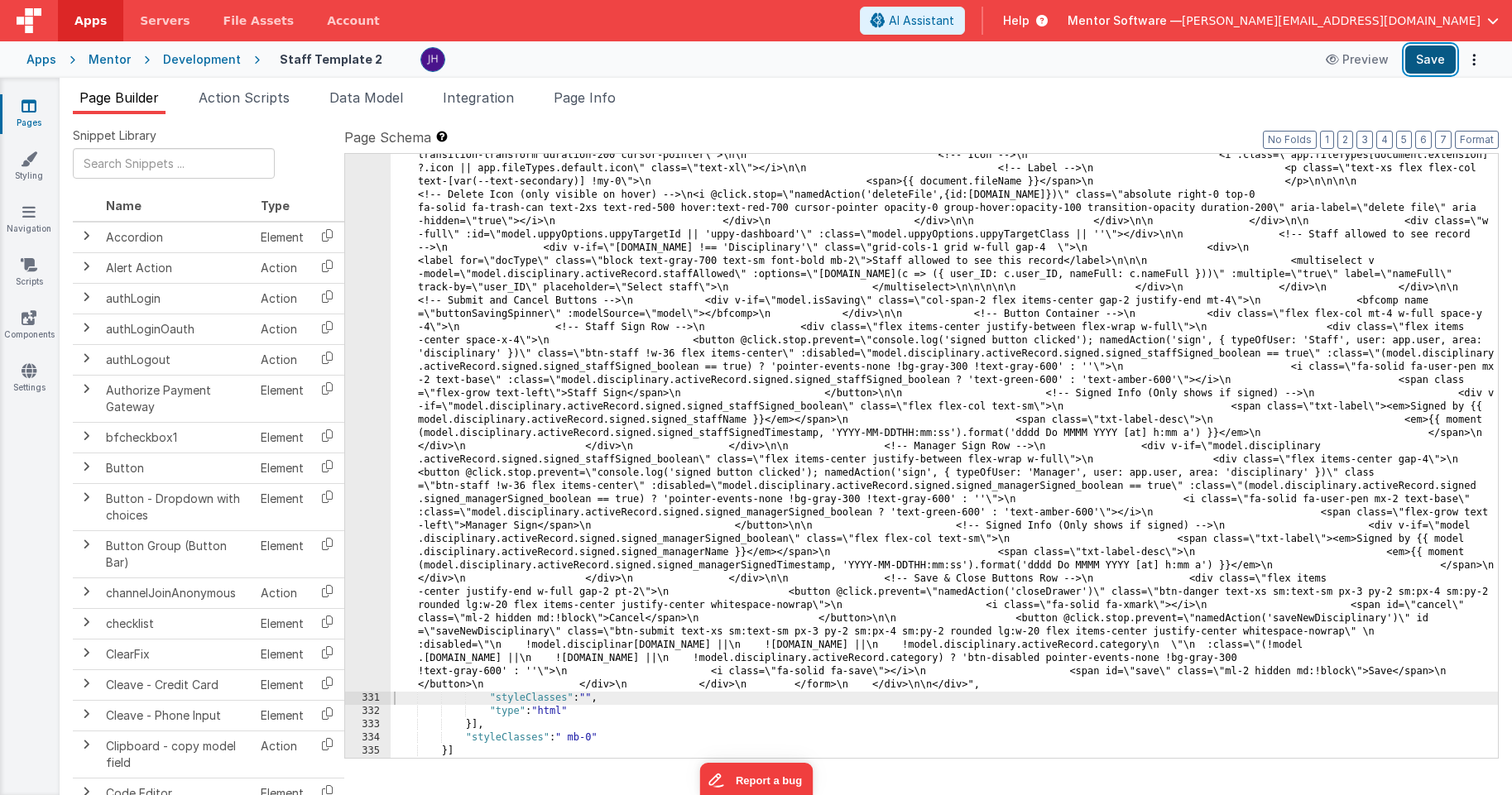
click at [1429, 65] on button "Save" at bounding box center [1430, 59] width 51 height 28
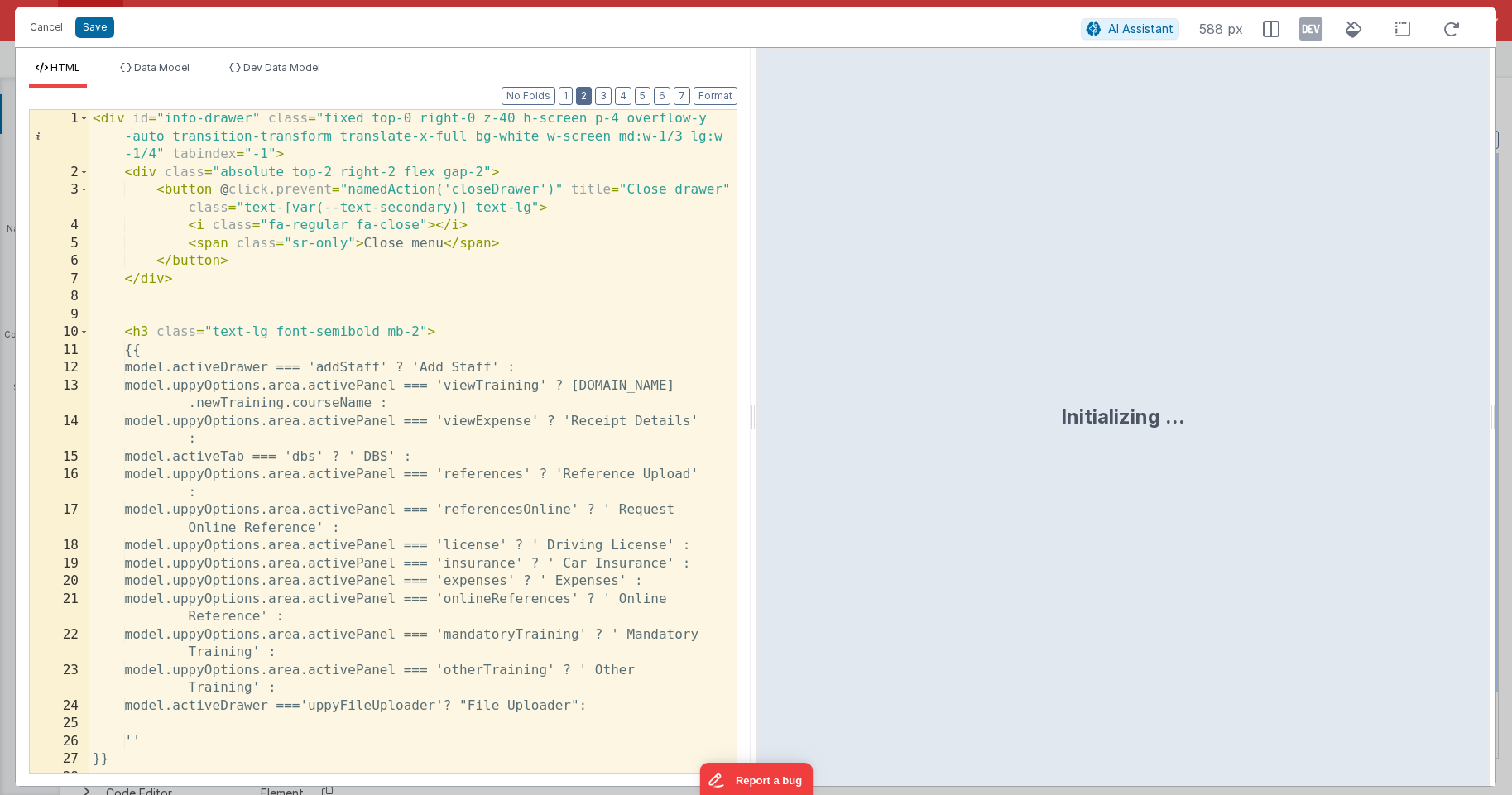
click at [587, 99] on button "2" at bounding box center [583, 95] width 15 height 18
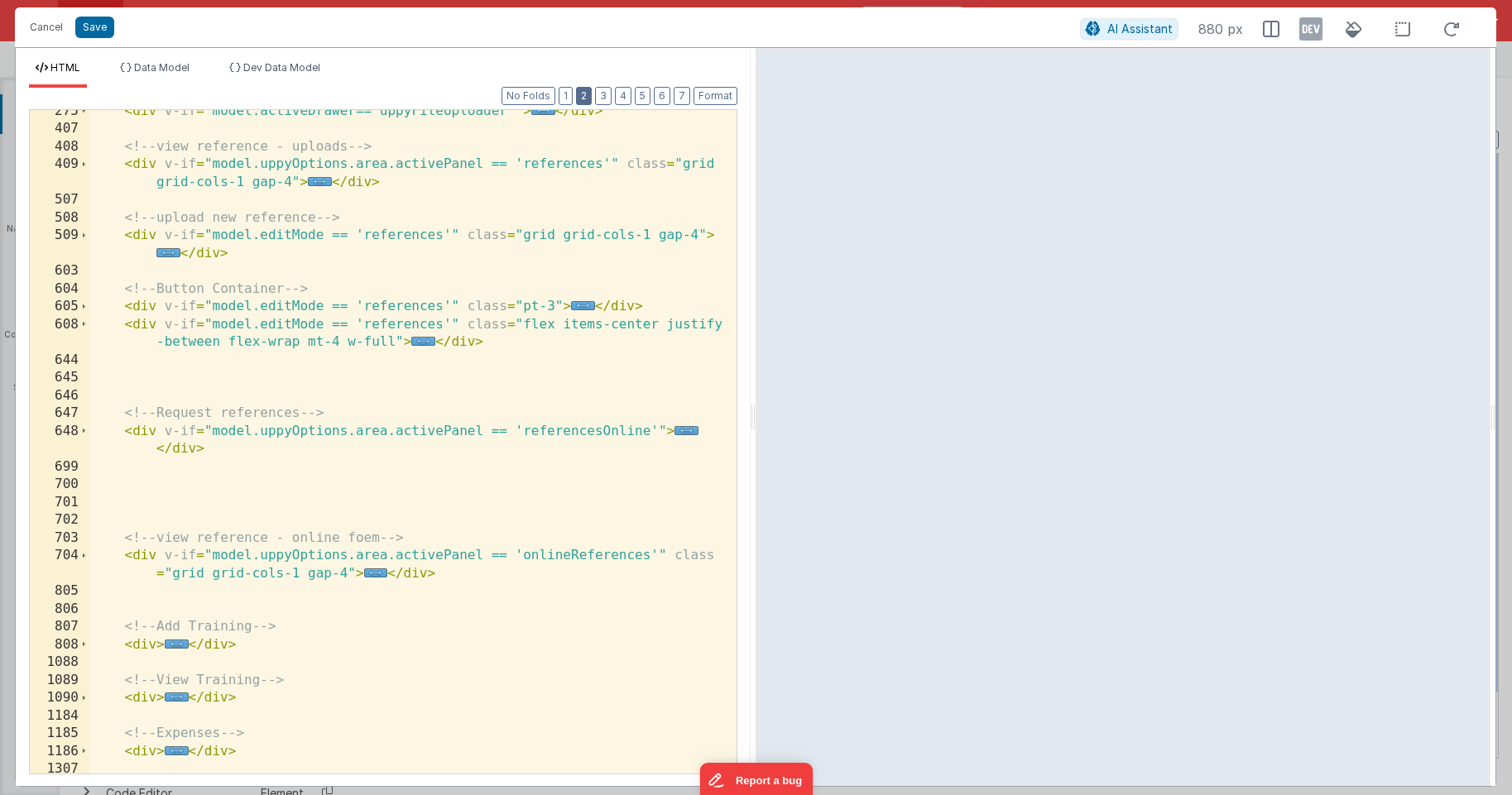
scroll to position [386, 0]
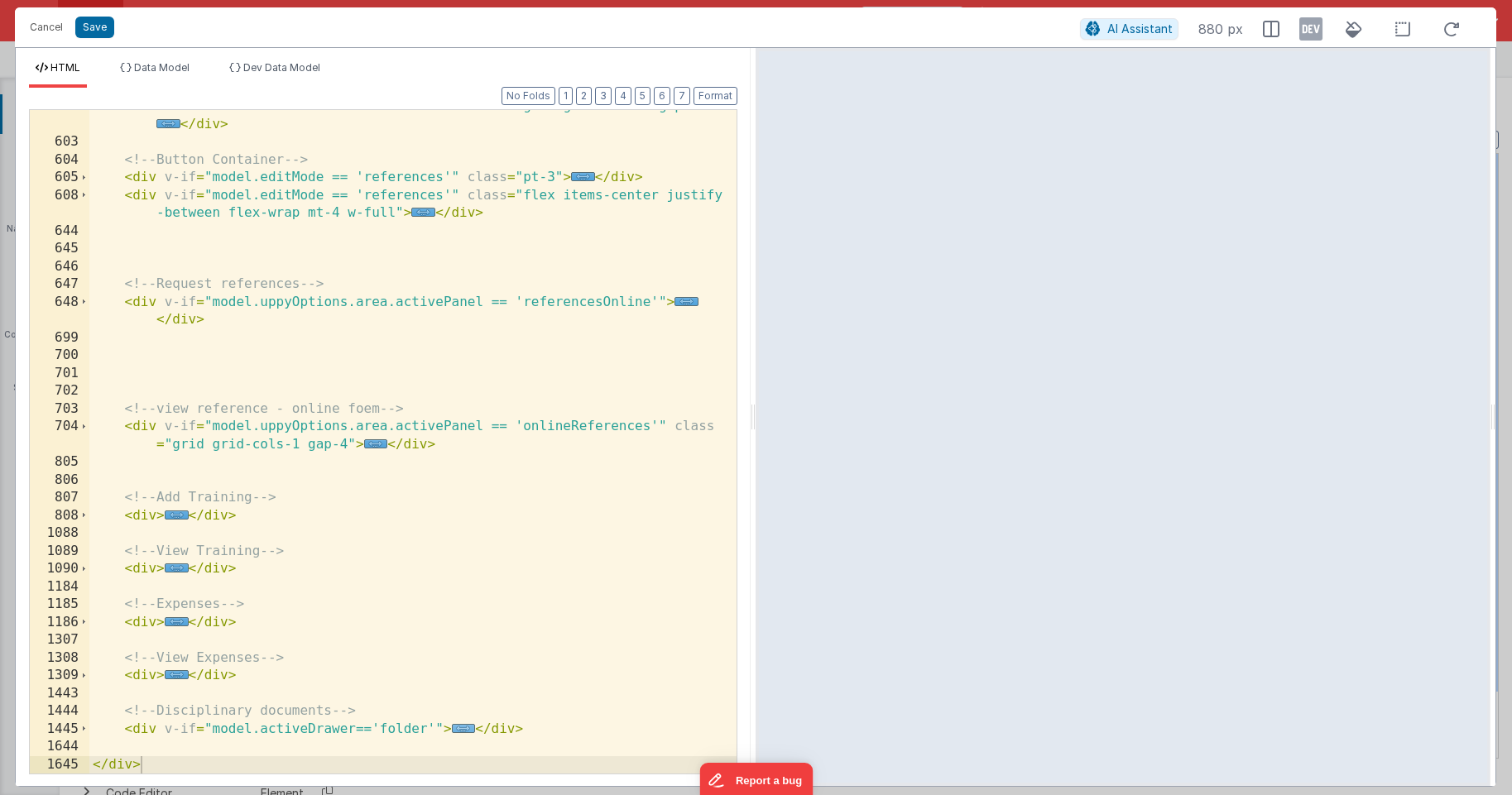
click at [459, 727] on span "..." at bounding box center [463, 728] width 24 height 10
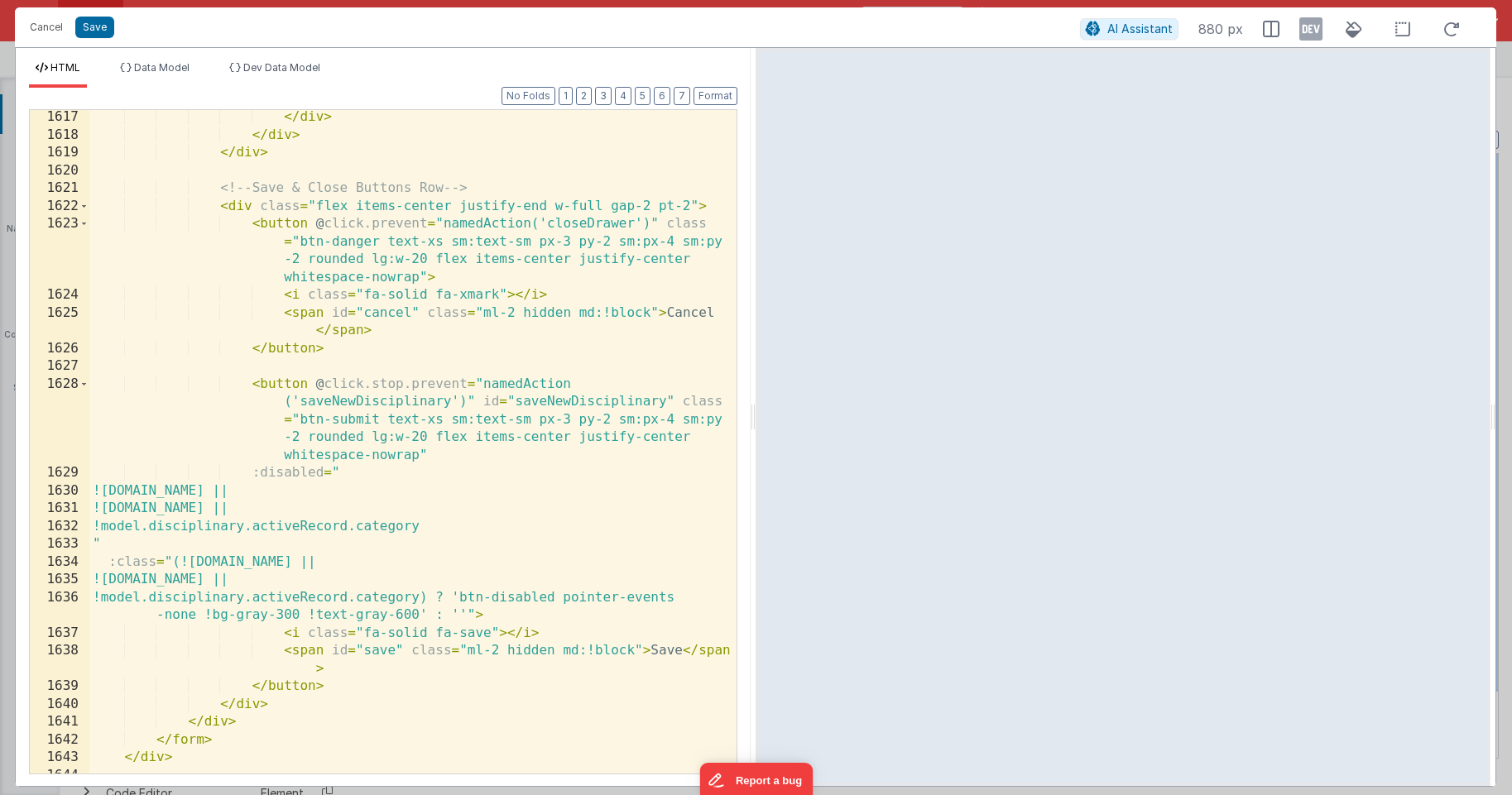
scroll to position [5899, 0]
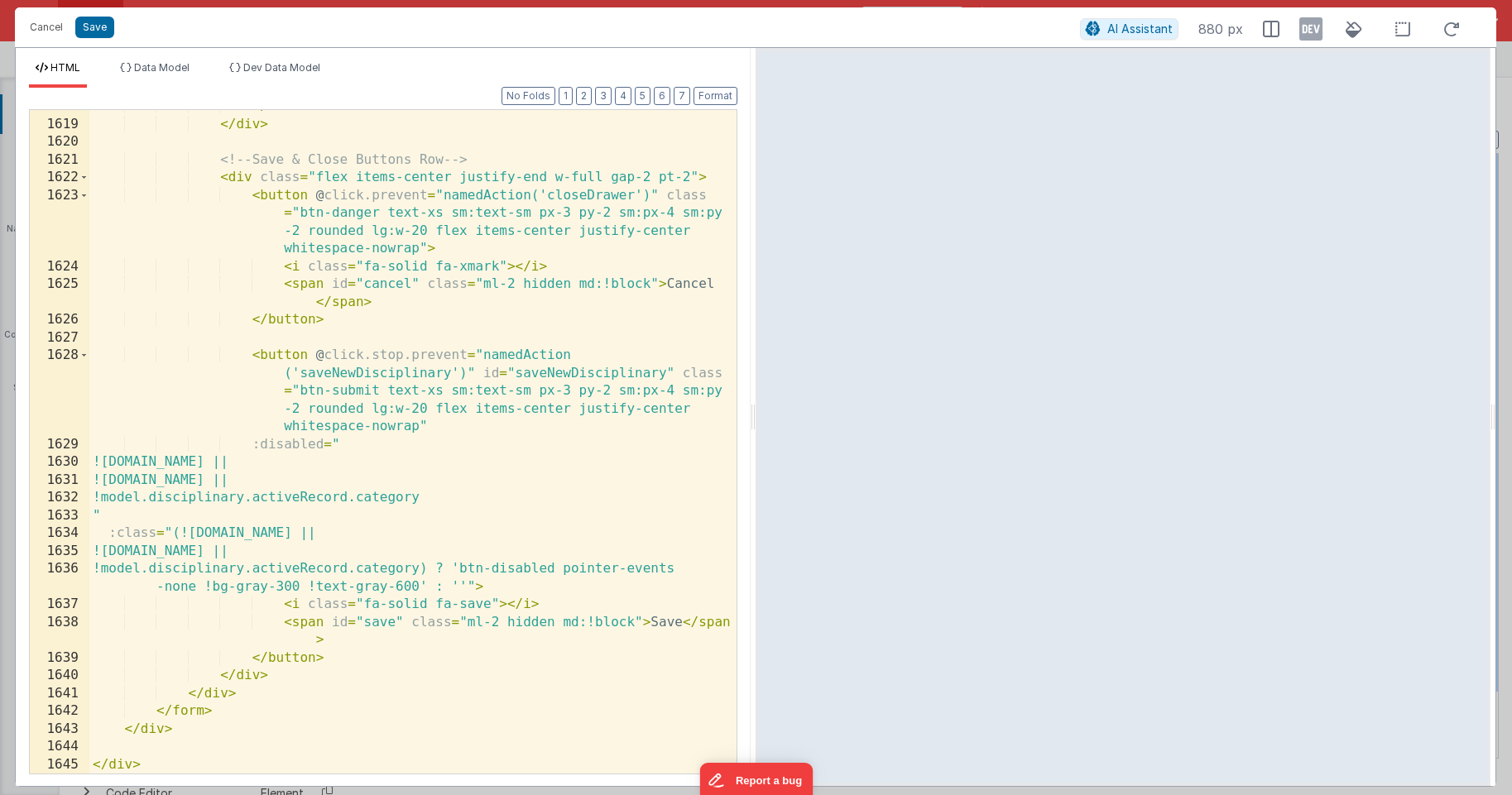
click at [449, 499] on div "</ div > </ div > <!-- Save & Close Buttons Row --> < div class = "flex items-c…" at bounding box center [413, 447] width 647 height 699
click at [450, 569] on div "</ div > </ div > <!-- Save & Close Buttons Row --> < div class = "flex items-c…" at bounding box center [413, 447] width 647 height 699
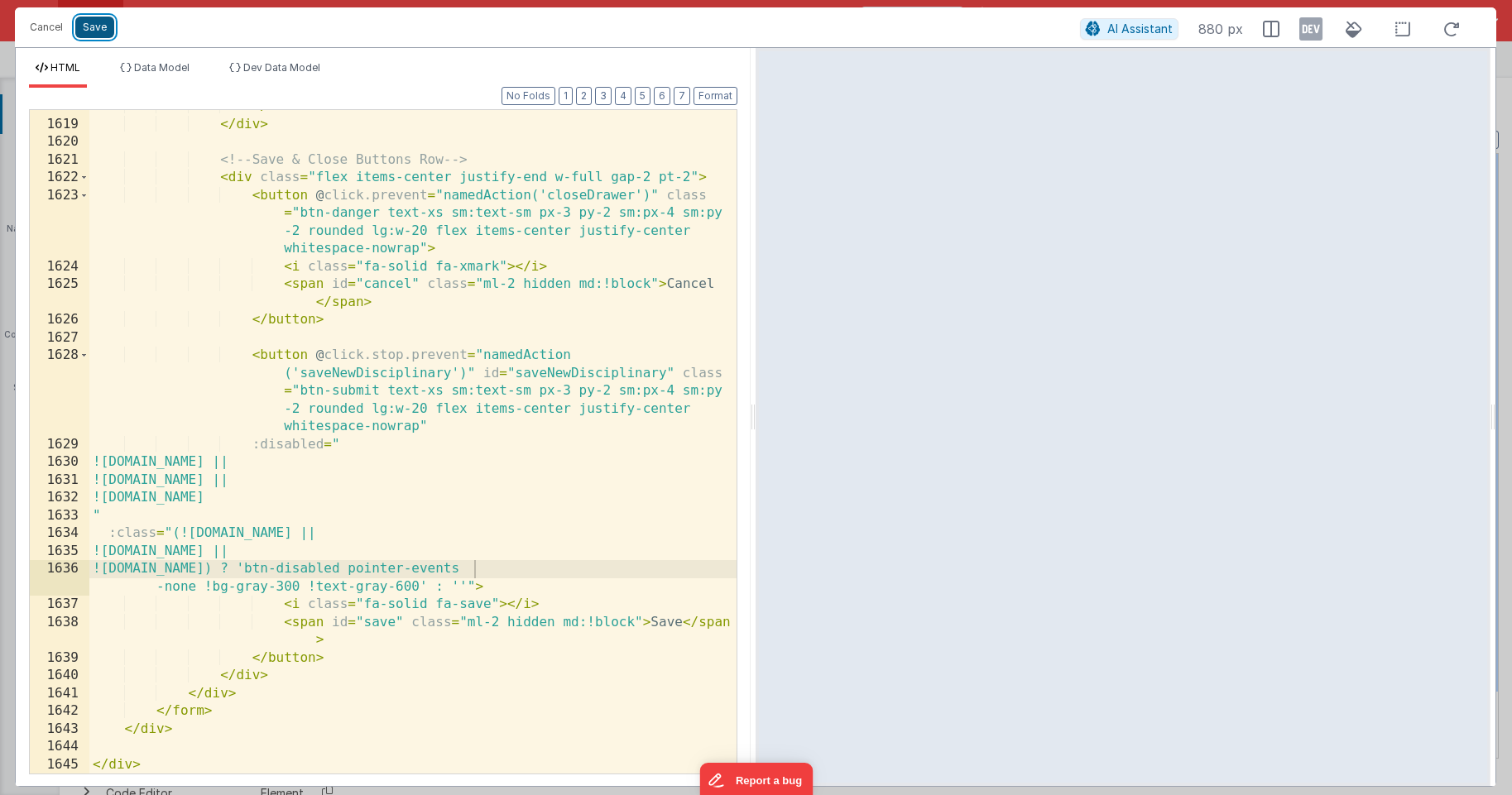
click at [94, 30] on button "Save" at bounding box center [94, 27] width 39 height 22
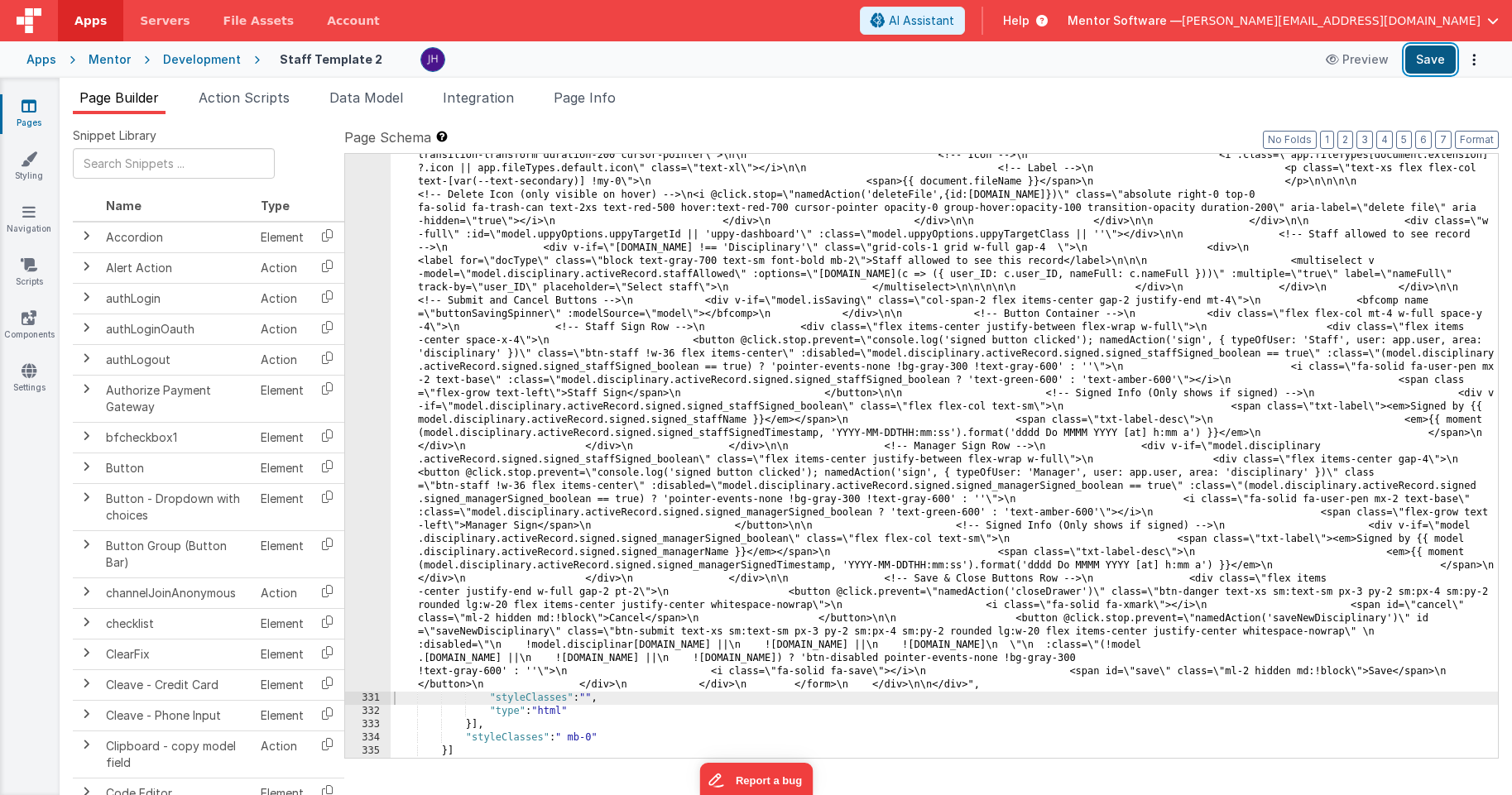
click at [1419, 66] on button "Save" at bounding box center [1430, 59] width 51 height 28
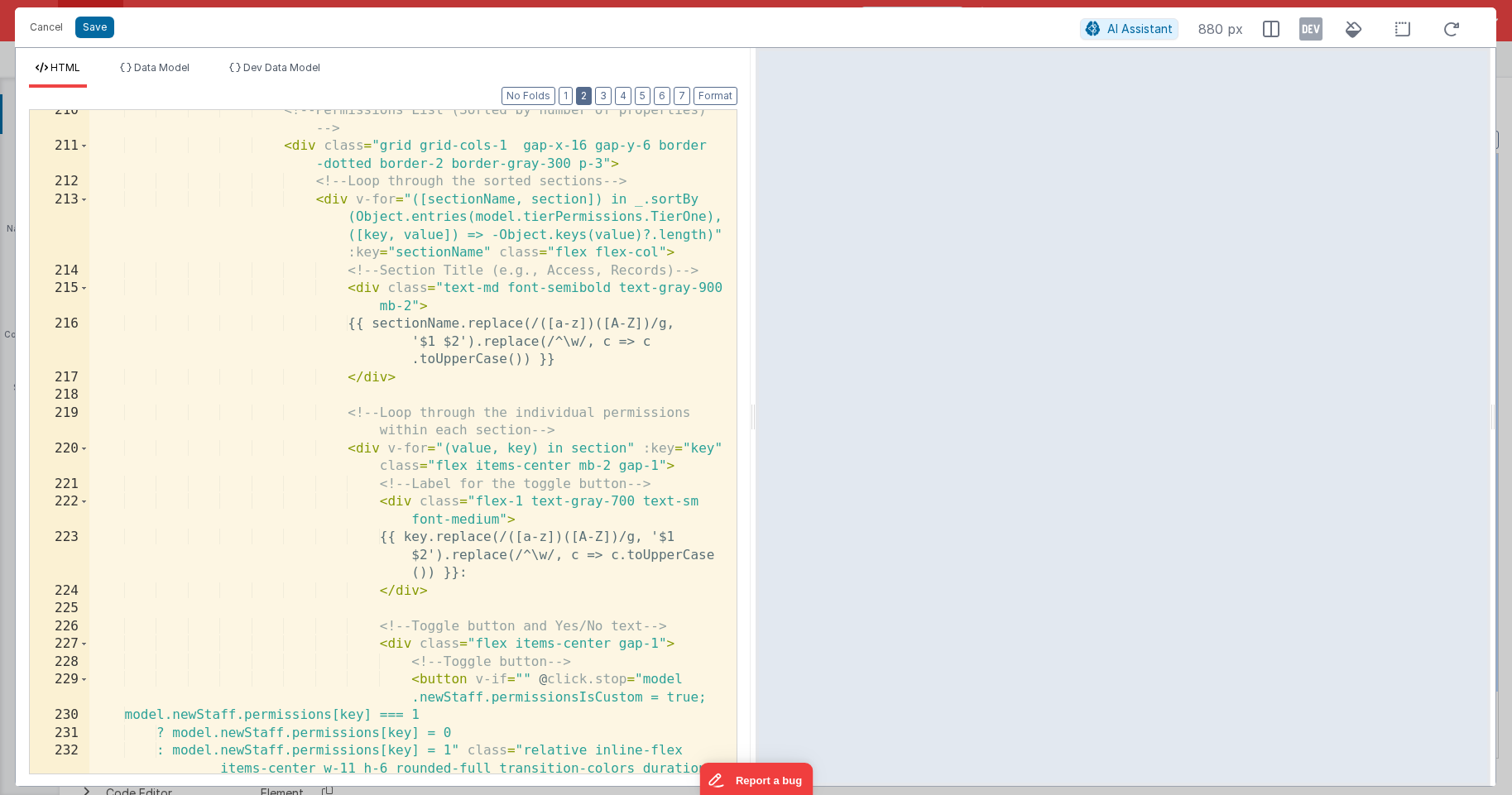
click at [585, 94] on button "2" at bounding box center [583, 95] width 15 height 18
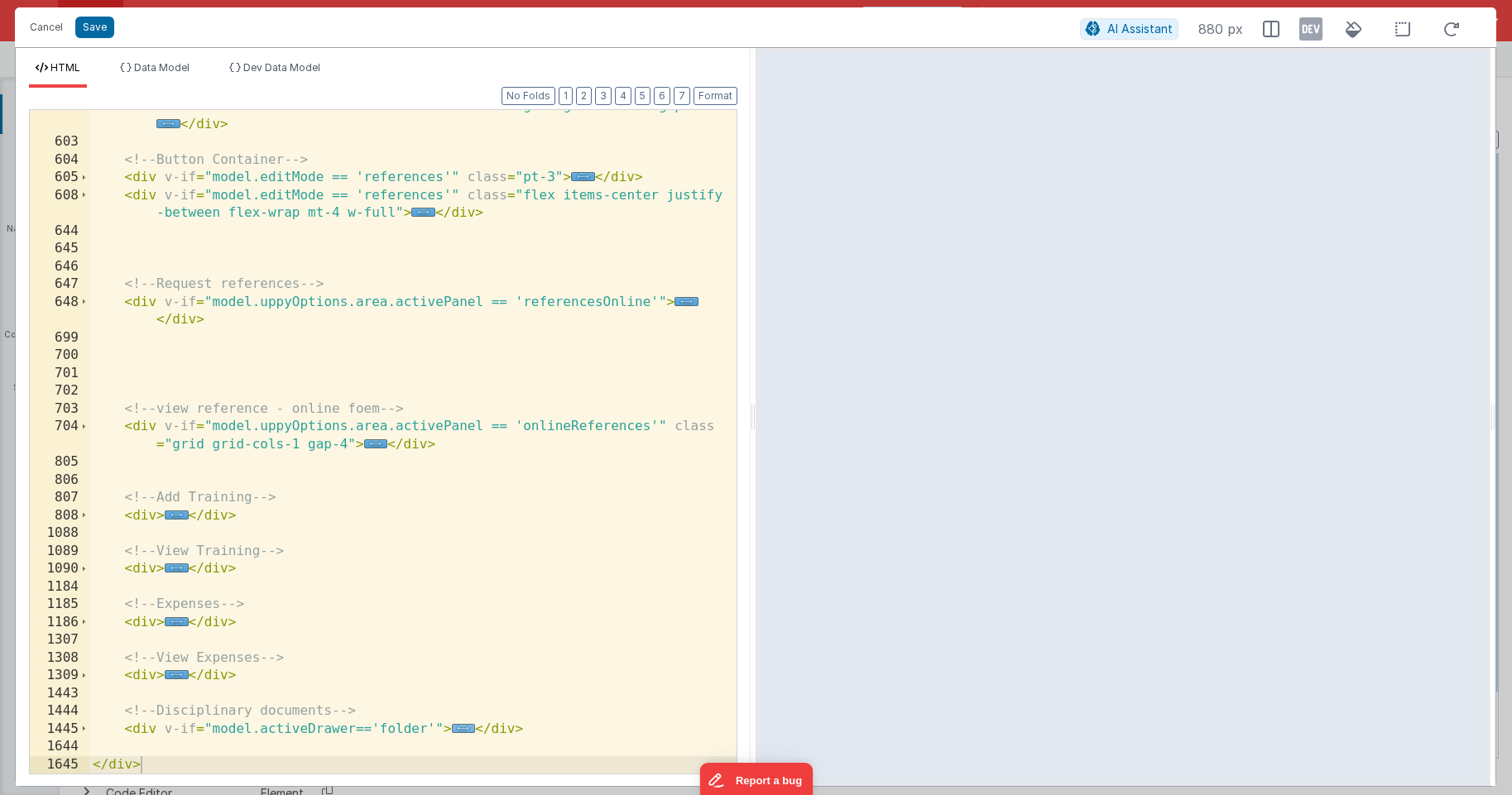
click at [460, 730] on span "..." at bounding box center [463, 728] width 24 height 10
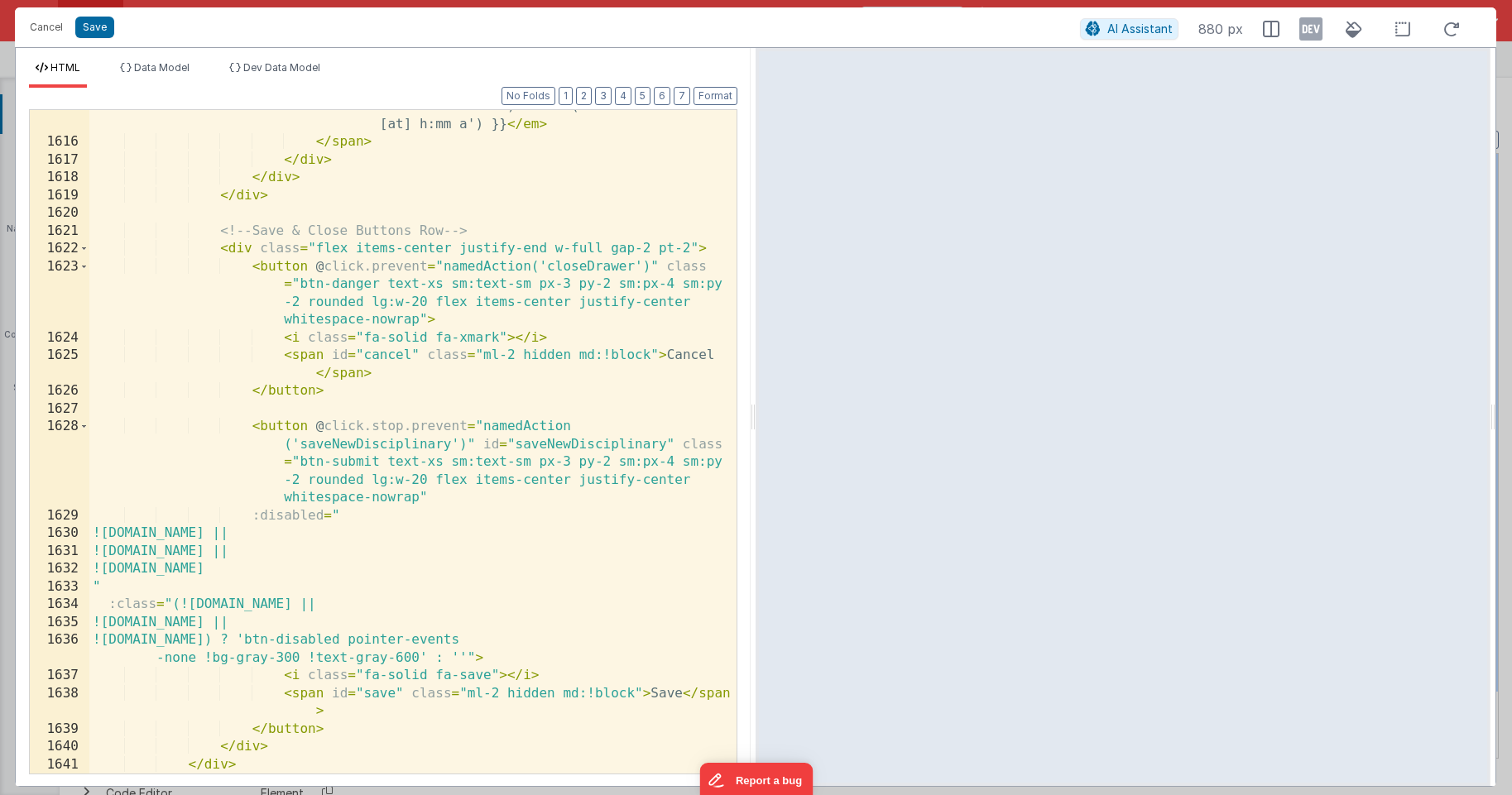
scroll to position [5899, 0]
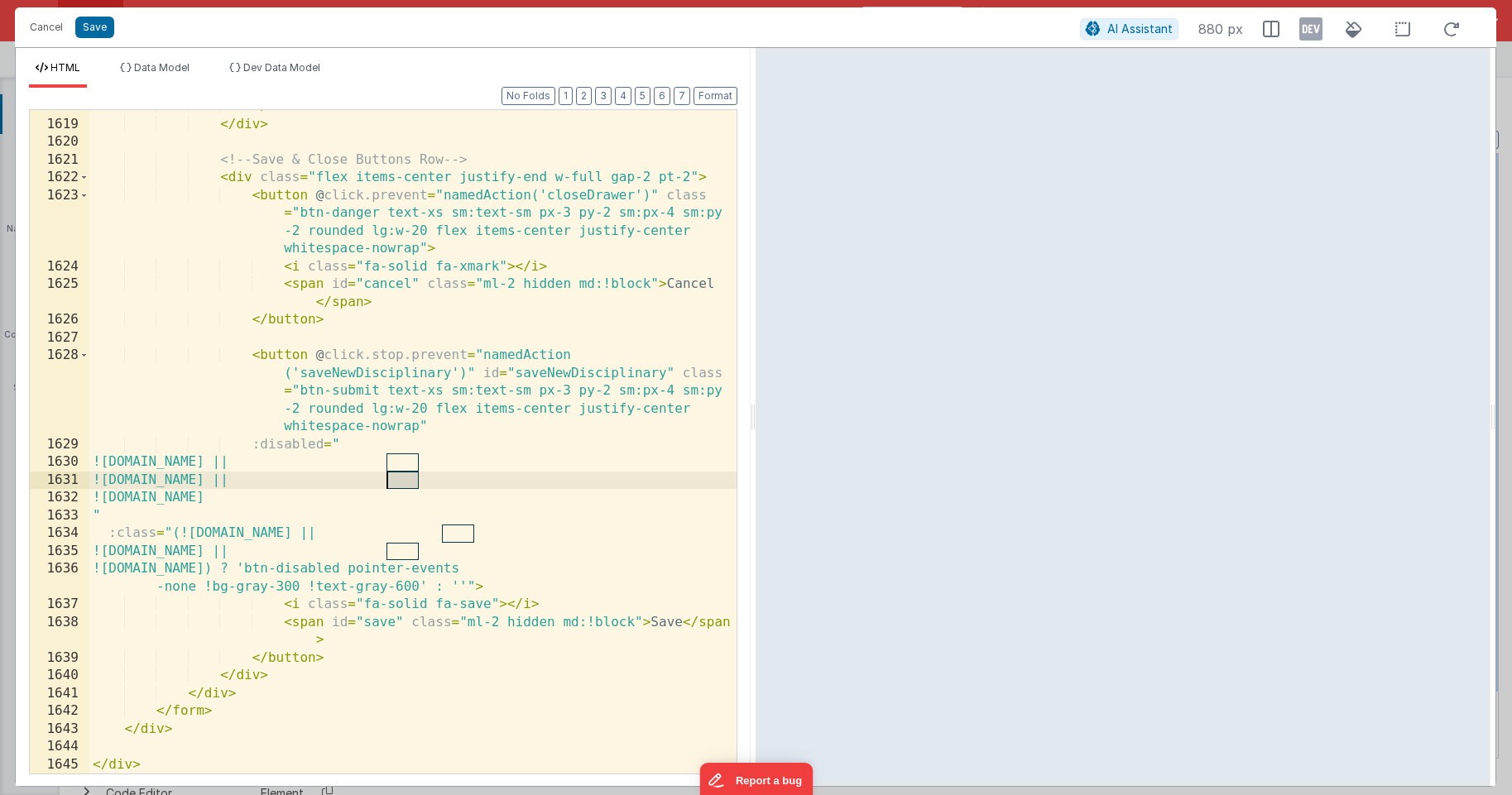
drag, startPoint x: 418, startPoint y: 478, endPoint x: 388, endPoint y: 479, distance: 30.0
click at [388, 479] on div "</ div > </ div > <!-- Save & Close Buttons Row --> < div class = "flex items-c…" at bounding box center [413, 447] width 647 height 699
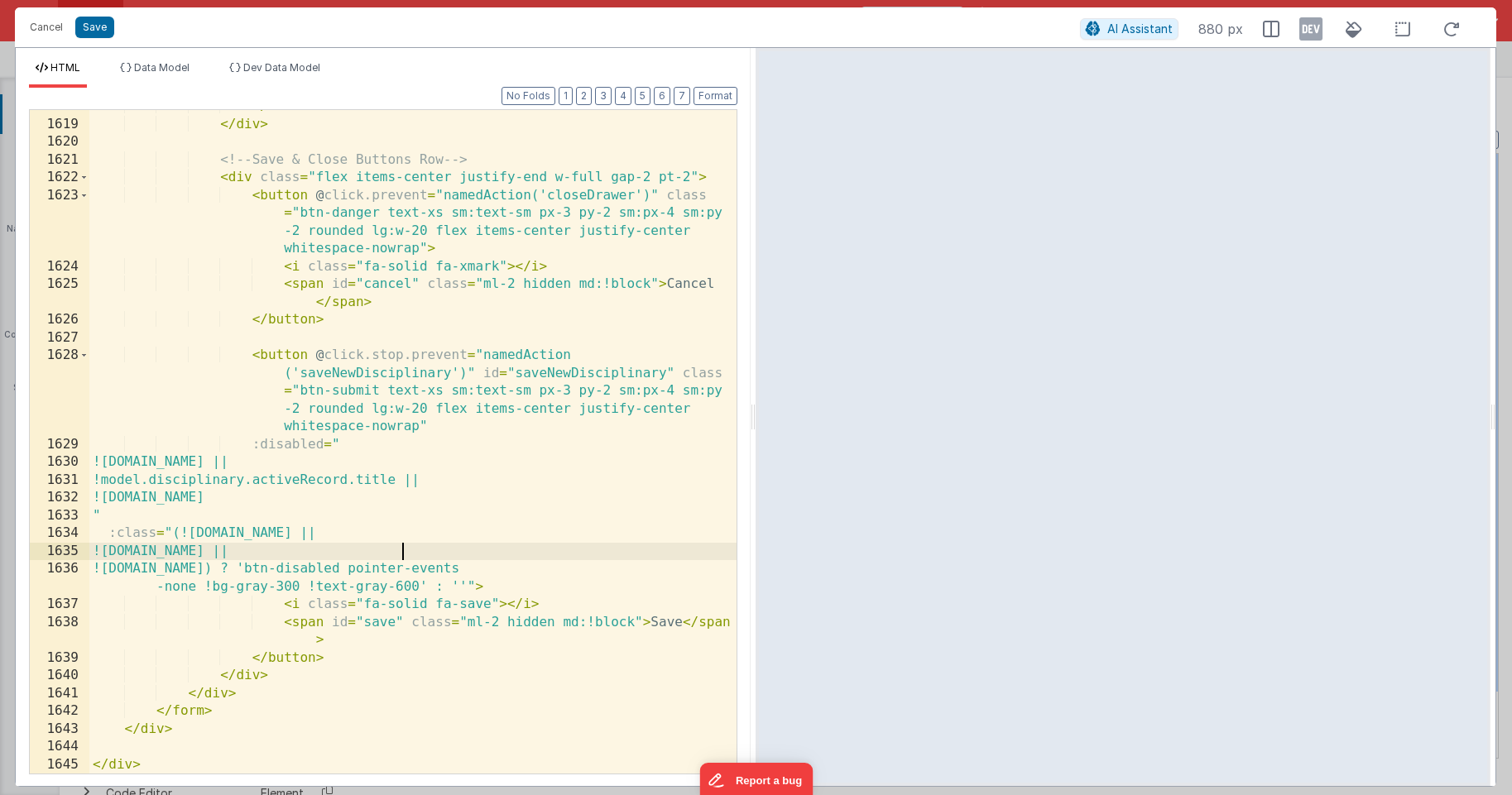
click at [407, 554] on div "</ div > </ div > <!-- Save & Close Buttons Row --> < div class = "flex items-c…" at bounding box center [413, 447] width 647 height 699
click at [94, 23] on button "Save" at bounding box center [94, 27] width 39 height 22
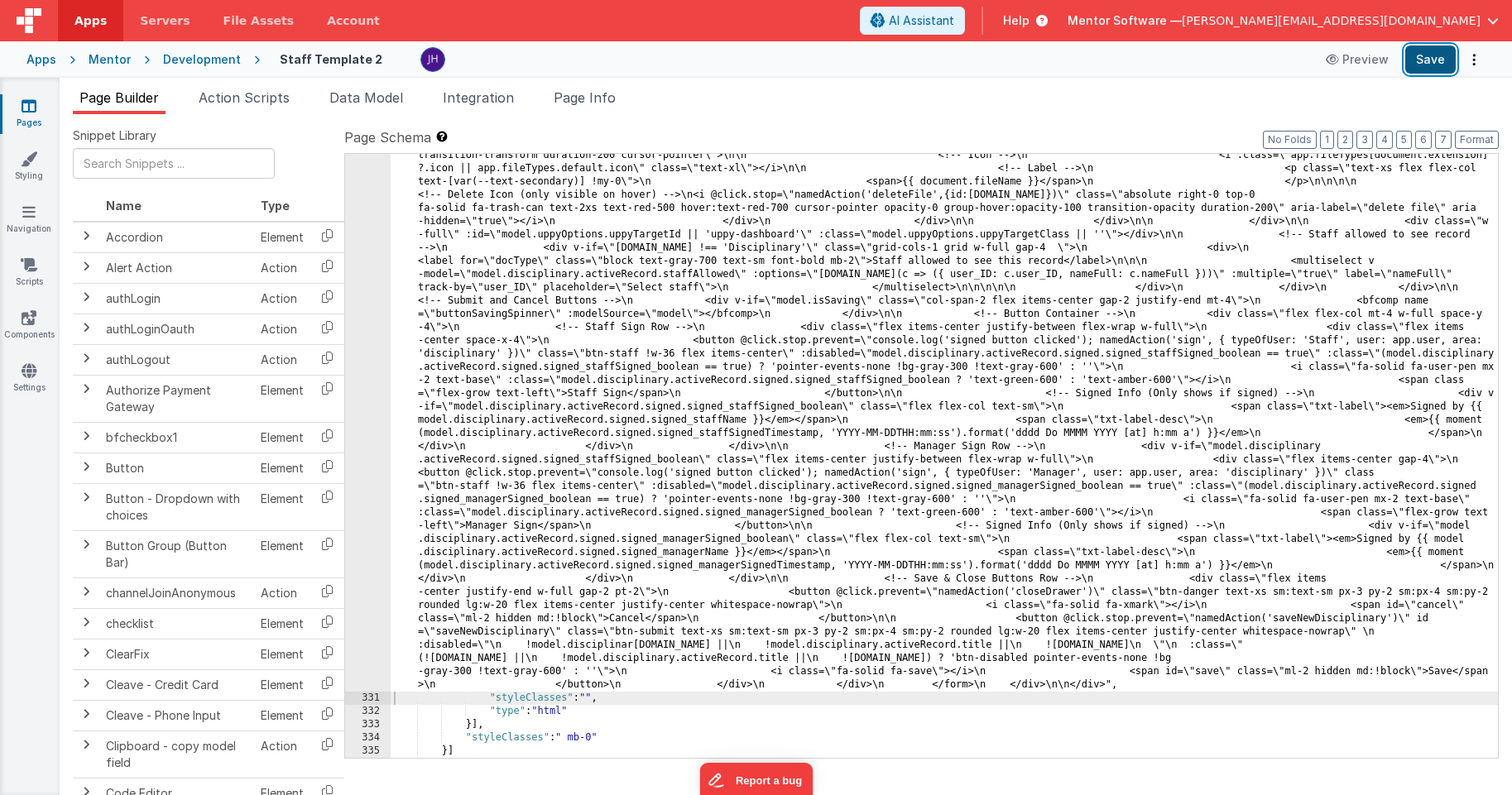
click at [1427, 65] on button "Save" at bounding box center [1430, 59] width 51 height 28
click at [772, 121] on div "Snippet Library Name Type Accordion Element Alert Action Action authLogin Actio…" at bounding box center [785, 468] width 1452 height 707
click at [20, 113] on link "Pages" at bounding box center [29, 114] width 59 height 33
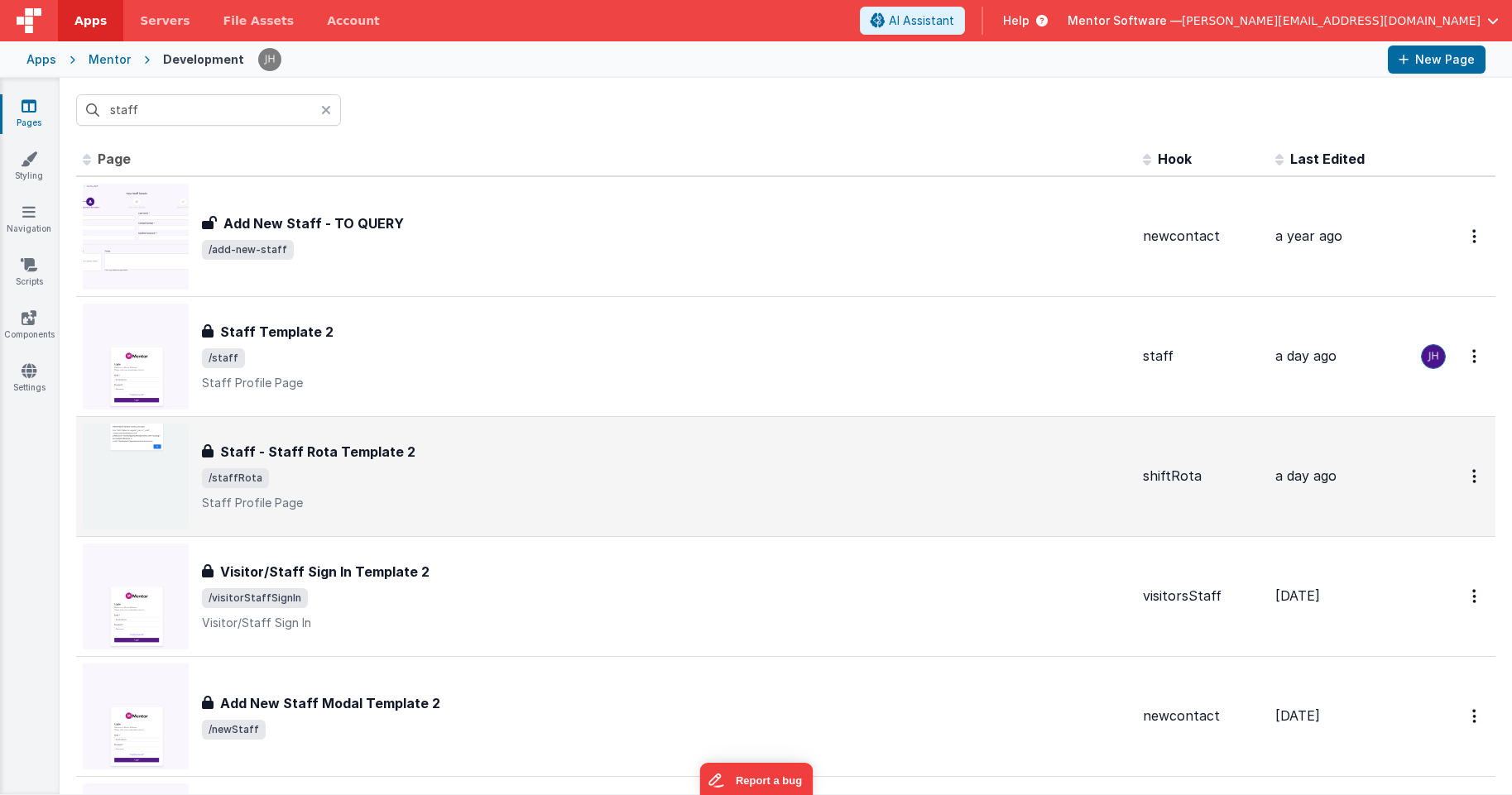
click at [377, 474] on span "/staffRota" at bounding box center [666, 478] width 928 height 20
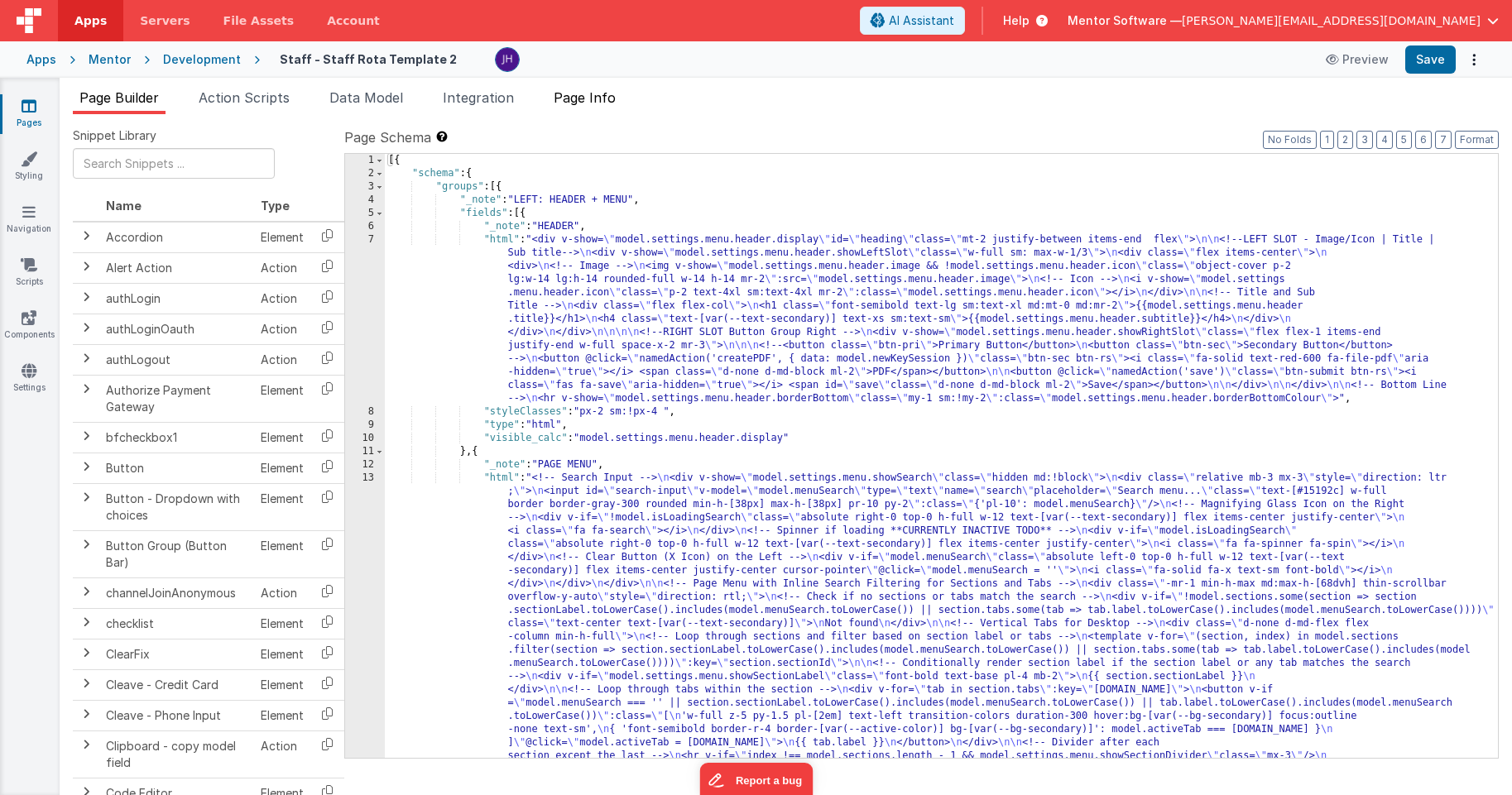
click at [610, 102] on span "Page Info" at bounding box center [584, 97] width 62 height 16
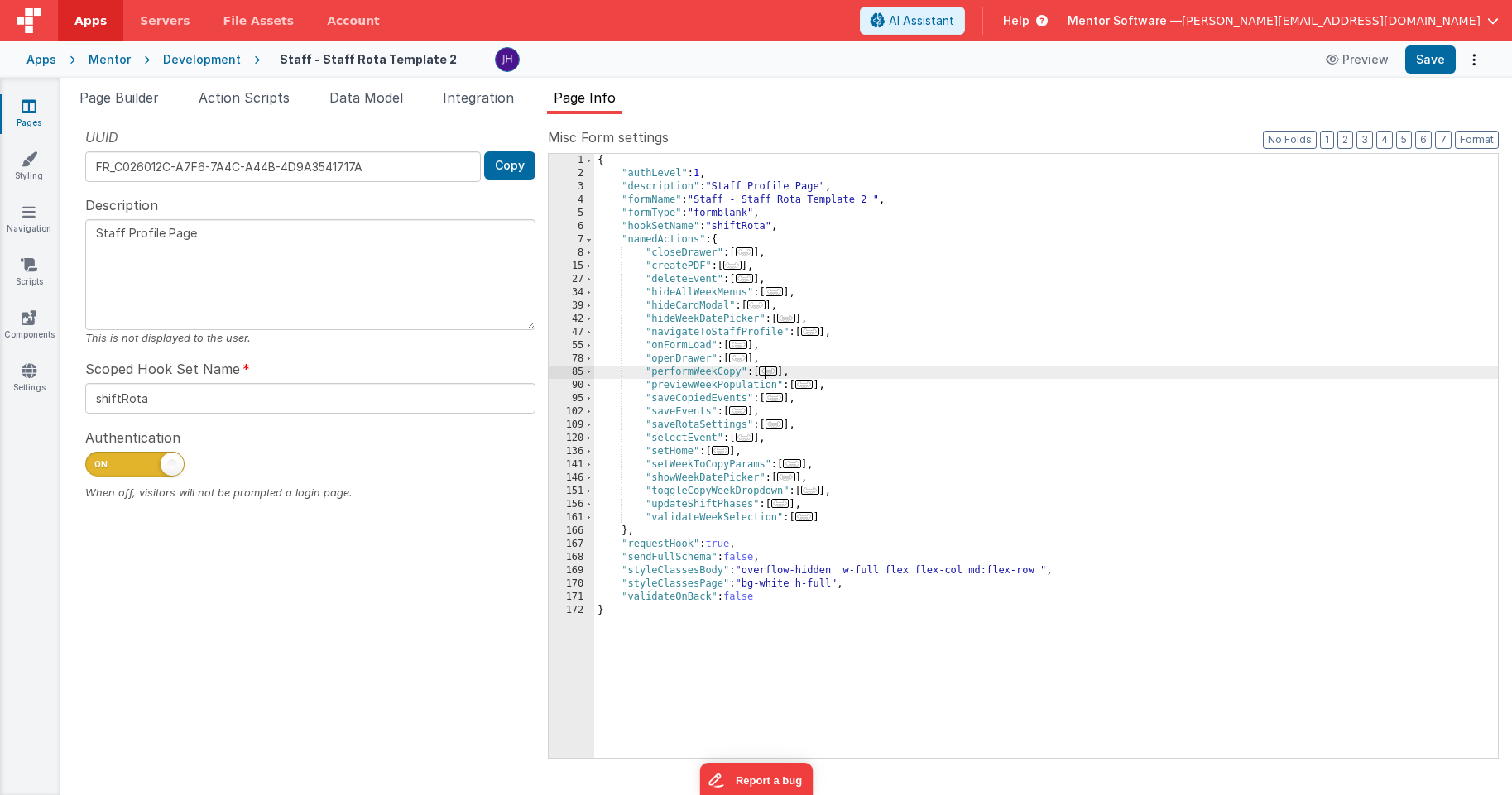
click at [769, 372] on span "..." at bounding box center [767, 371] width 18 height 10
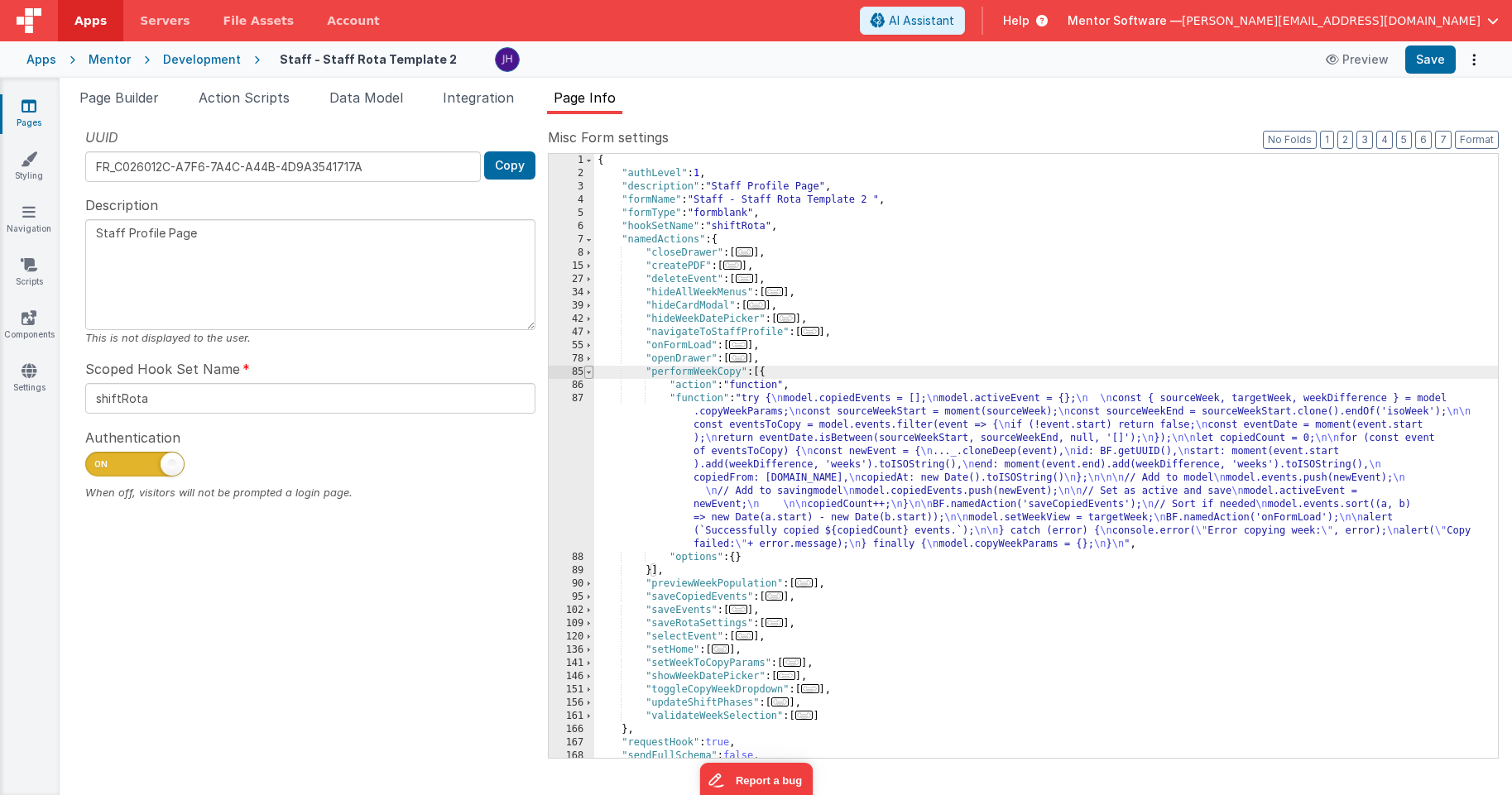
click at [590, 372] on span at bounding box center [589, 372] width 10 height 13
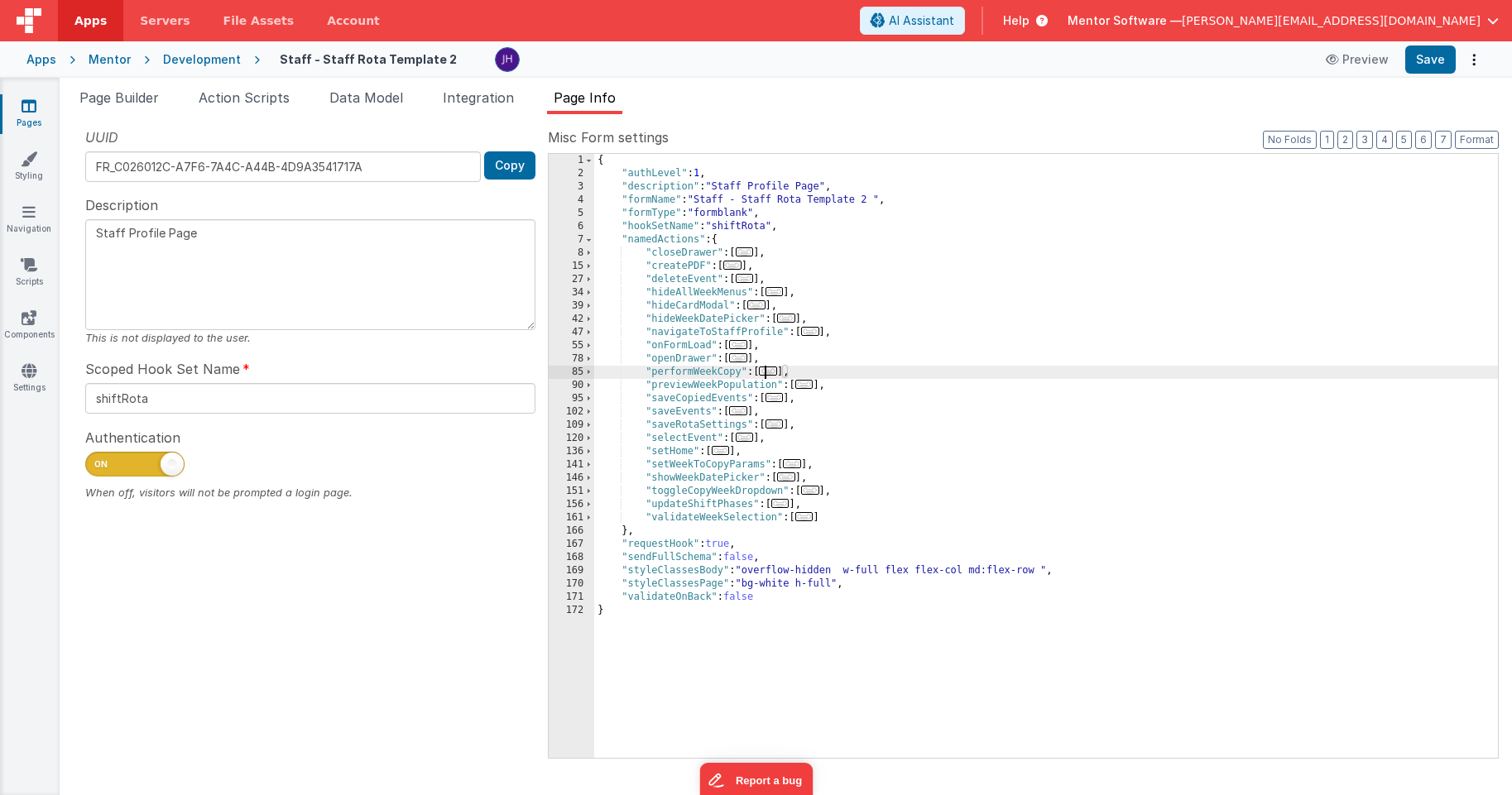
click at [743, 348] on span "..." at bounding box center [738, 345] width 18 height 10
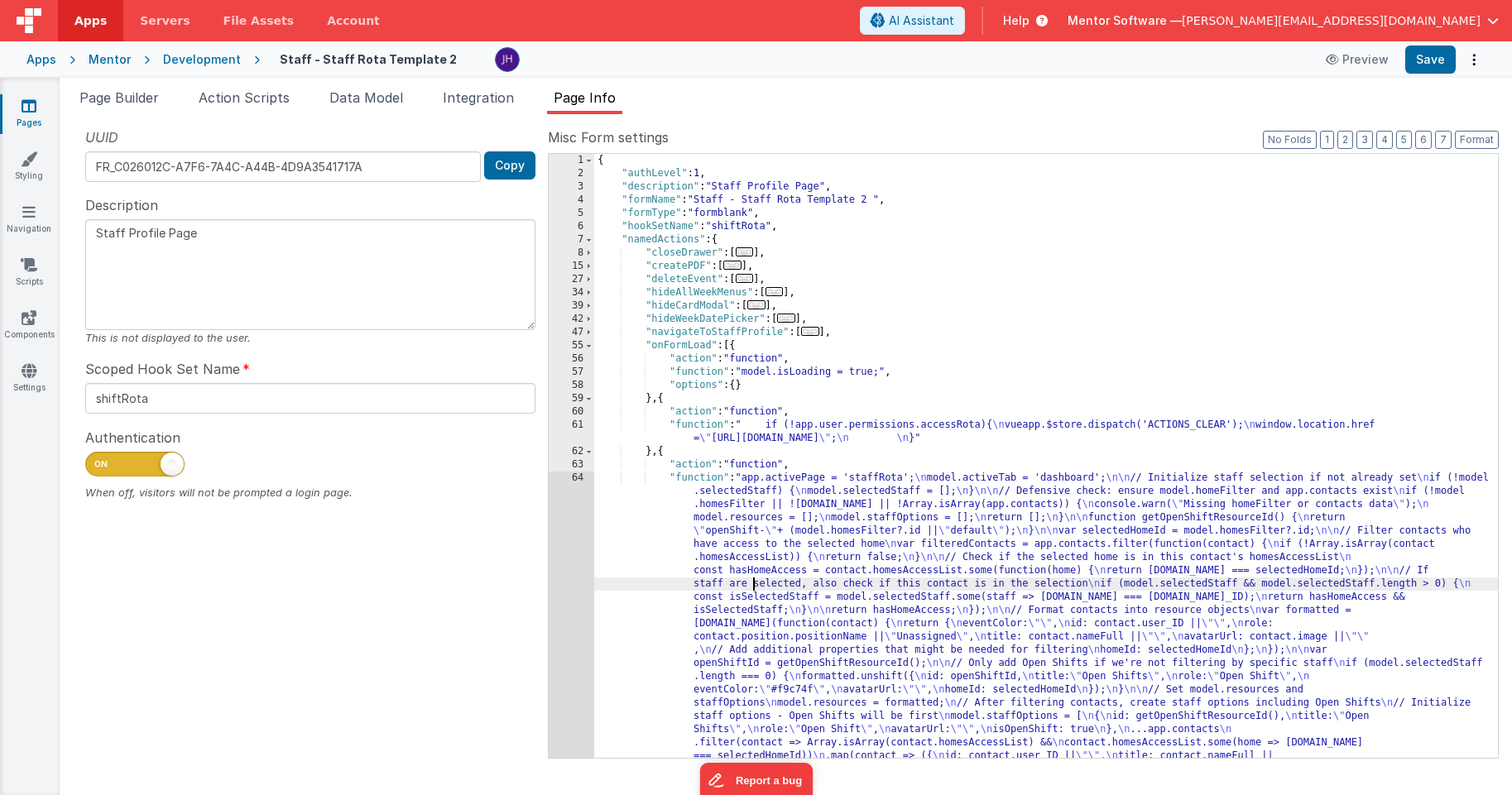
click at [750, 590] on div "{ "authLevel" : 1 , "description" : "Staff Profile Page" , "formName" : "Staff …" at bounding box center [1045, 627] width 904 height 948
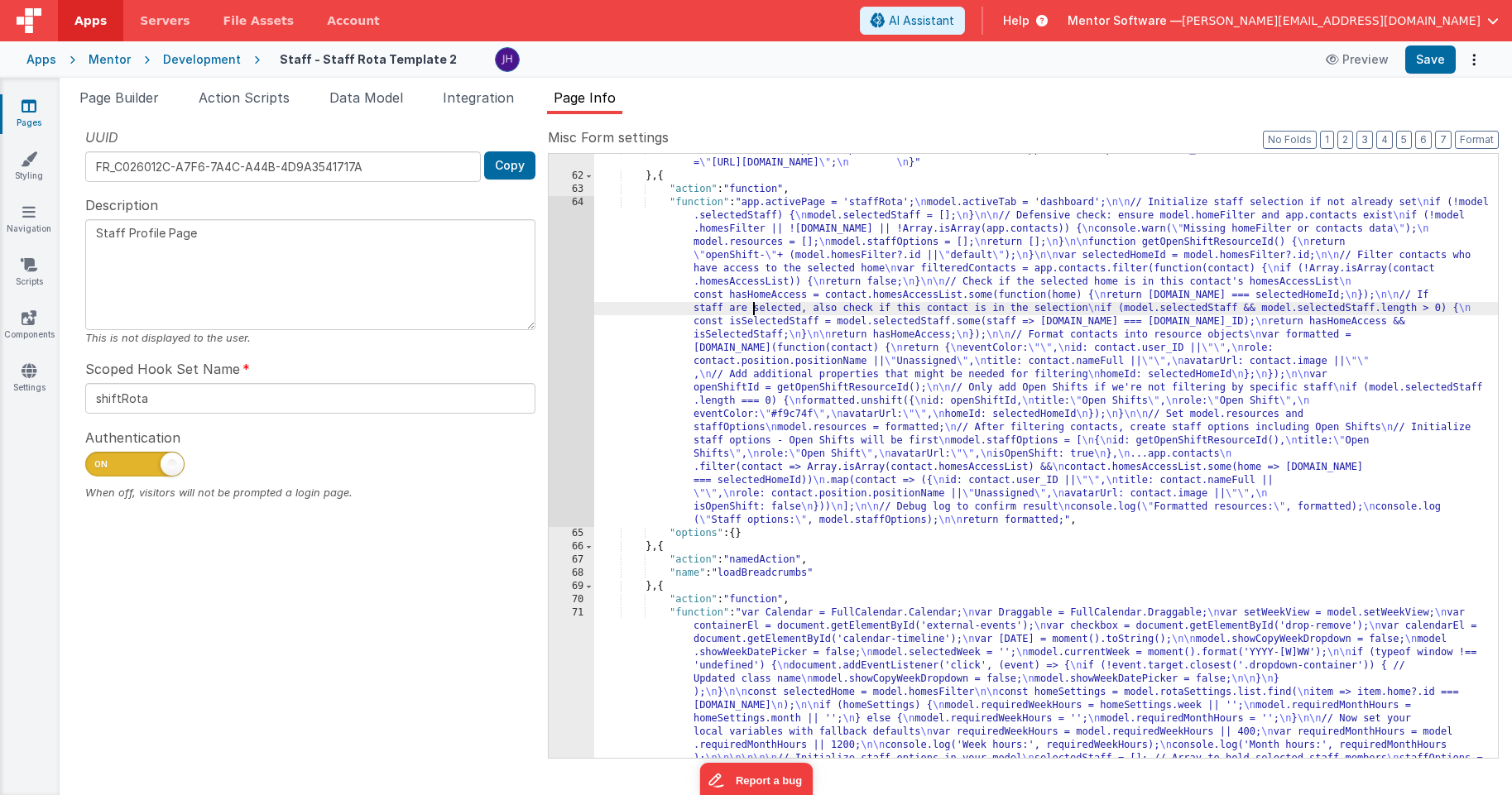
scroll to position [277, 0]
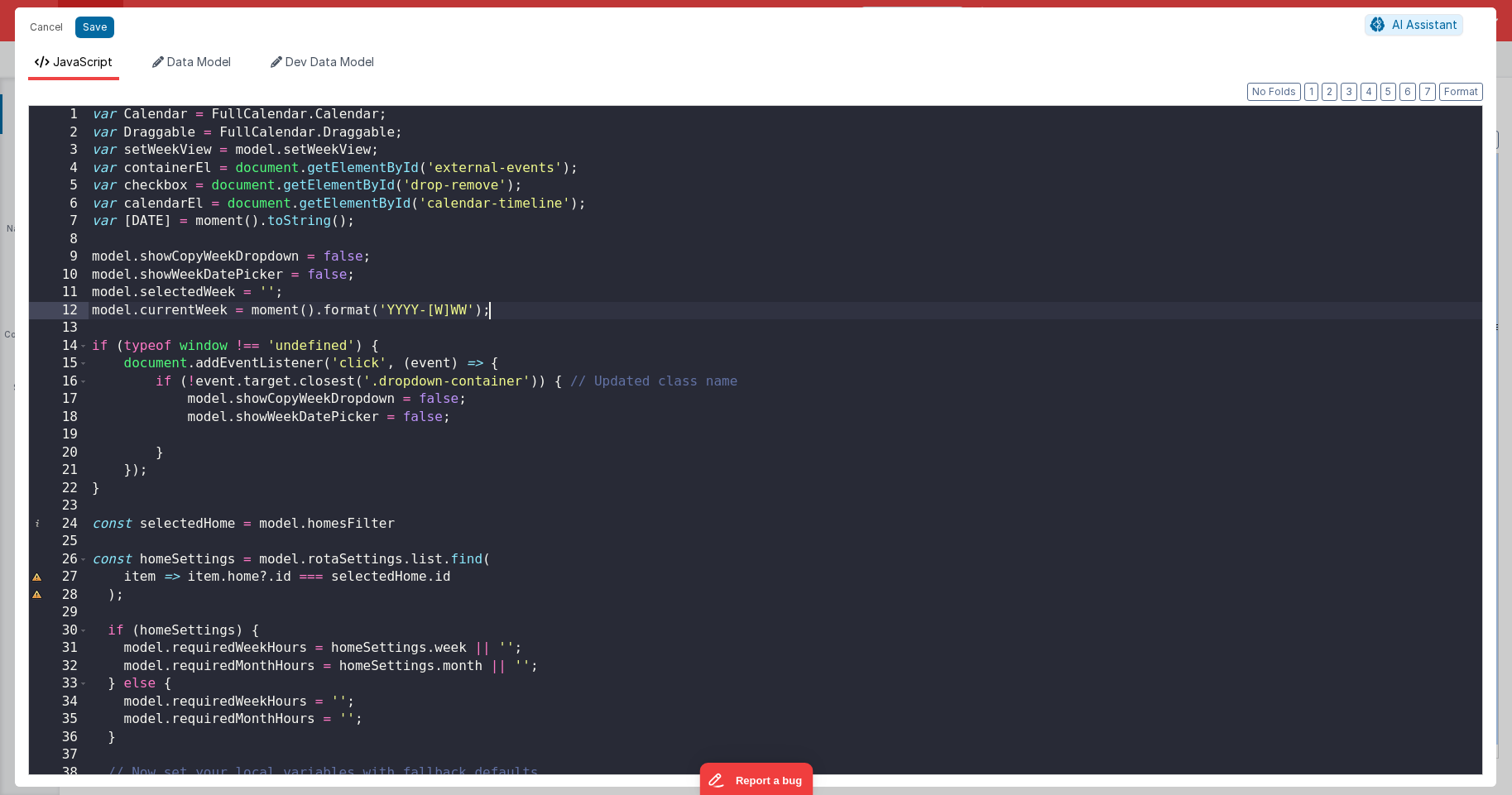
scroll to position [0, 0]
click at [916, 314] on div "var Calendar = FullCalendar . Calendar ; var Draggable = FullCalendar . Draggab…" at bounding box center [786, 458] width 1394 height 704
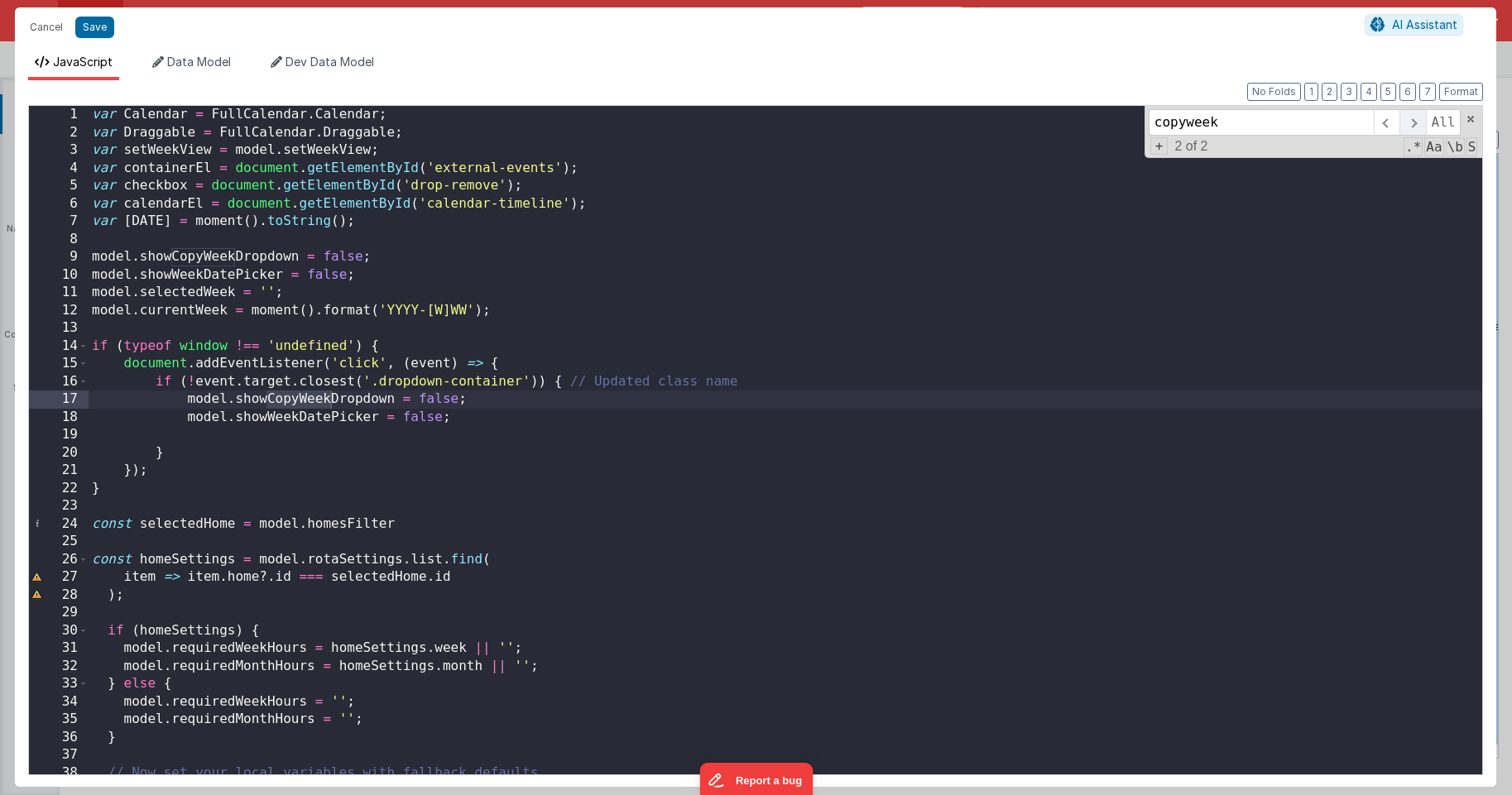
type input "copyweek"
click at [1408, 121] on span at bounding box center [1412, 122] width 26 height 27
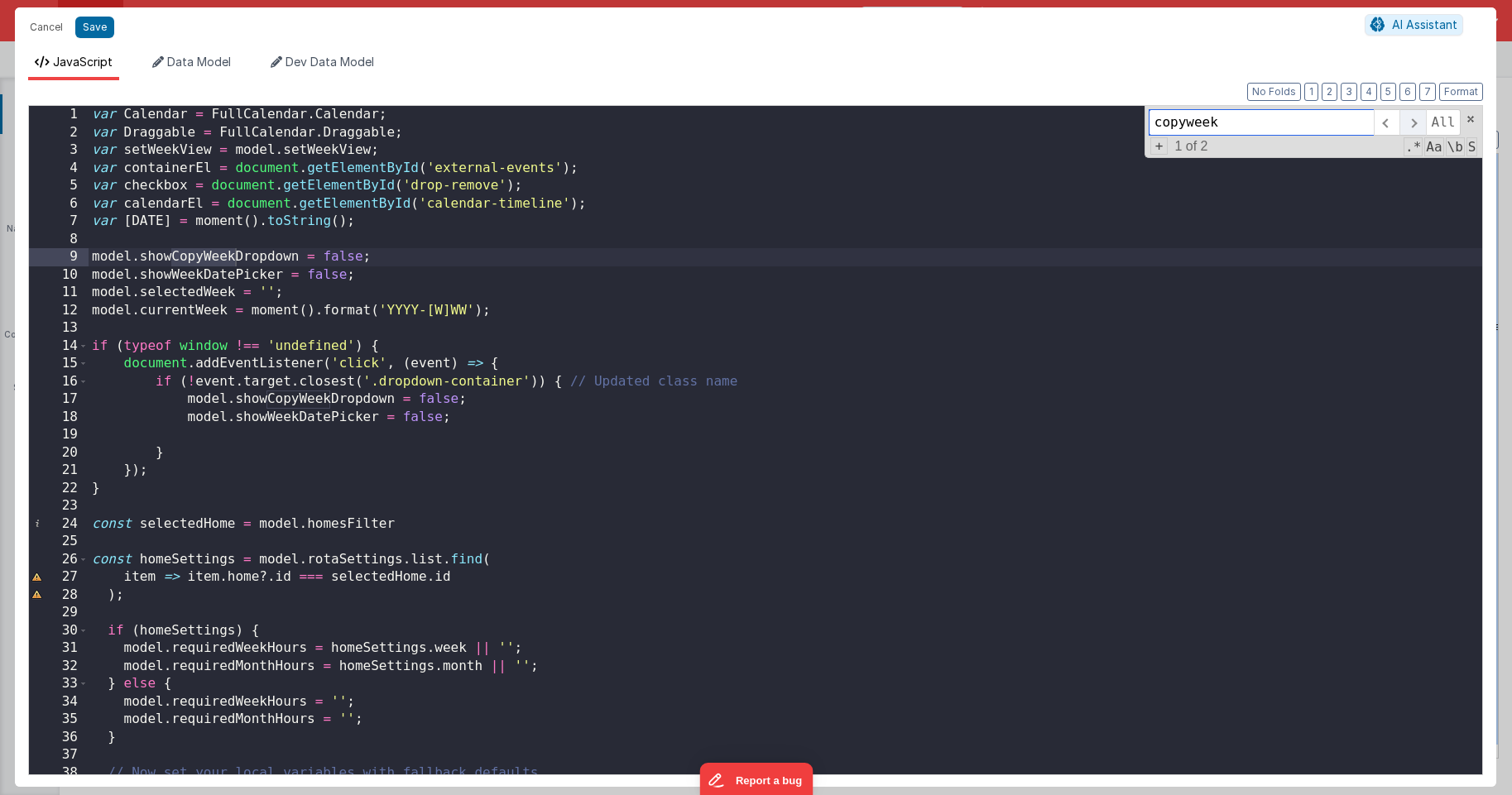
click at [1408, 121] on span at bounding box center [1412, 122] width 26 height 27
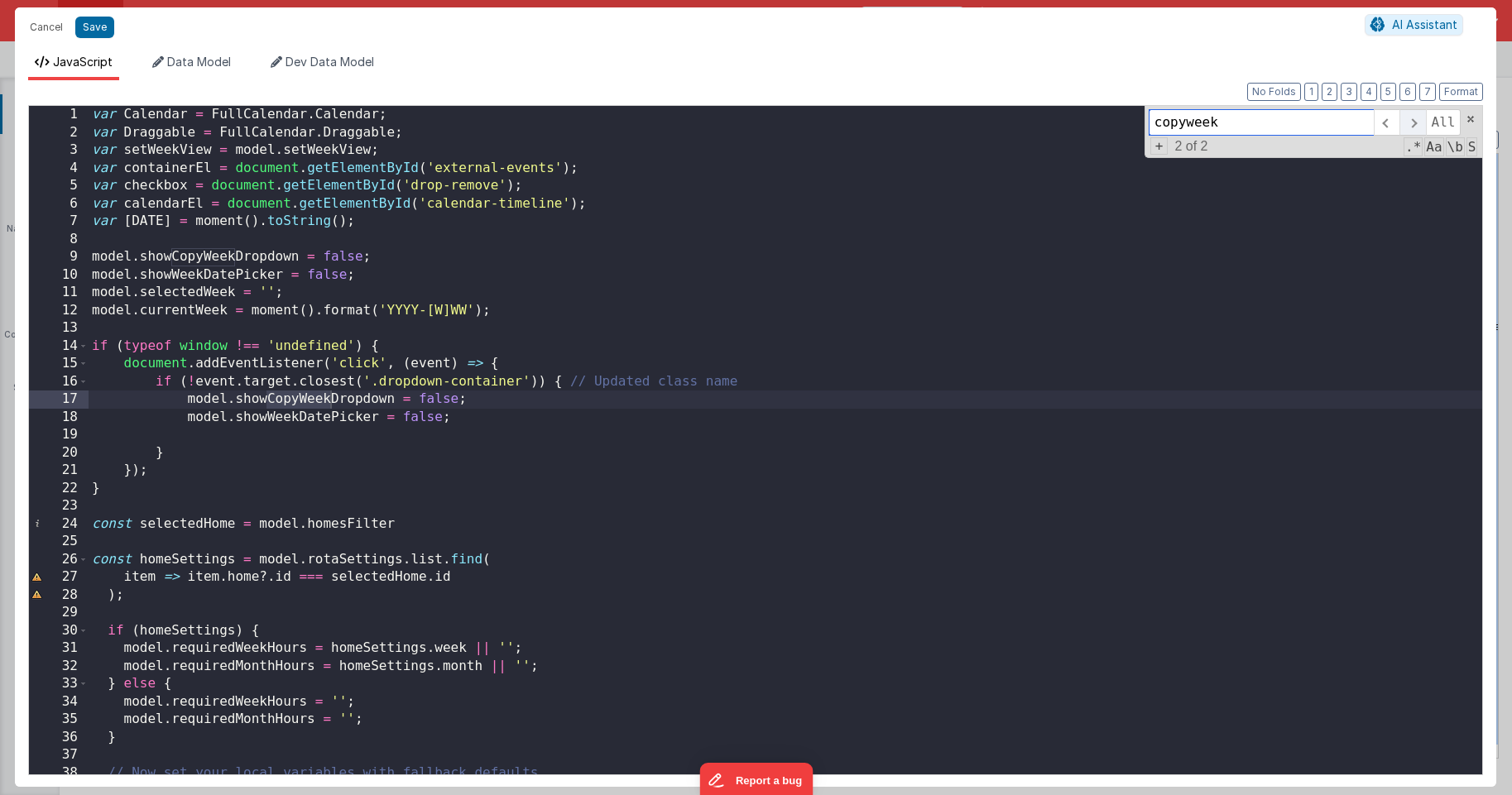
click at [1408, 121] on span at bounding box center [1412, 122] width 26 height 27
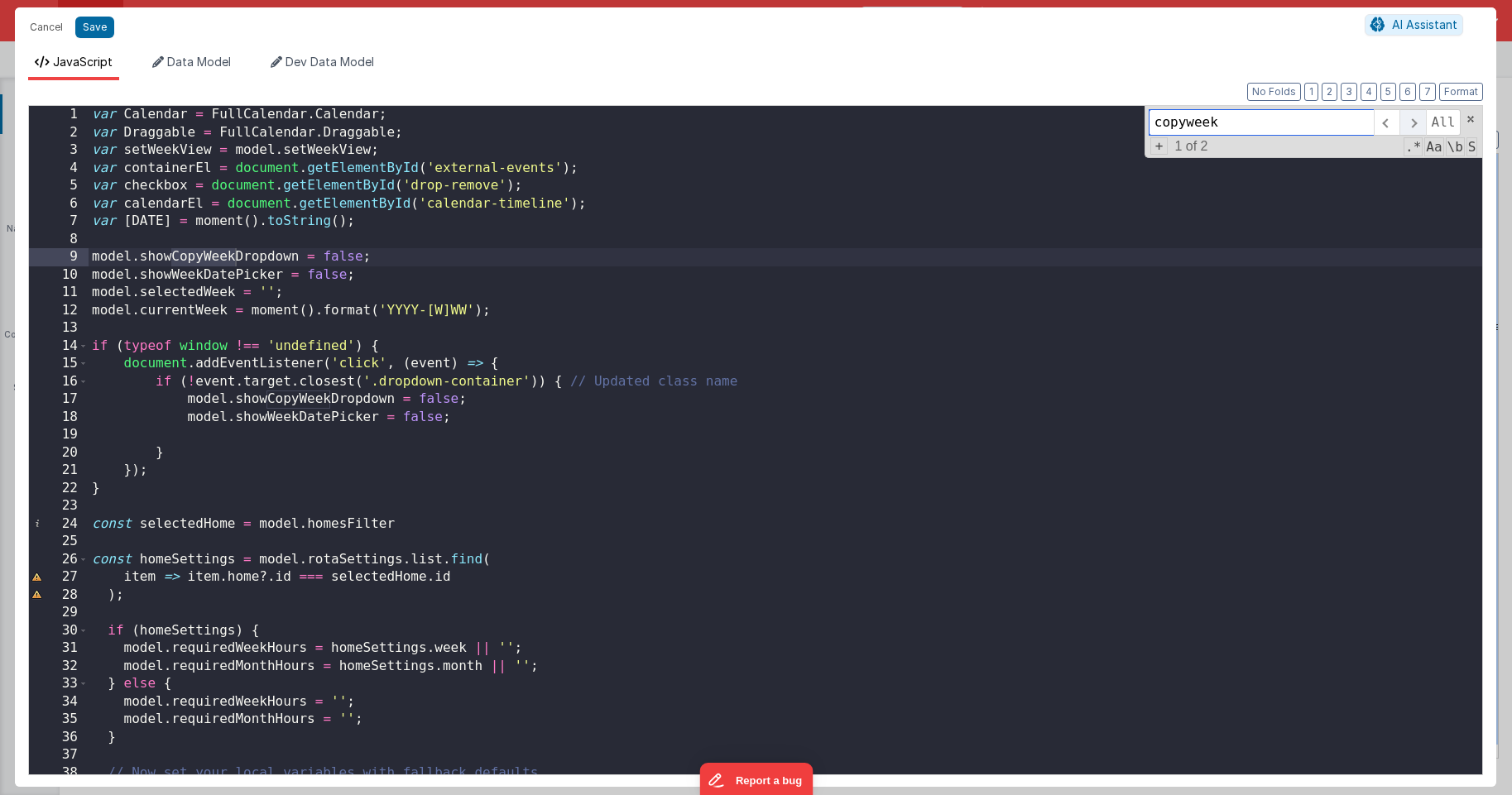
click at [1408, 121] on span at bounding box center [1412, 122] width 26 height 27
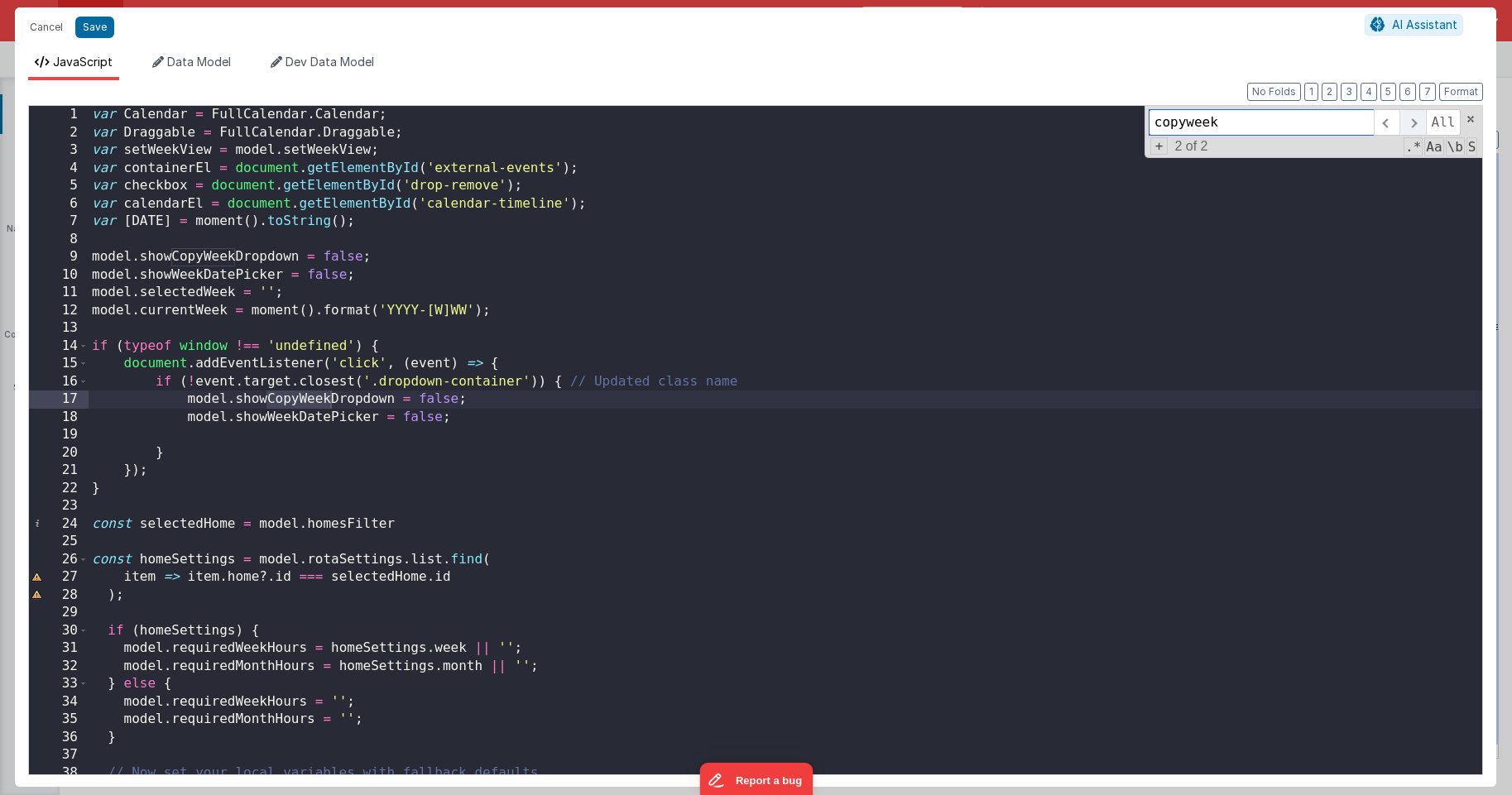
click at [1408, 121] on span at bounding box center [1412, 122] width 26 height 27
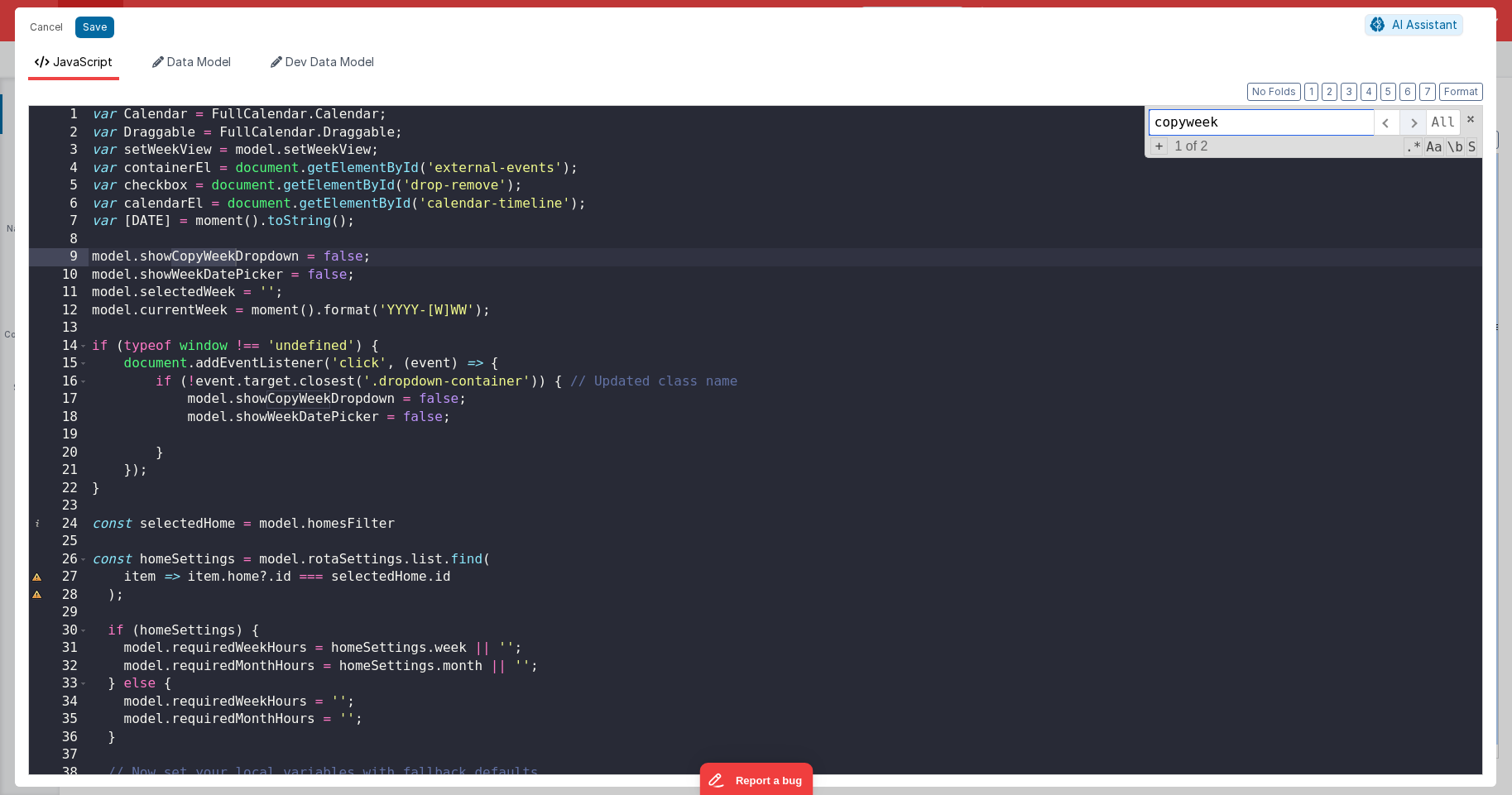
click at [1408, 121] on span at bounding box center [1412, 122] width 26 height 27
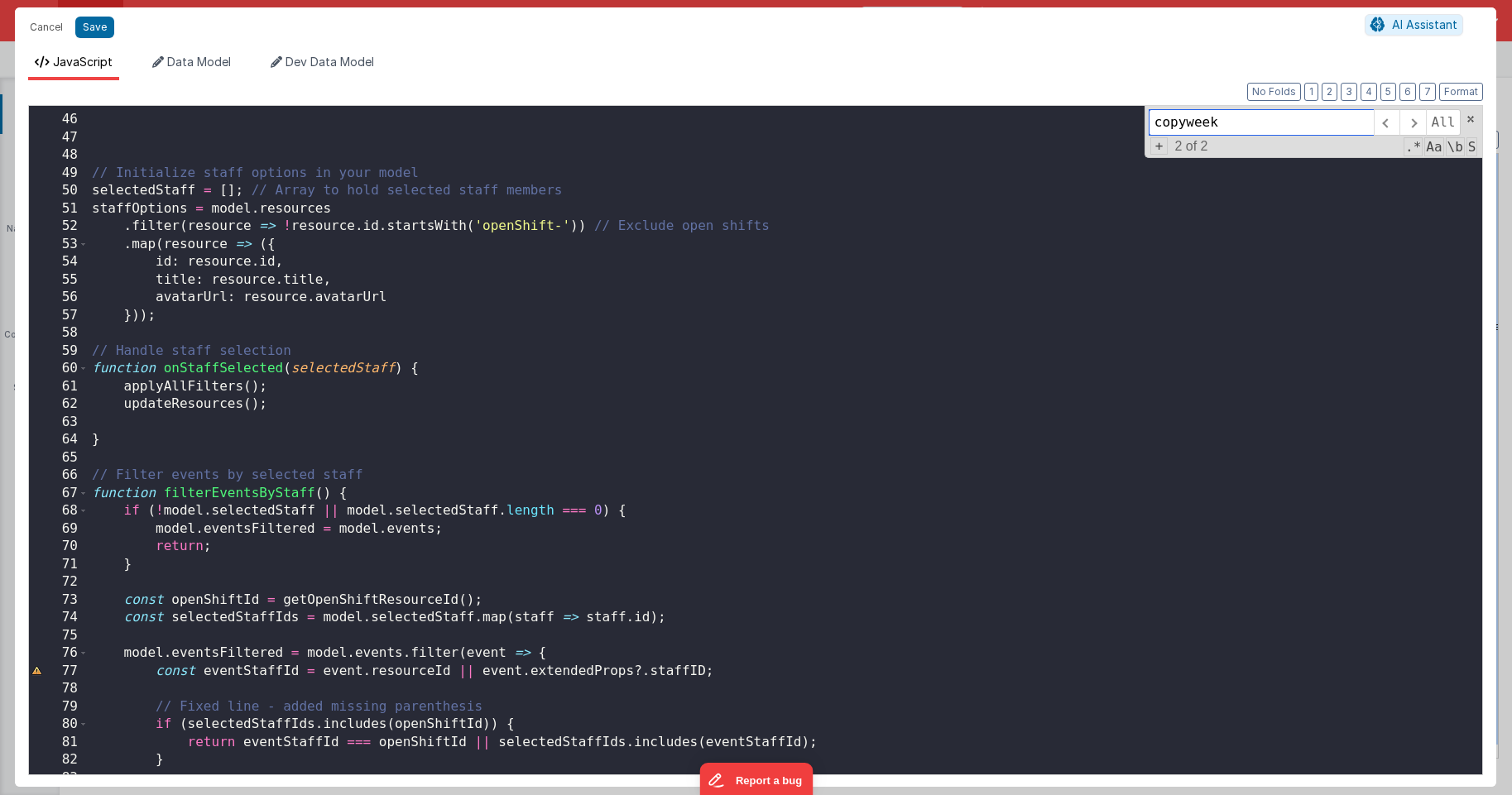
scroll to position [678, 0]
click at [1469, 117] on span at bounding box center [1470, 119] width 11 height 11
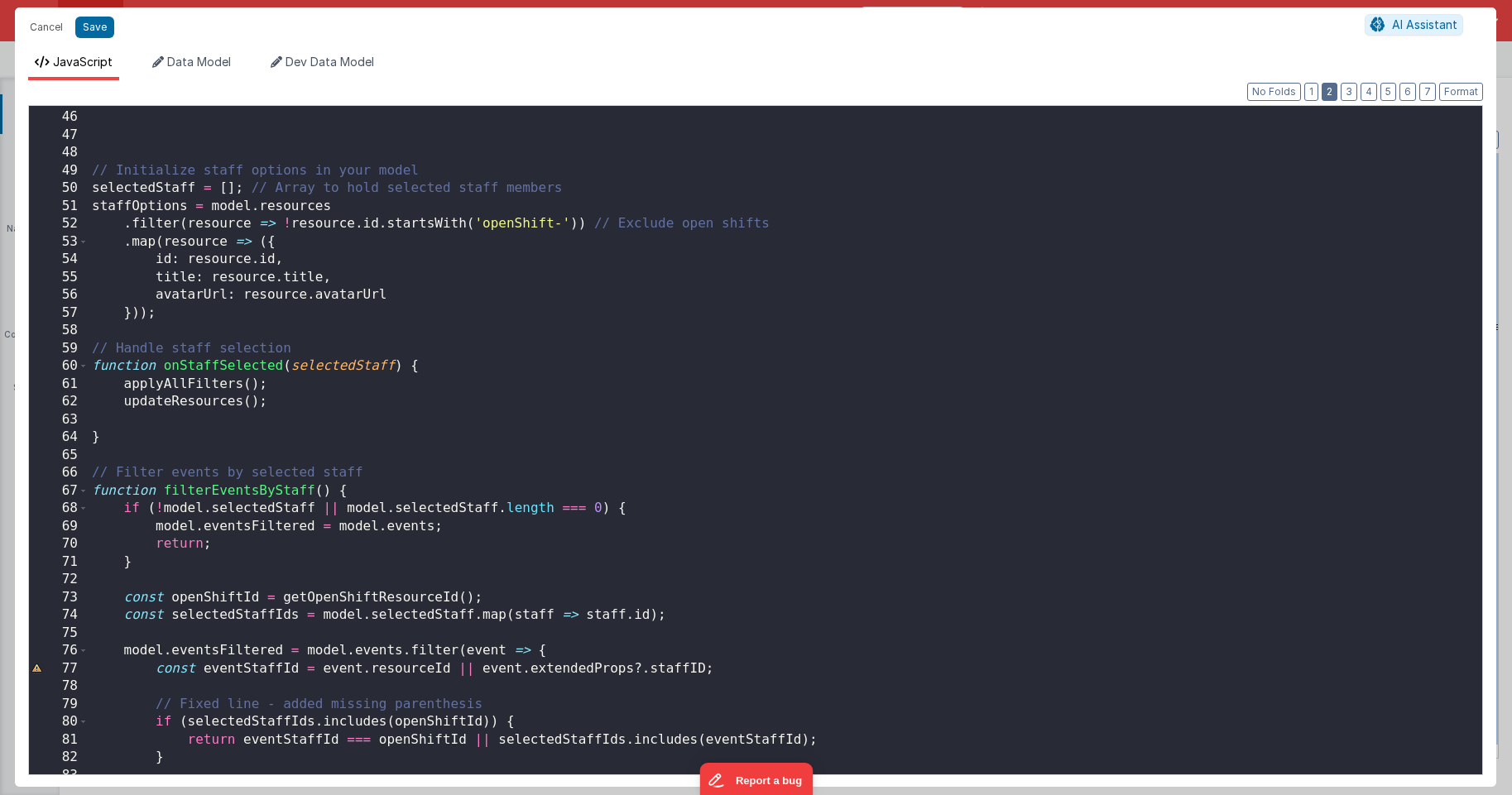
click at [1328, 91] on button "2" at bounding box center [1329, 92] width 15 height 18
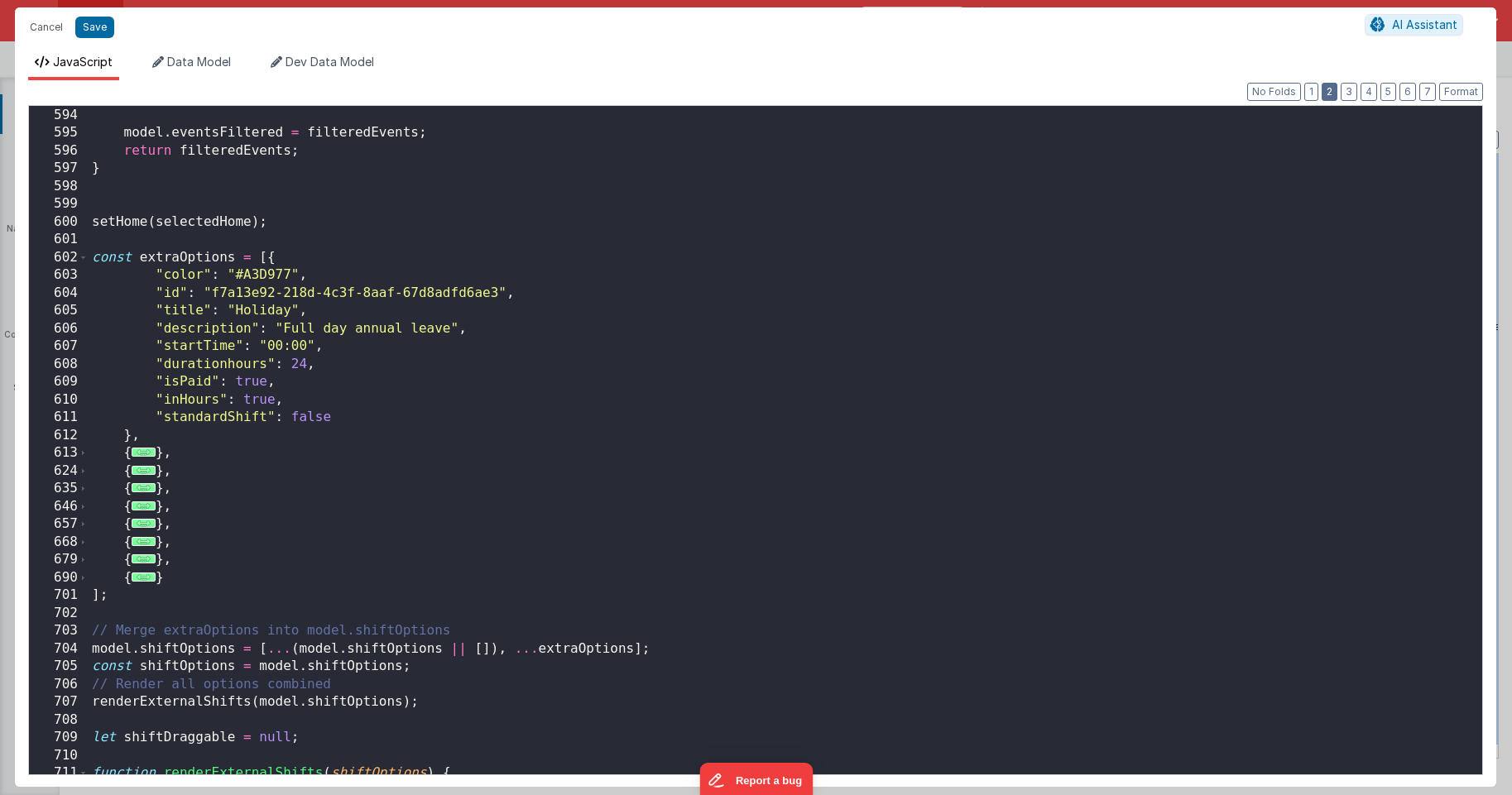
scroll to position [5344, 0]
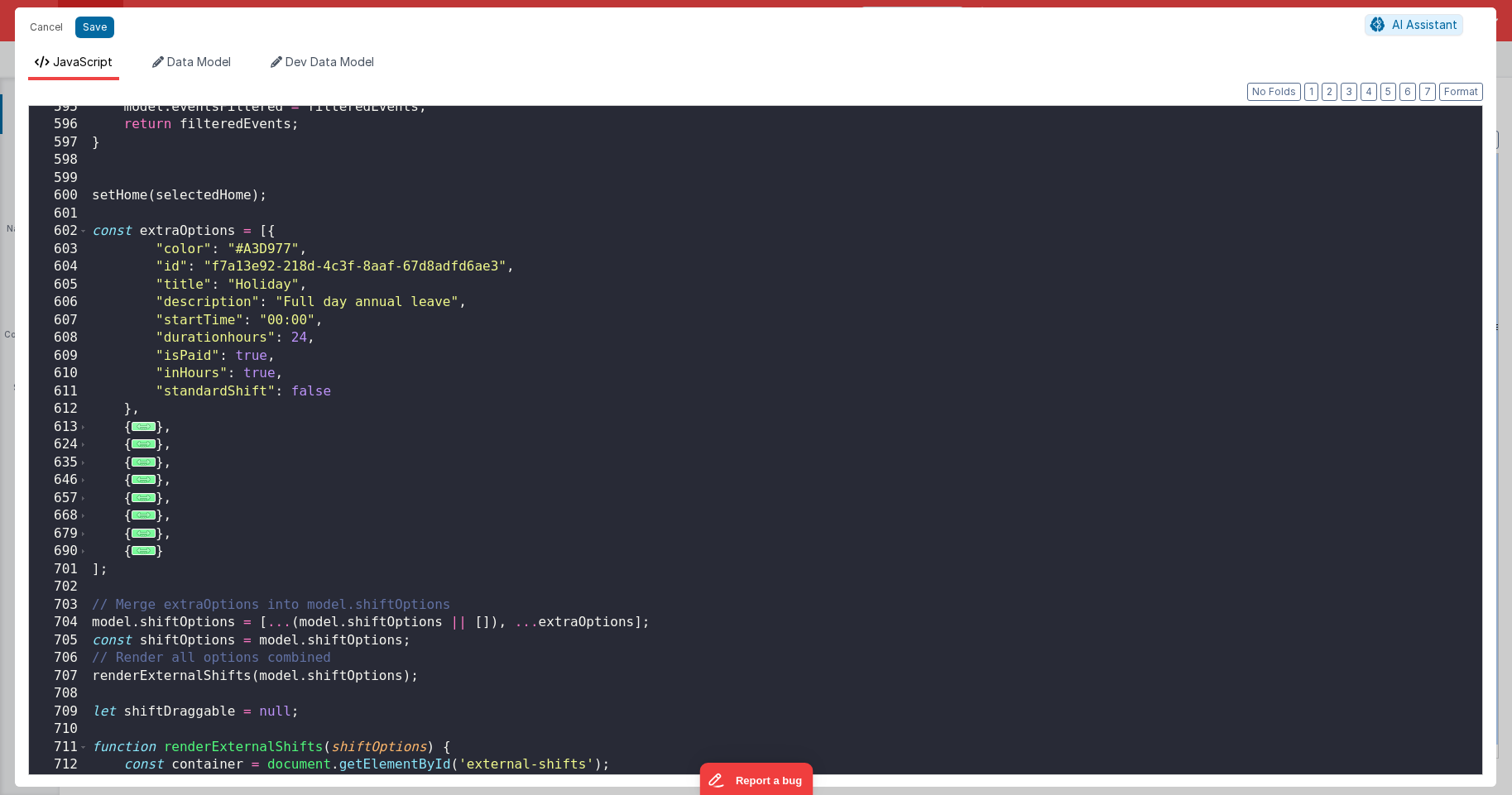
click at [148, 429] on span "..." at bounding box center [143, 427] width 24 height 10
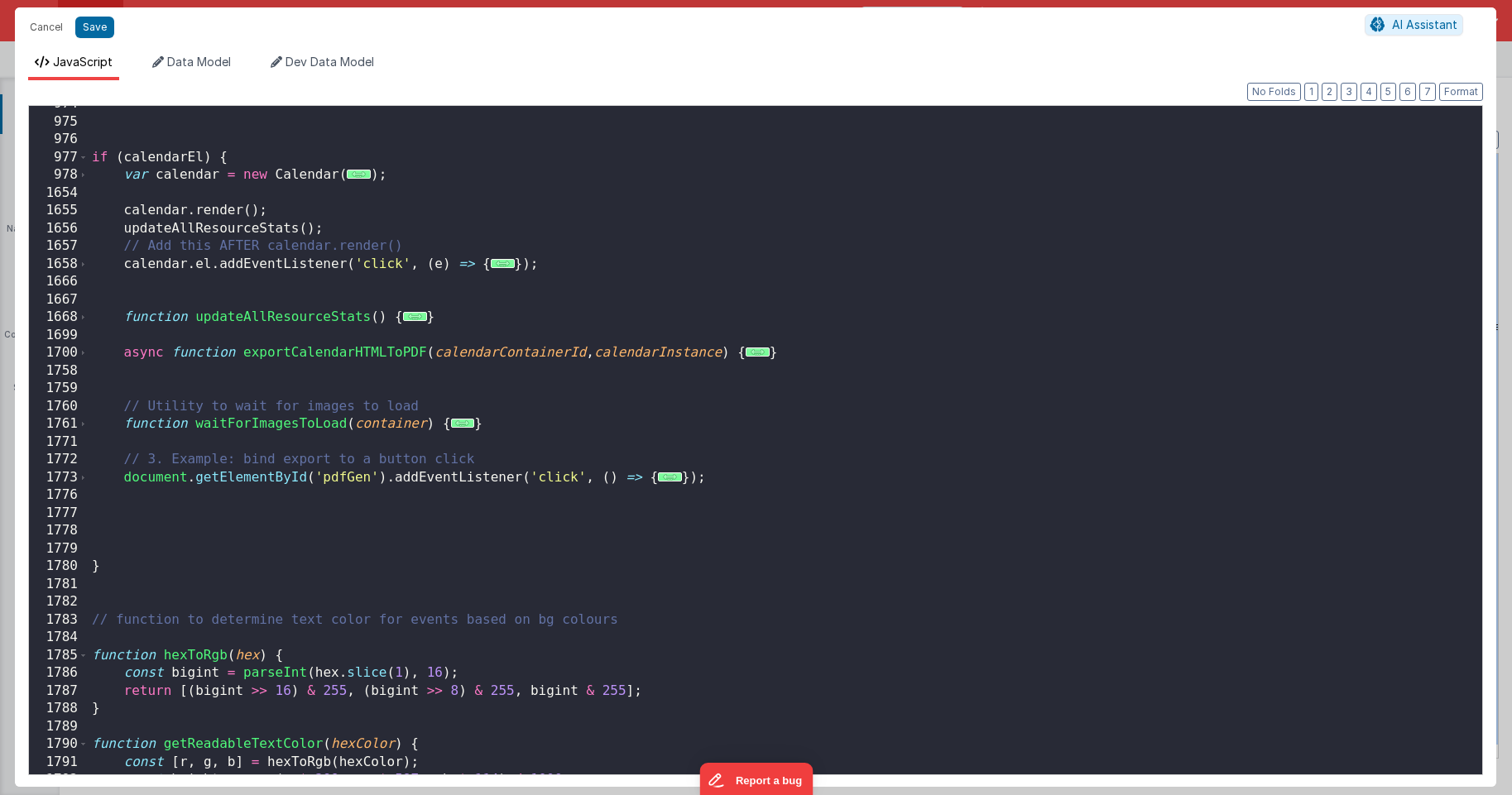
scroll to position [7727, 0]
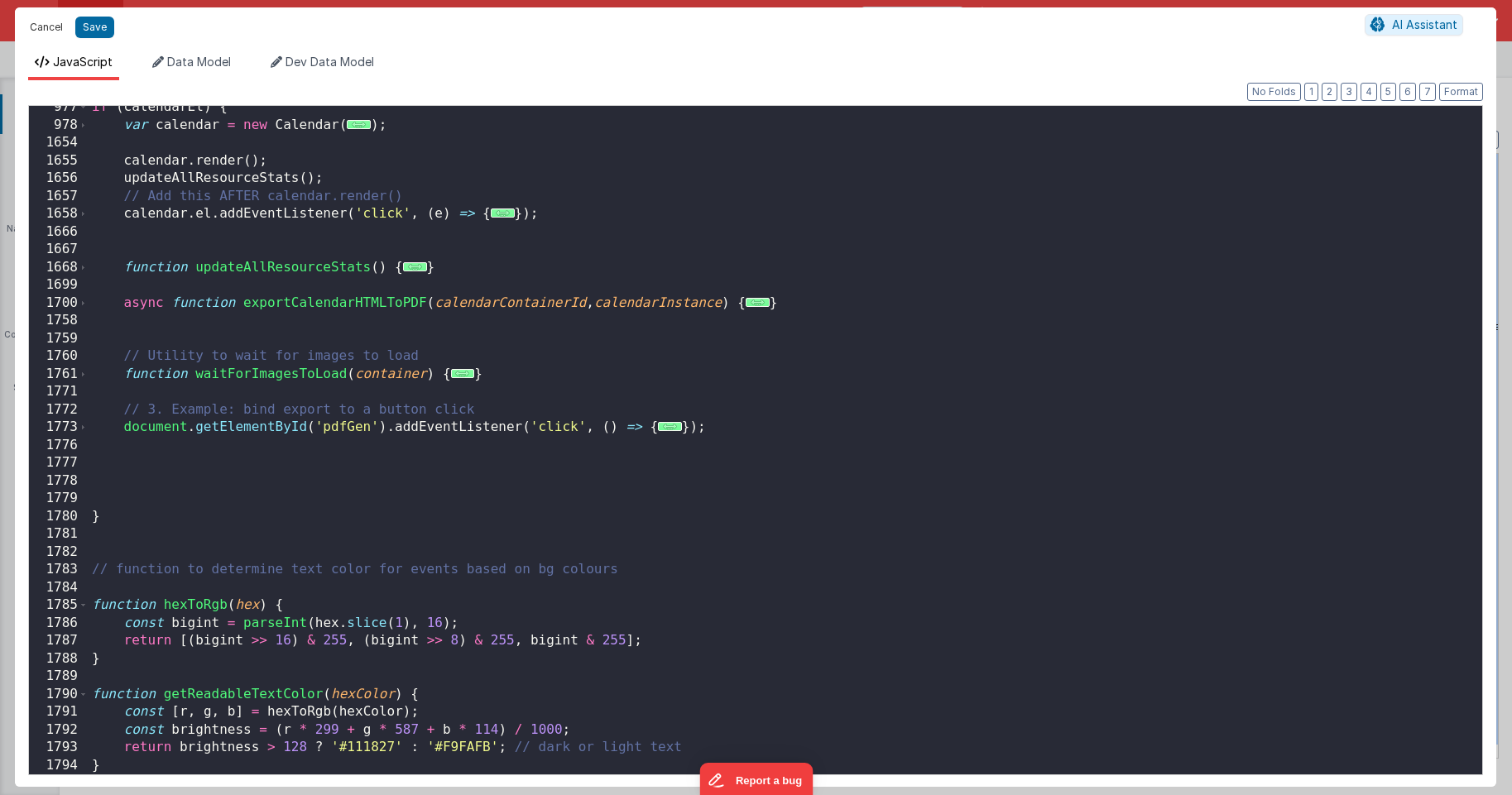
click at [49, 28] on button "Cancel" at bounding box center [47, 27] width 50 height 23
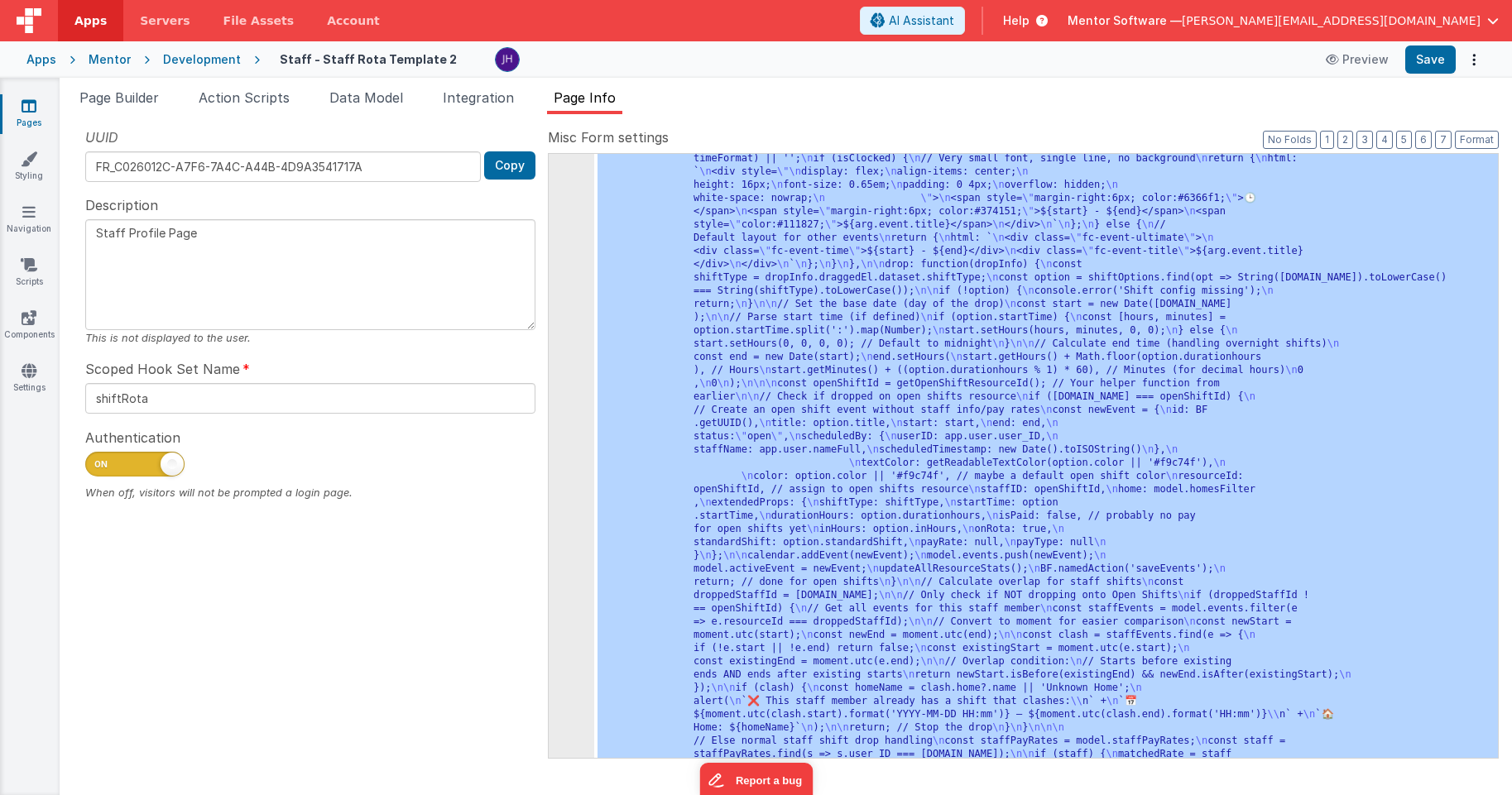
scroll to position [5467, 0]
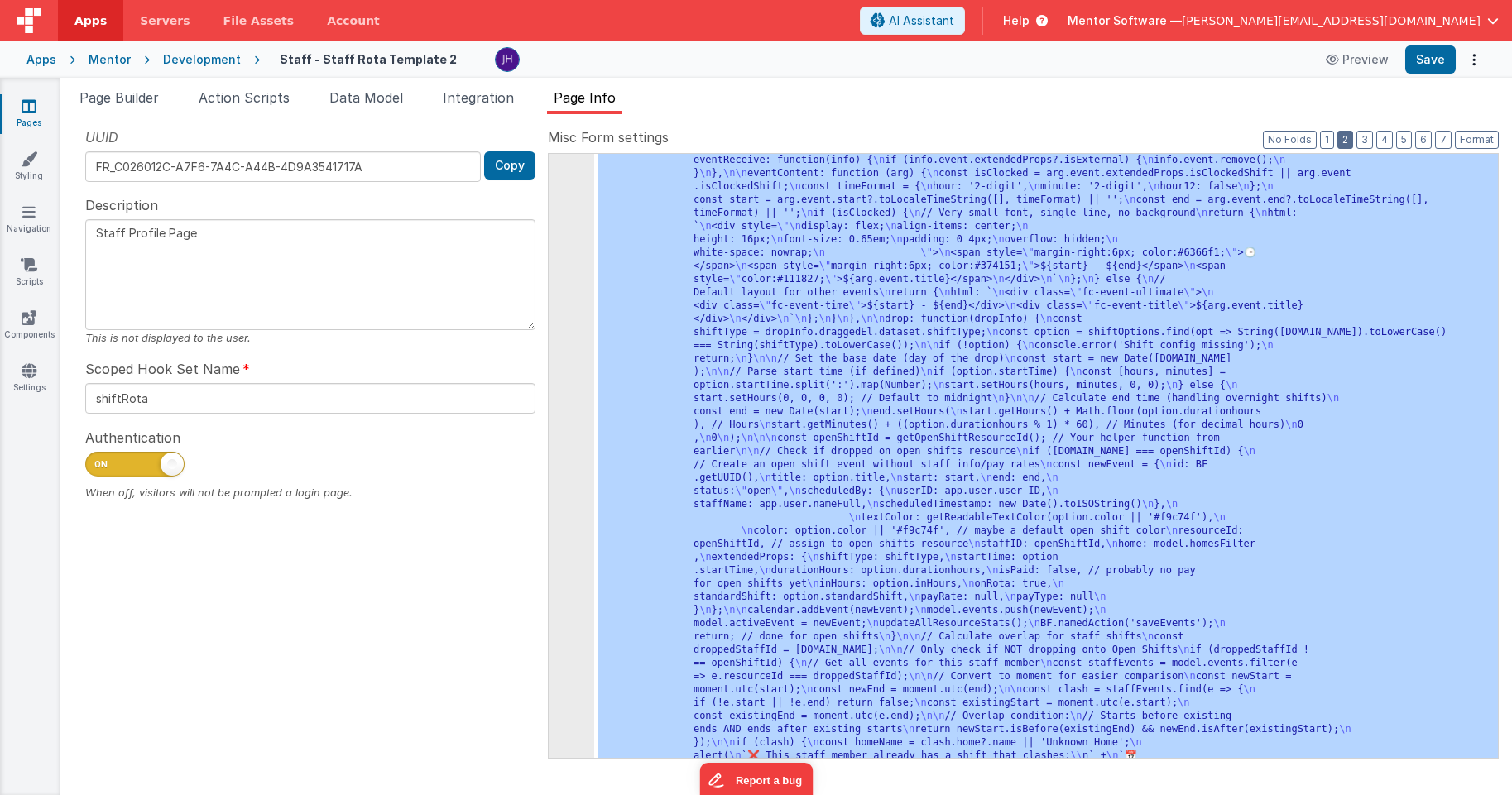
click at [1344, 138] on button "2" at bounding box center [1345, 139] width 15 height 18
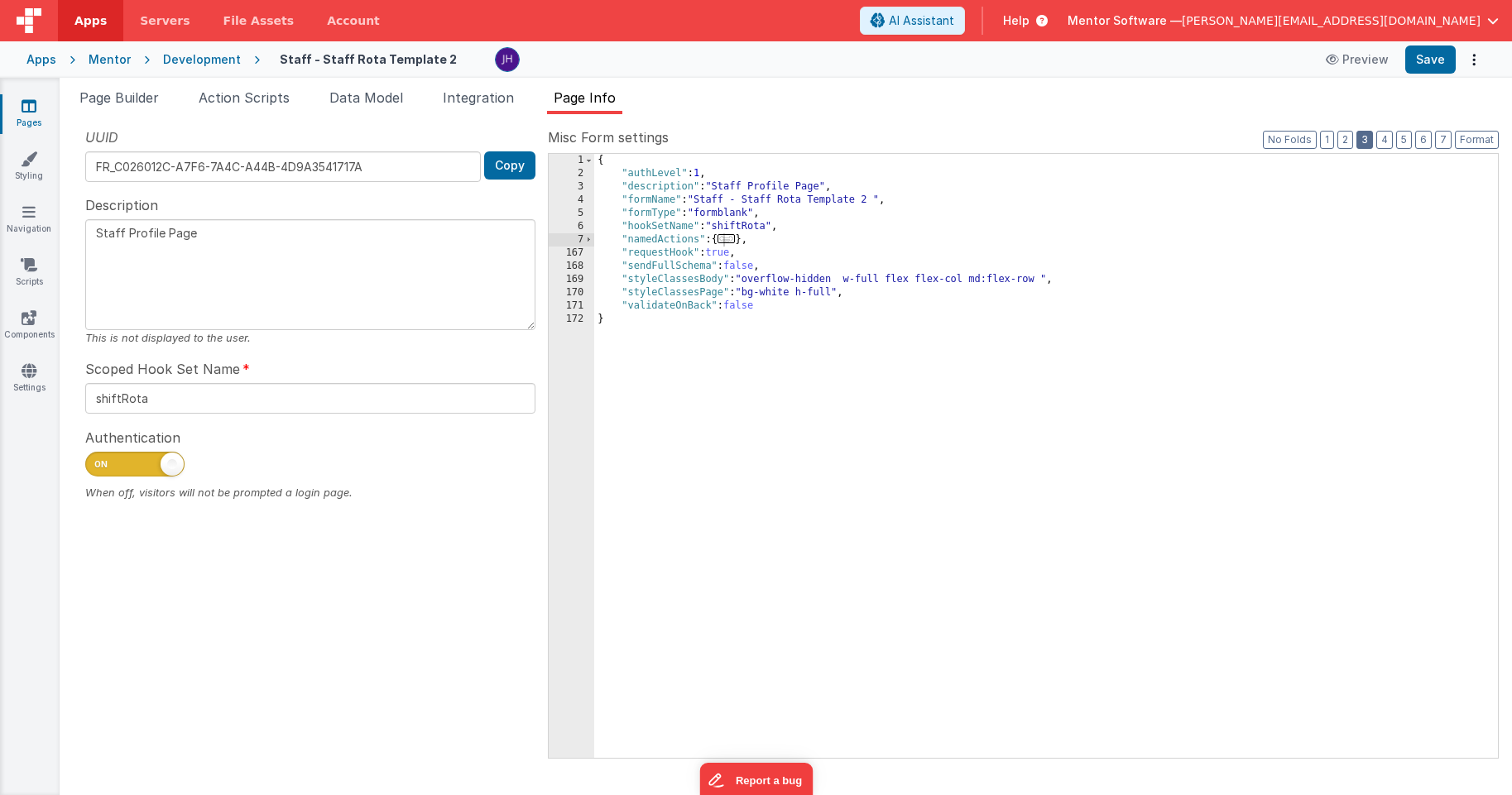
click at [1367, 137] on button "3" at bounding box center [1364, 139] width 16 height 18
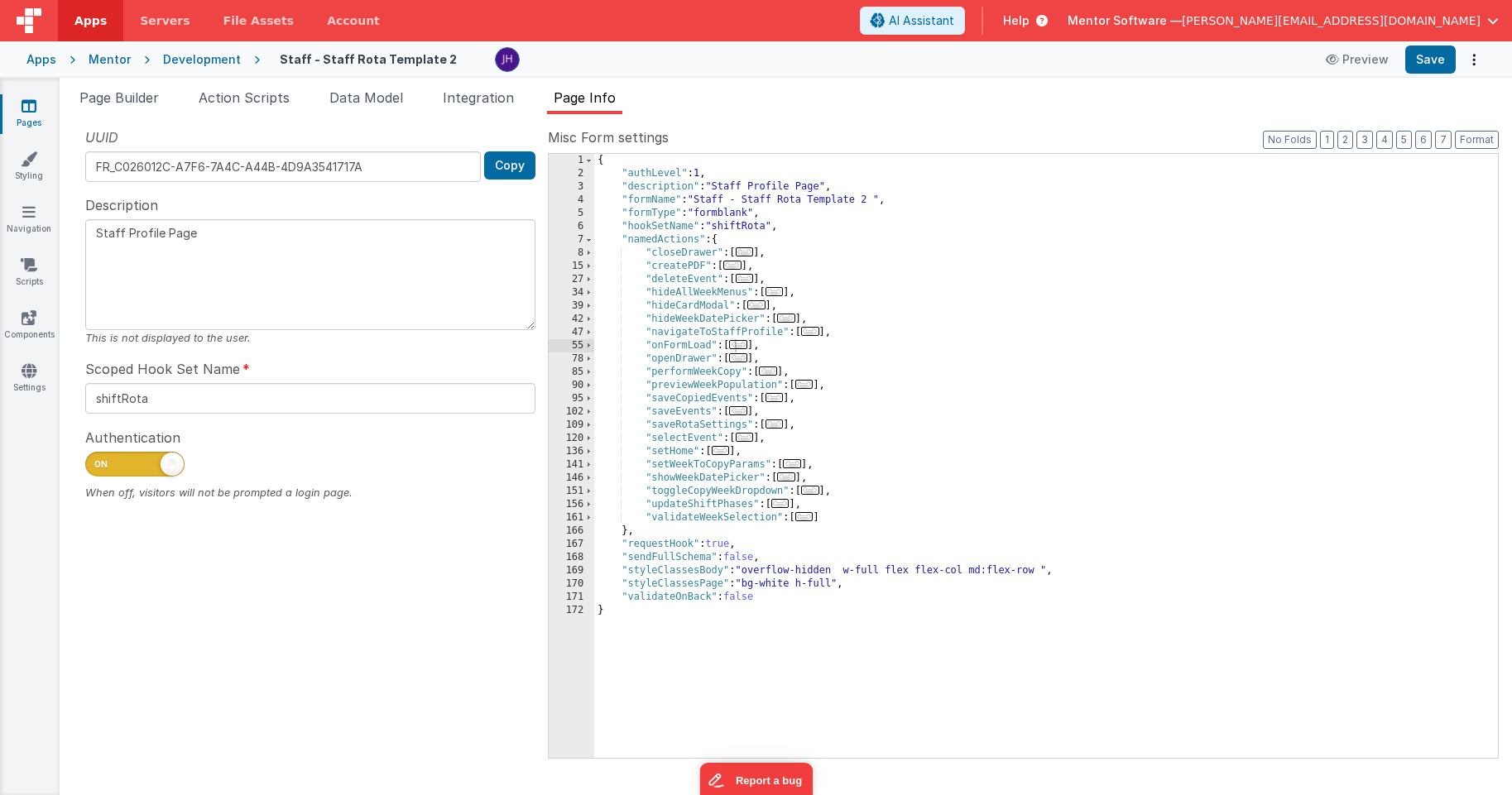
click at [807, 386] on span "..." at bounding box center [804, 385] width 18 height 10
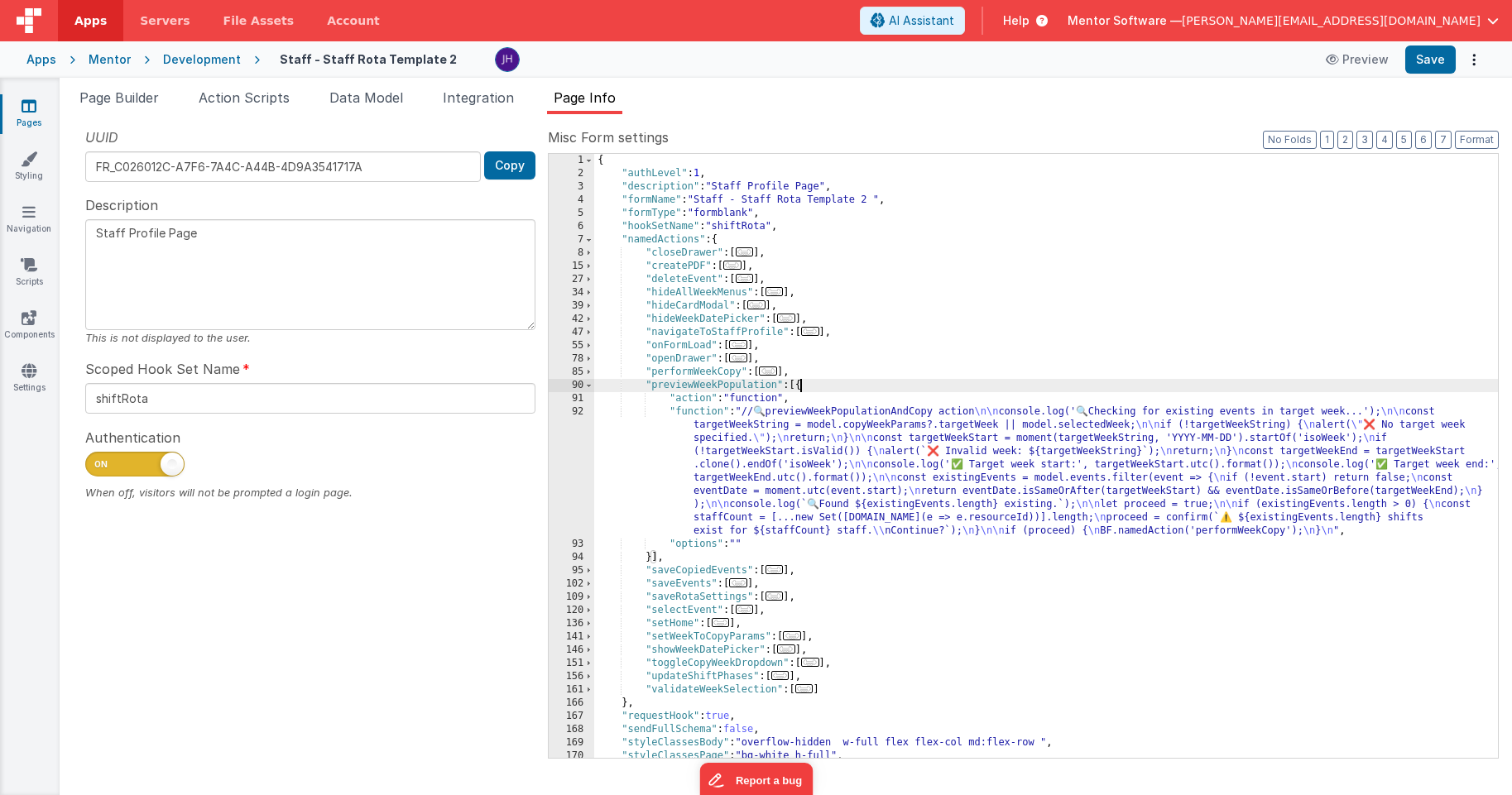
scroll to position [31, 0]
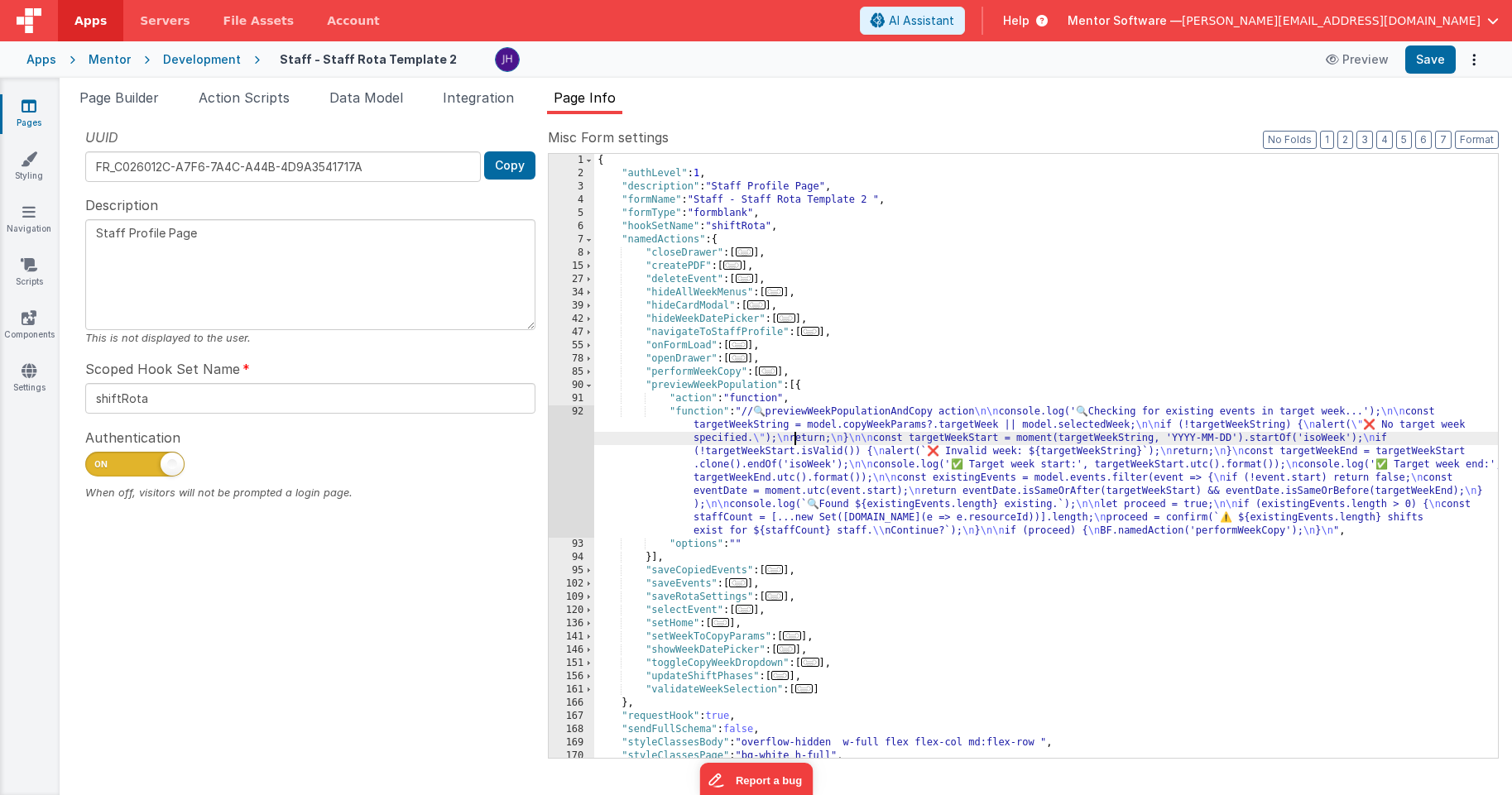
click at [793, 444] on div "{ "authLevel" : 1 , "description" : "Staff Profile Page" , "formName" : "Staff …" at bounding box center [1045, 469] width 904 height 631
click at [571, 441] on div "92" at bounding box center [572, 471] width 46 height 133
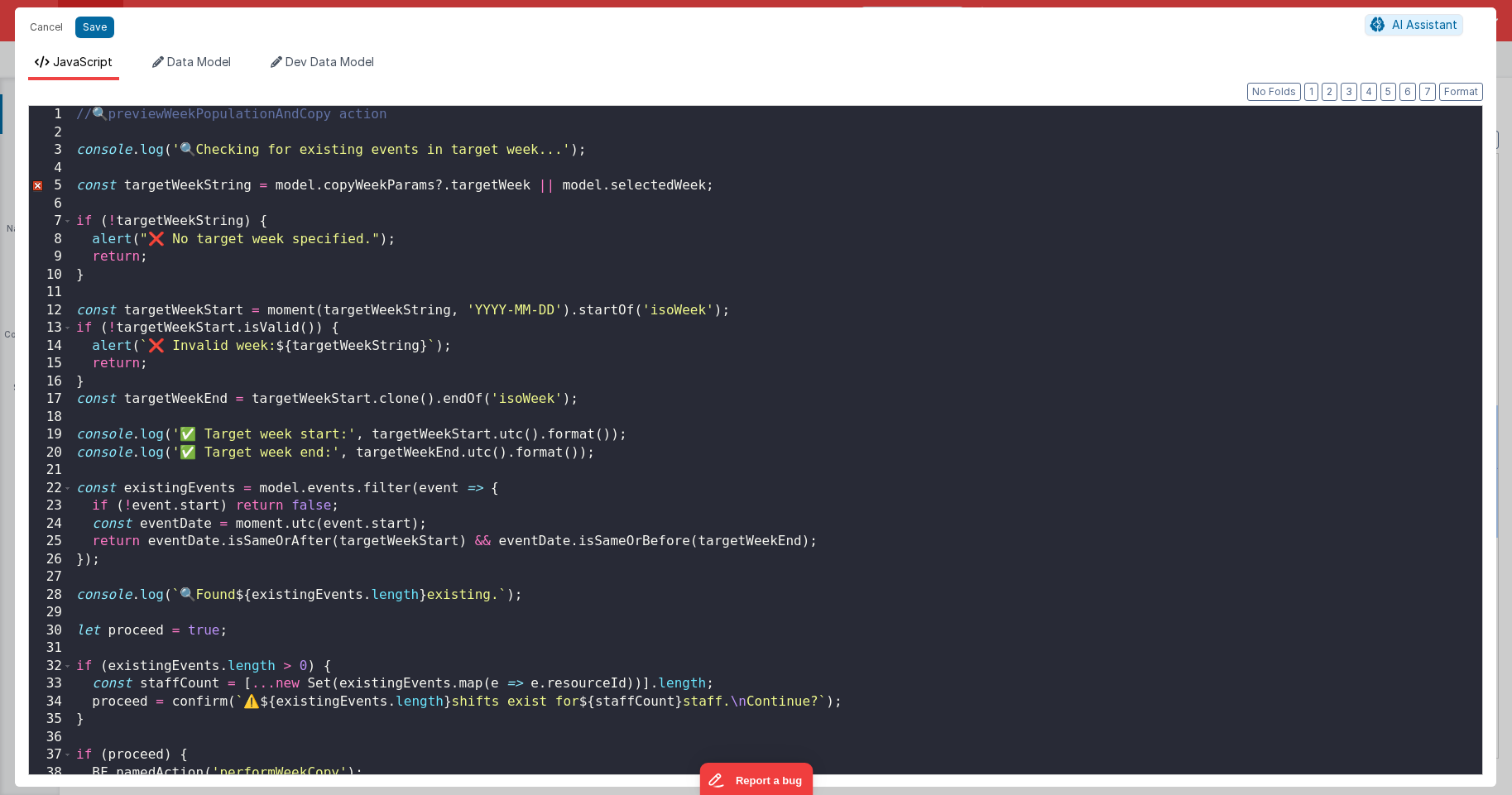
scroll to position [0, 0]
click at [876, 192] on div "// 🔍 previewWeekPopulationAndCopy action console . log ( ' 🔍 Checking for exist…" at bounding box center [777, 458] width 1409 height 704
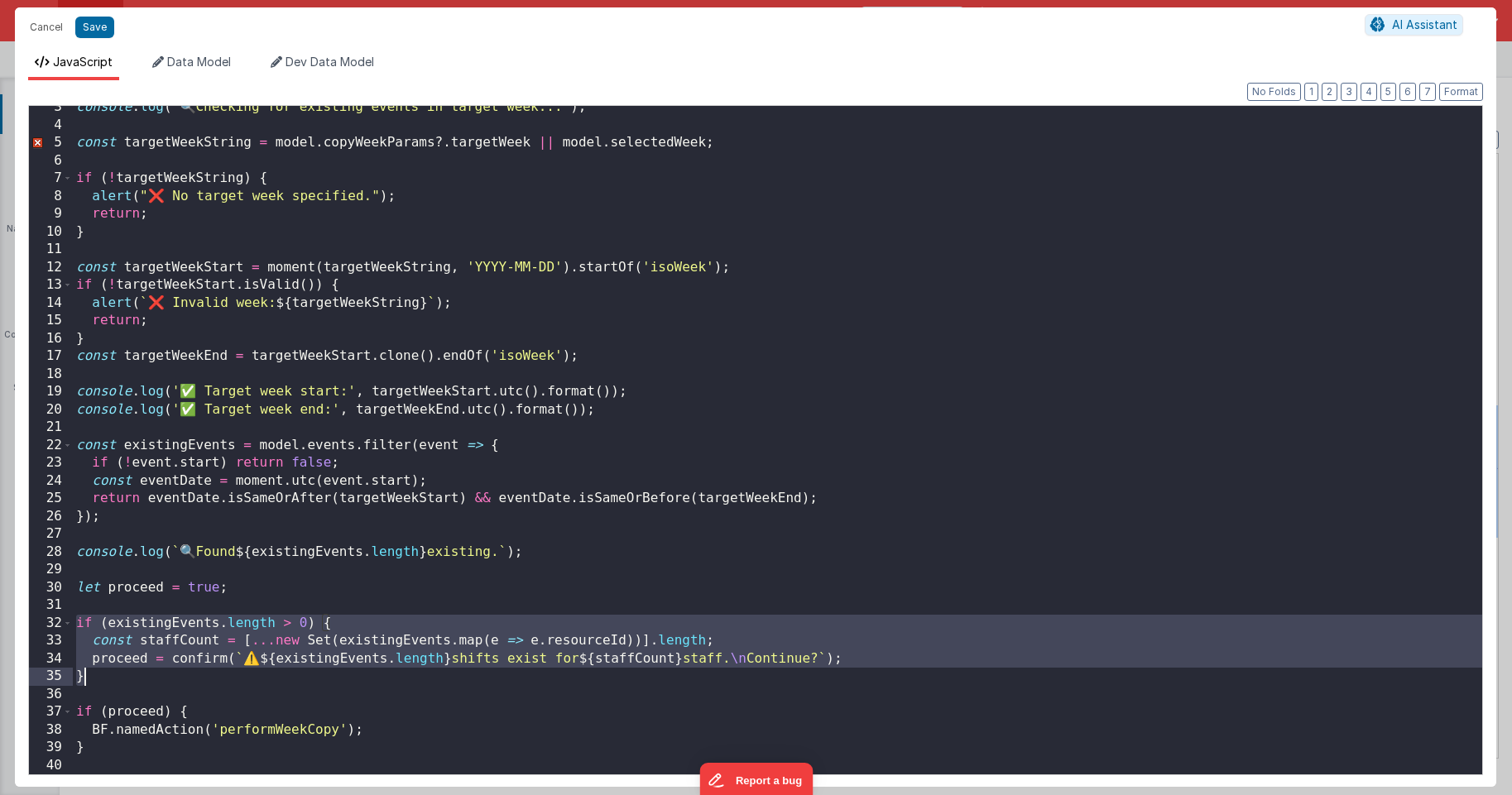
drag, startPoint x: 74, startPoint y: 624, endPoint x: 91, endPoint y: 680, distance: 58.5
click at [91, 680] on div "console . log ( ' 🔍 Checking for existing events in target week...' ) ; const t…" at bounding box center [777, 450] width 1409 height 704
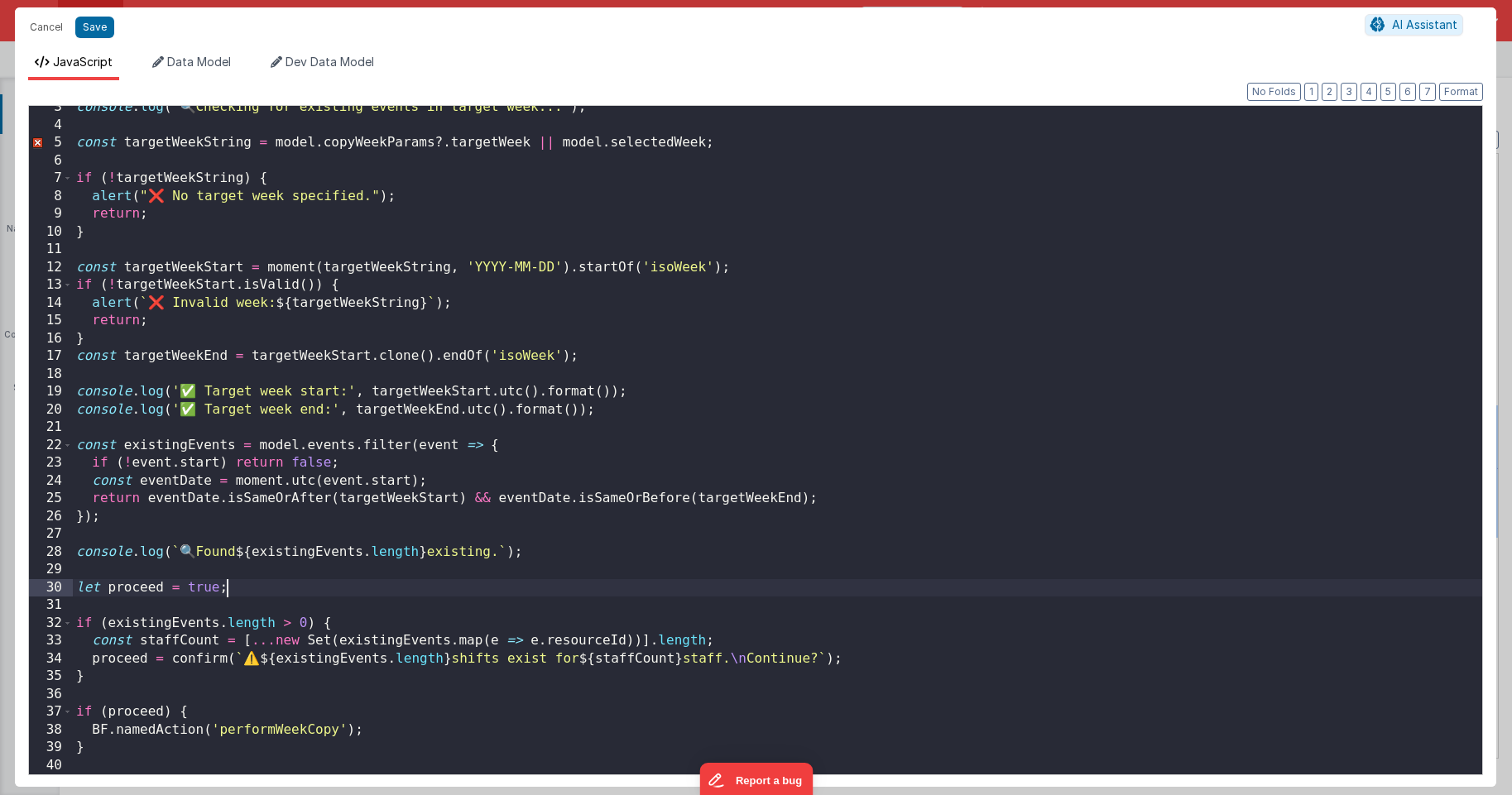
click at [287, 579] on div "console . log ( ' 🔍 Checking for existing events in target week...' ) ; const t…" at bounding box center [777, 450] width 1409 height 704
click at [77, 588] on div "console . log ( ' 🔍 Checking for existing events in target week...' ) ; const t…" at bounding box center [777, 450] width 1409 height 704
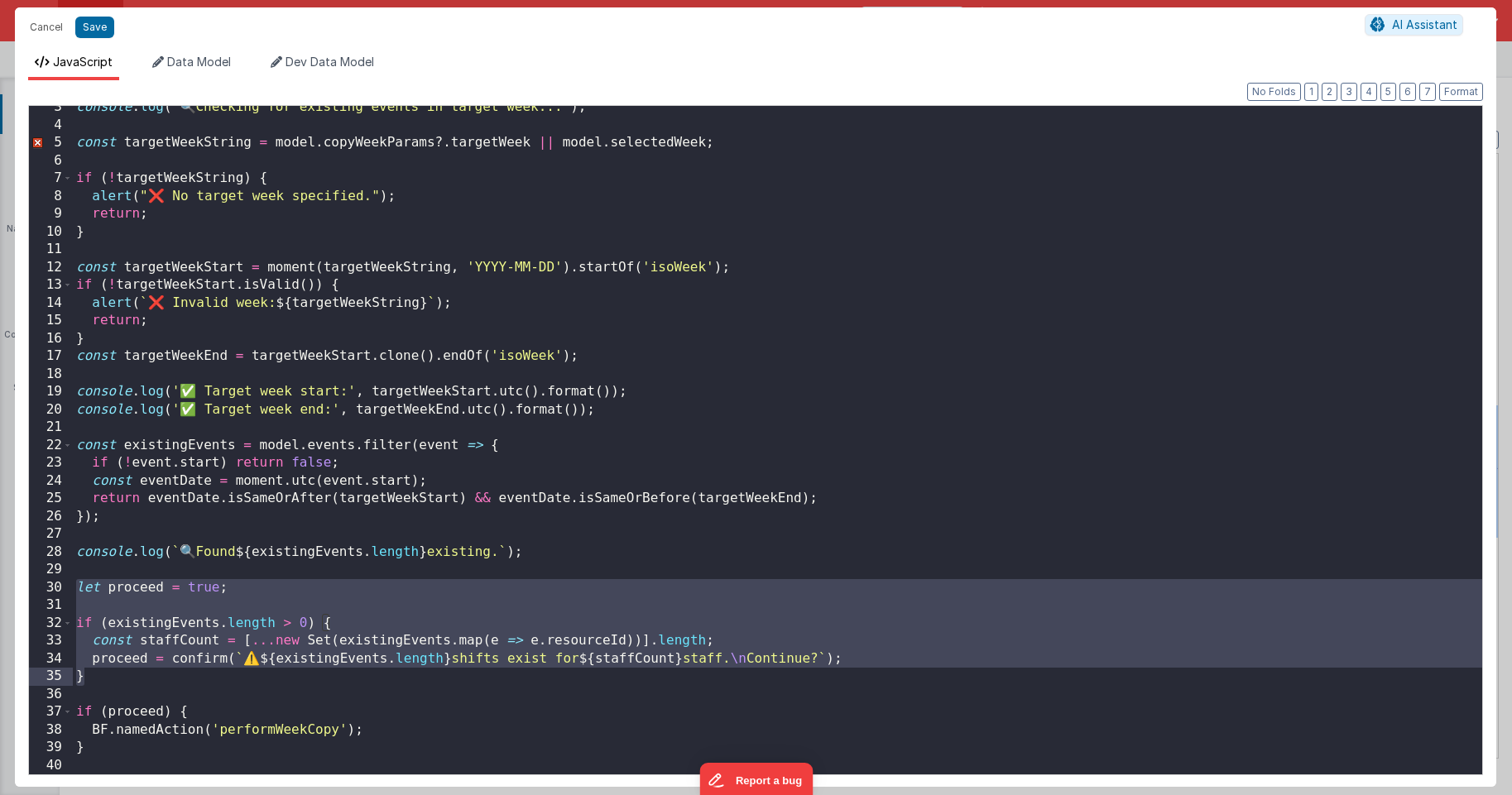
drag, startPoint x: 75, startPoint y: 590, endPoint x: 145, endPoint y: 682, distance: 115.6
click at [145, 682] on div "console . log ( ' 🔍 Checking for existing events in target week...' ) ; const t…" at bounding box center [777, 450] width 1409 height 704
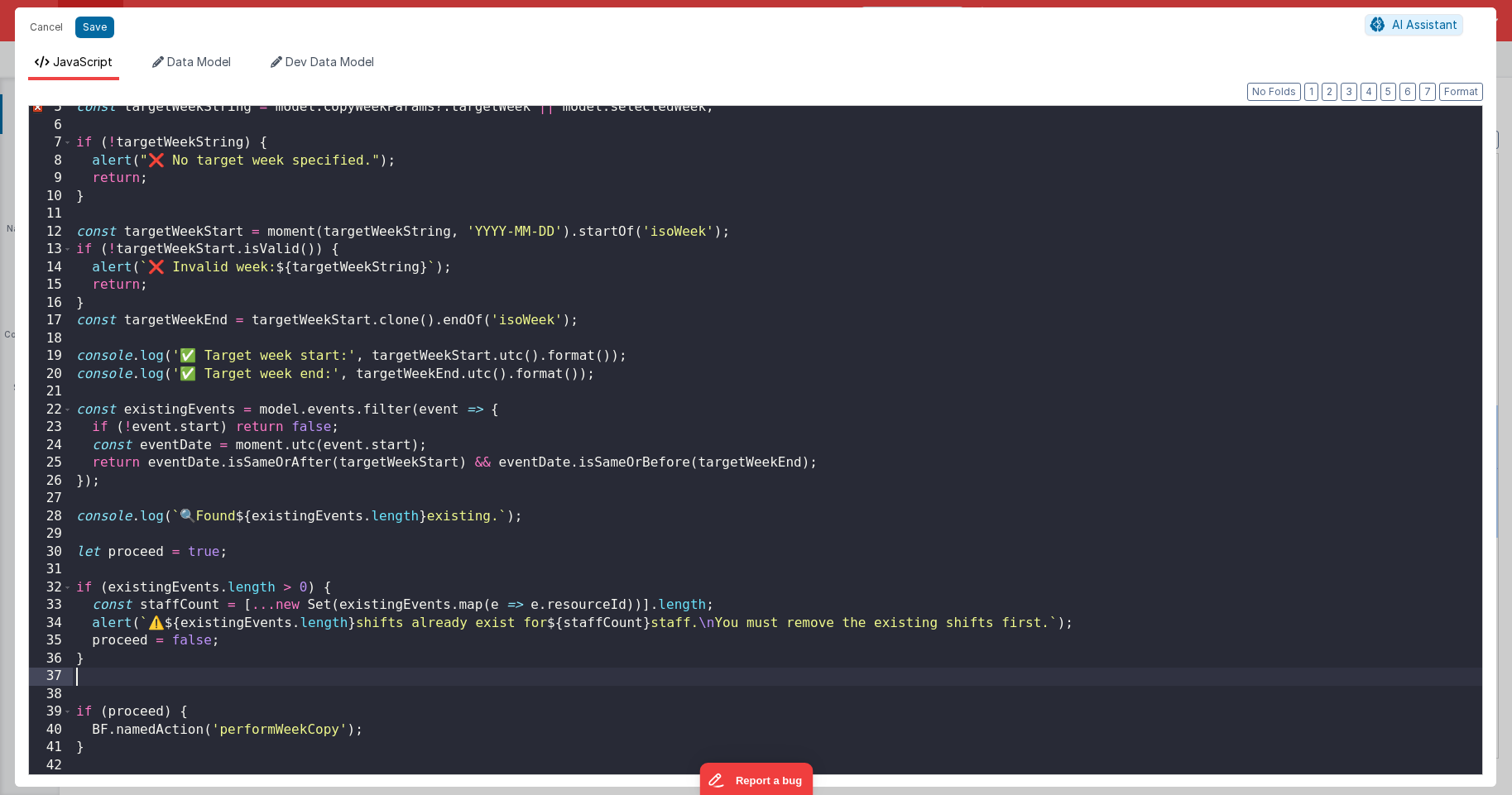
scroll to position [78, 0]
click at [96, 692] on div "const targetWeekString = model . copyWeekParams ?. targetWeek || model . select…" at bounding box center [777, 450] width 1409 height 704
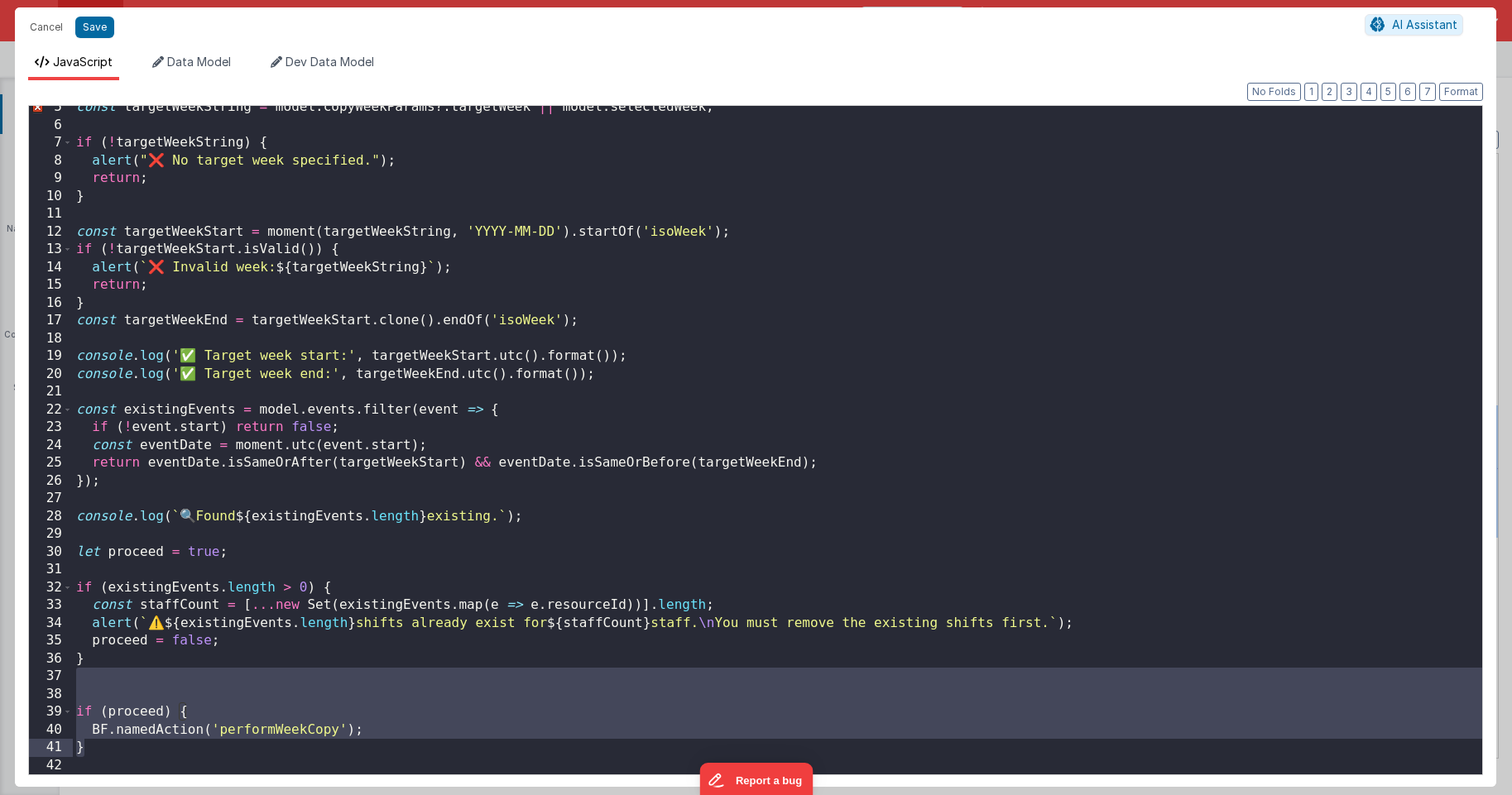
drag, startPoint x: 78, startPoint y: 675, endPoint x: 104, endPoint y: 747, distance: 76.6
click at [104, 747] on div "const targetWeekString = model . copyWeekParams ?. targetWeek || model . select…" at bounding box center [777, 450] width 1409 height 704
click at [222, 677] on div "const targetWeekString = model . copyWeekParams ?. targetWeek || model . select…" at bounding box center [777, 450] width 1409 height 704
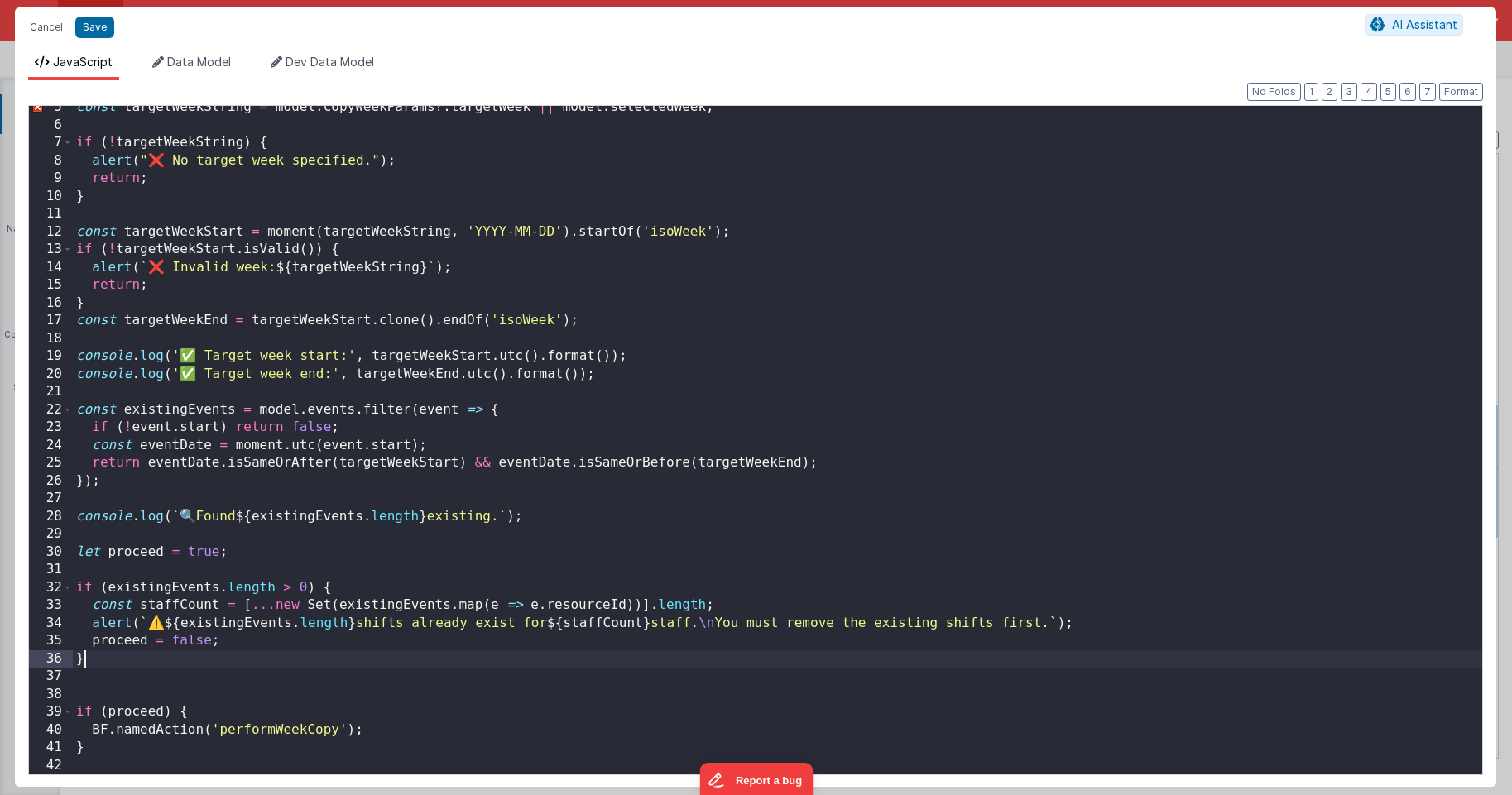
click at [232, 658] on div "const targetWeekString = model . copyWeekParams ?. targetWeek || model . select…" at bounding box center [777, 450] width 1409 height 704
click at [284, 559] on div "const targetWeekString = model . copyWeekParams ?. targetWeek || model . select…" at bounding box center [777, 450] width 1409 height 704
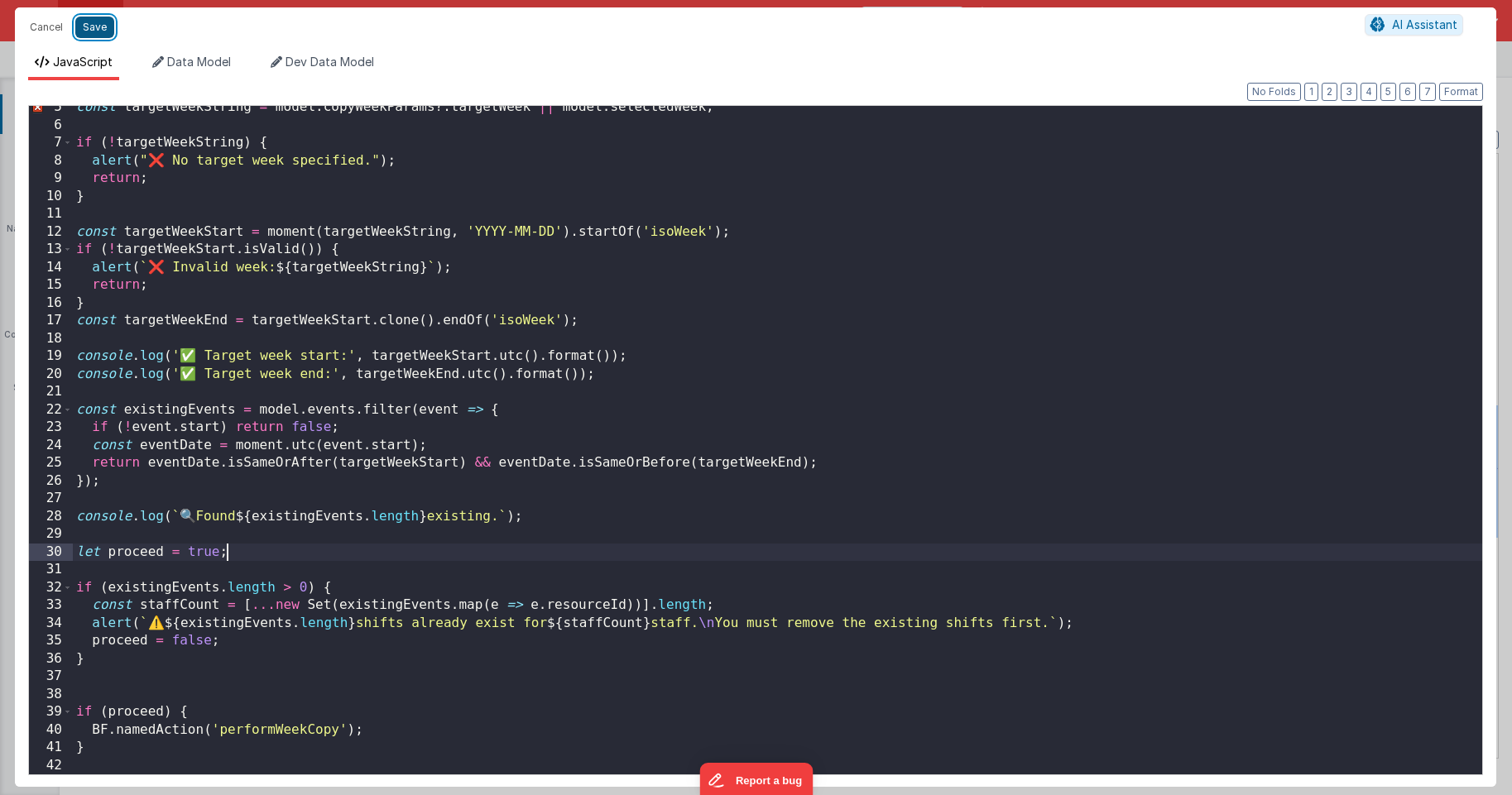
click at [93, 27] on button "Save" at bounding box center [94, 27] width 39 height 22
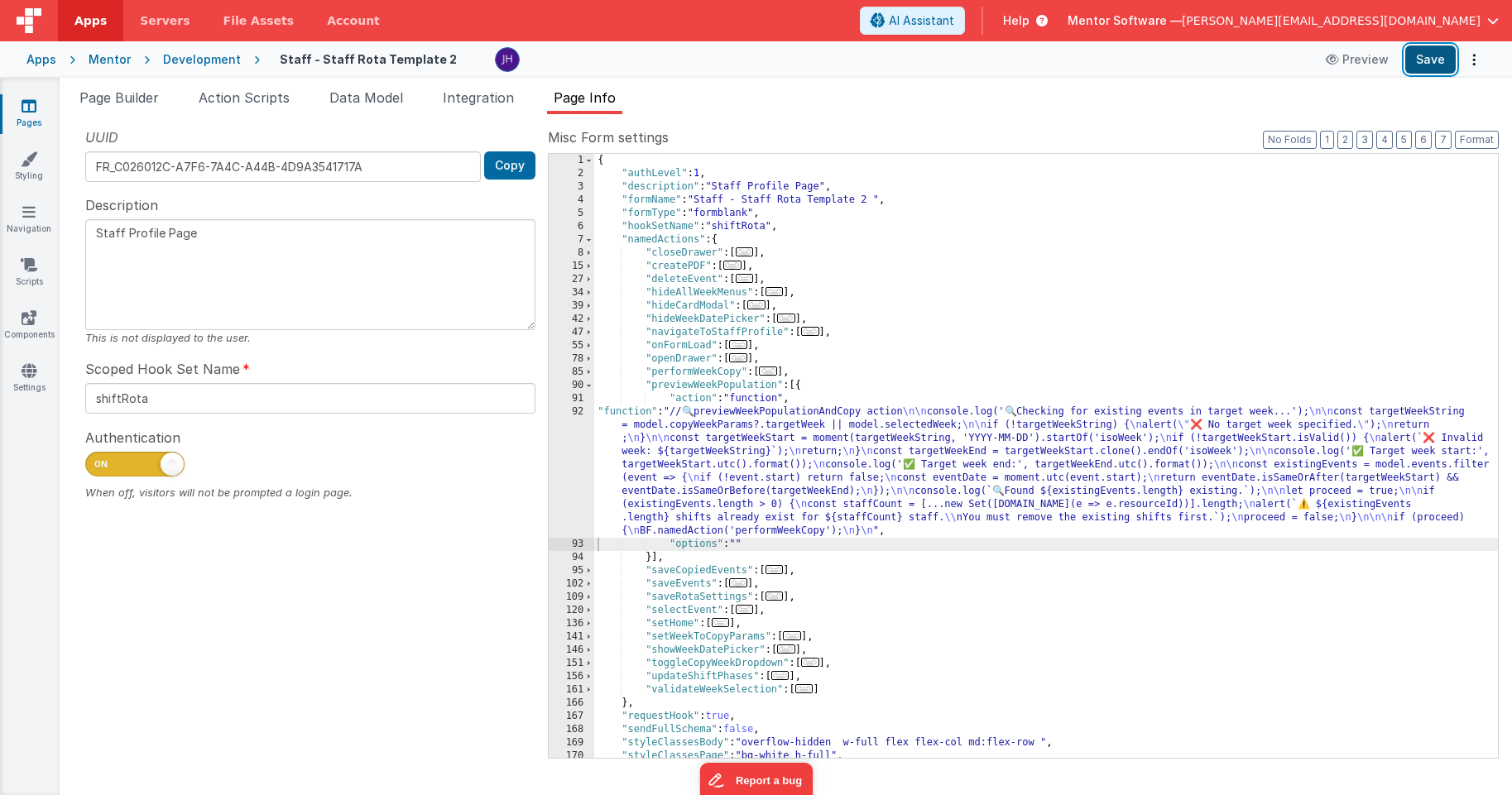
click at [1432, 60] on button "Save" at bounding box center [1430, 59] width 51 height 28
click at [25, 109] on icon at bounding box center [30, 105] width 15 height 16
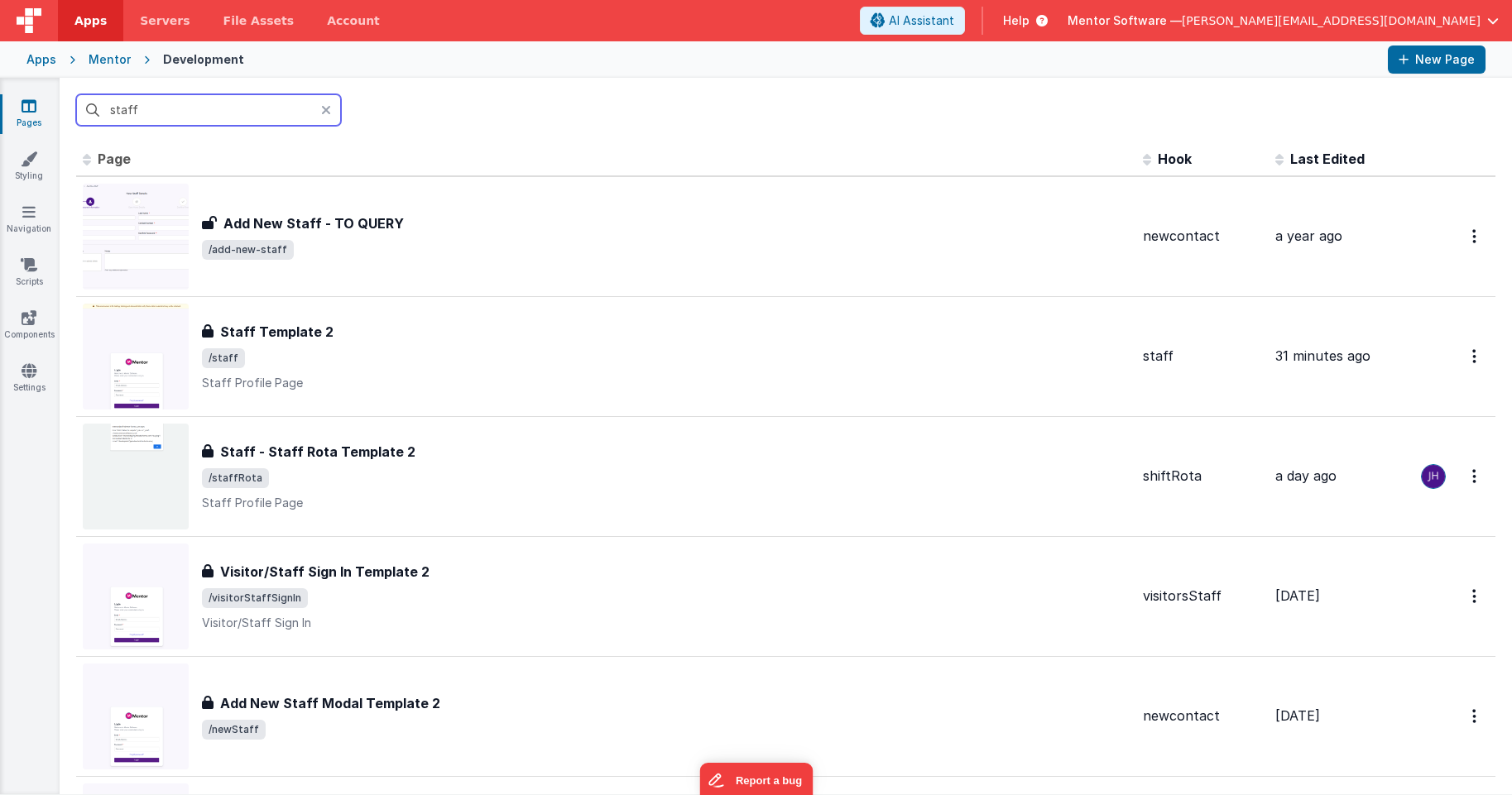
click at [197, 112] on input "staff" at bounding box center [208, 110] width 264 height 31
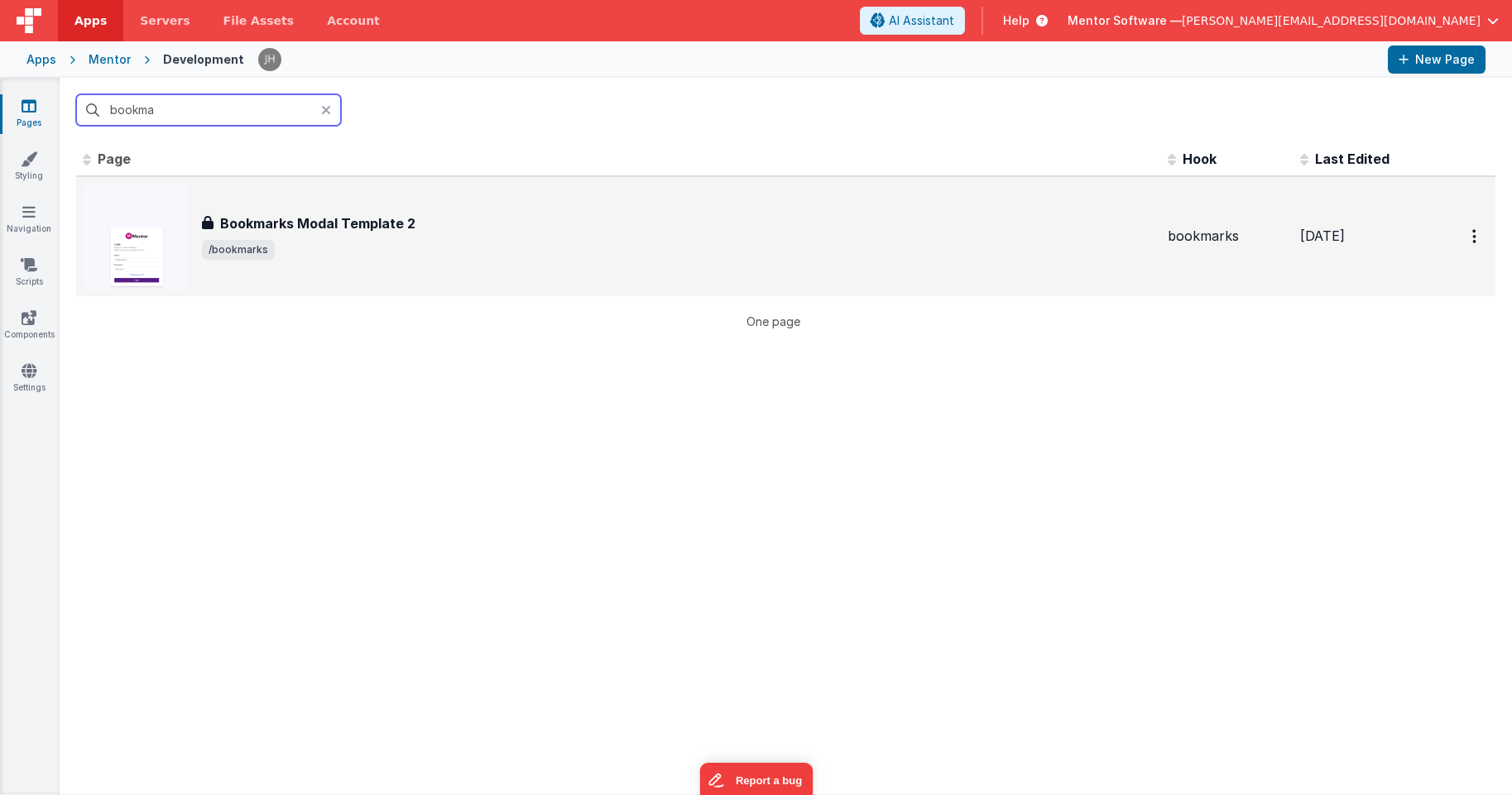
type input "bookma"
click at [270, 226] on h3 "Bookmarks Modal Template 2" at bounding box center [318, 223] width 196 height 20
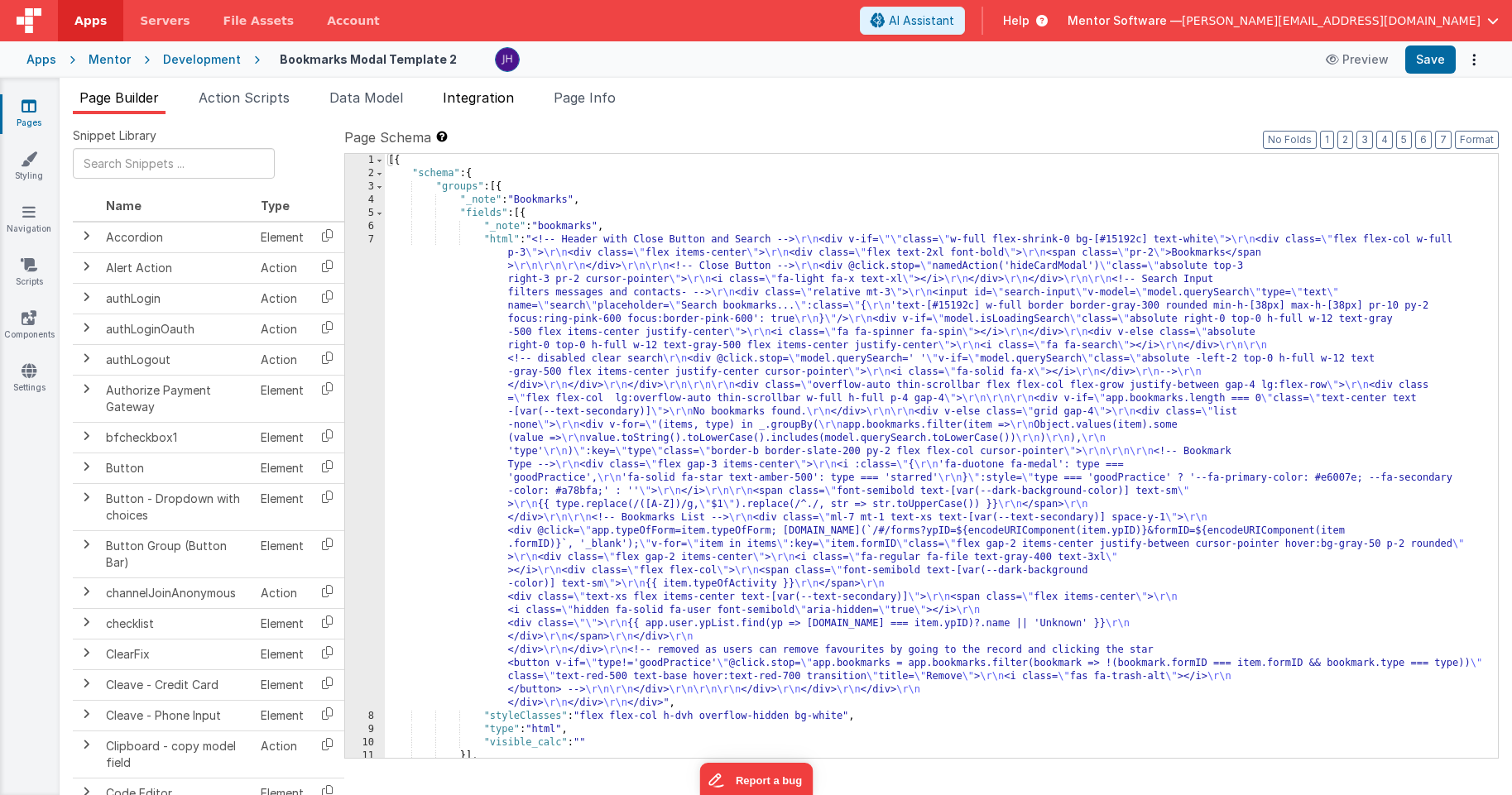
click at [492, 96] on span "Integration" at bounding box center [478, 97] width 72 height 16
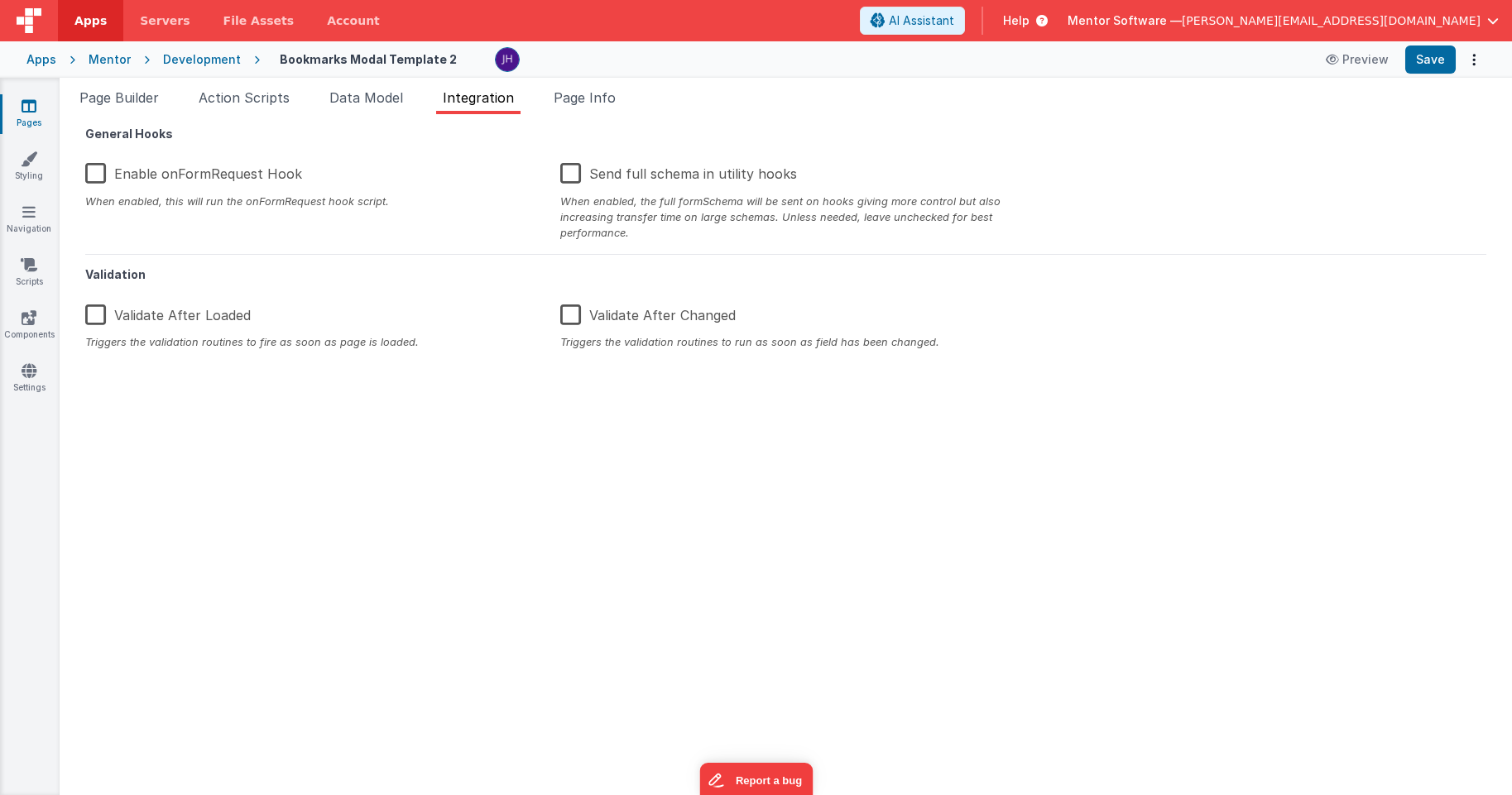
click at [255, 172] on label "Enable onFormRequest Hook" at bounding box center [193, 170] width 217 height 35
click at [0, 0] on input "Enable onFormRequest Hook" at bounding box center [0, 0] width 0 height 0
click at [1427, 62] on button "Save" at bounding box center [1430, 59] width 51 height 28
click at [594, 96] on span "Page Info" at bounding box center [584, 97] width 62 height 16
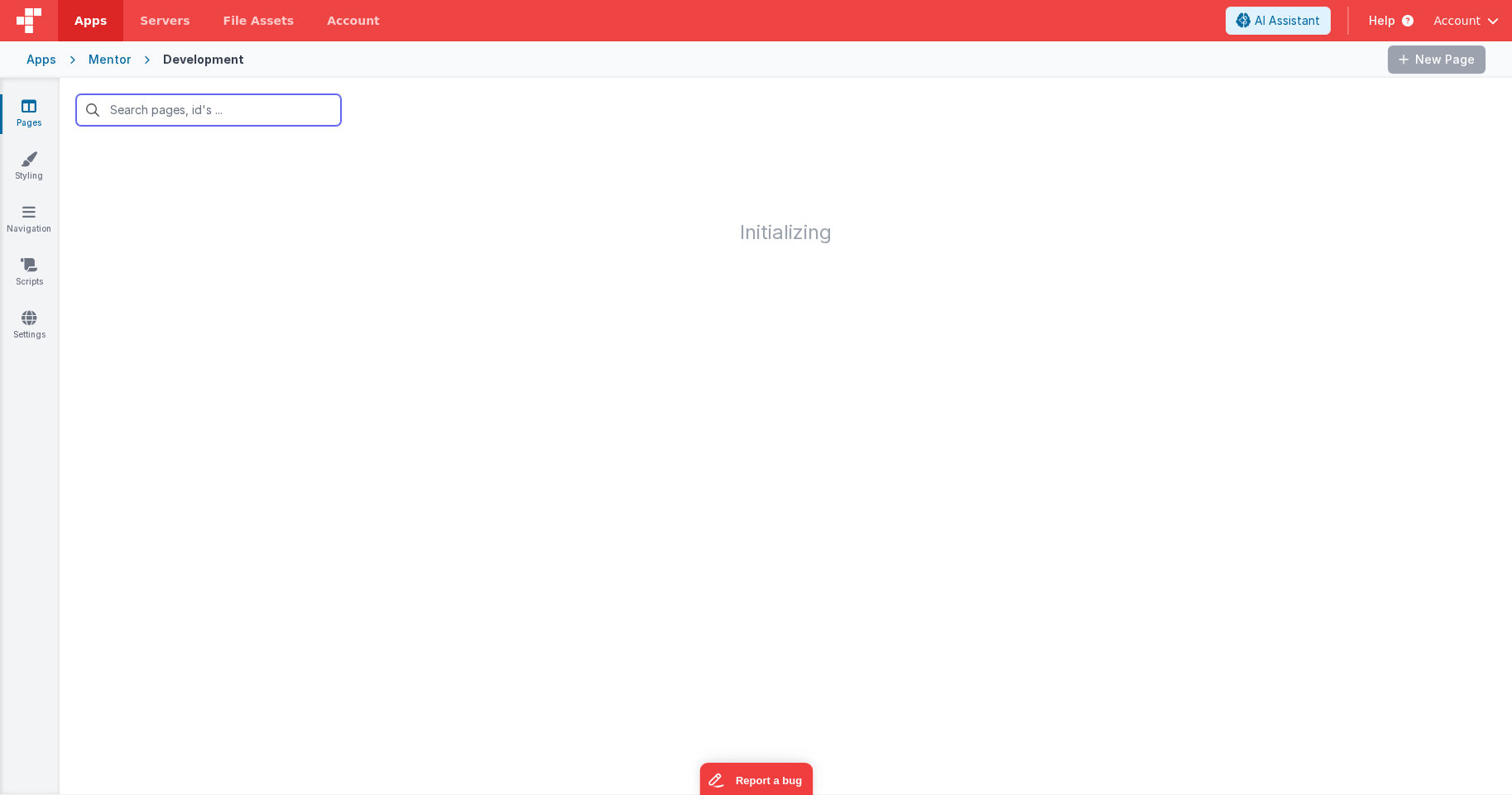
click at [265, 112] on input "text" at bounding box center [208, 110] width 264 height 31
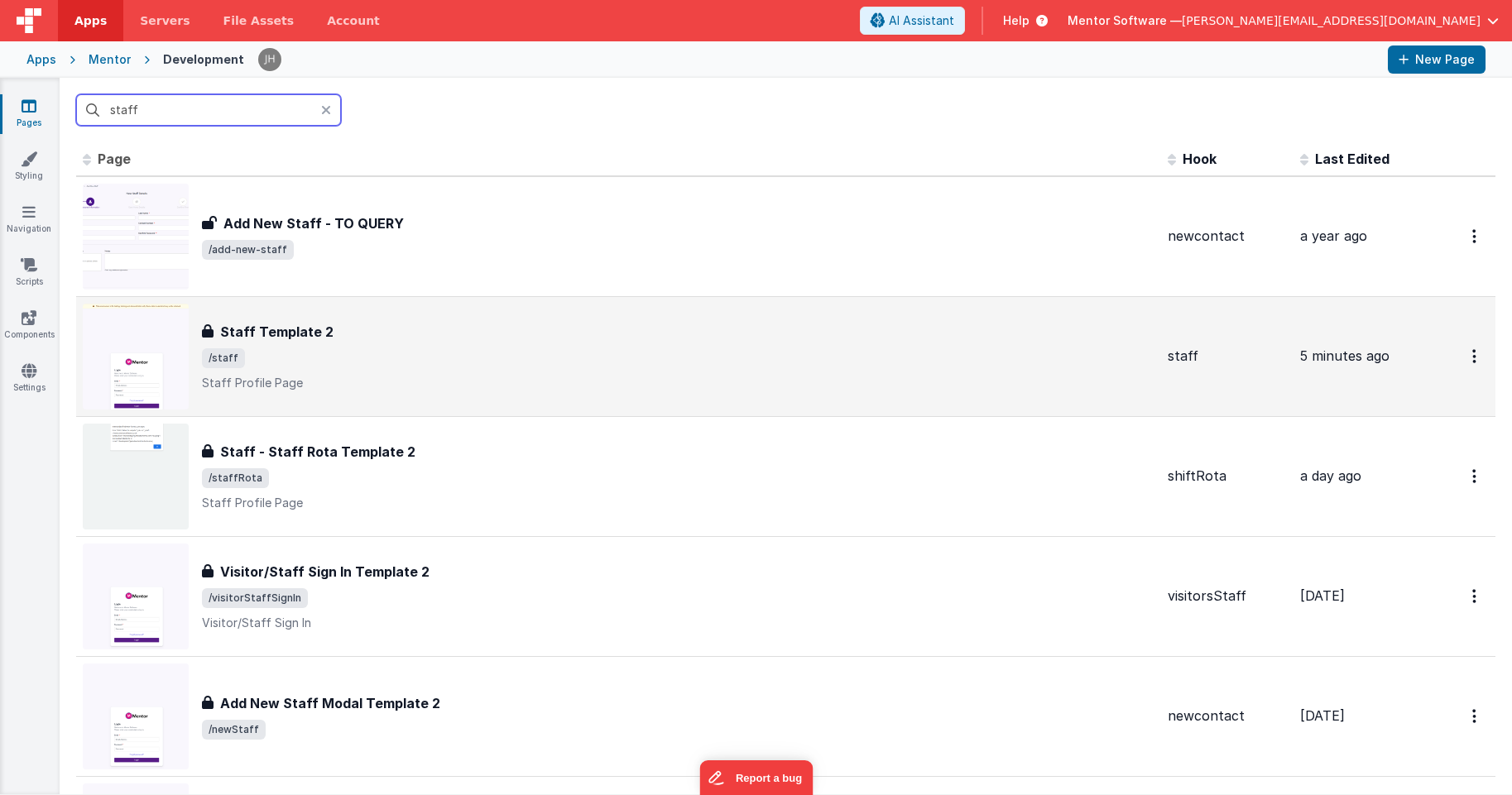
type input "staff"
click at [413, 329] on div "Staff Template 2" at bounding box center [679, 331] width 953 height 20
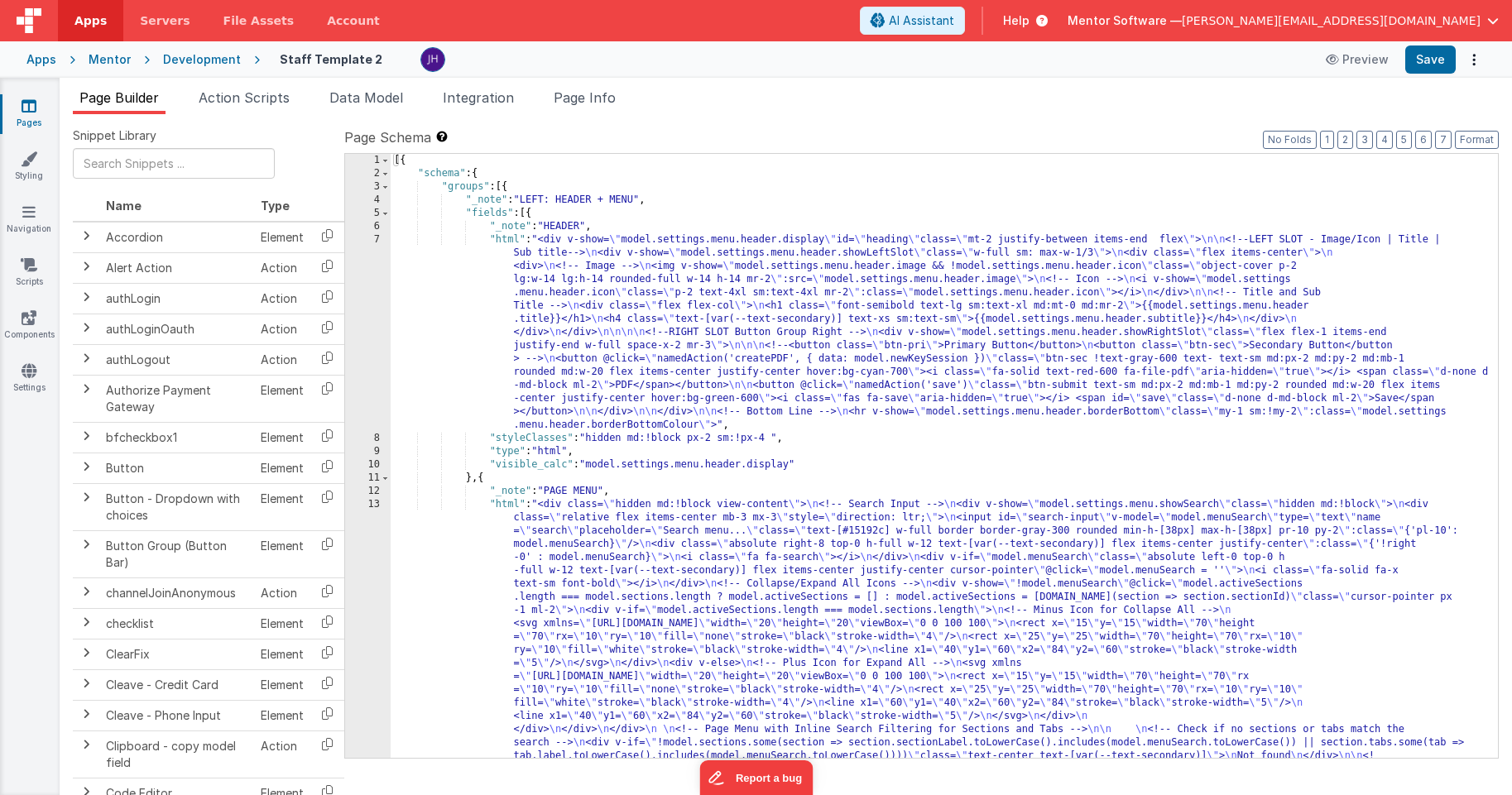
click at [103, 96] on span "Page Builder" at bounding box center [118, 97] width 79 height 16
